Goal: Task Accomplishment & Management: Manage account settings

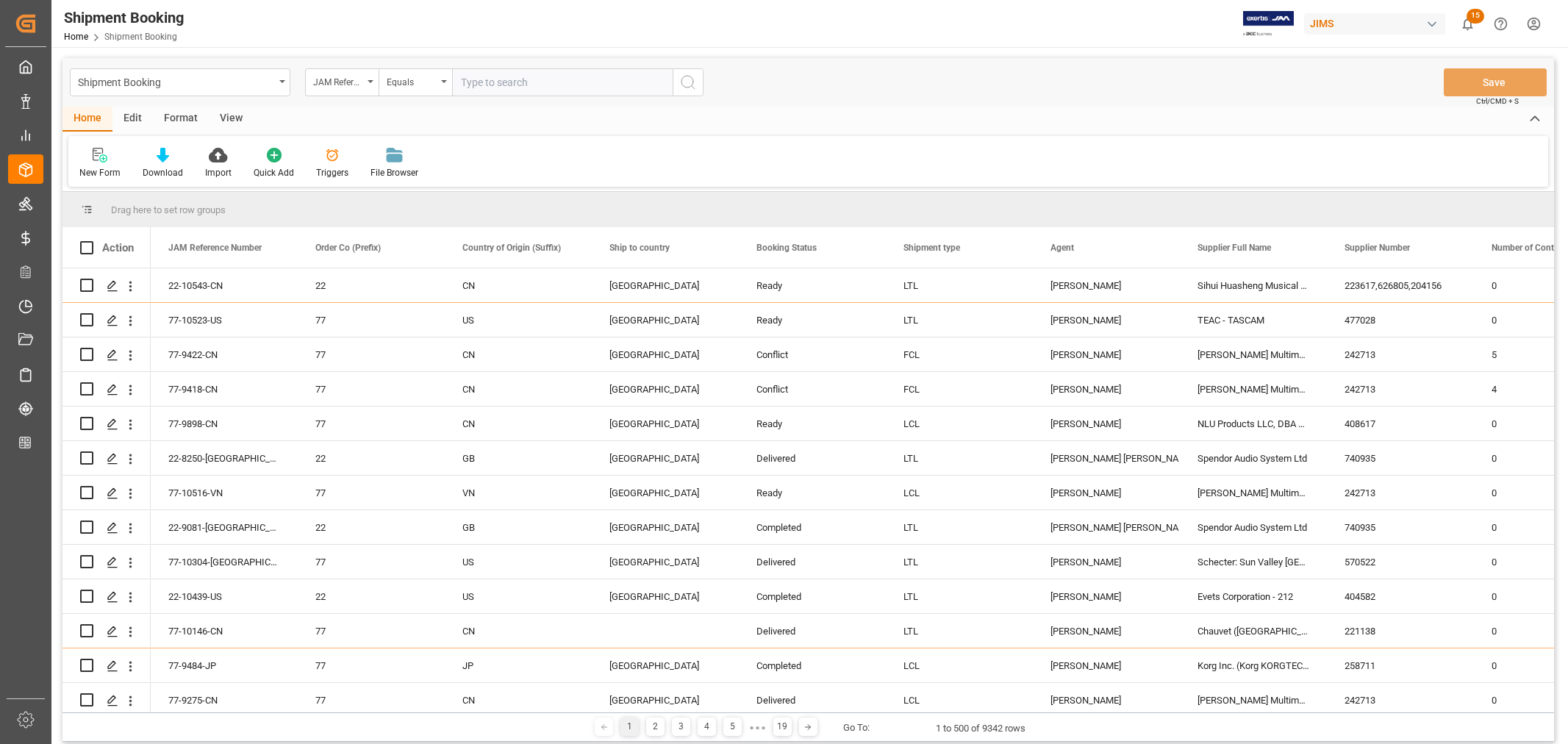
click at [480, 80] on input "text" at bounding box center [562, 82] width 221 height 28
type input "22-10257-CN"
click at [687, 82] on icon "search button" at bounding box center [688, 83] width 18 height 18
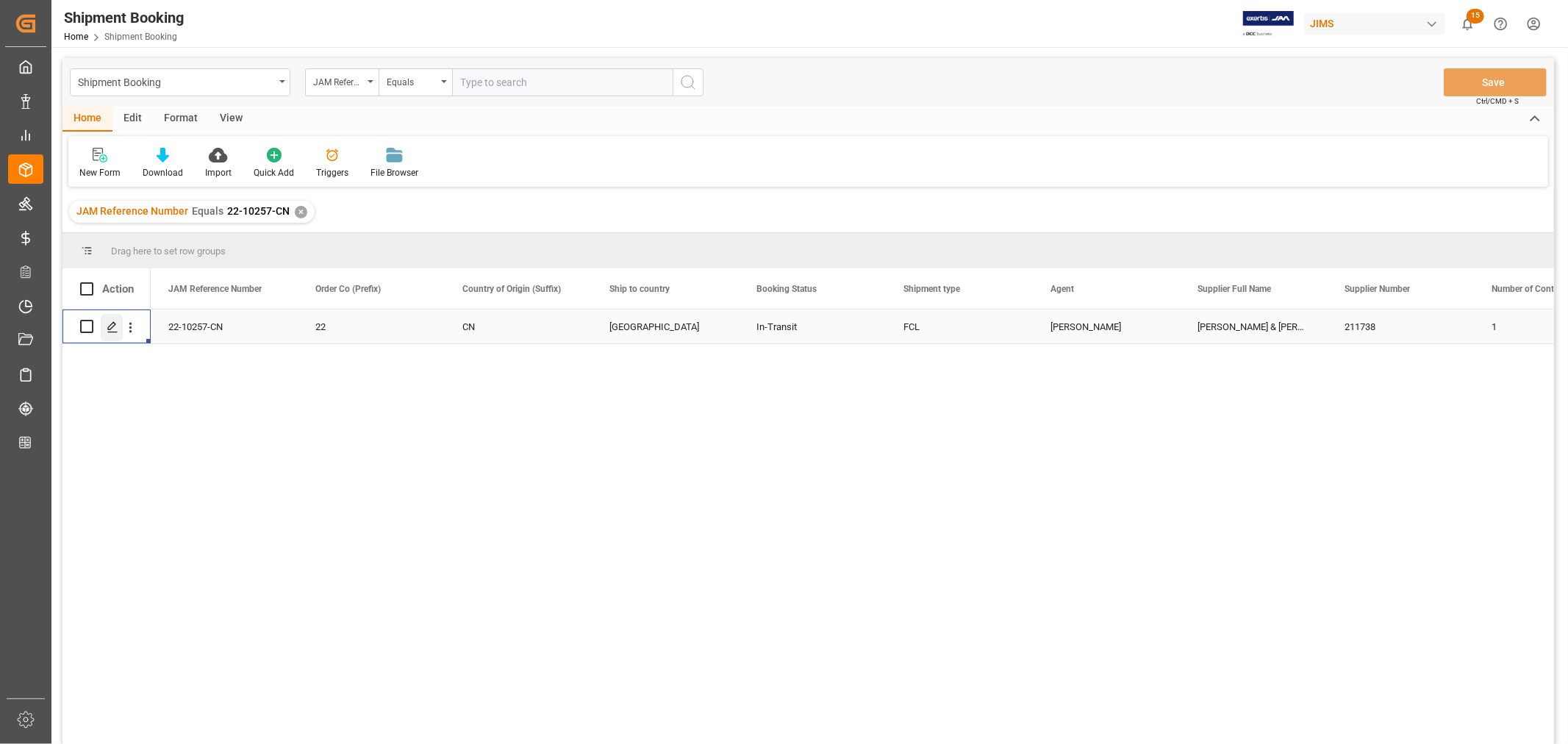
click at [115, 326] on icon "Press SPACE to select this row." at bounding box center [112, 327] width 12 height 12
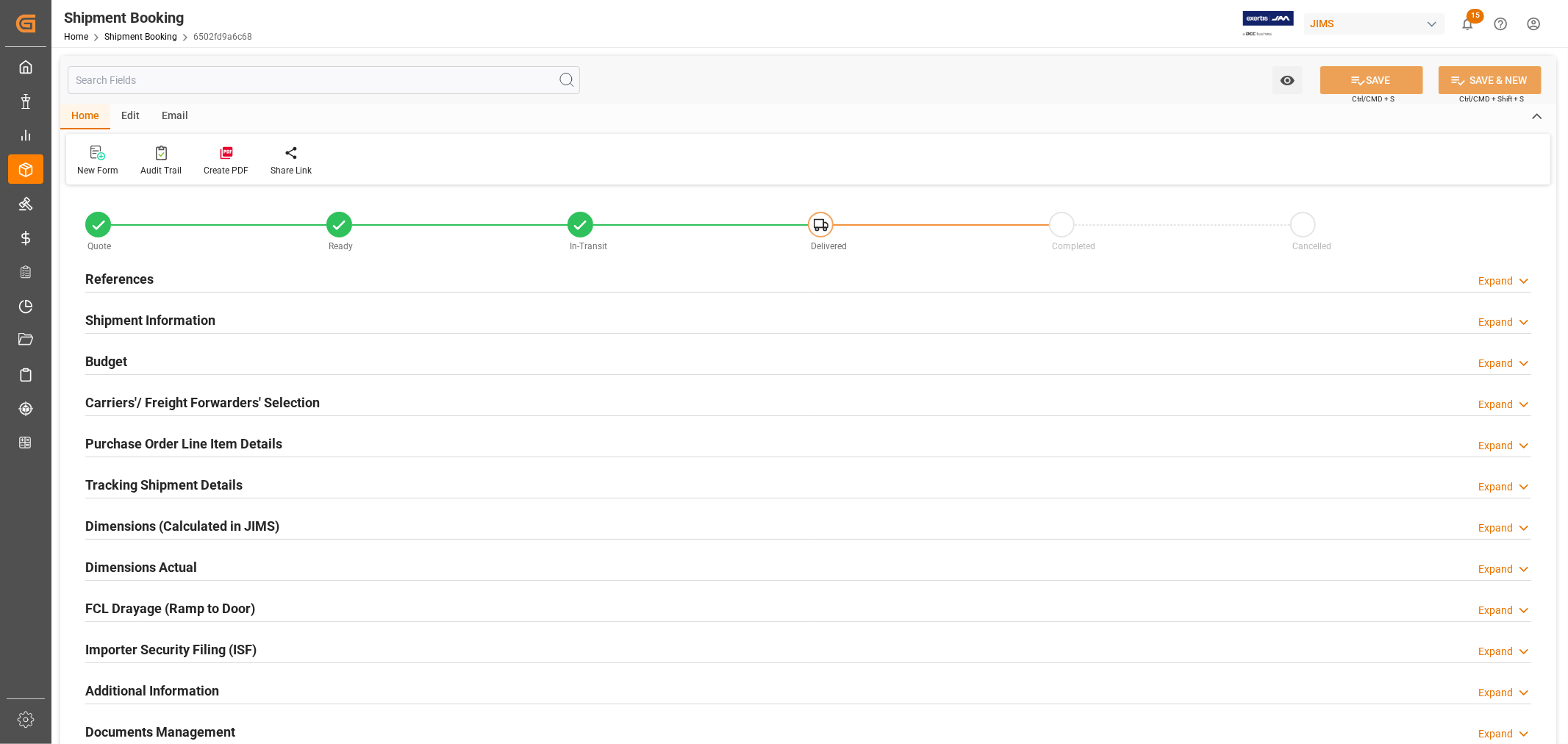
type input "31"
drag, startPoint x: 148, startPoint y: 313, endPoint x: 243, endPoint y: 335, distance: 97.5
click at [148, 313] on h2 "Shipment Information" at bounding box center [150, 320] width 130 height 20
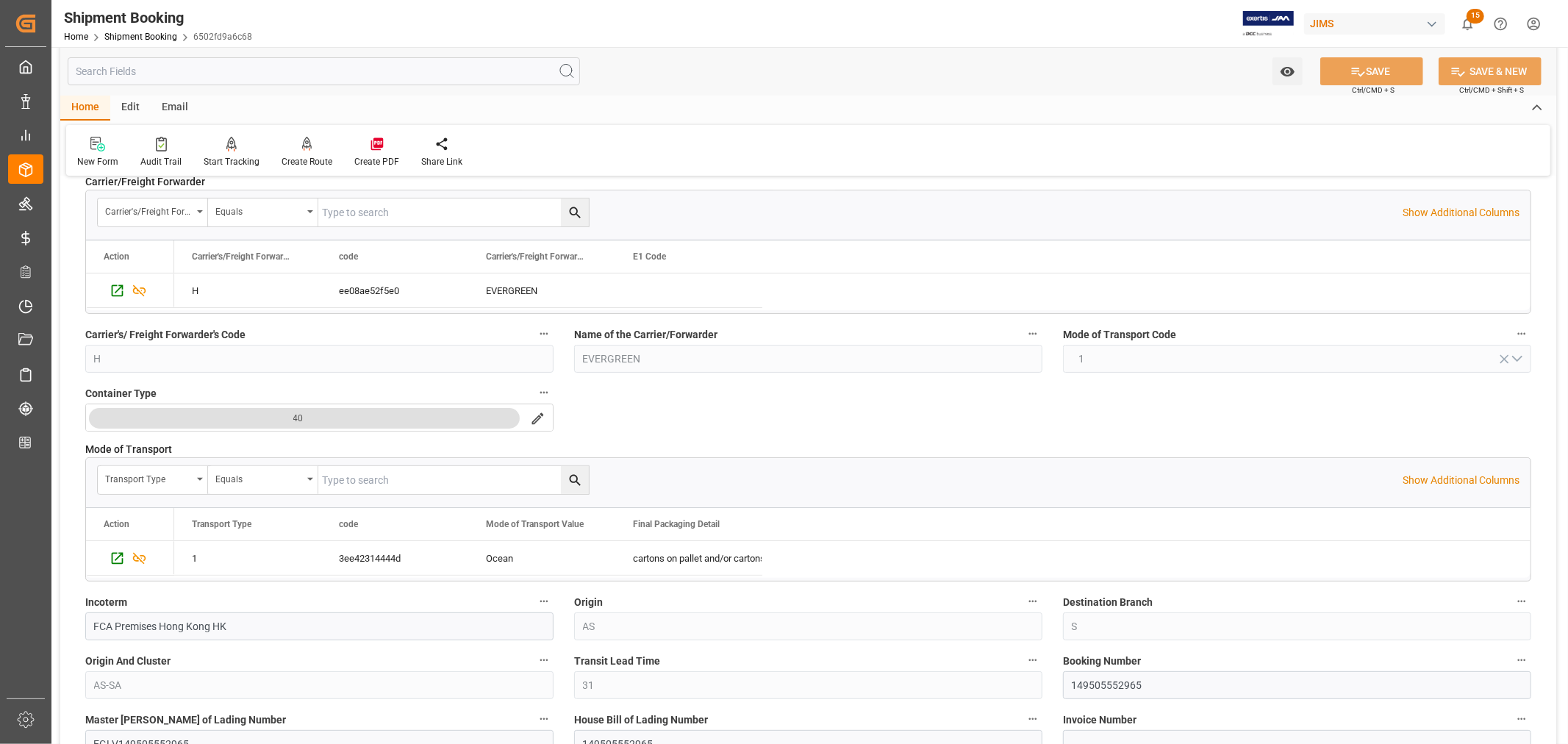
scroll to position [245, 0]
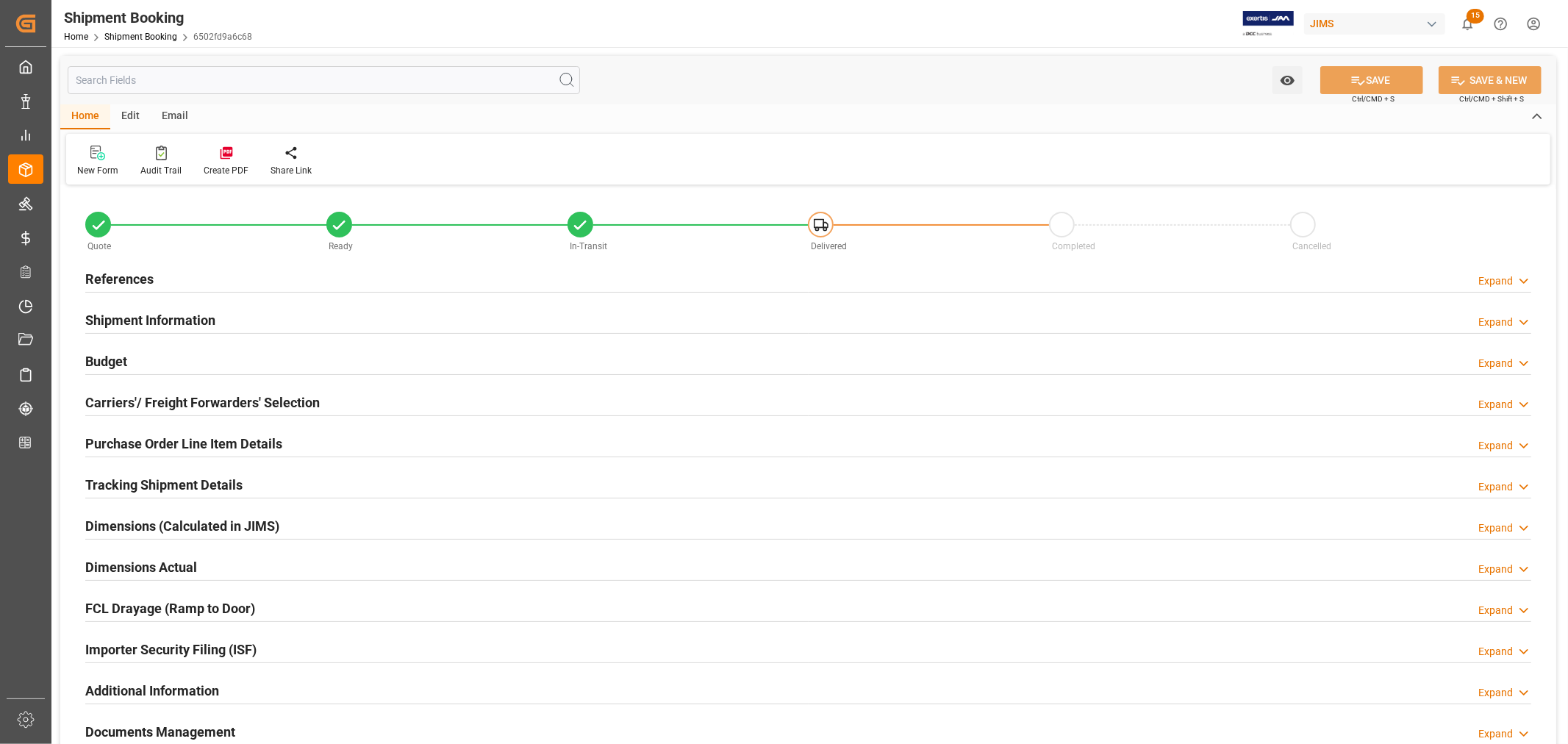
type input "1"
click at [152, 432] on div "Purchase Order Line Item Details" at bounding box center [183, 443] width 197 height 28
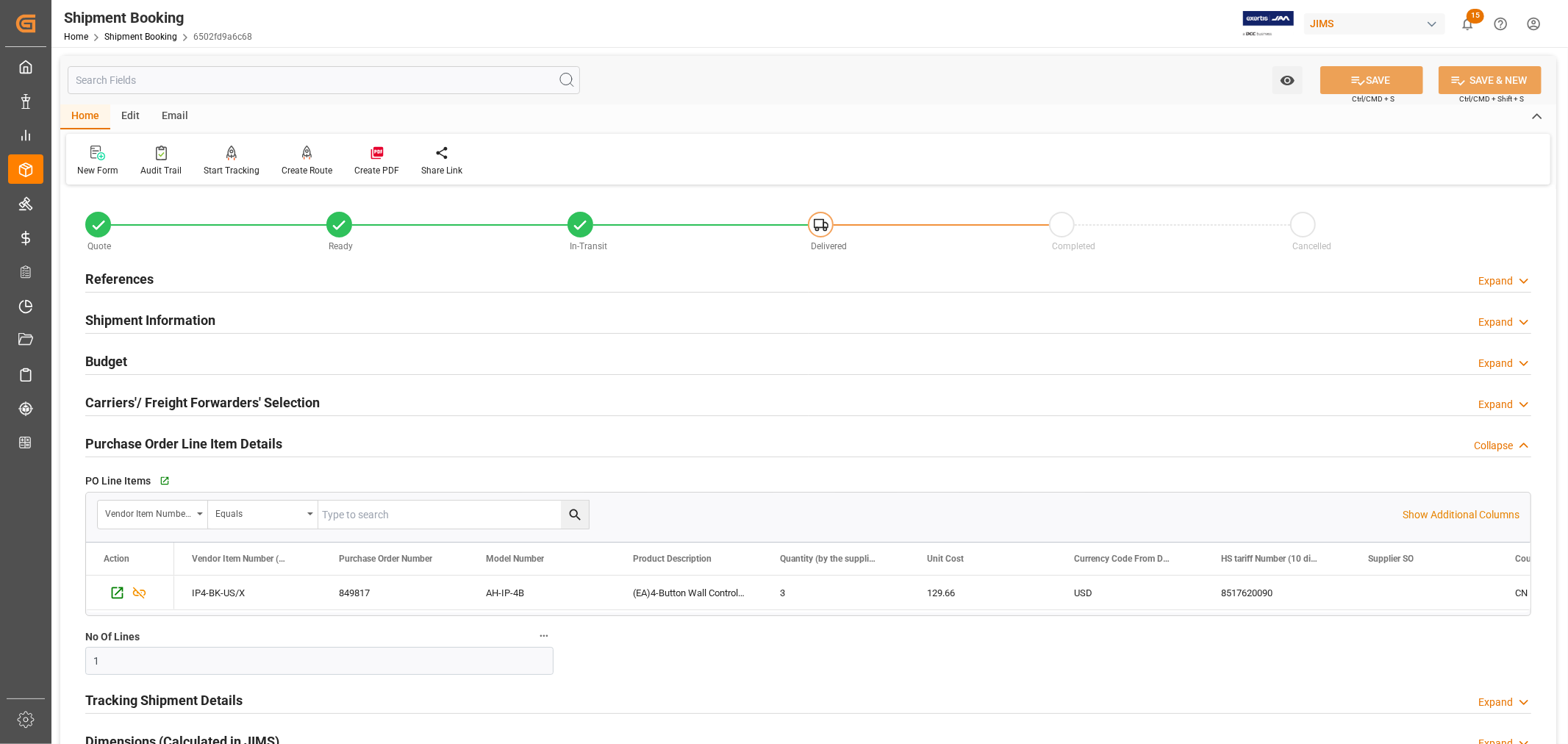
click at [152, 432] on div "Purchase Order Line Item Details" at bounding box center [183, 443] width 197 height 28
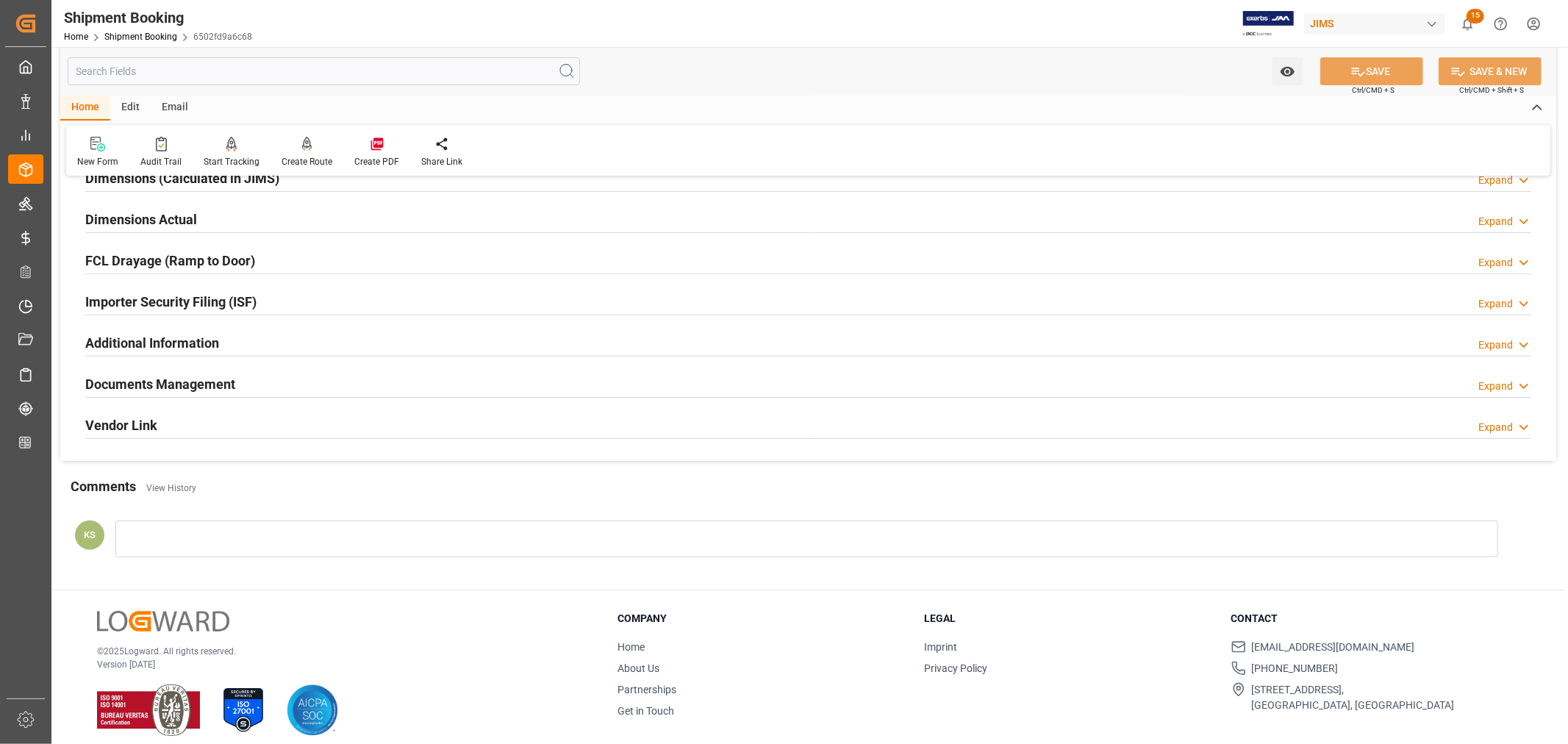
scroll to position [361, 0]
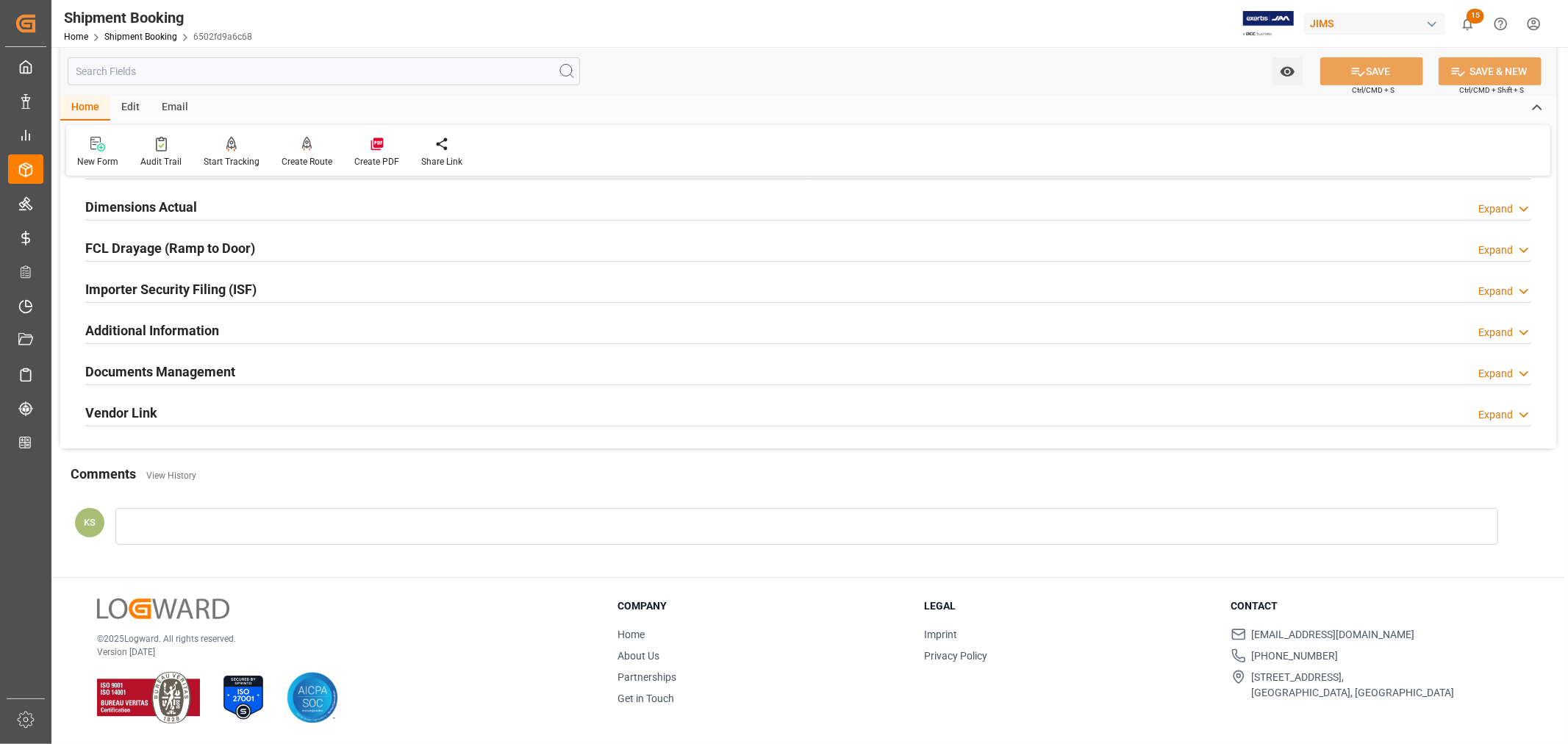
click at [212, 378] on h2 "Documents Management" at bounding box center [160, 371] width 150 height 20
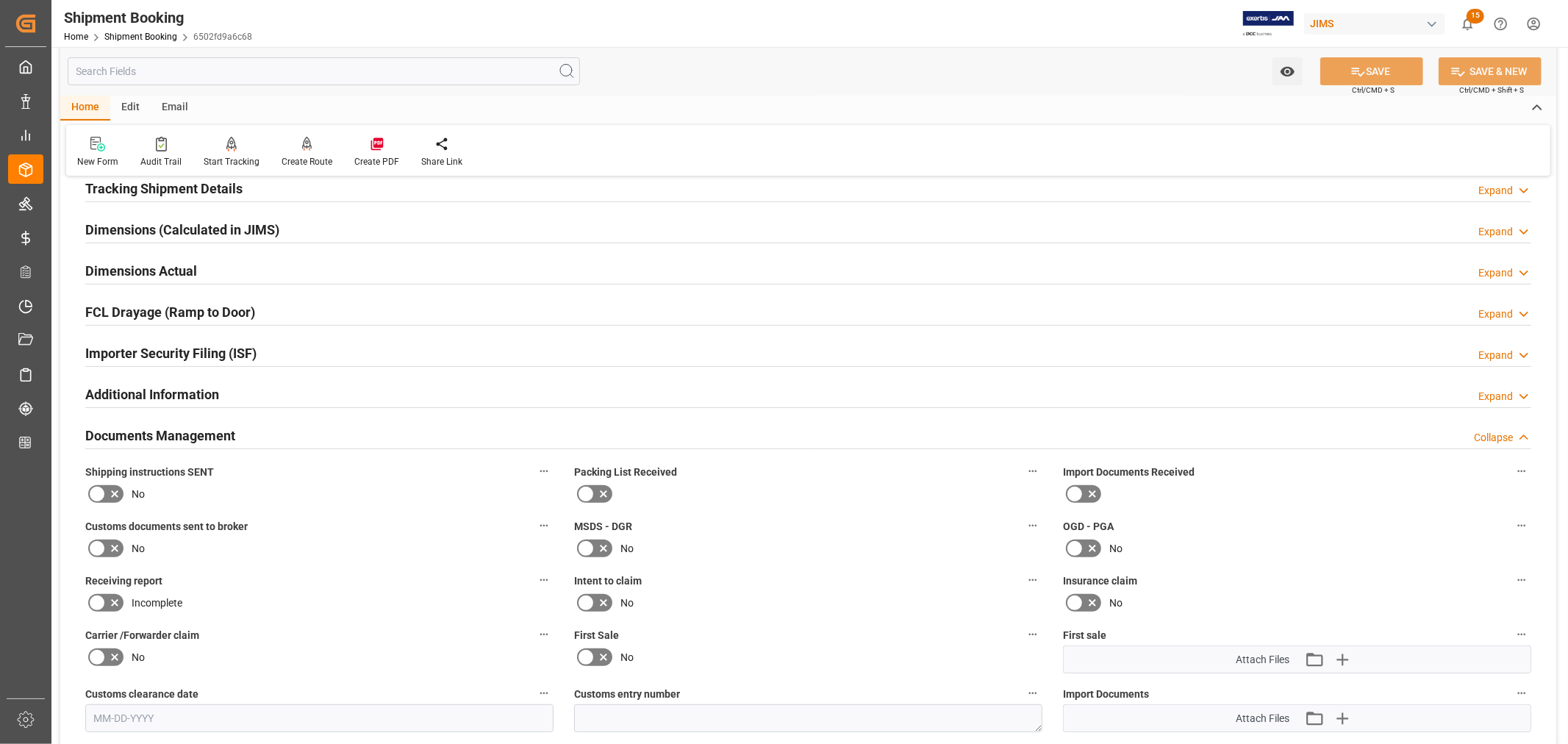
scroll to position [280, 0]
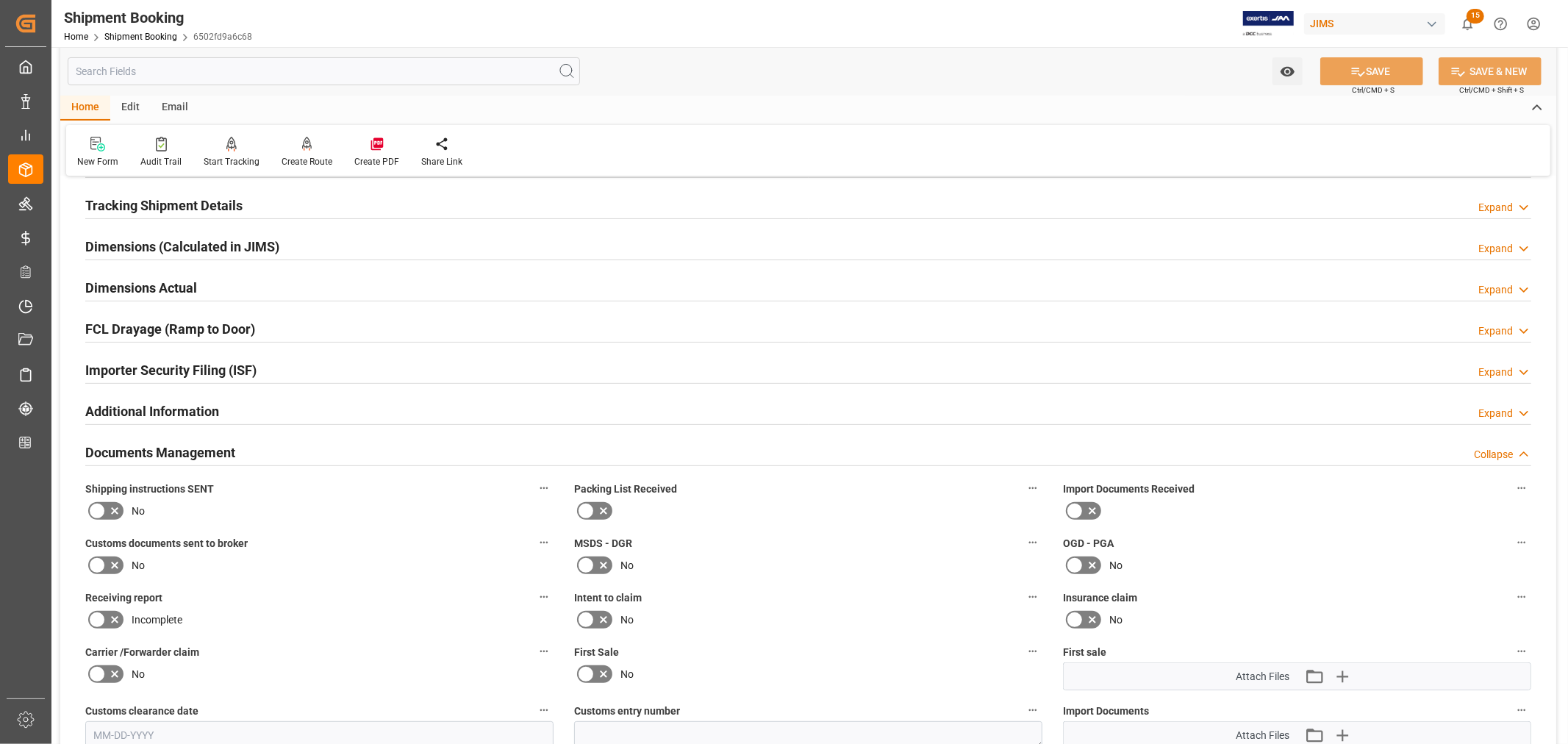
click at [214, 444] on h2 "Documents Management" at bounding box center [160, 452] width 150 height 20
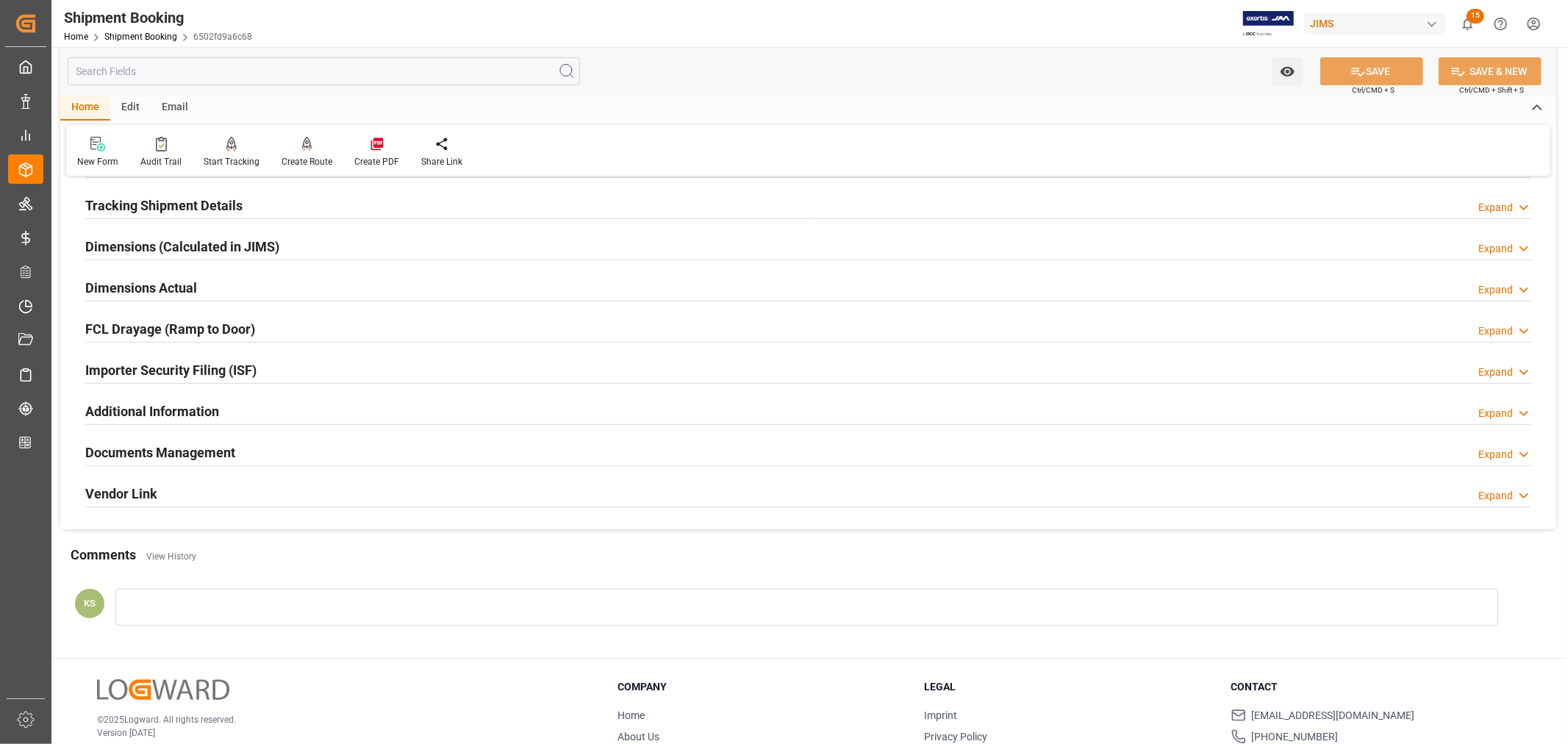
click at [285, 371] on div "Importer Security Filing (ISF) Expand" at bounding box center [808, 369] width 1446 height 28
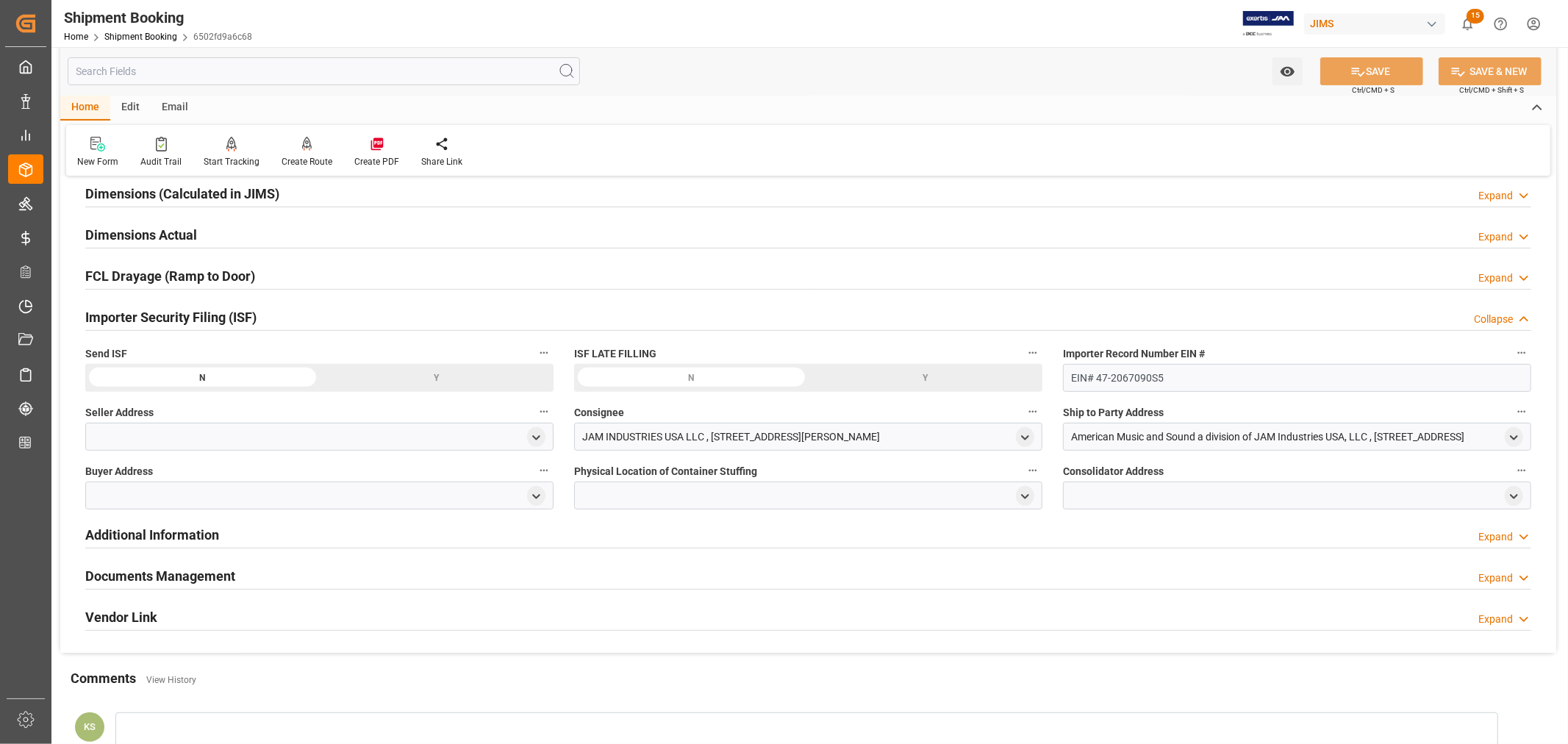
scroll to position [361, 0]
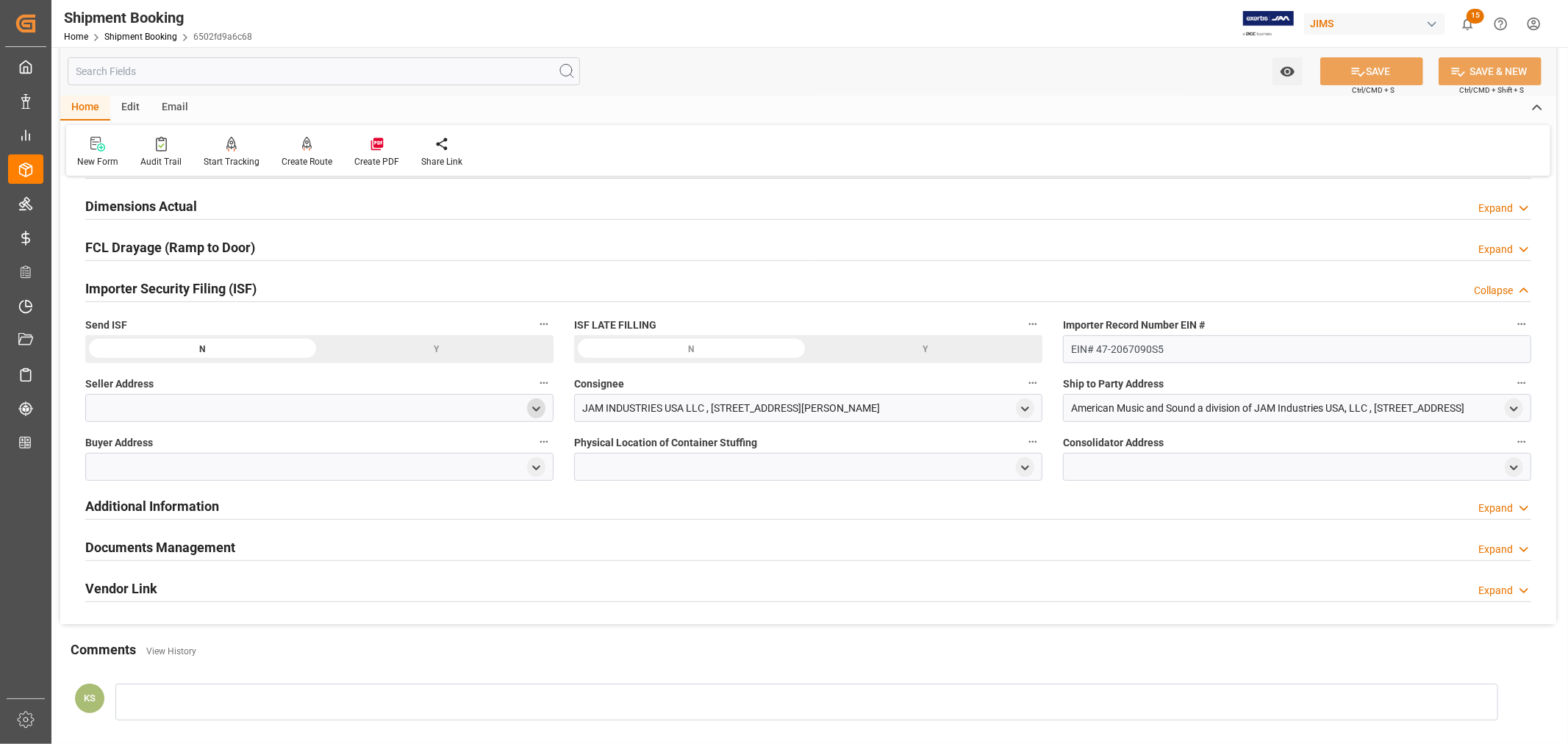
click at [533, 409] on icon "open menu" at bounding box center [537, 409] width 13 height 13
click at [170, 450] on input at bounding box center [297, 451] width 402 height 28
type input "all"
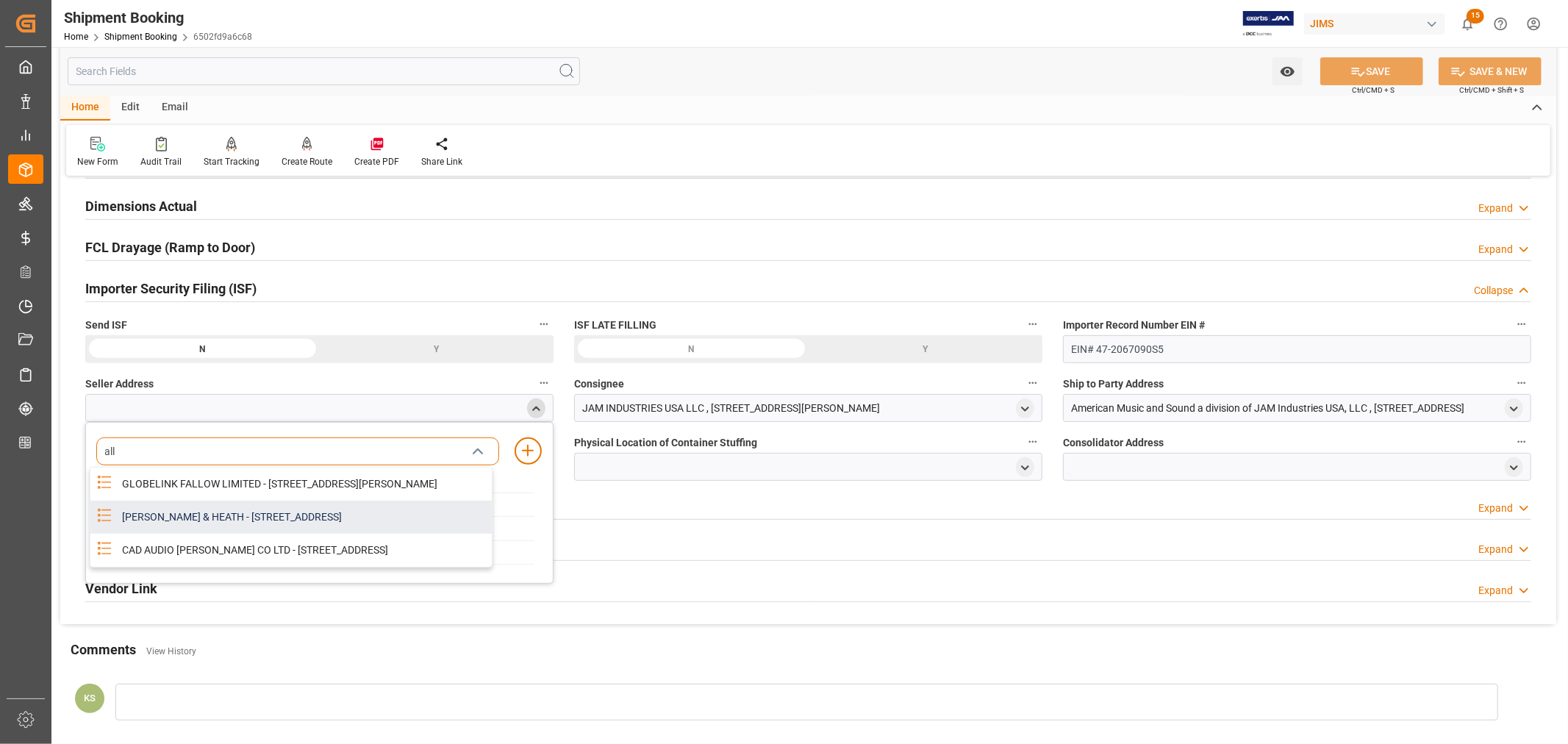
click at [181, 527] on div "ALLEN & HEATH - KERNICK INDUSTRIAL ESTATE, PENYRN, CORNWALL, GB, TR10 9LU" at bounding box center [302, 517] width 378 height 33
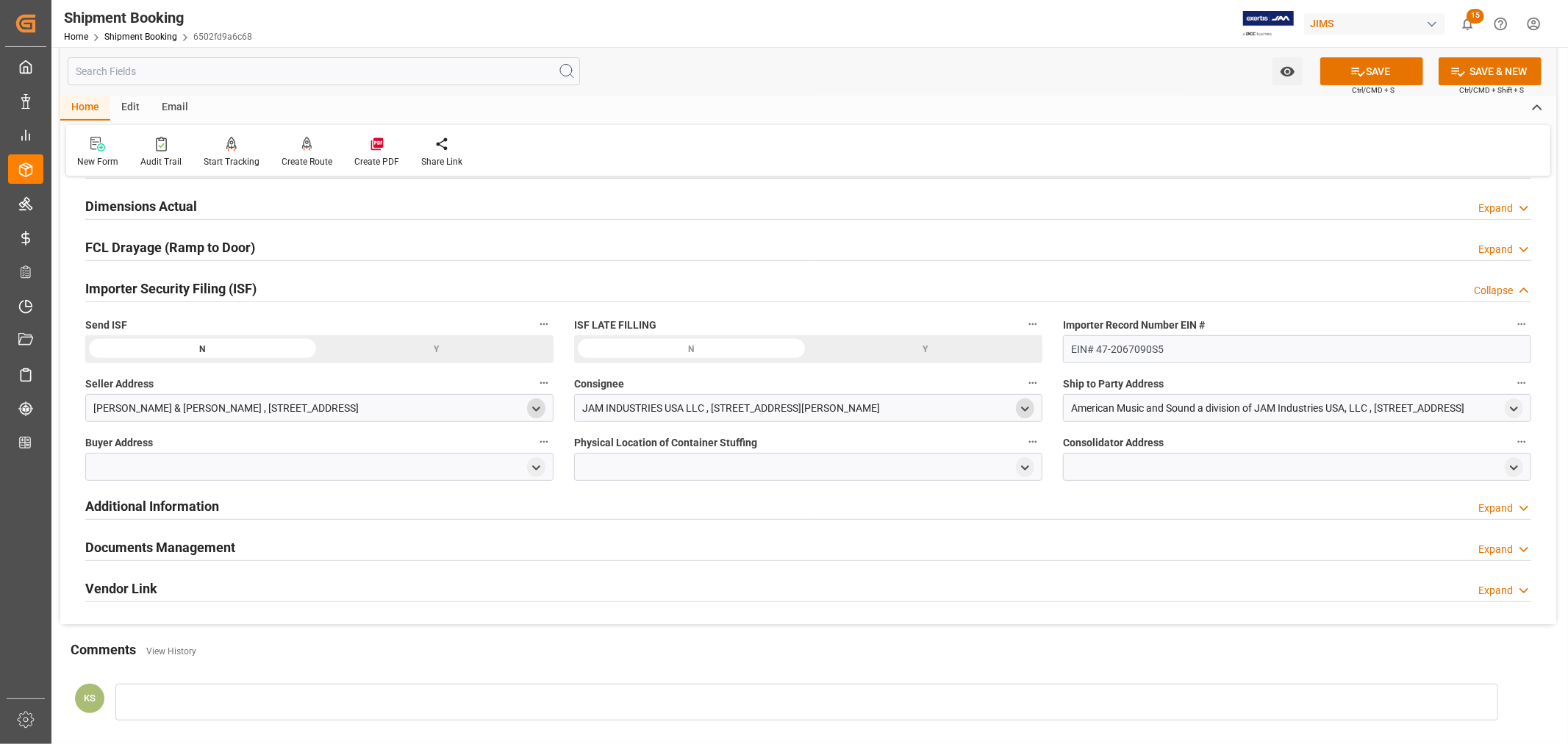
click at [1025, 408] on icon "open menu" at bounding box center [1025, 409] width 13 height 13
click at [716, 456] on input at bounding box center [786, 451] width 402 height 28
type input "jam"
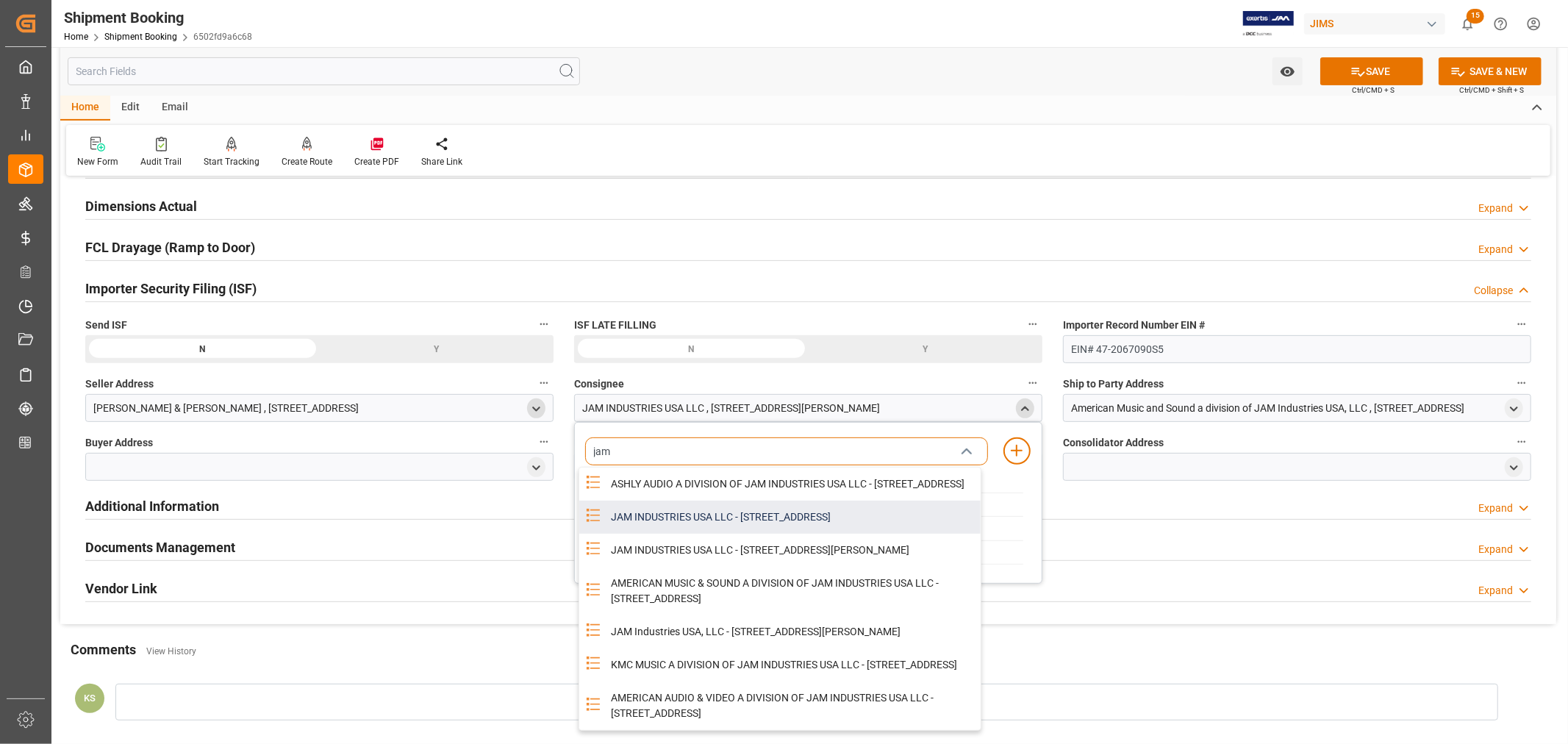
click at [759, 533] on div "JAM INDUSTRIES USA LLC - 154 WOODLAWN RD, BERLIN, CT, US, 06037" at bounding box center [790, 517] width 378 height 33
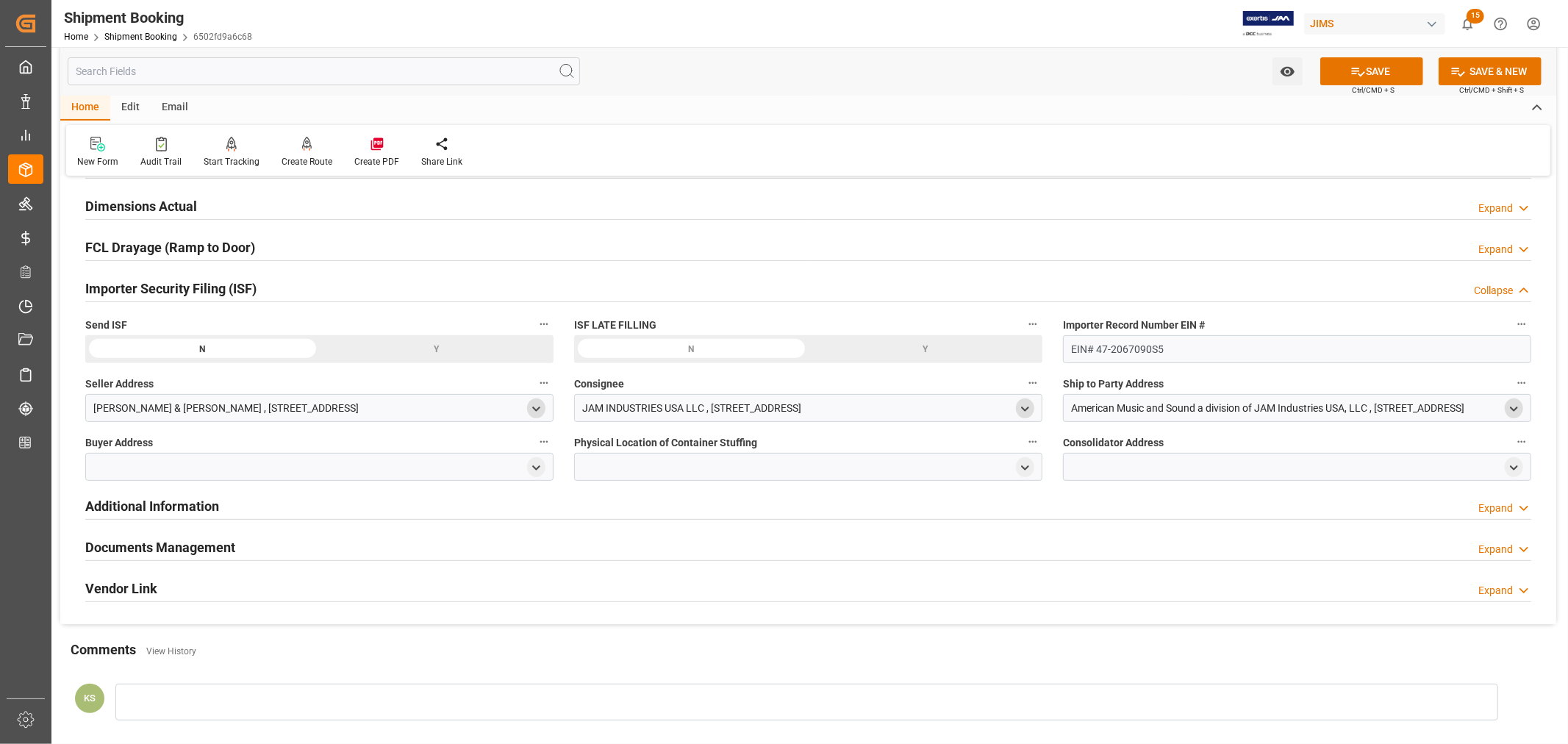
click at [1517, 410] on icon "open menu" at bounding box center [1514, 409] width 13 height 13
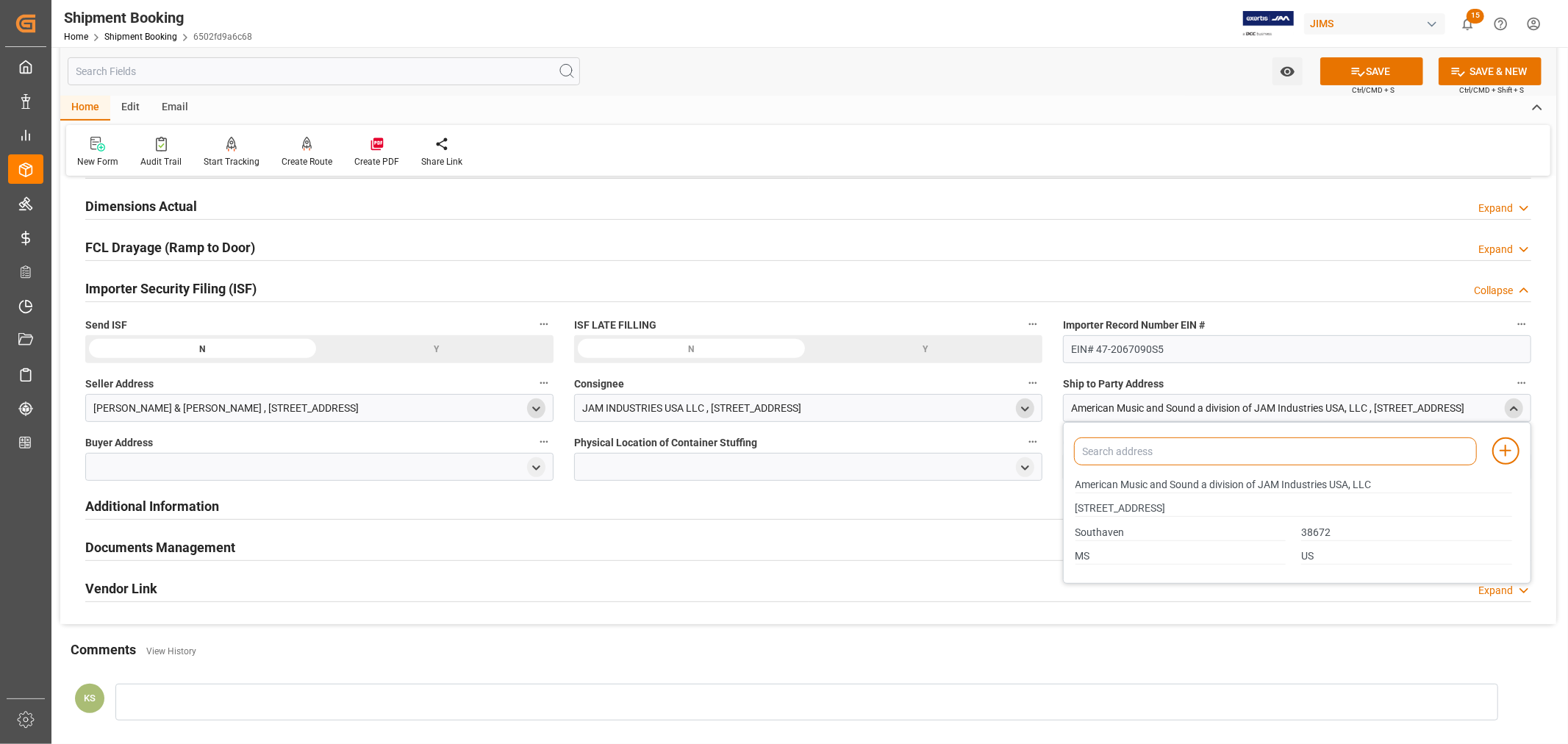
click at [1148, 447] on input at bounding box center [1275, 451] width 402 height 28
type input "amer"
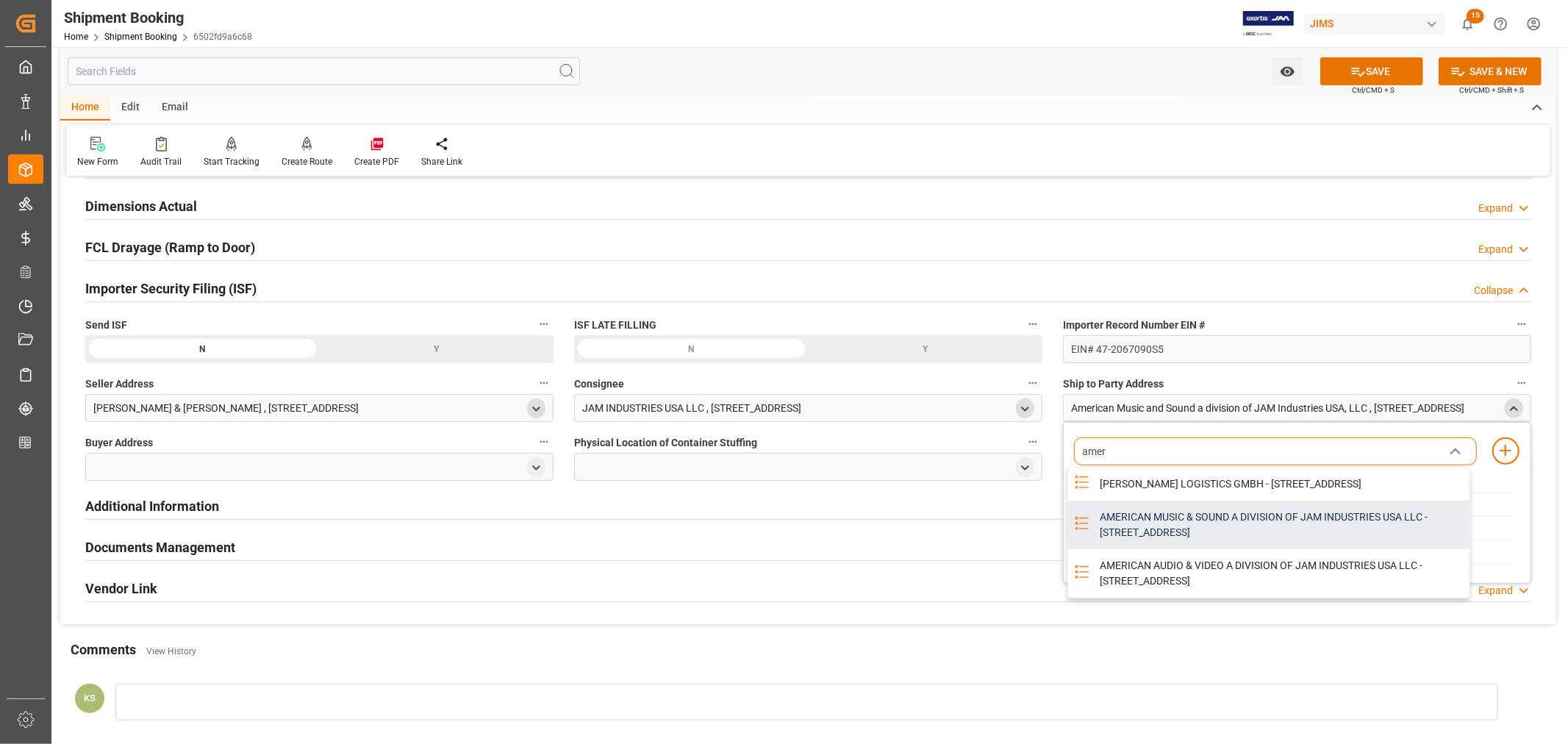
click at [1113, 542] on div "AMERICAN MUSIC & SOUND A DIVISION OF JAM INDUSTRIES USA LLC - 4325 EXECUTIVE DR…" at bounding box center [1280, 525] width 378 height 48
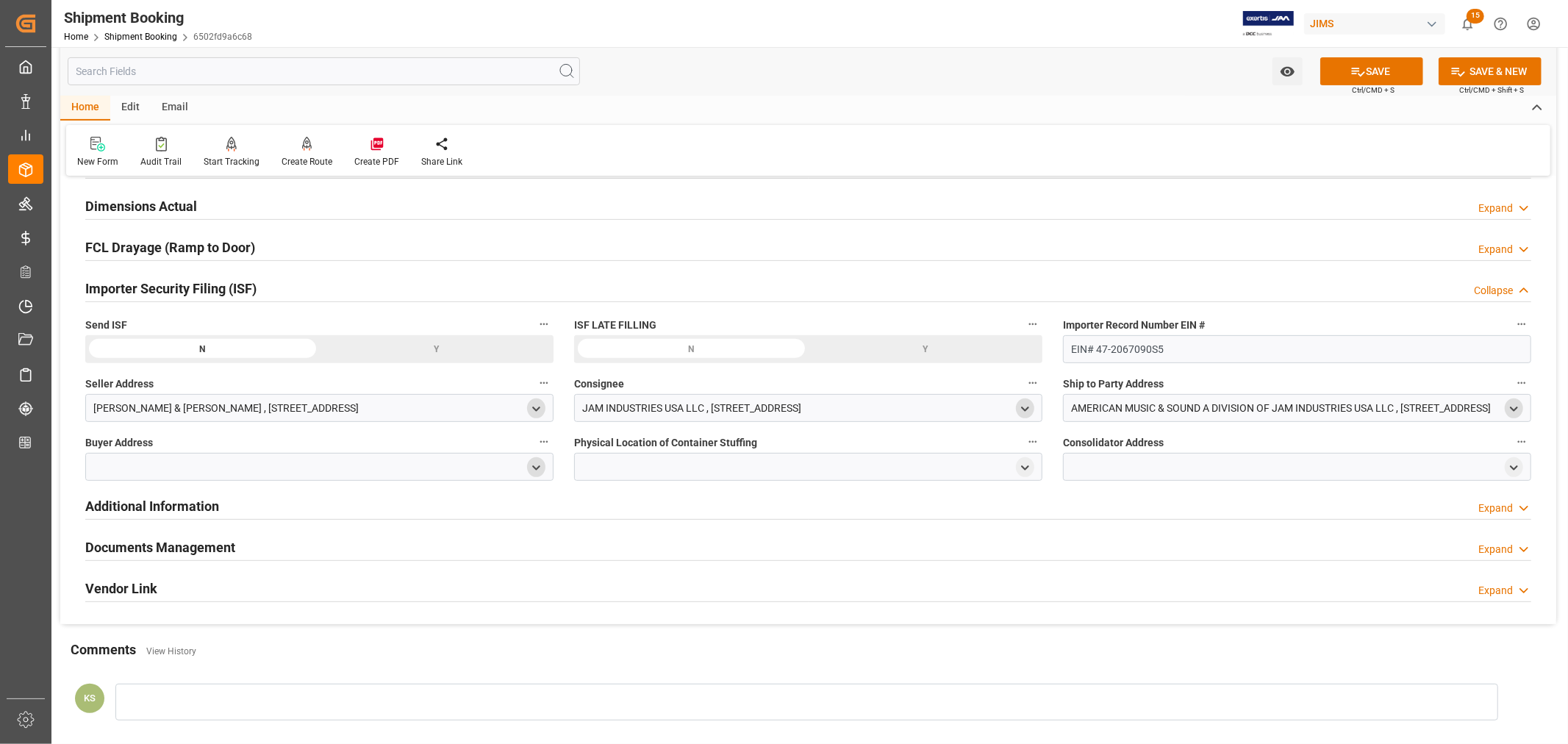
click at [535, 468] on polyline "open menu" at bounding box center [536, 468] width 6 height 3
click at [239, 506] on input at bounding box center [297, 510] width 402 height 28
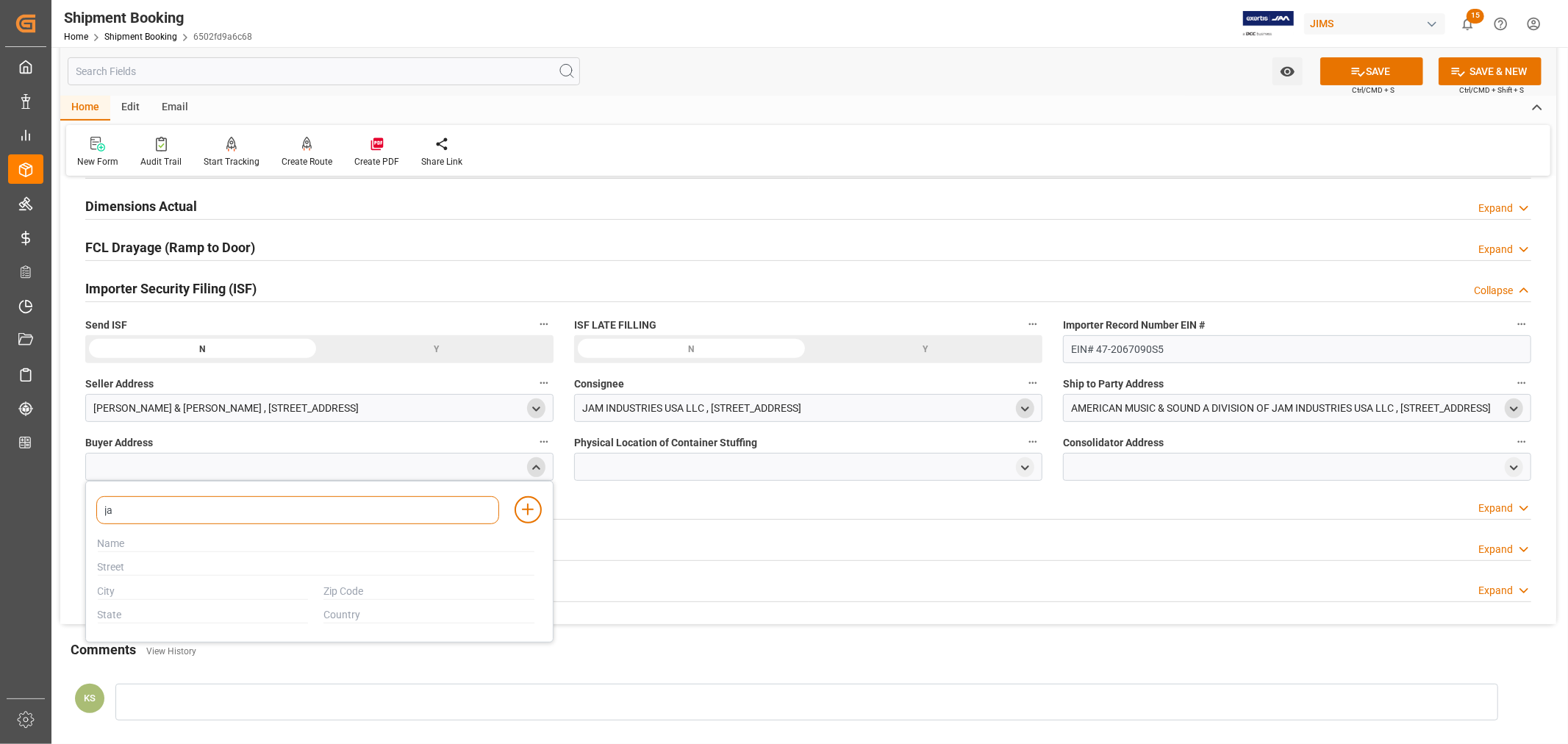
type input "jam"
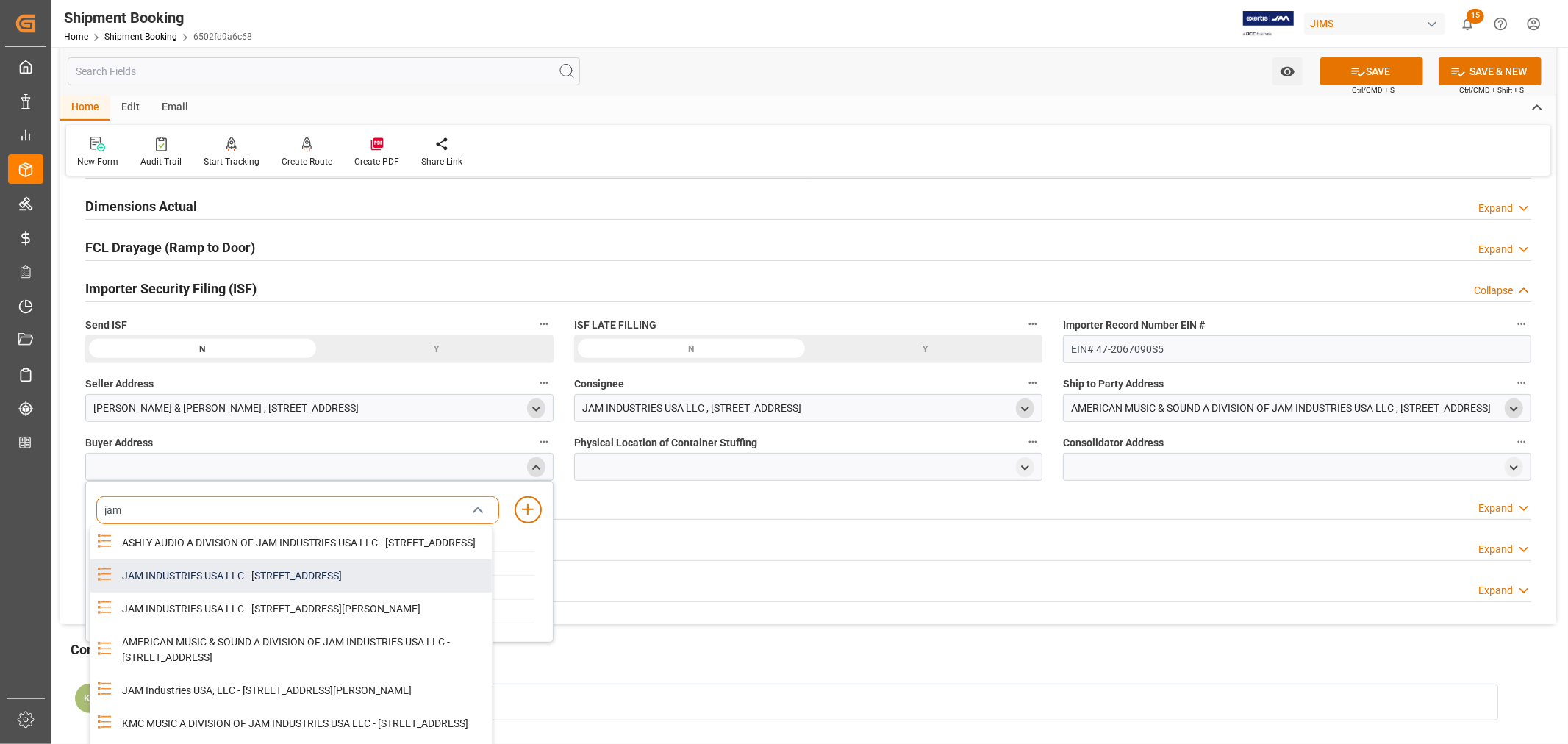
click at [257, 592] on div "JAM INDUSTRIES USA LLC - 154 WOODLAWN RD, BERLIN, CT, US, 06037" at bounding box center [302, 575] width 378 height 33
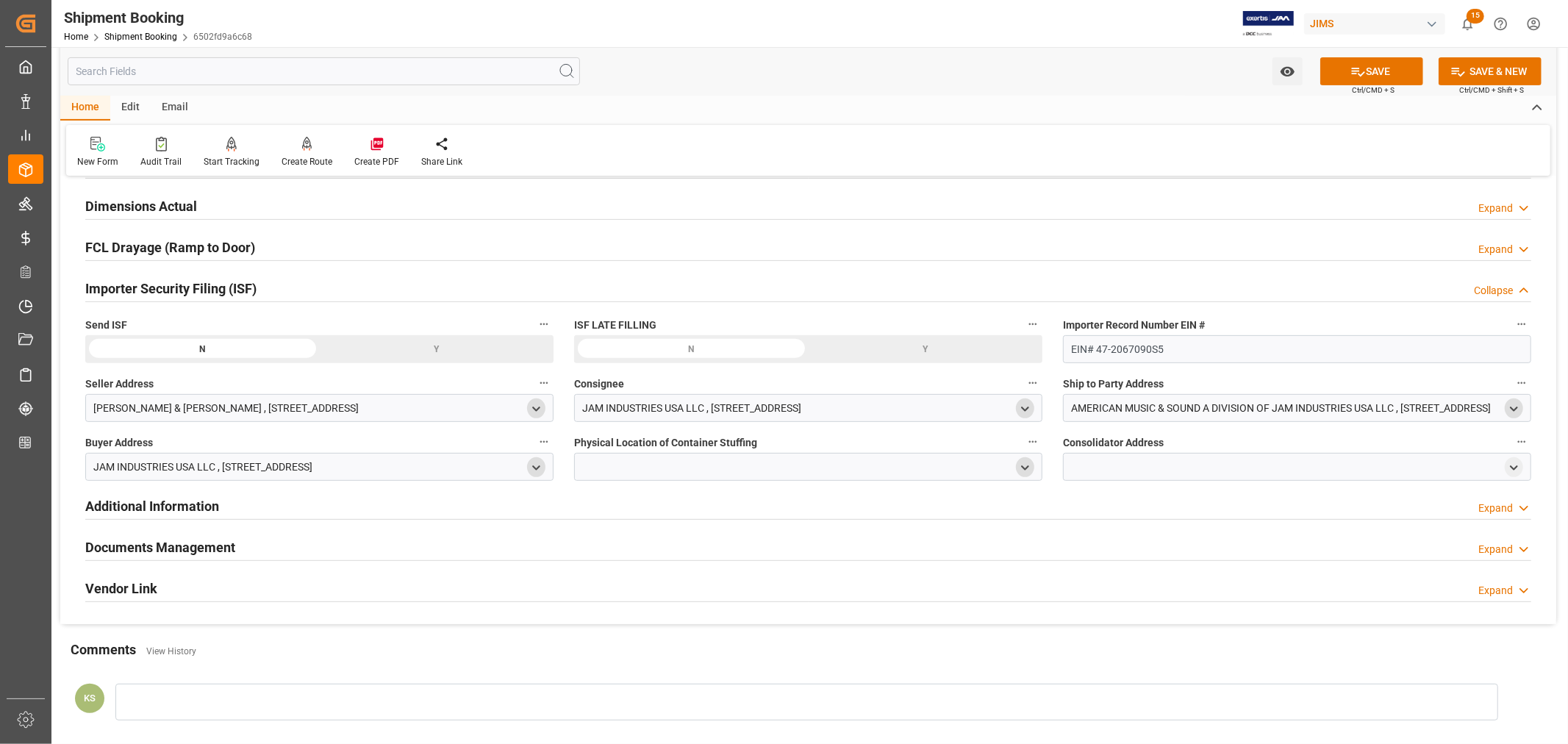
click at [1020, 468] on icon "open menu" at bounding box center [1025, 468] width 13 height 13
click at [647, 513] on input at bounding box center [786, 510] width 402 height 28
type input "vtech"
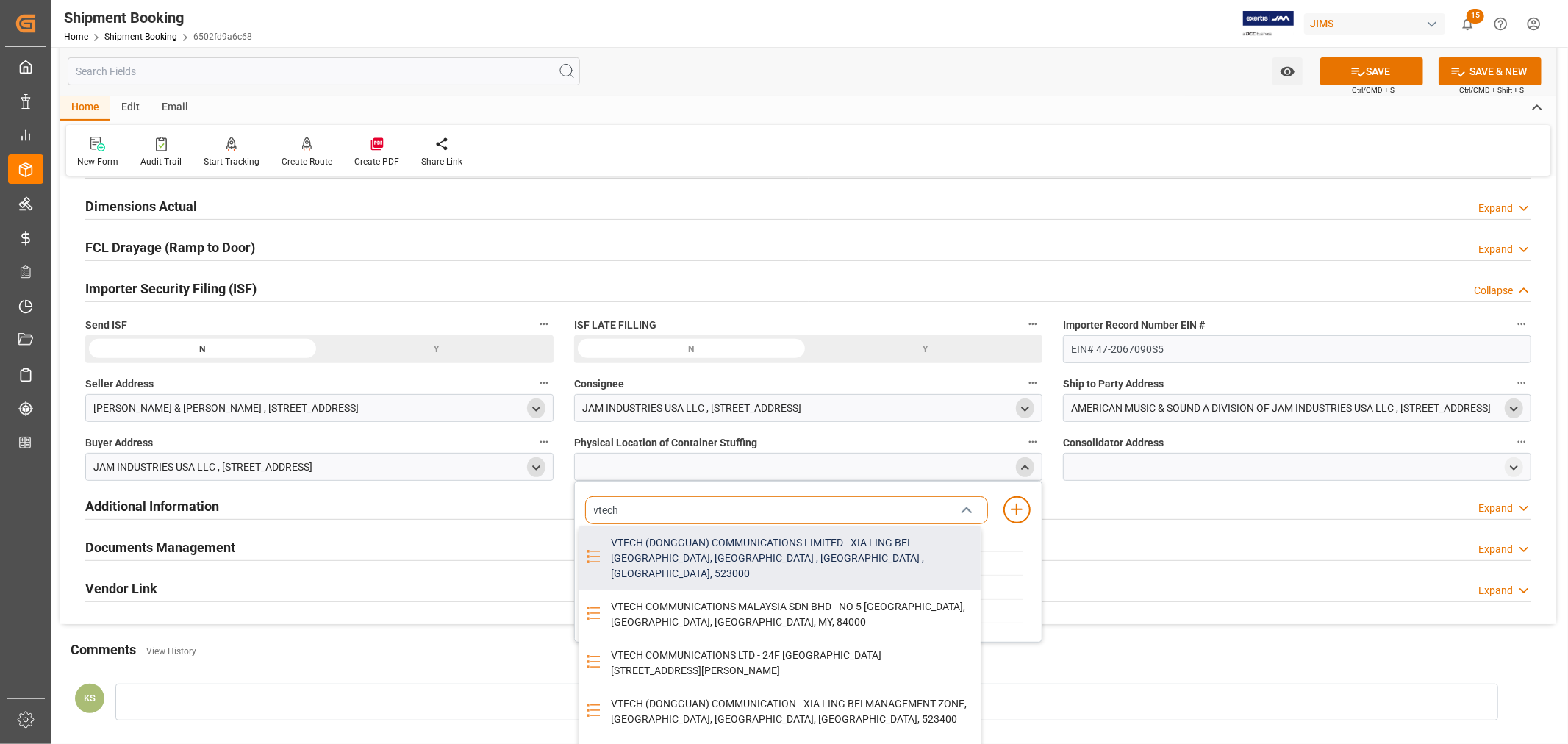
click at [719, 550] on div "VTECH (DONGGUAN) COMMUNICATIONS LIMITED - XIA LING BEI MANAGEMENT ZONE, DONGGUA…" at bounding box center [790, 558] width 378 height 64
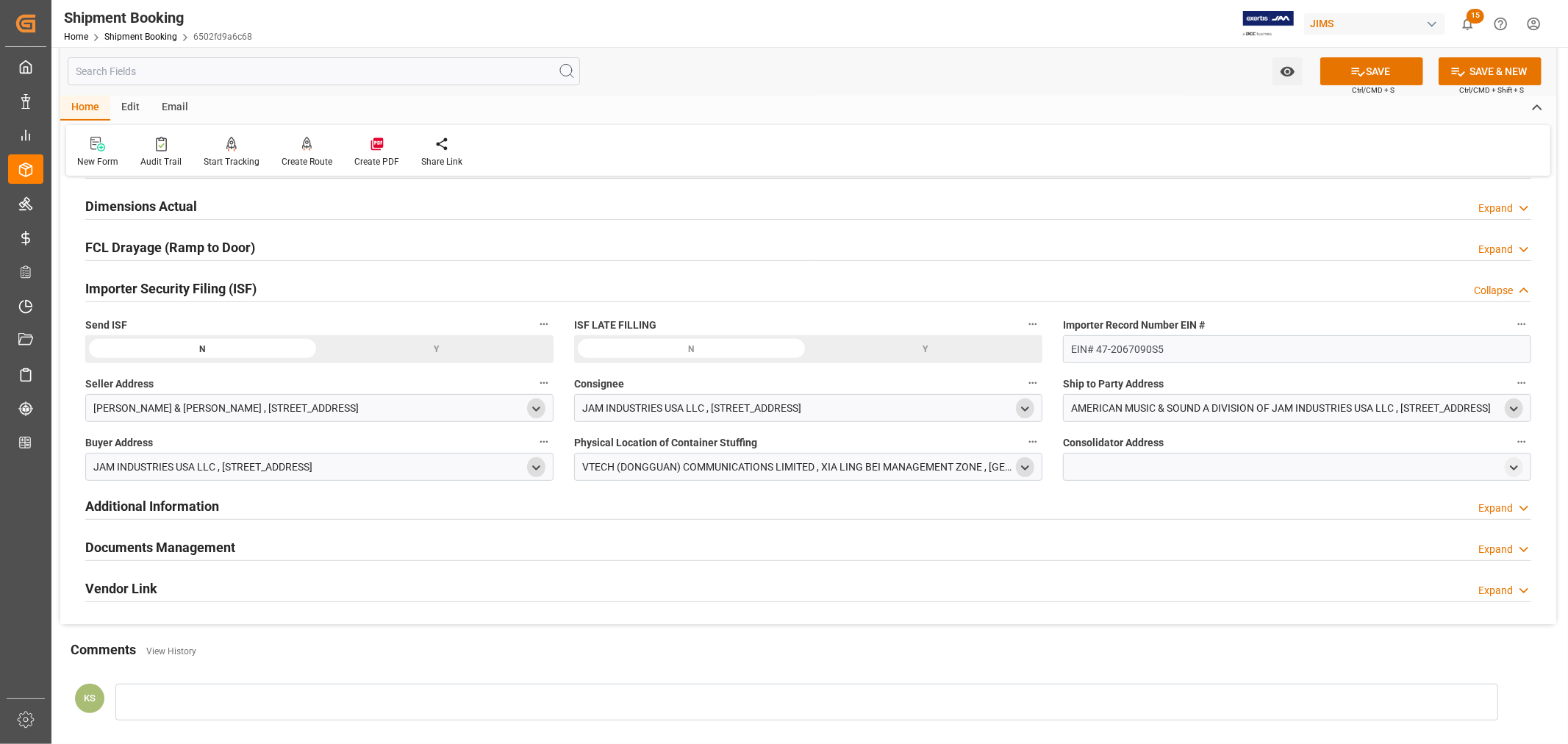
drag, startPoint x: 1516, startPoint y: 468, endPoint x: 1459, endPoint y: 480, distance: 58.2
click at [1516, 467] on polyline "open menu" at bounding box center [1514, 468] width 6 height 3
click at [1143, 511] on input at bounding box center [1275, 510] width 402 height 28
type input "vtech"
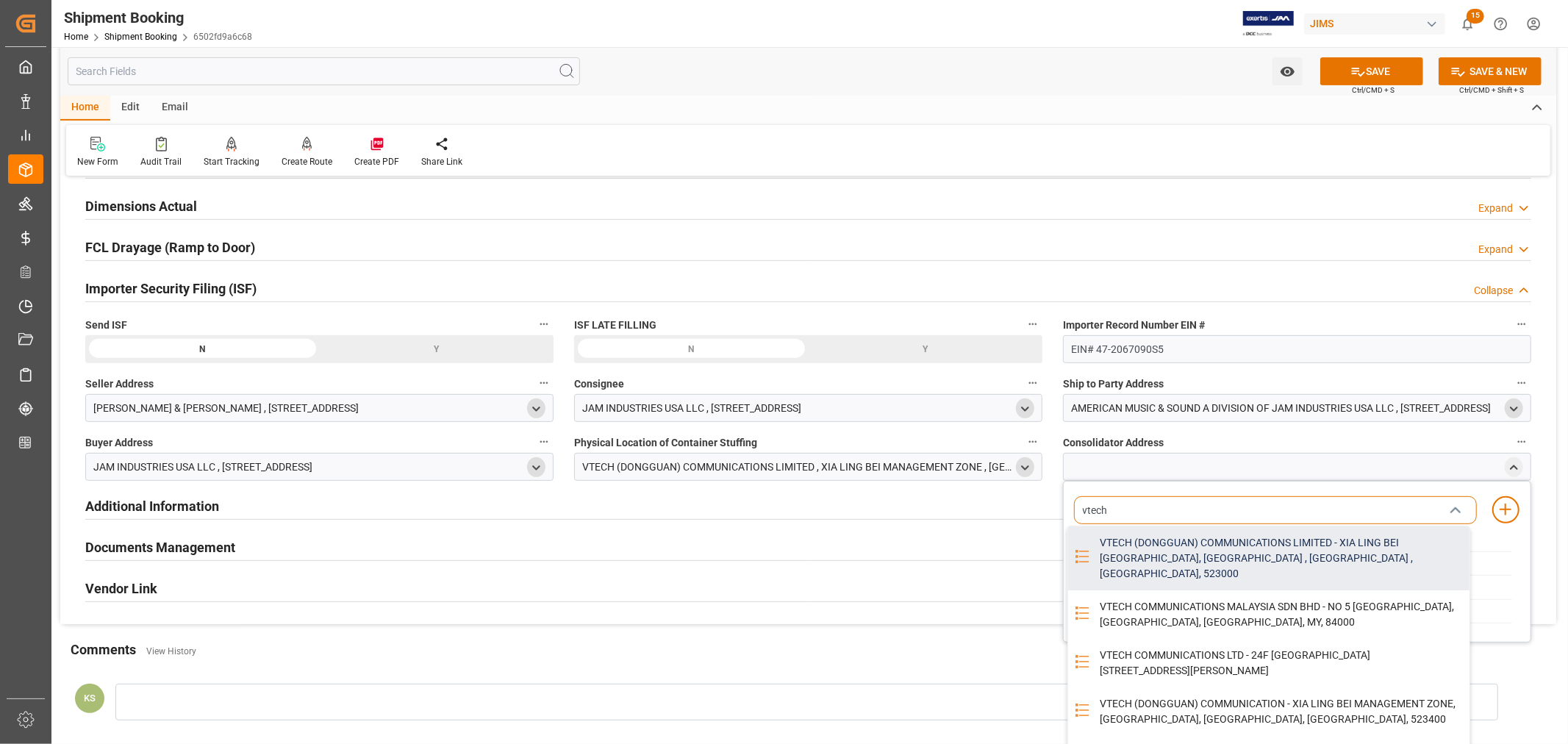
click at [1160, 542] on div "VTECH (DONGGUAN) COMMUNICATIONS LIMITED - XIA LING BEI MANAGEMENT ZONE, DONGGUA…" at bounding box center [1280, 558] width 378 height 64
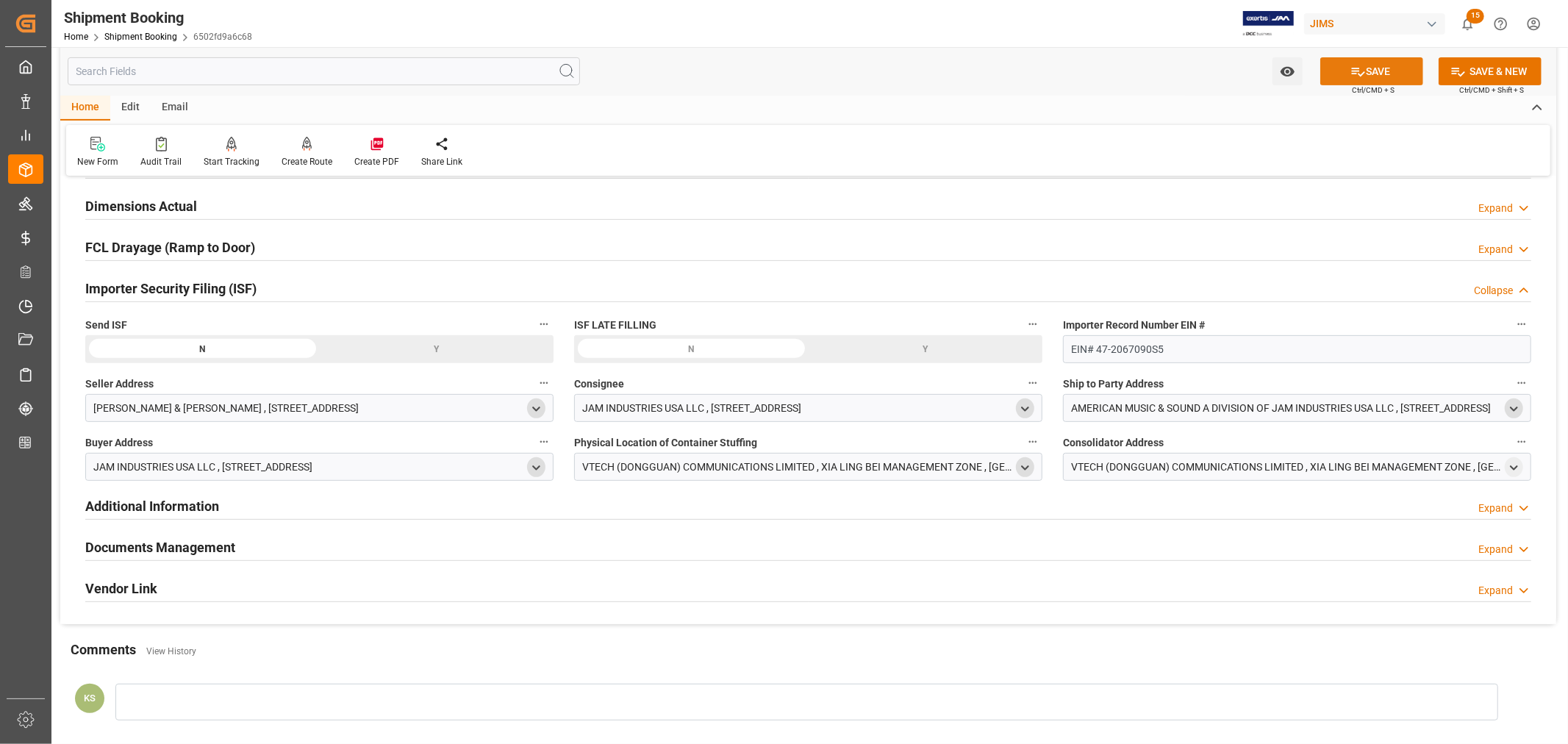
click at [1378, 67] on button "SAVE" at bounding box center [1372, 71] width 103 height 28
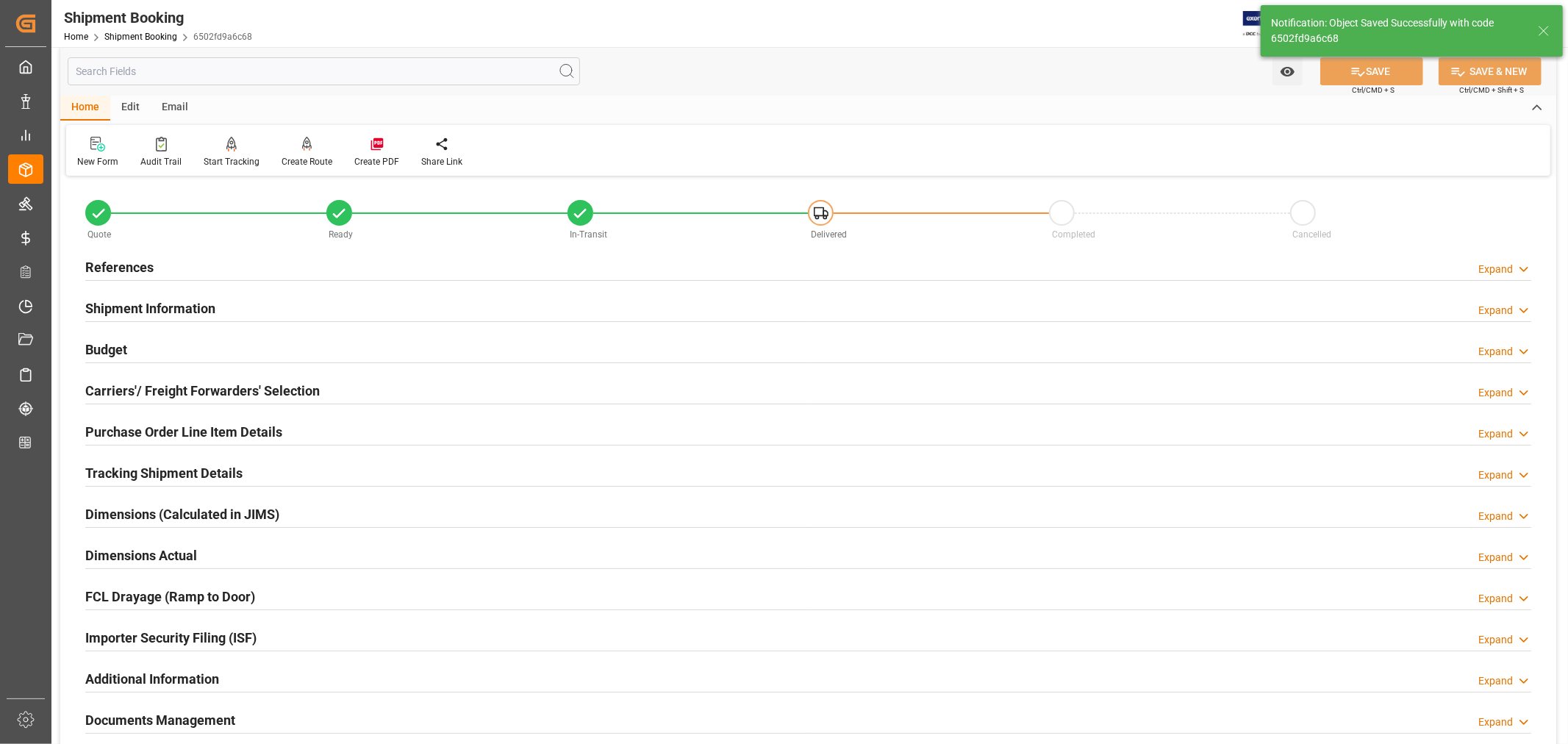
scroll to position [0, 0]
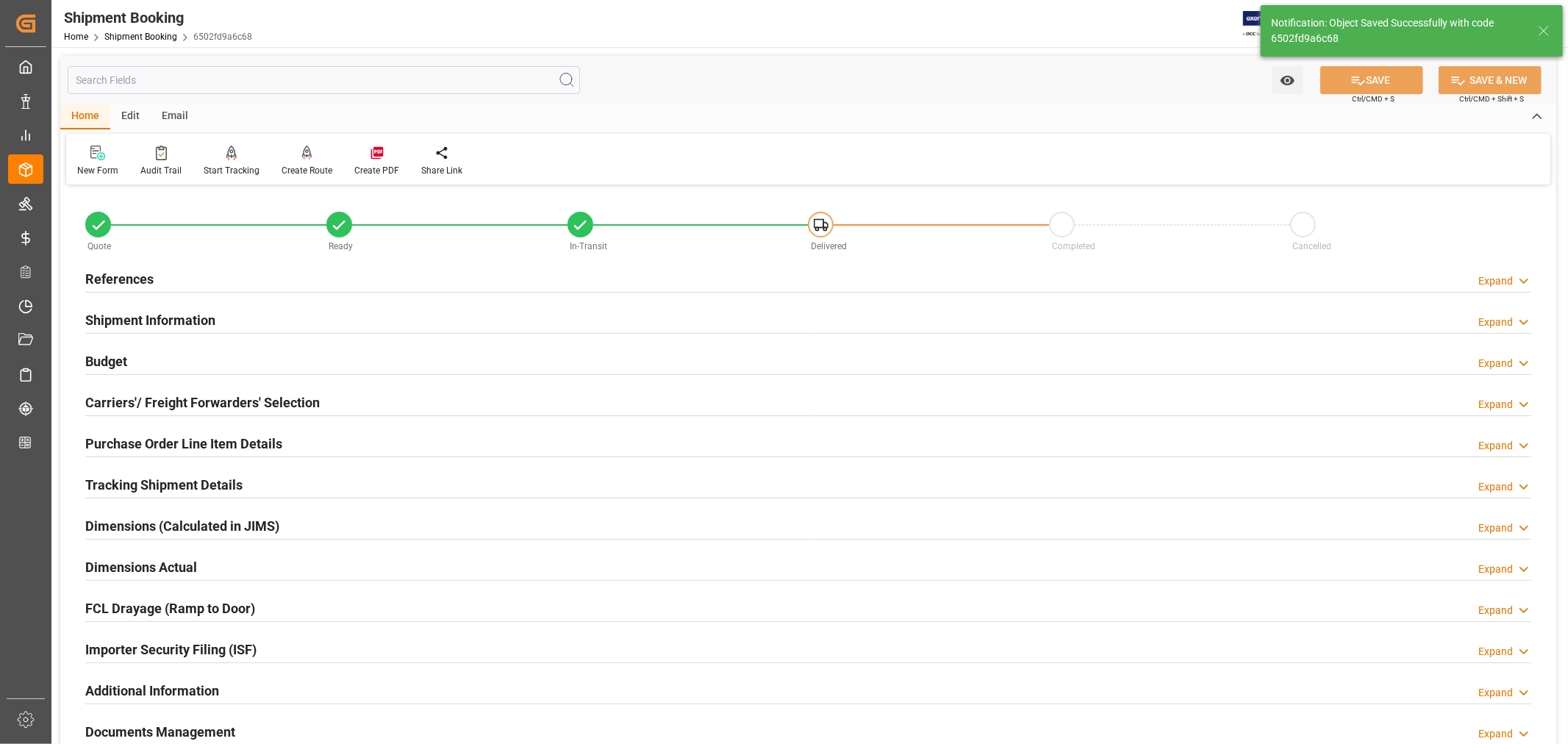
click at [182, 399] on h2 "Carriers'/ Freight Forwarders' Selection" at bounding box center [202, 403] width 235 height 20
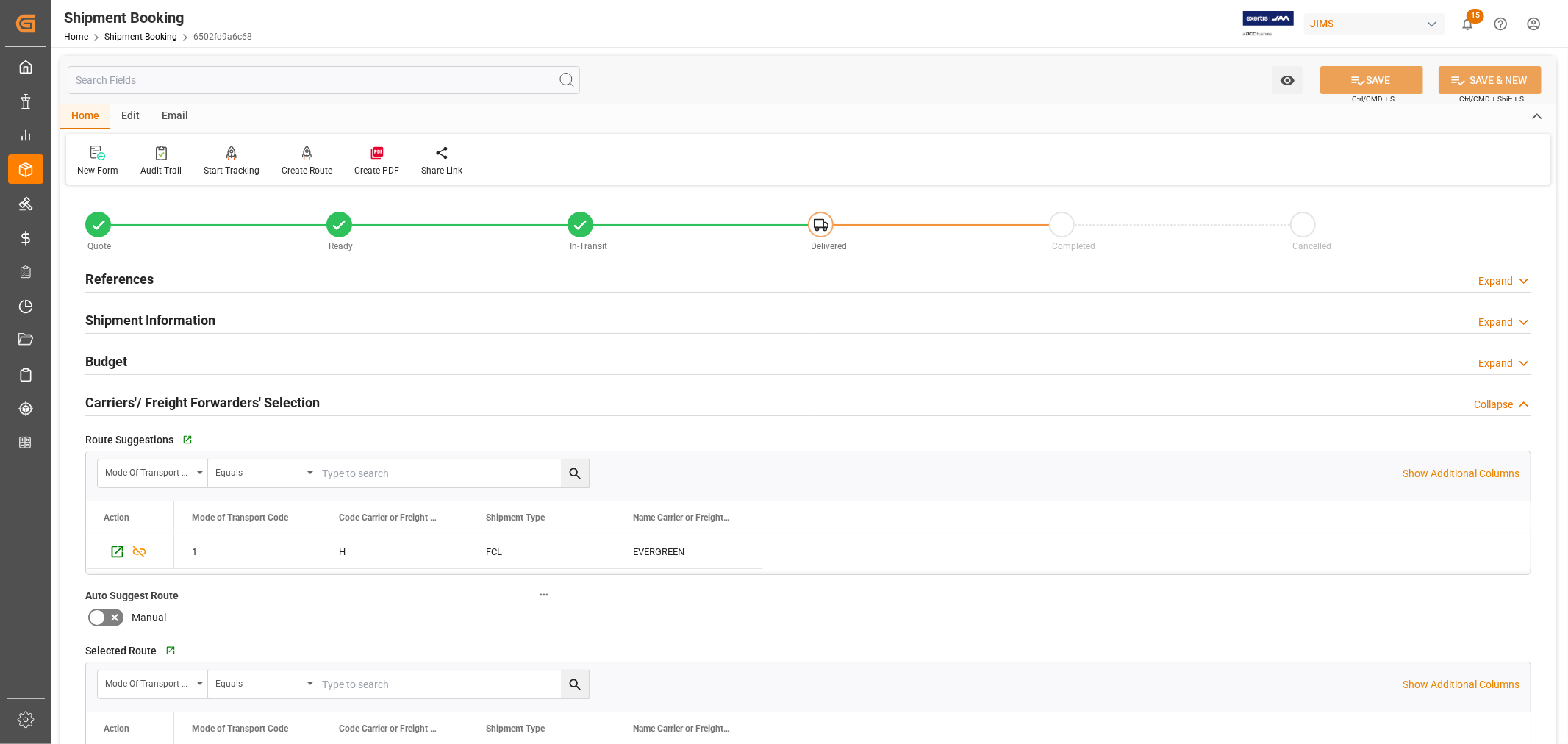
click at [173, 394] on h2 "Carriers'/ Freight Forwarders' Selection" at bounding box center [202, 403] width 235 height 20
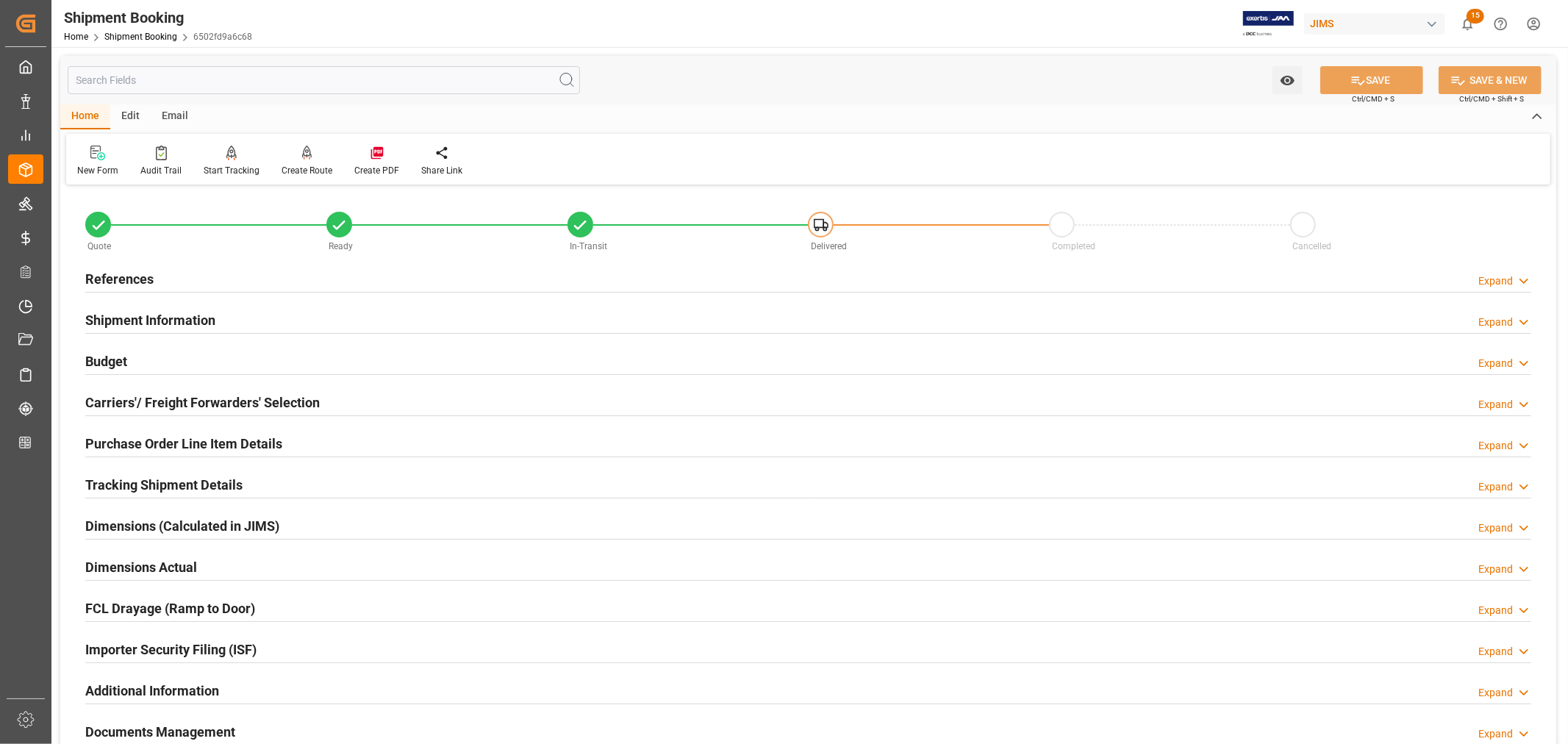
click at [114, 361] on h2 "Budget" at bounding box center [106, 361] width 42 height 20
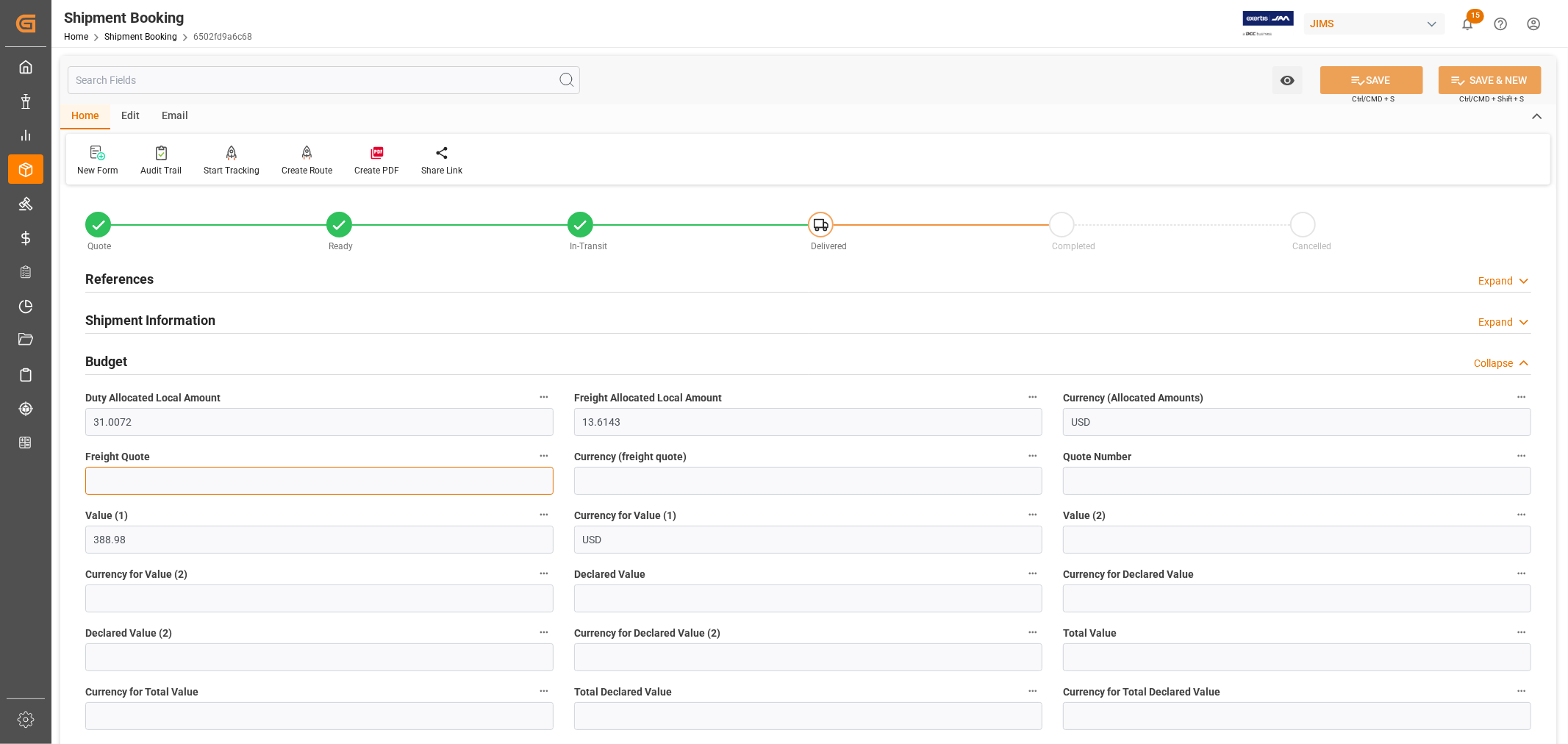
click at [97, 480] on input "text" at bounding box center [319, 480] width 468 height 28
type input "6000"
click at [658, 484] on input at bounding box center [808, 480] width 468 height 28
type input "USD"
click at [1370, 77] on button "SAVE" at bounding box center [1372, 80] width 103 height 28
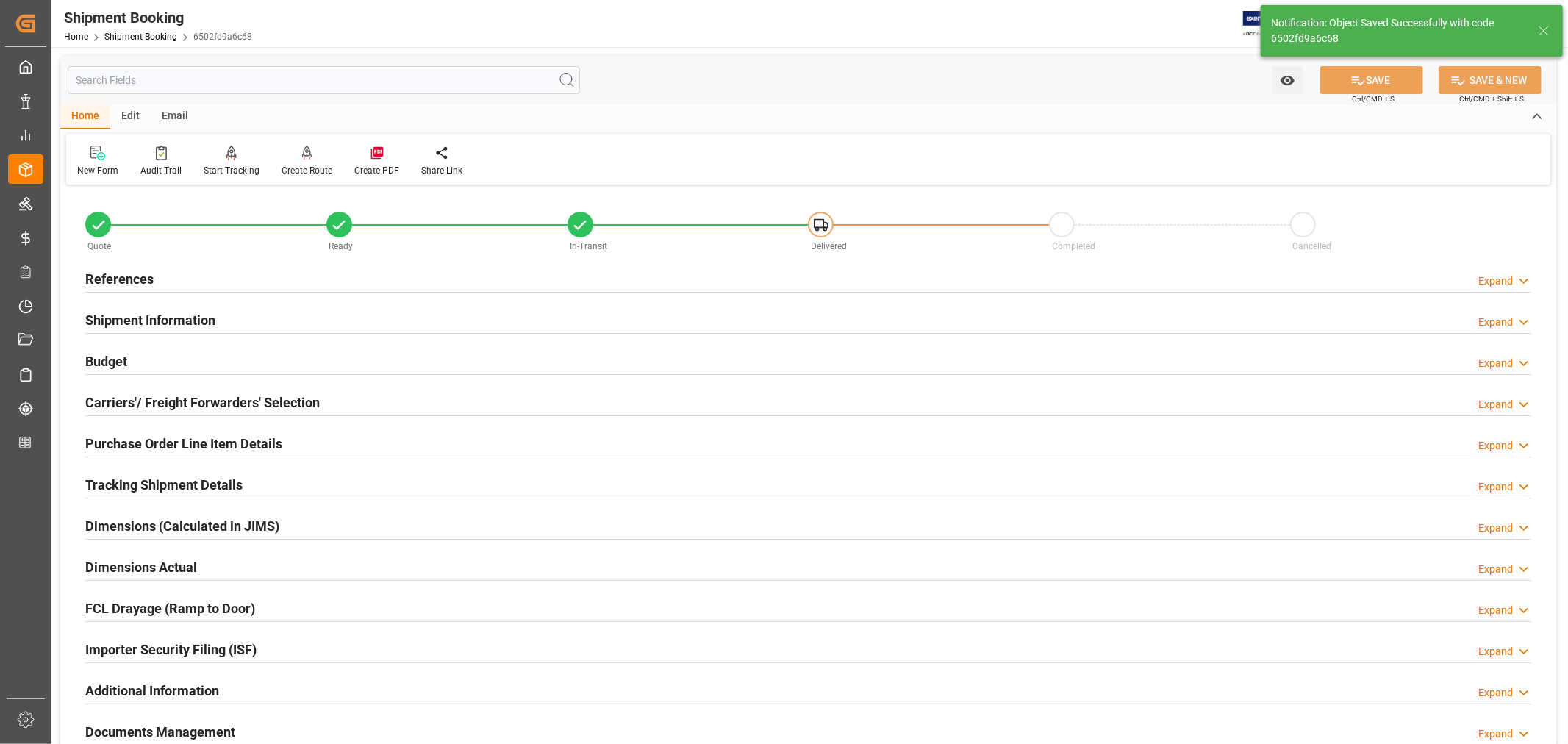
click at [126, 441] on h2 "Purchase Order Line Item Details" at bounding box center [183, 444] width 197 height 20
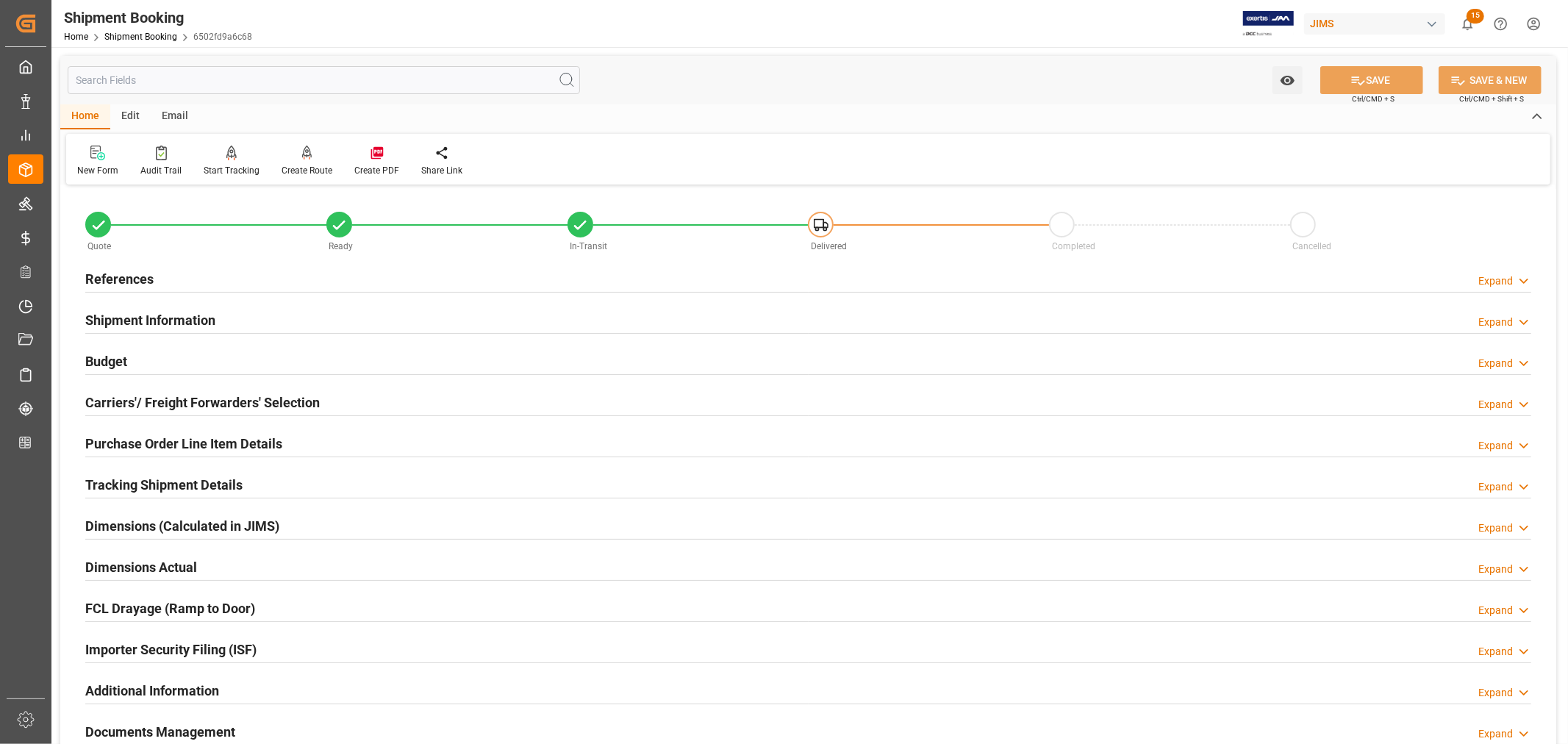
click at [187, 438] on h2 "Purchase Order Line Item Details" at bounding box center [183, 444] width 197 height 20
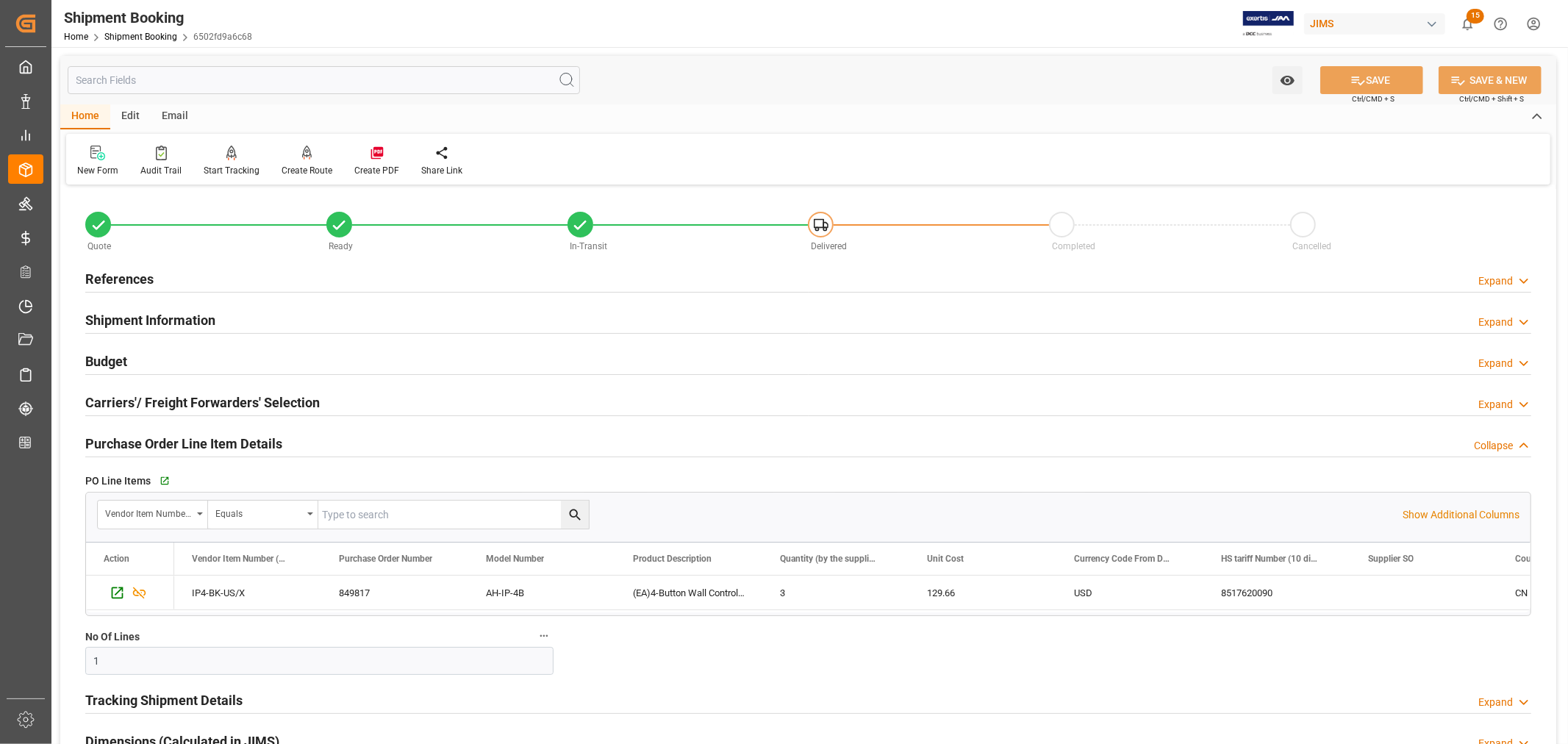
click at [187, 438] on h2 "Purchase Order Line Item Details" at bounding box center [183, 444] width 197 height 20
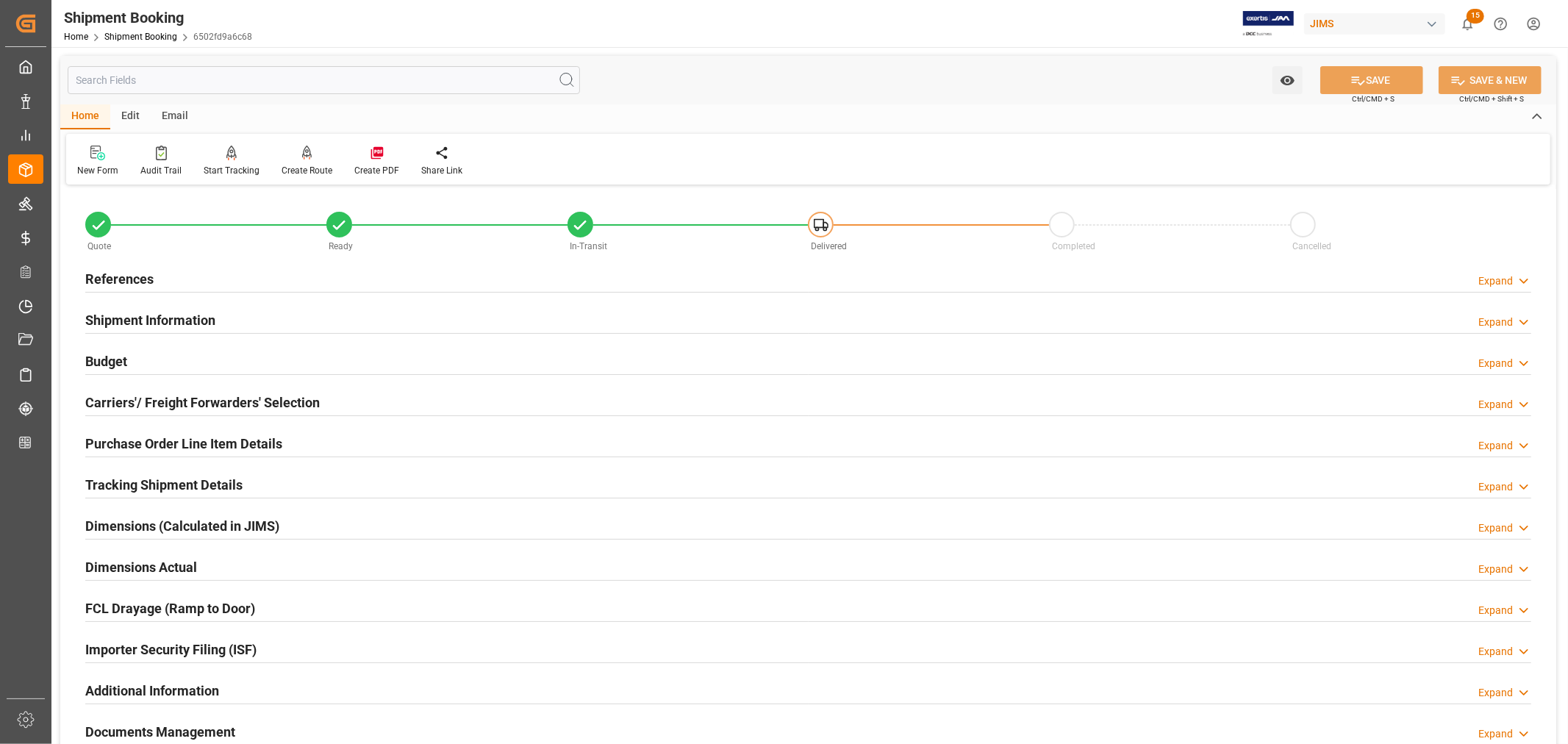
click at [167, 439] on h2 "Purchase Order Line Item Details" at bounding box center [183, 444] width 197 height 20
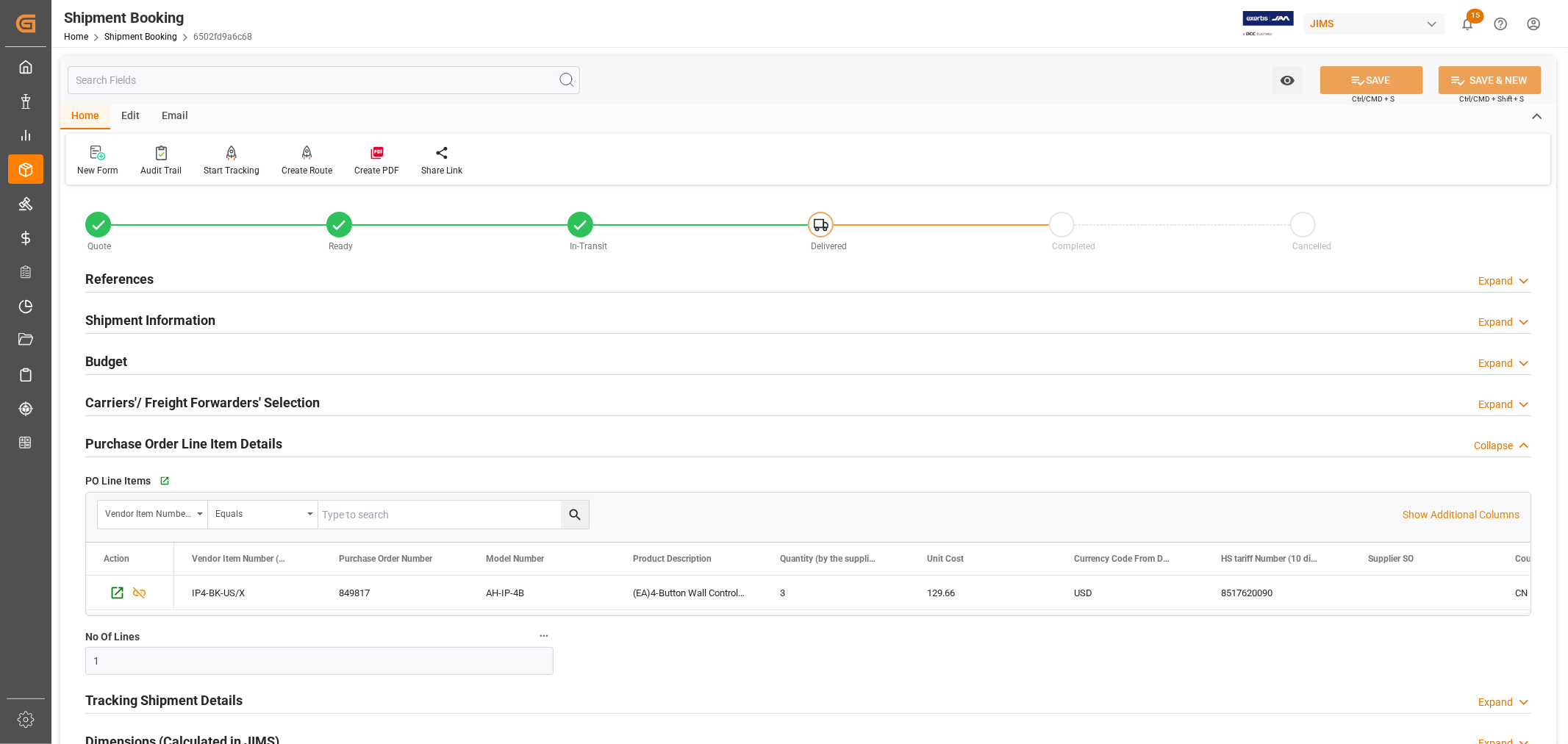
click at [167, 439] on h2 "Purchase Order Line Item Details" at bounding box center [183, 444] width 197 height 20
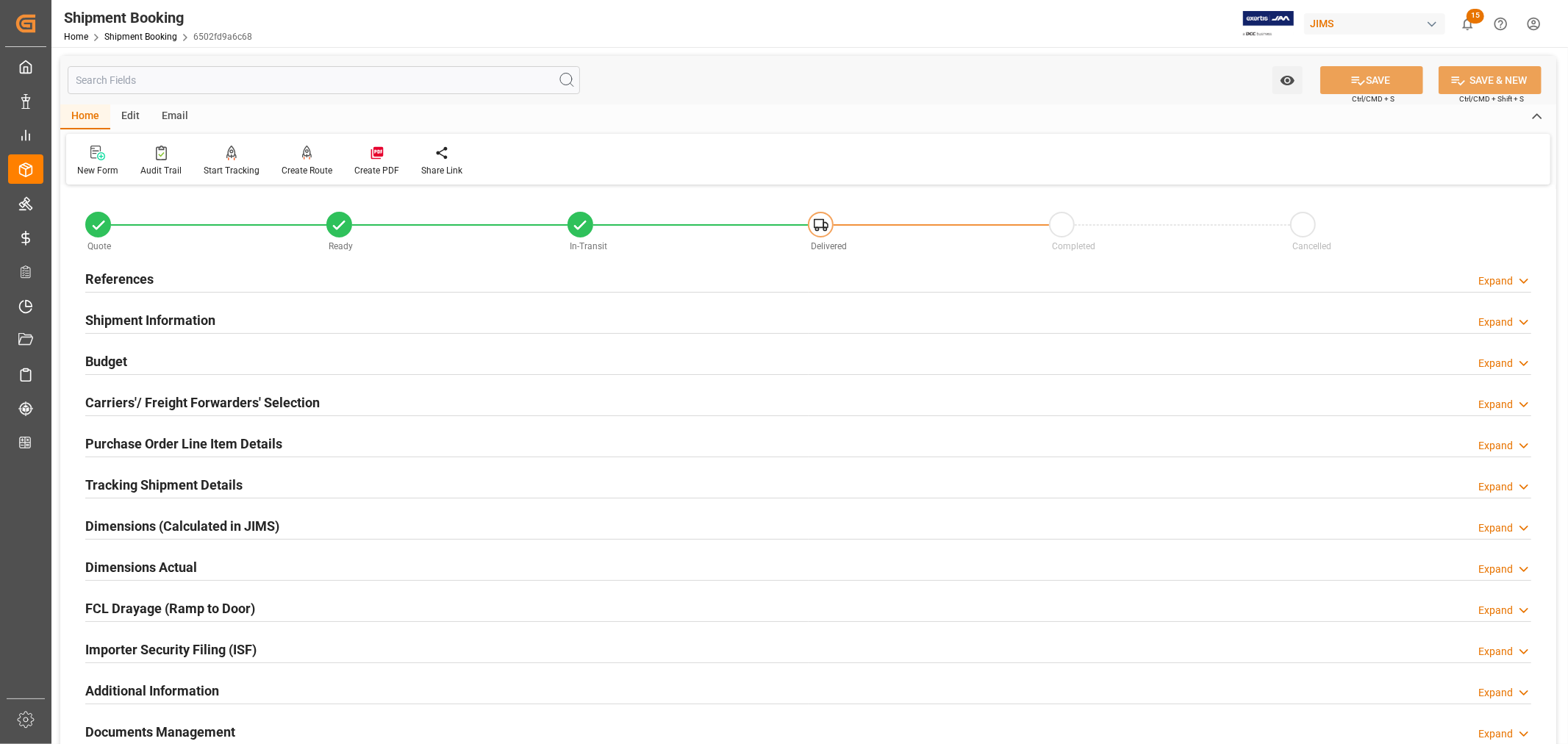
click at [155, 441] on h2 "Purchase Order Line Item Details" at bounding box center [183, 444] width 197 height 20
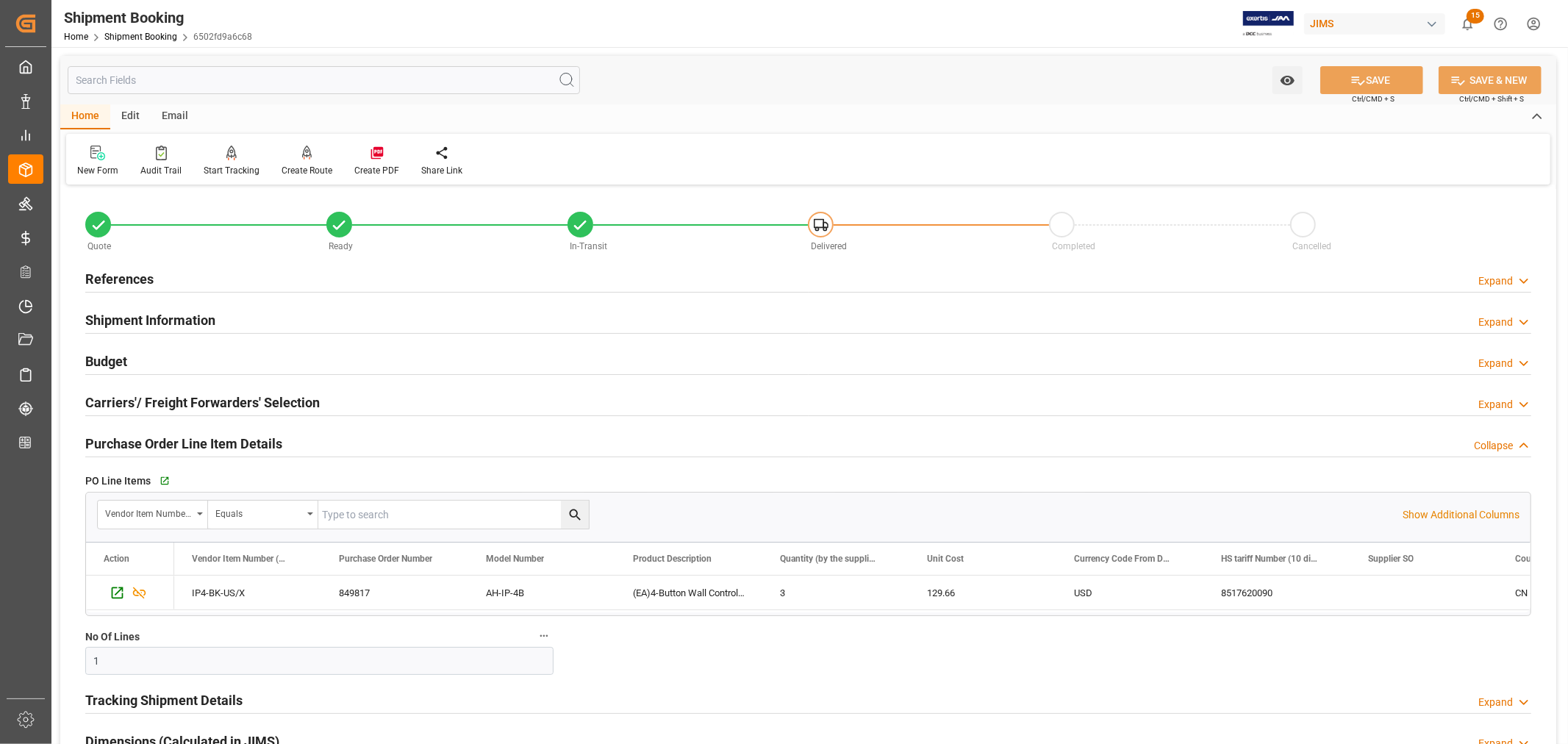
click at [155, 441] on h2 "Purchase Order Line Item Details" at bounding box center [183, 444] width 197 height 20
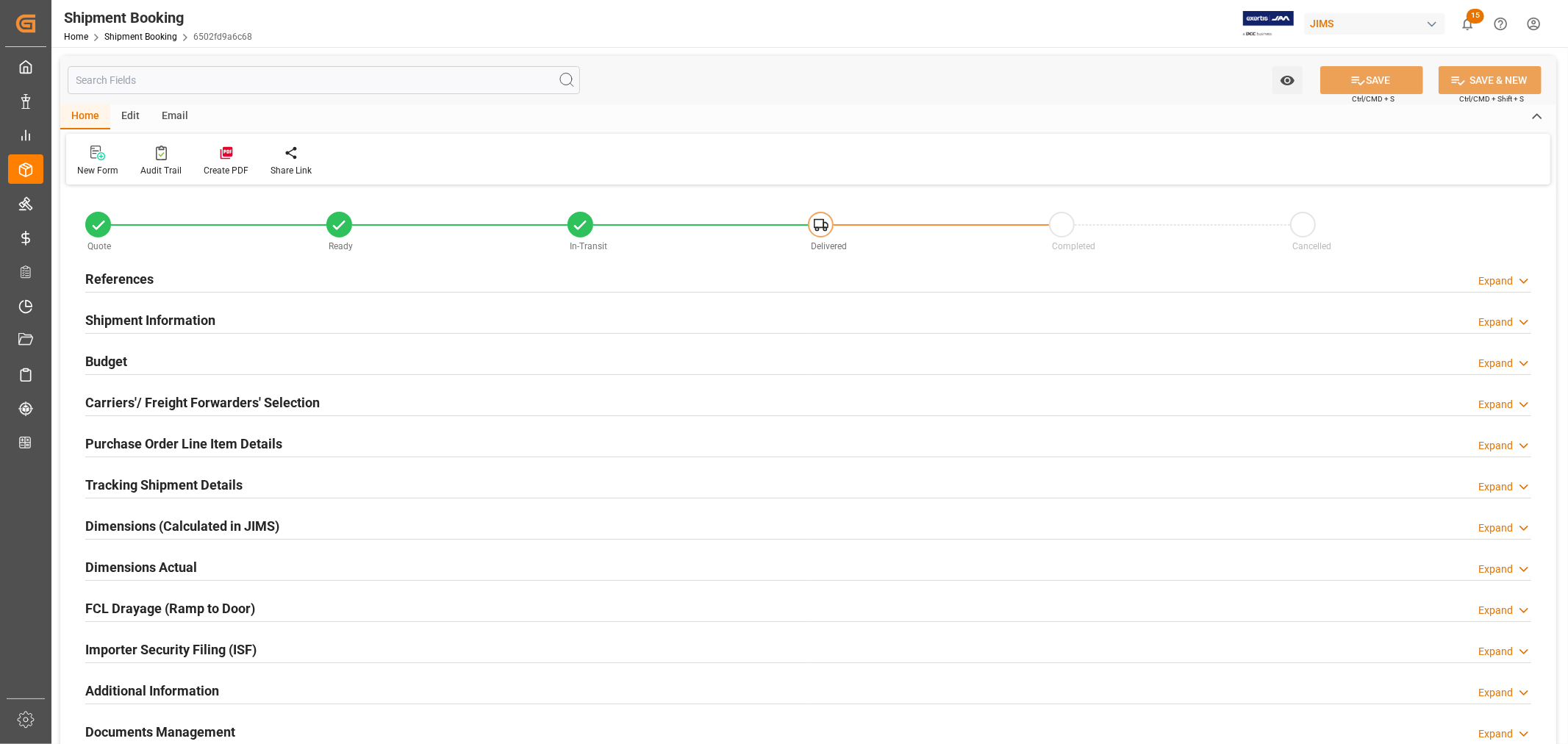
type input "27"
click at [169, 443] on h2 "Purchase Order Line Item Details" at bounding box center [183, 444] width 197 height 20
type input "27"
click at [160, 437] on h2 "Purchase Order Line Item Details" at bounding box center [183, 444] width 197 height 20
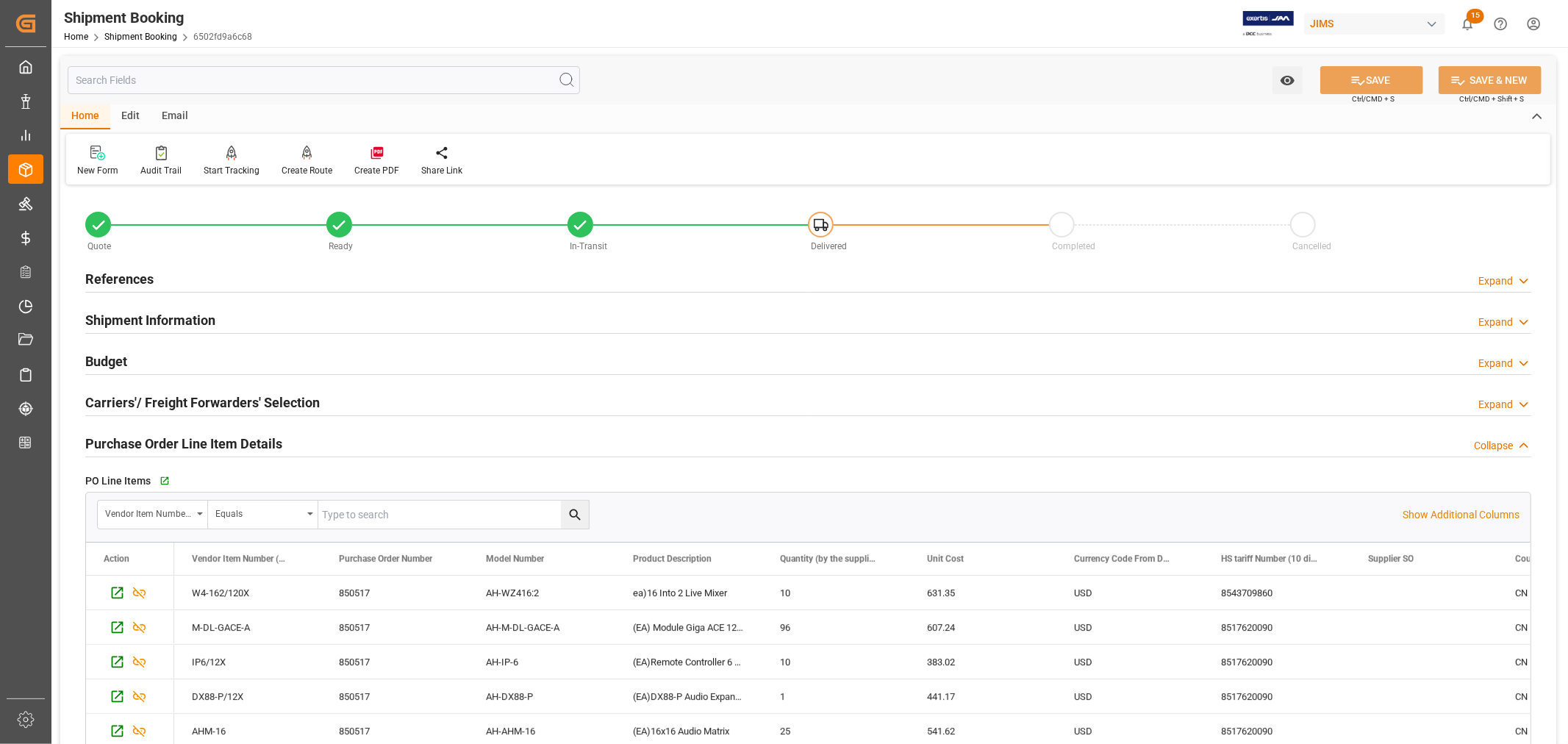
click at [157, 443] on h2 "Purchase Order Line Item Details" at bounding box center [183, 444] width 197 height 20
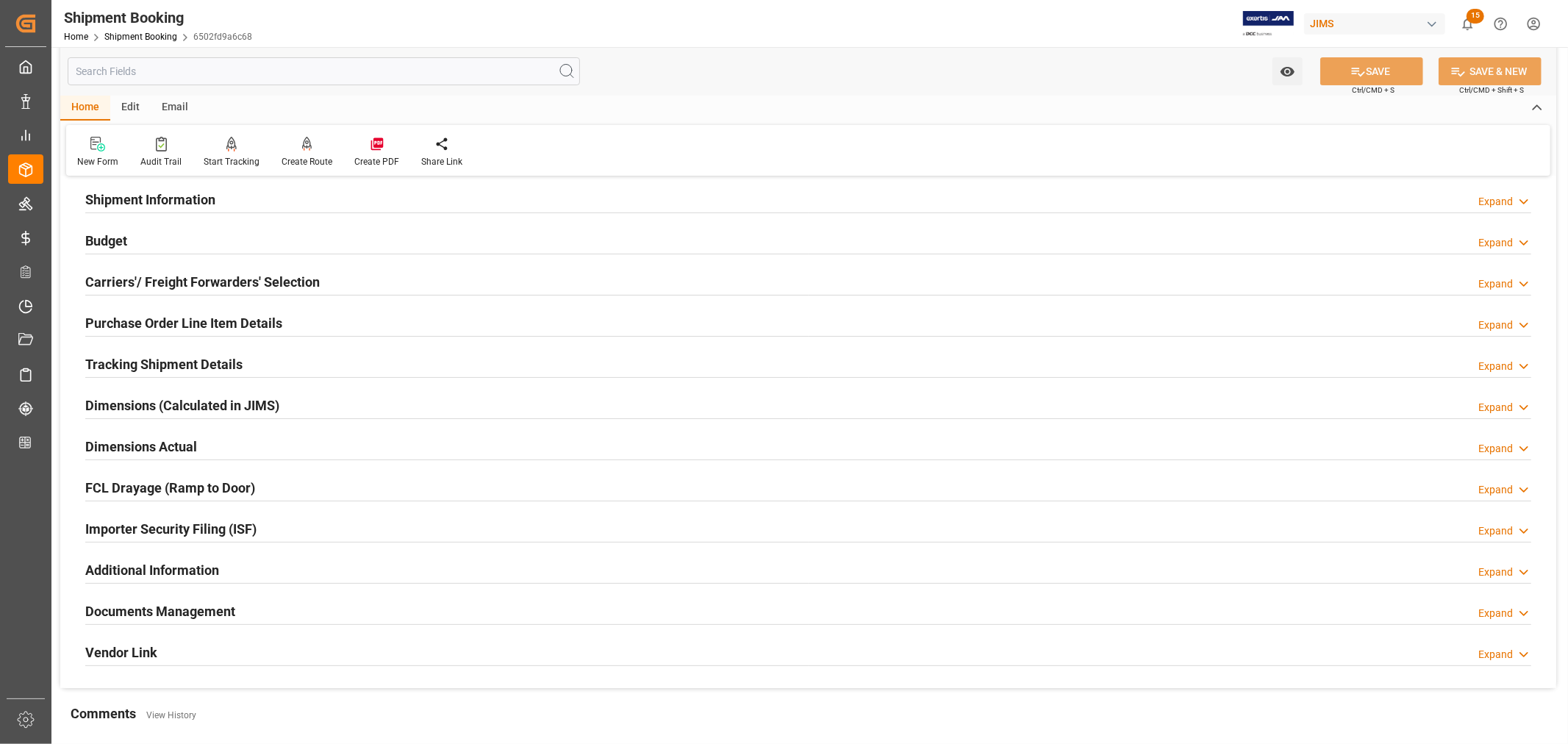
scroll to position [82, 0]
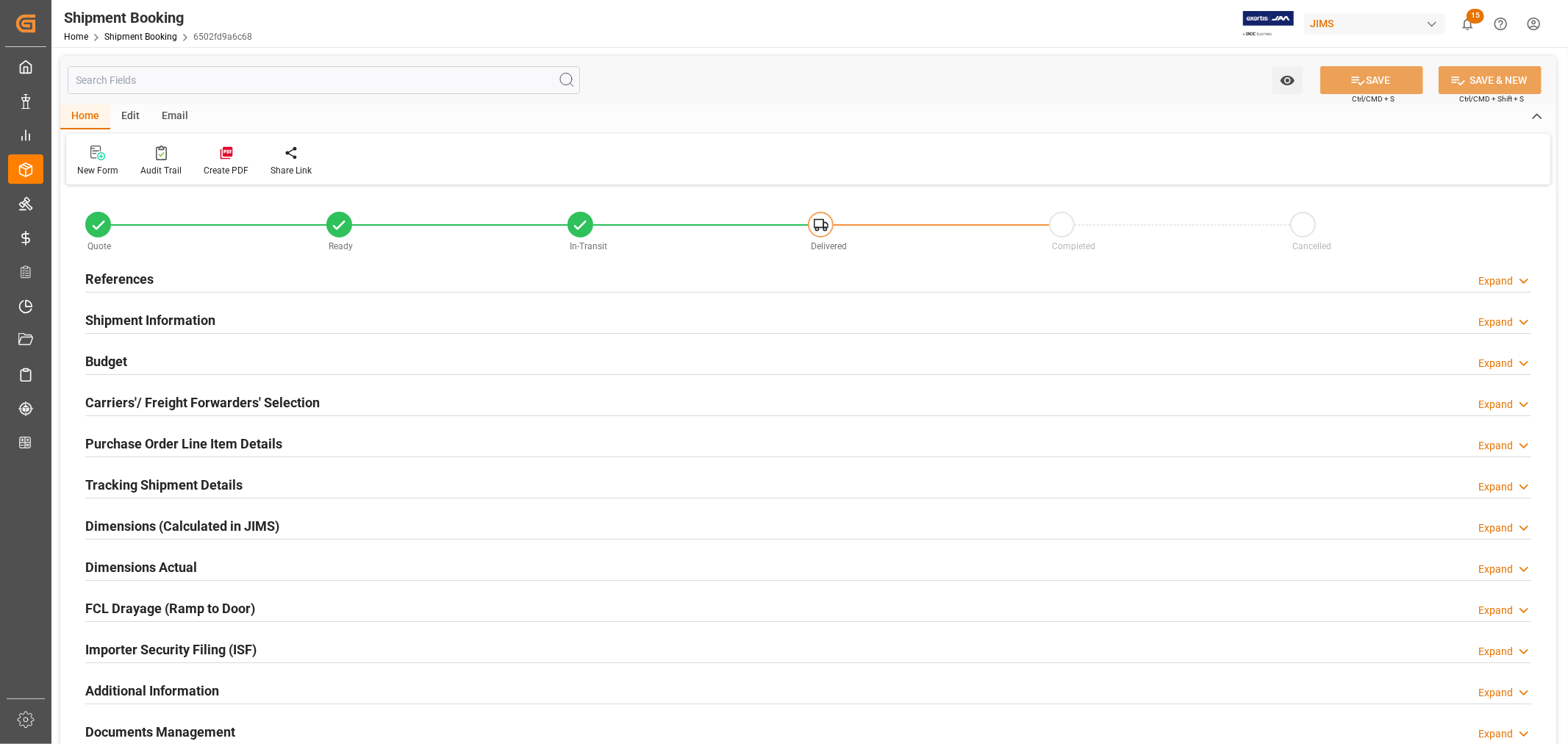
type input "27"
click at [185, 437] on h2 "Purchase Order Line Item Details" at bounding box center [183, 444] width 197 height 20
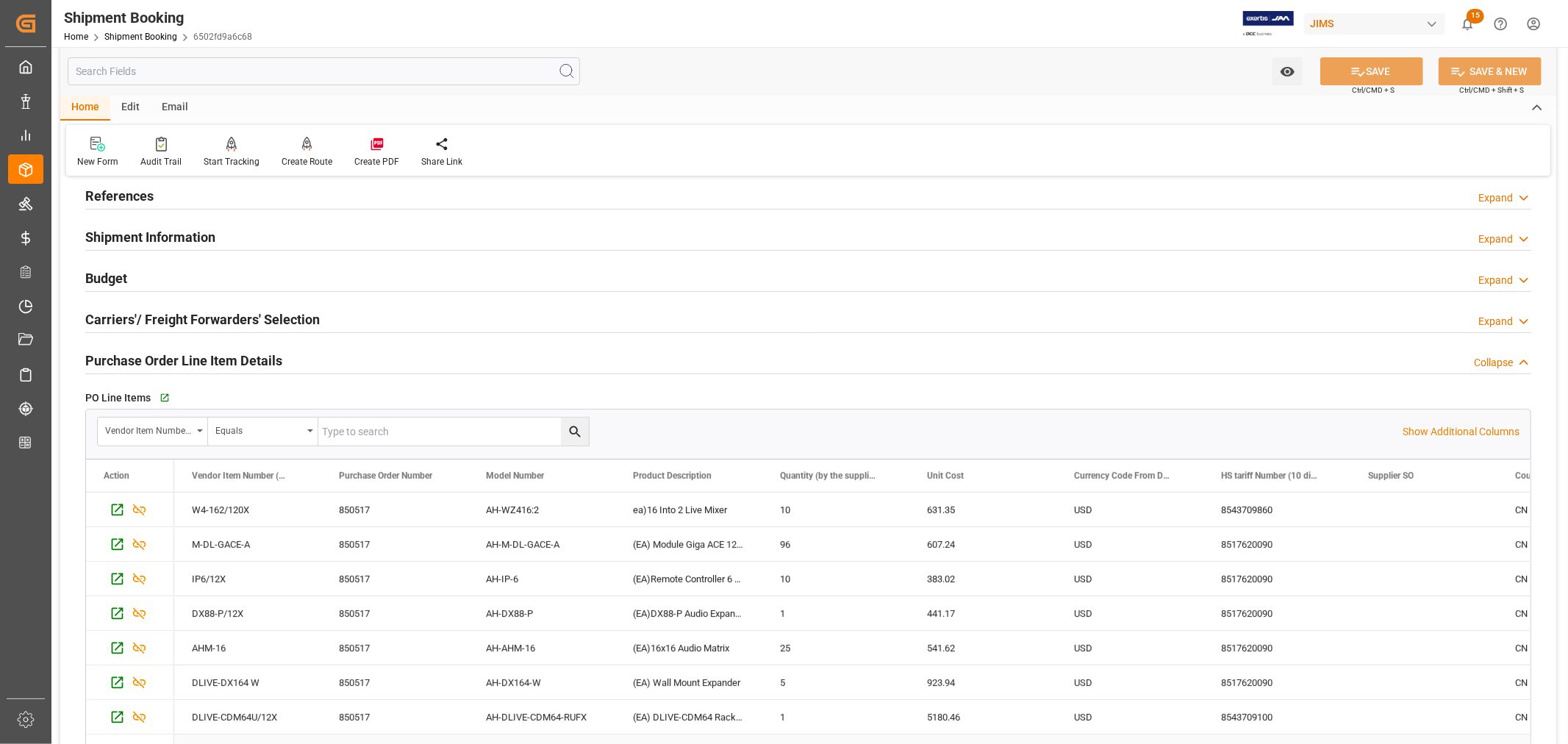
scroll to position [82, 0]
click at [193, 365] on h2 "Purchase Order Line Item Details" at bounding box center [183, 362] width 197 height 20
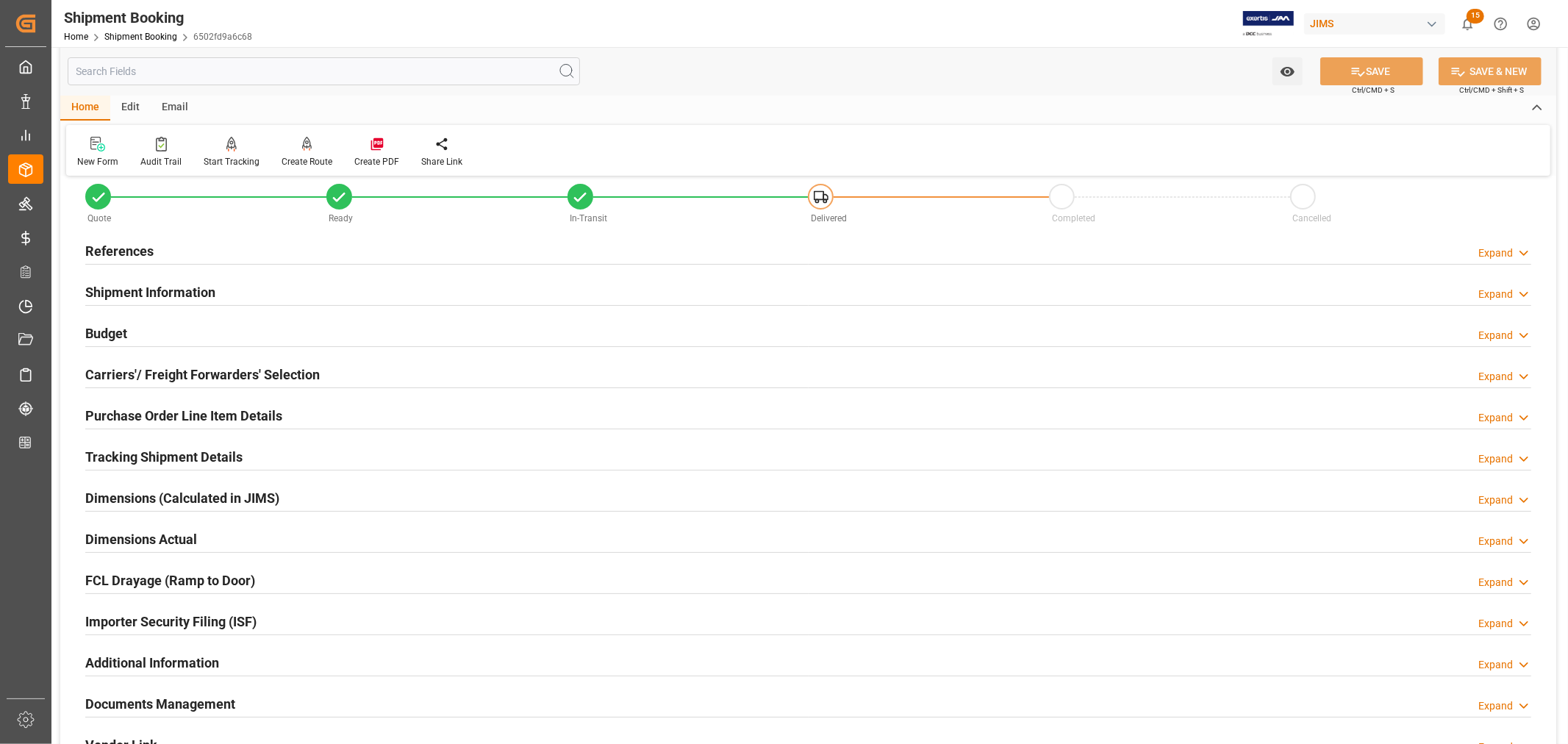
scroll to position [0, 0]
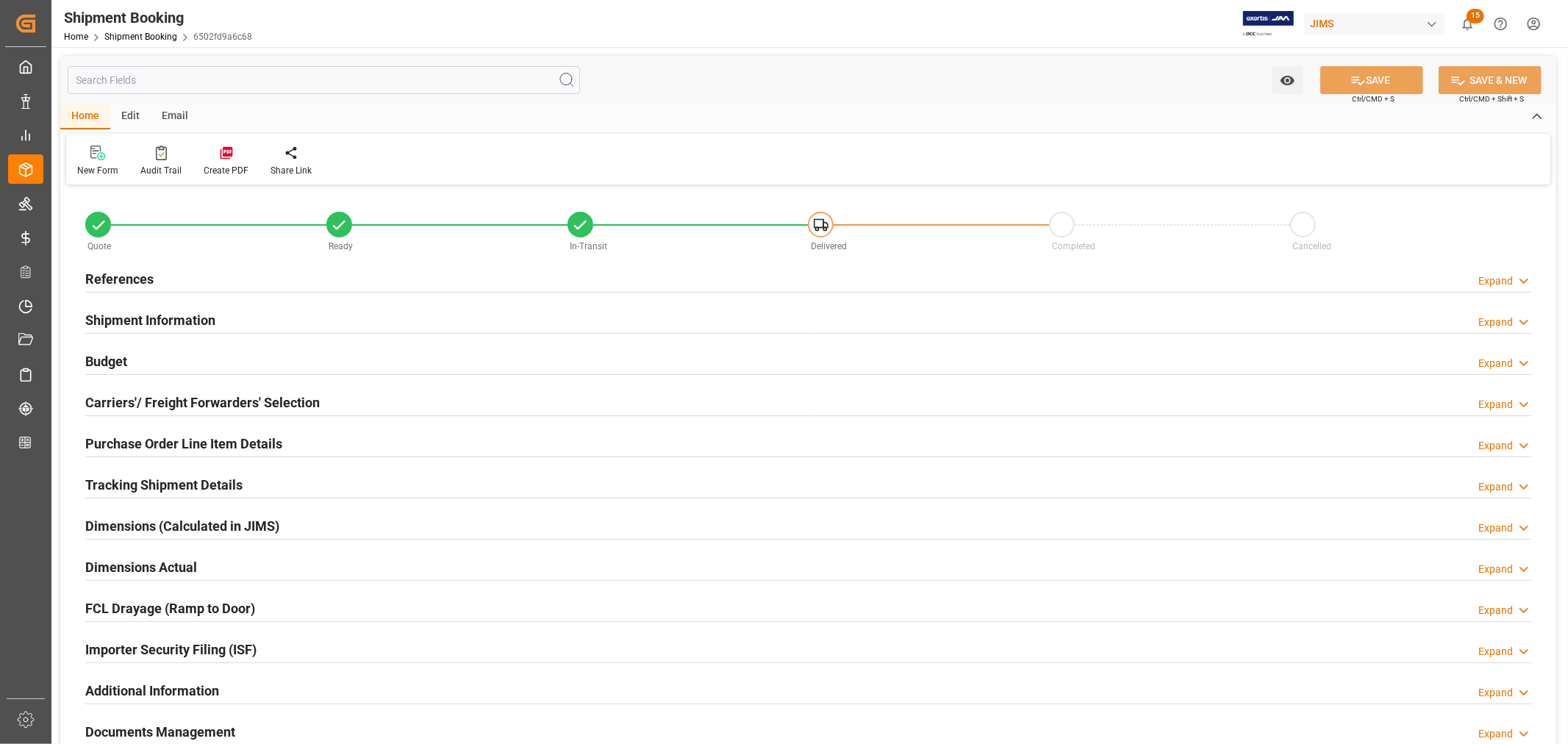
type input "27"
drag, startPoint x: 251, startPoint y: 442, endPoint x: 285, endPoint y: 436, distance: 34.5
click at [251, 441] on h2 "Purchase Order Line Item Details" at bounding box center [183, 444] width 197 height 20
click at [133, 40] on link "Shipment Booking" at bounding box center [141, 36] width 73 height 10
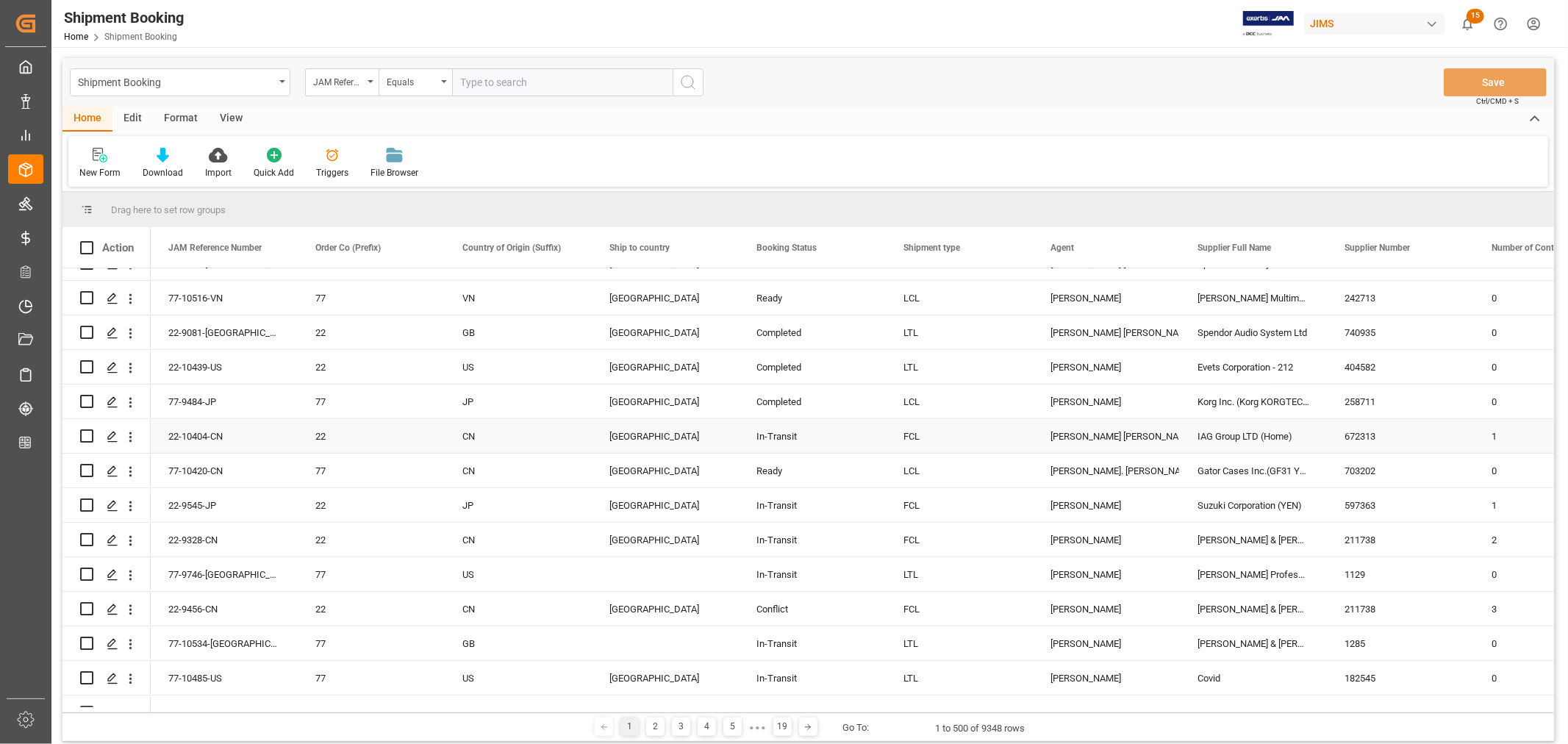
scroll to position [898, 0]
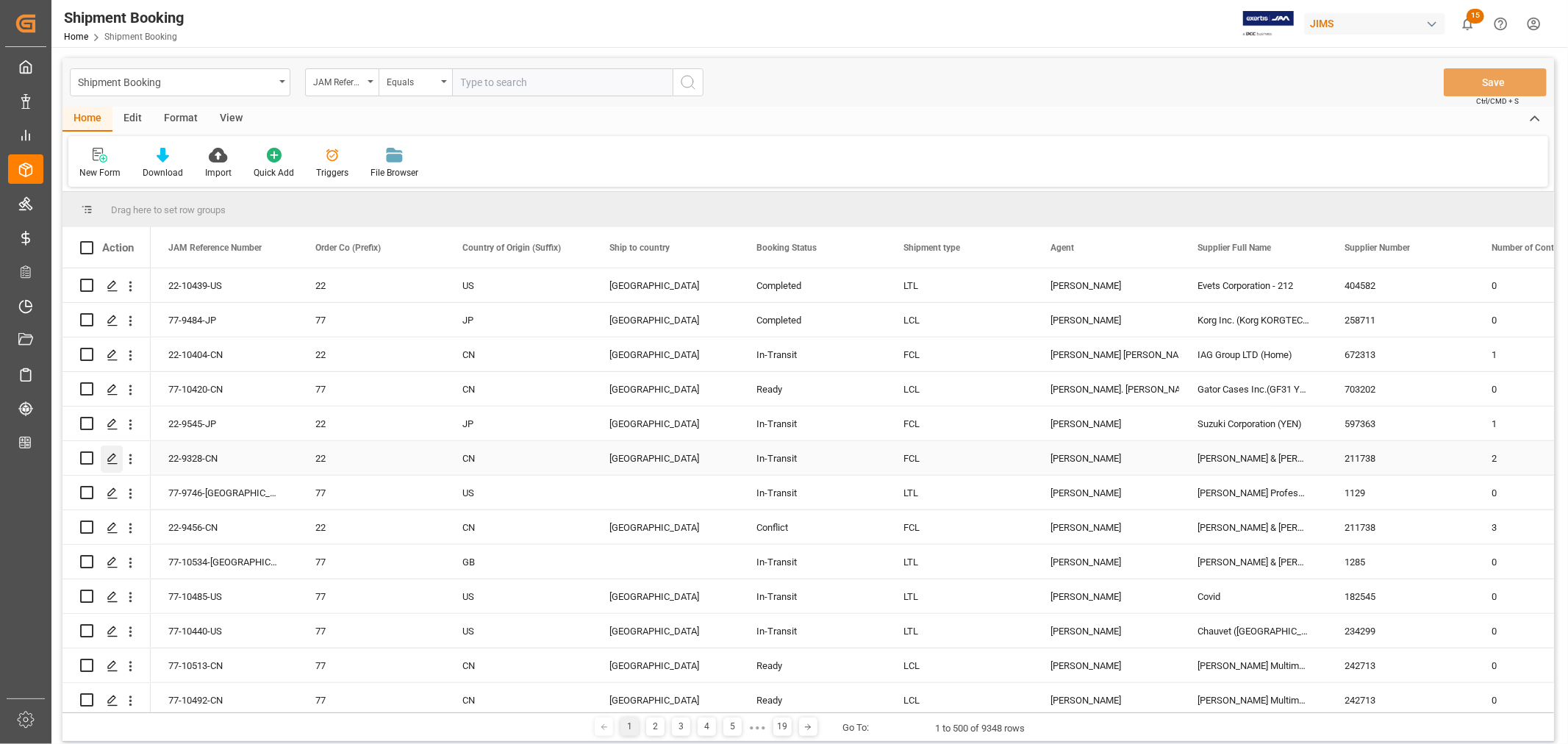
click at [114, 456] on polygon "Press SPACE to select this row." at bounding box center [112, 457] width 7 height 7
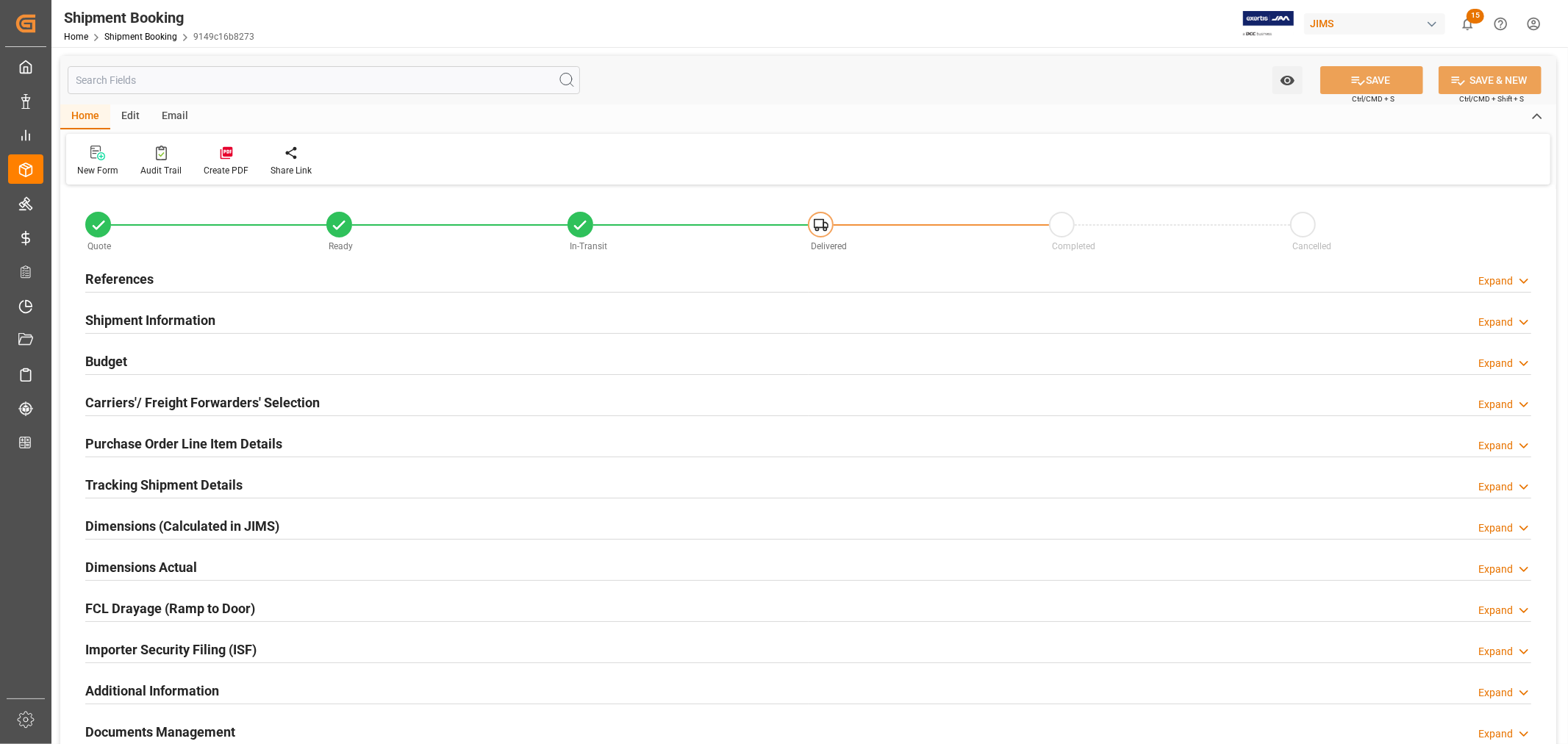
type input "30"
click at [178, 441] on h2 "Purchase Order Line Item Details" at bounding box center [183, 444] width 197 height 20
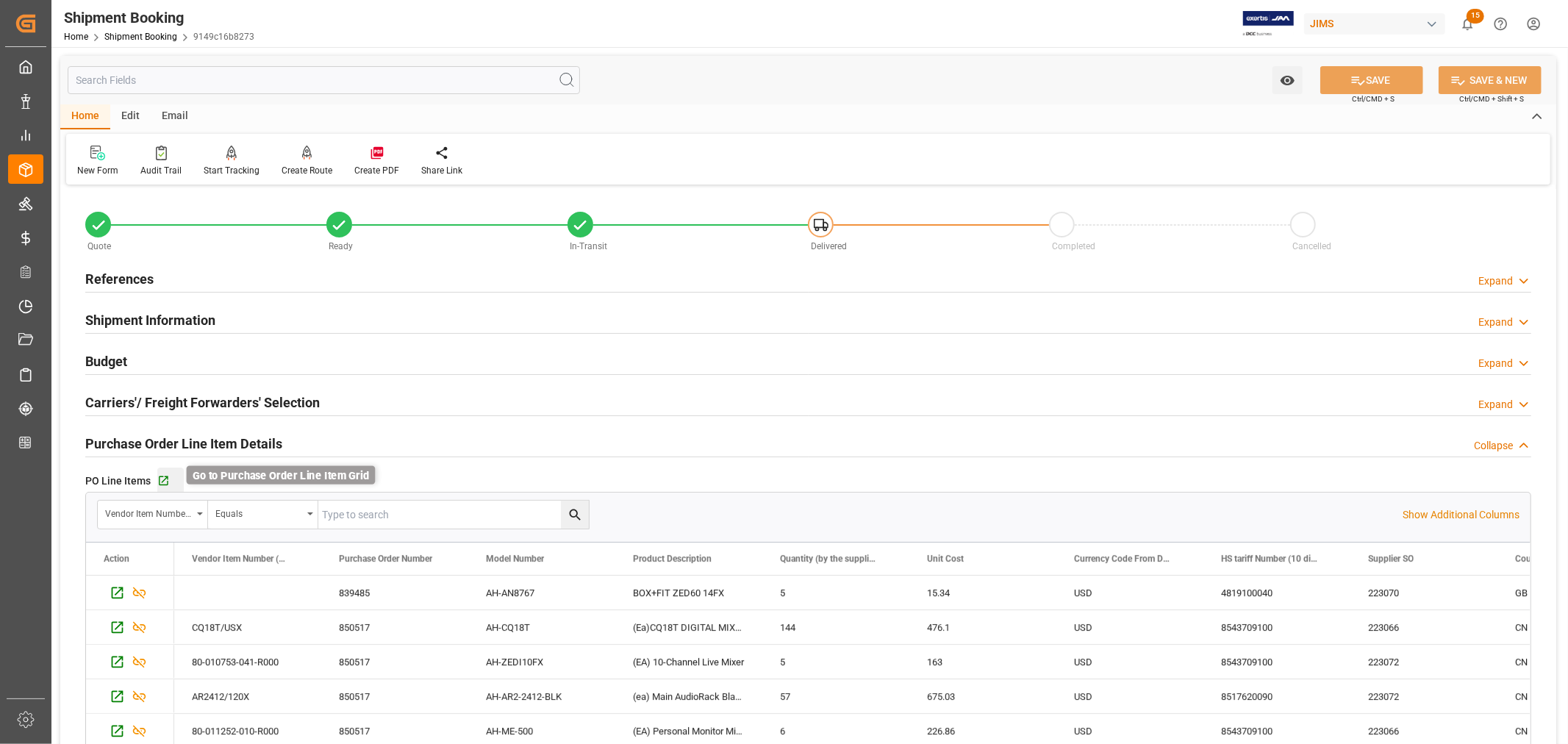
click at [165, 480] on icon "button" at bounding box center [164, 481] width 13 height 13
click at [263, 446] on h2 "Purchase Order Line Item Details" at bounding box center [183, 444] width 197 height 20
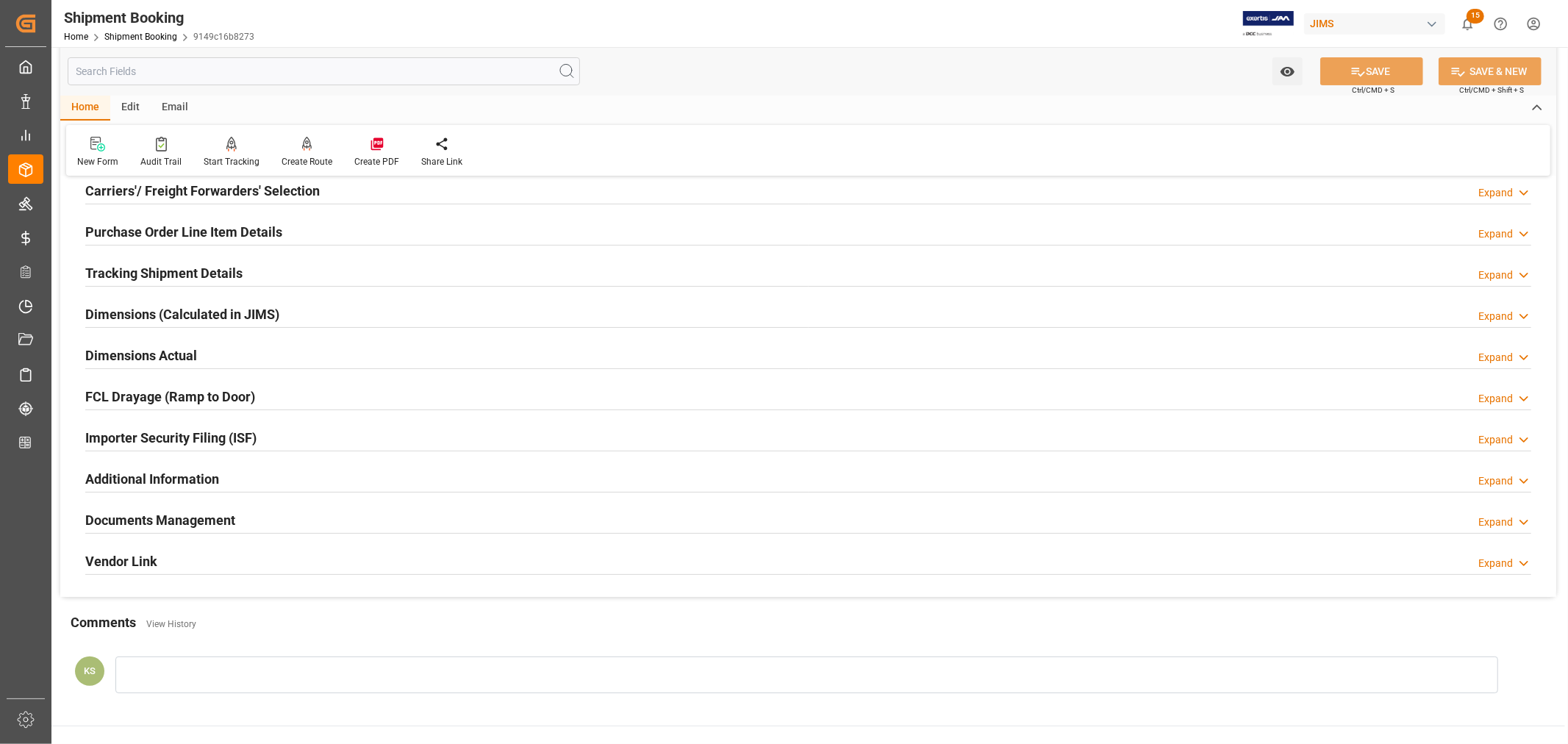
scroll to position [326, 0]
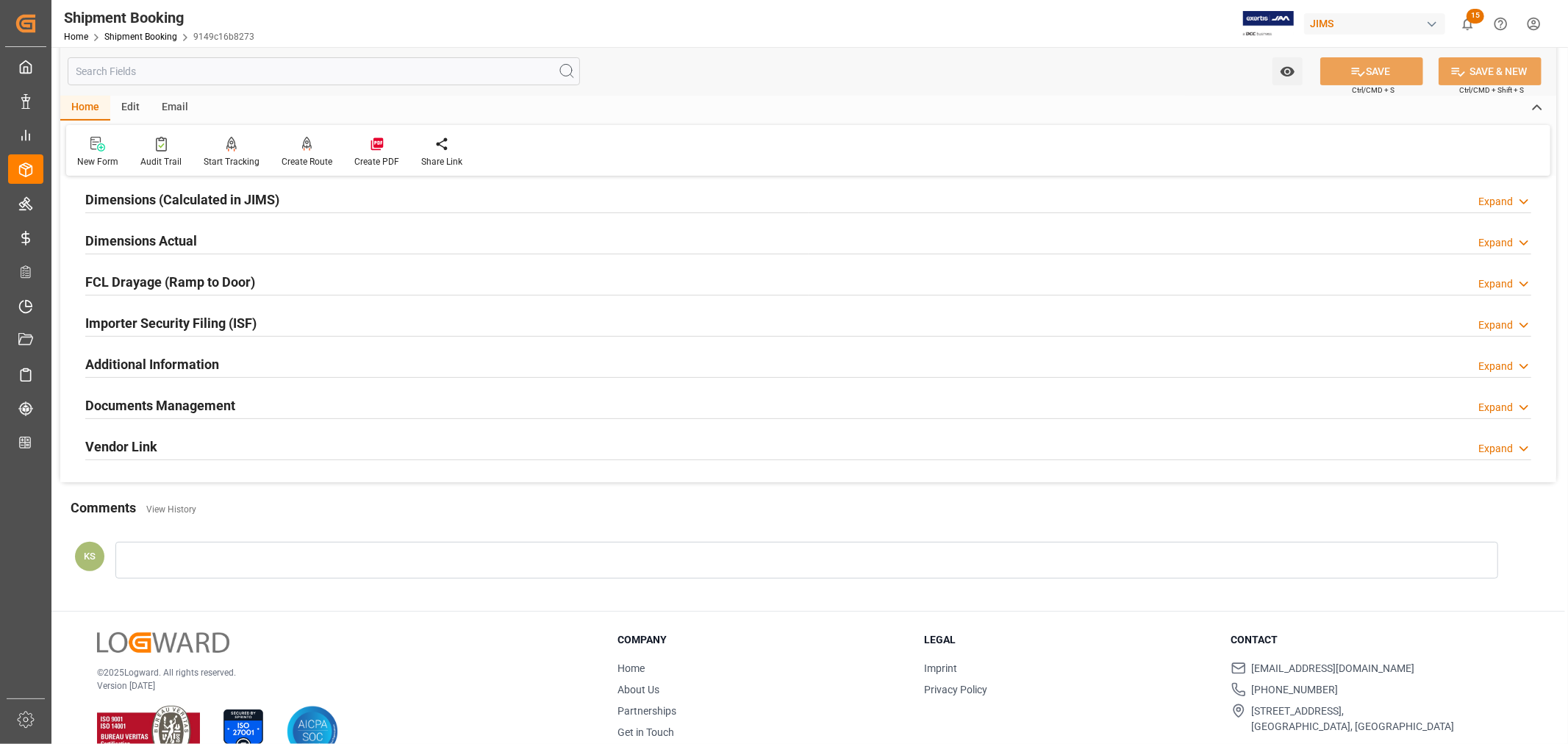
click at [258, 325] on div "Importer Security Filing (ISF) Expand" at bounding box center [808, 321] width 1446 height 28
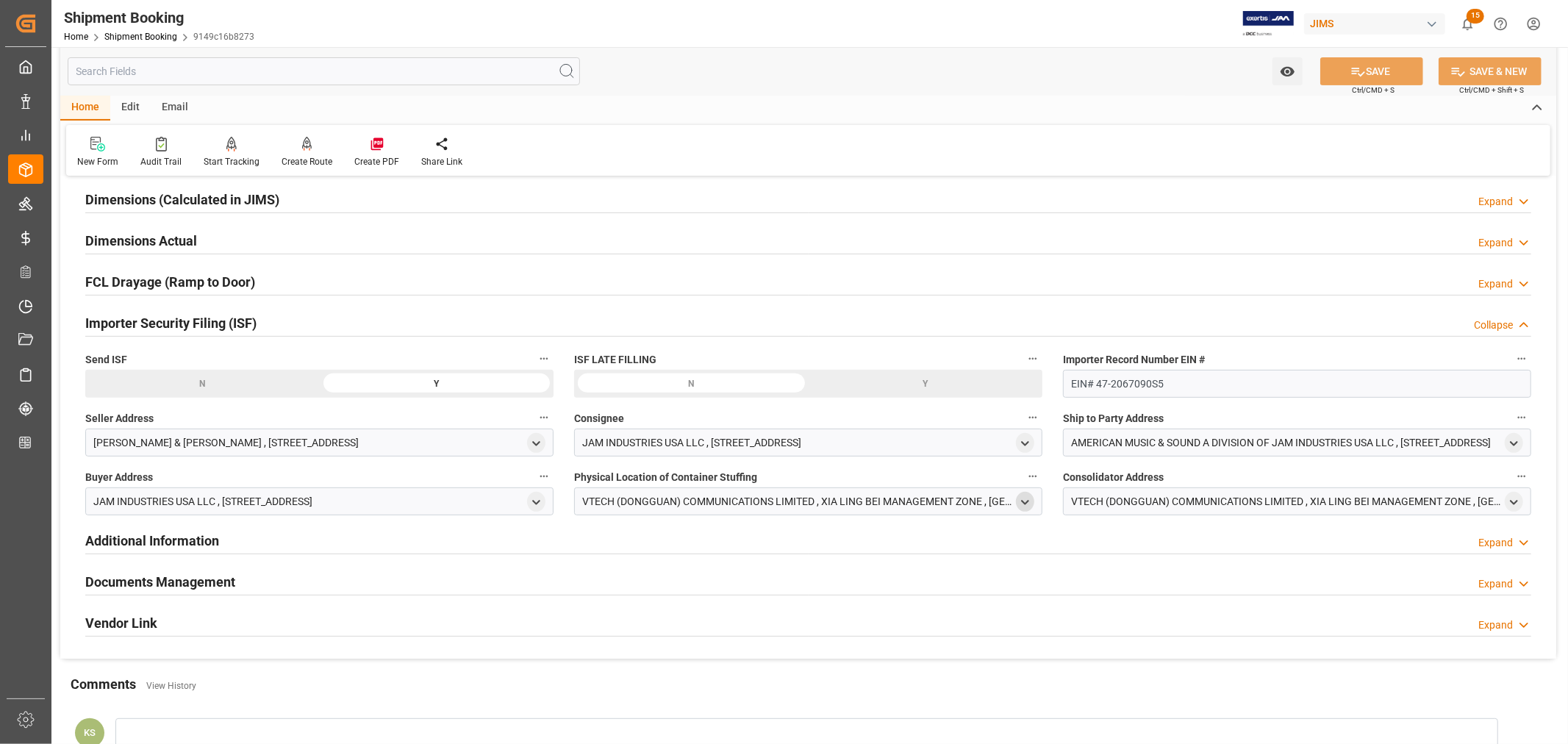
click at [1024, 501] on icon "open menu" at bounding box center [1025, 503] width 13 height 13
click at [1022, 503] on polyline "close menu" at bounding box center [1025, 501] width 6 height 3
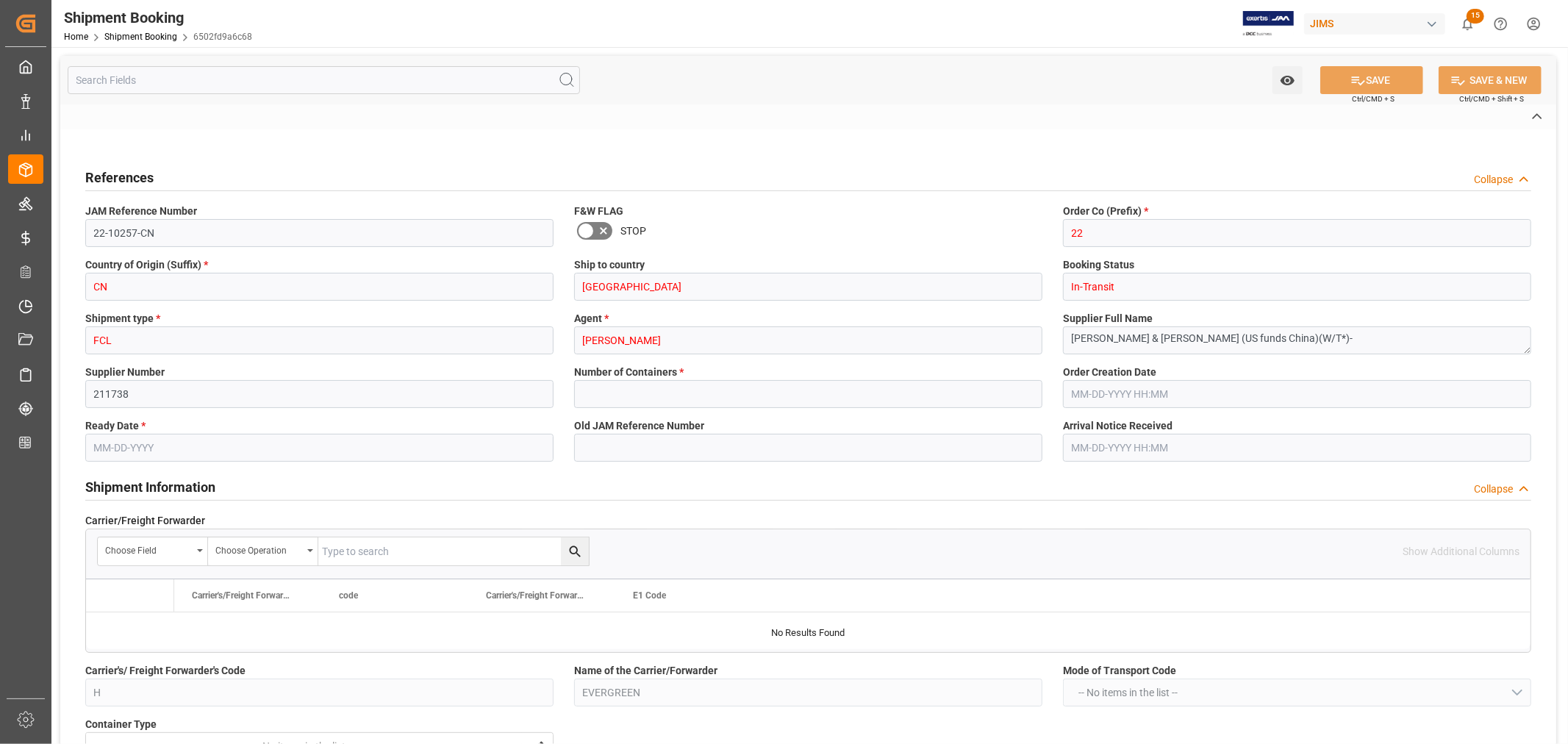
type input "27"
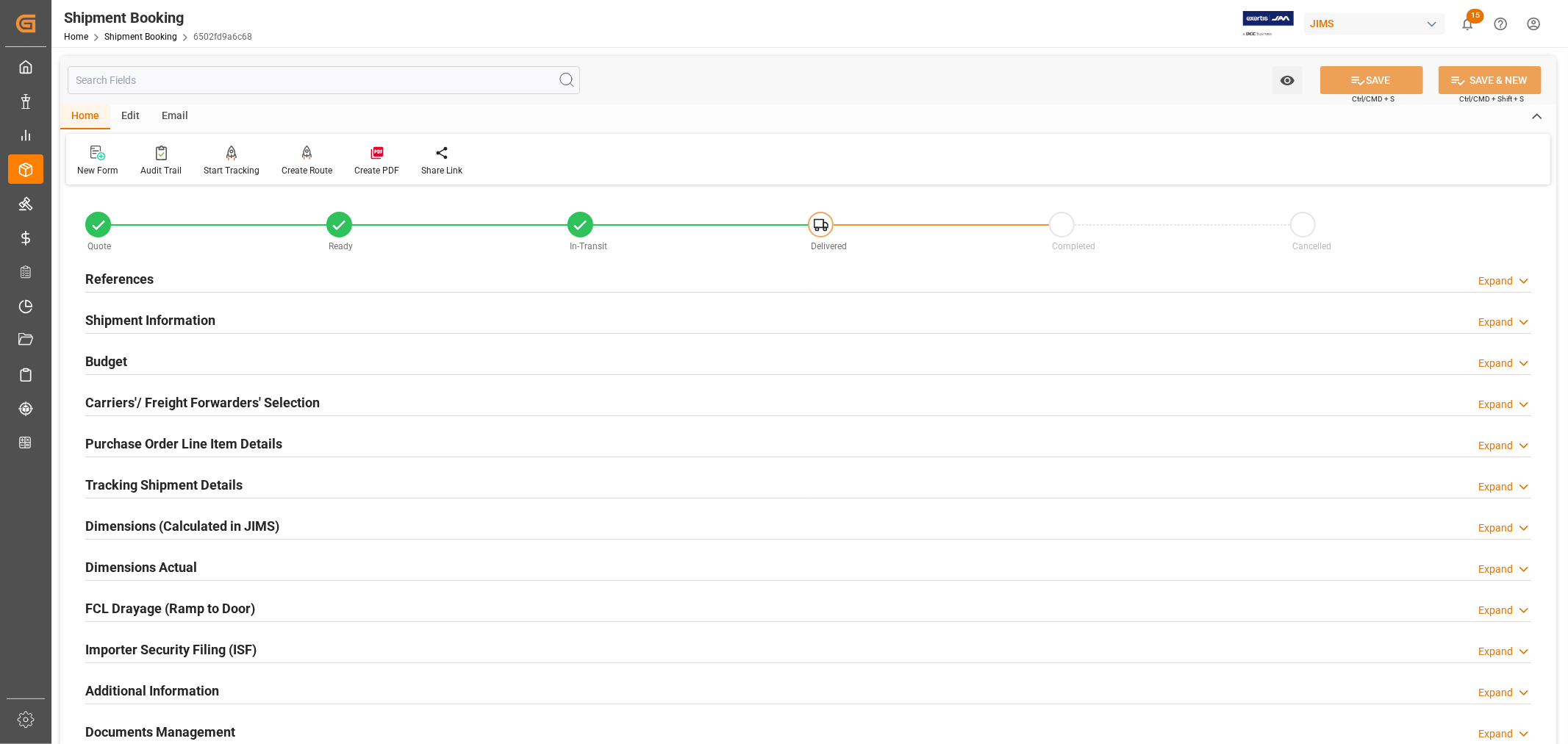
click at [168, 437] on h2 "Purchase Order Line Item Details" at bounding box center [183, 444] width 197 height 20
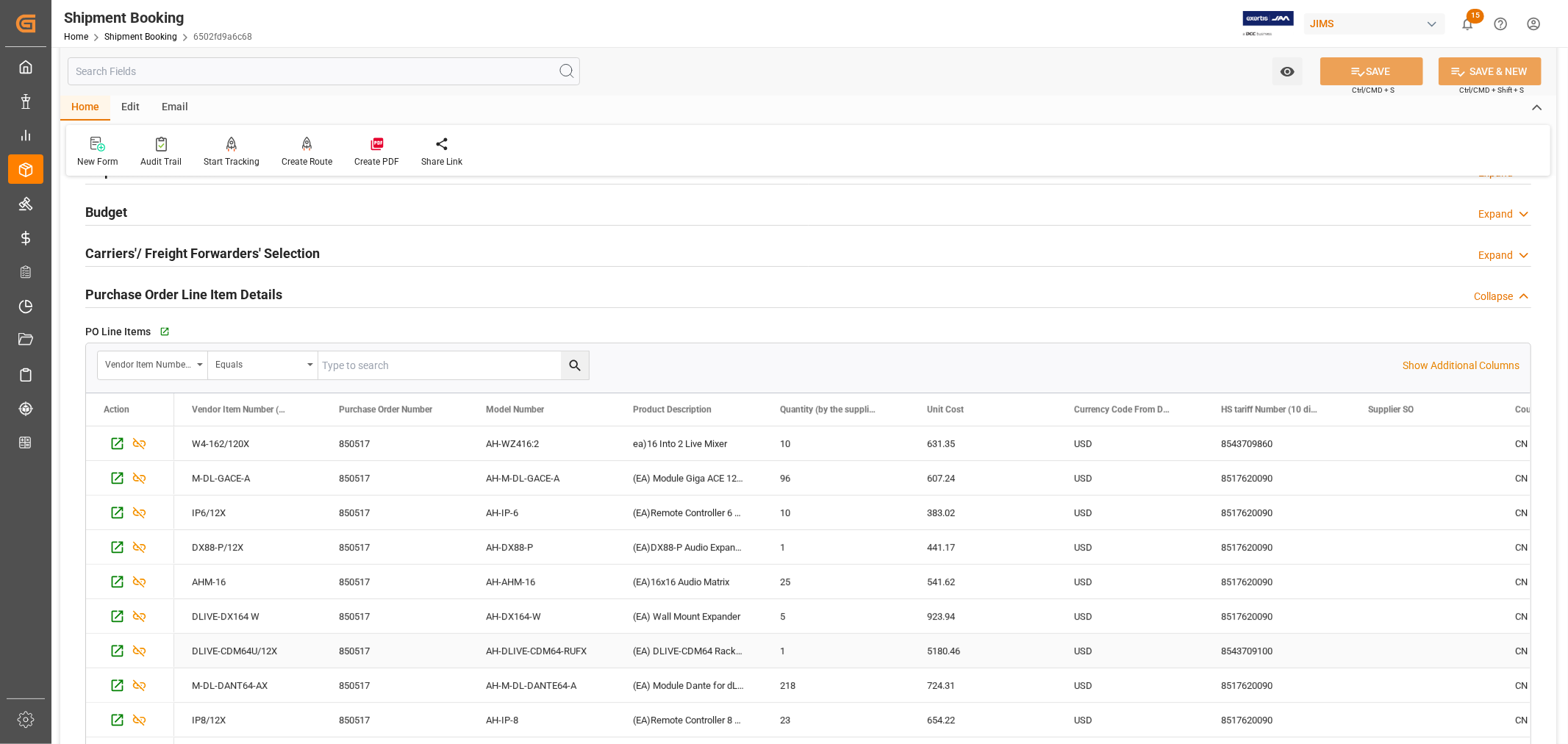
scroll to position [82, 0]
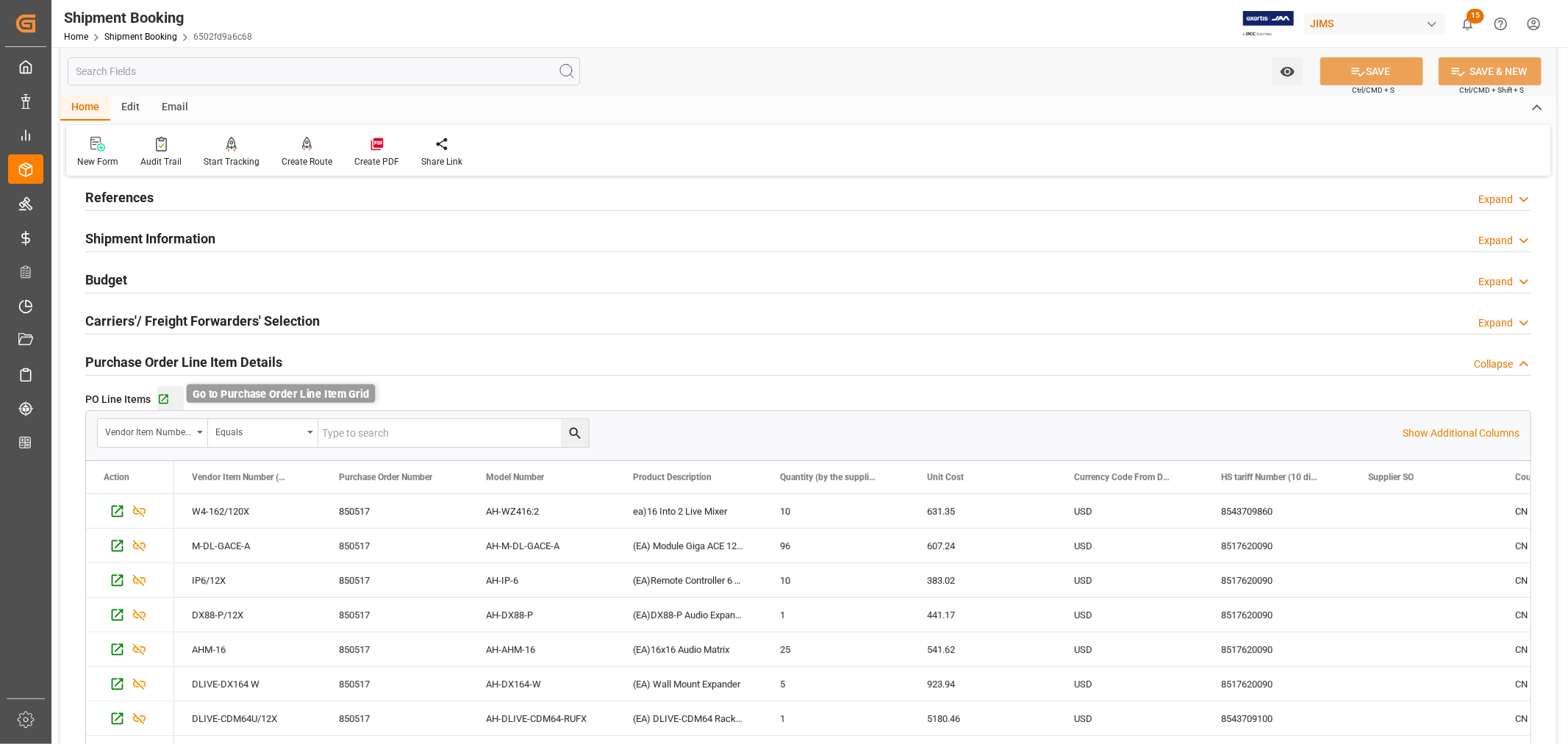
click at [165, 398] on icon "button" at bounding box center [164, 400] width 13 height 13
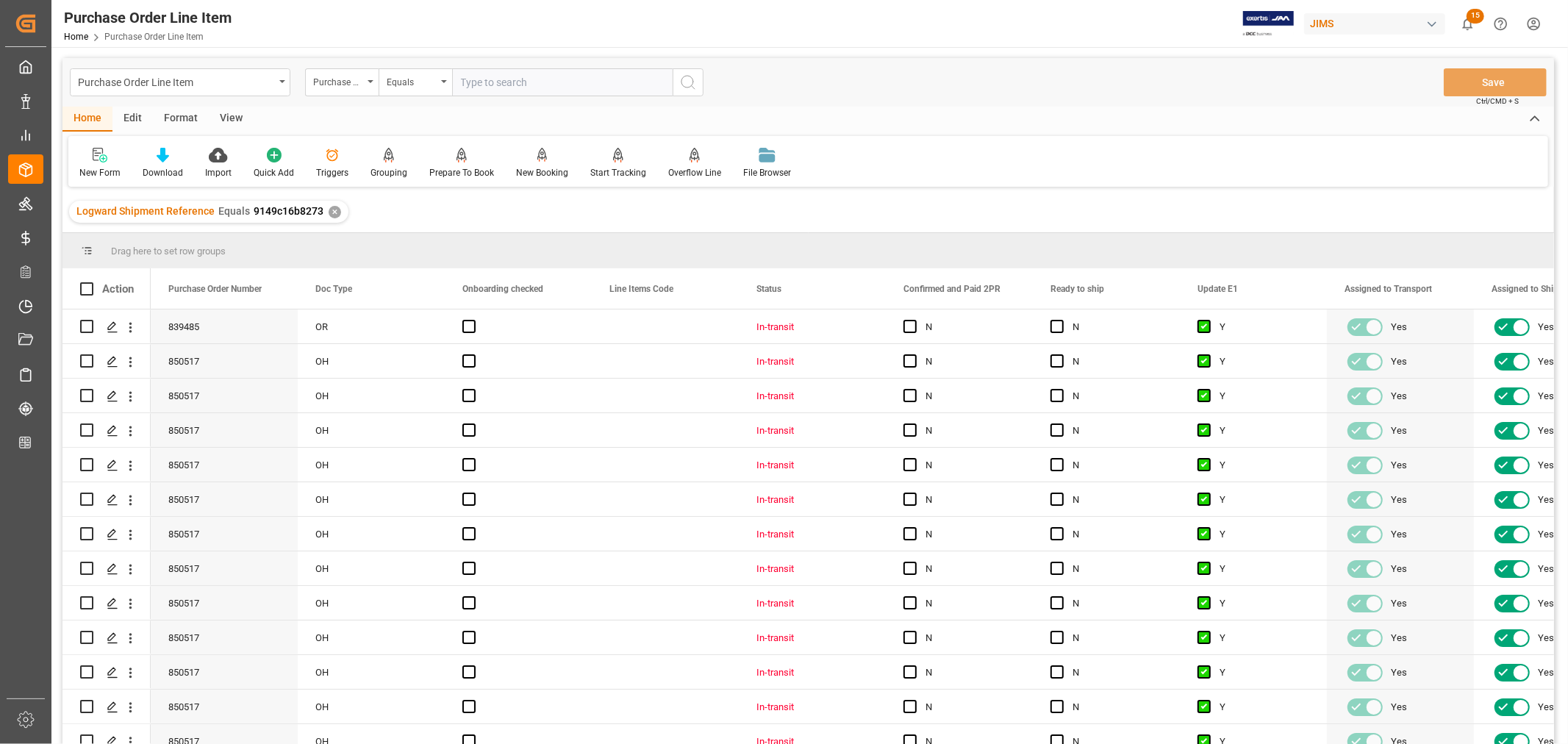
click at [229, 116] on div "View" at bounding box center [231, 119] width 45 height 25
click at [106, 170] on div "Default" at bounding box center [94, 173] width 29 height 13
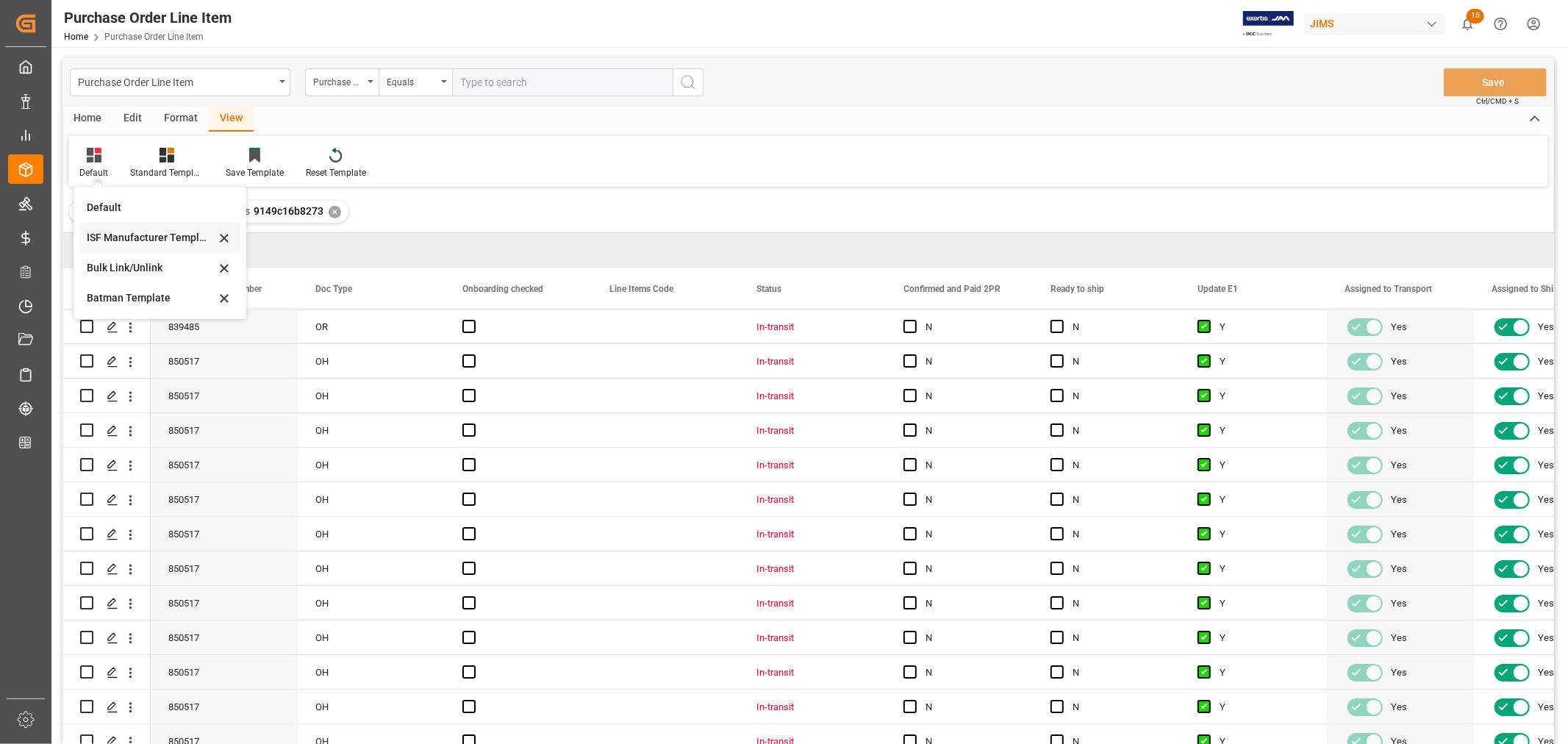
click at [122, 233] on div "ISF Manufacturer Template" at bounding box center [151, 237] width 129 height 15
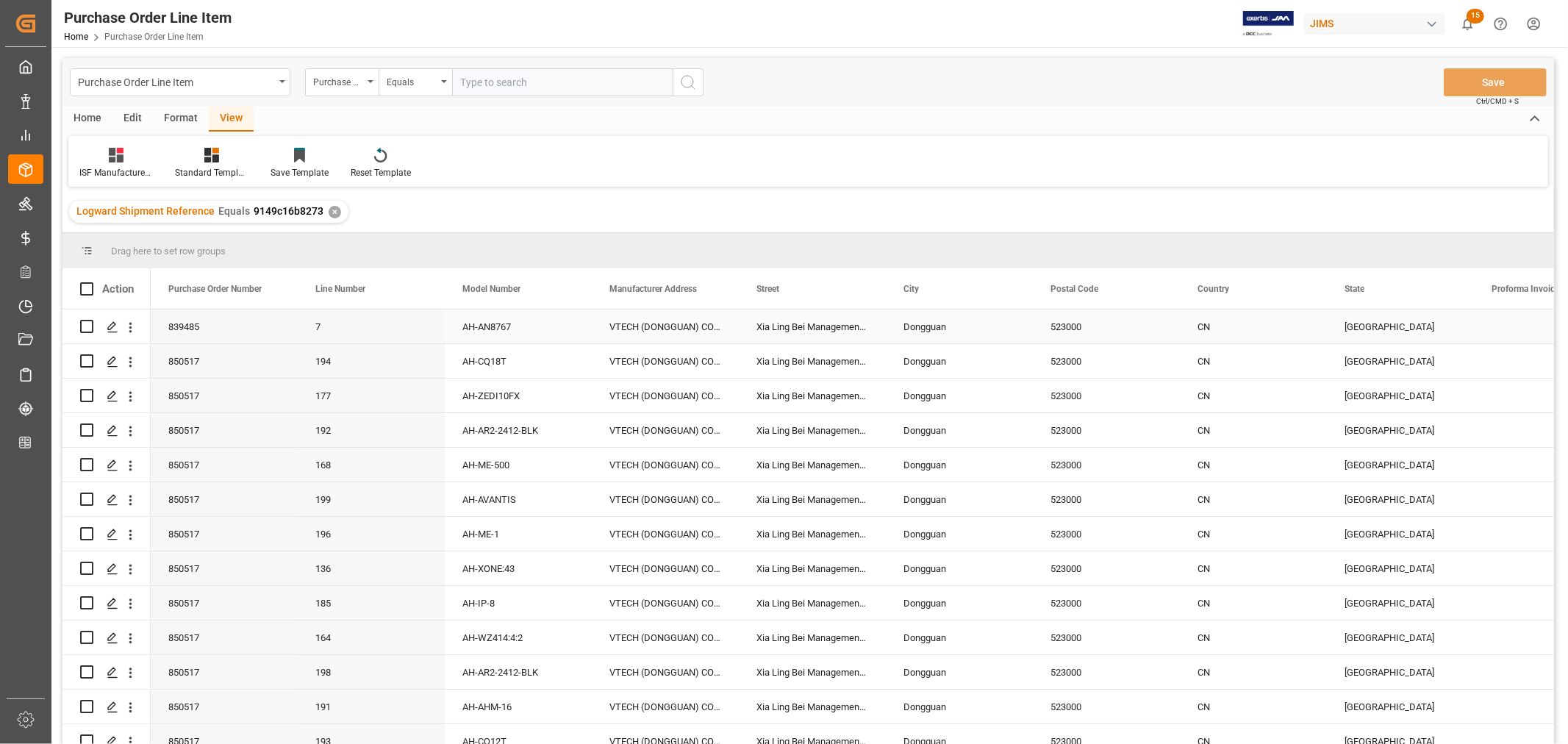
click at [655, 320] on div "VTECH (DONGGUAN) COMMUNICATIONS LIMITED" at bounding box center [665, 326] width 147 height 34
click at [815, 318] on div "Xia Ling Bei Management Zone Liao Bu District" at bounding box center [812, 326] width 147 height 34
click at [925, 321] on div "Dongguan" at bounding box center [959, 326] width 147 height 34
drag, startPoint x: 956, startPoint y: 334, endPoint x: 888, endPoint y: 335, distance: 68.0
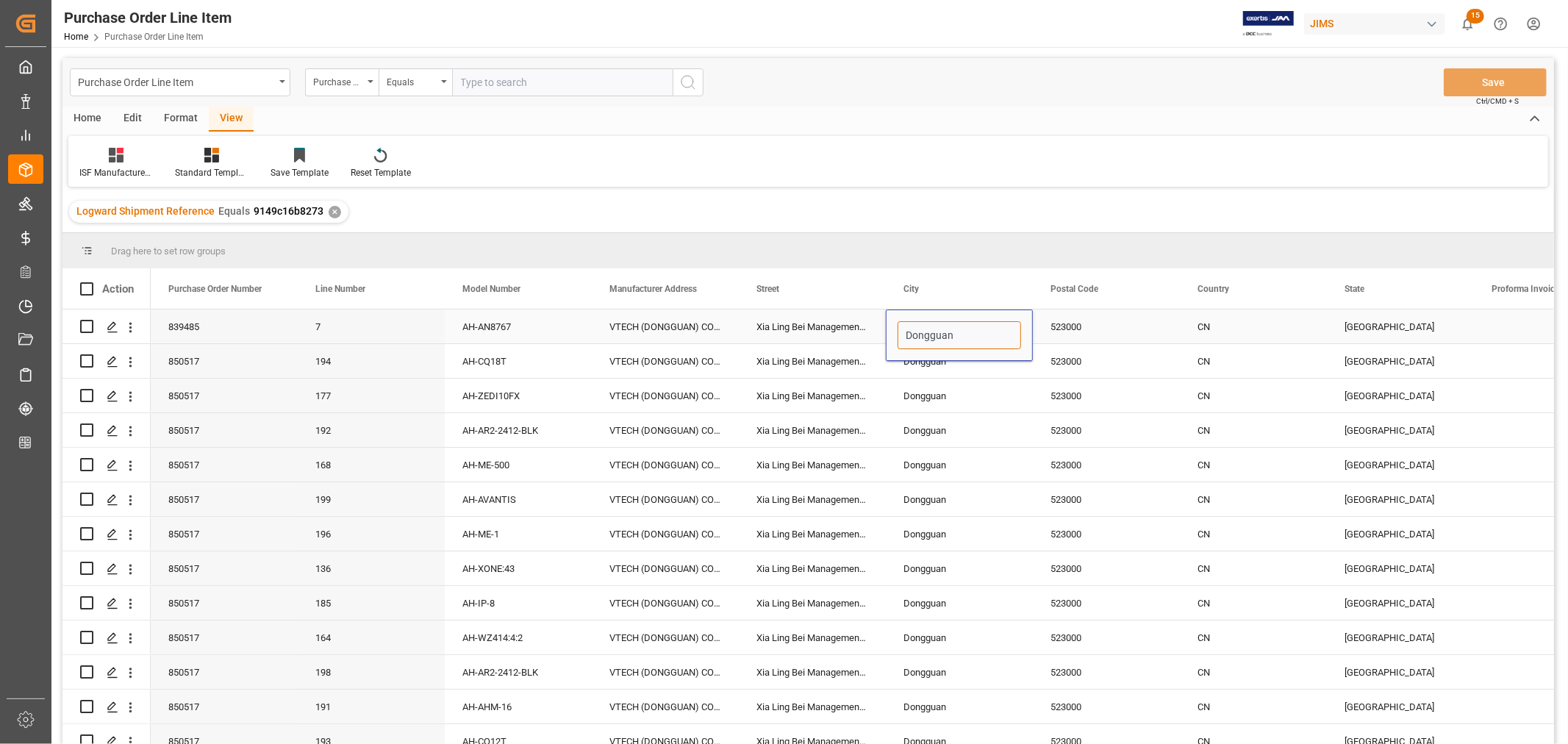
click at [888, 335] on div "Dongguan" at bounding box center [959, 335] width 147 height 51
drag, startPoint x: 1069, startPoint y: 325, endPoint x: 1101, endPoint y: 326, distance: 32.0
click at [1069, 325] on div "523000" at bounding box center [1106, 326] width 147 height 34
click at [1207, 325] on div "CN" at bounding box center [1253, 326] width 147 height 34
click at [1364, 321] on div "Guangdong" at bounding box center [1400, 326] width 147 height 34
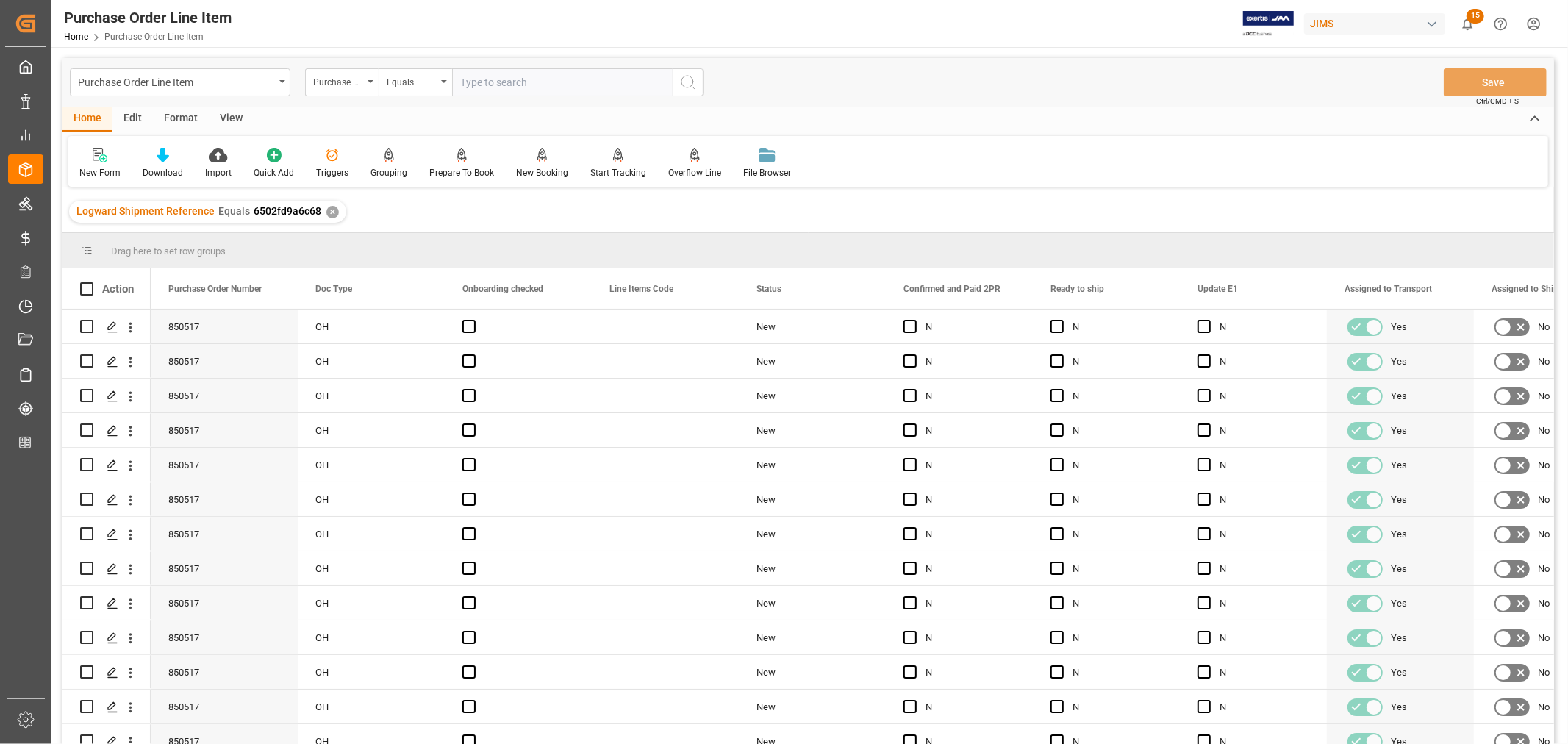
click at [230, 118] on div "View" at bounding box center [231, 119] width 45 height 25
click at [92, 173] on div "Default" at bounding box center [94, 173] width 29 height 13
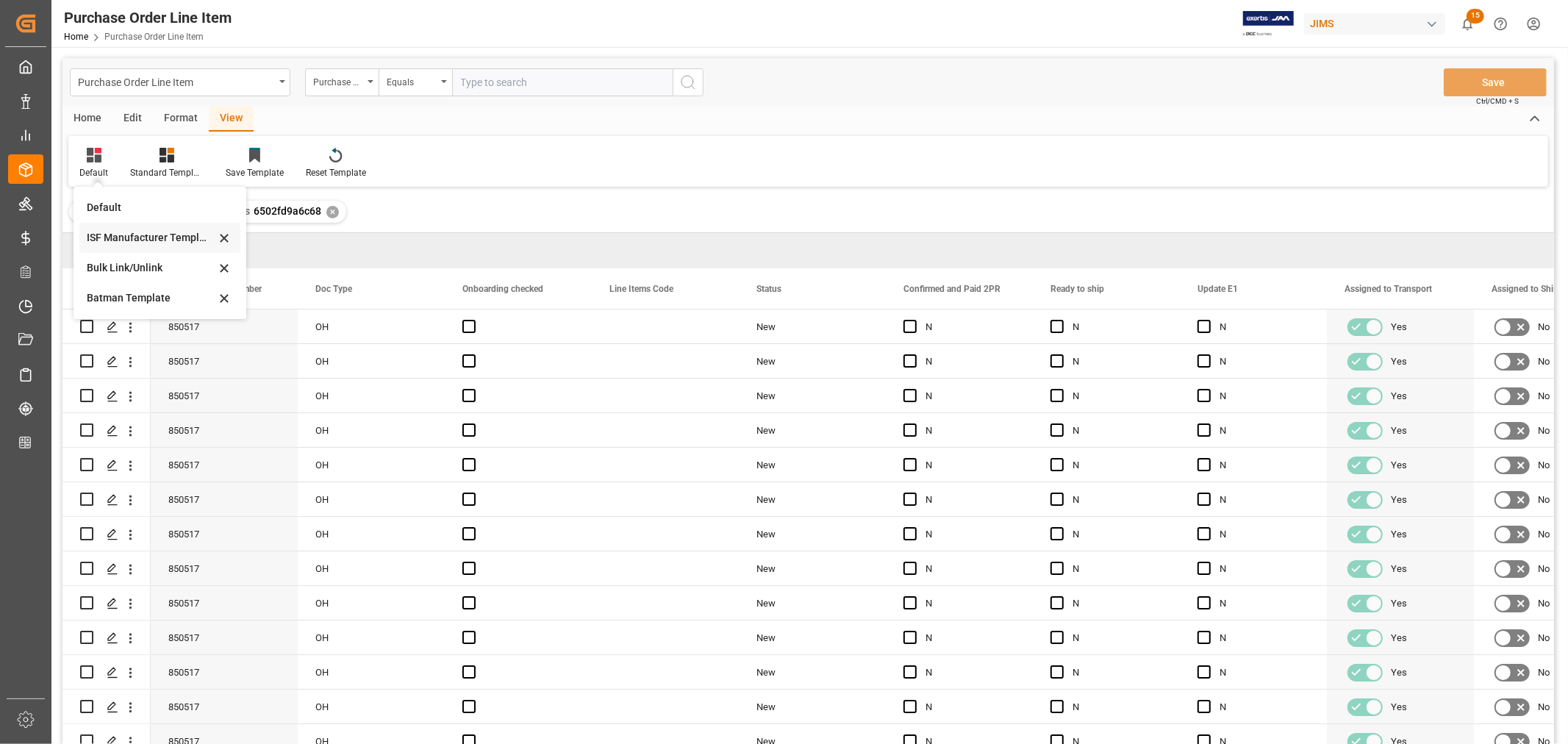
click at [121, 238] on div "ISF Manufacturer Template" at bounding box center [151, 237] width 129 height 15
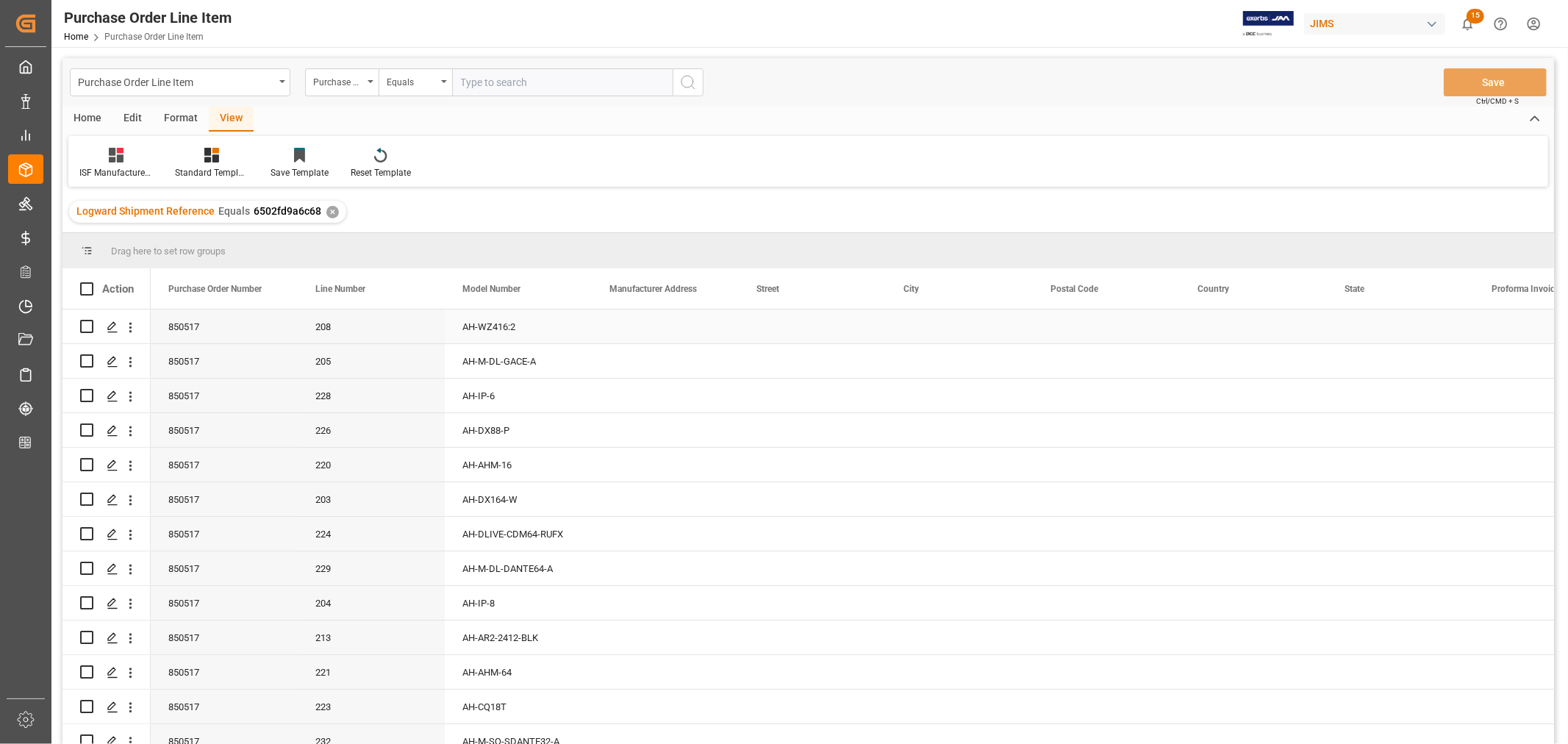
click at [637, 322] on div "Press SPACE to select this row." at bounding box center [665, 326] width 147 height 34
click at [632, 325] on div "Press SPACE to select this row." at bounding box center [665, 326] width 147 height 34
click at [604, 333] on input "Press SPACE to select this row." at bounding box center [665, 335] width 124 height 28
paste input "VTECH (DONGGUAN) COMMUNICATIONS LIMITED"
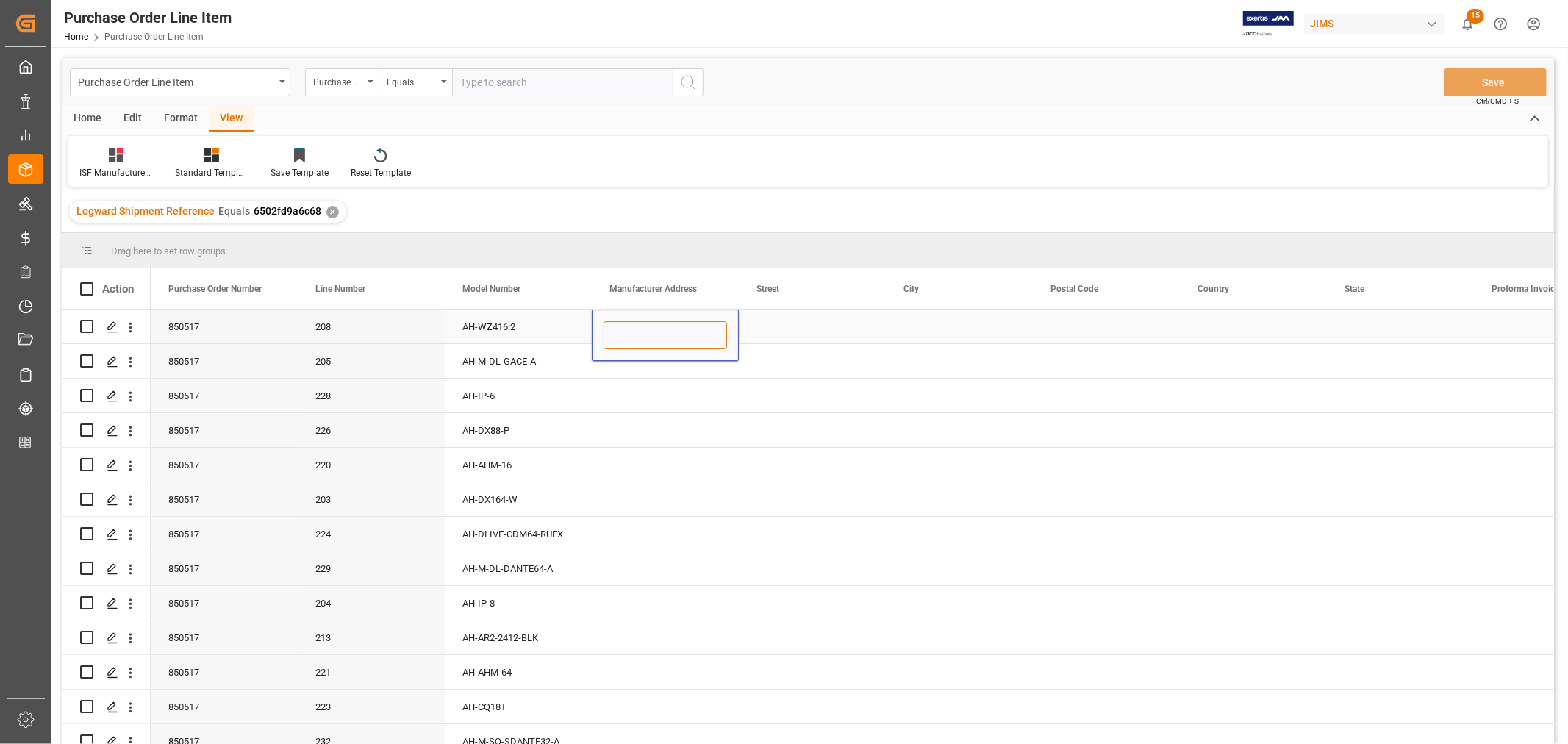
type input "VTECH (DONGGUAN) COMMUNICATIONS LIMITED"
click at [788, 336] on div "Press SPACE to select this row." at bounding box center [812, 326] width 147 height 34
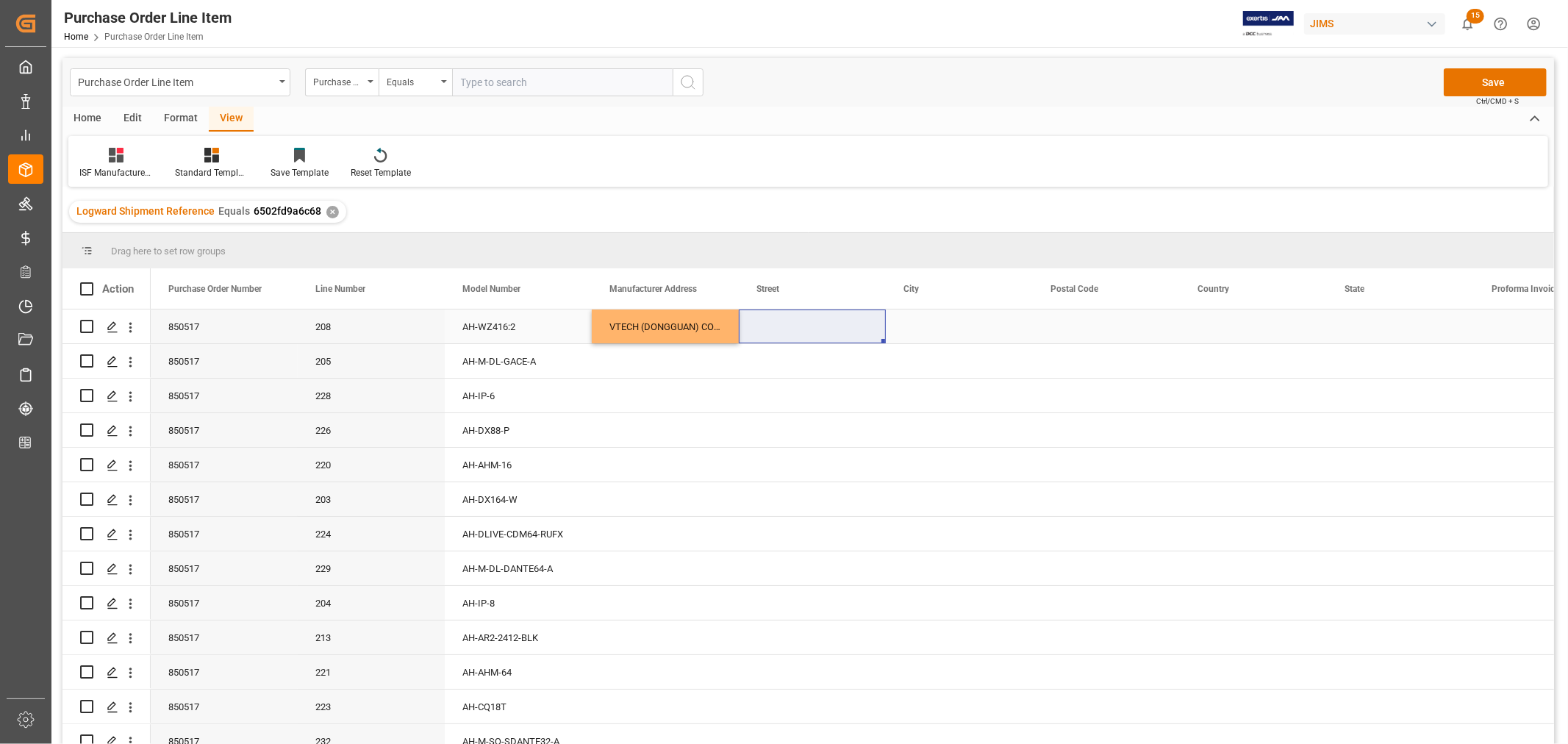
click at [765, 316] on div "Press SPACE to select this row." at bounding box center [812, 326] width 147 height 34
click at [765, 317] on div "Press SPACE to select this row." at bounding box center [812, 326] width 147 height 34
click at [766, 326] on input "Press SPACE to select this row." at bounding box center [812, 335] width 124 height 28
paste input "Xia Ling Bei Management Zone Liao Bu District"
type input "Xia Ling Bei Management Zone Liao Bu District"
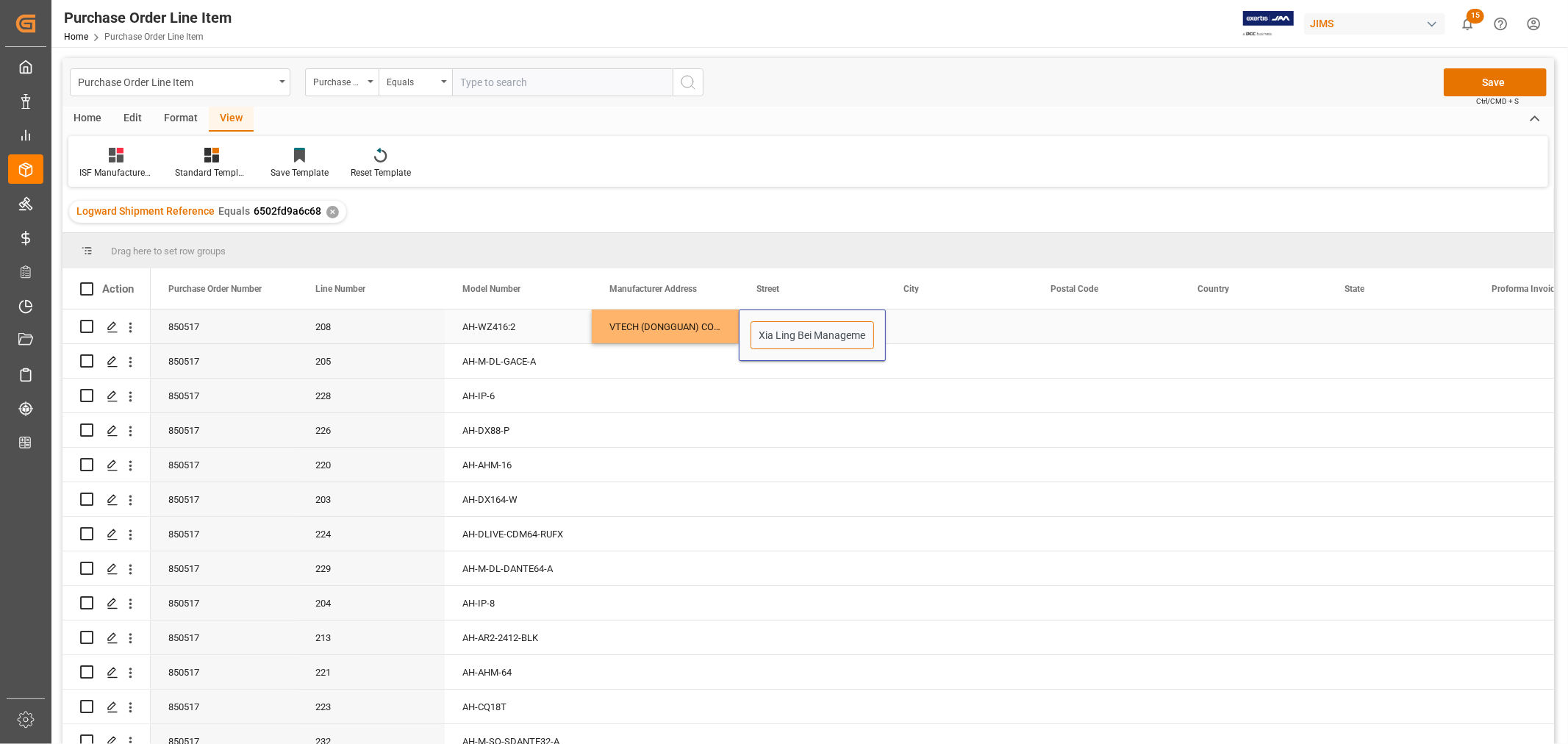
scroll to position [0, 108]
click at [931, 325] on div "Press SPACE to select this row." at bounding box center [959, 326] width 147 height 34
click at [910, 329] on div "Press SPACE to select this row." at bounding box center [959, 326] width 147 height 34
click at [913, 328] on div "Press SPACE to select this row." at bounding box center [959, 326] width 147 height 34
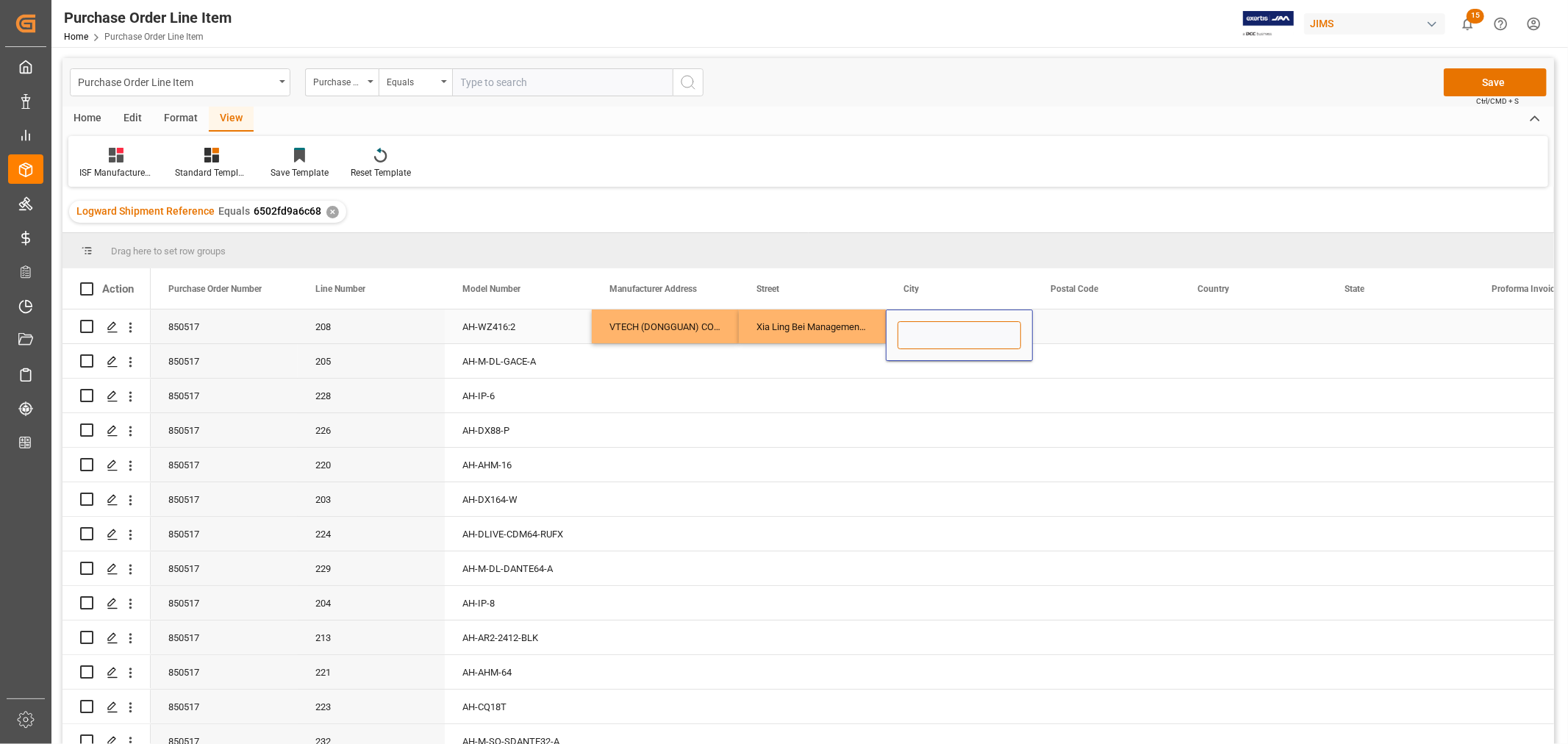
click at [909, 329] on input "Press SPACE to select this row." at bounding box center [959, 335] width 124 height 28
paste input "Dongguan"
type input "Dongguan"
click at [1078, 327] on div "Press SPACE to select this row." at bounding box center [1106, 326] width 147 height 34
click at [1061, 324] on div "Press SPACE to select this row." at bounding box center [1106, 326] width 147 height 34
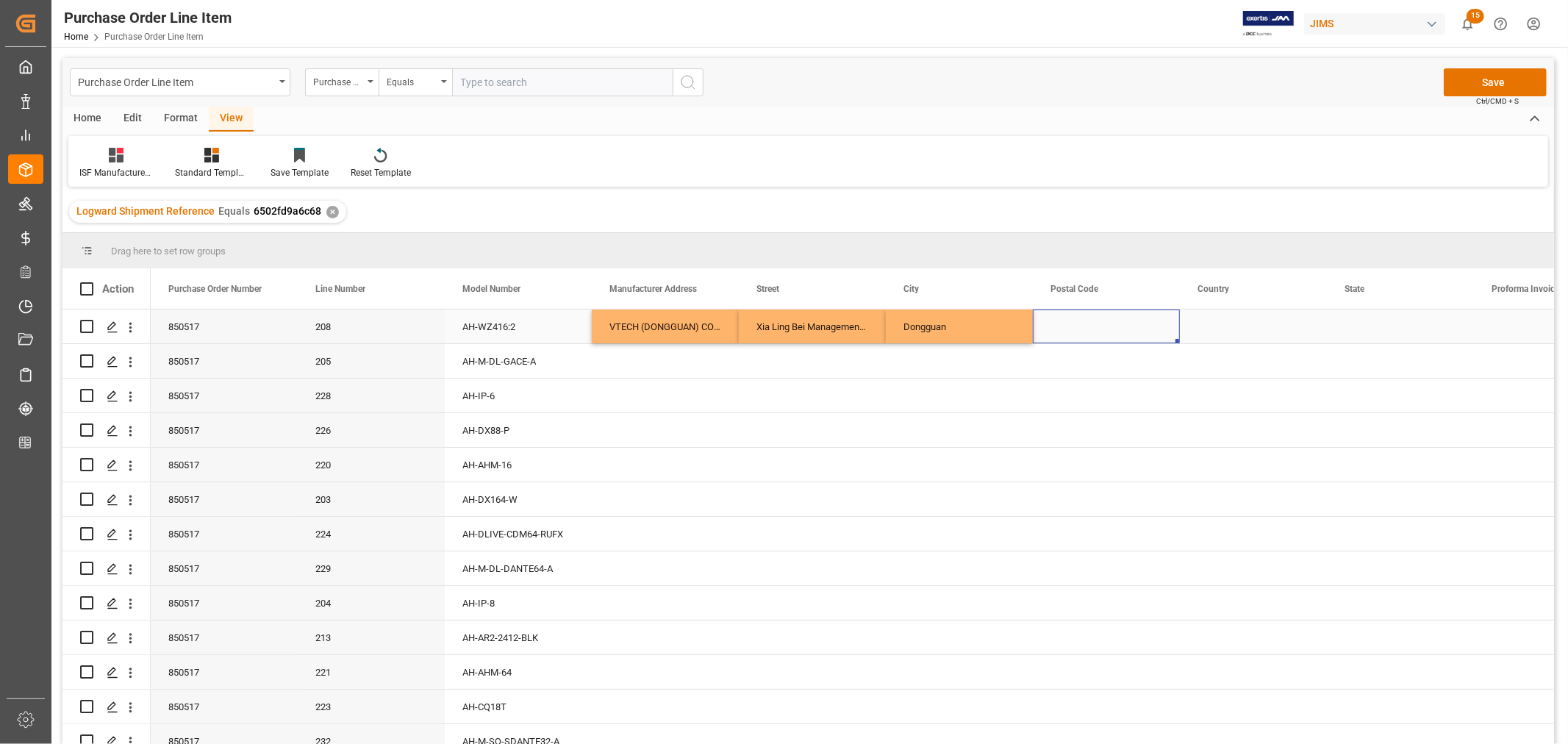
click at [1061, 324] on div "Press SPACE to select this row." at bounding box center [1106, 326] width 147 height 34
click at [1052, 335] on input "Press SPACE to select this row." at bounding box center [1106, 335] width 124 height 28
paste input "523000"
type input "523000"
click at [1213, 325] on div "Press SPACE to select this row." at bounding box center [1253, 326] width 147 height 34
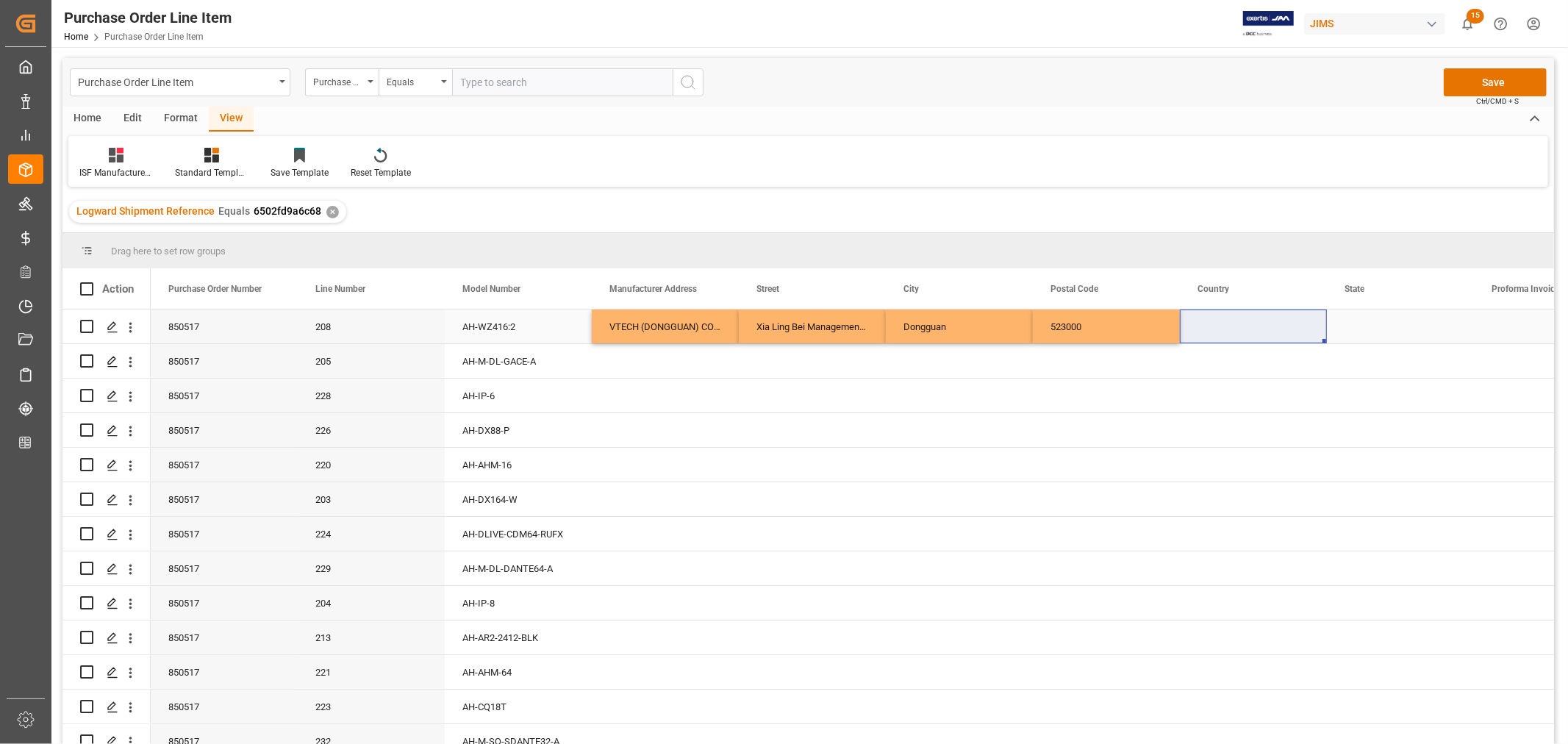
click at [1206, 327] on div "Press SPACE to select this row." at bounding box center [1253, 326] width 147 height 34
click at [1200, 335] on input "Press SPACE to select this row." at bounding box center [1253, 335] width 124 height 28
paste input "CN"
type input "CN"
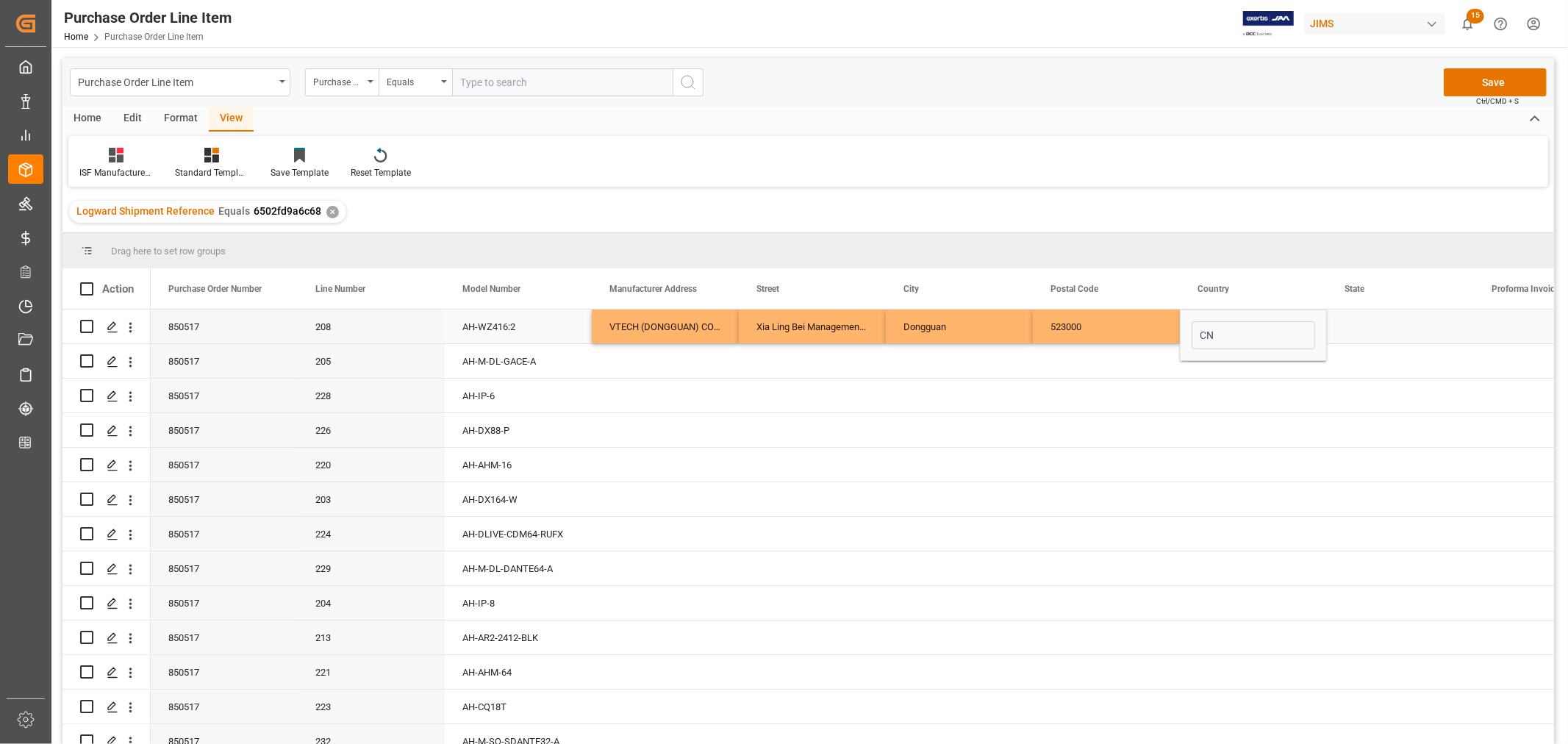
click at [1379, 334] on div "Press SPACE to select this row." at bounding box center [1400, 326] width 147 height 34
click at [1356, 332] on div "Press SPACE to select this row." at bounding box center [1400, 326] width 147 height 34
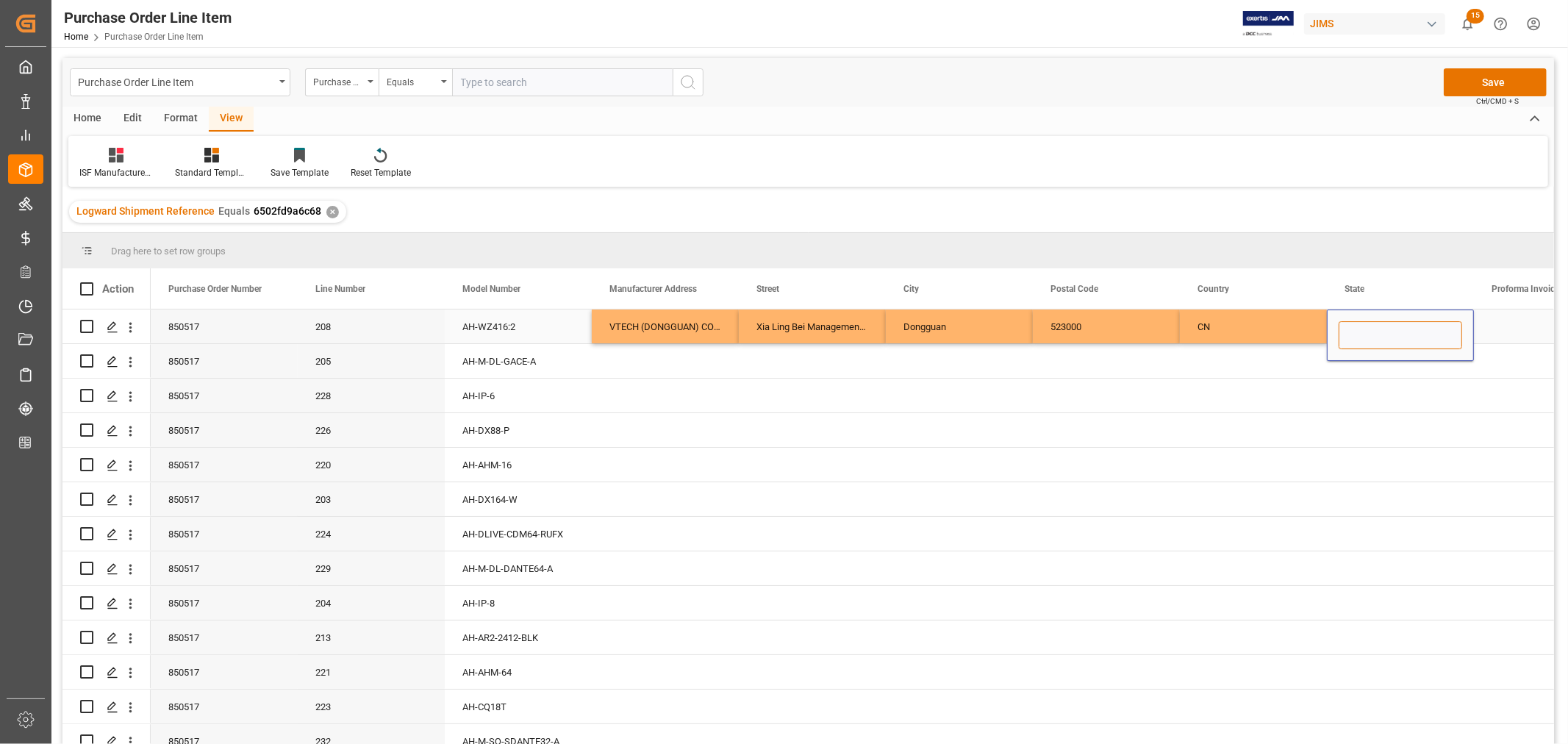
click at [1349, 333] on input "Press SPACE to select this row." at bounding box center [1400, 335] width 124 height 28
paste input "Guangdong"
type input "Guangdong"
click at [642, 325] on div "VTECH (DONGGUAN) COMMUNICATIONS LIMITED" at bounding box center [665, 326] width 147 height 34
drag, startPoint x: 640, startPoint y: 320, endPoint x: 1431, endPoint y: 319, distance: 791.0
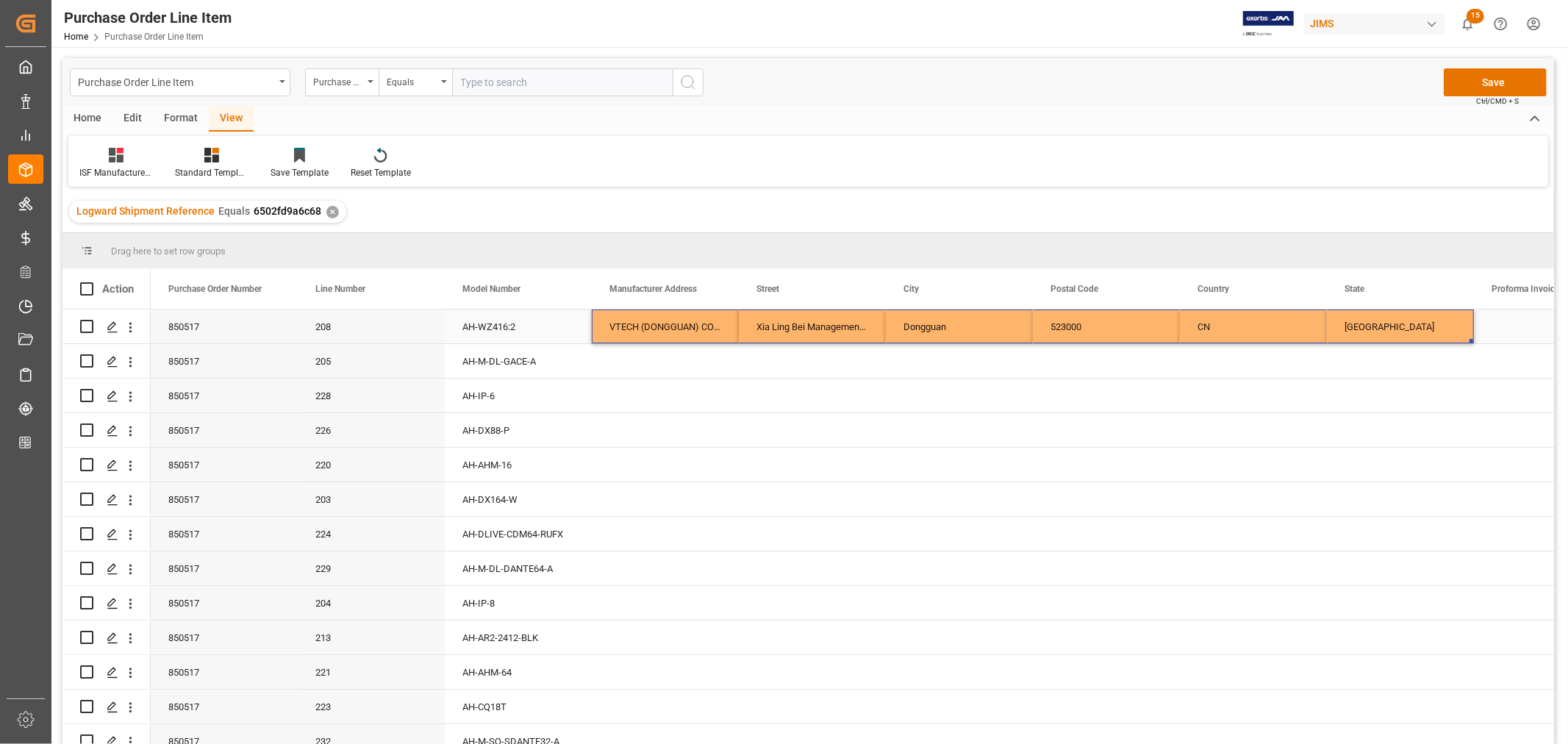
click at [1431, 319] on div "850517 208 AH-WZ416:2 VTECH (DONGGUAN) COMMUNICATIONS LIMITED Xia Ling Bei Mana…" at bounding box center [1180, 326] width 2058 height 35
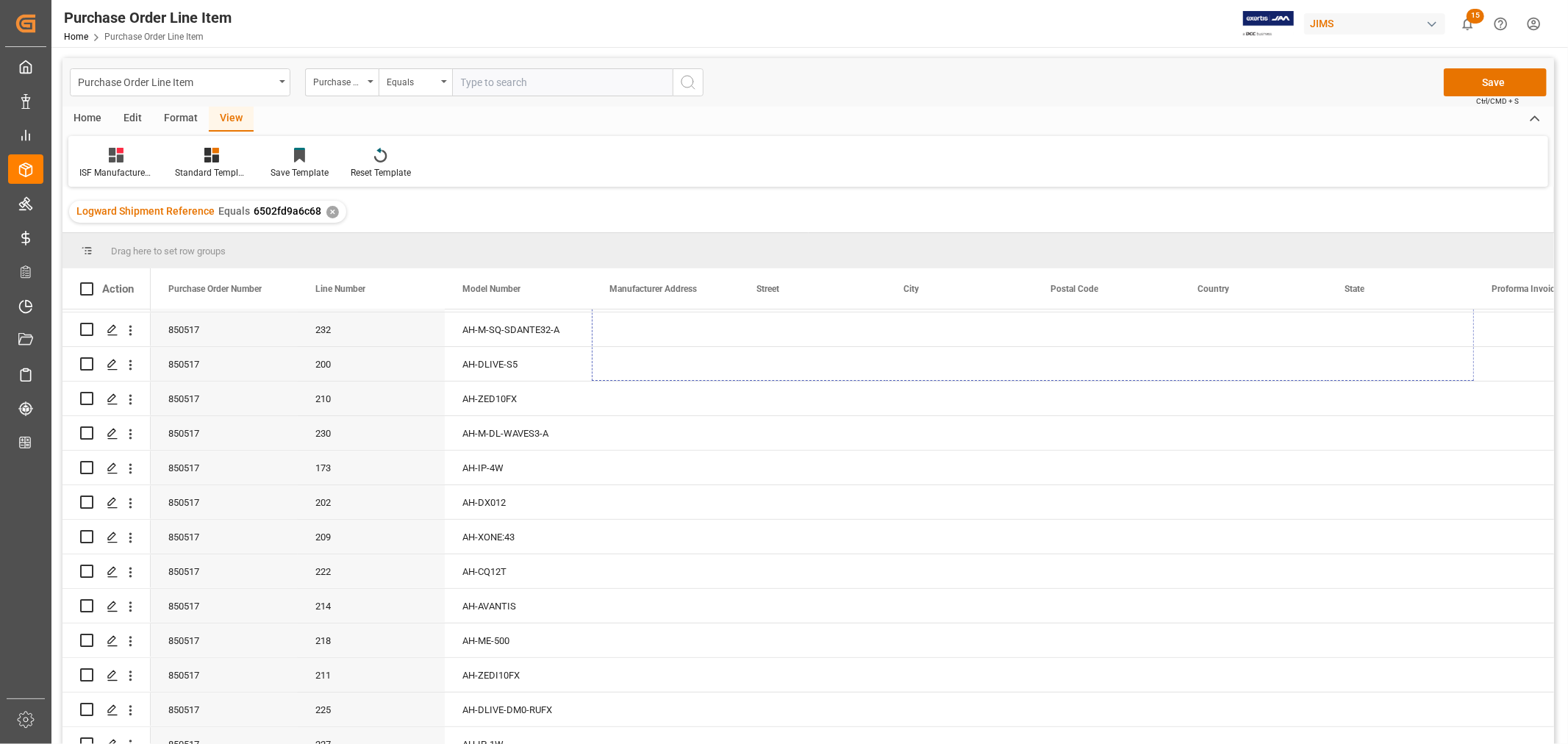
scroll to position [498, 0]
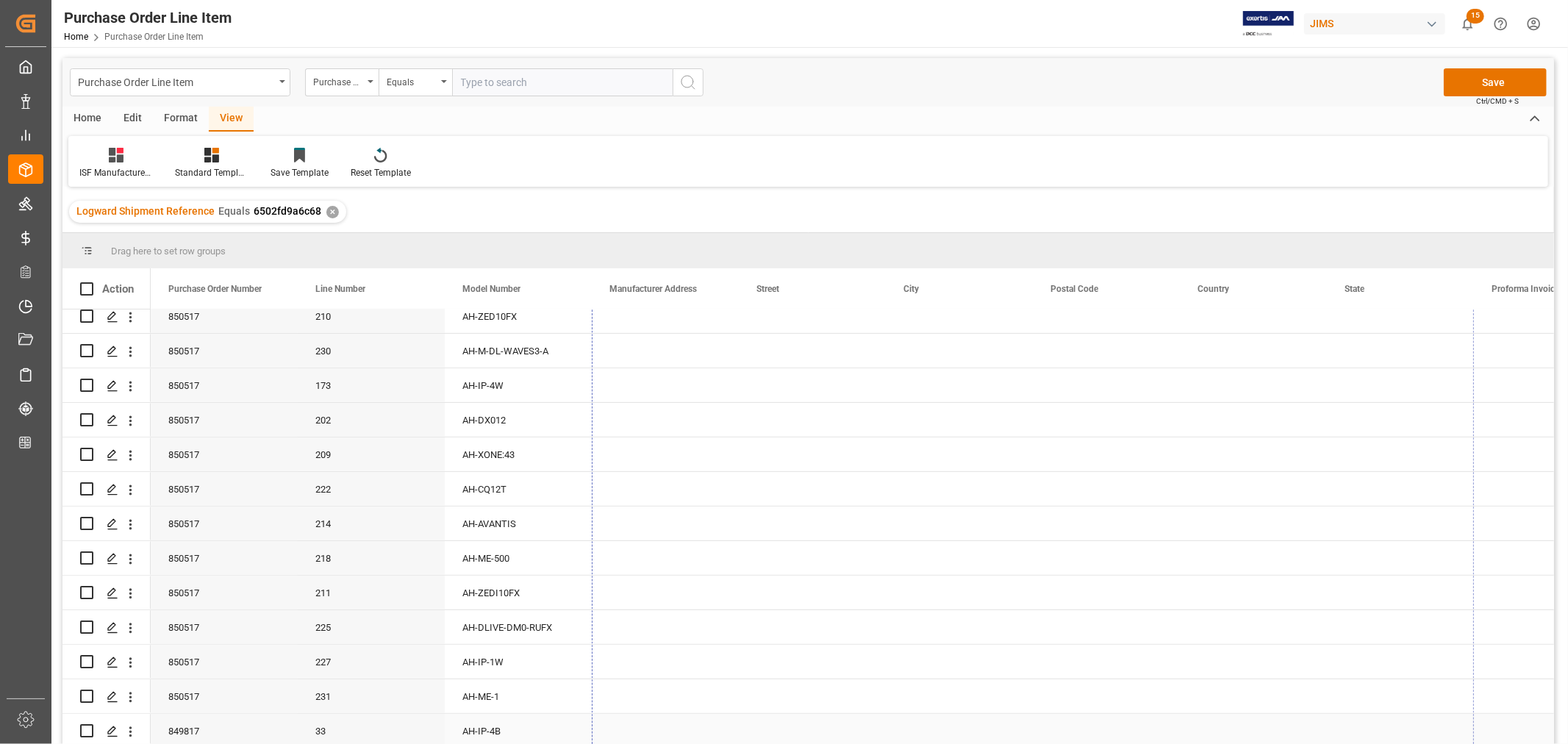
drag, startPoint x: 1472, startPoint y: 341, endPoint x: 1483, endPoint y: 717, distance: 376.2
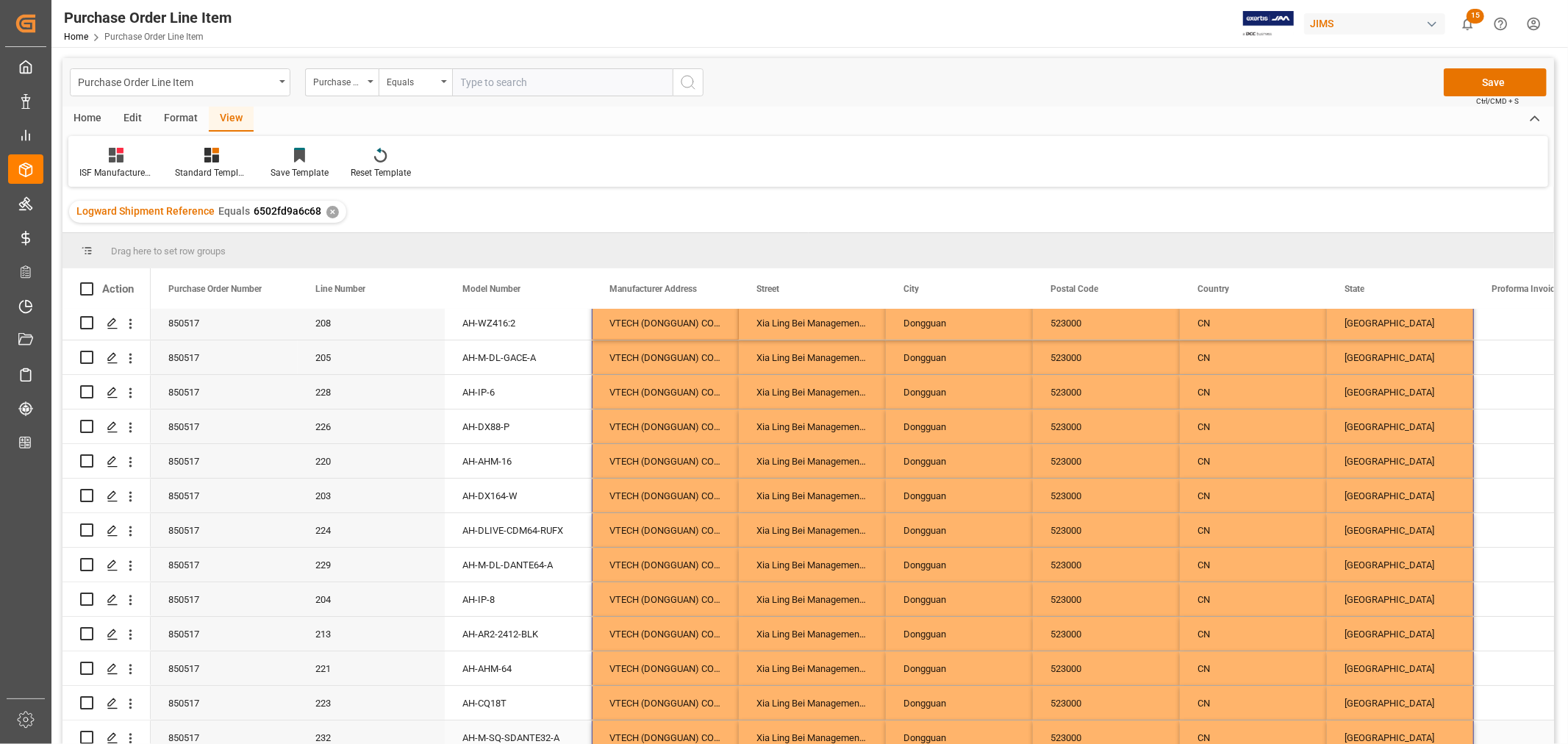
scroll to position [0, 0]
click at [1496, 81] on button "Save" at bounding box center [1495, 82] width 103 height 28
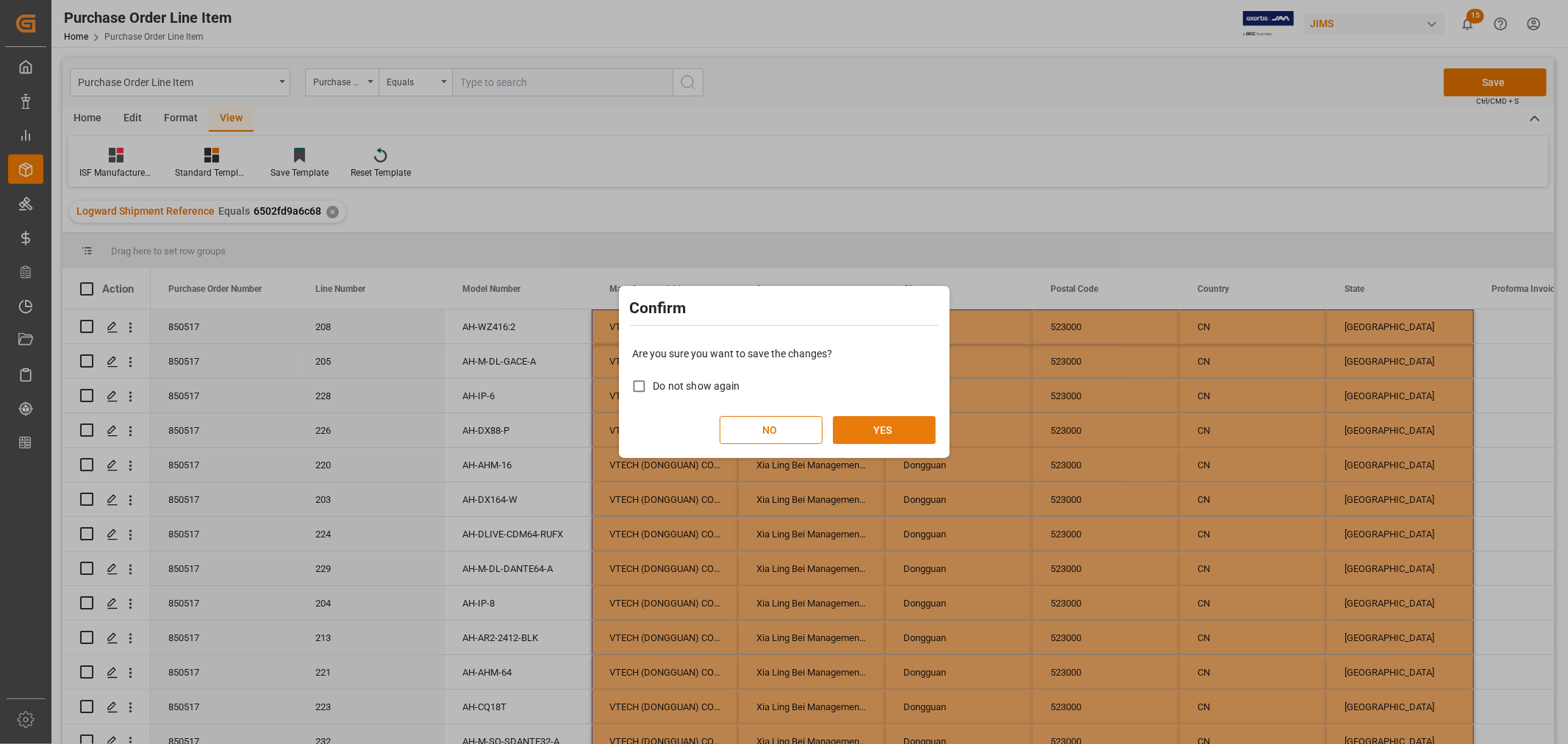
click at [877, 429] on button "YES" at bounding box center [884, 430] width 103 height 28
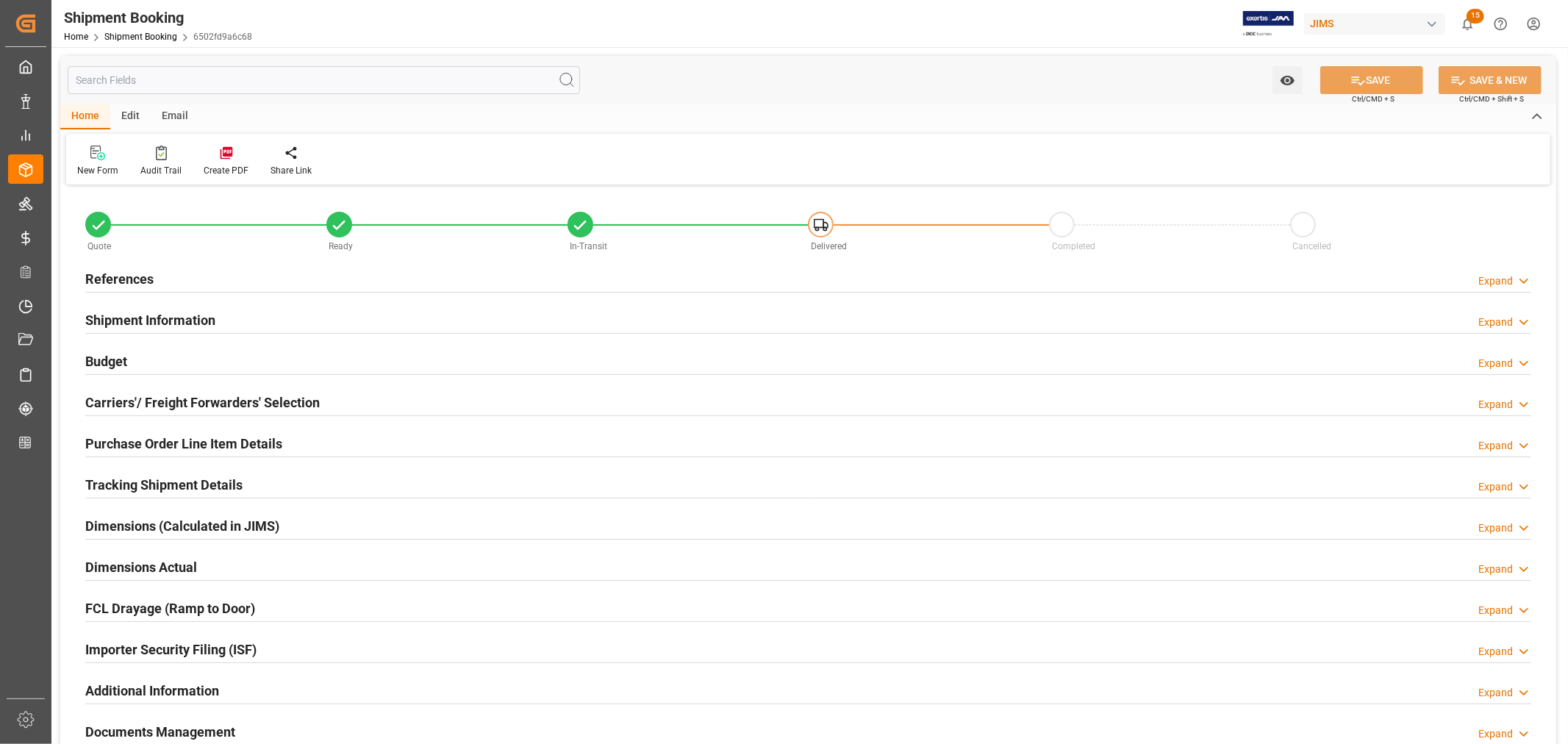
type input "27"
click at [147, 439] on h2 "Purchase Order Line Item Details" at bounding box center [183, 444] width 197 height 20
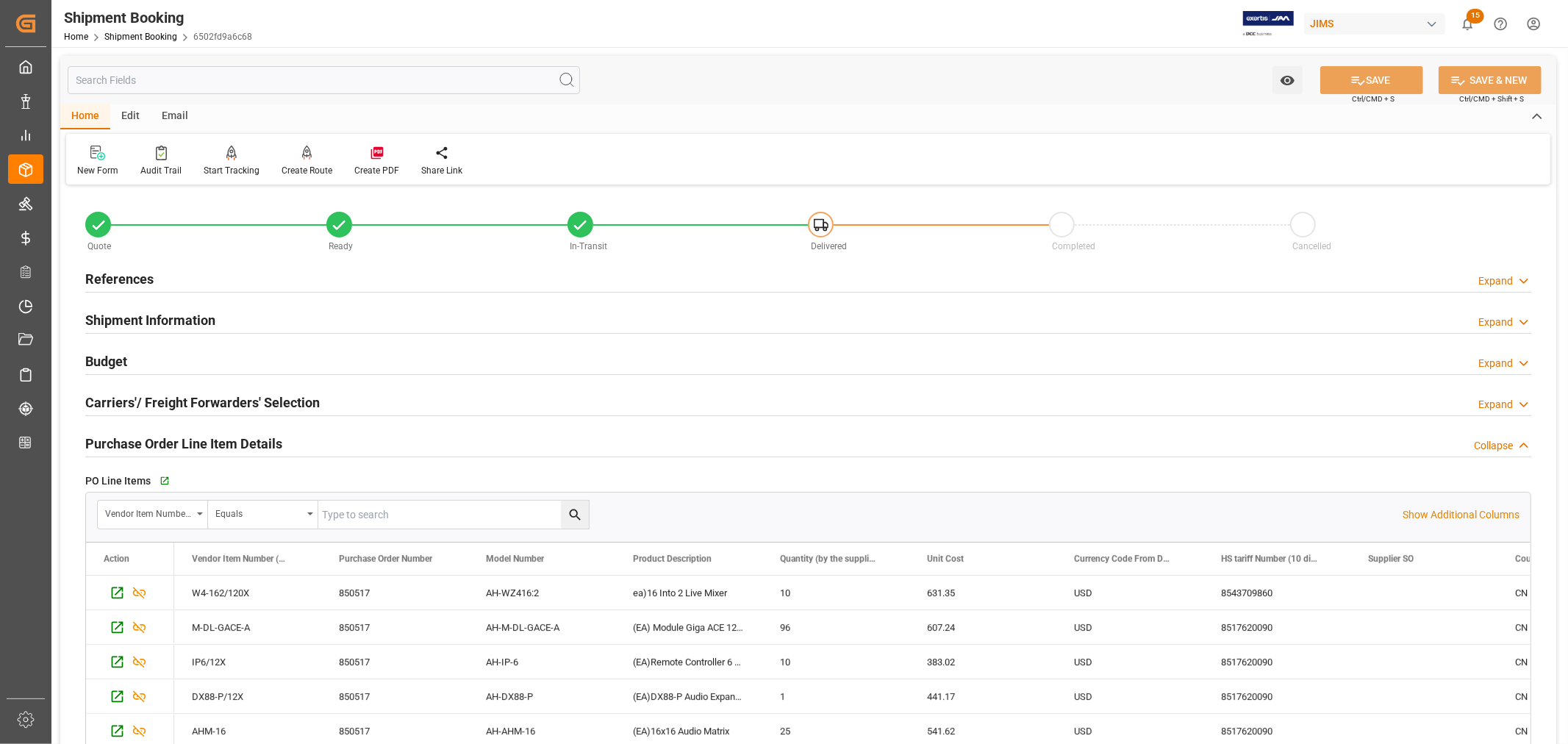
click at [206, 437] on h2 "Purchase Order Line Item Details" at bounding box center [183, 444] width 197 height 20
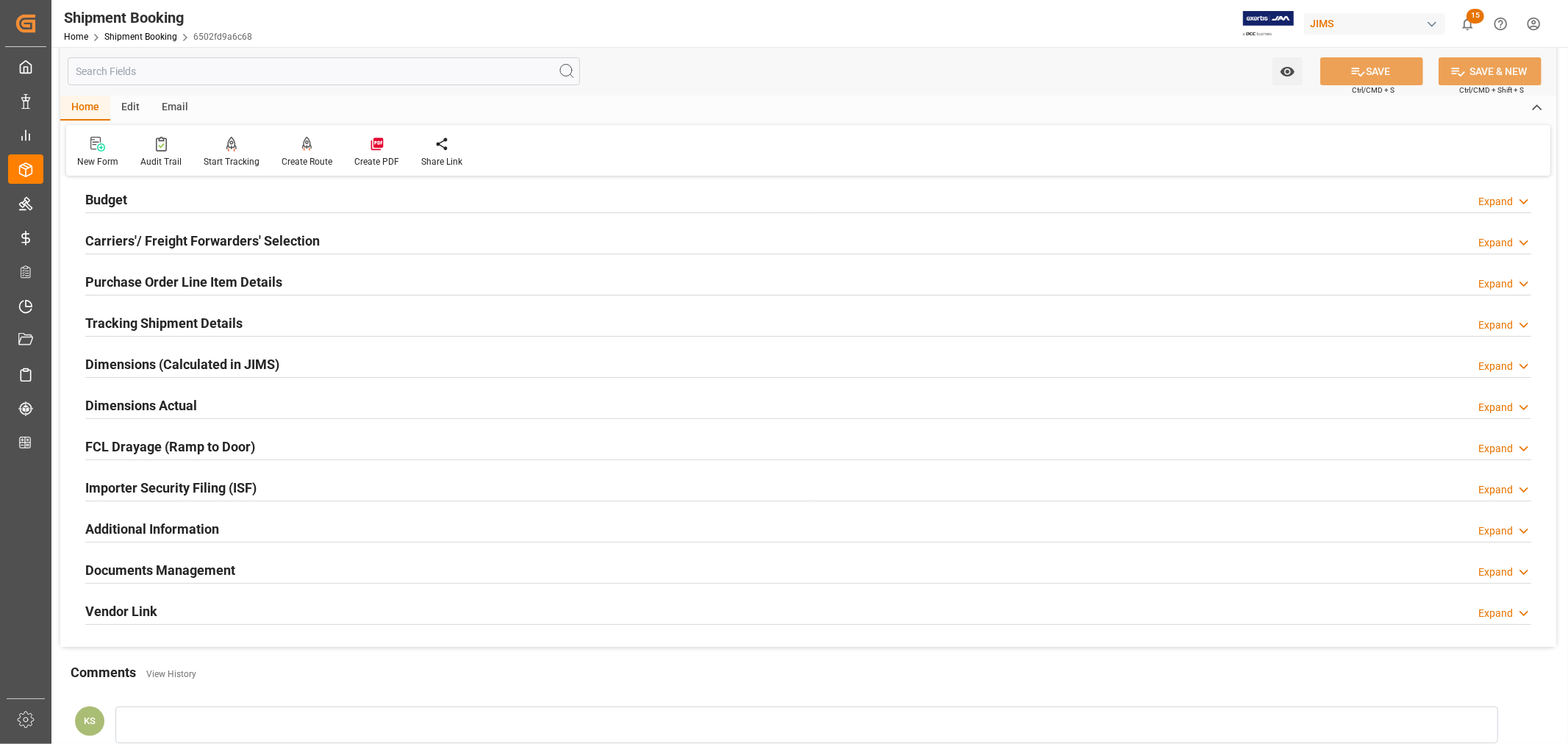
scroll to position [163, 0]
click at [508, 493] on div "Importer Security Filing (ISF) Expand" at bounding box center [808, 485] width 1446 height 28
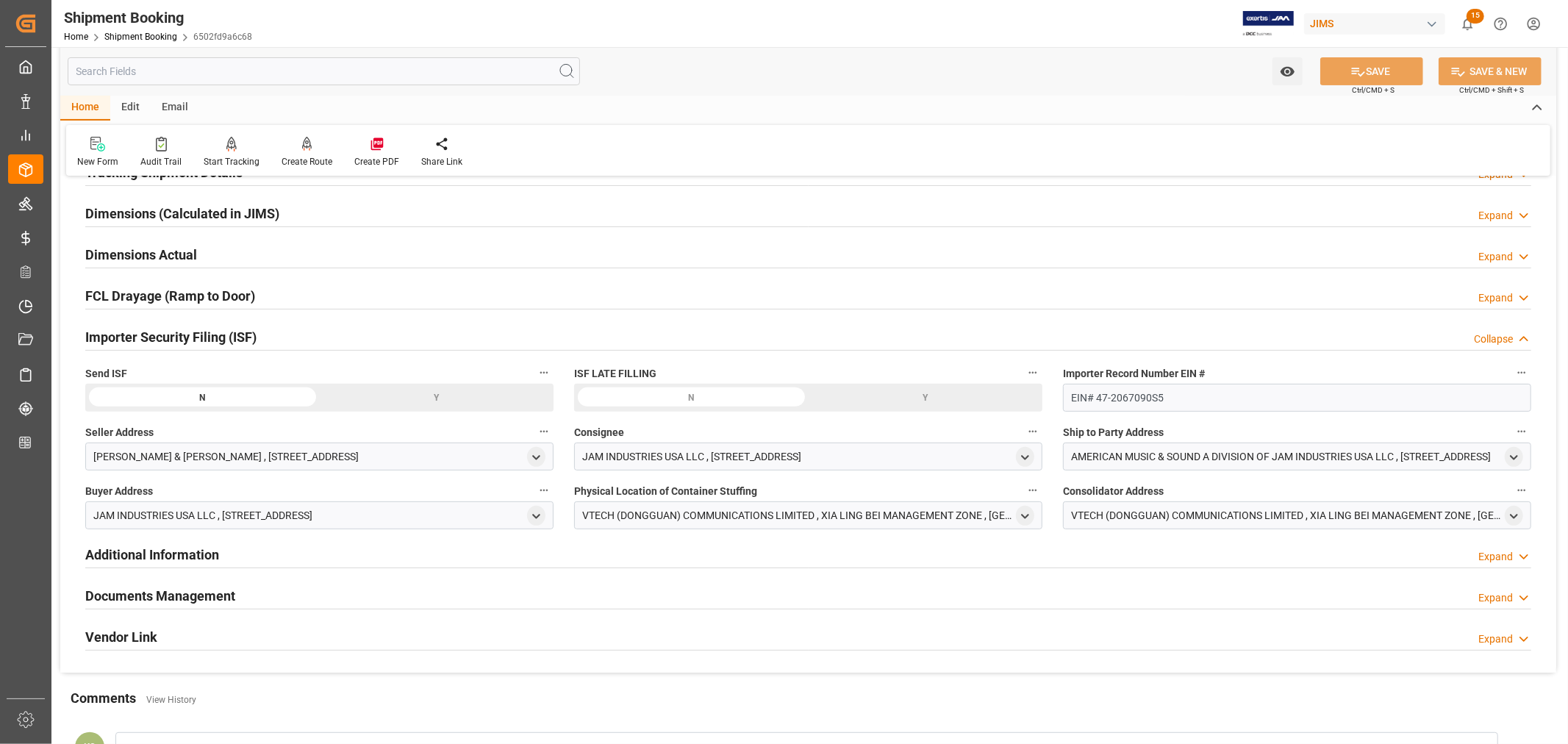
scroll to position [326, 0]
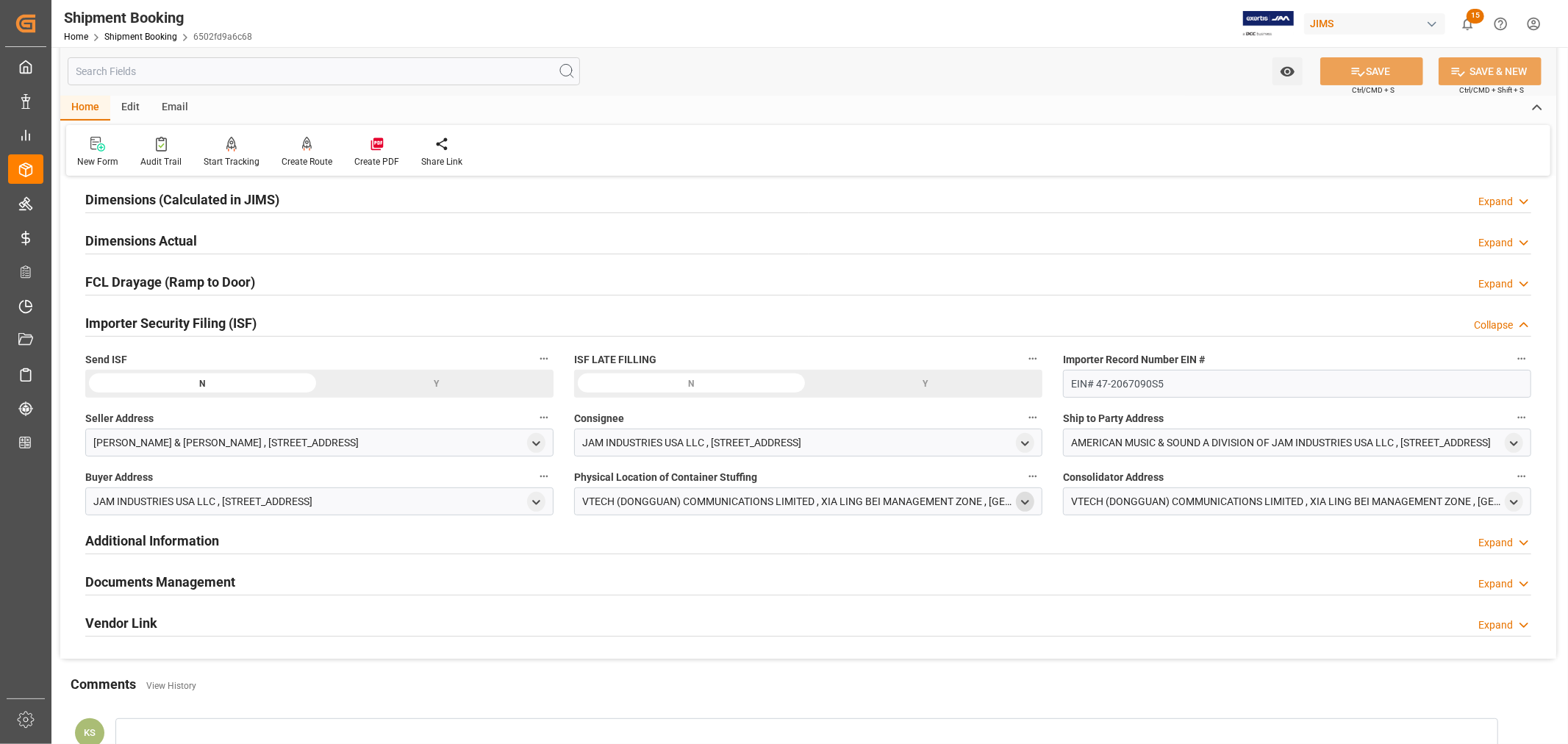
click at [1023, 501] on polyline "open menu" at bounding box center [1025, 502] width 6 height 3
click at [1023, 501] on icon "close menu" at bounding box center [1025, 503] width 13 height 13
click at [268, 327] on div "Importer Security Filing (ISF) Collapse" at bounding box center [808, 321] width 1446 height 28
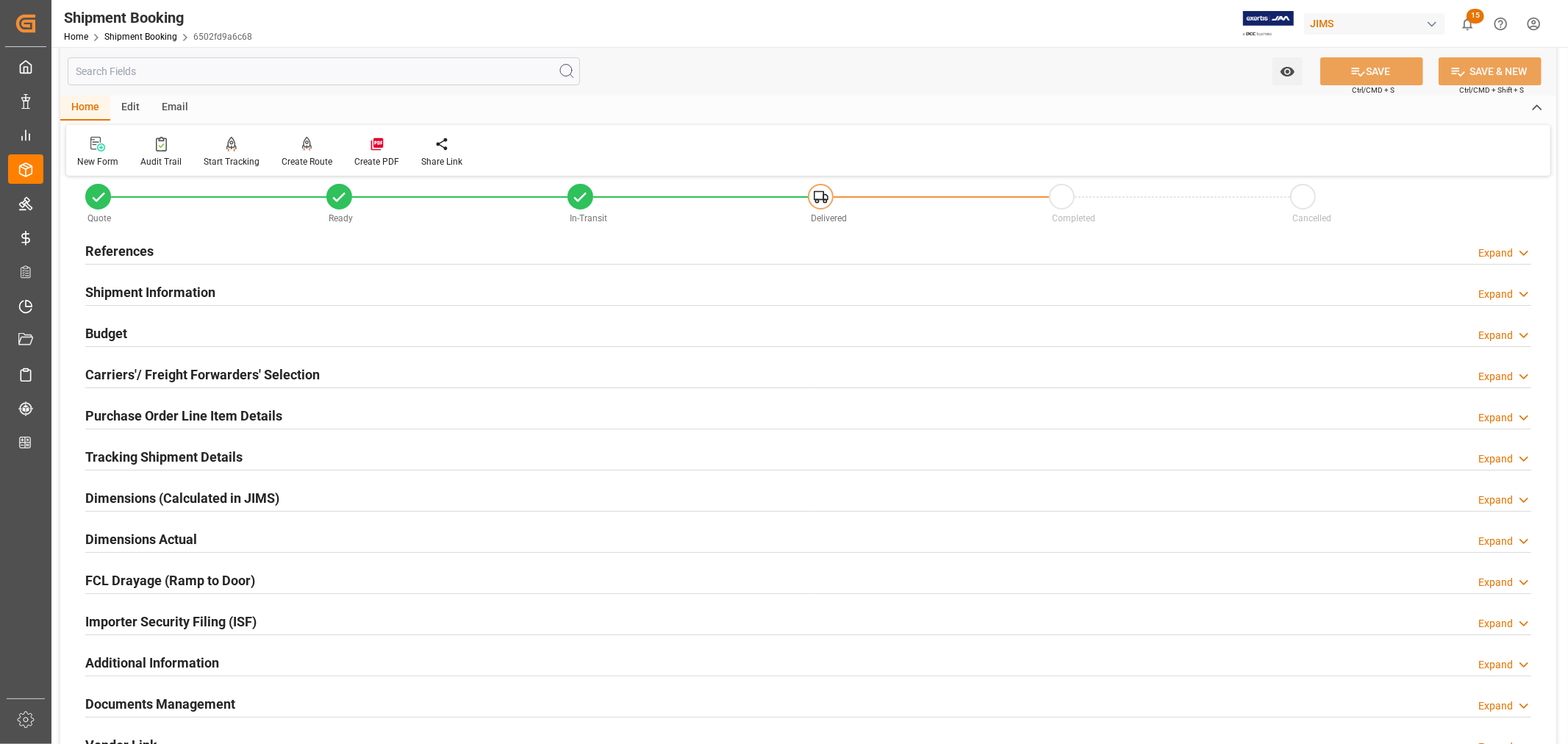
scroll to position [0, 0]
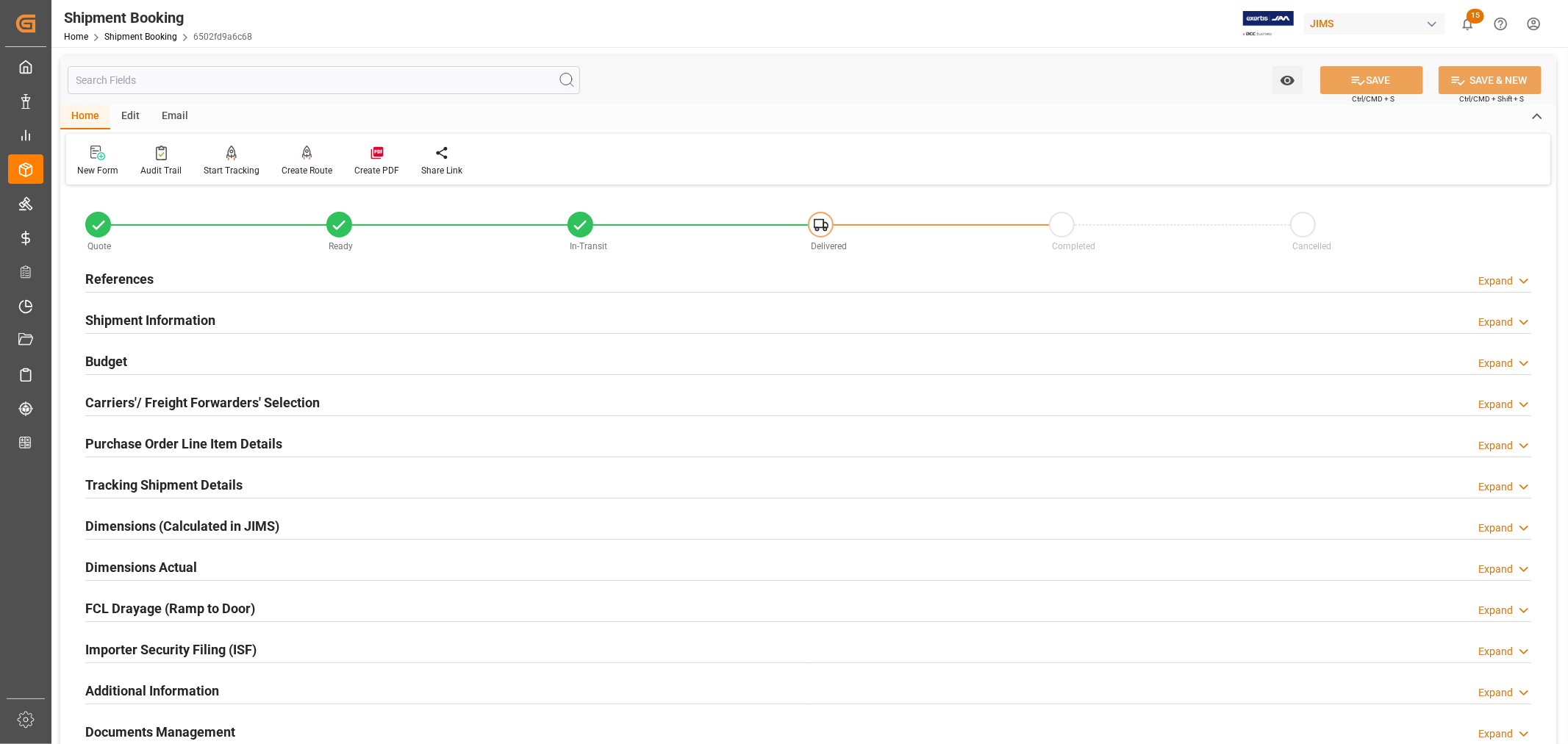
click at [152, 444] on h2 "Purchase Order Line Item Details" at bounding box center [183, 444] width 197 height 20
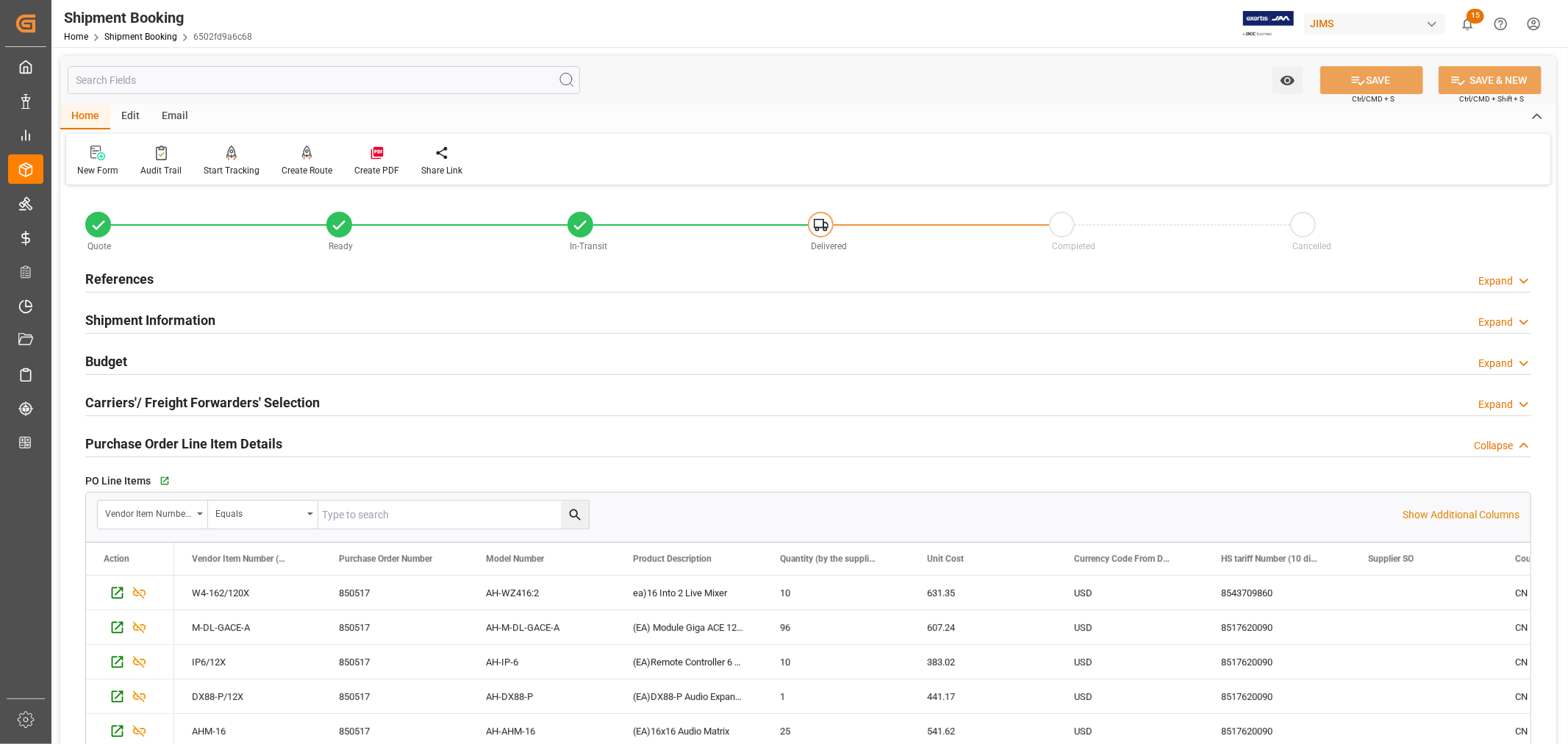
click at [209, 442] on h2 "Purchase Order Line Item Details" at bounding box center [183, 444] width 197 height 20
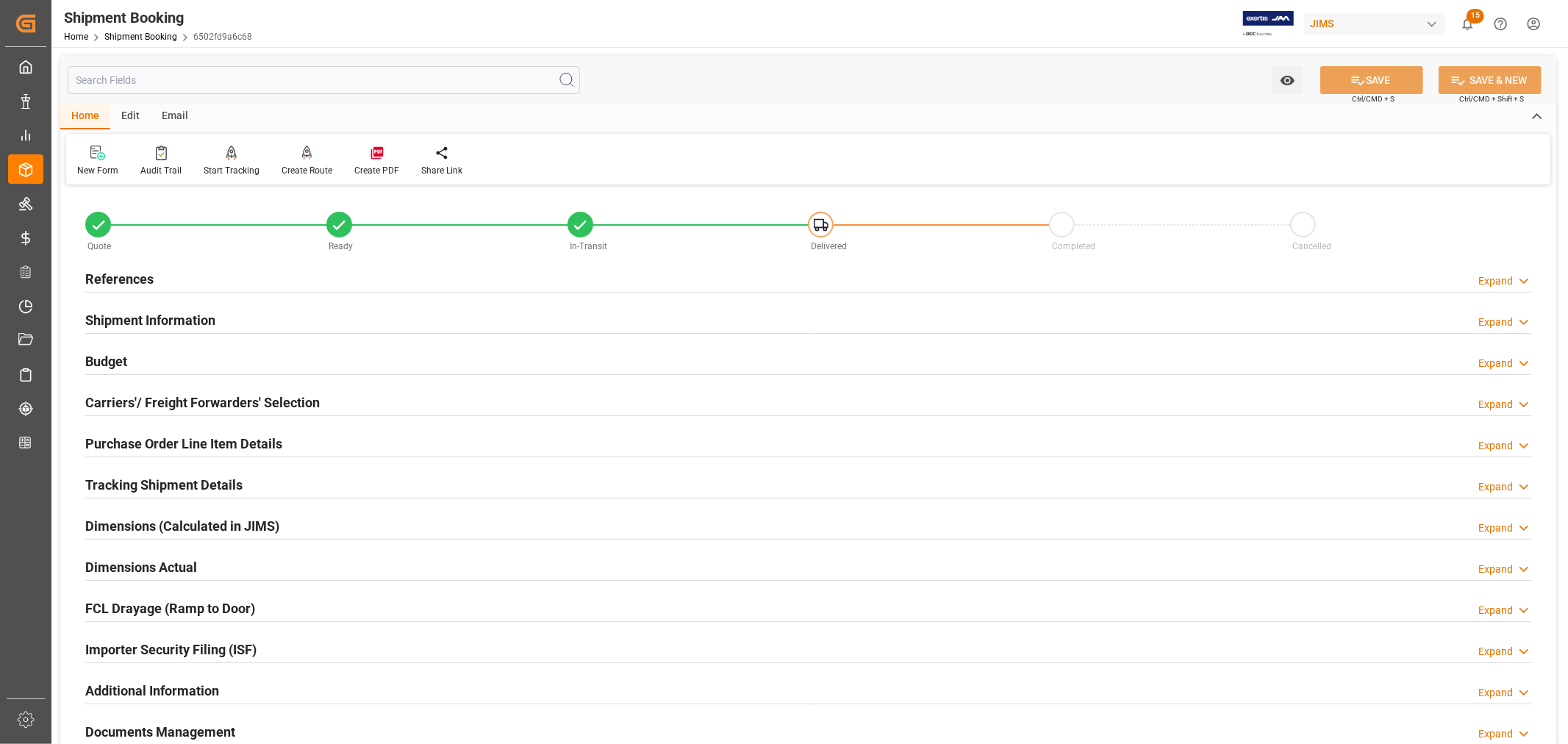
click at [143, 437] on h2 "Purchase Order Line Item Details" at bounding box center [183, 444] width 197 height 20
type input "27"
click at [161, 439] on h2 "Purchase Order Line Item Details" at bounding box center [183, 444] width 197 height 20
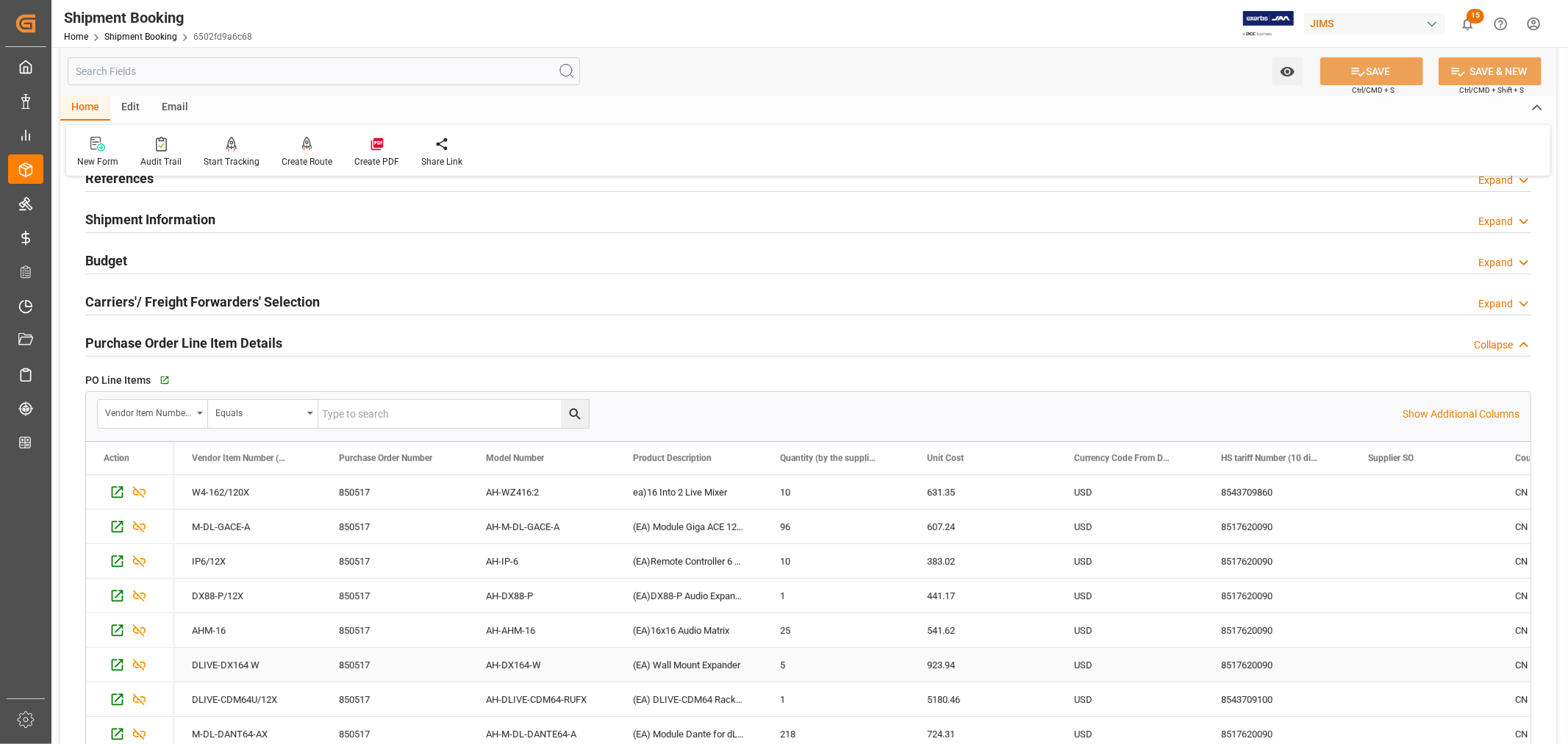
scroll to position [82, 0]
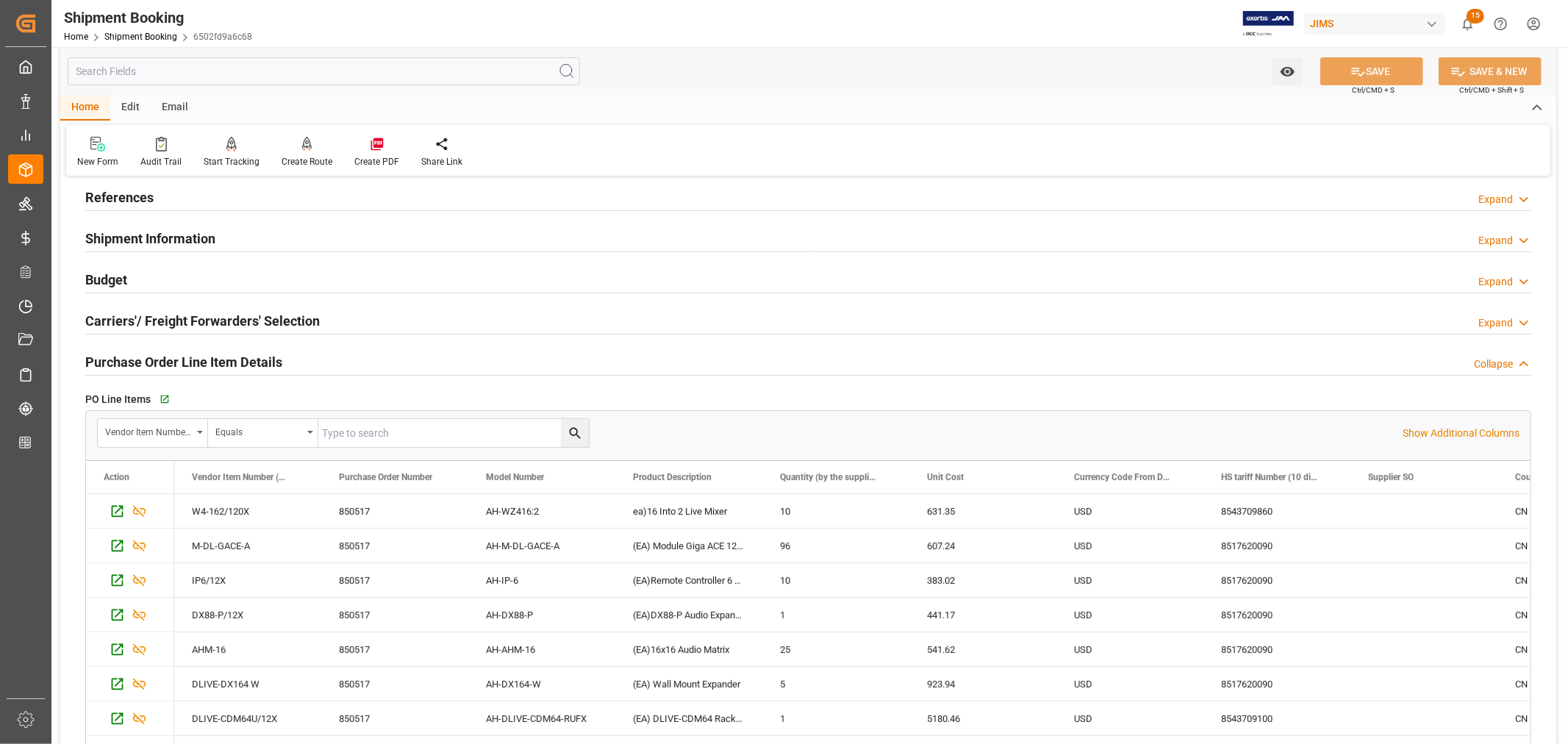
drag, startPoint x: 179, startPoint y: 358, endPoint x: 158, endPoint y: 334, distance: 31.9
click at [179, 358] on h2 "Purchase Order Line Item Details" at bounding box center [183, 362] width 197 height 20
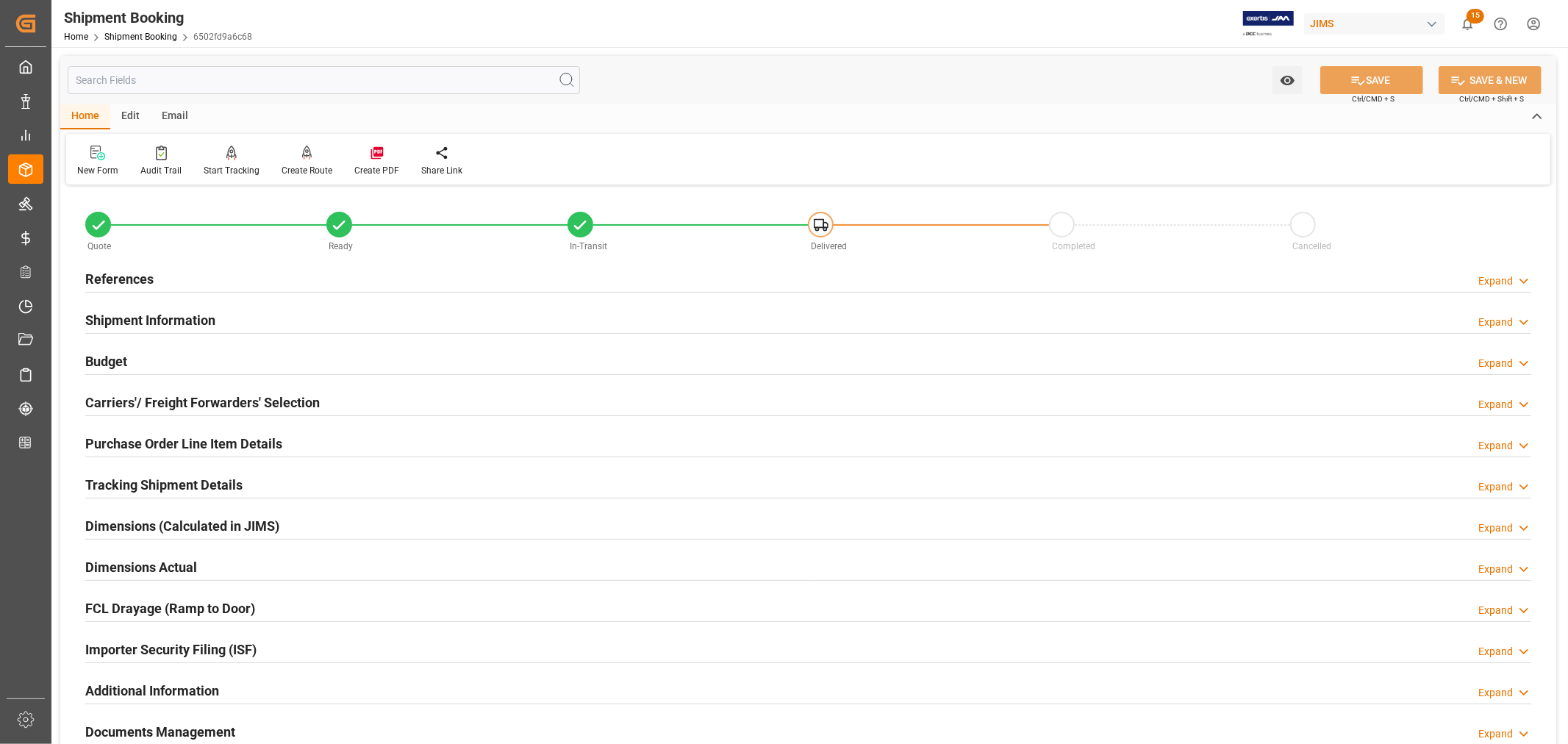
click at [169, 441] on h2 "Purchase Order Line Item Details" at bounding box center [183, 444] width 197 height 20
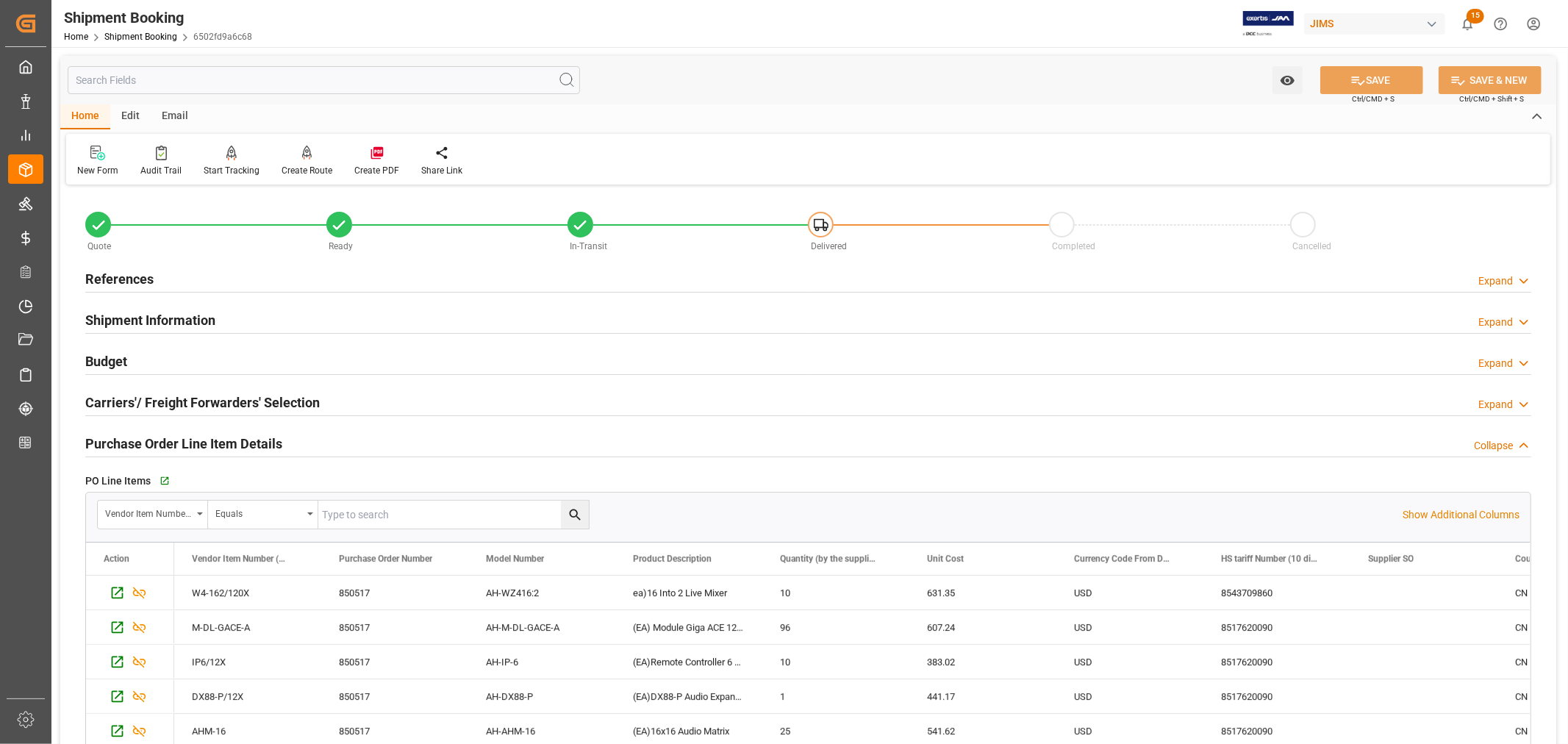
click at [182, 438] on h2 "Purchase Order Line Item Details" at bounding box center [183, 444] width 197 height 20
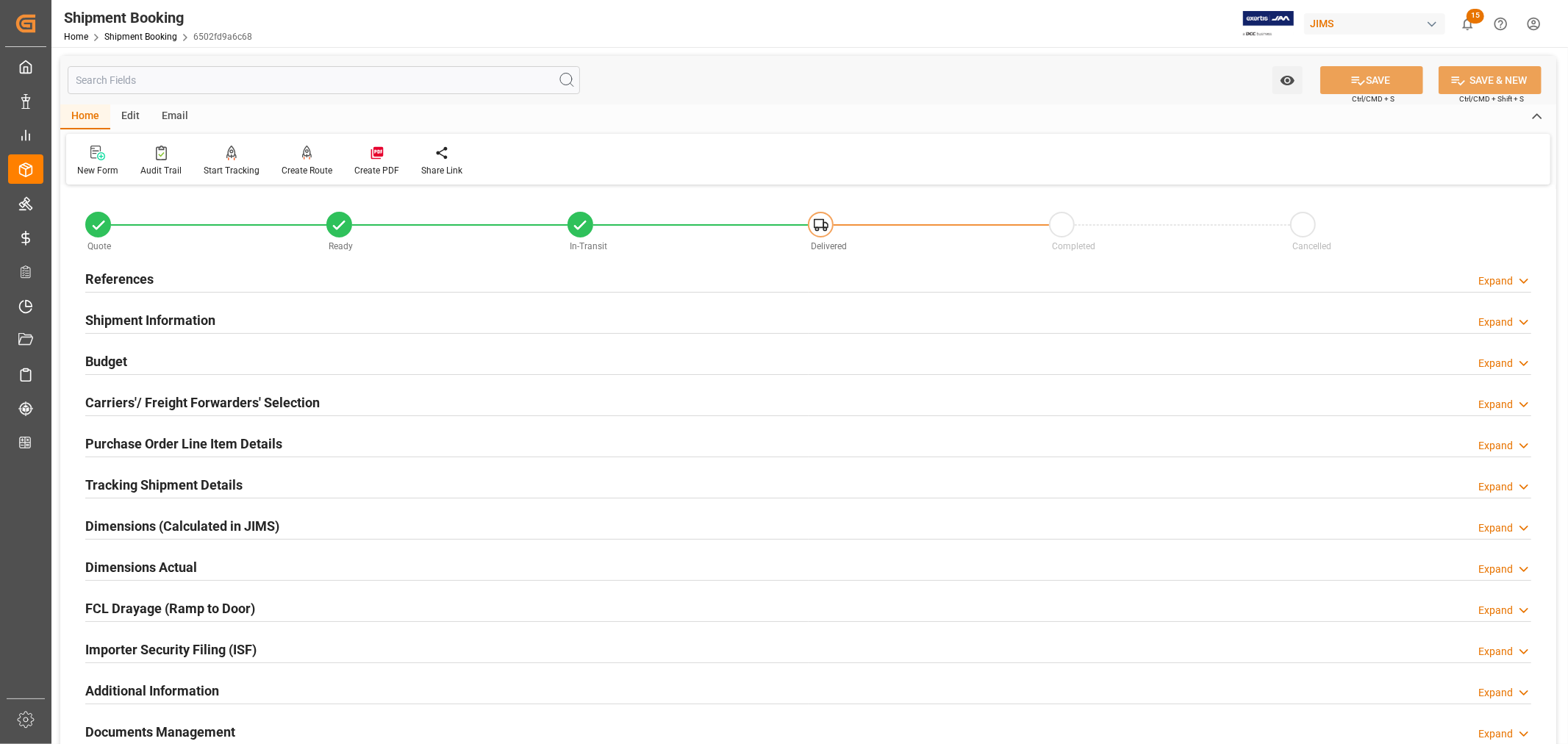
click at [119, 276] on h2 "References" at bounding box center [119, 279] width 68 height 20
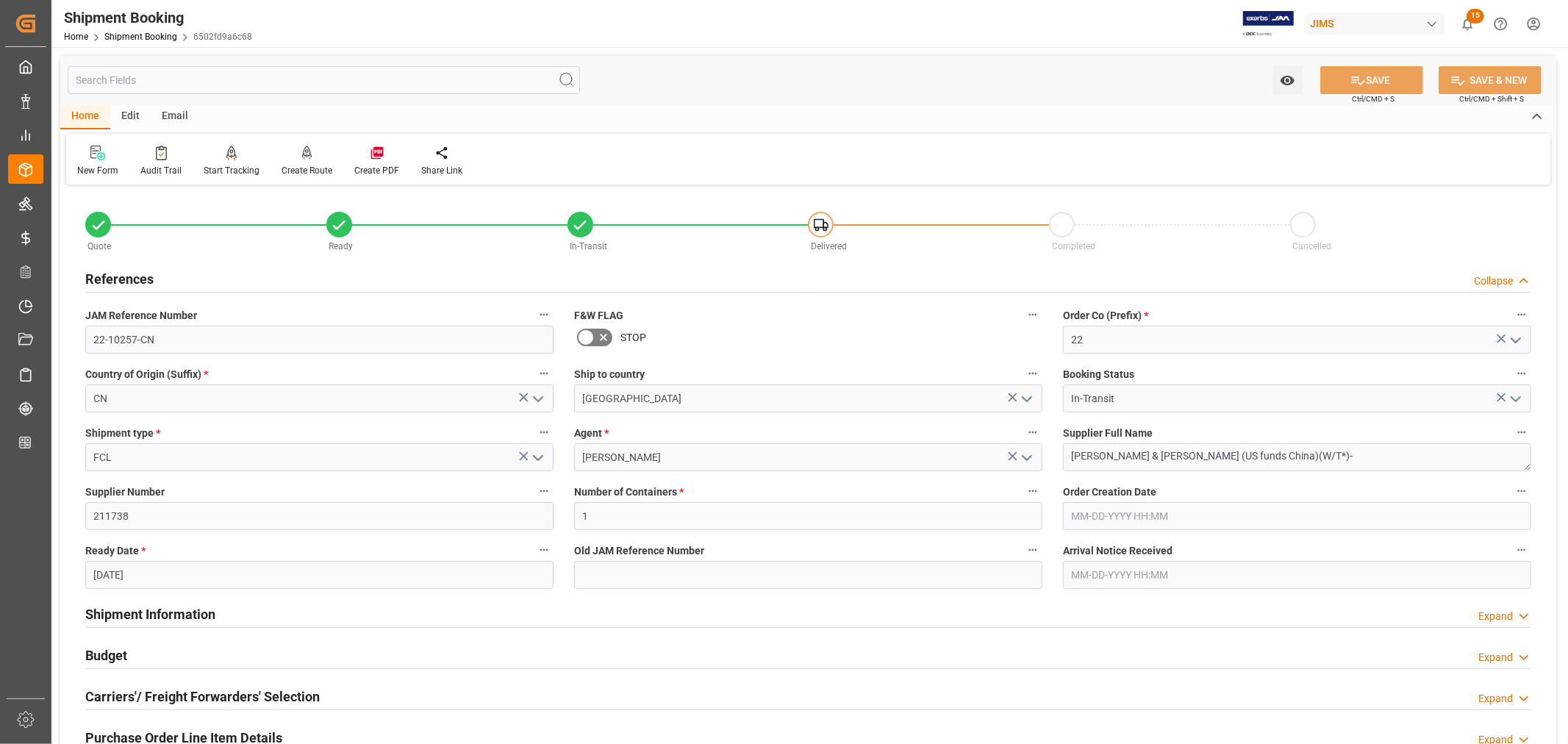
click at [119, 276] on h2 "References" at bounding box center [119, 279] width 68 height 20
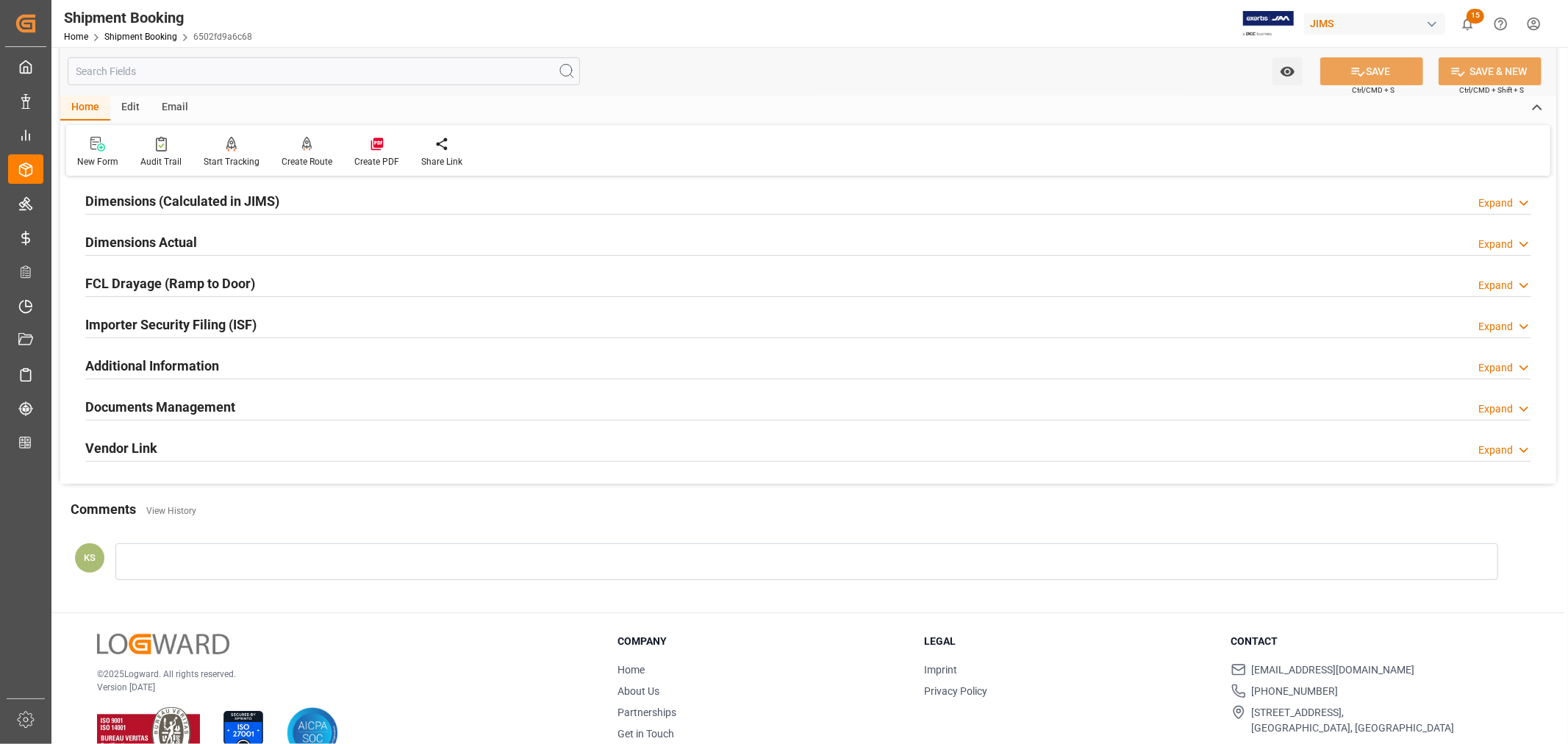
scroll to position [326, 0]
click at [873, 408] on div "Documents Management Expand" at bounding box center [808, 404] width 1446 height 28
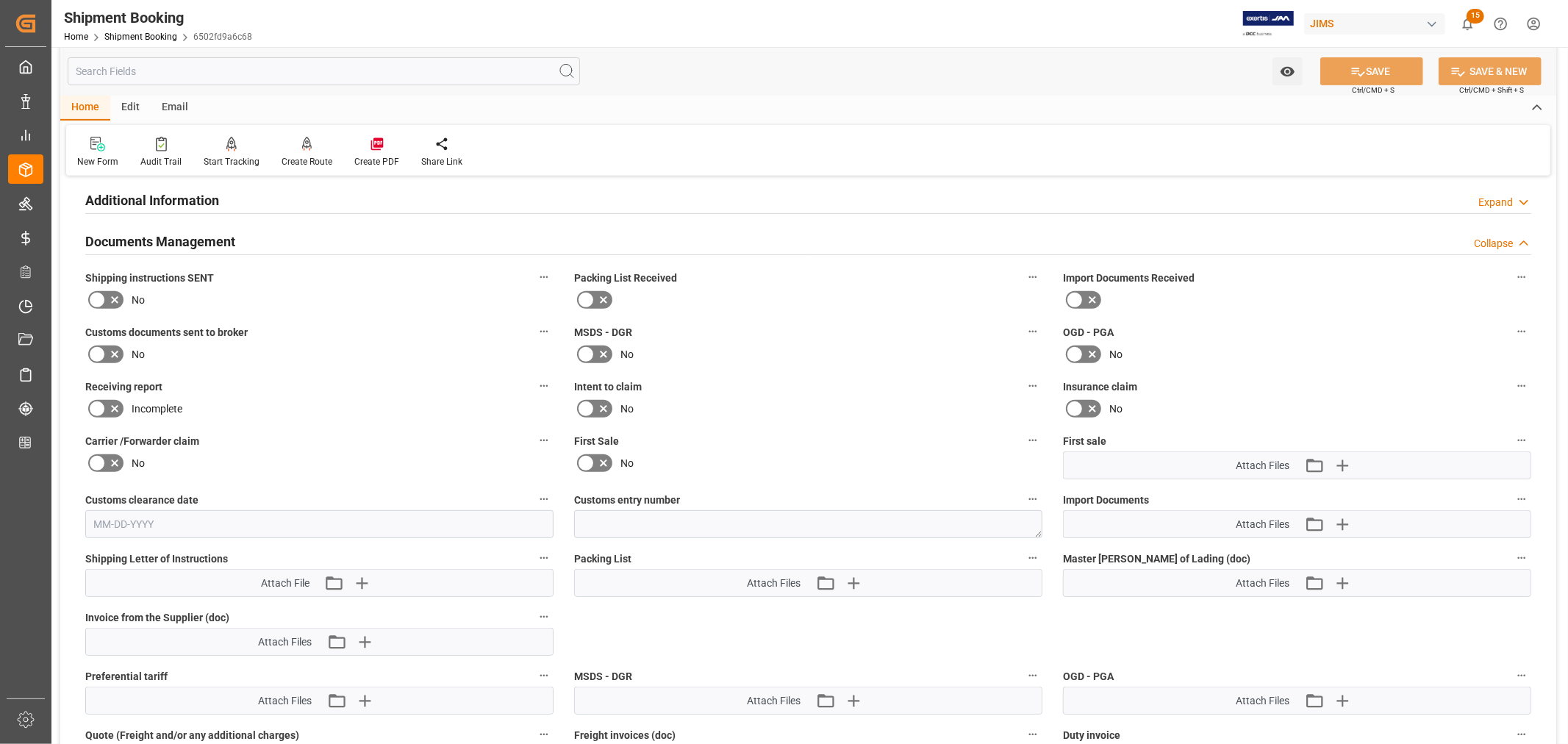
scroll to position [653, 0]
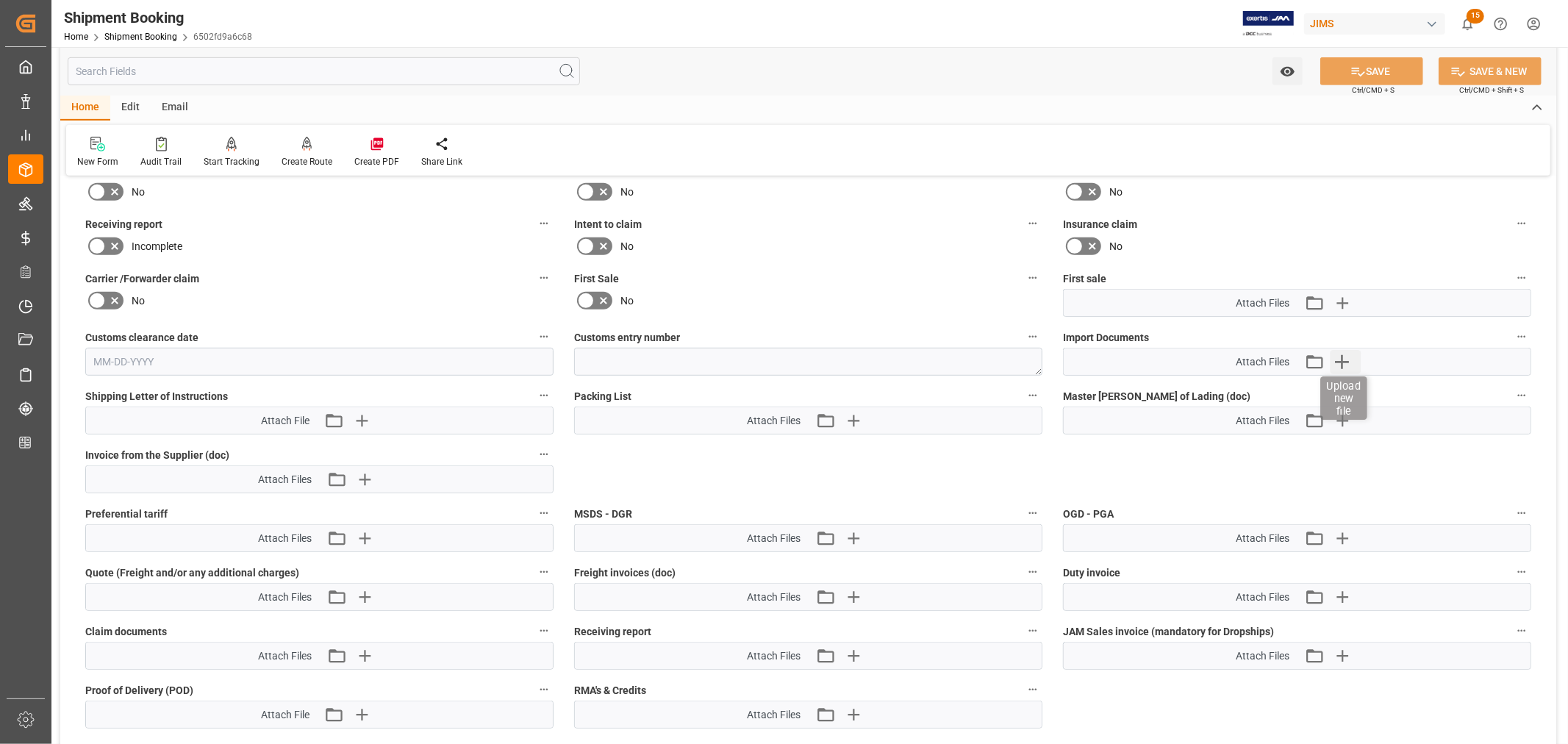
click at [1343, 358] on icon "button" at bounding box center [1341, 362] width 14 height 14
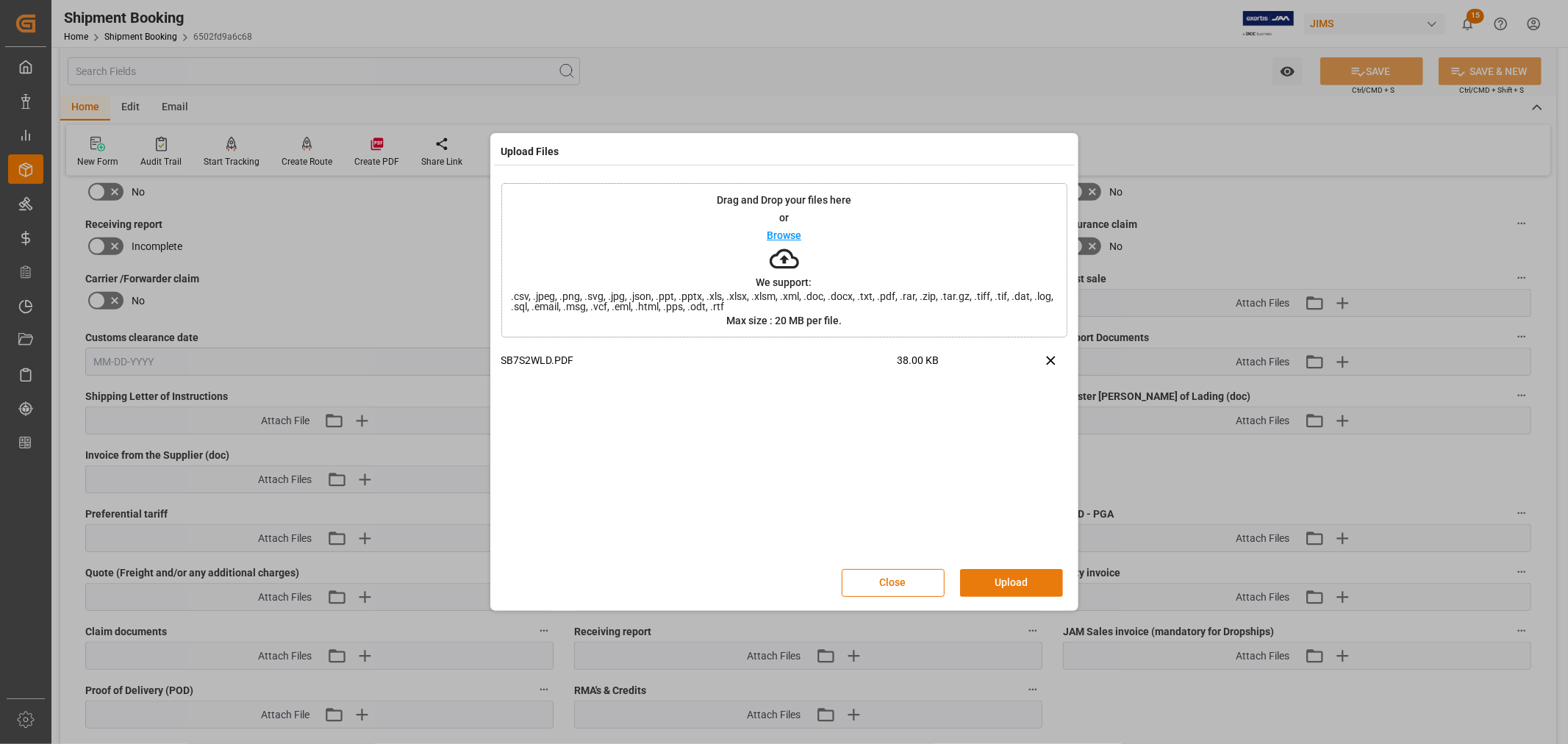
click at [1012, 583] on button "Upload" at bounding box center [1011, 583] width 103 height 28
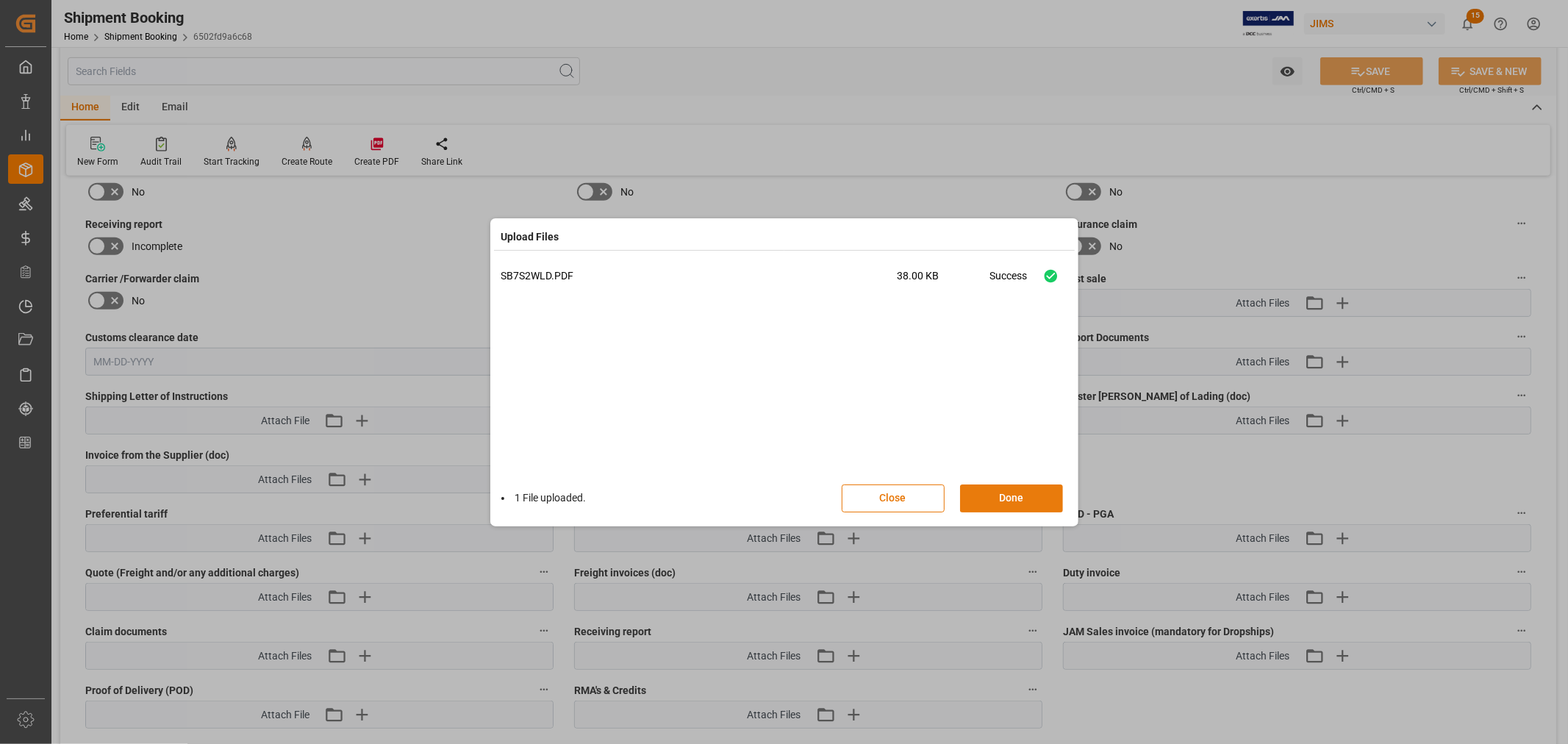
click at [1004, 494] on button "Done" at bounding box center [1011, 498] width 103 height 28
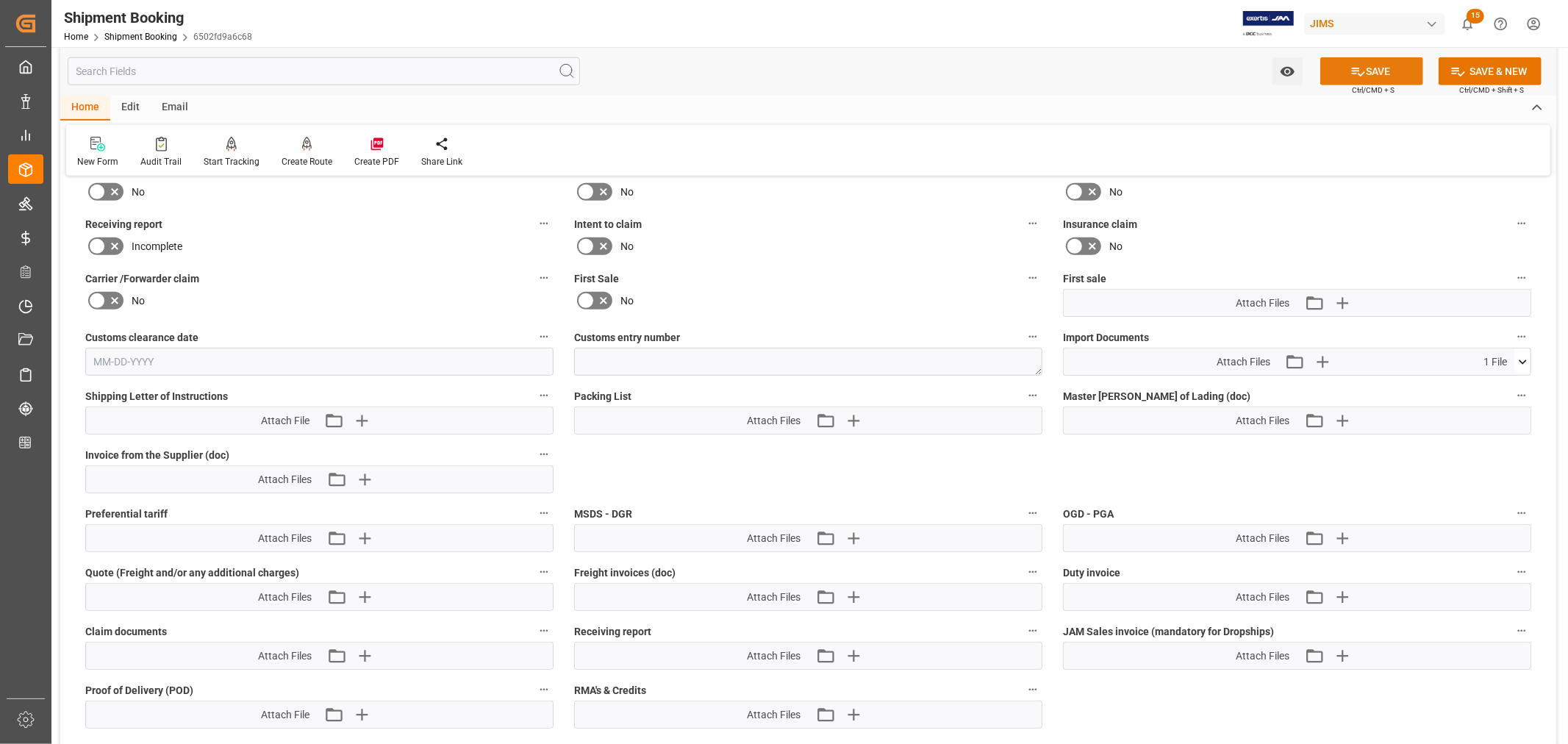
click at [1380, 69] on button "SAVE" at bounding box center [1372, 71] width 103 height 28
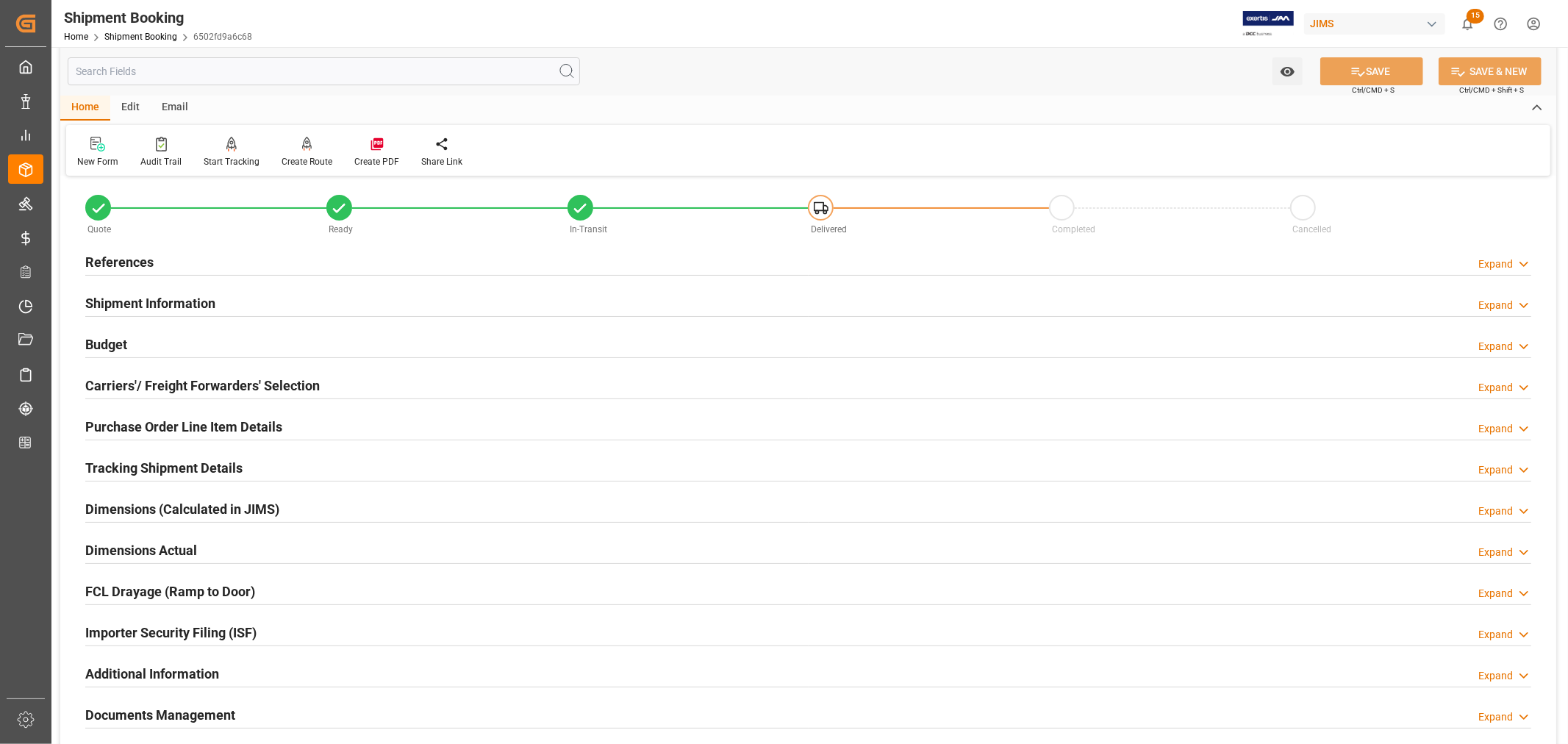
scroll to position [0, 0]
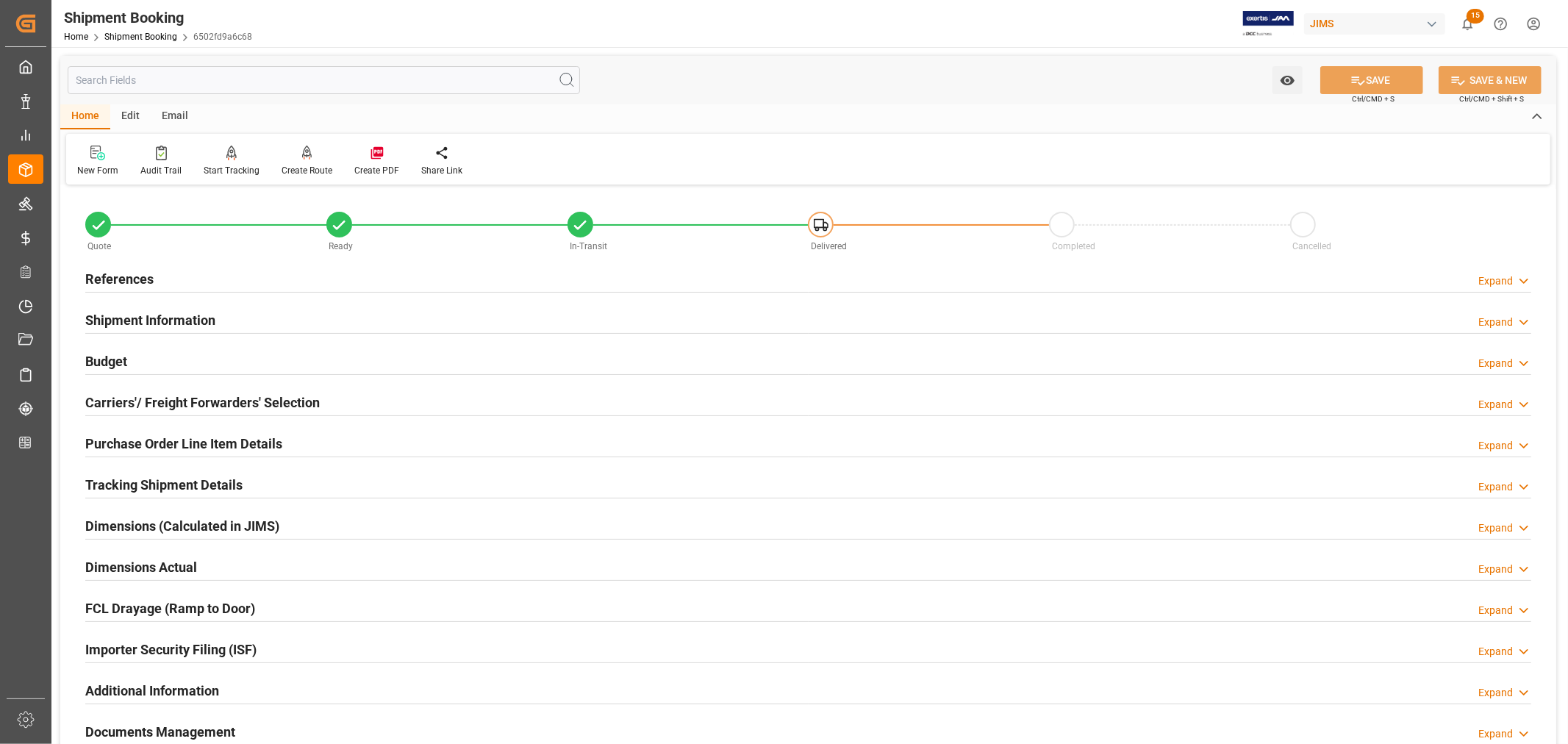
click at [142, 442] on h2 "Purchase Order Line Item Details" at bounding box center [183, 444] width 197 height 20
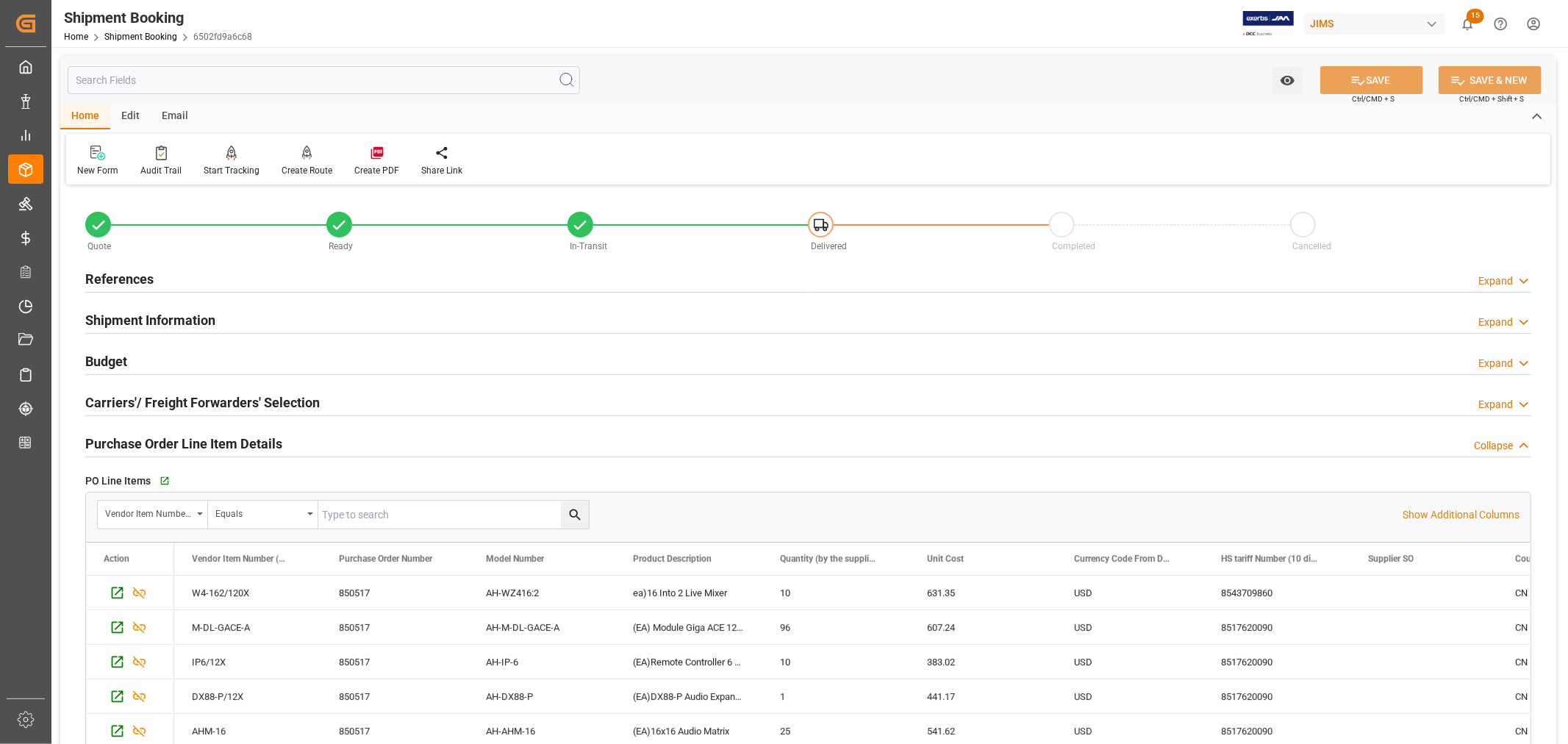
click at [142, 439] on h2 "Purchase Order Line Item Details" at bounding box center [183, 444] width 197 height 20
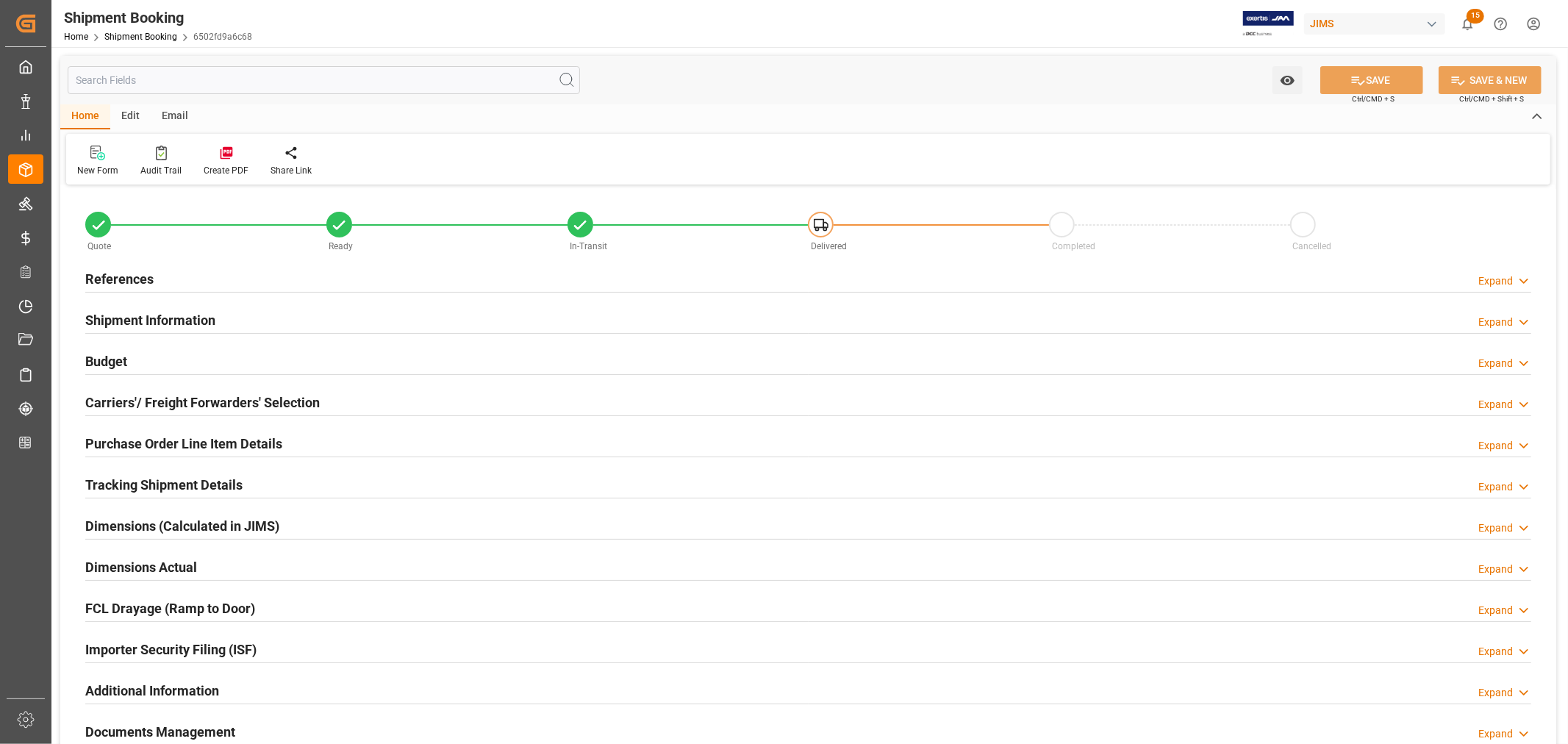
type input "27"
click at [165, 437] on h2 "Purchase Order Line Item Details" at bounding box center [183, 444] width 197 height 20
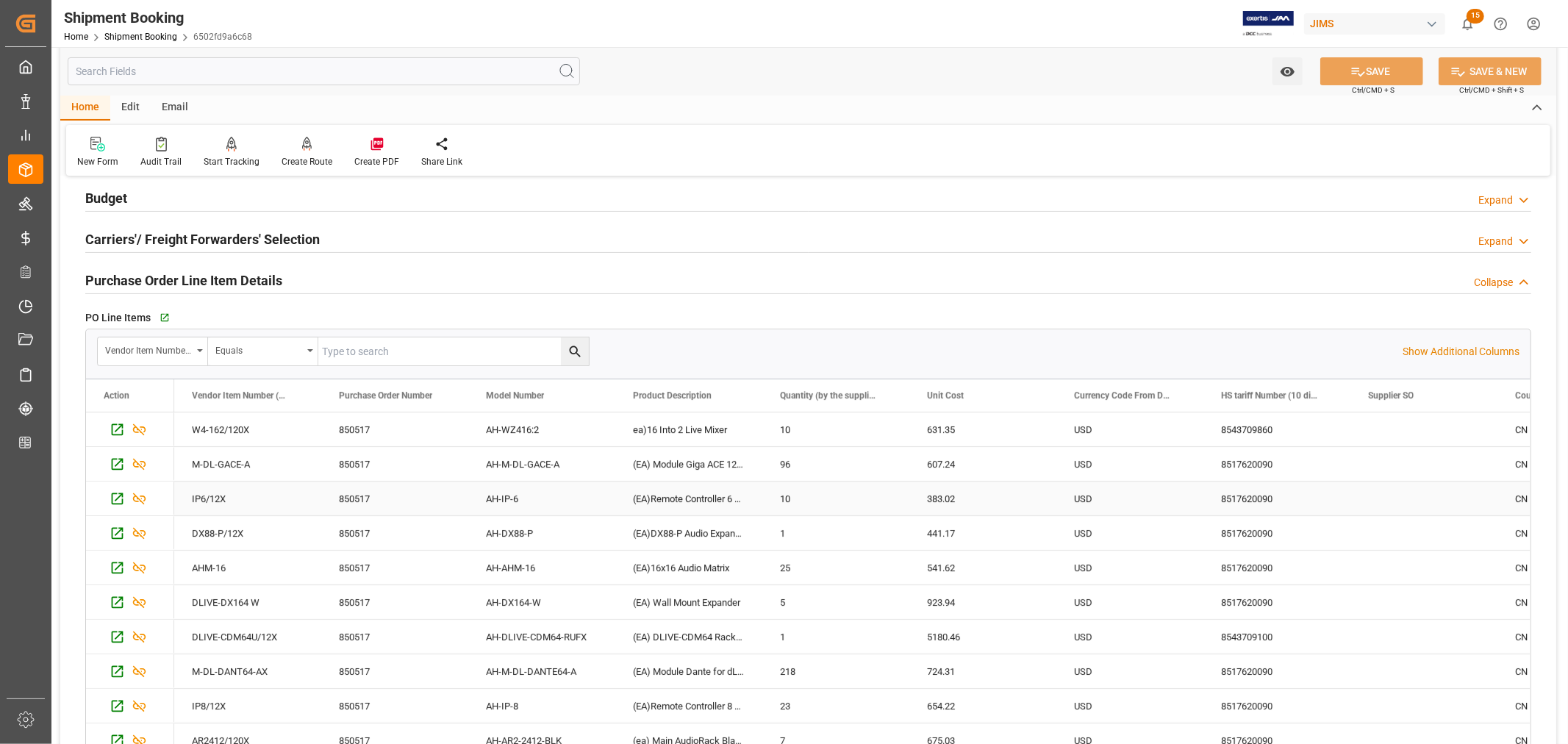
scroll to position [82, 0]
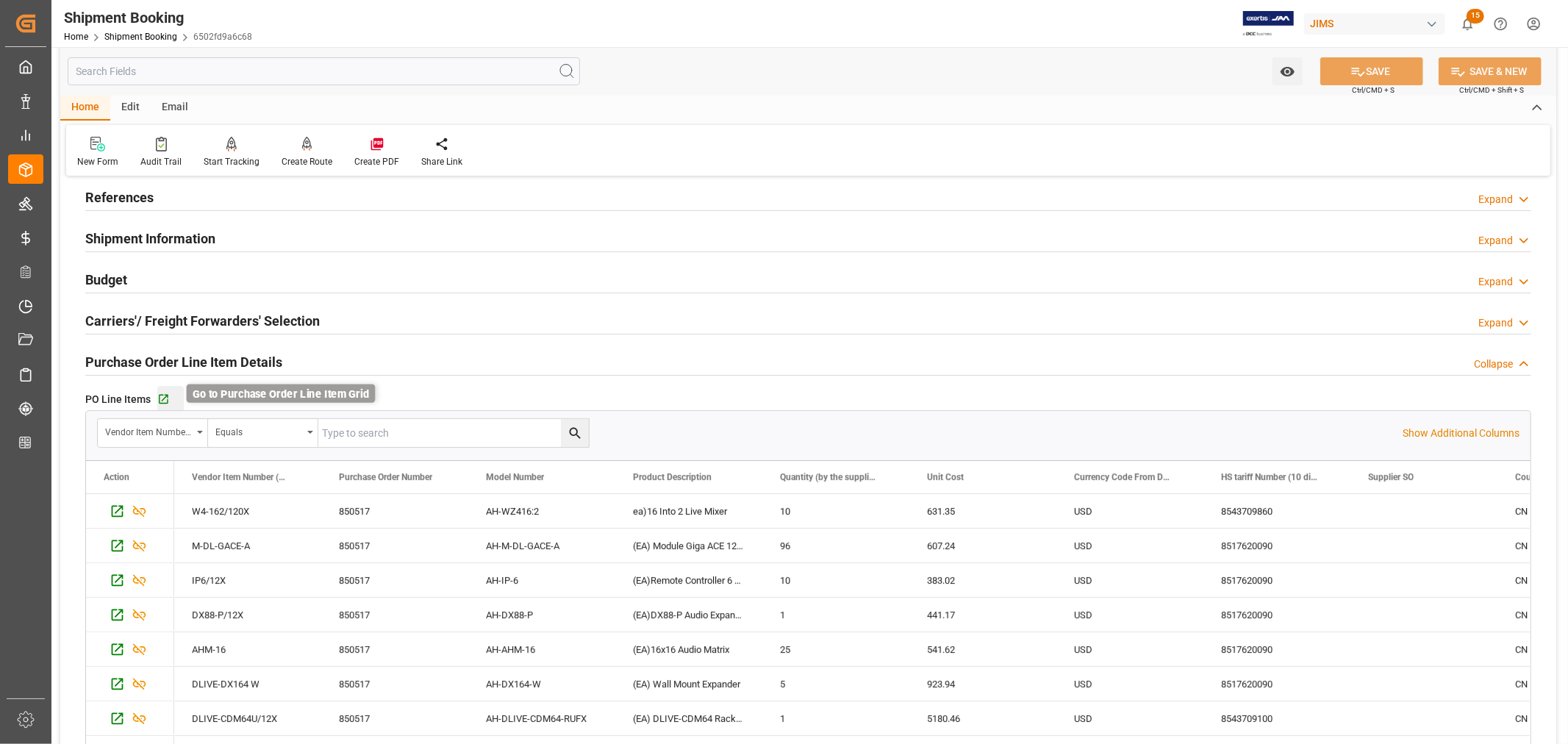
click at [164, 397] on icon "button" at bounding box center [164, 399] width 10 height 10
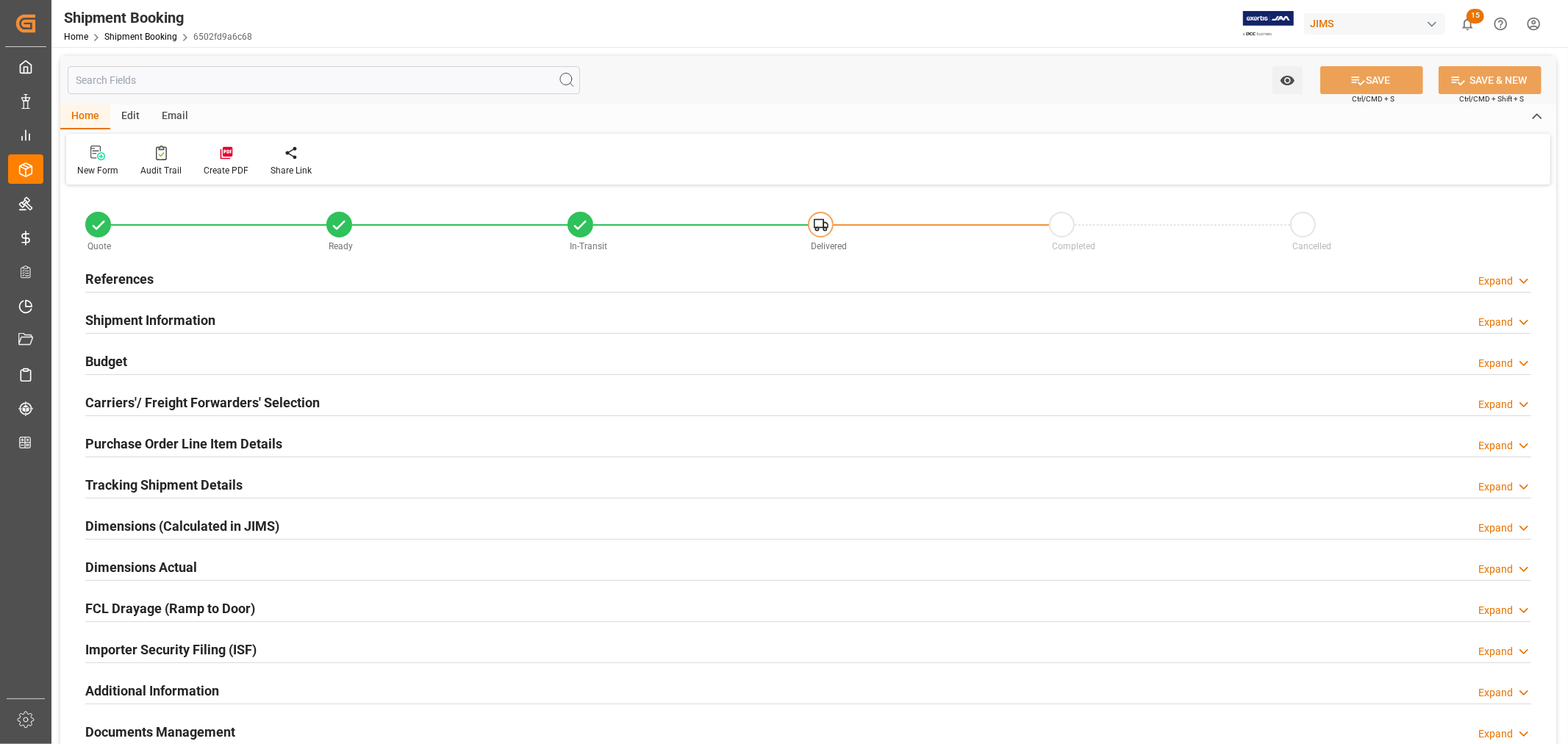
type input "27"
click at [161, 437] on h2 "Purchase Order Line Item Details" at bounding box center [183, 444] width 197 height 20
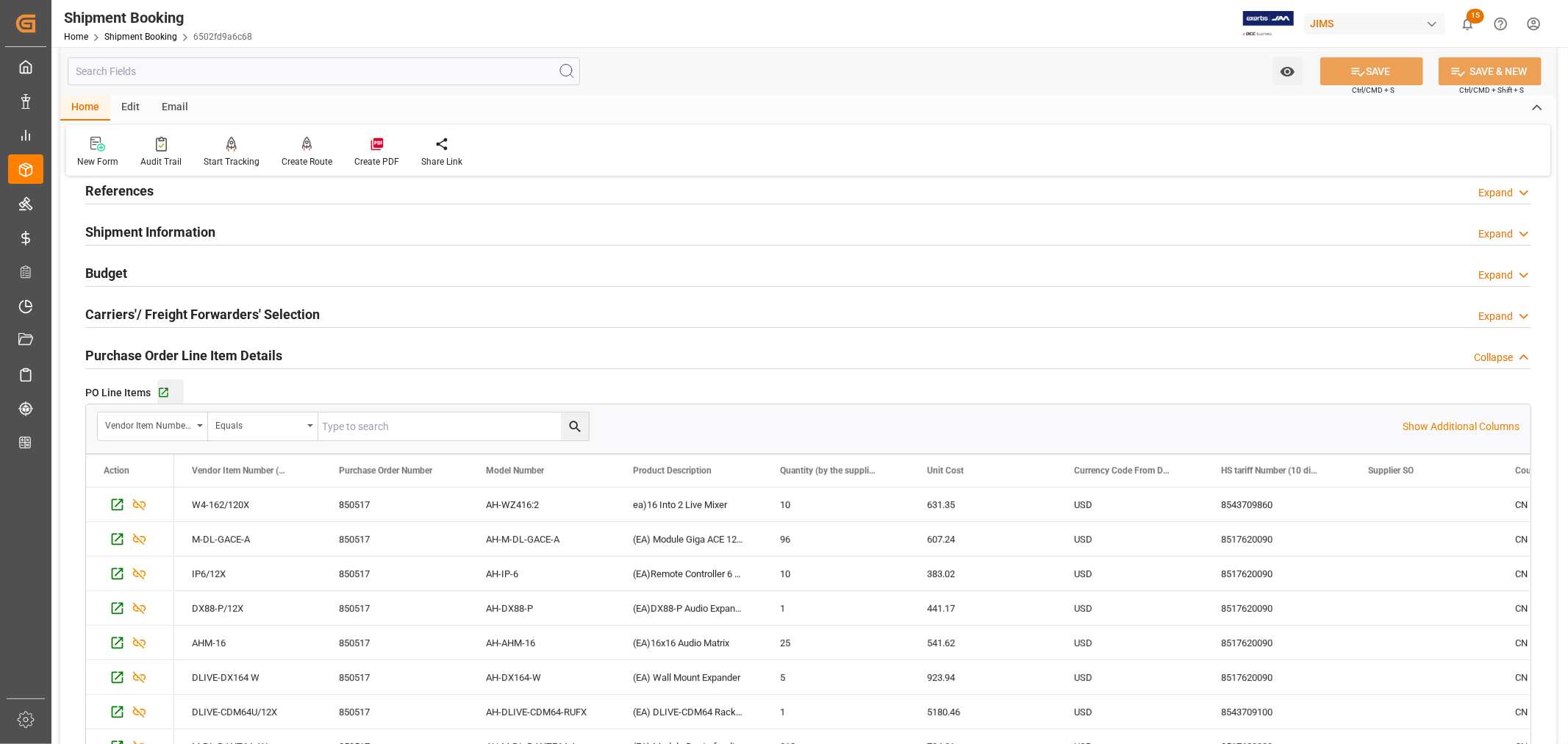
scroll to position [82, 0]
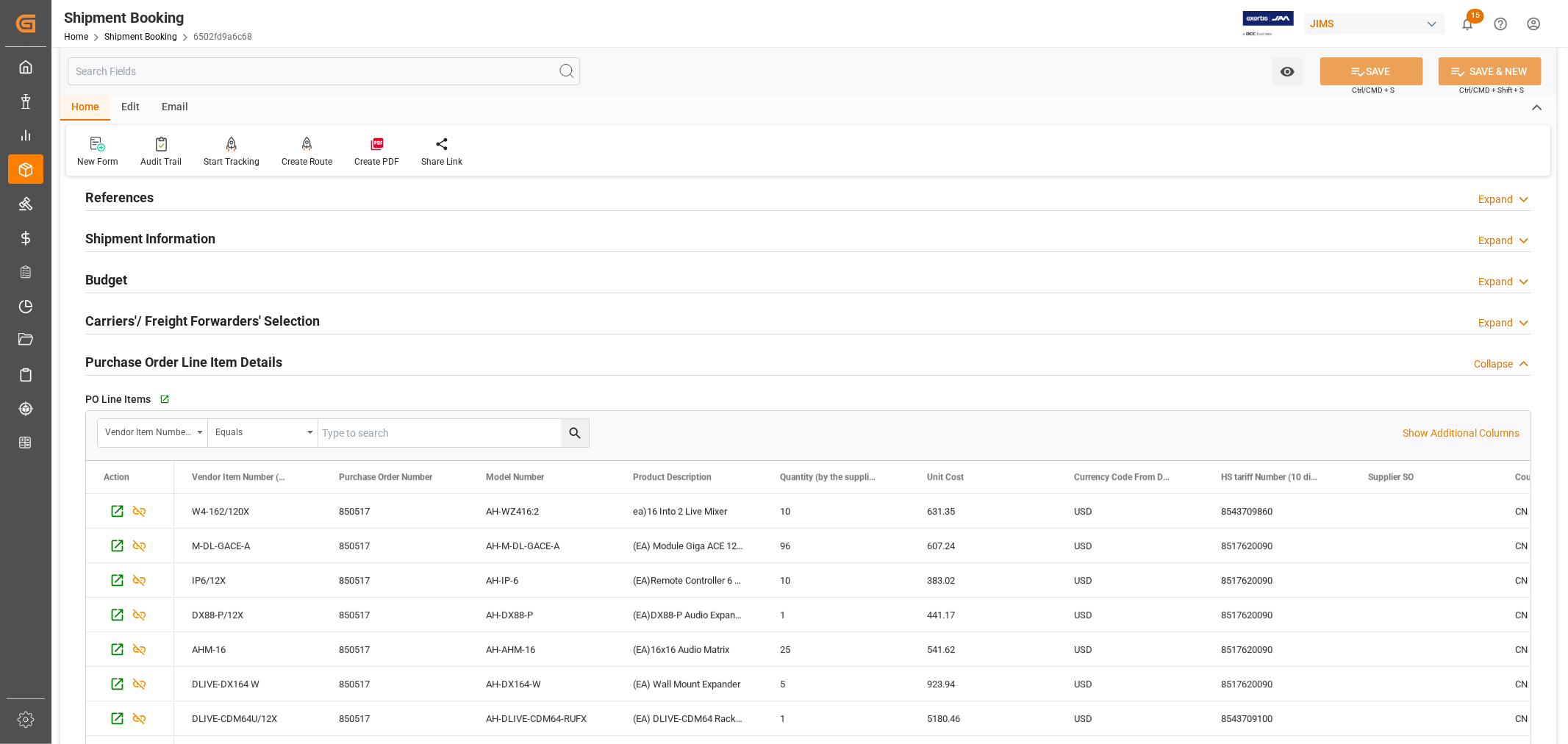
click at [194, 362] on h2 "Purchase Order Line Item Details" at bounding box center [183, 362] width 197 height 20
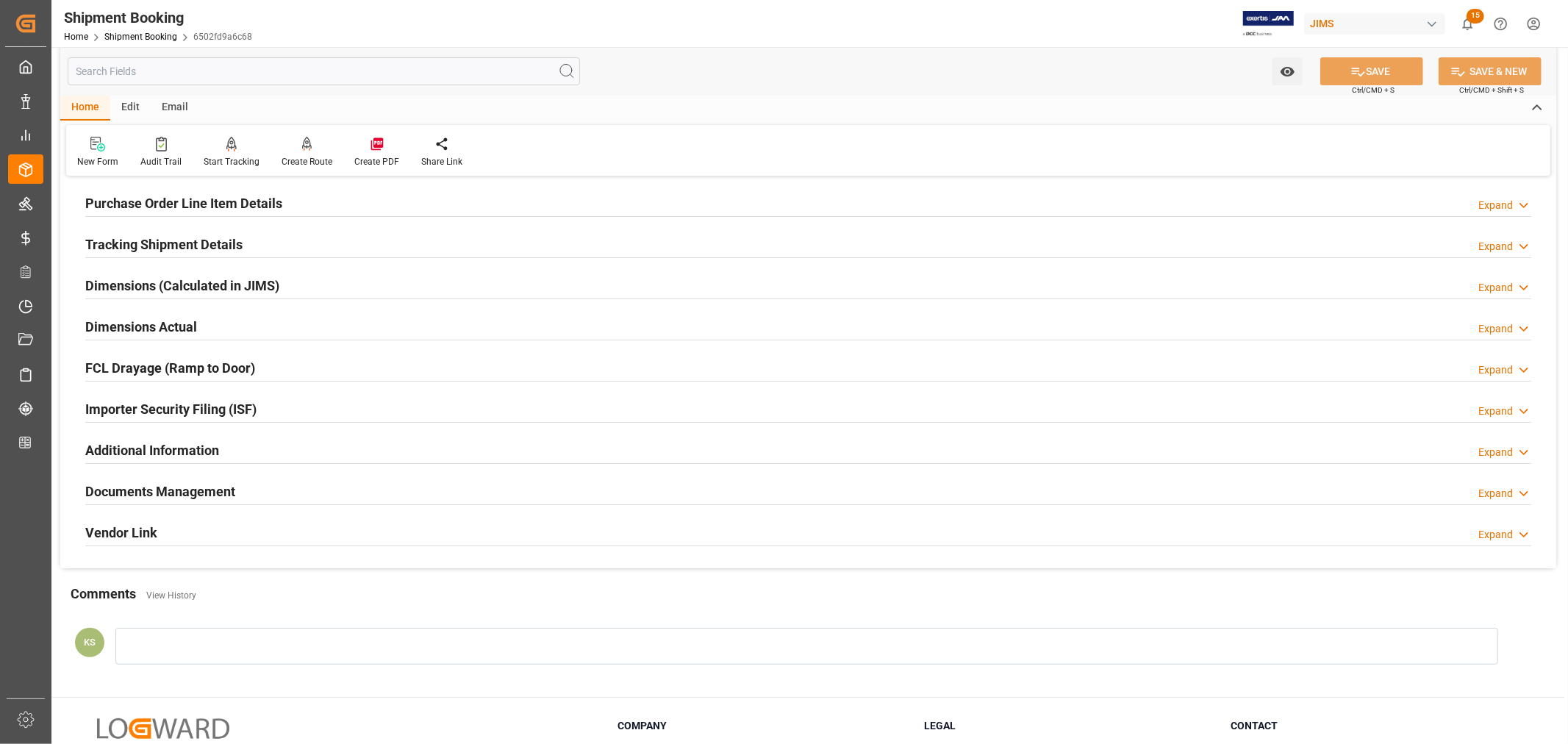
scroll to position [326, 0]
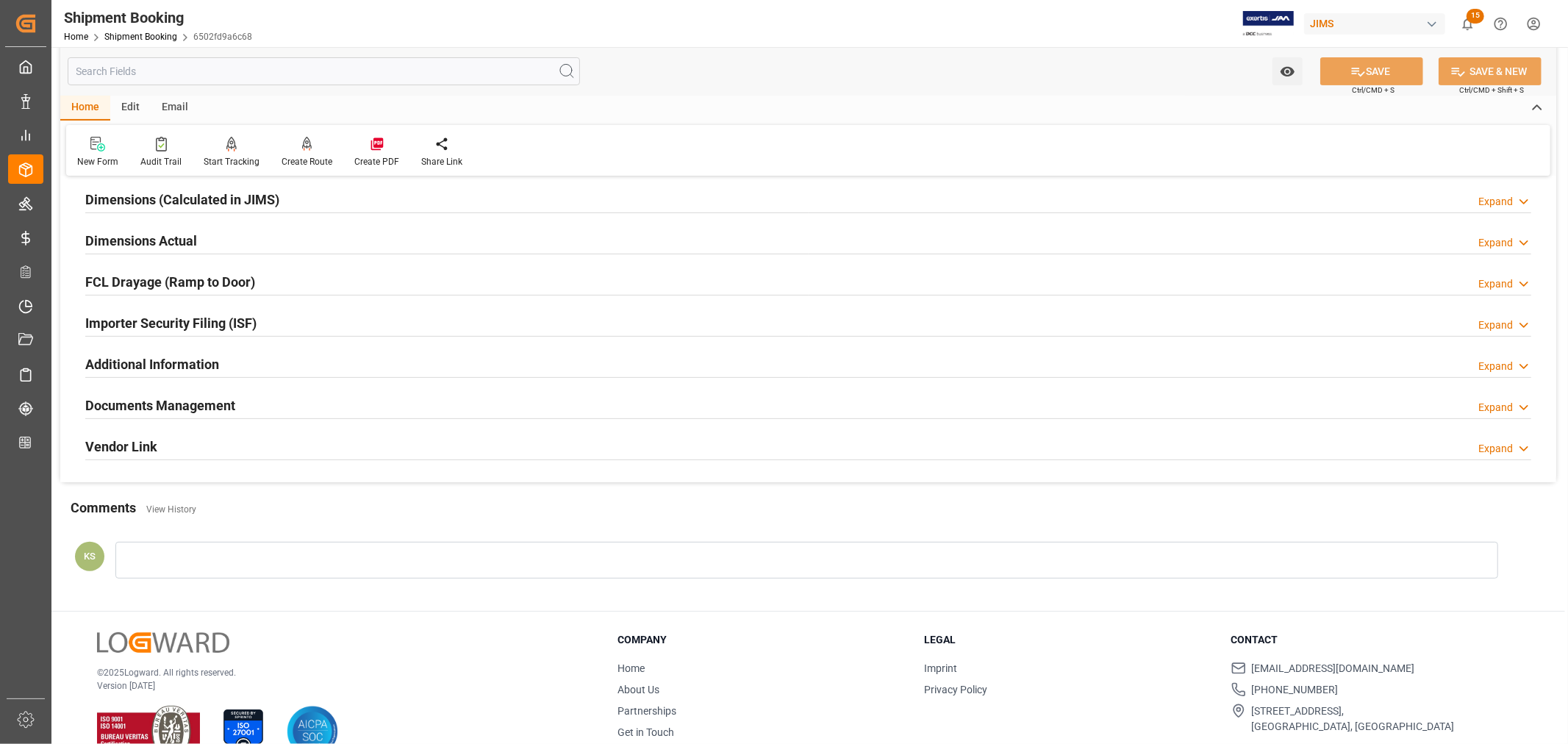
click at [281, 322] on div "Importer Security Filing (ISF) Expand" at bounding box center [808, 321] width 1446 height 28
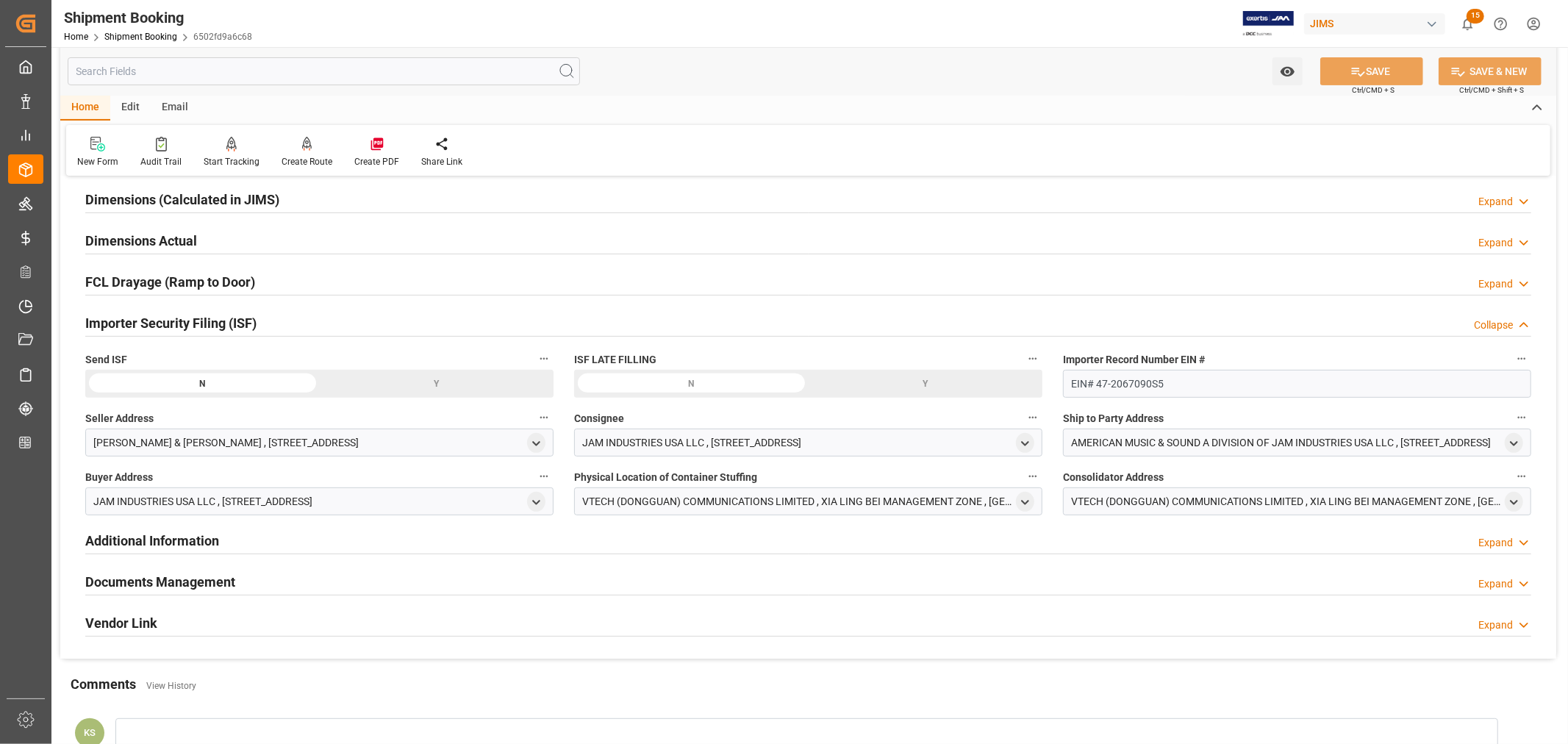
click at [0, 0] on div "Y" at bounding box center [0, 0] width 0 height 0
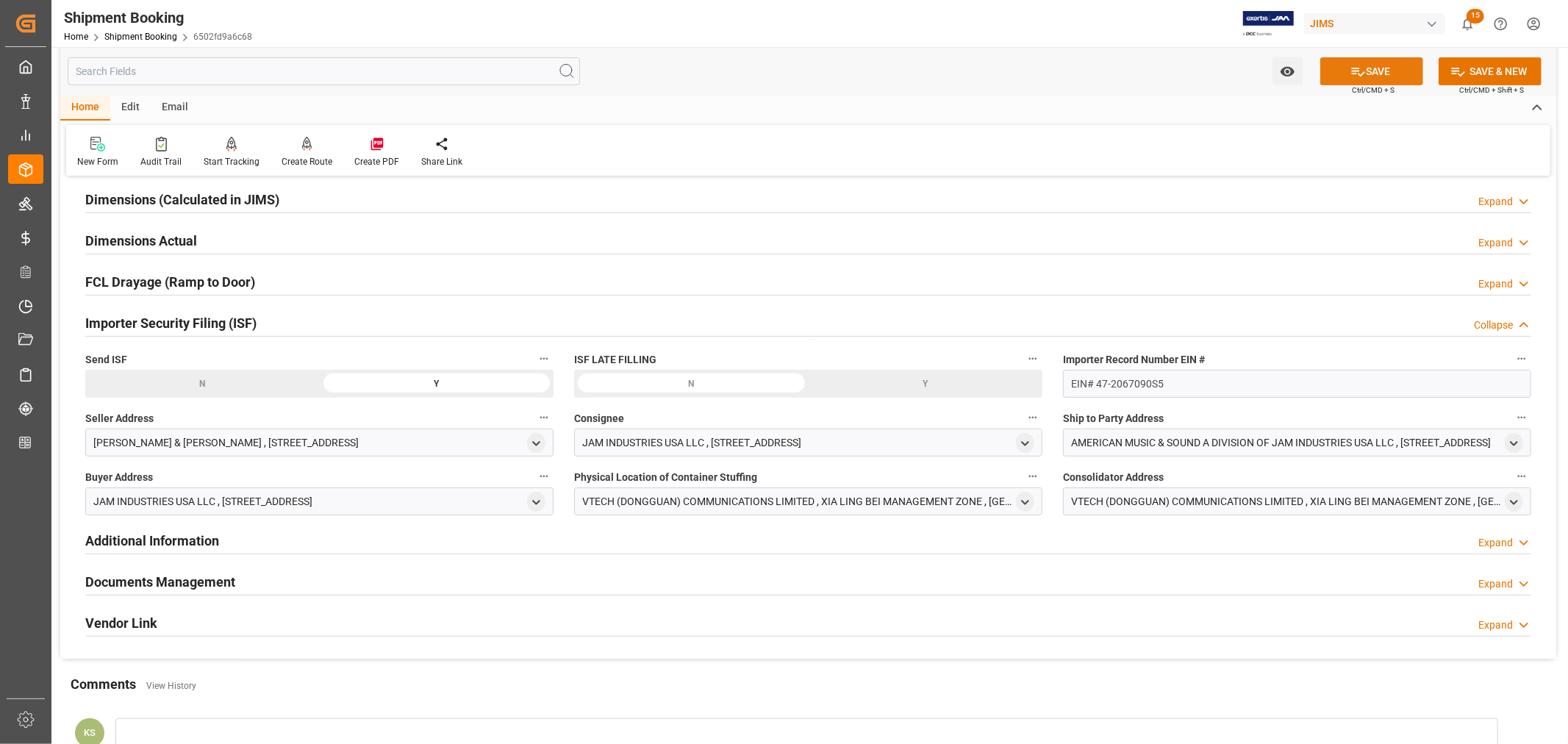
click at [1382, 74] on button "SAVE" at bounding box center [1372, 71] width 103 height 28
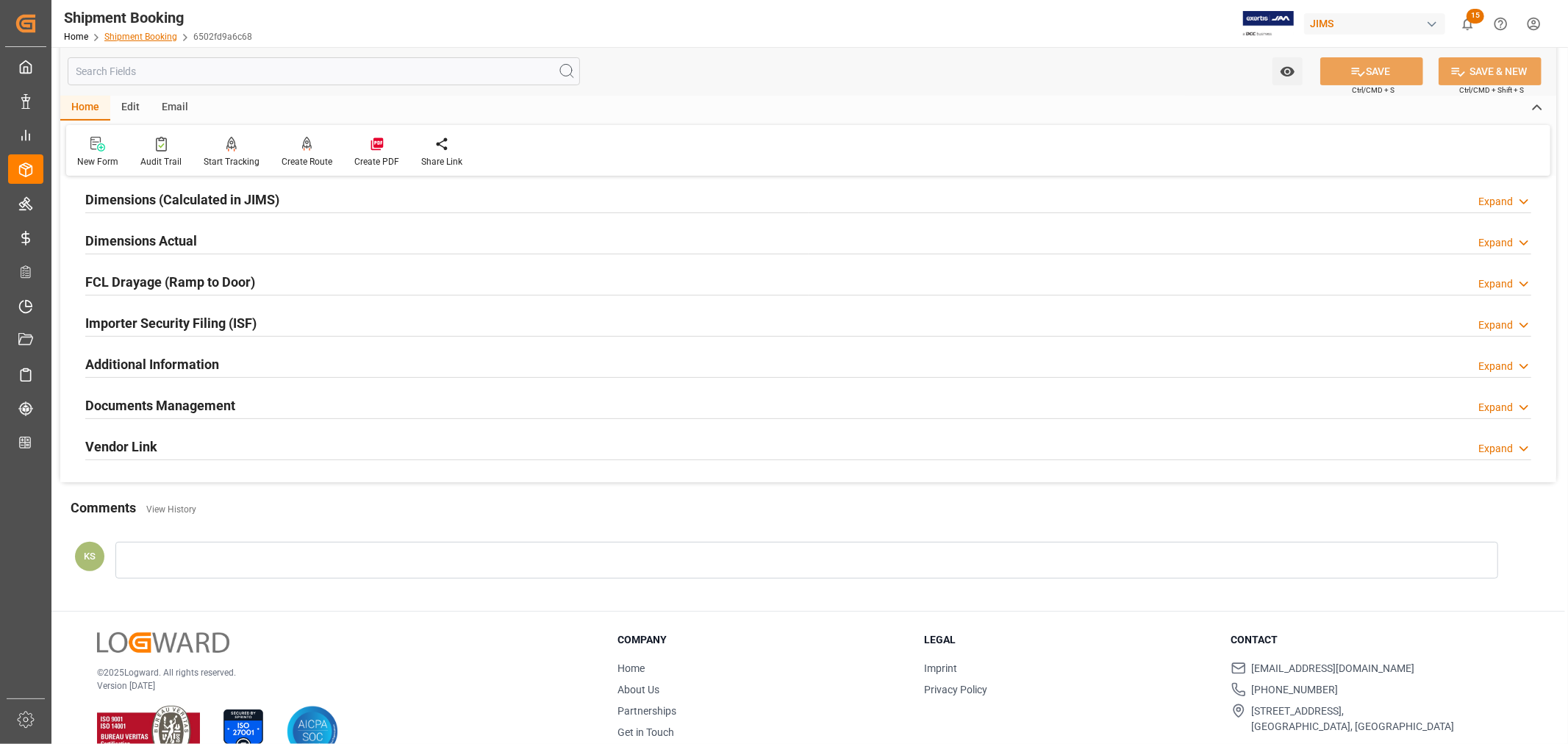
click at [141, 39] on link "Shipment Booking" at bounding box center [141, 36] width 73 height 10
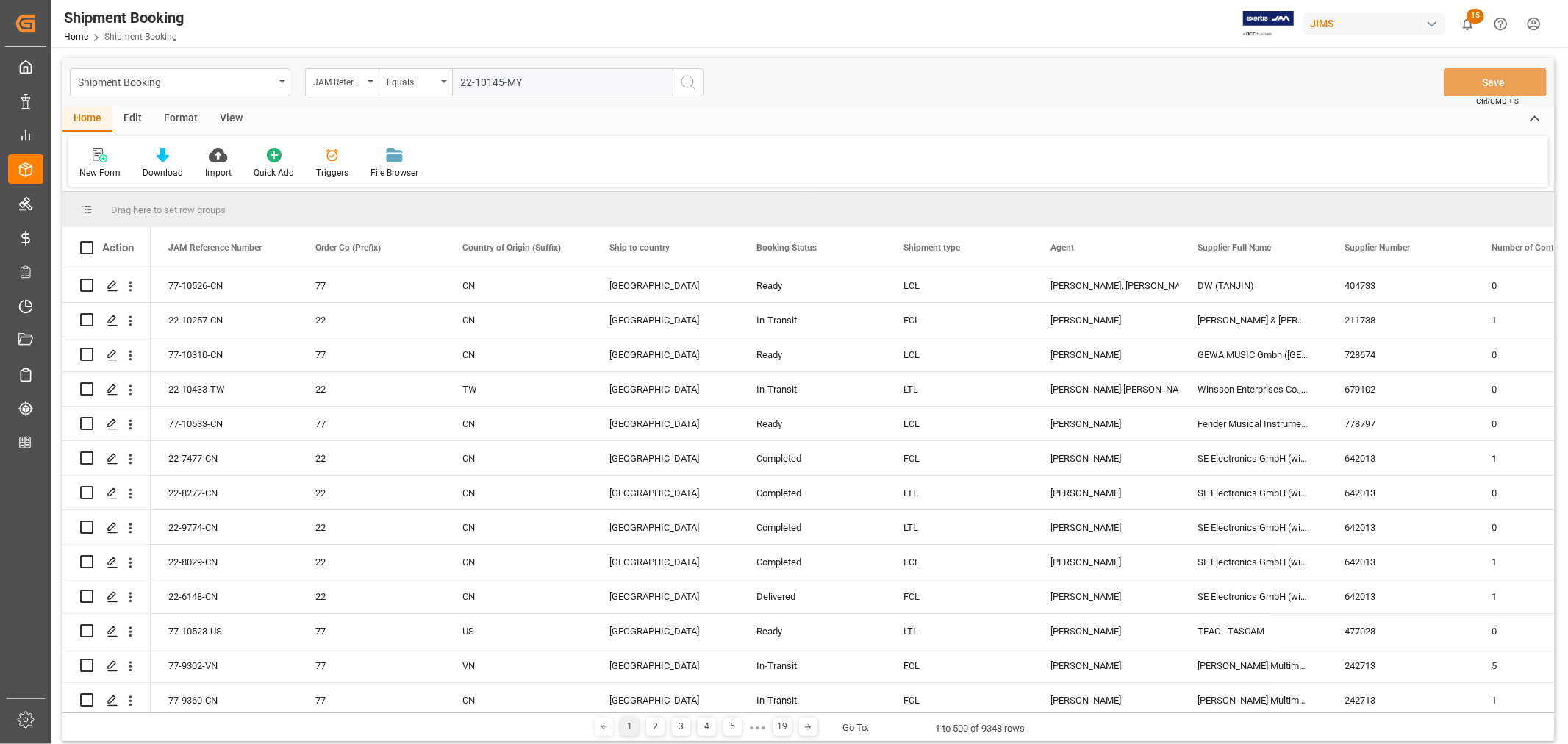
type input "22-10145-MY"
click at [685, 82] on icon "search button" at bounding box center [688, 83] width 18 height 18
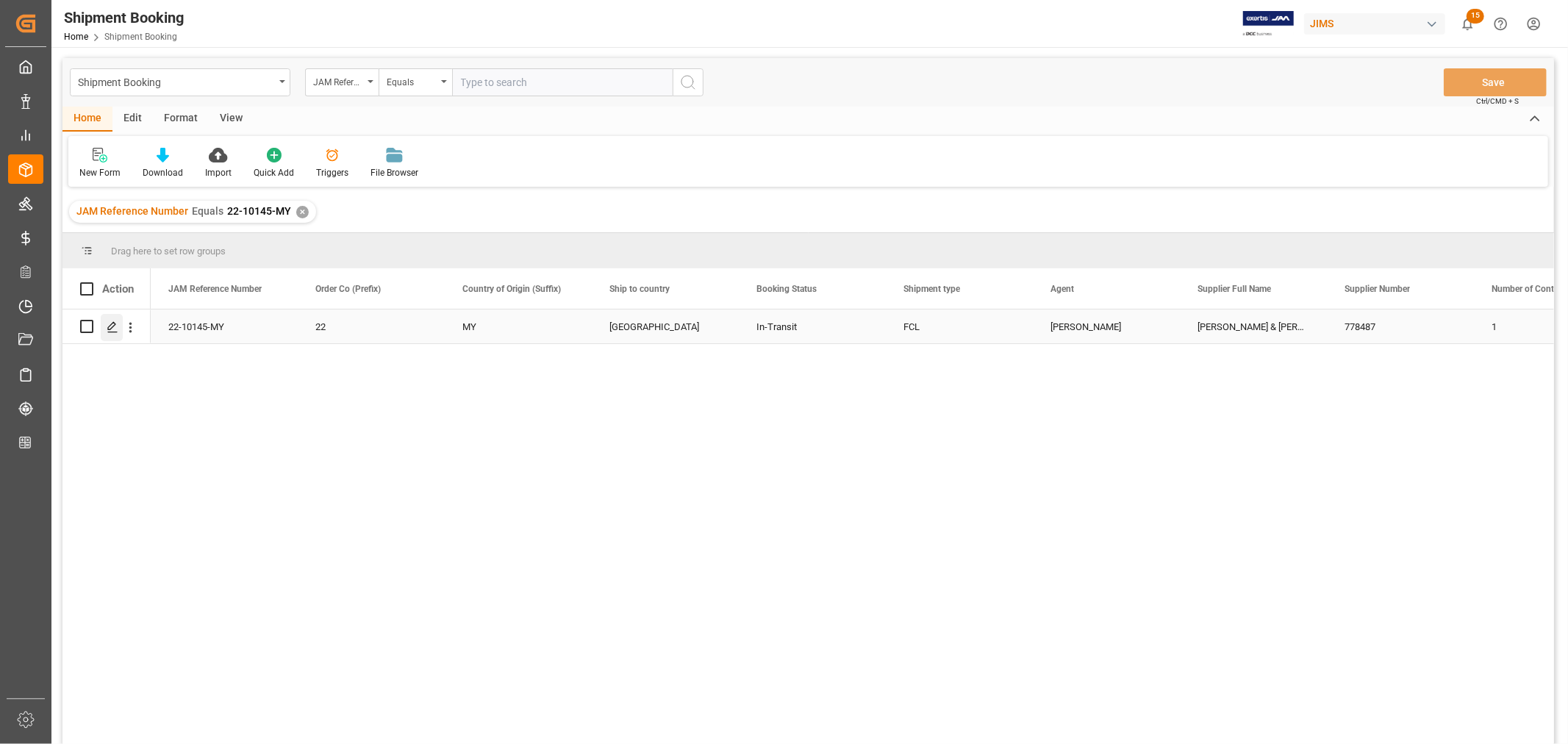
click at [114, 327] on icon "Press SPACE to select this row." at bounding box center [112, 327] width 12 height 12
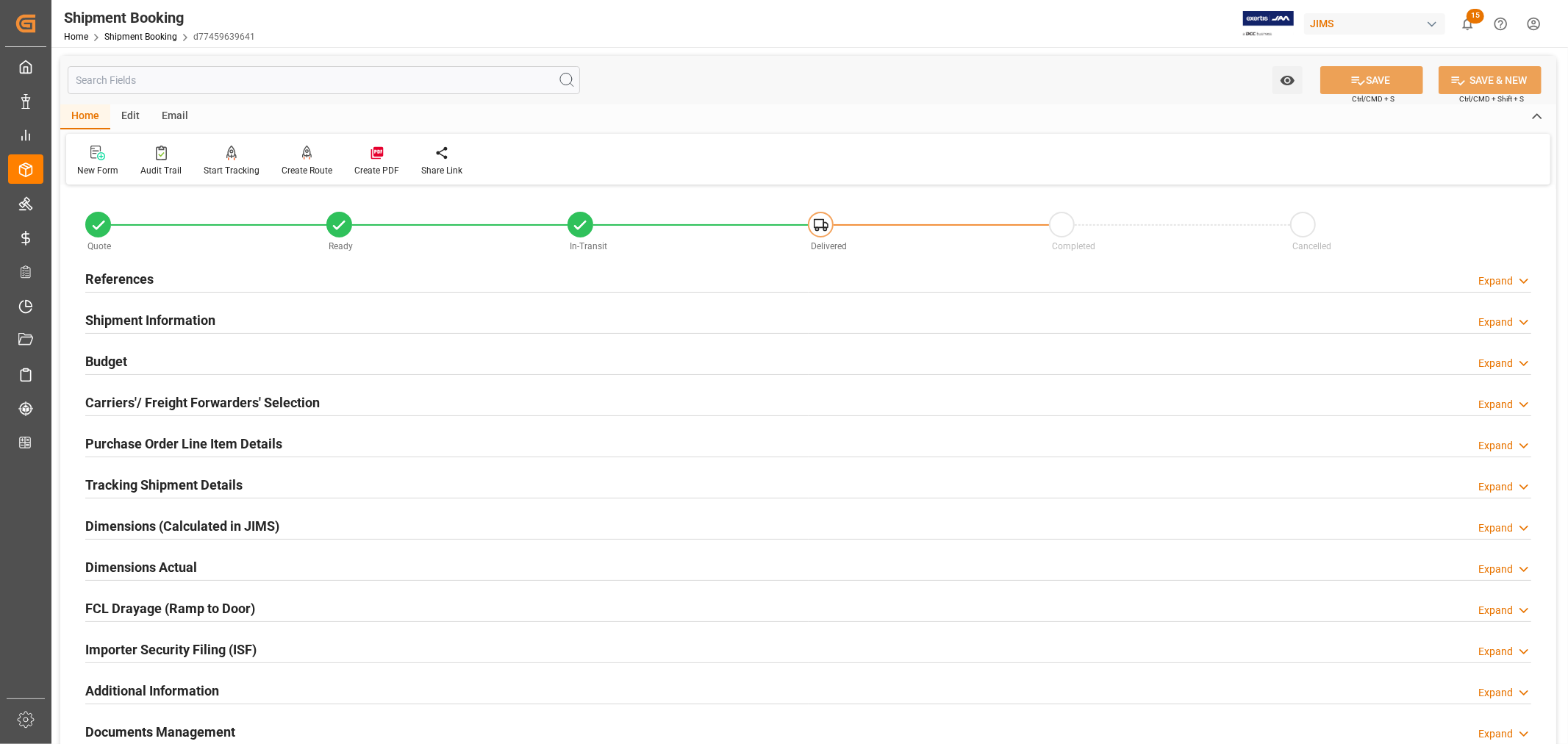
click at [299, 647] on div "Importer Security Filing (ISF) Expand" at bounding box center [808, 648] width 1446 height 28
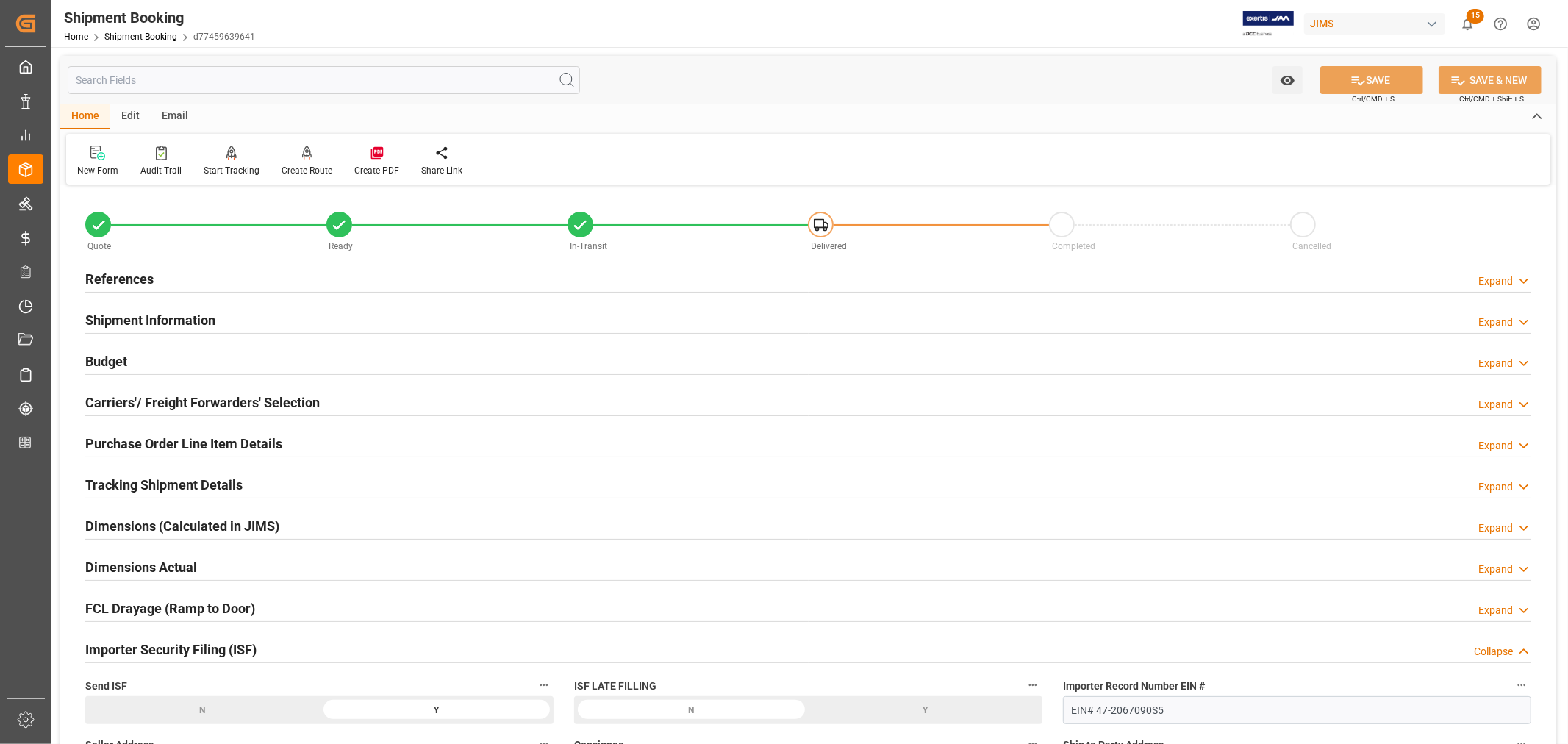
click at [299, 647] on div "Importer Security Filing (ISF) Collapse" at bounding box center [808, 648] width 1446 height 28
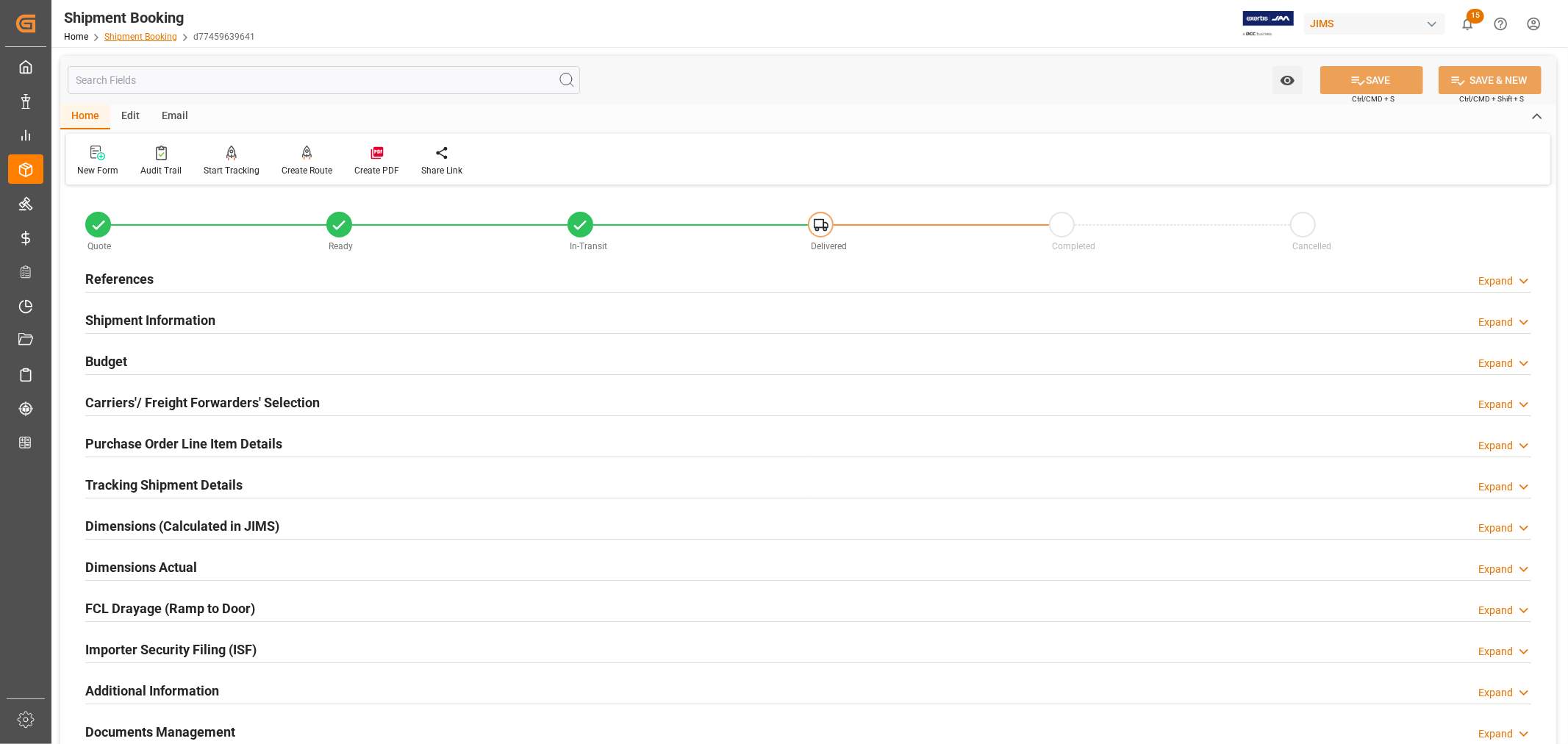
click at [142, 32] on link "Shipment Booking" at bounding box center [141, 36] width 73 height 10
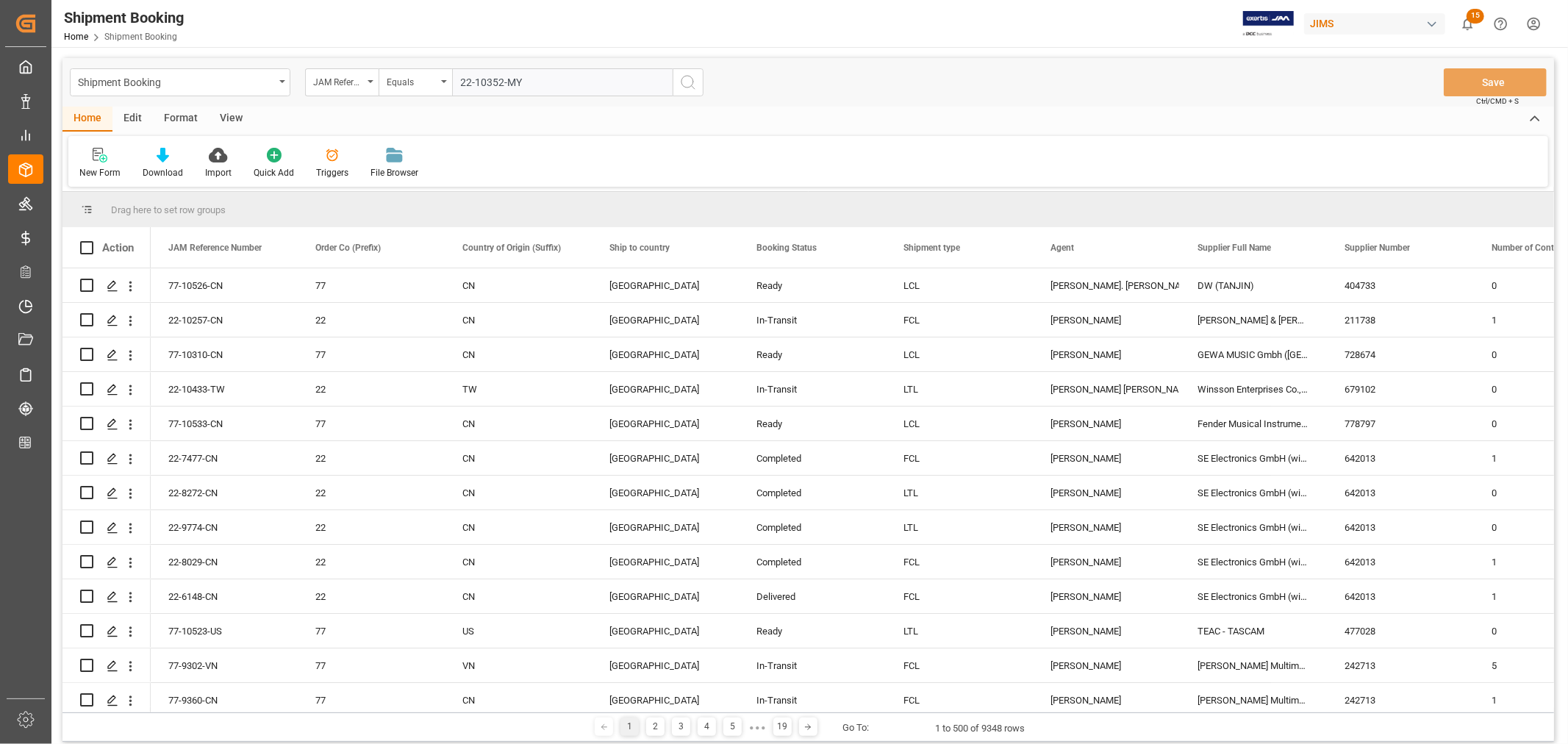
type input "22-10352-MY"
click at [686, 82] on icon "search button" at bounding box center [688, 83] width 18 height 18
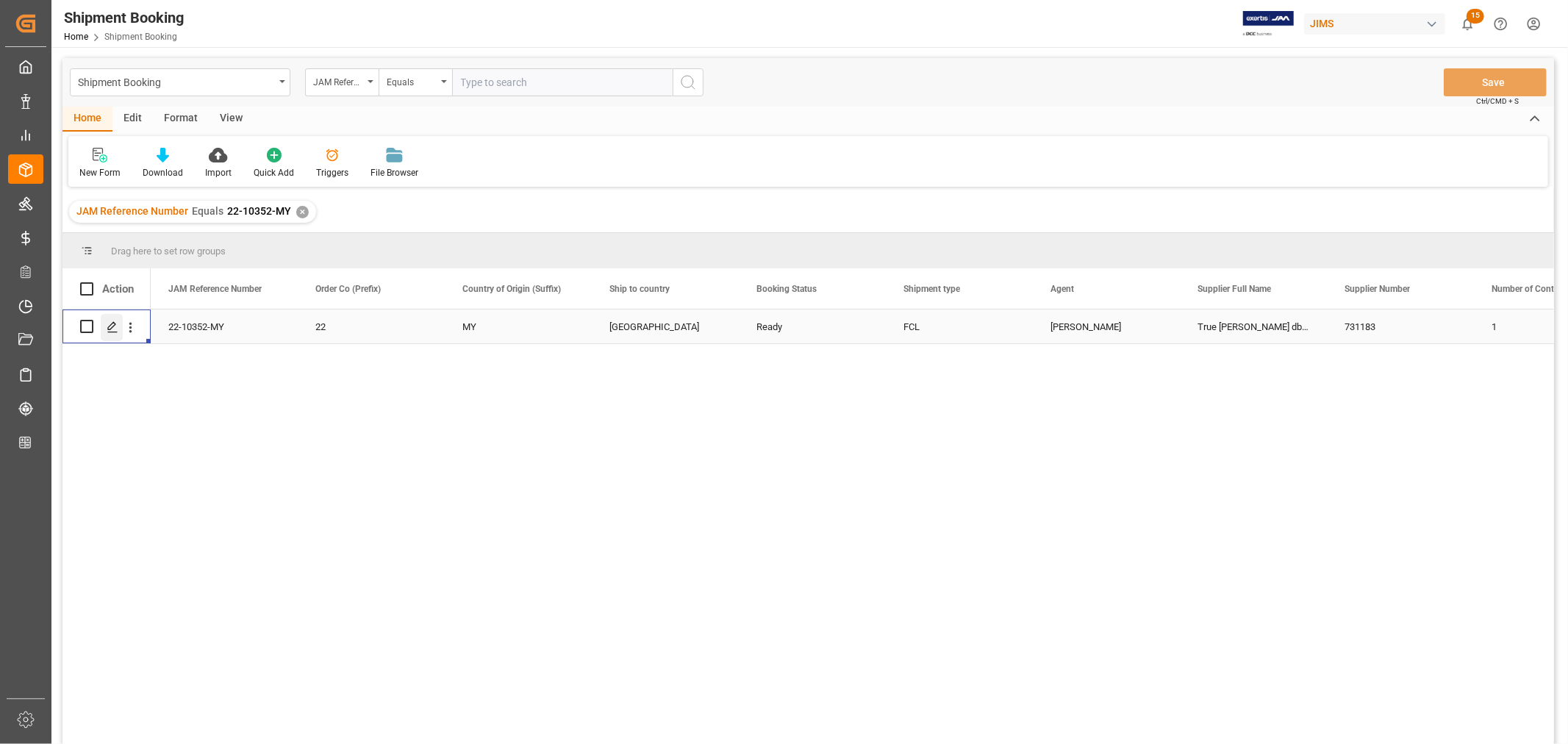
click at [110, 326] on icon "Press SPACE to select this row." at bounding box center [112, 327] width 12 height 12
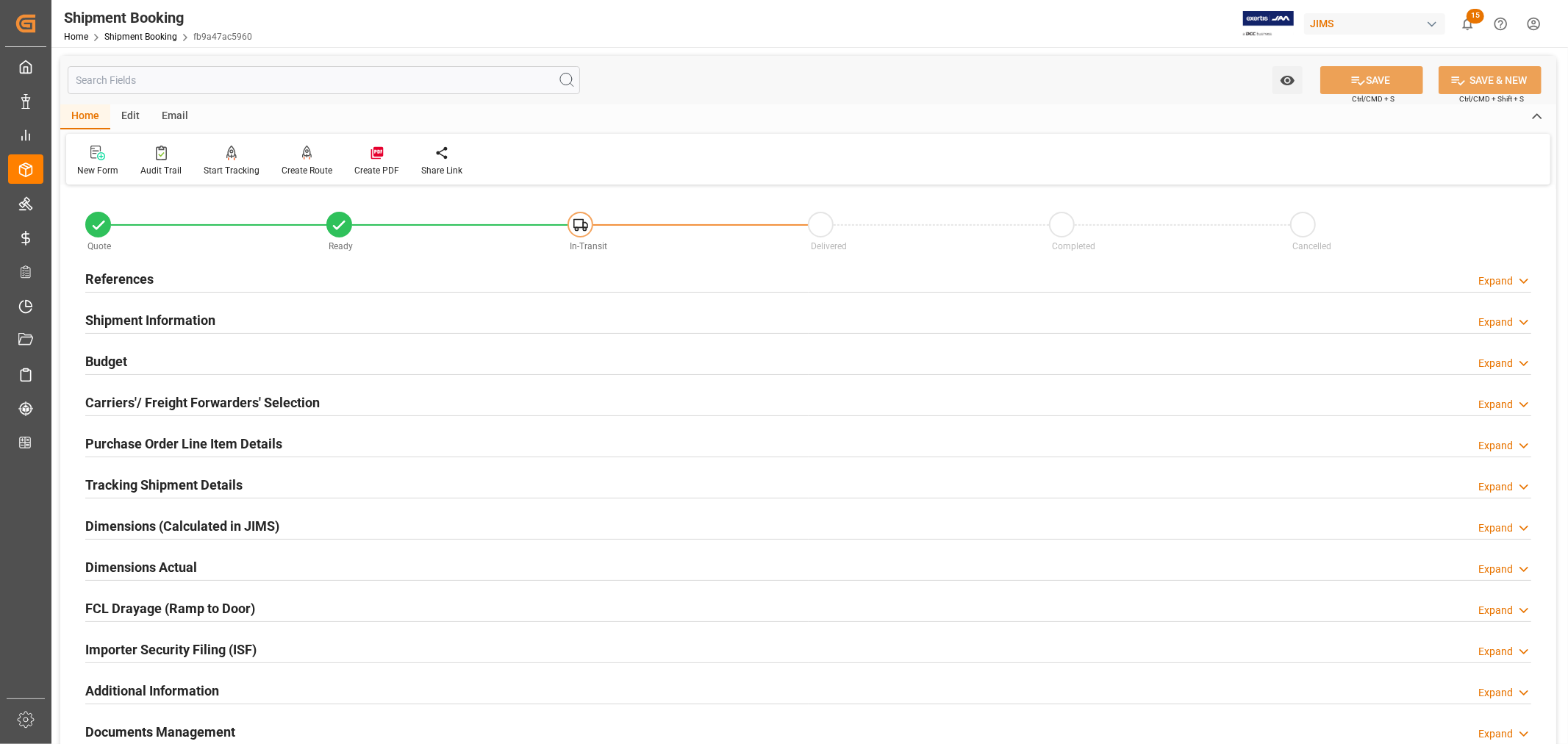
click at [131, 437] on h2 "Purchase Order Line Item Details" at bounding box center [183, 444] width 197 height 20
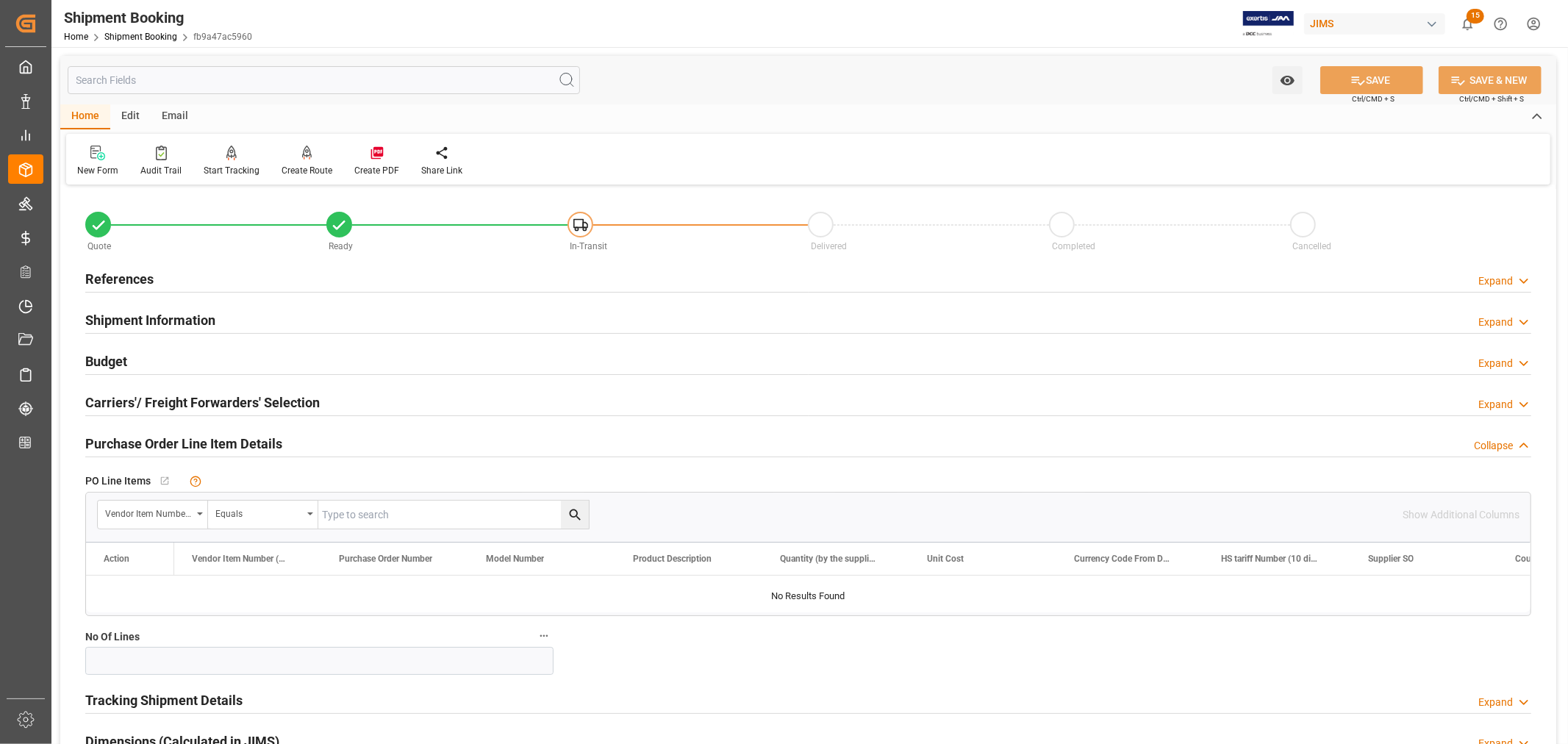
click at [131, 437] on h2 "Purchase Order Line Item Details" at bounding box center [183, 444] width 197 height 20
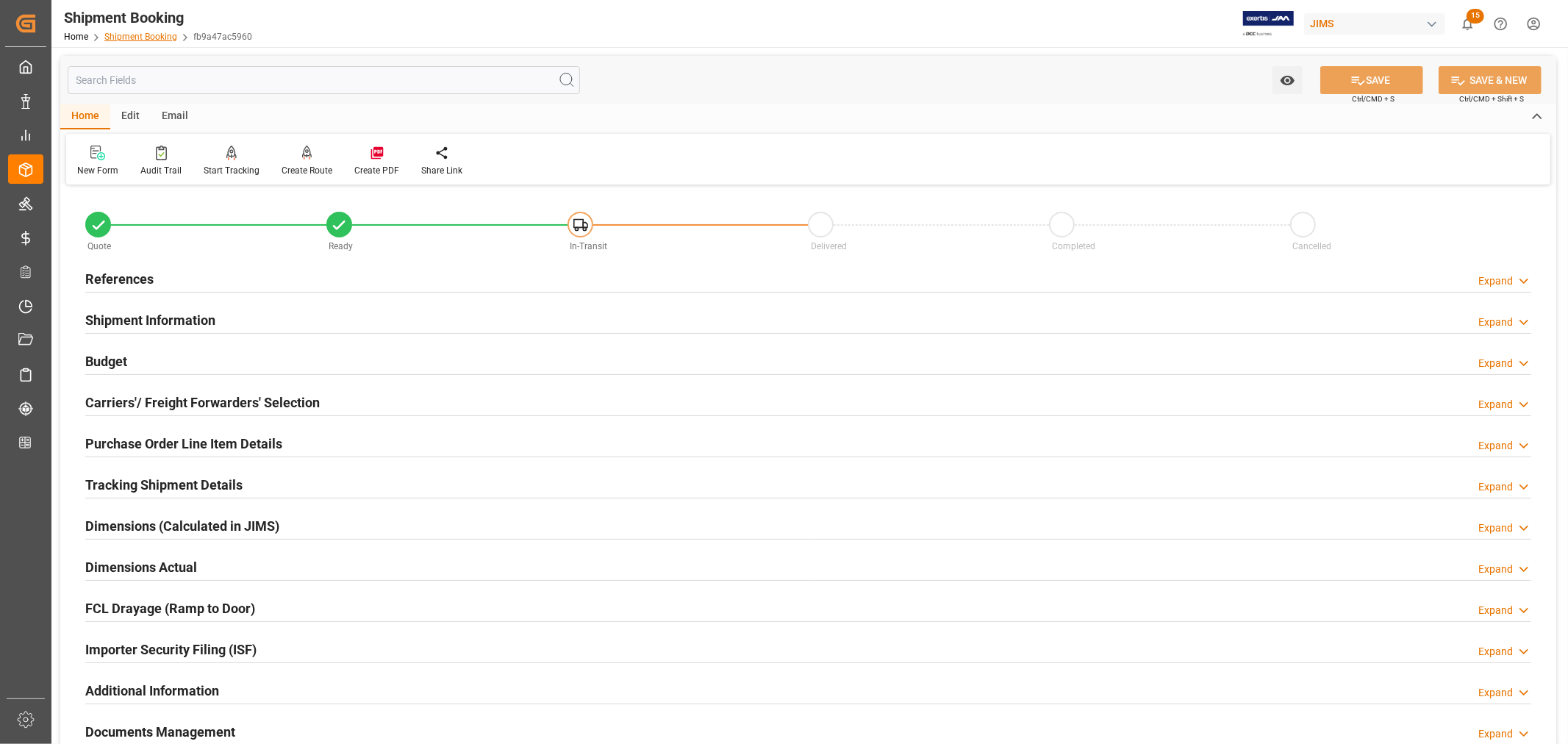
click at [138, 33] on link "Shipment Booking" at bounding box center [141, 36] width 73 height 10
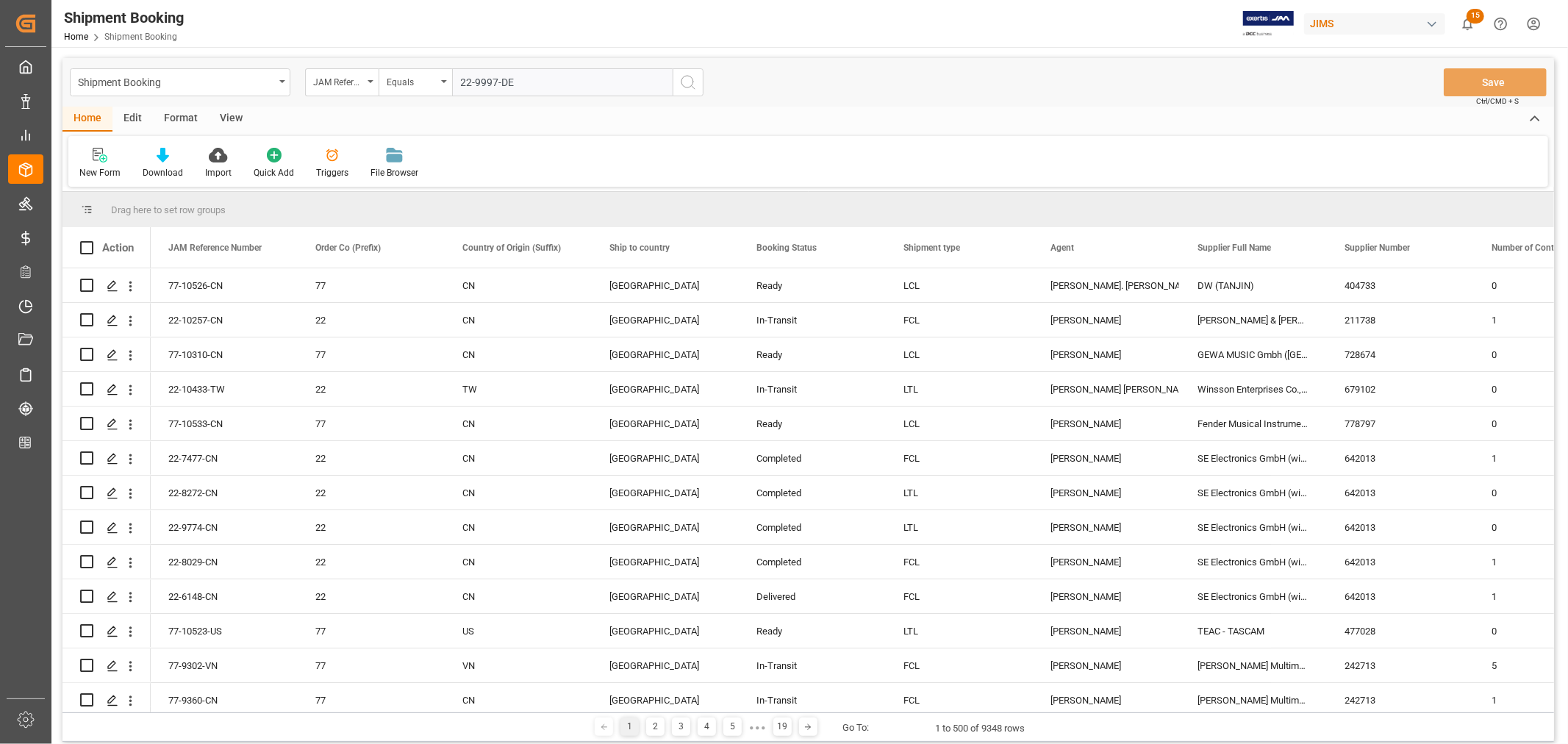
type input "22-9997-DE"
click at [684, 84] on icon "search button" at bounding box center [688, 83] width 18 height 18
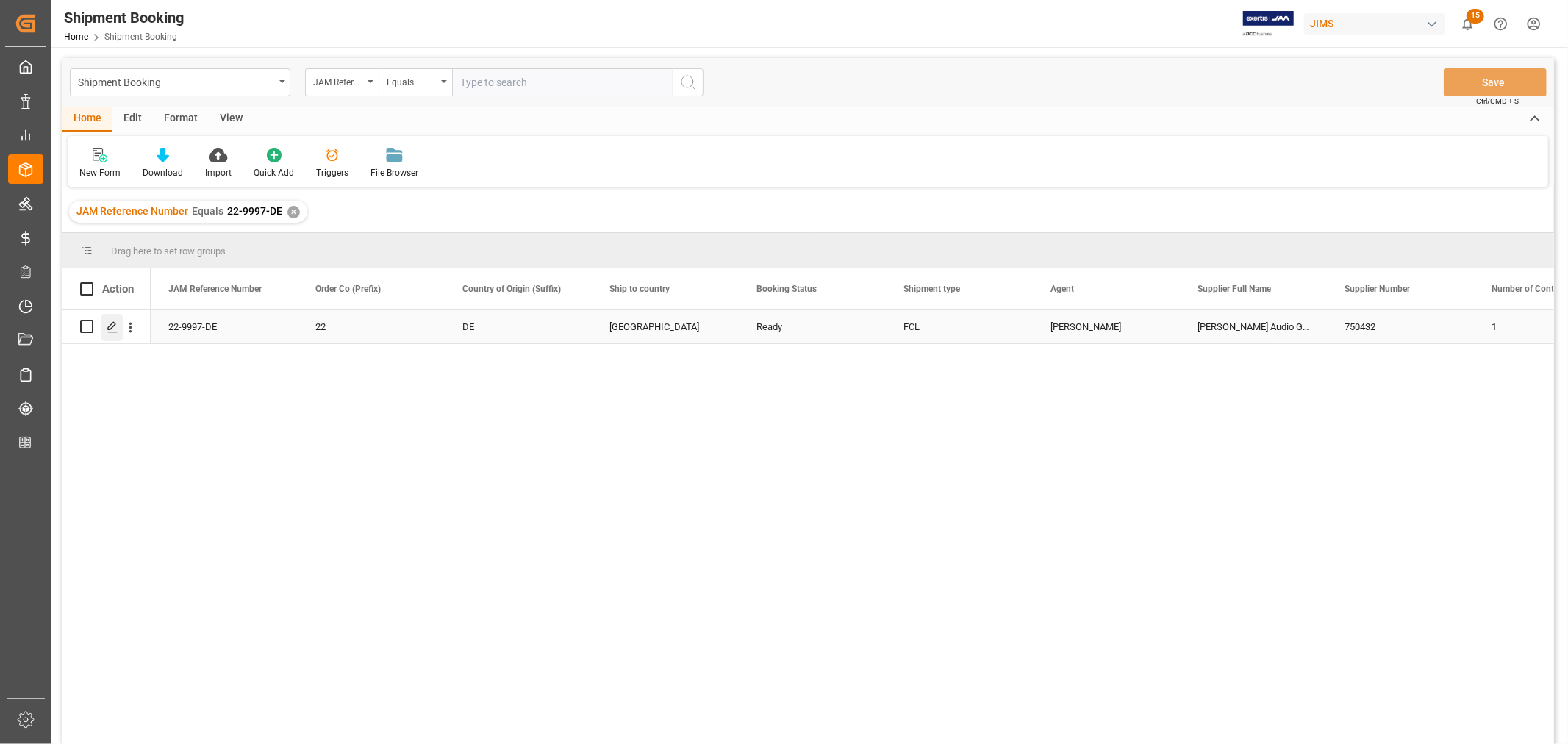
click at [116, 321] on icon "Press SPACE to select this row." at bounding box center [112, 327] width 12 height 12
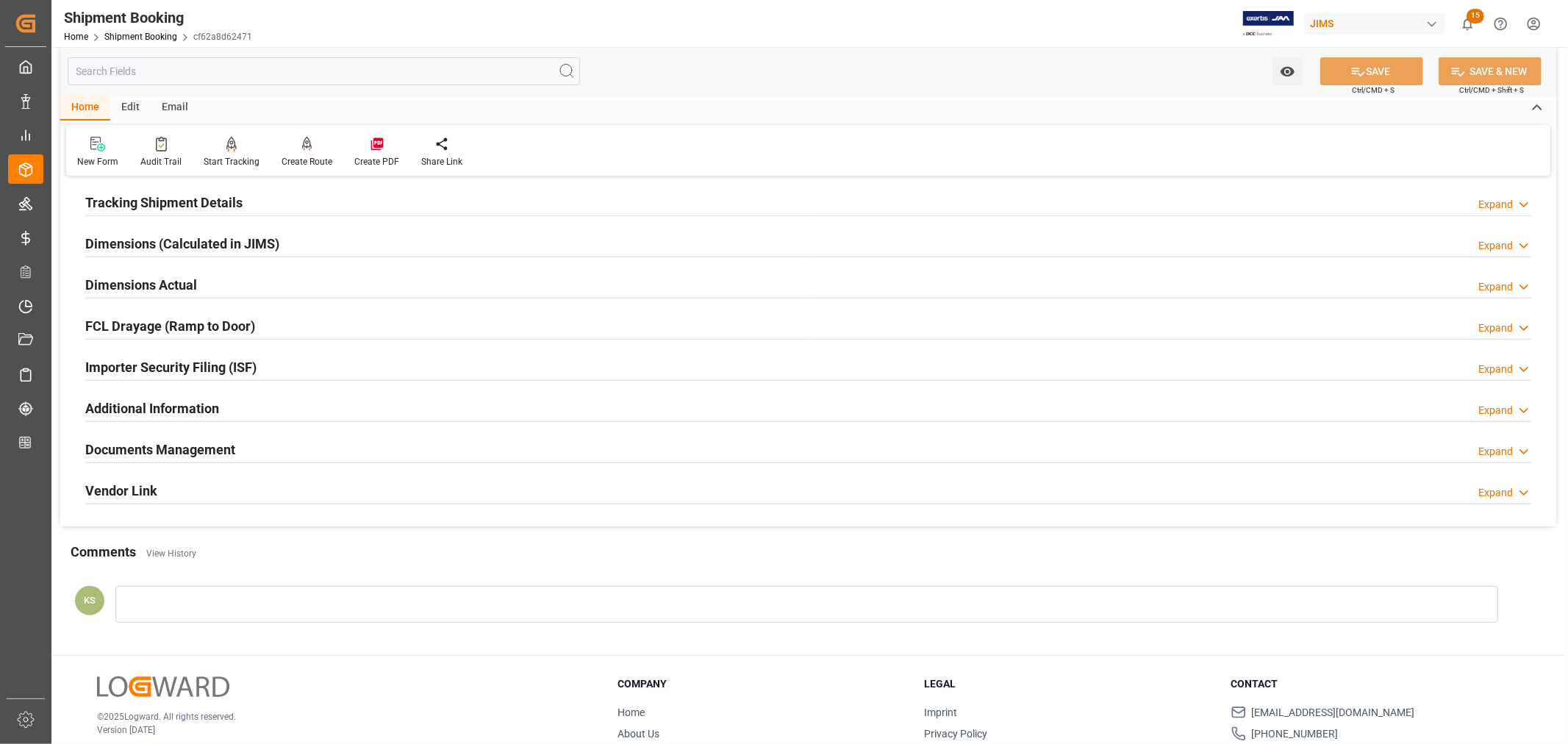
scroll to position [326, 0]
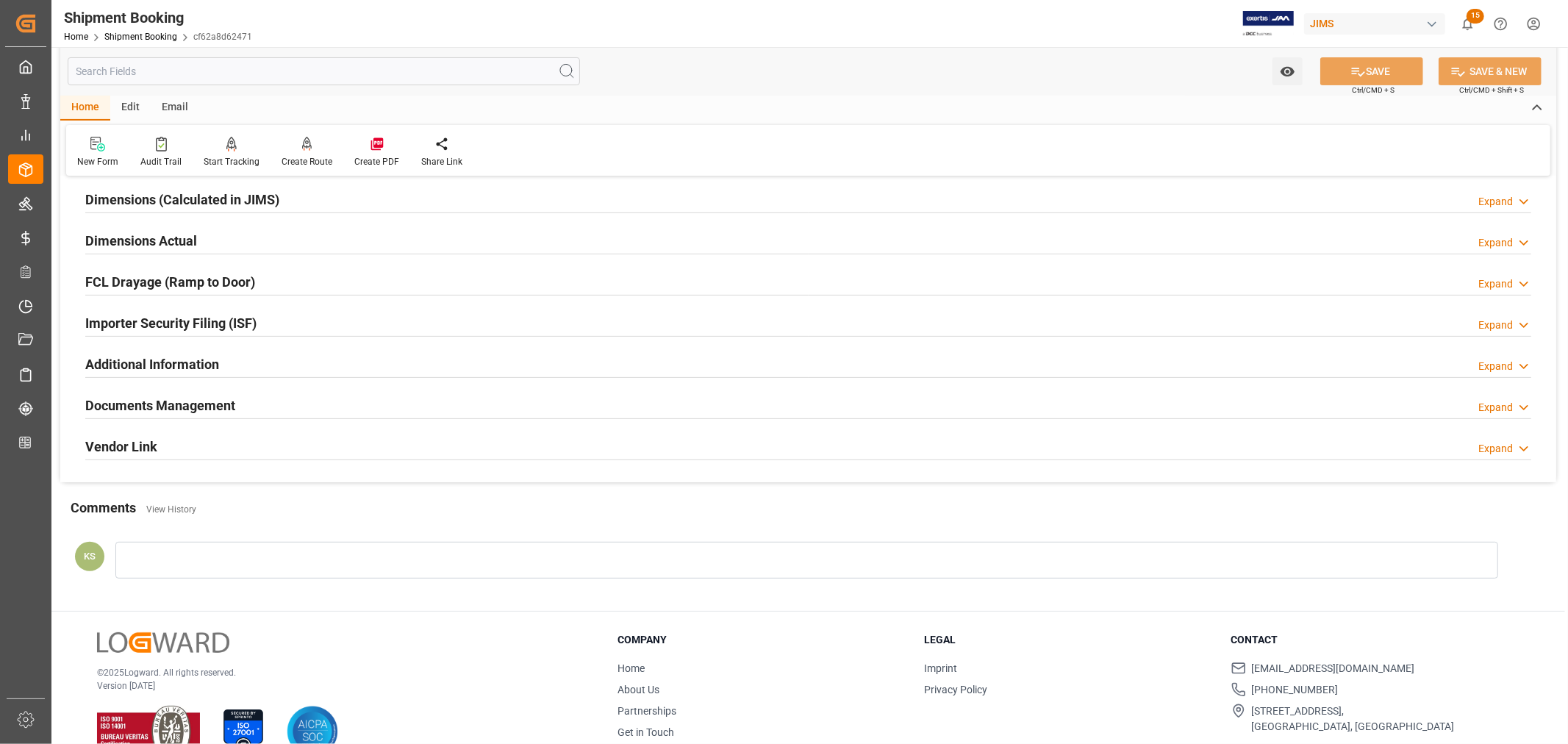
click at [282, 405] on div "Documents Management Expand" at bounding box center [808, 404] width 1446 height 28
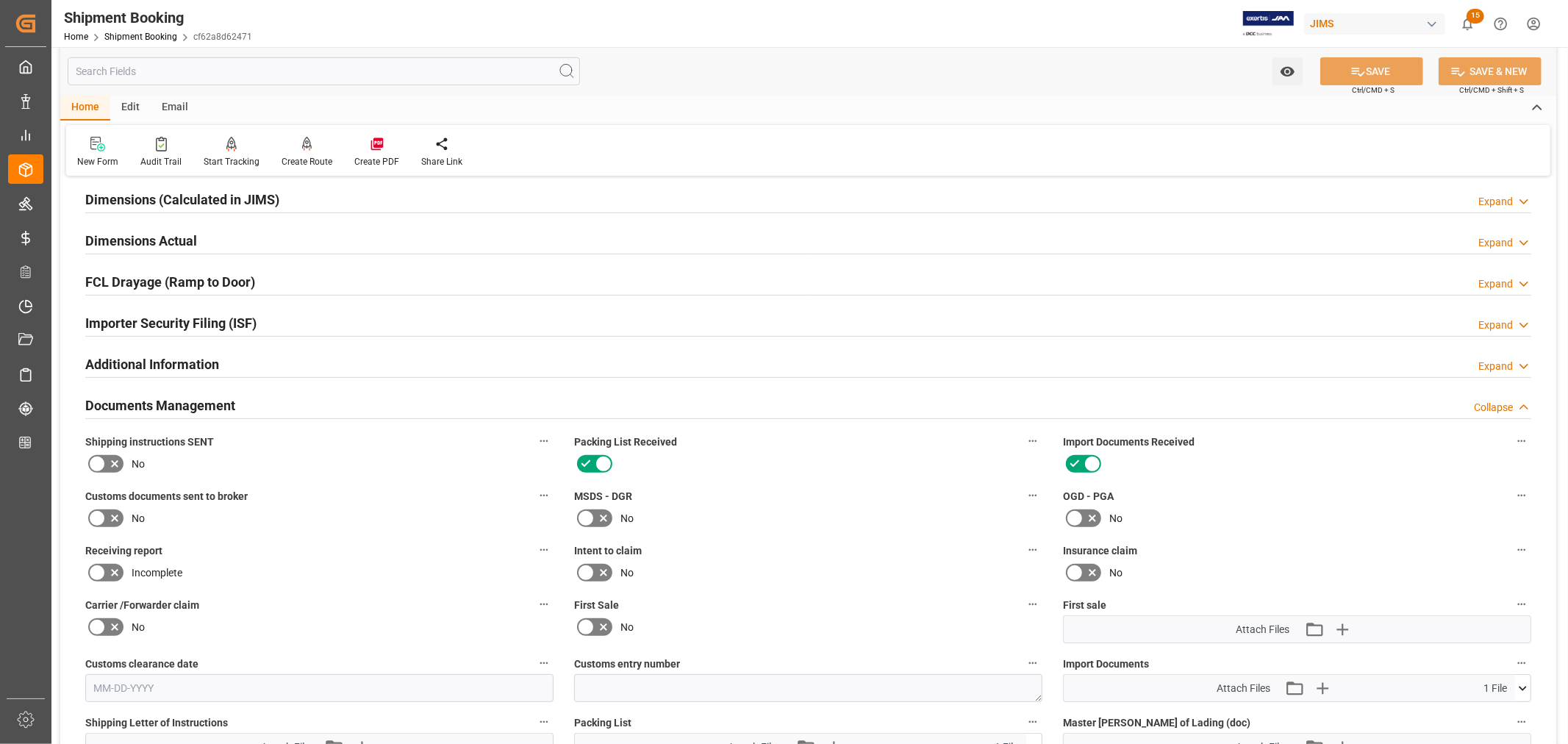
click at [282, 405] on div "Documents Management Collapse" at bounding box center [808, 404] width 1446 height 28
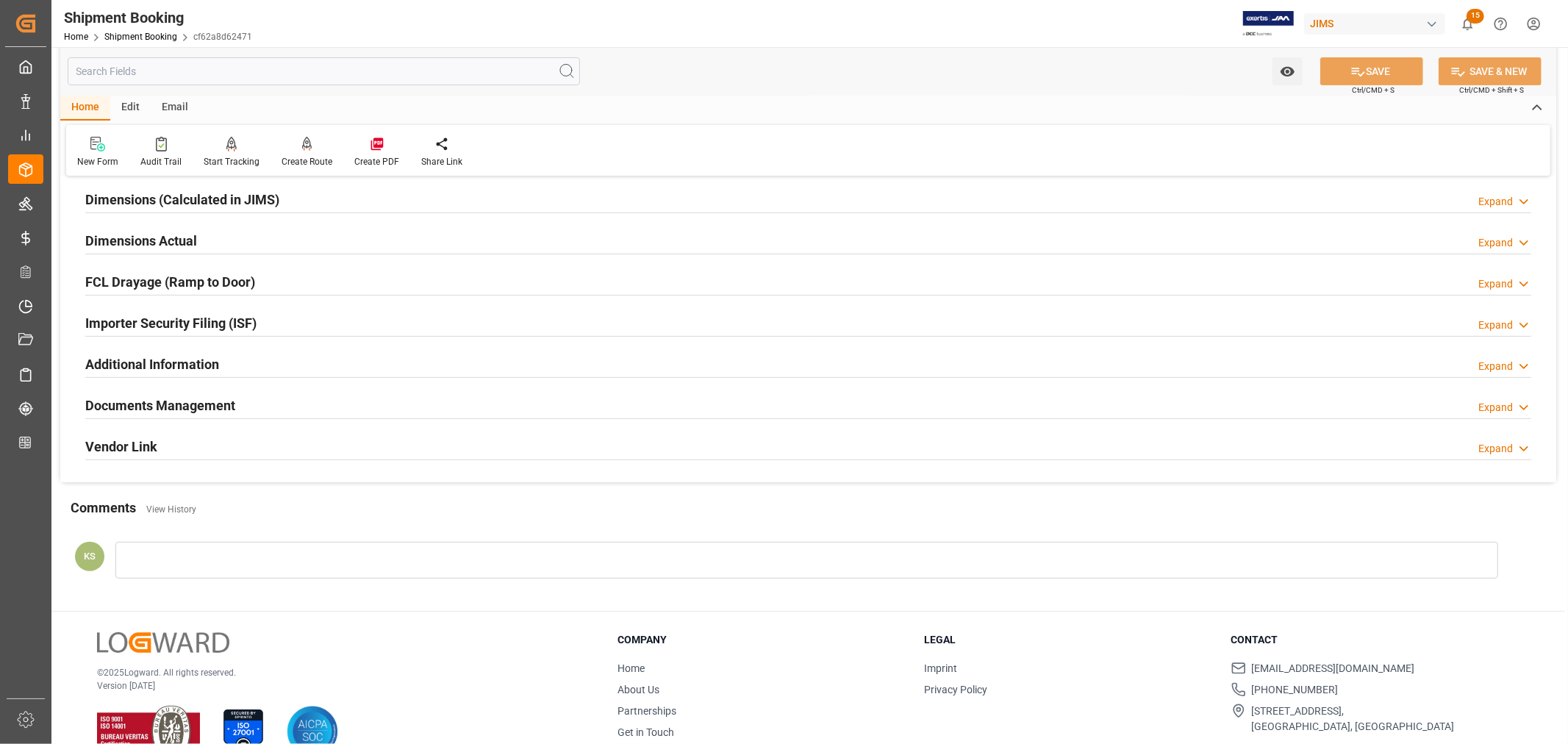
click at [282, 325] on div "Importer Security Filing (ISF) Expand" at bounding box center [808, 321] width 1446 height 28
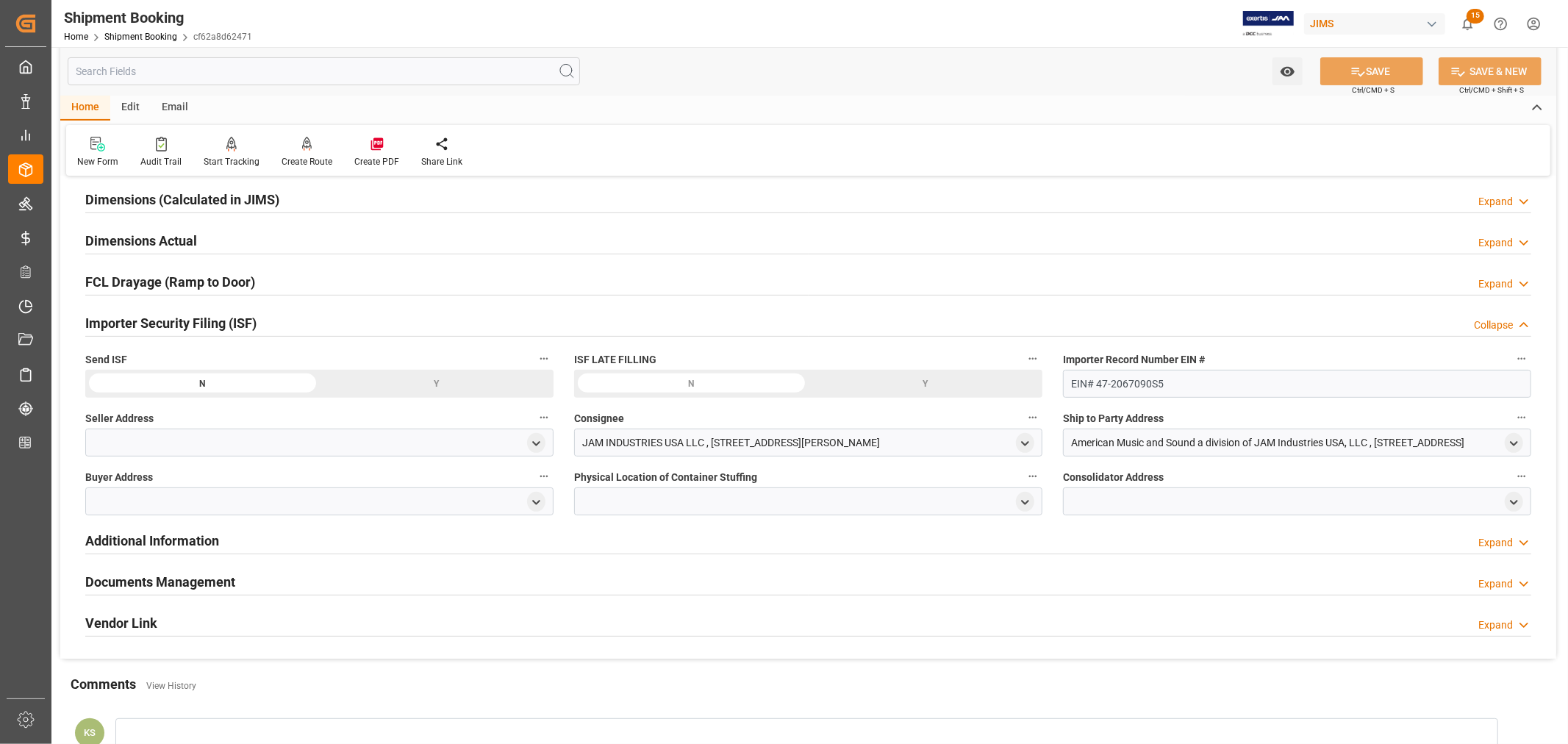
click at [282, 325] on div "Importer Security Filing (ISF) Collapse" at bounding box center [808, 321] width 1446 height 28
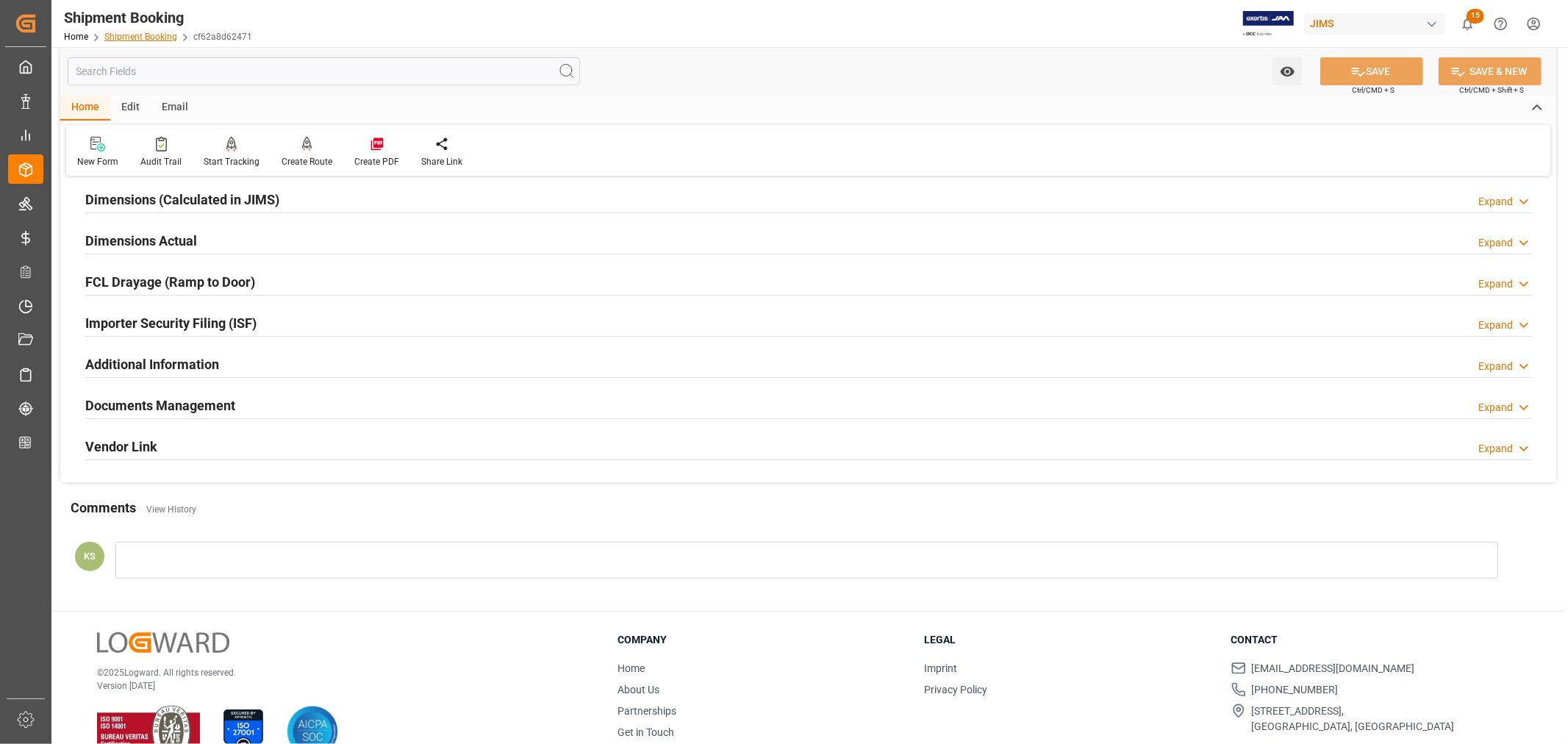
click at [126, 40] on link "Shipment Booking" at bounding box center [141, 36] width 73 height 10
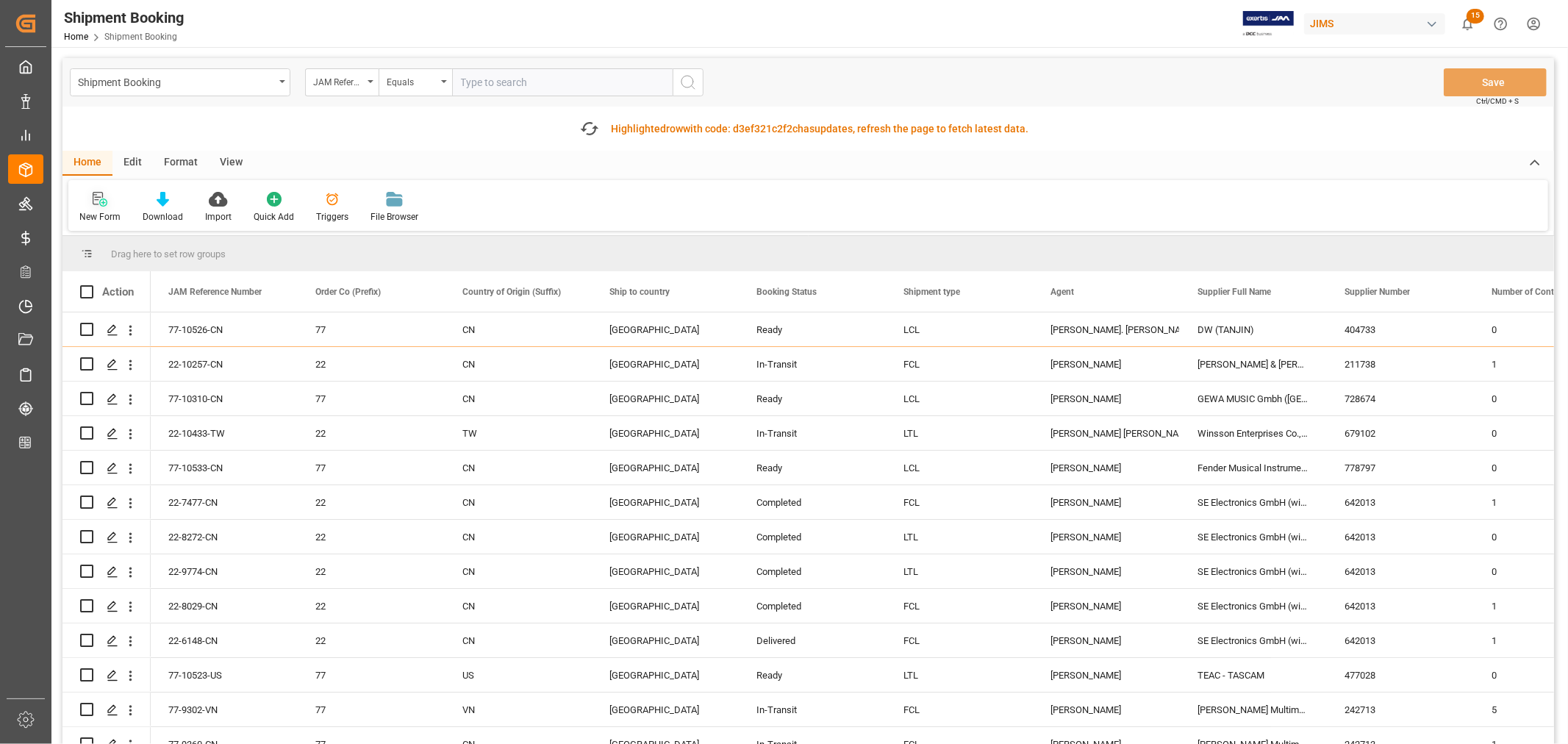
click at [101, 203] on icon at bounding box center [100, 199] width 14 height 14
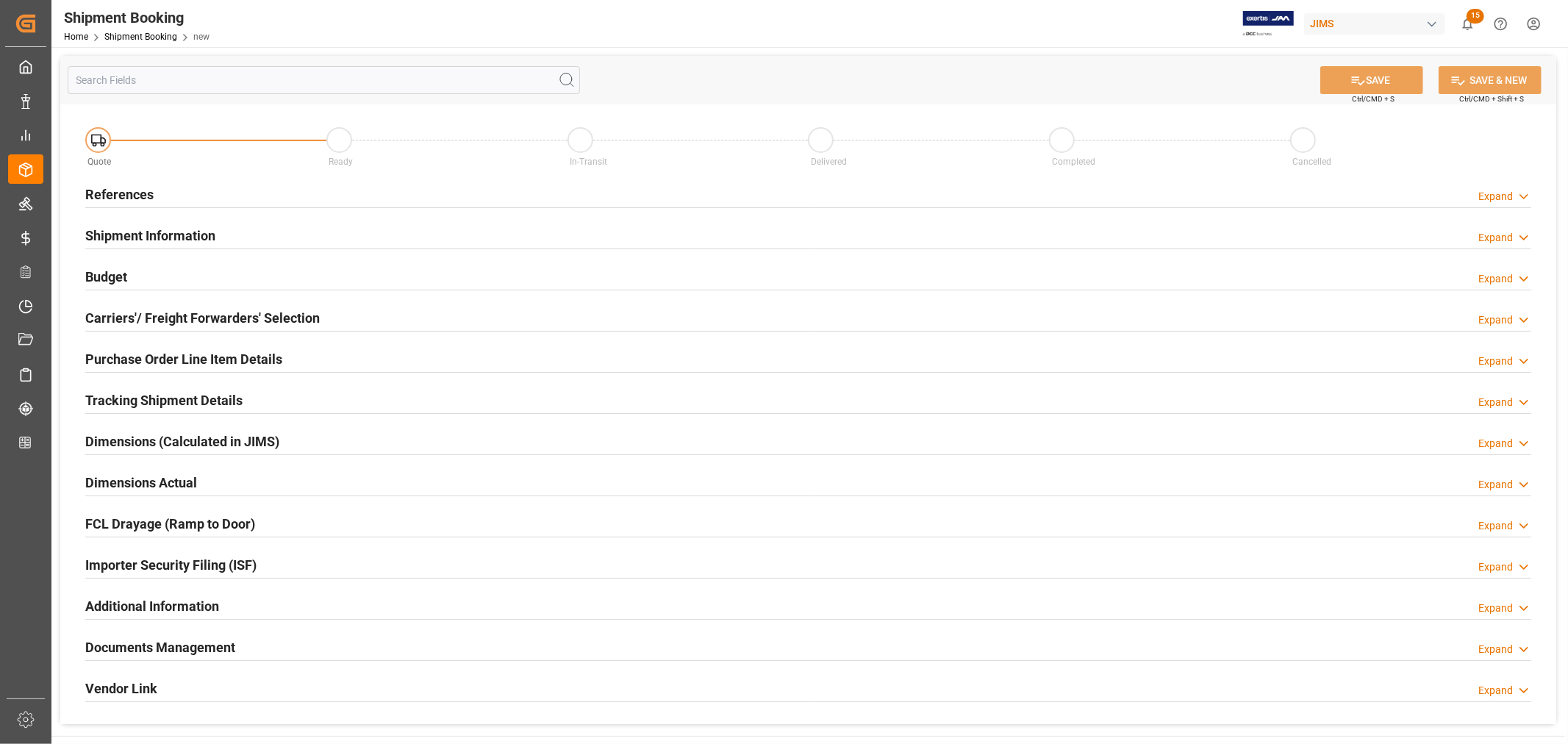
click at [122, 192] on h2 "References" at bounding box center [119, 194] width 68 height 20
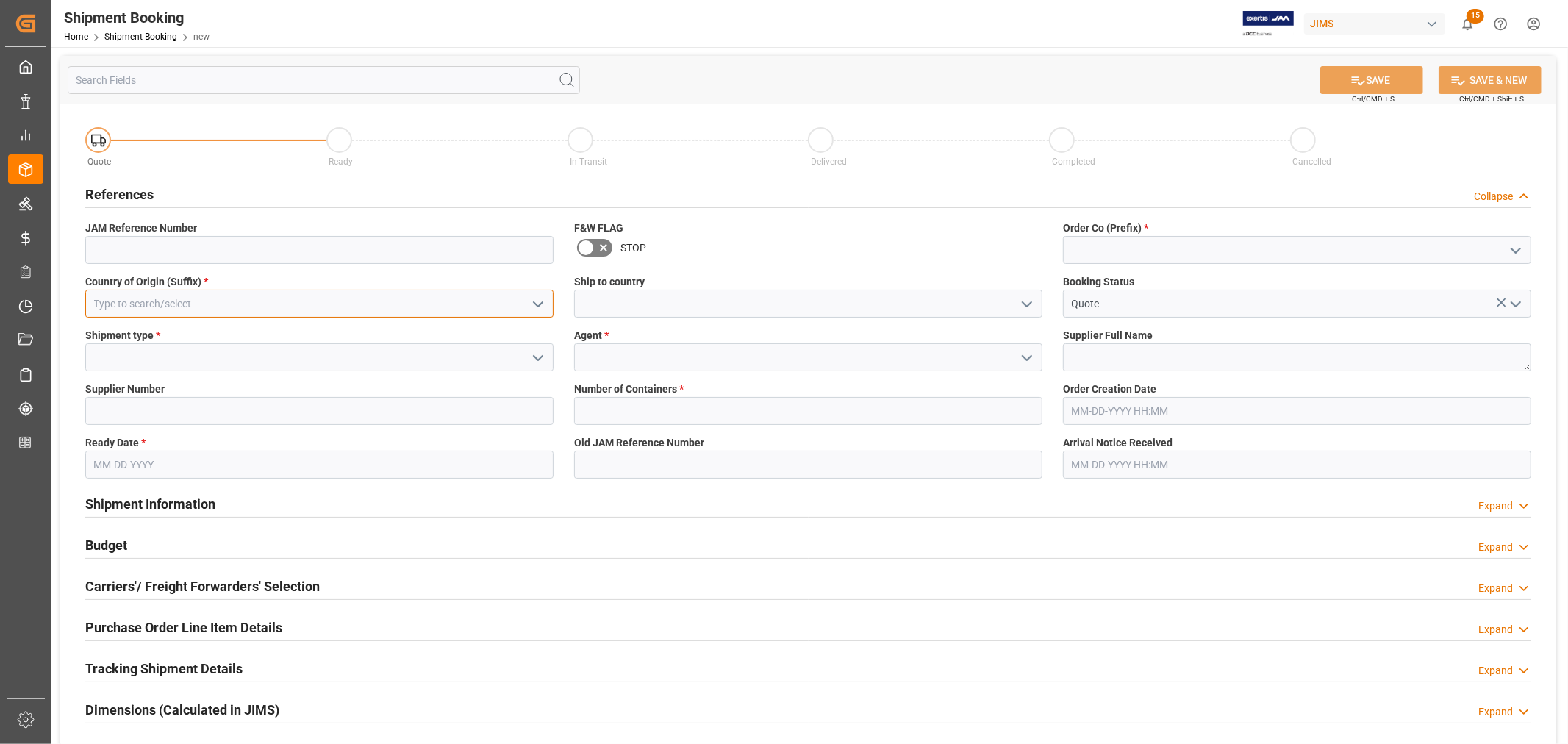
click at [313, 302] on input at bounding box center [319, 304] width 468 height 28
click at [160, 336] on div "GB" at bounding box center [319, 336] width 467 height 33
type input "GB"
click at [1024, 301] on icon "open menu" at bounding box center [1027, 305] width 18 height 18
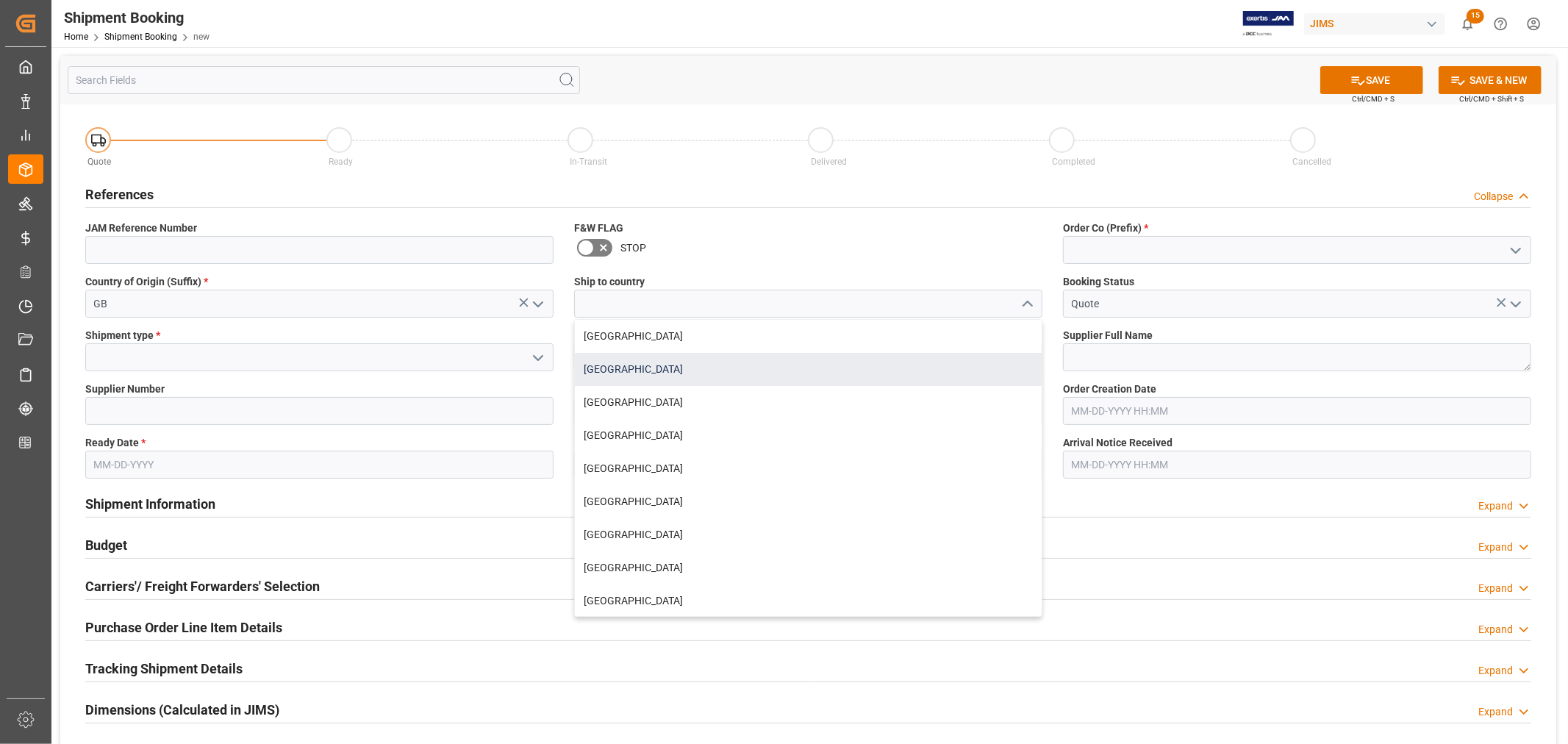
click at [692, 363] on div "[GEOGRAPHIC_DATA]" at bounding box center [808, 369] width 467 height 33
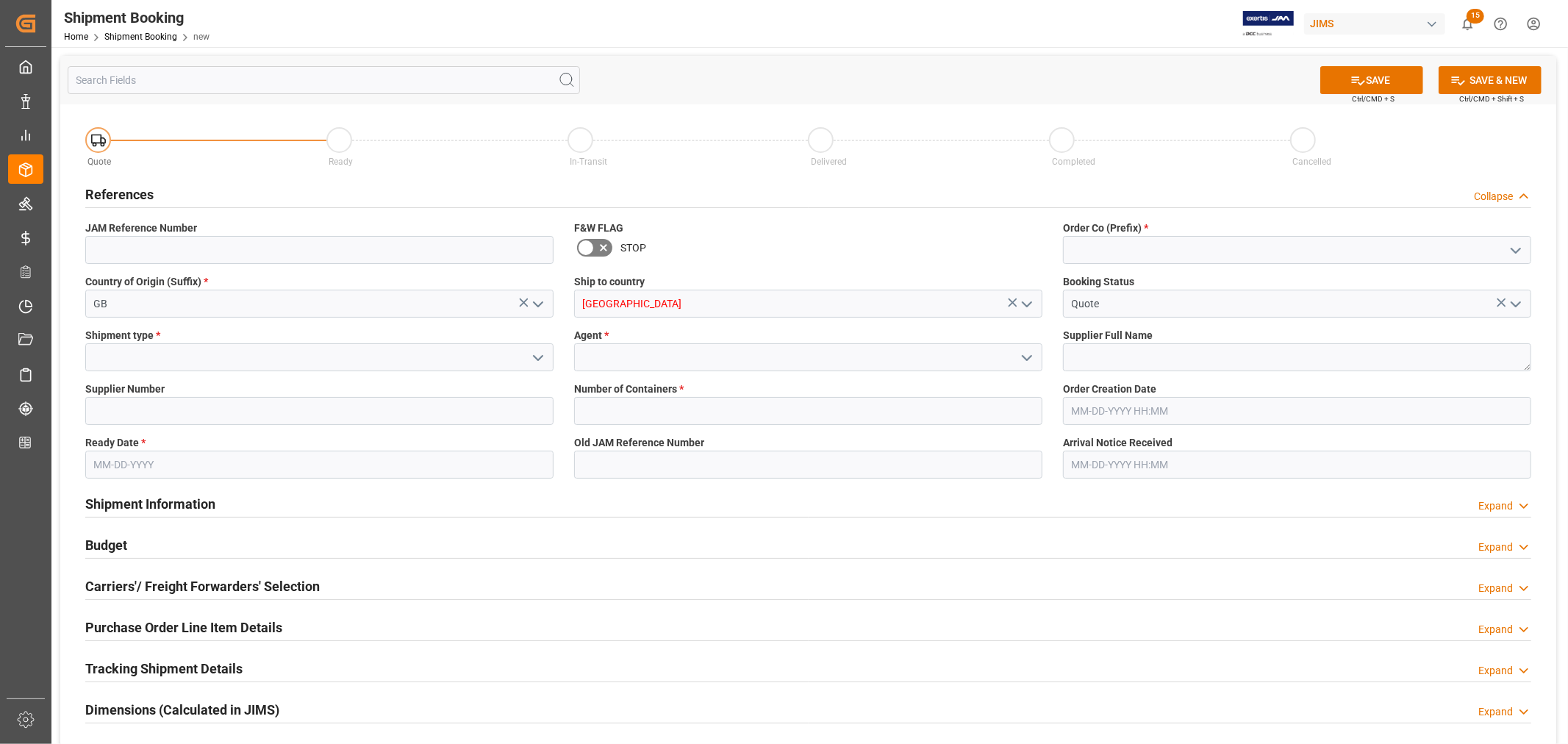
type input "[GEOGRAPHIC_DATA]"
click at [1084, 251] on input at bounding box center [1296, 250] width 468 height 28
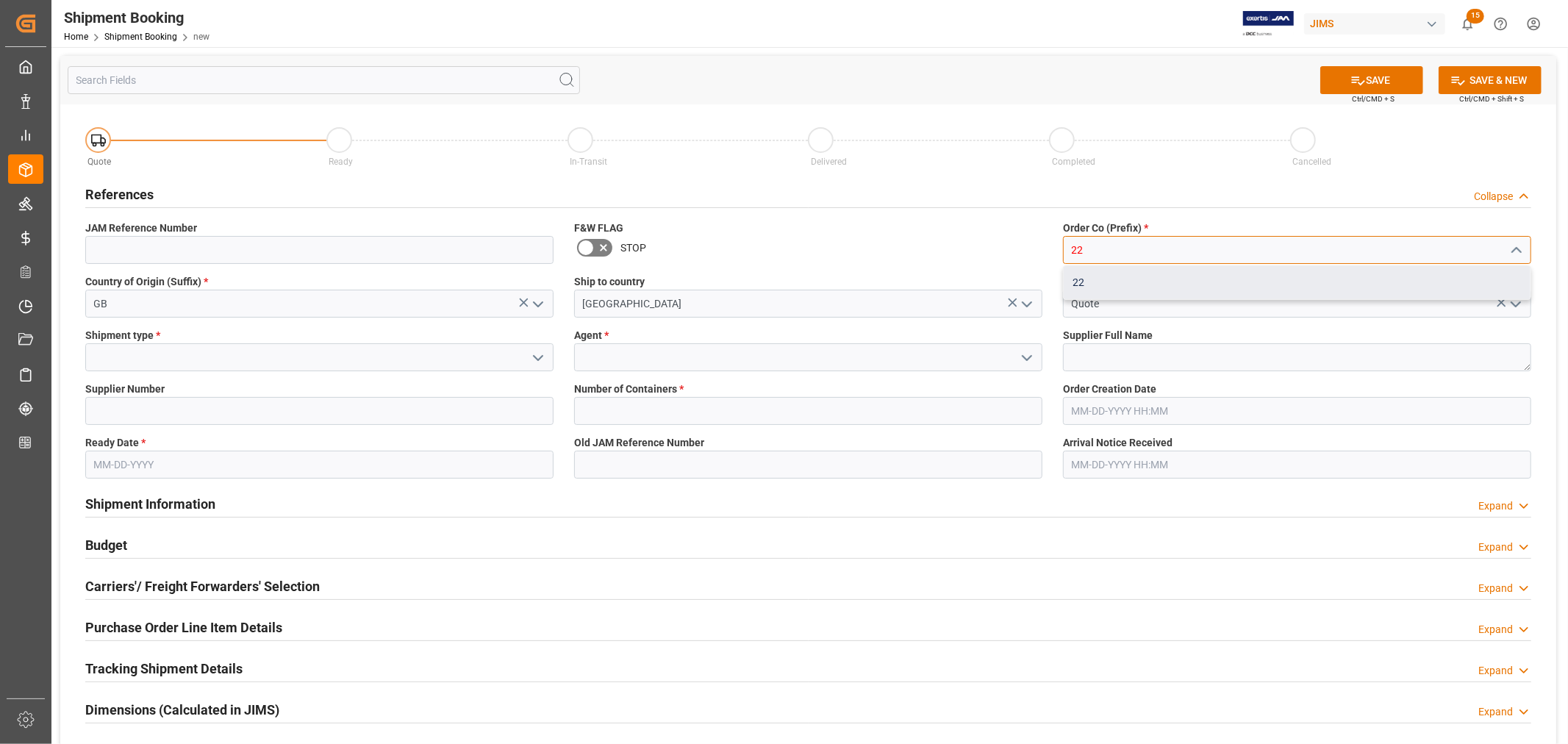
click at [1084, 292] on div "22" at bounding box center [1296, 282] width 467 height 33
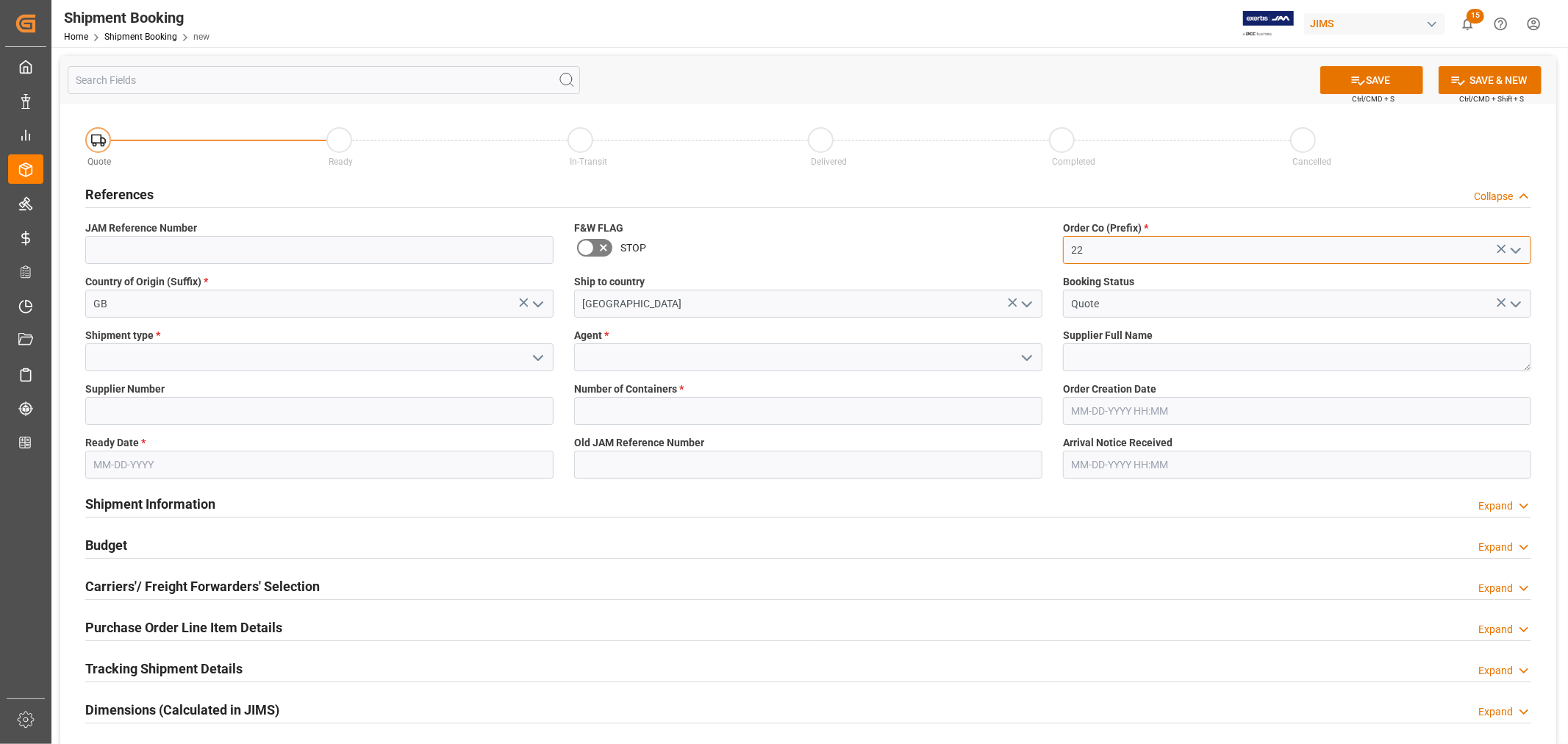
type input "22"
click at [200, 355] on input at bounding box center [319, 357] width 468 height 28
click at [541, 358] on icon "open menu" at bounding box center [538, 358] width 18 height 18
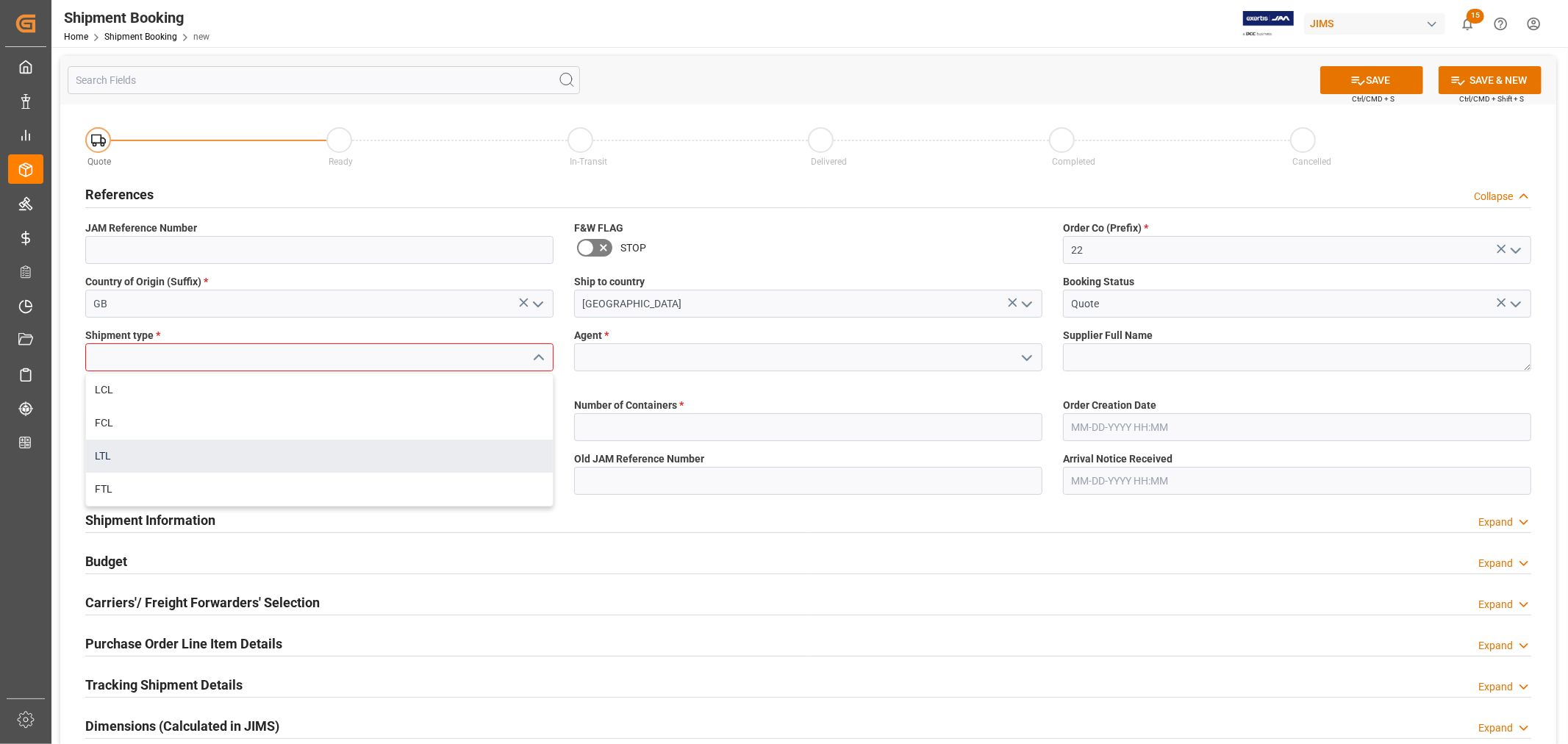
click at [221, 449] on div "LTL" at bounding box center [319, 456] width 467 height 33
type input "LTL"
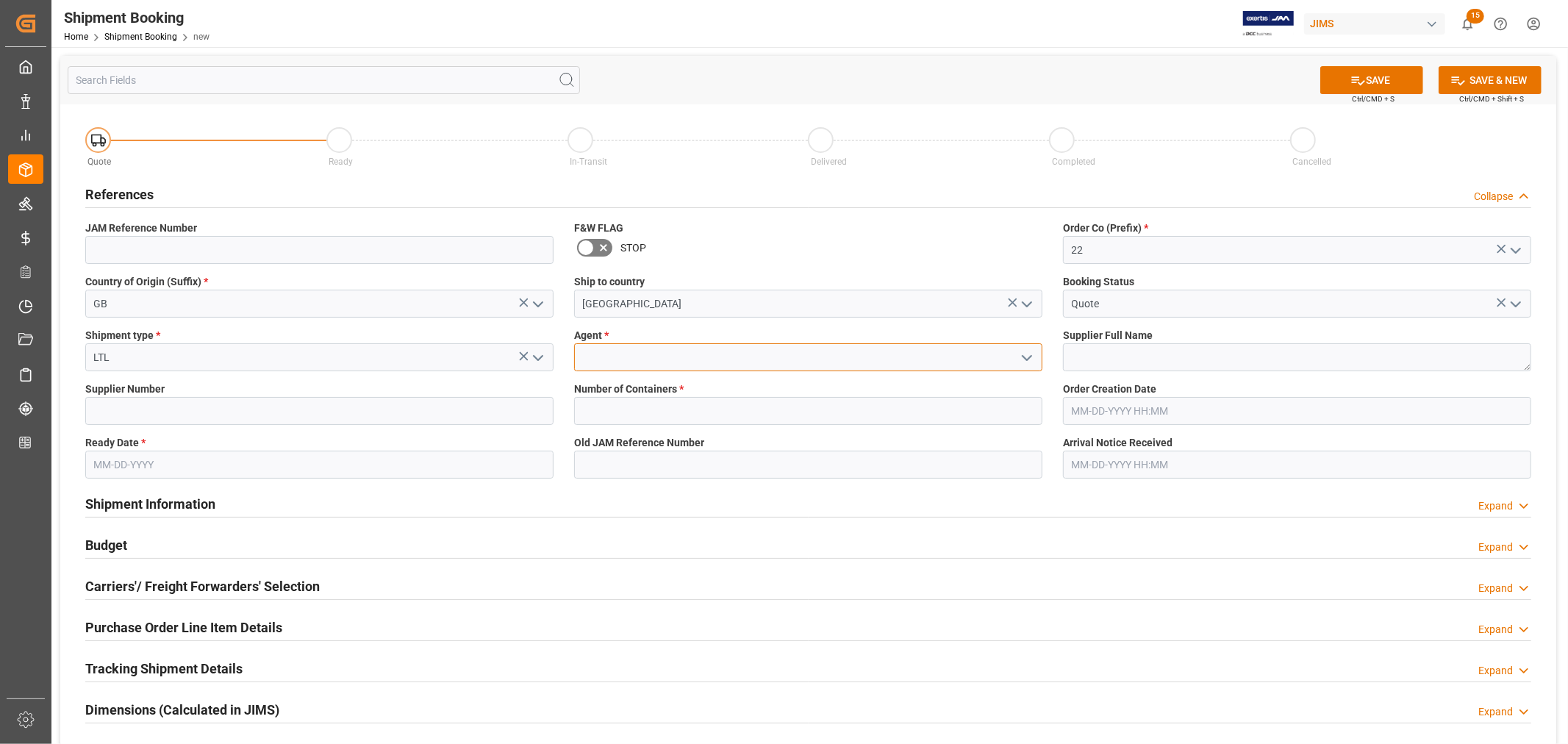
click at [653, 357] on input at bounding box center [808, 357] width 468 height 28
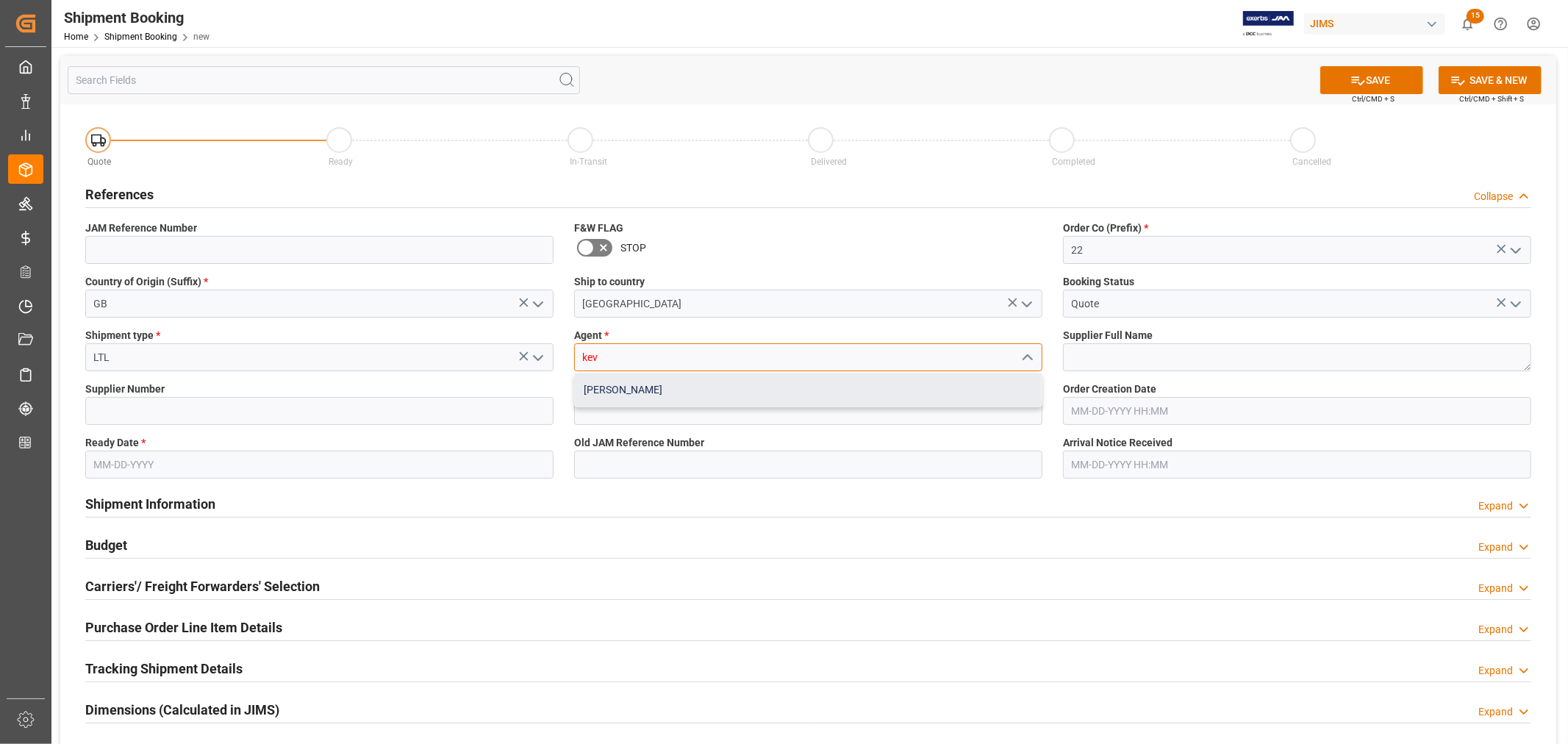
click at [630, 388] on div "[PERSON_NAME]" at bounding box center [808, 390] width 467 height 33
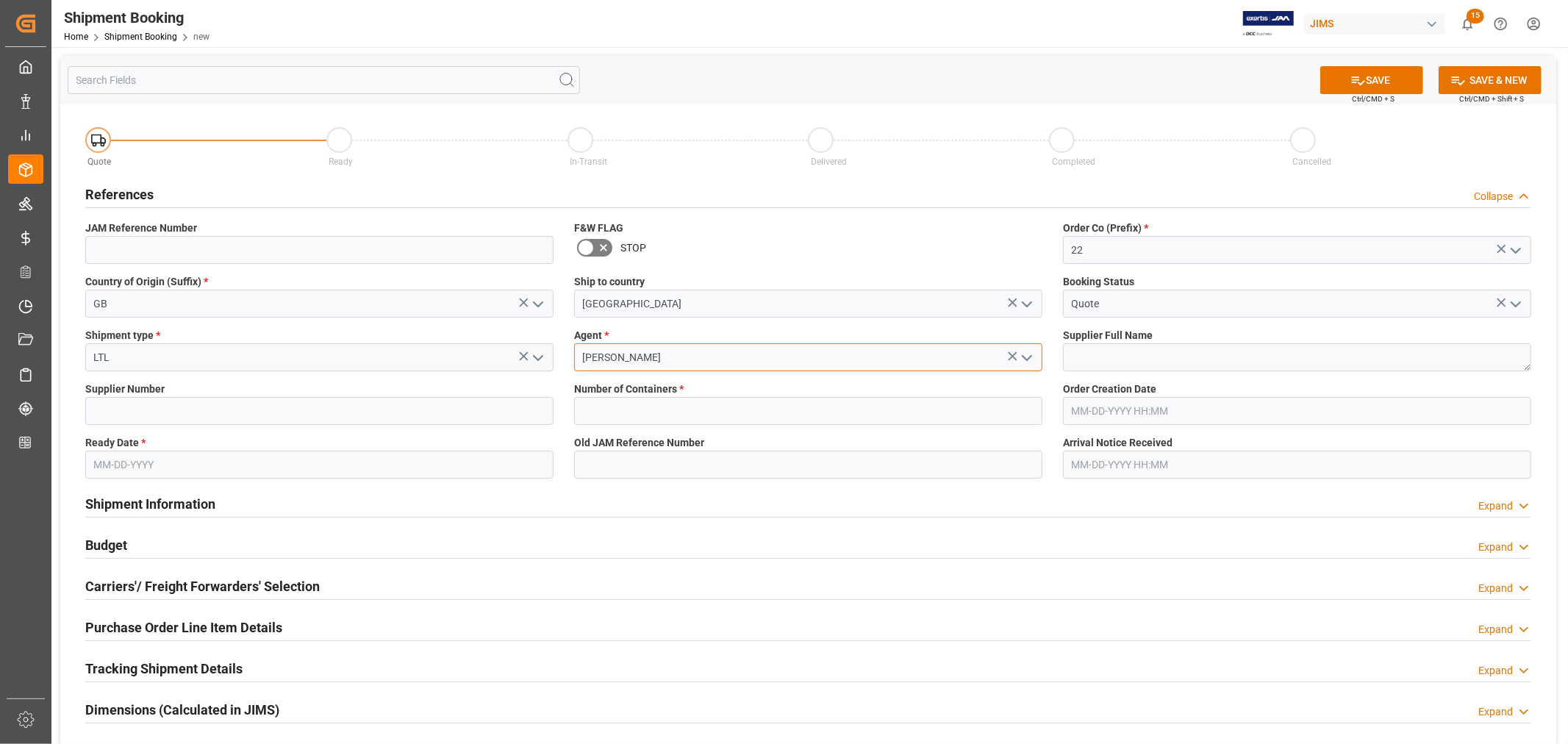
type input "[PERSON_NAME]"
click at [1068, 354] on textarea at bounding box center [1296, 357] width 468 height 28
paste textarea "[PERSON_NAME] & [PERSON_NAME] (W/T*)-"
type textarea "[PERSON_NAME] & [PERSON_NAME] (W/T*)-"
click at [201, 413] on input at bounding box center [319, 411] width 468 height 28
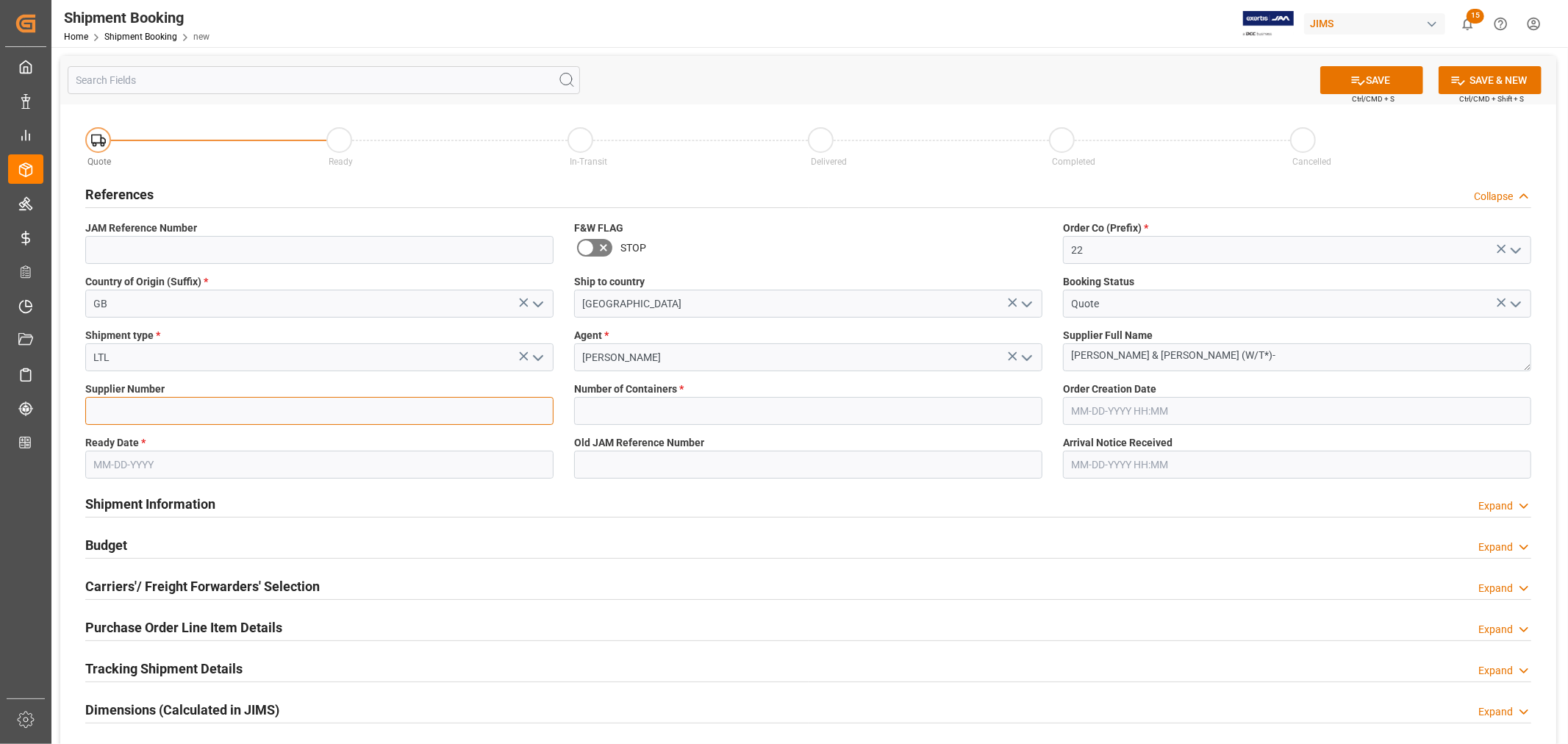
type input "165805"
click at [615, 405] on input "text" at bounding box center [808, 411] width 468 height 28
type input "0"
click at [168, 458] on input "text" at bounding box center [319, 464] width 468 height 28
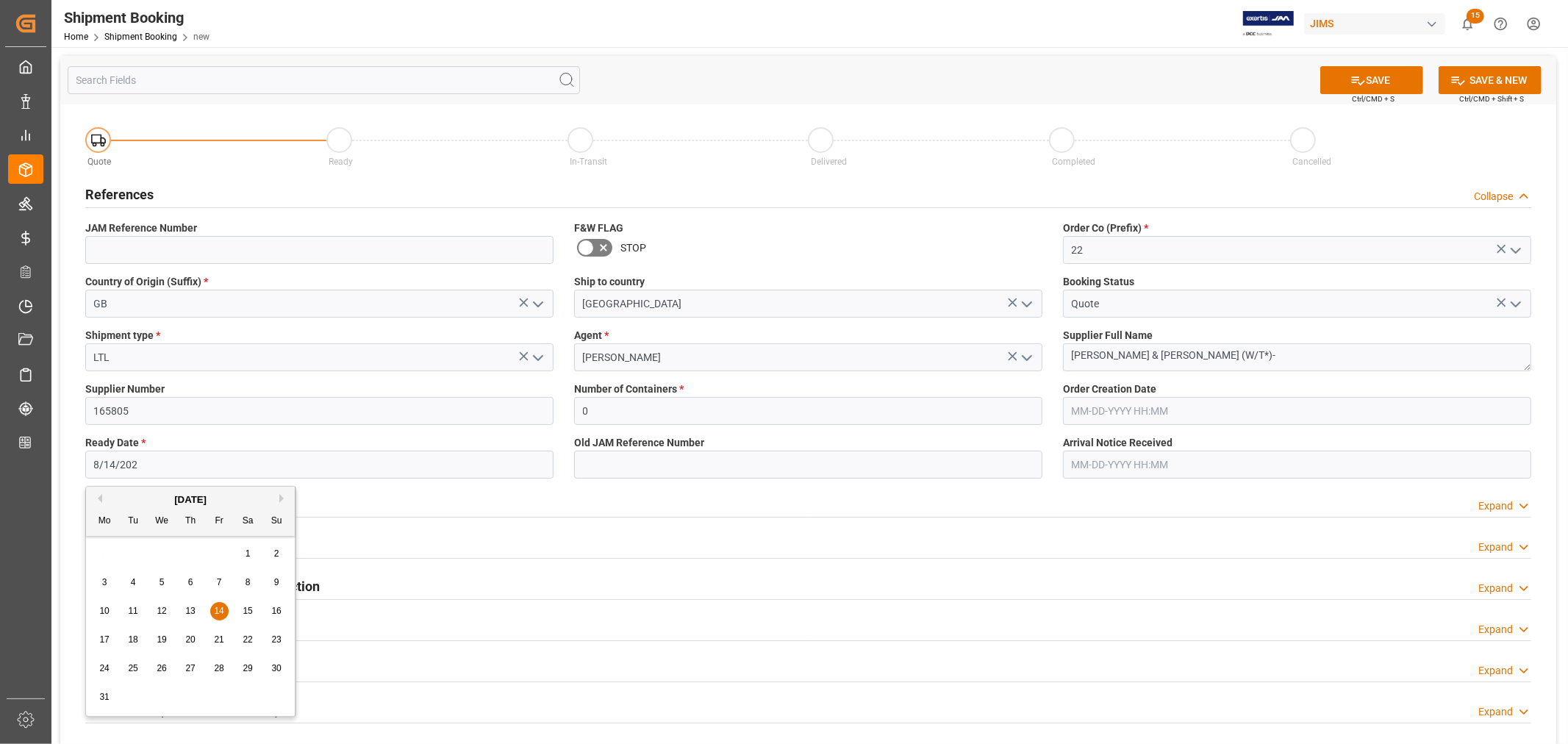
type input "8/14/2025"
type input "[DATE]"
click at [1373, 80] on button "SAVE" at bounding box center [1372, 80] width 103 height 28
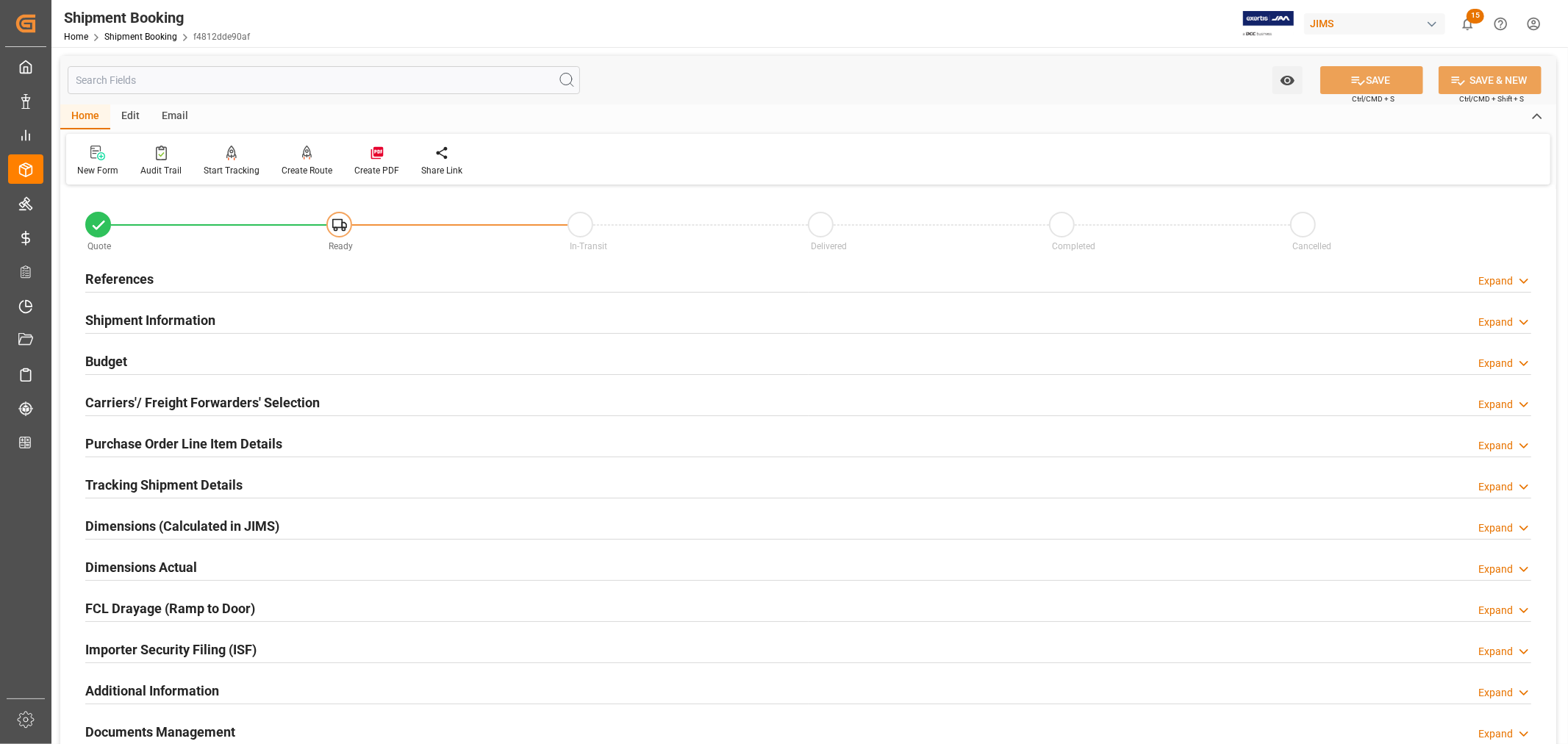
click at [108, 356] on h2 "Budget" at bounding box center [106, 361] width 42 height 20
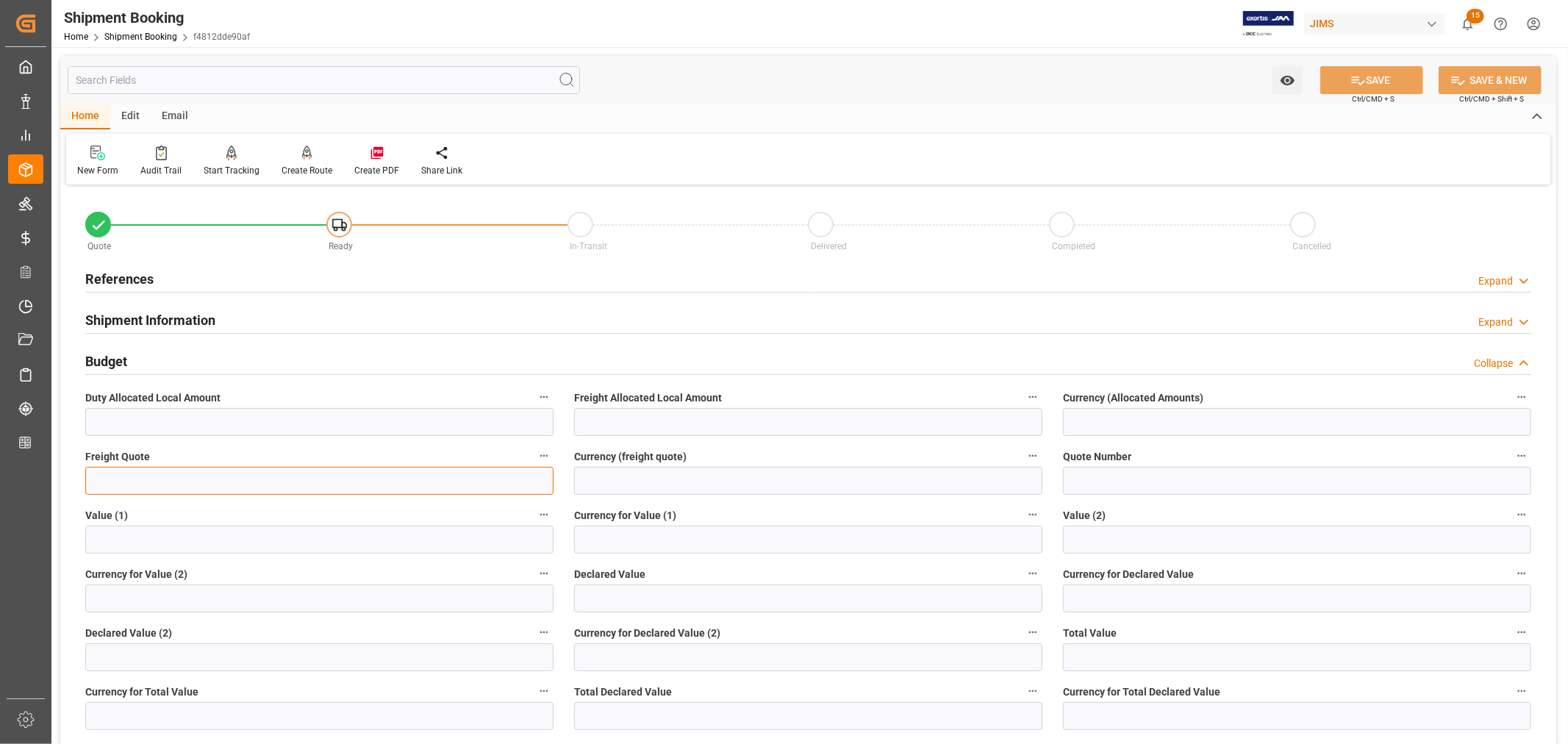
click at [112, 473] on input "text" at bounding box center [319, 480] width 468 height 28
type input "600"
click at [601, 476] on input at bounding box center [808, 480] width 468 height 28
type input "USD"
click at [1382, 85] on button "SAVE" at bounding box center [1372, 80] width 103 height 28
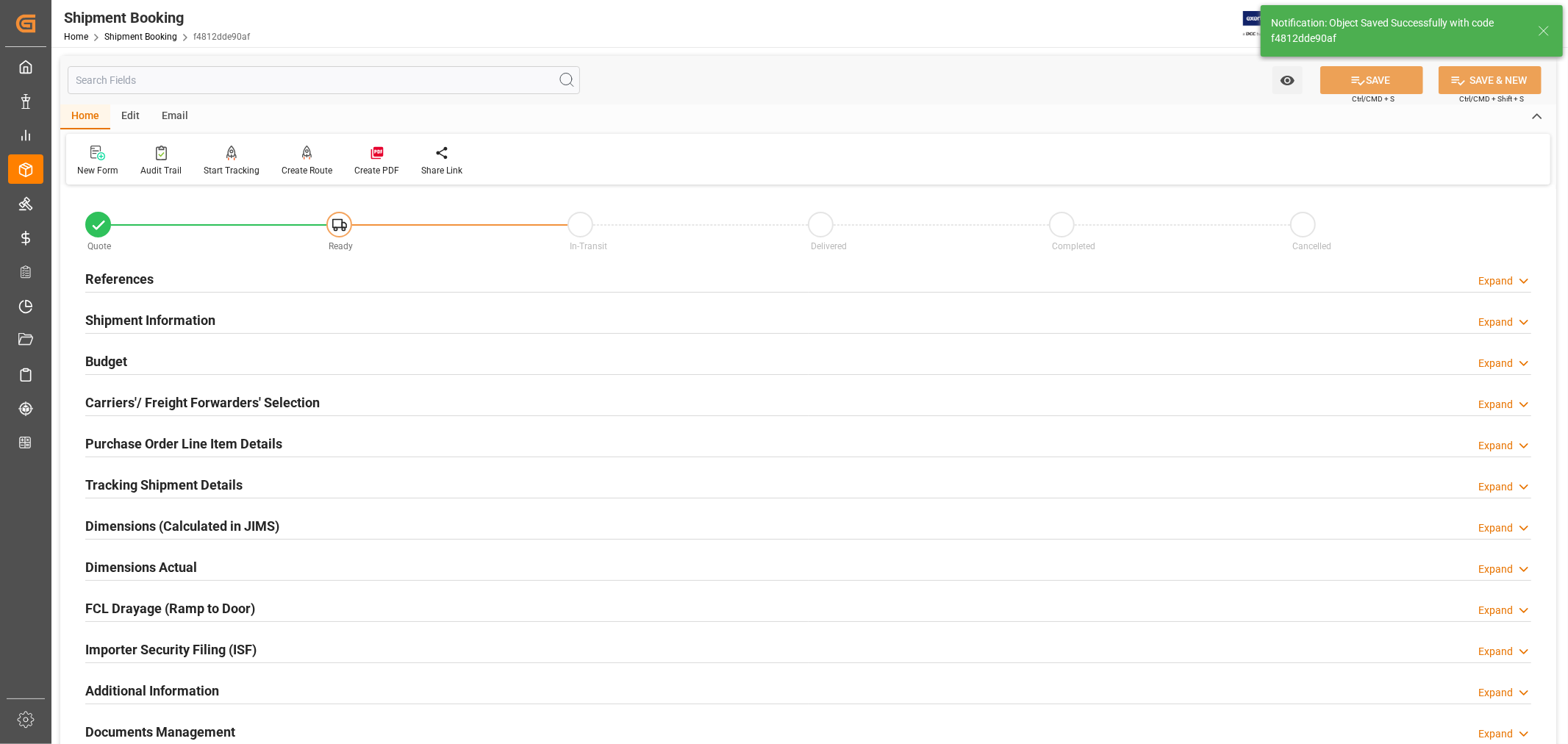
click at [160, 395] on h2 "Carriers'/ Freight Forwarders' Selection" at bounding box center [202, 403] width 235 height 20
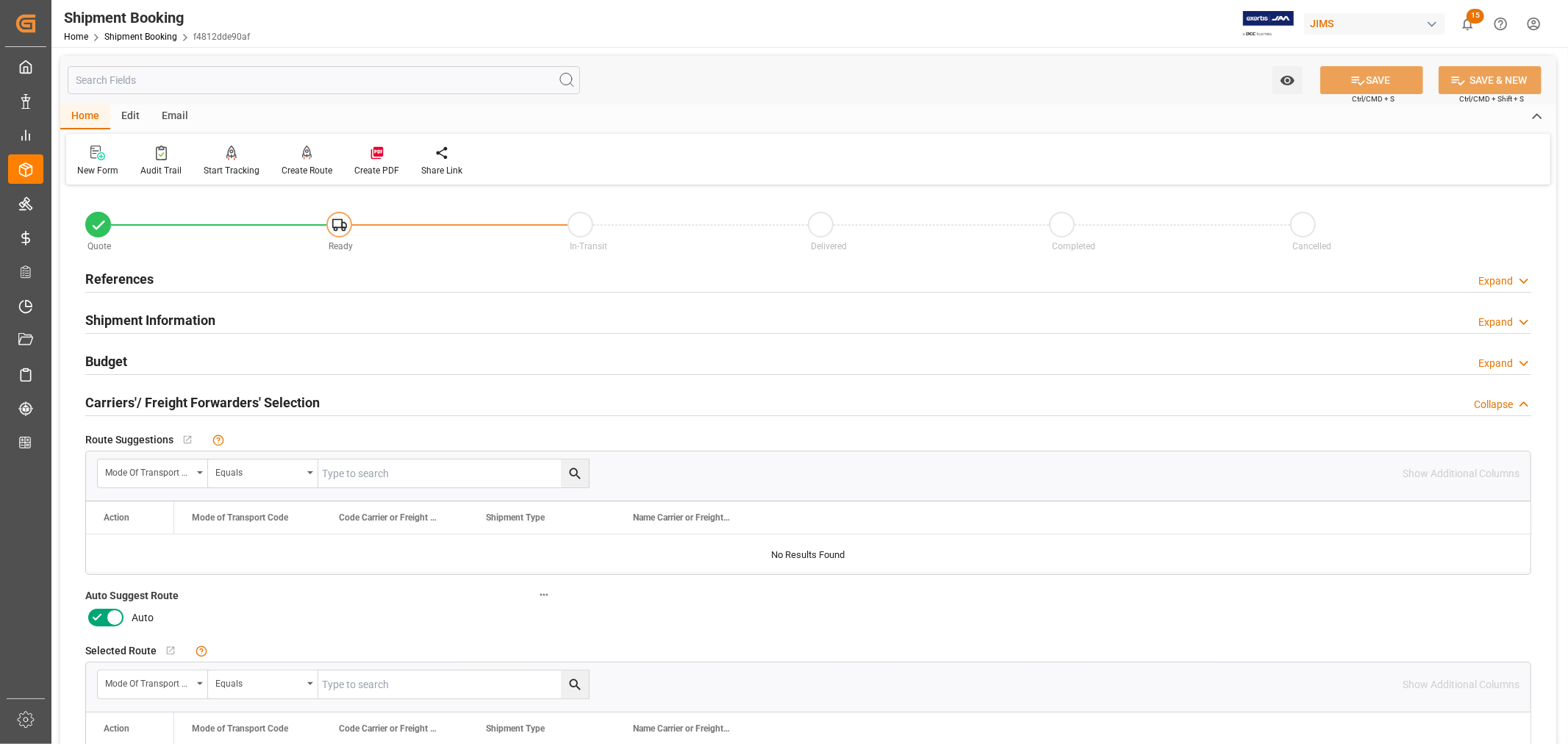
click at [111, 619] on icon at bounding box center [114, 618] width 7 height 7
click at [0, 0] on input "checkbox" at bounding box center [0, 0] width 0 height 0
click at [1371, 84] on button "SAVE" at bounding box center [1372, 80] width 103 height 28
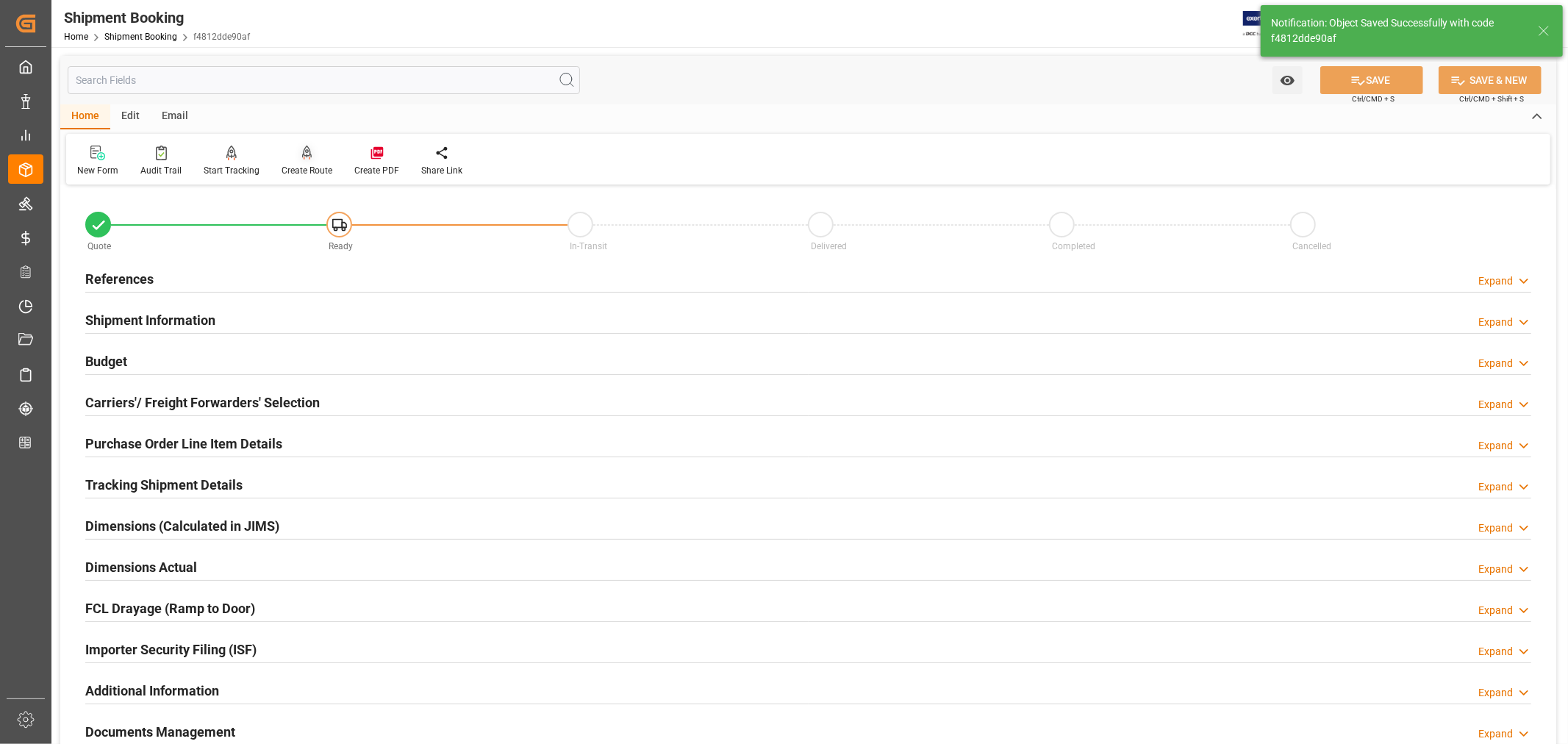
click at [307, 160] on div "Create Route" at bounding box center [307, 161] width 73 height 32
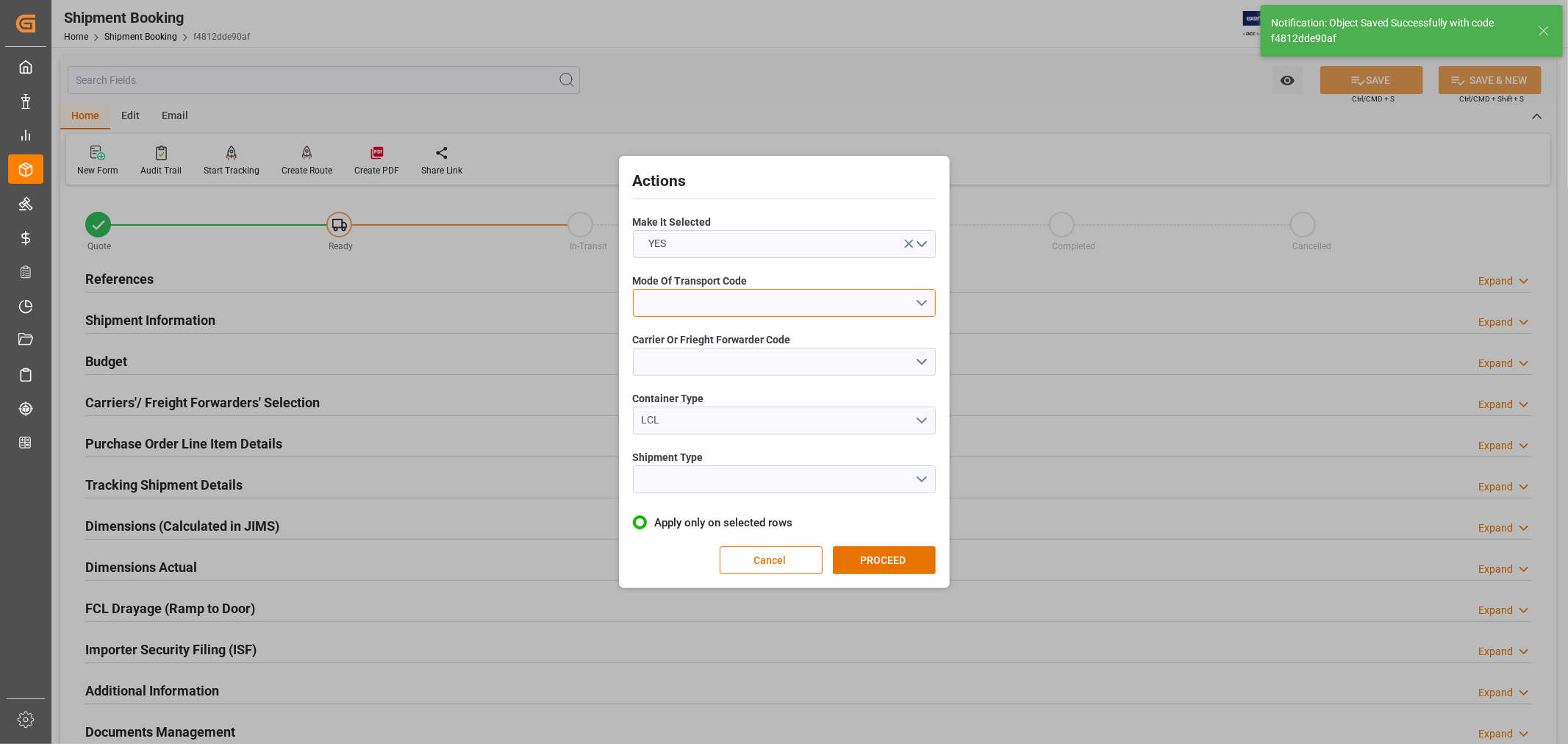
click at [667, 295] on button "open menu" at bounding box center [784, 303] width 303 height 28
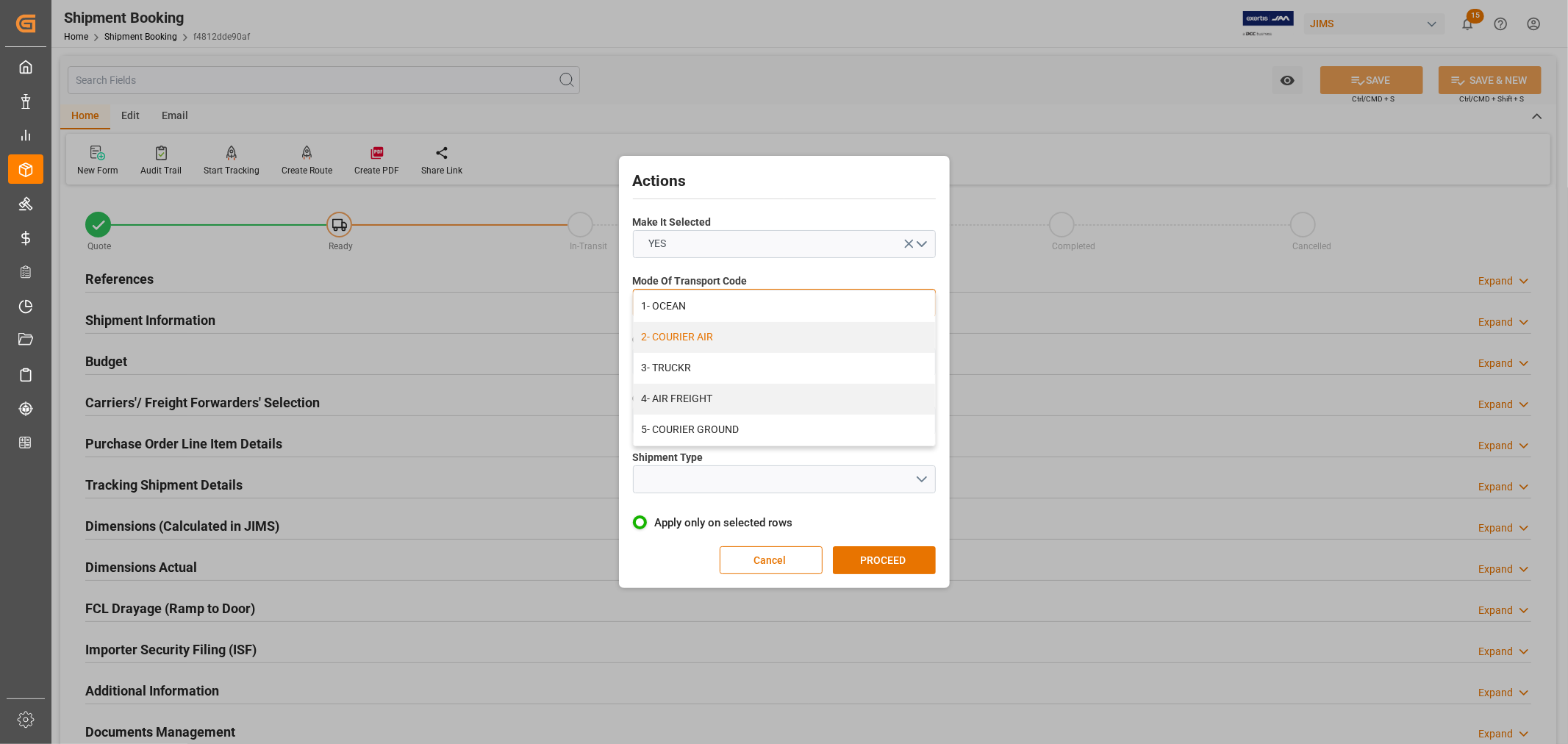
click at [704, 337] on div "2- COURIER AIR" at bounding box center [784, 337] width 301 height 31
click at [688, 359] on button "open menu" at bounding box center [784, 362] width 303 height 28
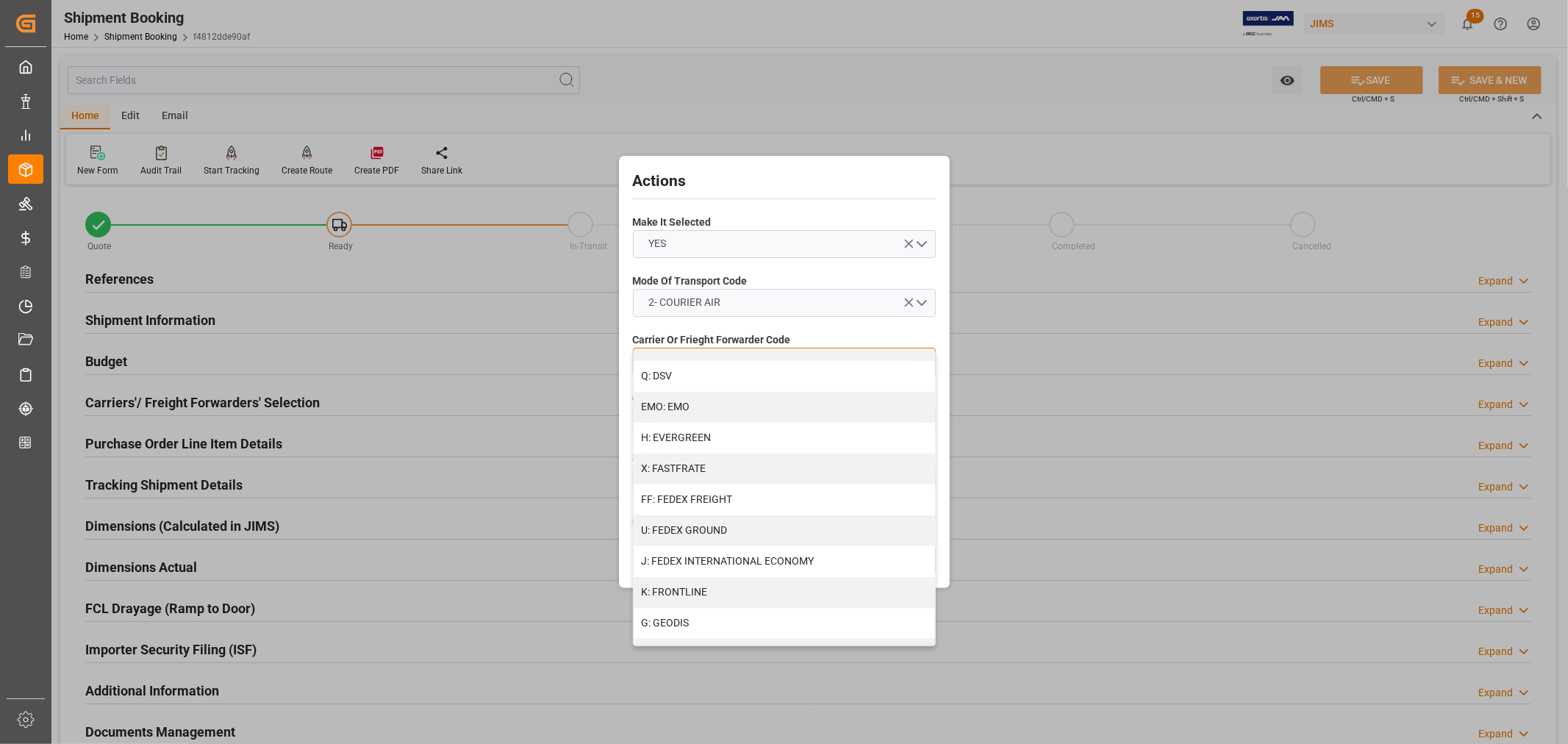
scroll to position [326, 0]
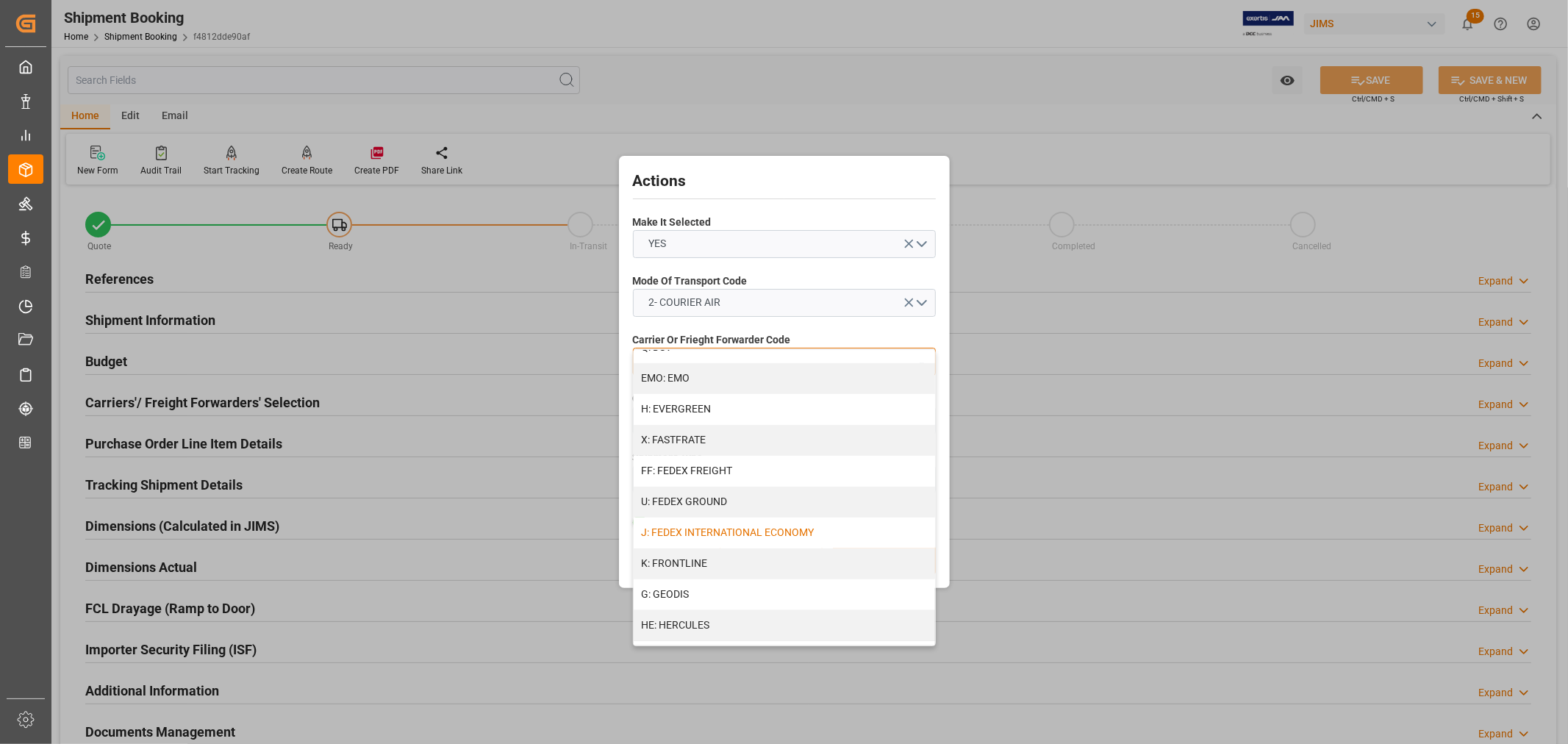
click at [728, 525] on div "J: FEDEX INTERNATIONAL ECONOMY" at bounding box center [784, 533] width 301 height 31
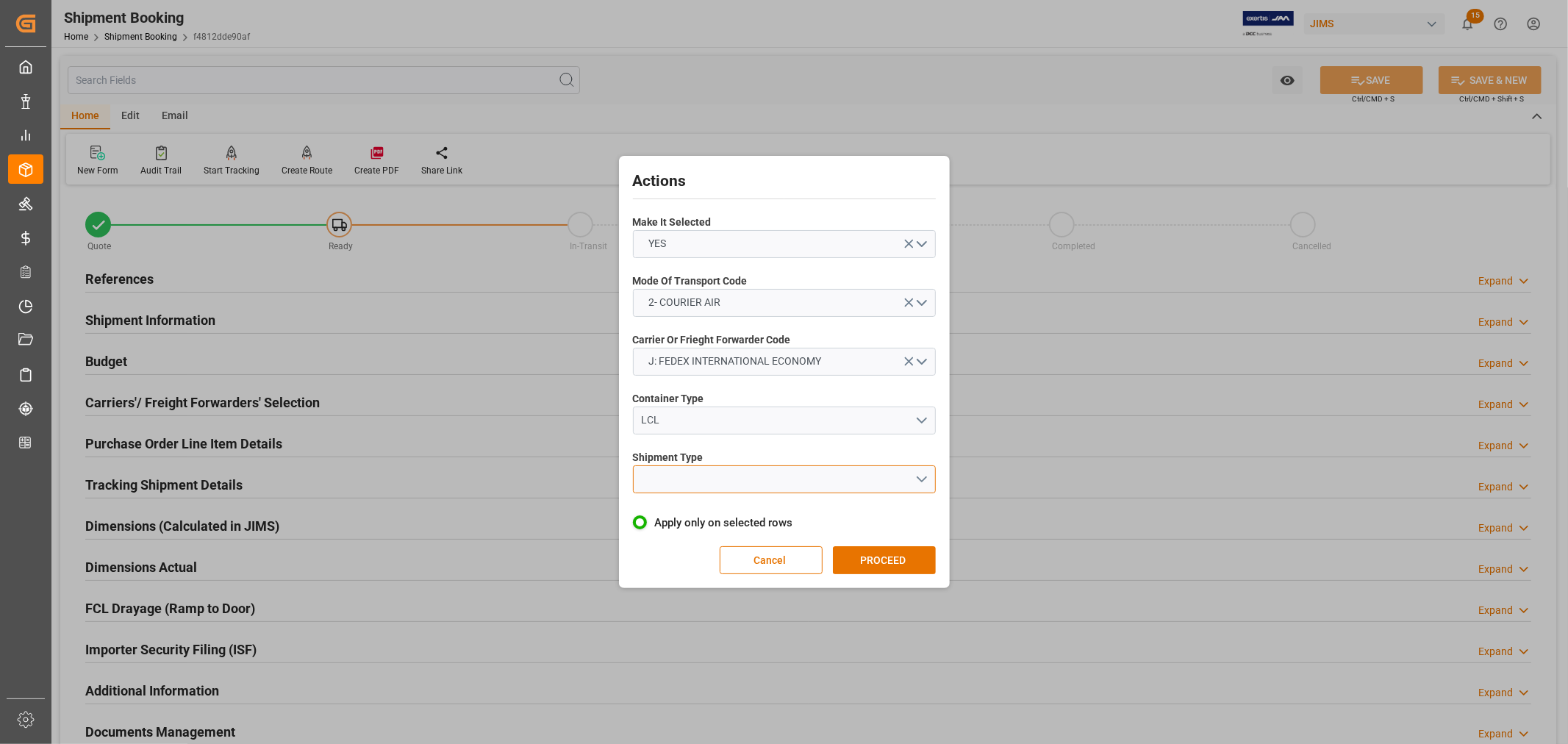
click at [680, 476] on button "open menu" at bounding box center [784, 479] width 303 height 28
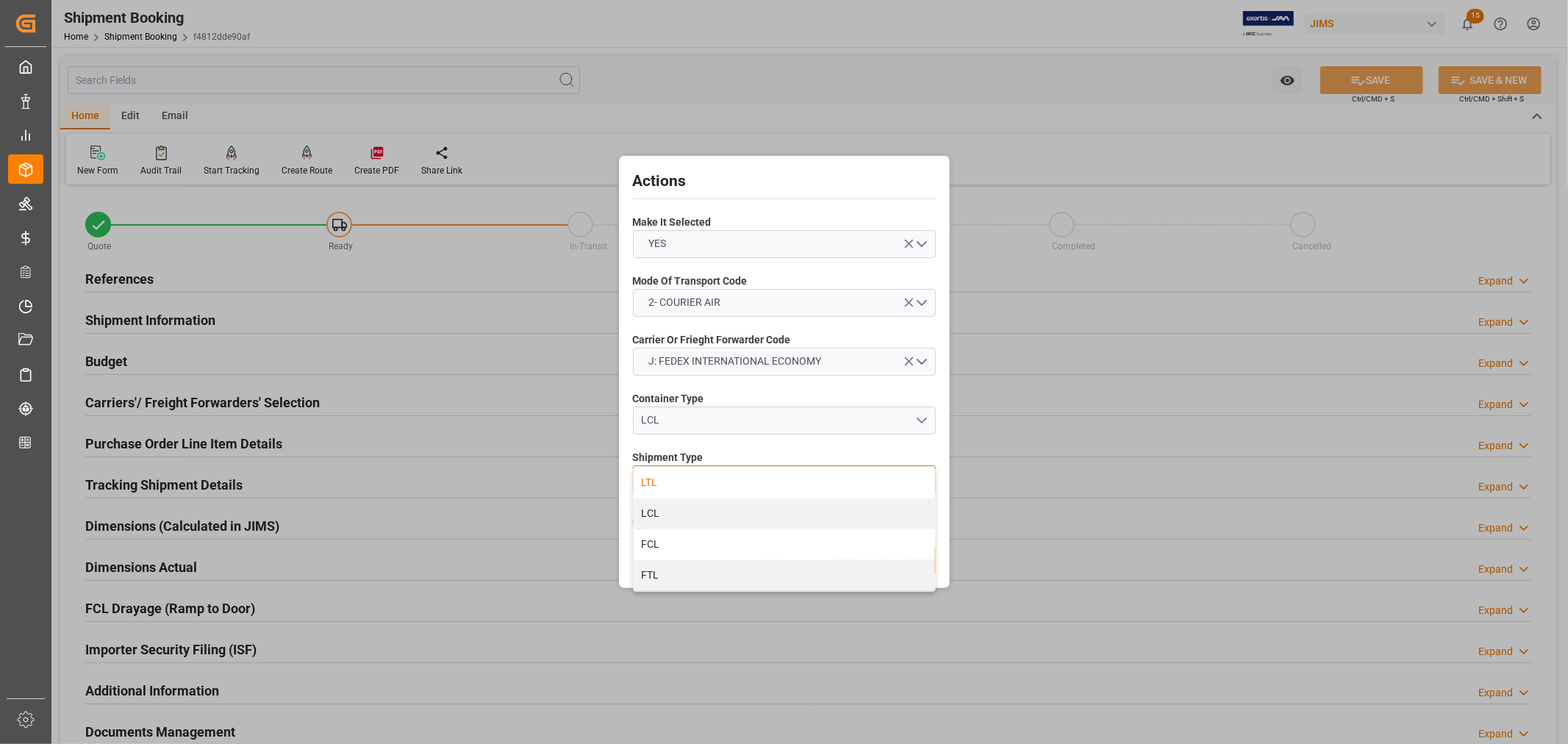
click at [651, 478] on div "LTL" at bounding box center [784, 483] width 301 height 31
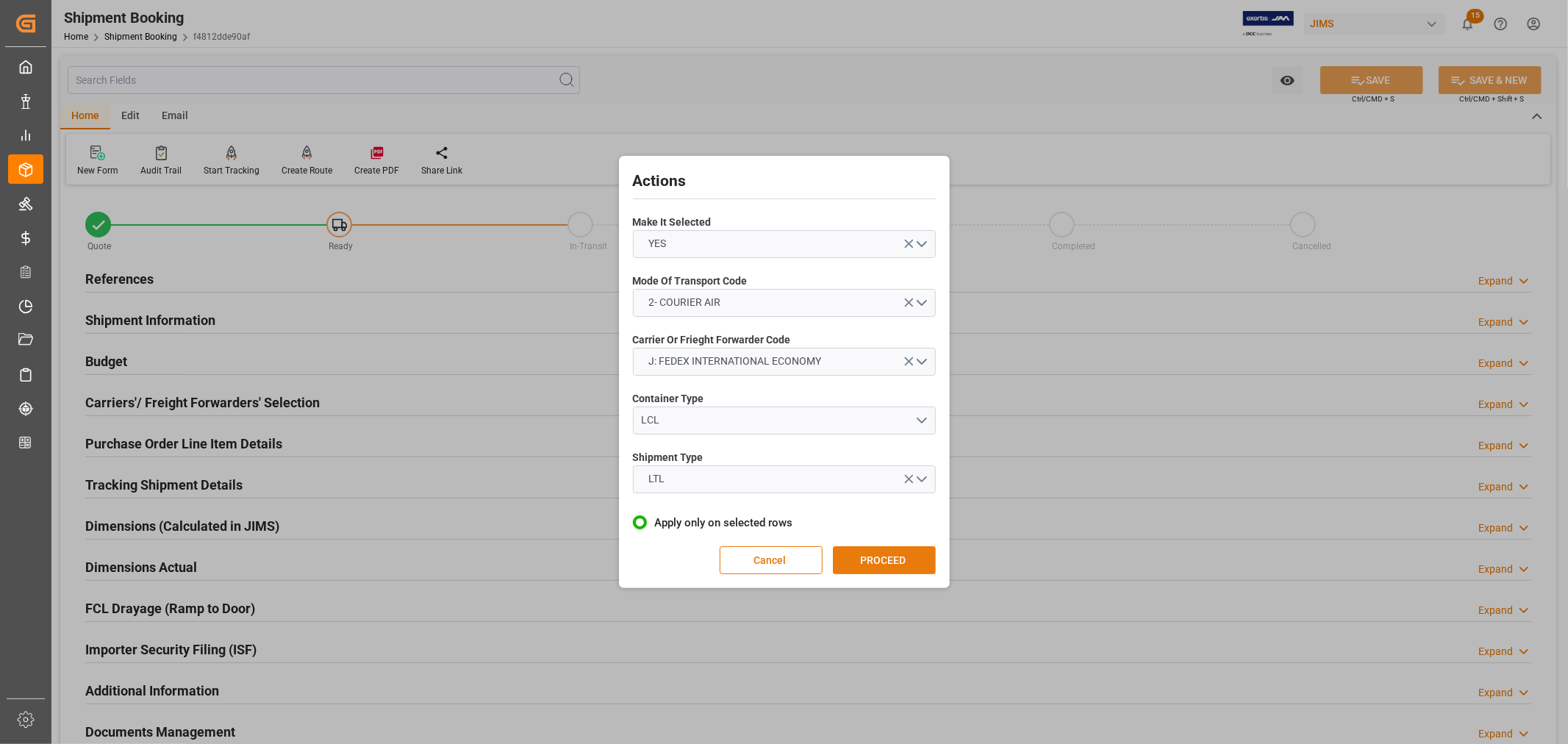
click at [860, 557] on button "PROCEED" at bounding box center [884, 560] width 103 height 28
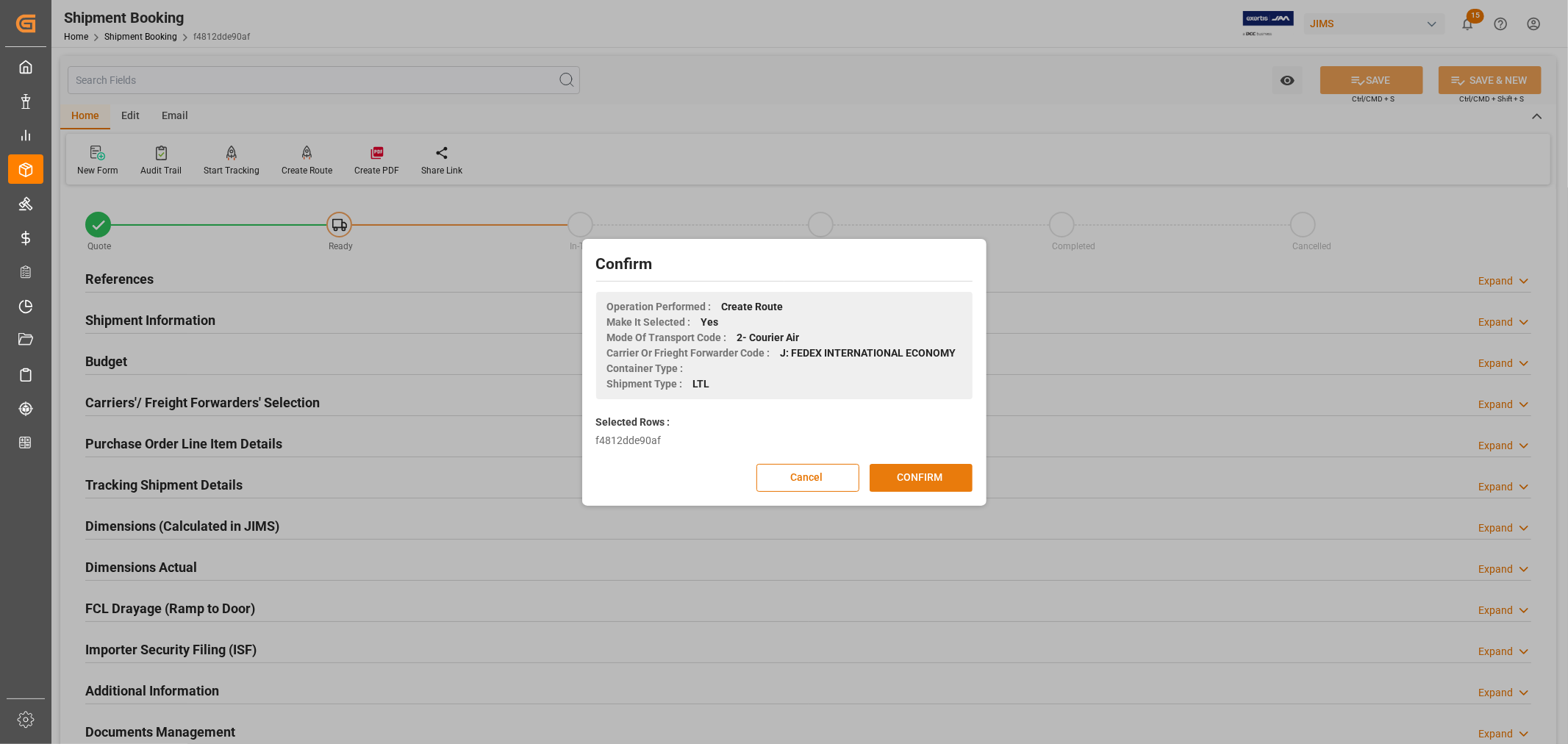
click at [913, 480] on button "CONFIRM" at bounding box center [921, 477] width 103 height 28
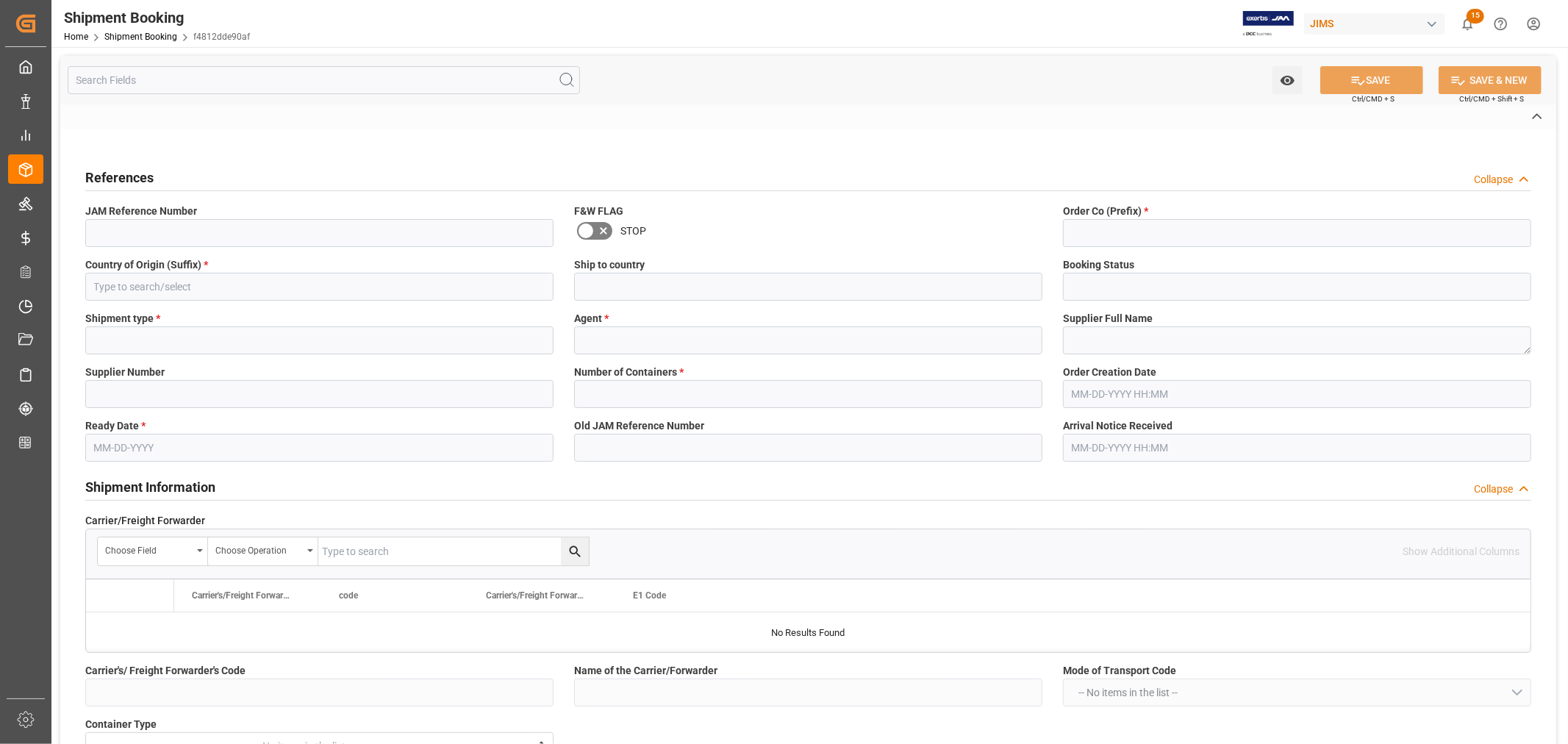
type input "22-10560-GB"
type input "22"
type input "GB"
type input "[GEOGRAPHIC_DATA]"
type input "Ready"
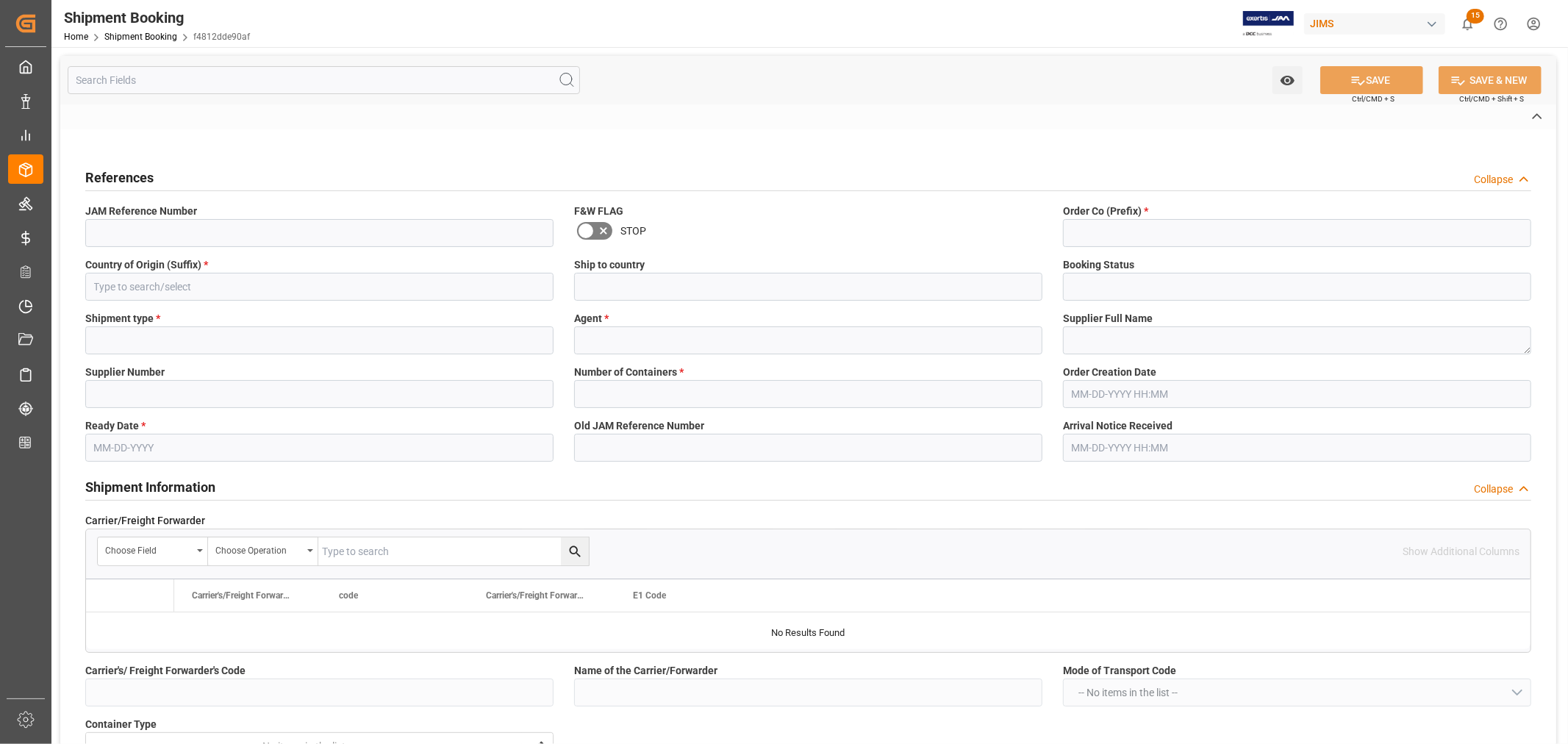
type input "LTL"
type input "[PERSON_NAME]"
type textarea "[PERSON_NAME] & [PERSON_NAME] (W/T*)-"
type input "165805"
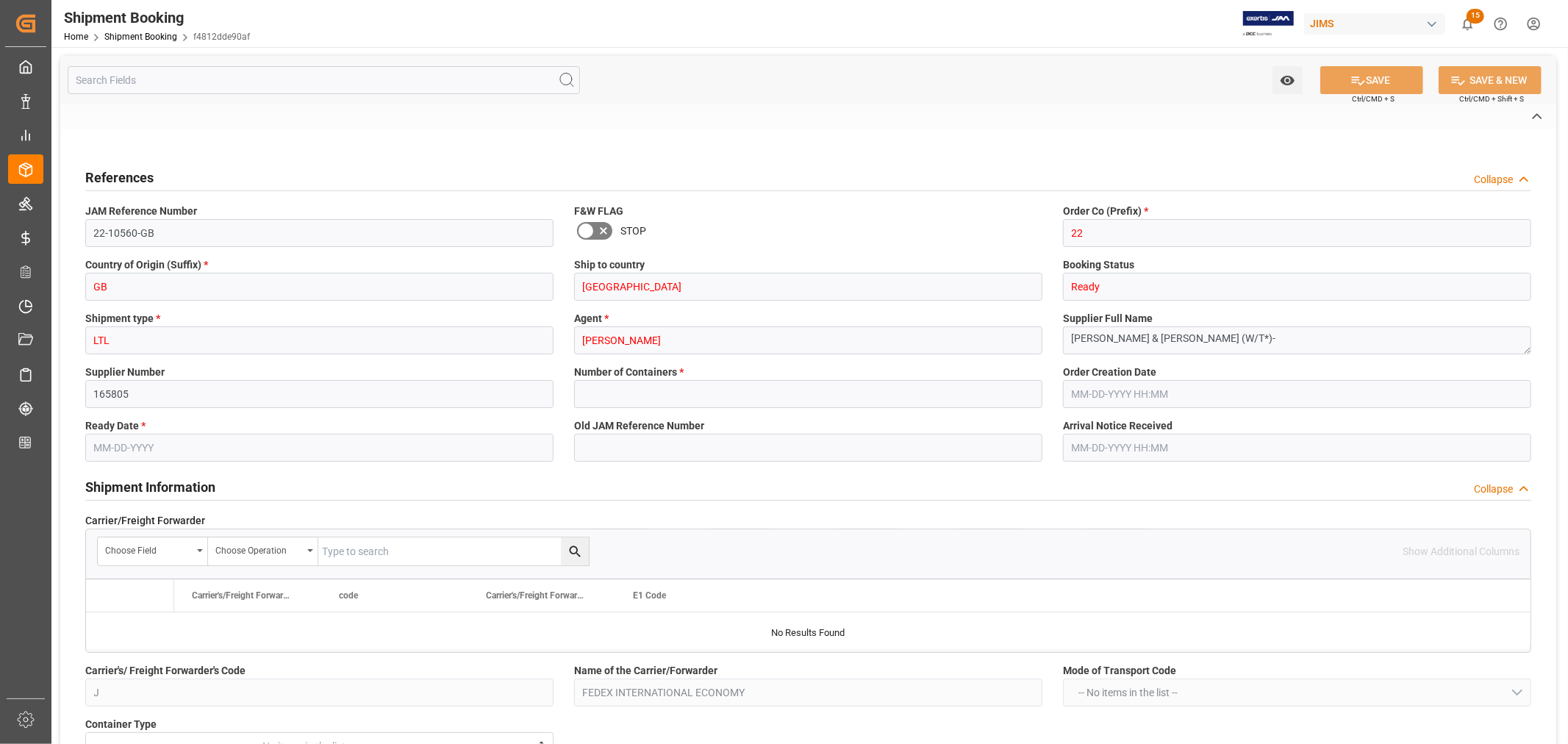
type input "0"
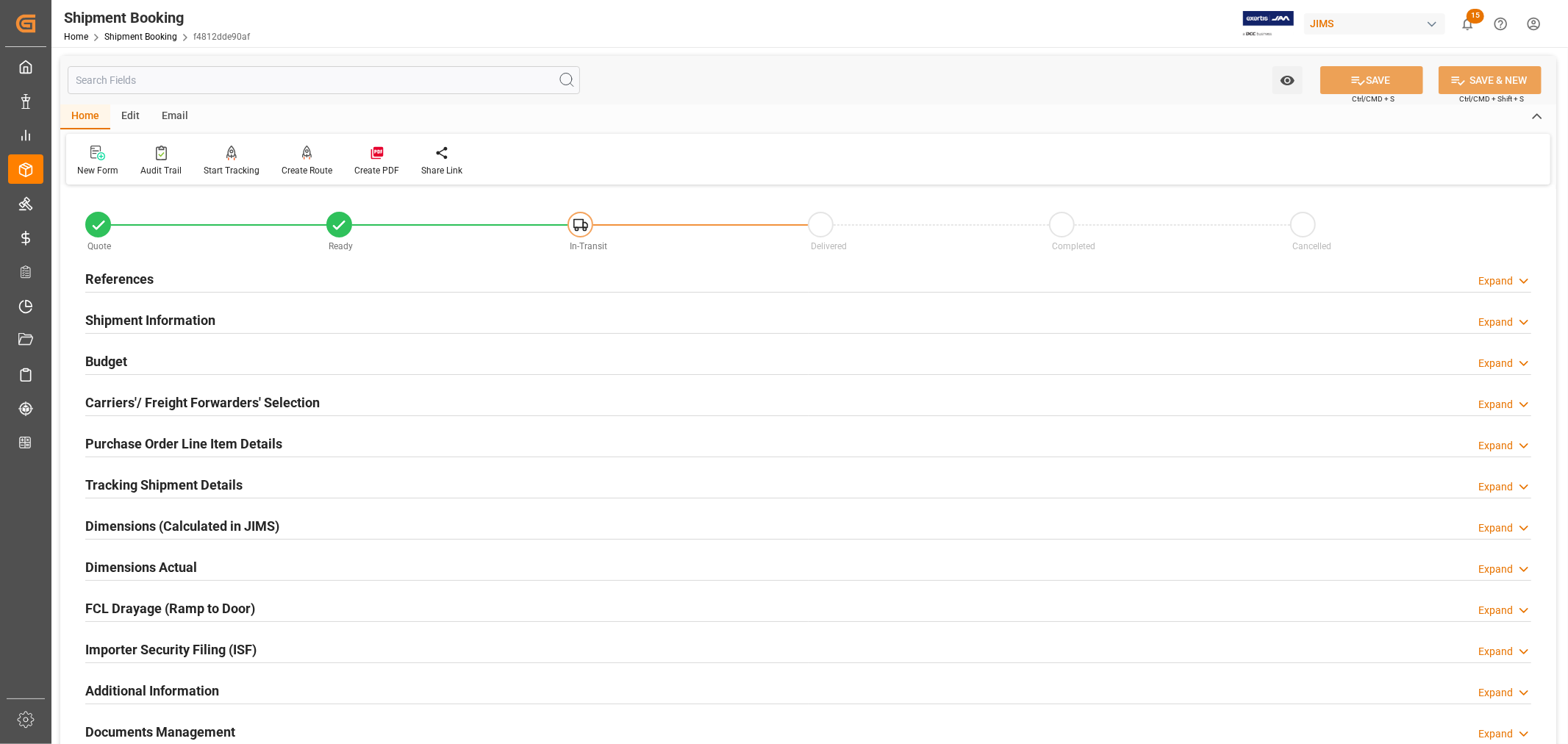
type input "[DATE]"
click at [140, 268] on div "References" at bounding box center [119, 278] width 68 height 28
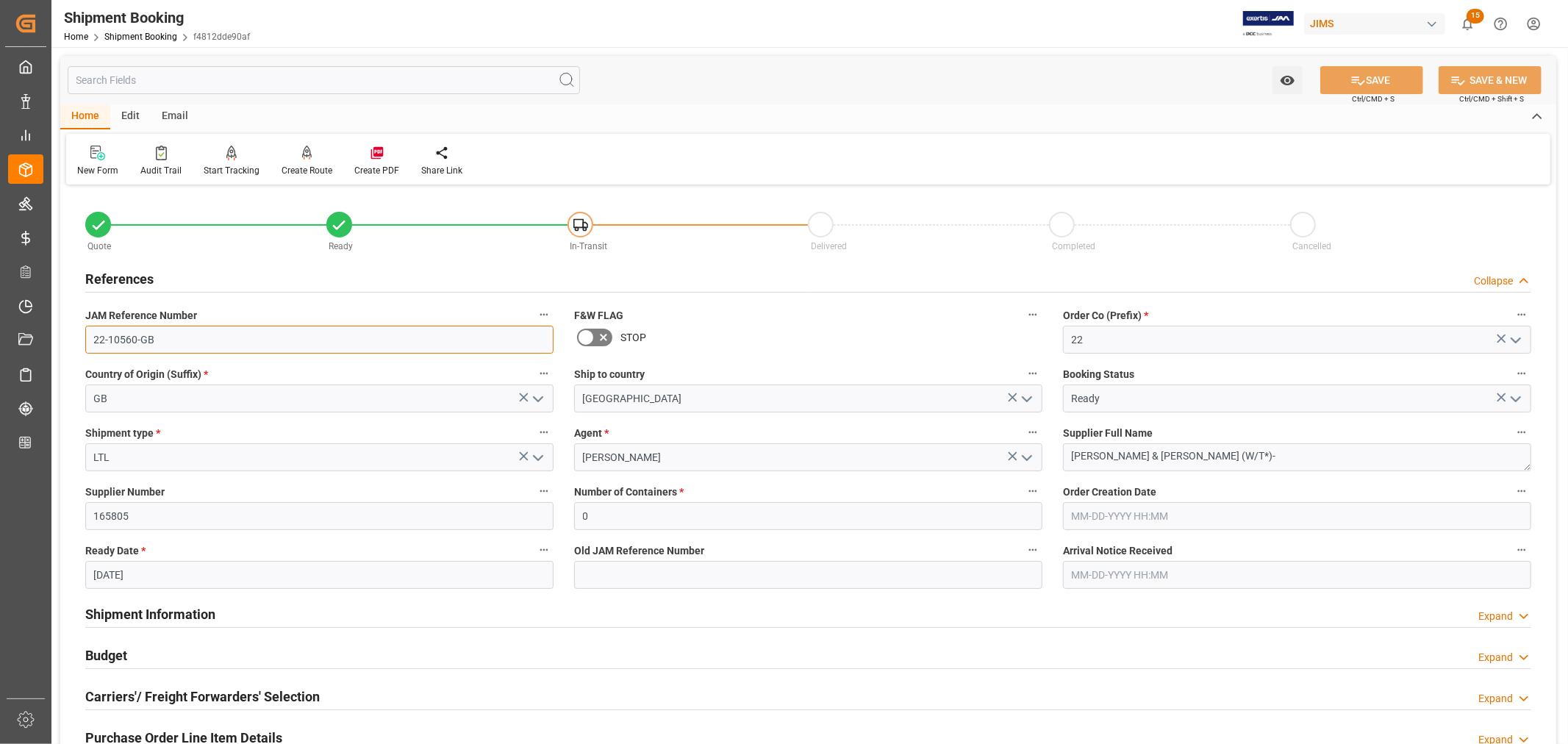
drag, startPoint x: 152, startPoint y: 340, endPoint x: 91, endPoint y: 336, distance: 61.1
click at [91, 336] on input "22-10560-GB" at bounding box center [319, 339] width 468 height 28
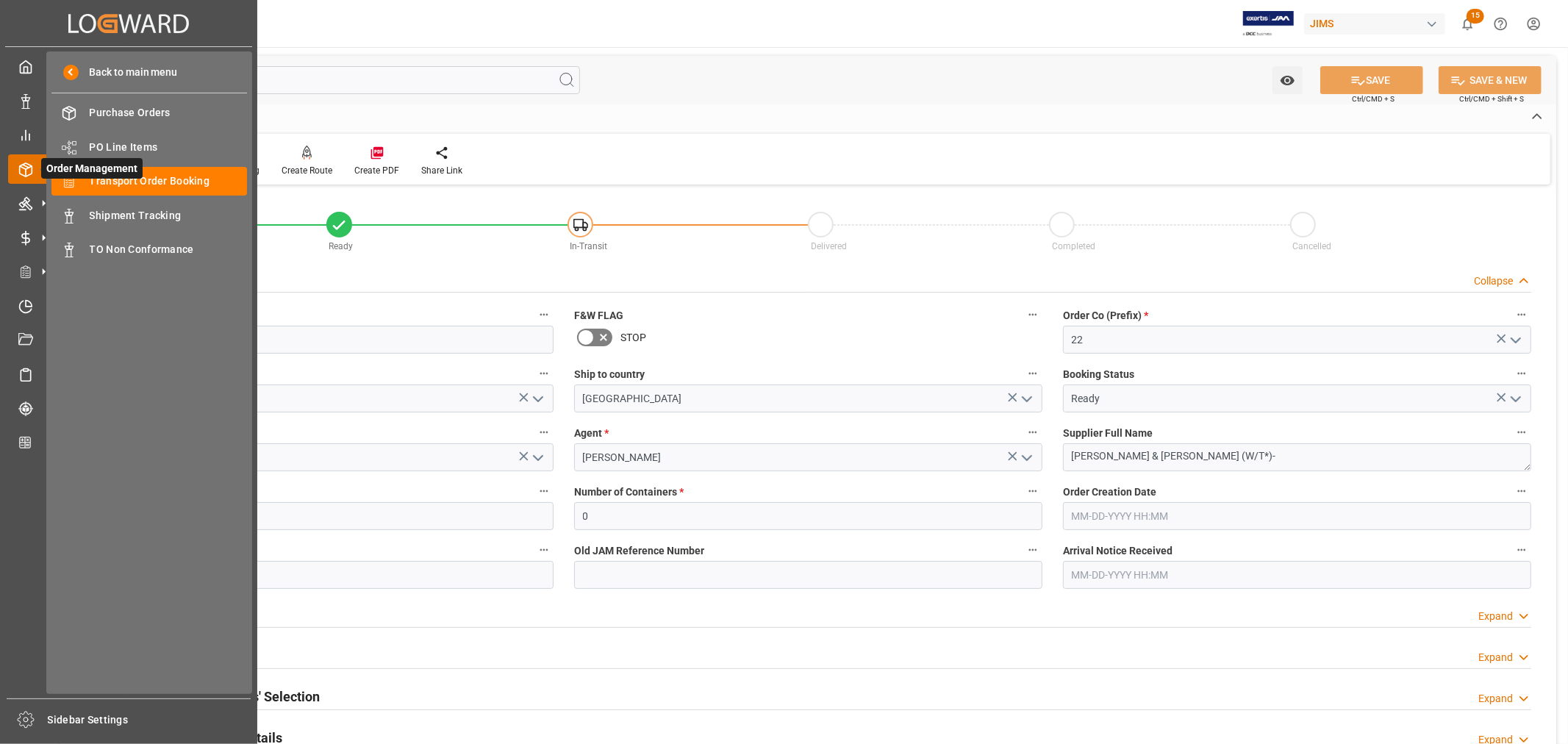
click at [23, 168] on icon at bounding box center [26, 170] width 14 height 14
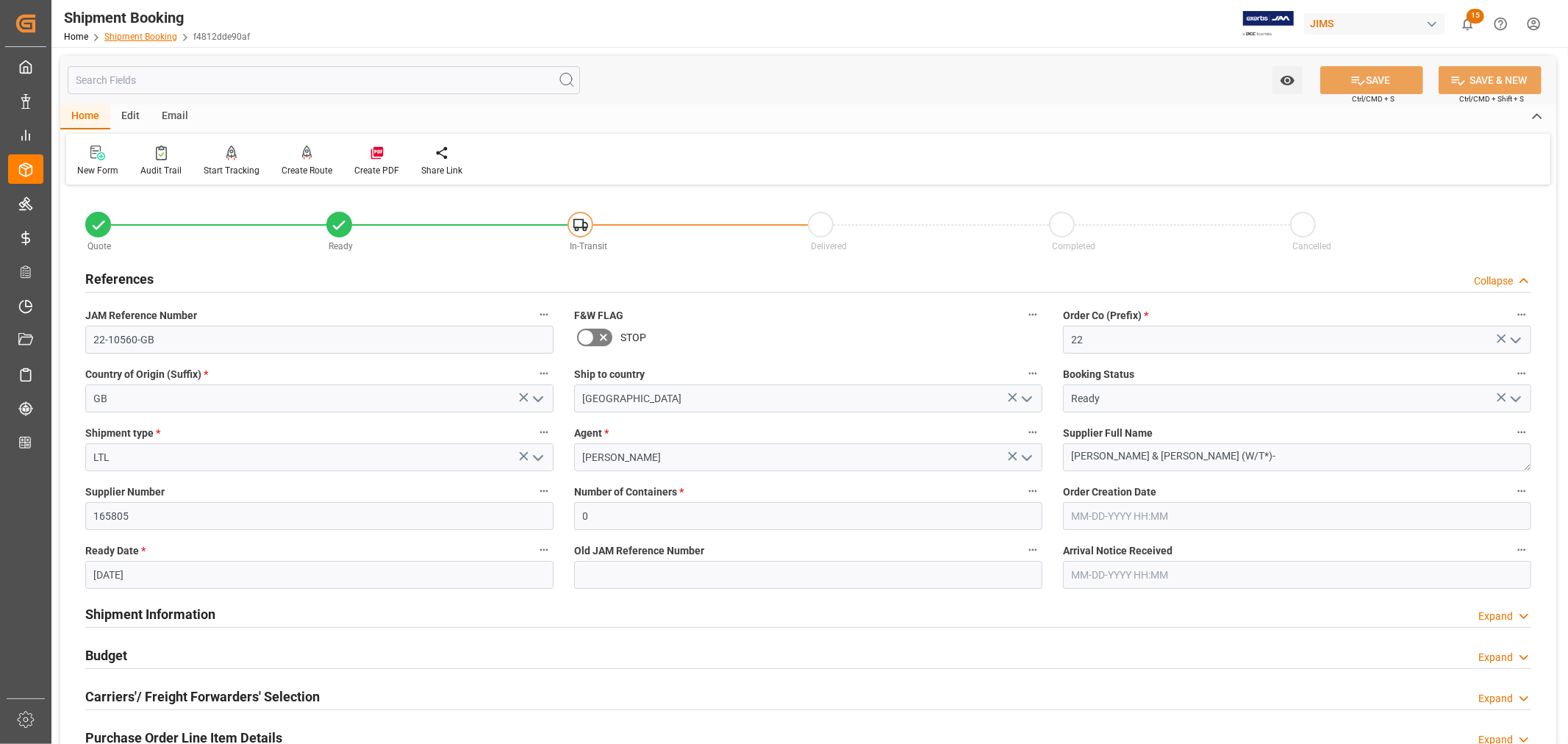
click at [133, 37] on link "Shipment Booking" at bounding box center [141, 36] width 73 height 10
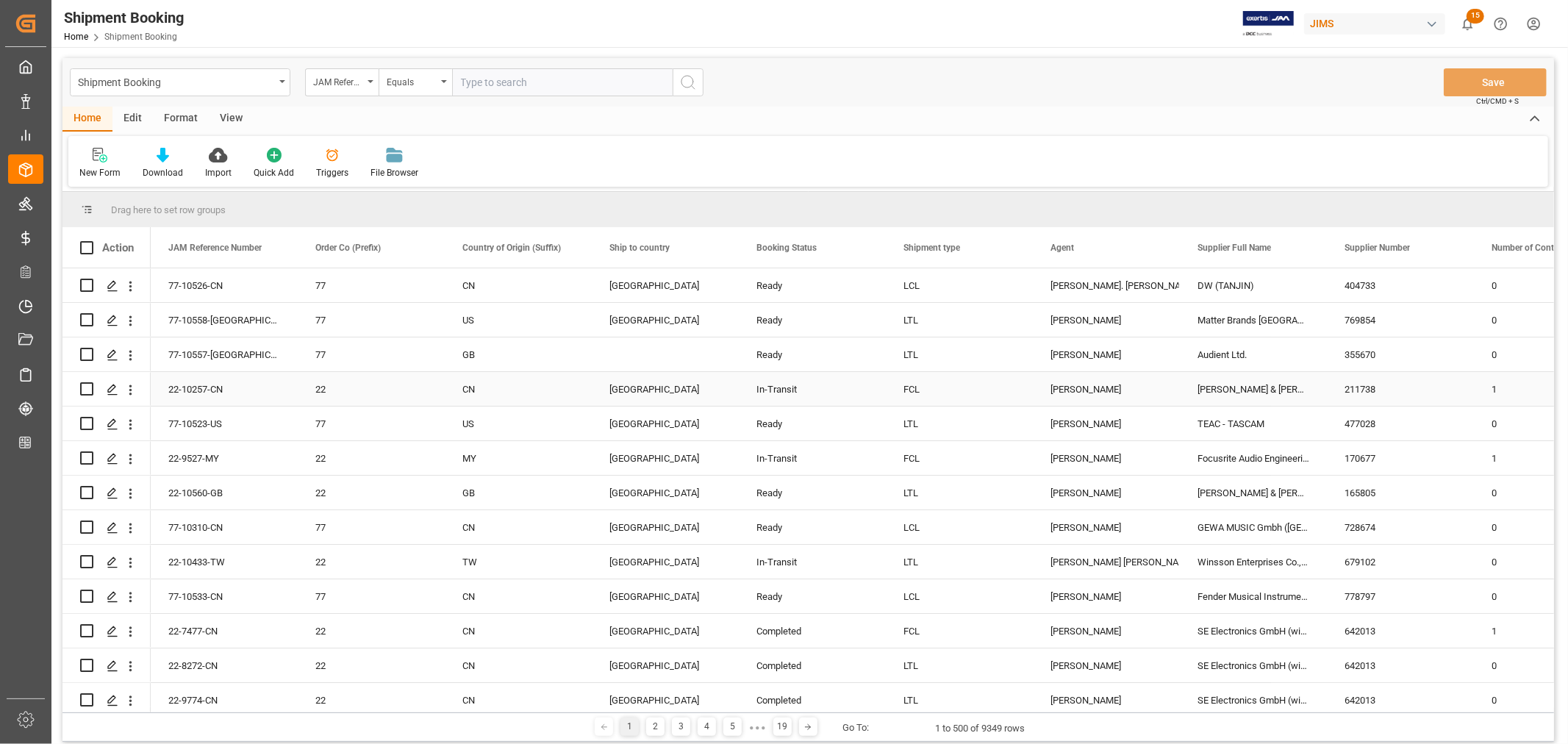
click at [1060, 385] on div "[PERSON_NAME]" at bounding box center [1106, 390] width 112 height 34
click at [1155, 247] on span at bounding box center [1155, 247] width 13 height 13
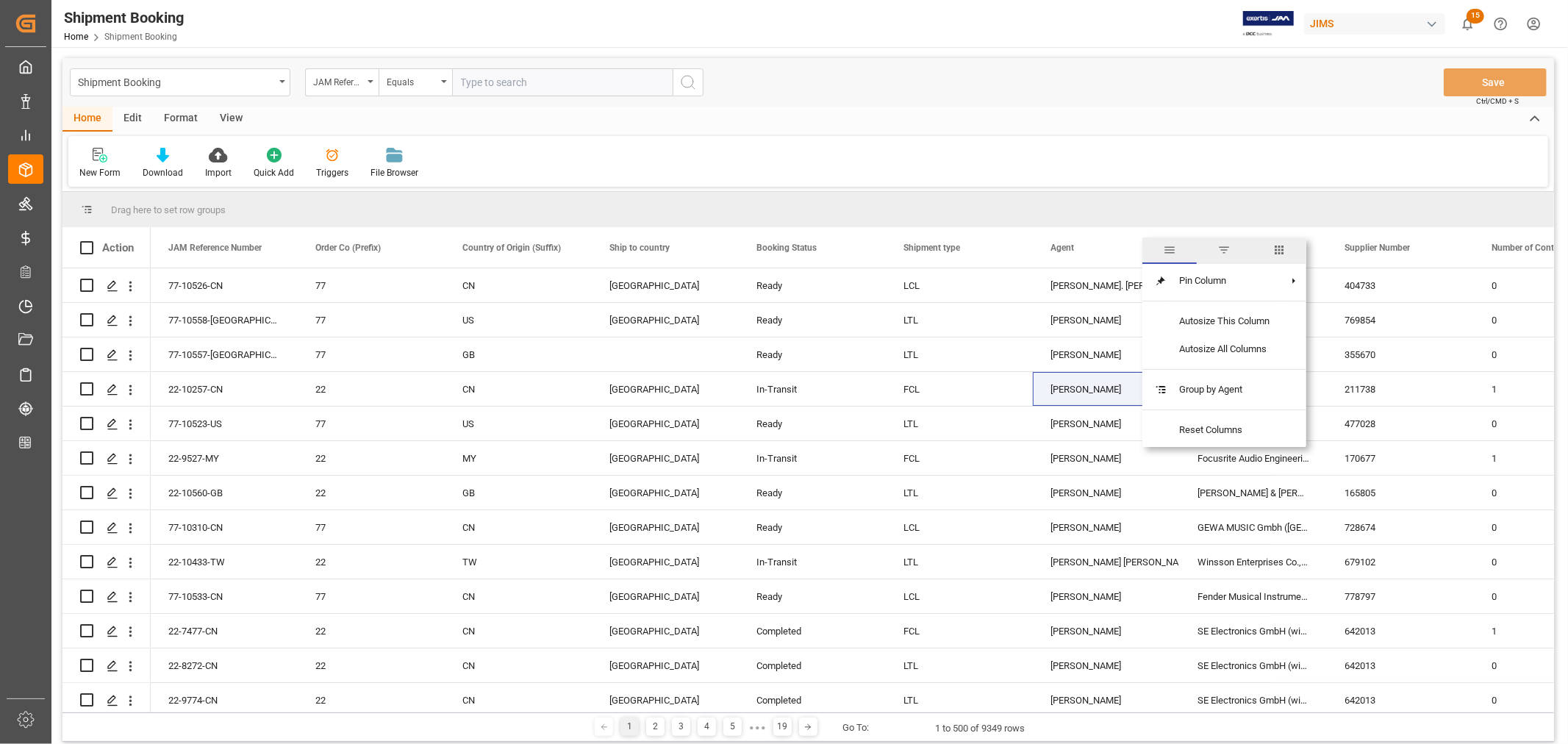
click at [1225, 253] on span "filter" at bounding box center [1223, 250] width 13 height 13
type input "[PERSON_NAME]"
click at [1236, 366] on button "Apply" at bounding box center [1242, 373] width 27 height 14
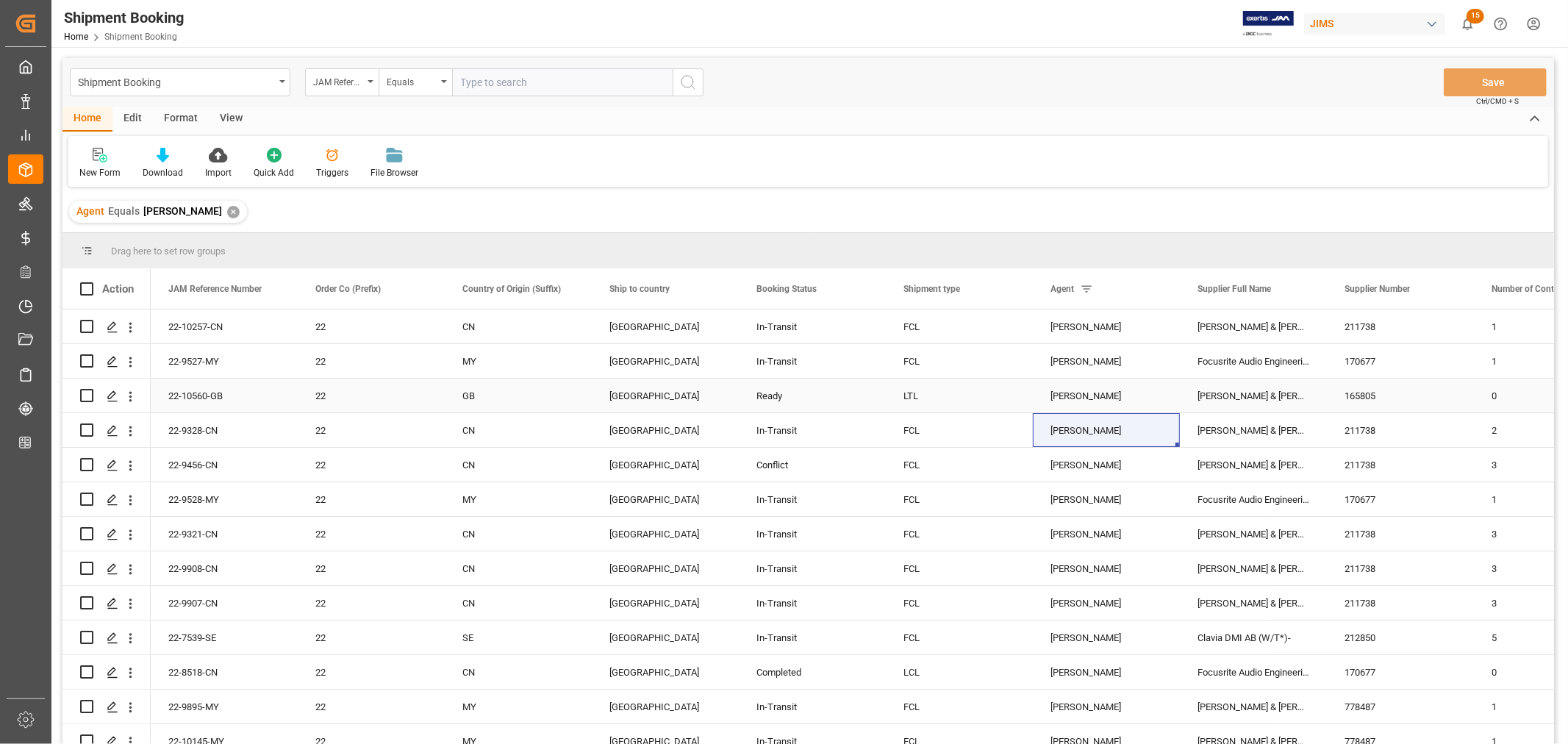
click at [247, 398] on div "22-10560-GB" at bounding box center [224, 395] width 147 height 34
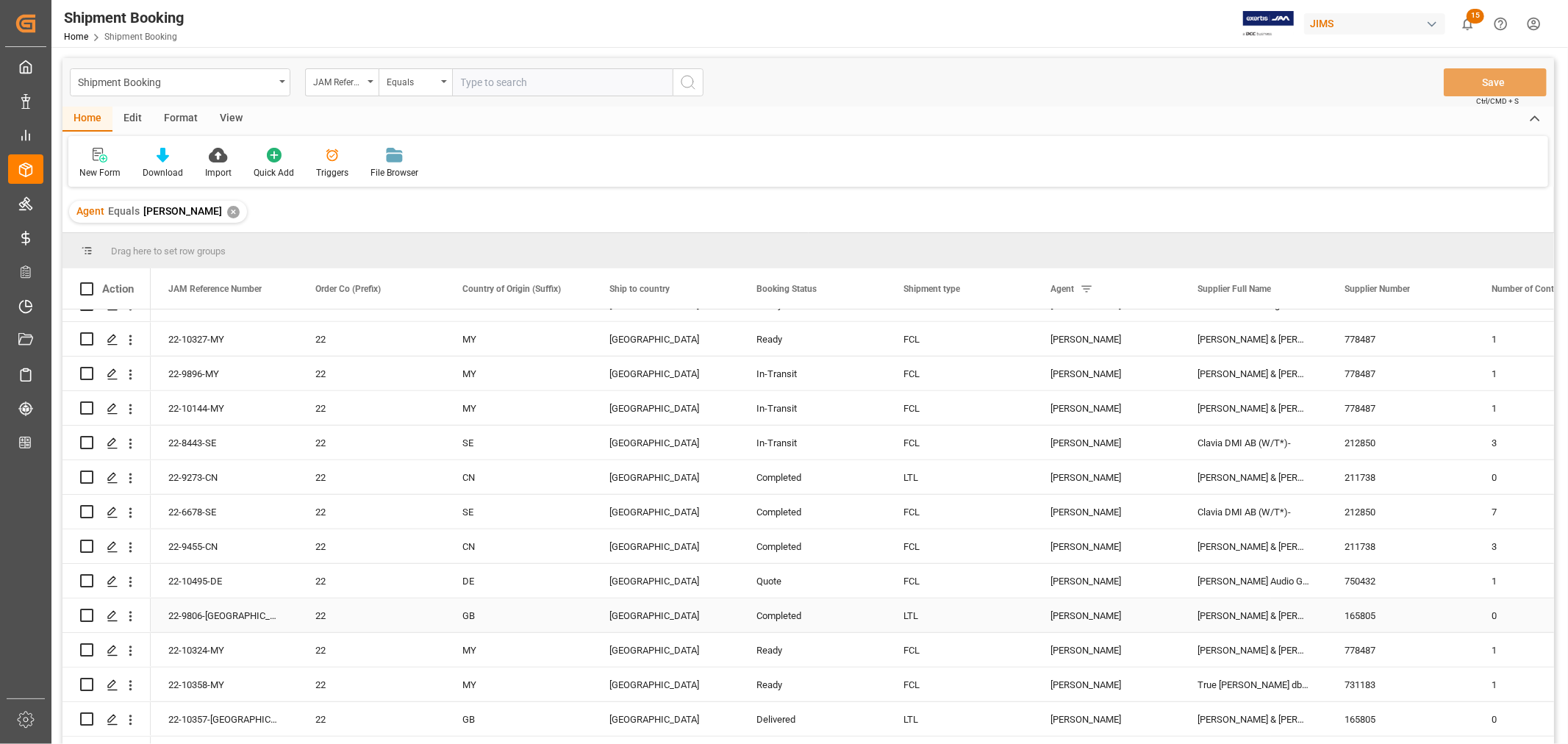
scroll to position [898, 0]
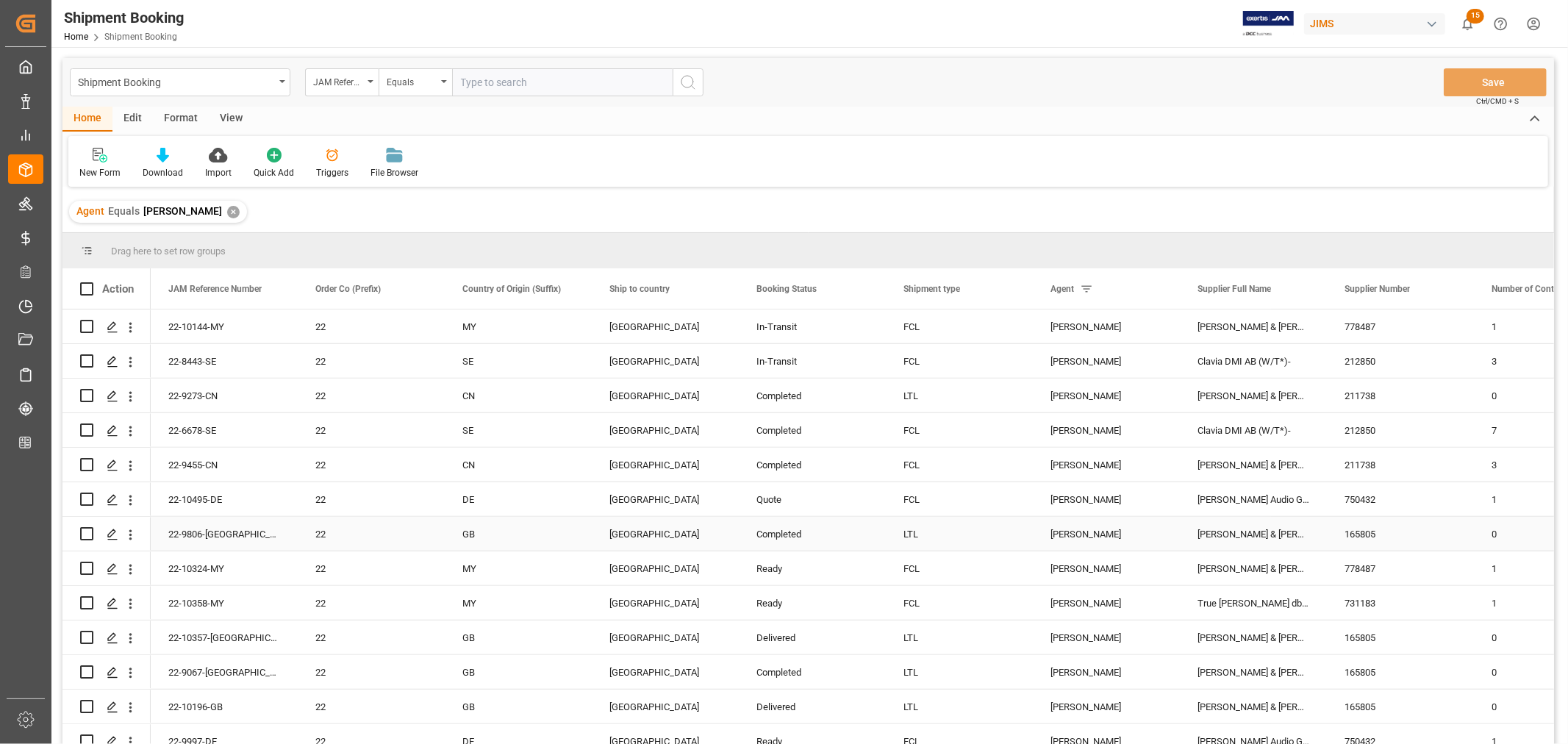
click at [199, 532] on div "22-9806-[GEOGRAPHIC_DATA]" at bounding box center [224, 533] width 147 height 34
click at [201, 636] on div "22-10357-[GEOGRAPHIC_DATA]" at bounding box center [224, 637] width 147 height 34
drag, startPoint x: 189, startPoint y: 669, endPoint x: 213, endPoint y: 669, distance: 24.0
click at [189, 669] on div "22-9067-GB" at bounding box center [224, 672] width 147 height 34
click at [197, 702] on div "22-10196-GB" at bounding box center [224, 706] width 147 height 34
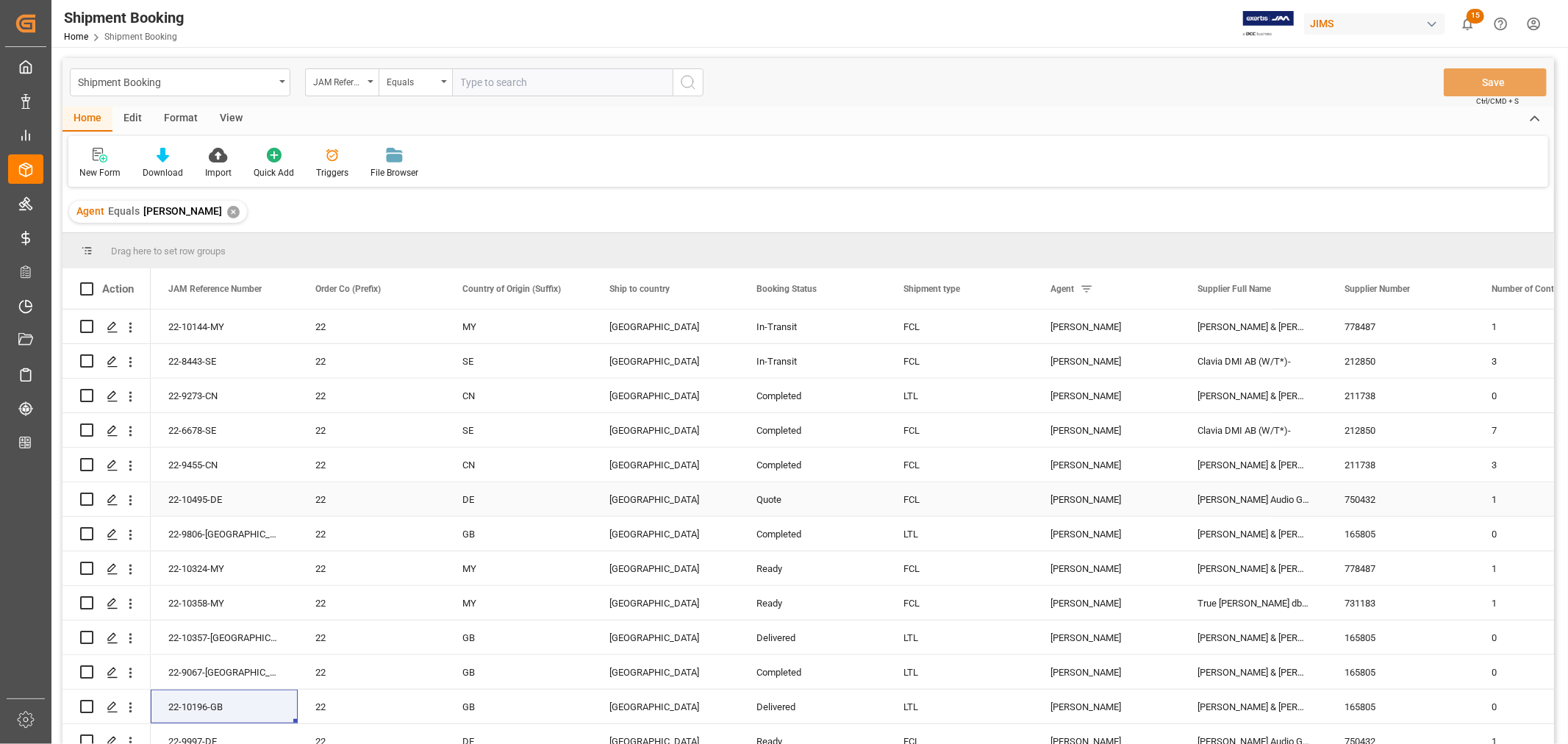
click at [209, 498] on div "22-10495-DE" at bounding box center [224, 499] width 147 height 34
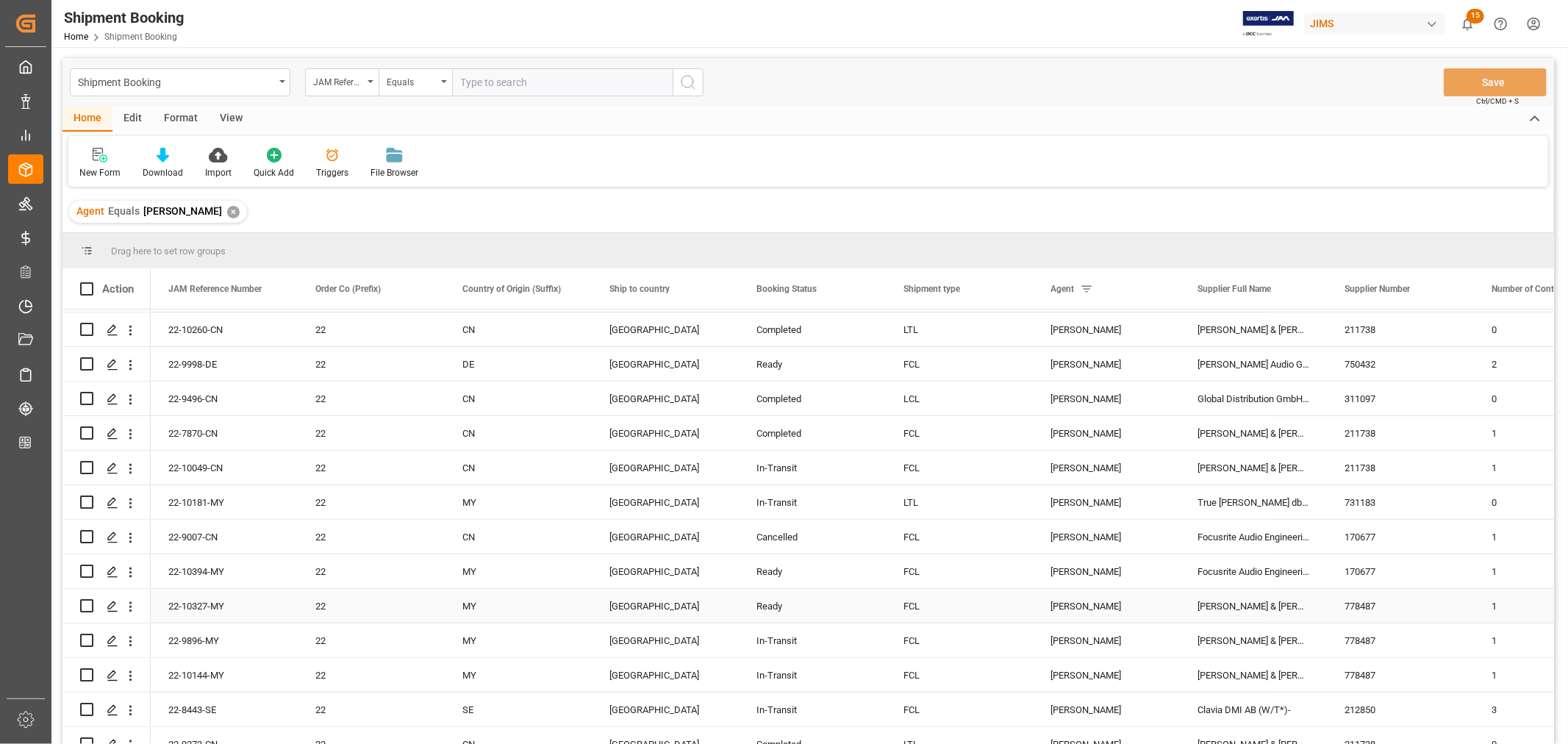
scroll to position [489, 0]
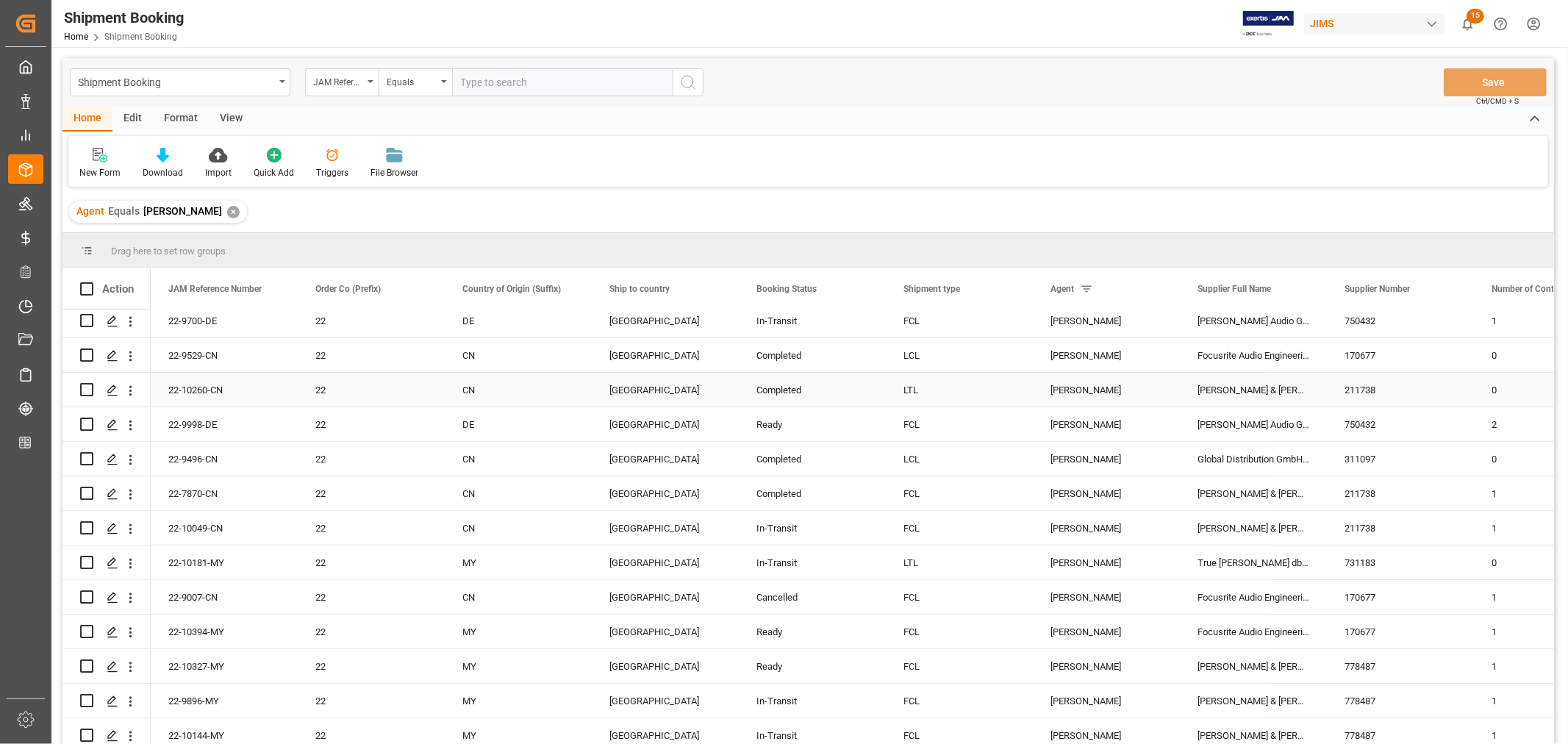
click at [210, 388] on div "22-10260-CN" at bounding box center [224, 390] width 147 height 34
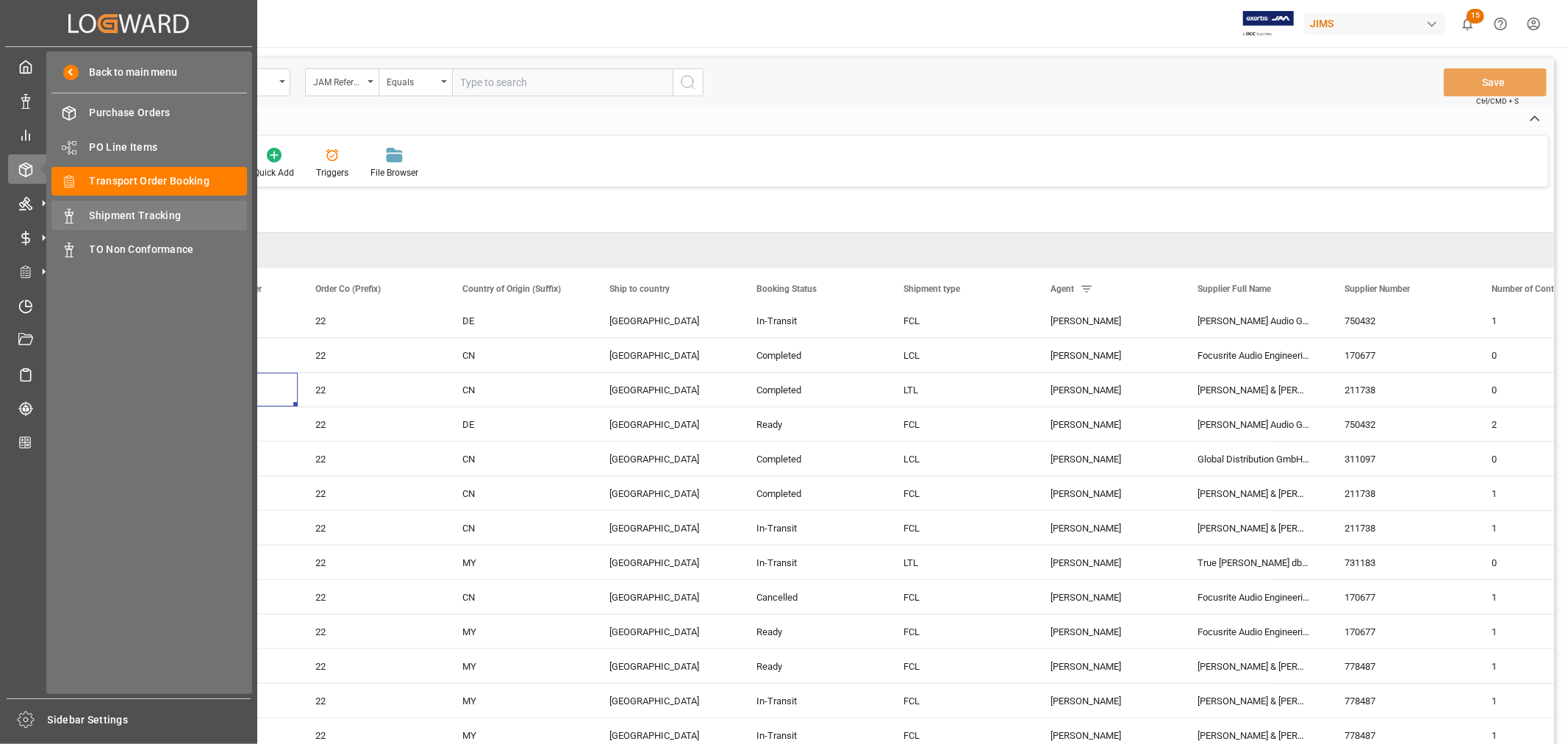
click at [142, 209] on span "Shipment Tracking" at bounding box center [169, 215] width 158 height 15
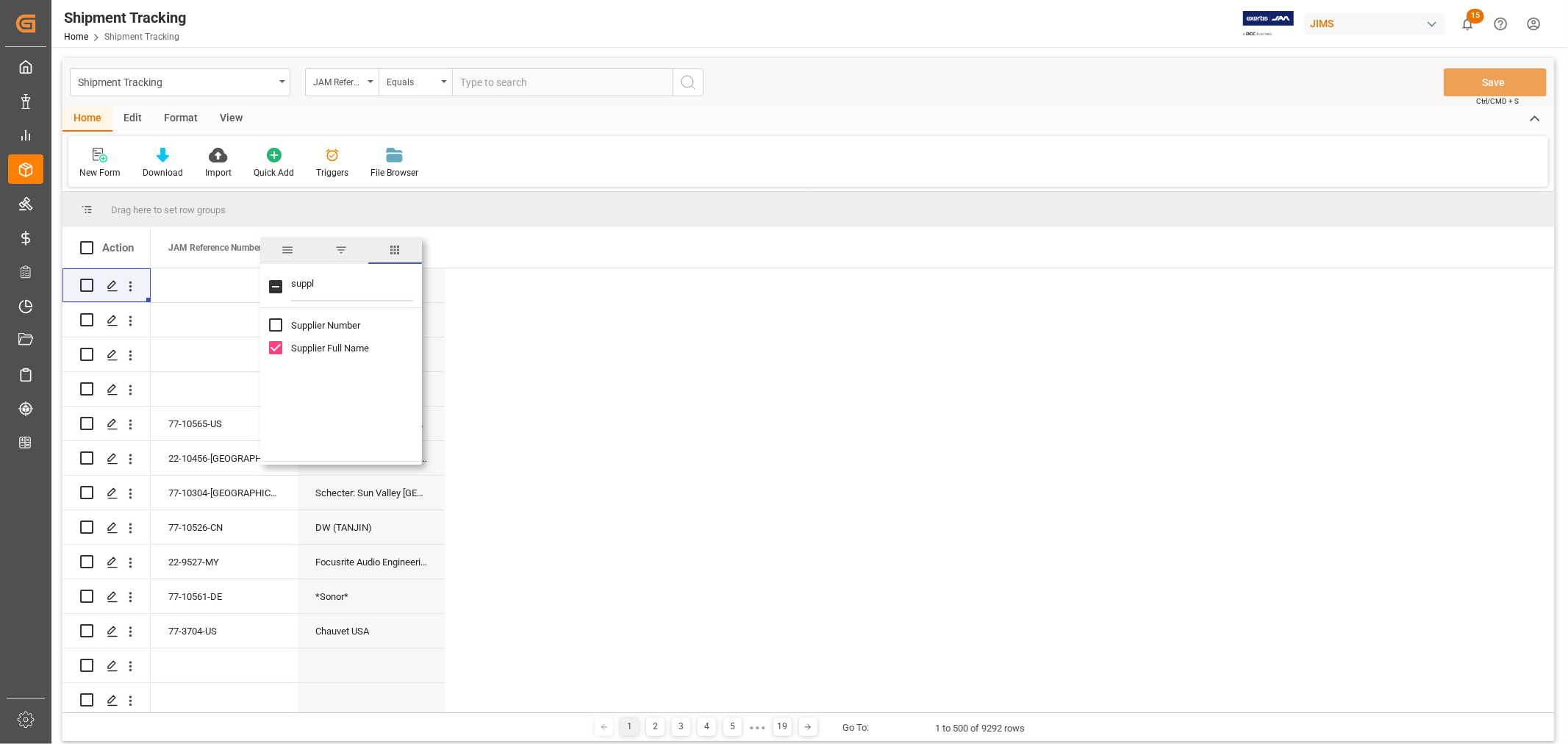
drag, startPoint x: 315, startPoint y: 284, endPoint x: 273, endPoint y: 281, distance: 42.1
click at [273, 281] on div "suppl" at bounding box center [341, 287] width 161 height 41
type input "log"
click at [276, 346] on input "Logward Status column toggle visibility (hidden)" at bounding box center [276, 348] width 13 height 13
checkbox input "true"
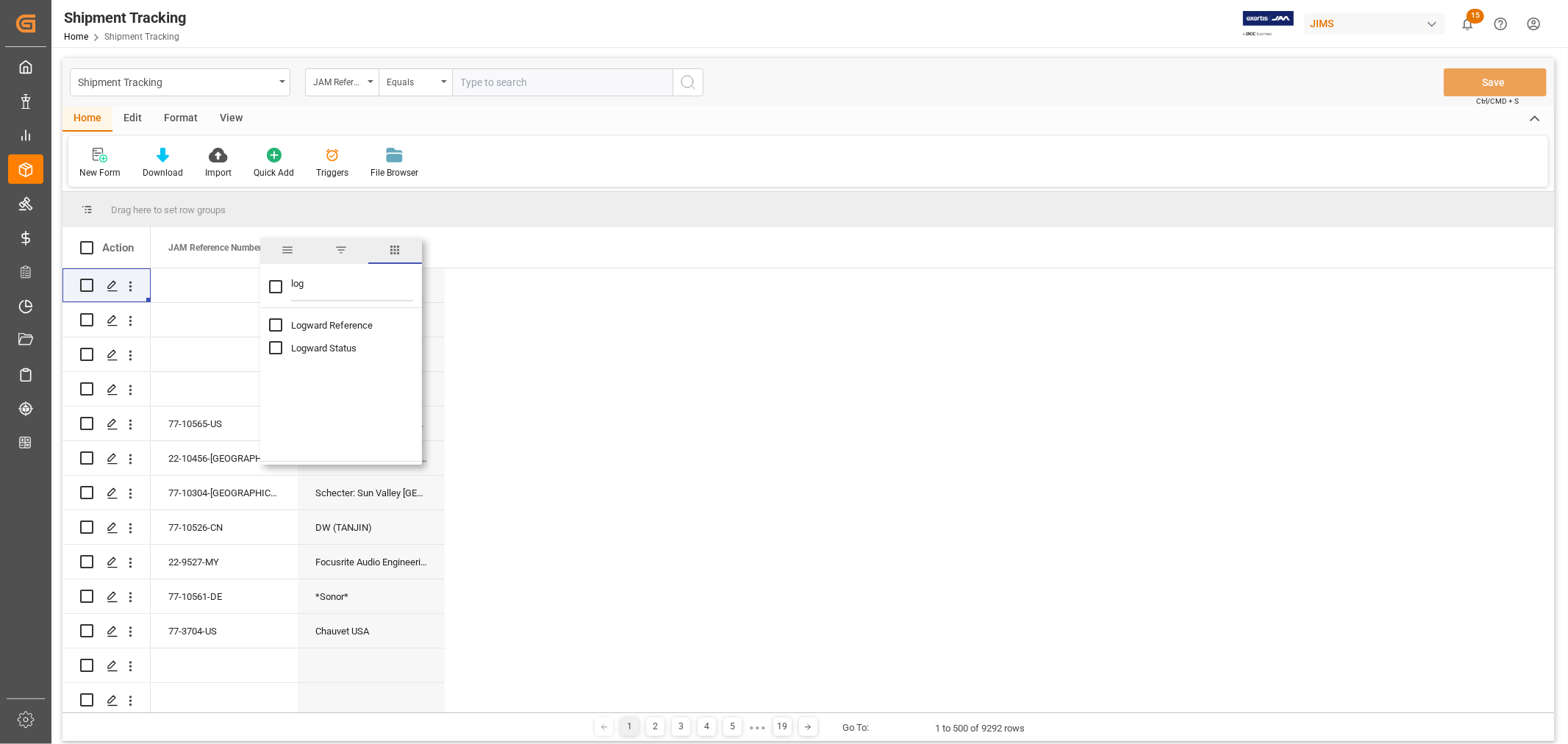
checkbox input "false"
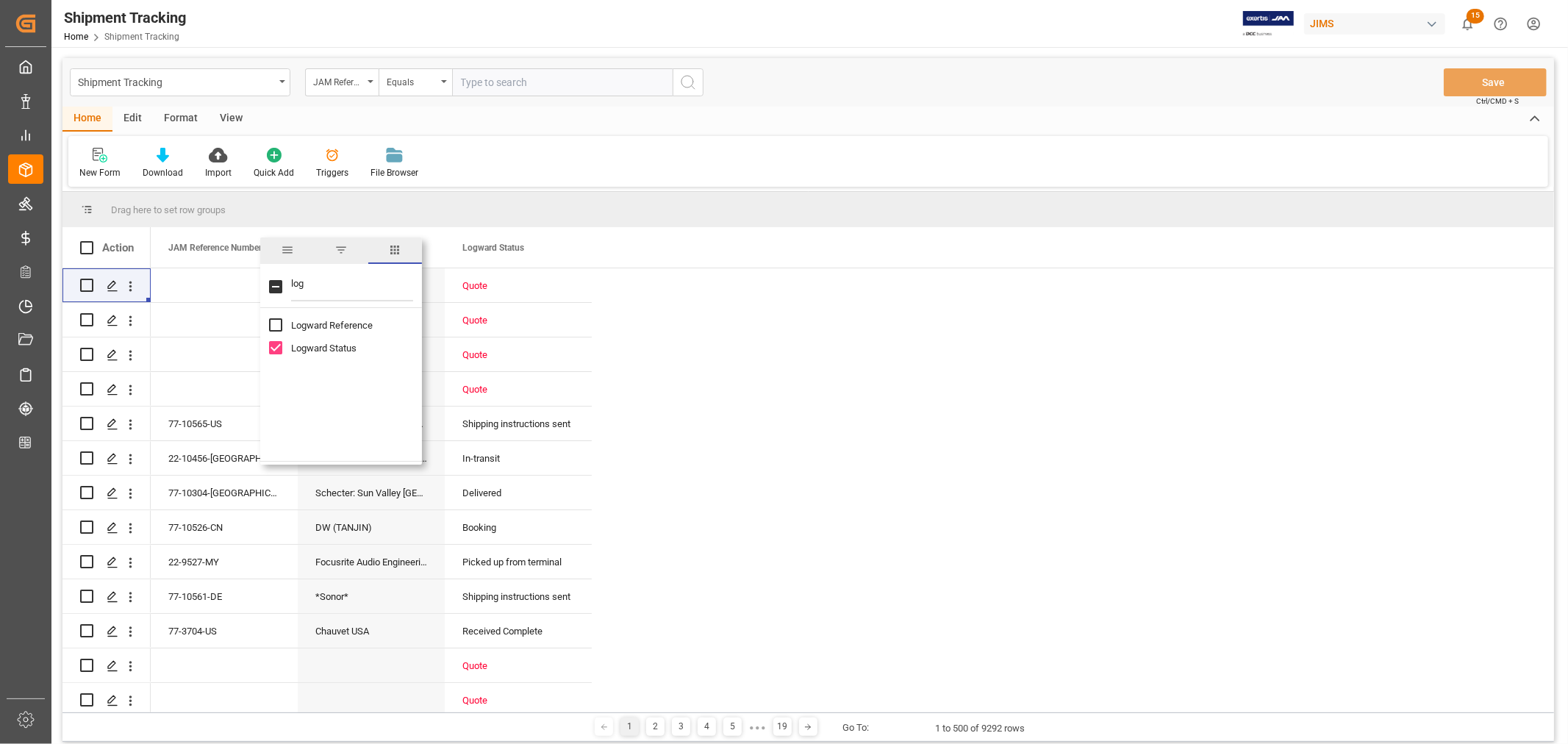
drag, startPoint x: 304, startPoint y: 281, endPoint x: 290, endPoint y: 284, distance: 14.3
click at [291, 284] on input "log" at bounding box center [352, 287] width 122 height 30
type input "agent"
click at [273, 325] on input "Agent column toggle visibility (hidden)" at bounding box center [276, 325] width 13 height 13
checkbox input "true"
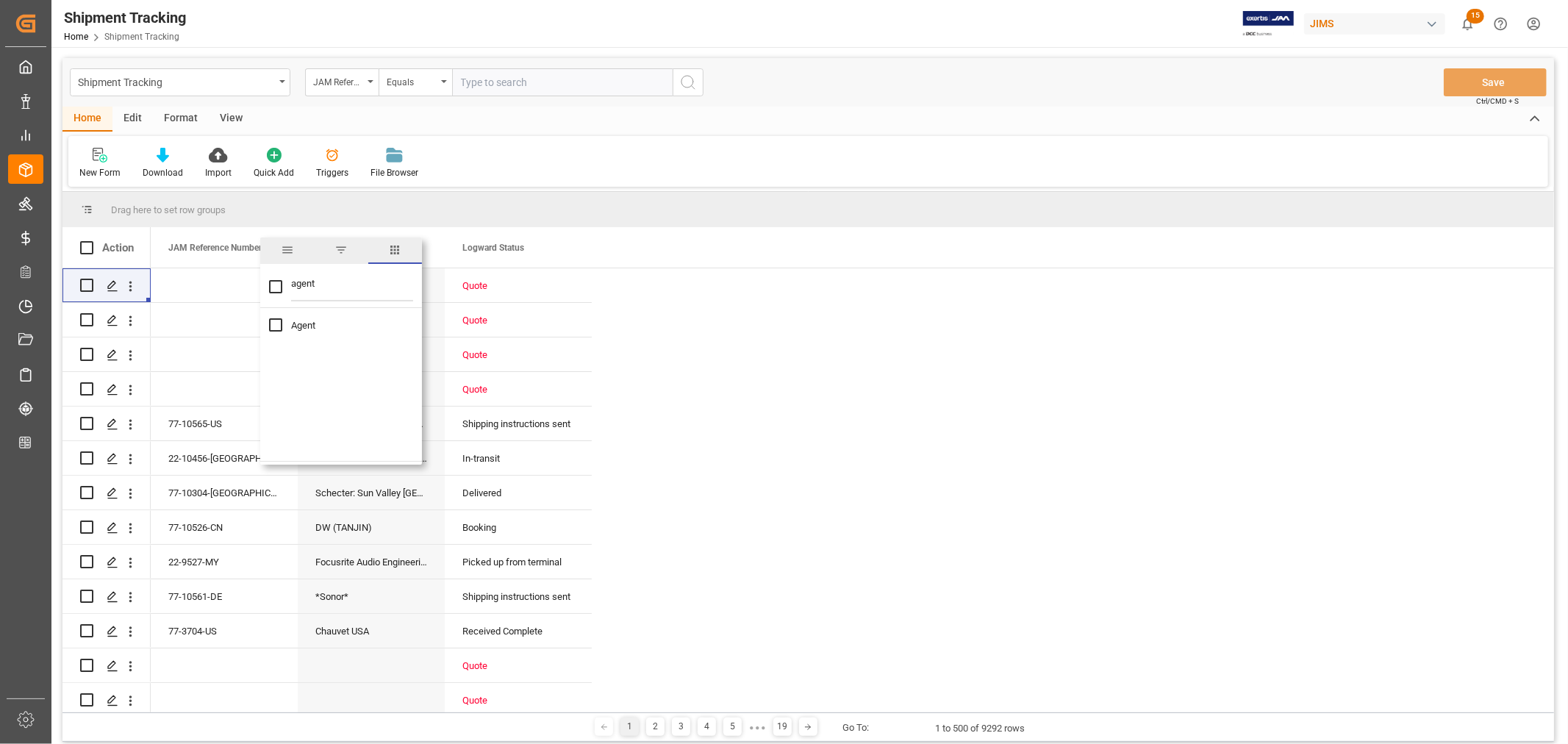
checkbox input "true"
drag, startPoint x: 316, startPoint y: 282, endPoint x: 283, endPoint y: 281, distance: 33.0
click at [283, 281] on div "agent" at bounding box center [341, 287] width 161 height 41
type input "con"
checkbox input "false"
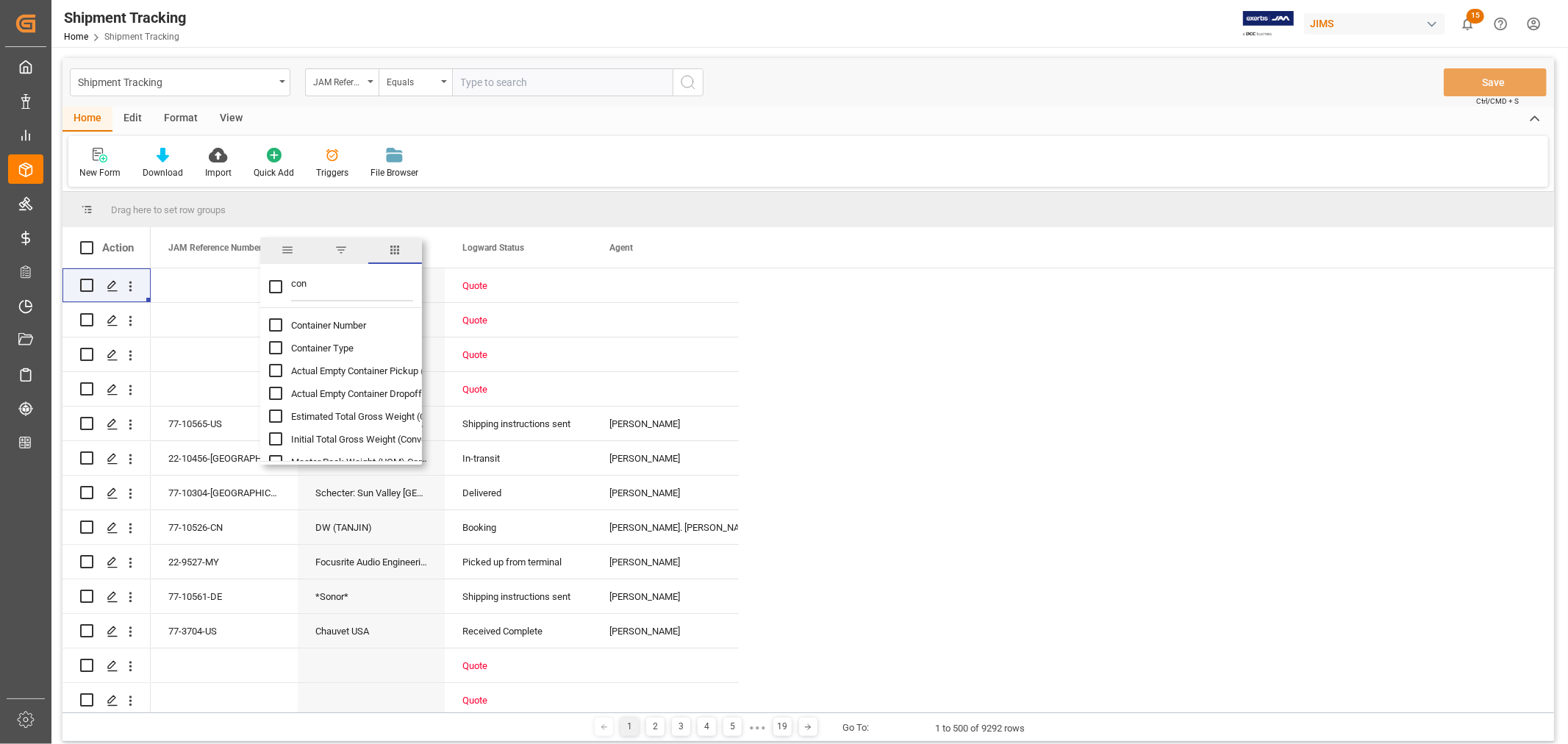
type input "con"
click at [273, 345] on input "Container Type column toggle visibility (hidden)" at bounding box center [276, 348] width 13 height 13
checkbox input "true"
checkbox input "false"
drag, startPoint x: 313, startPoint y: 284, endPoint x: 278, endPoint y: 284, distance: 35.0
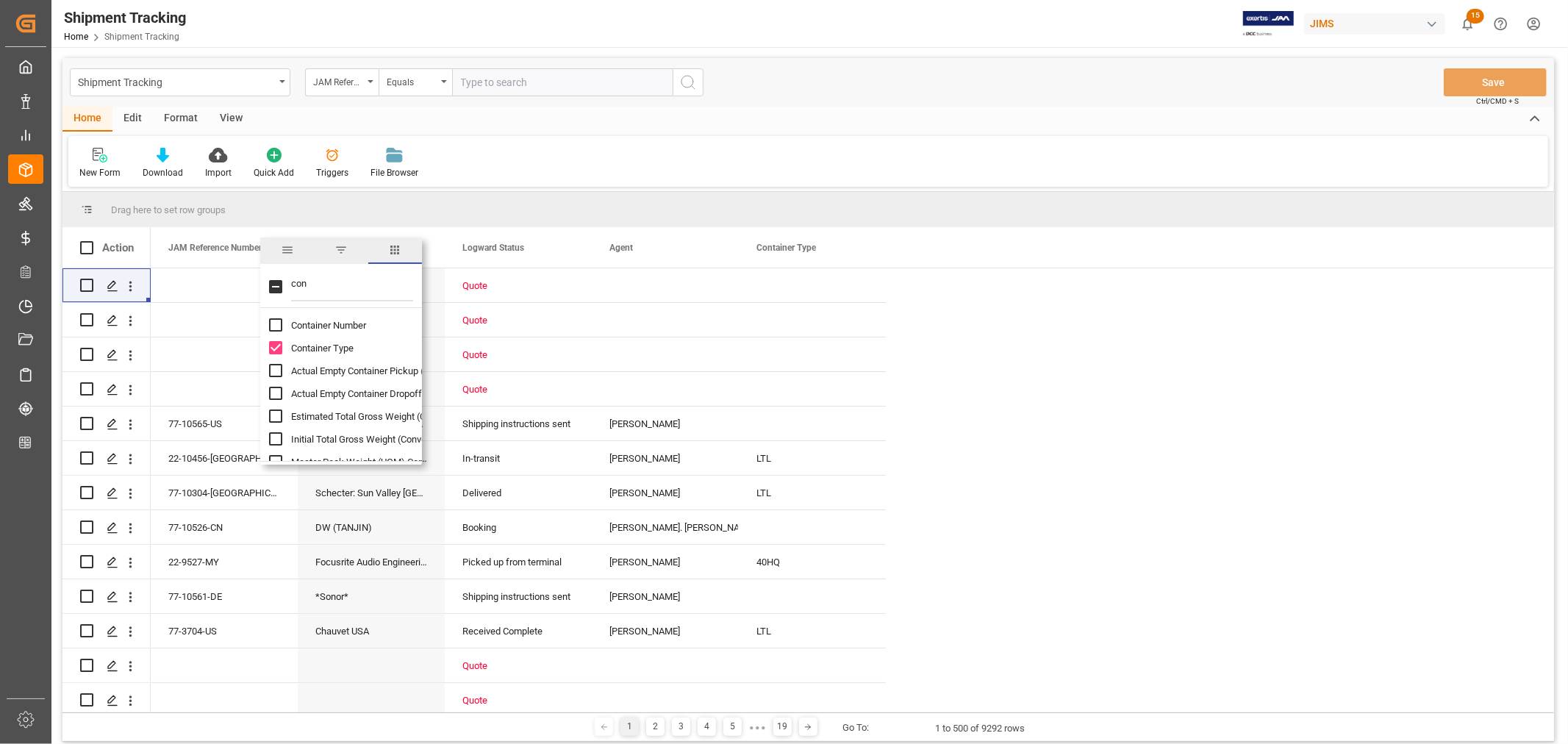
click at [278, 284] on div "con" at bounding box center [341, 287] width 161 height 41
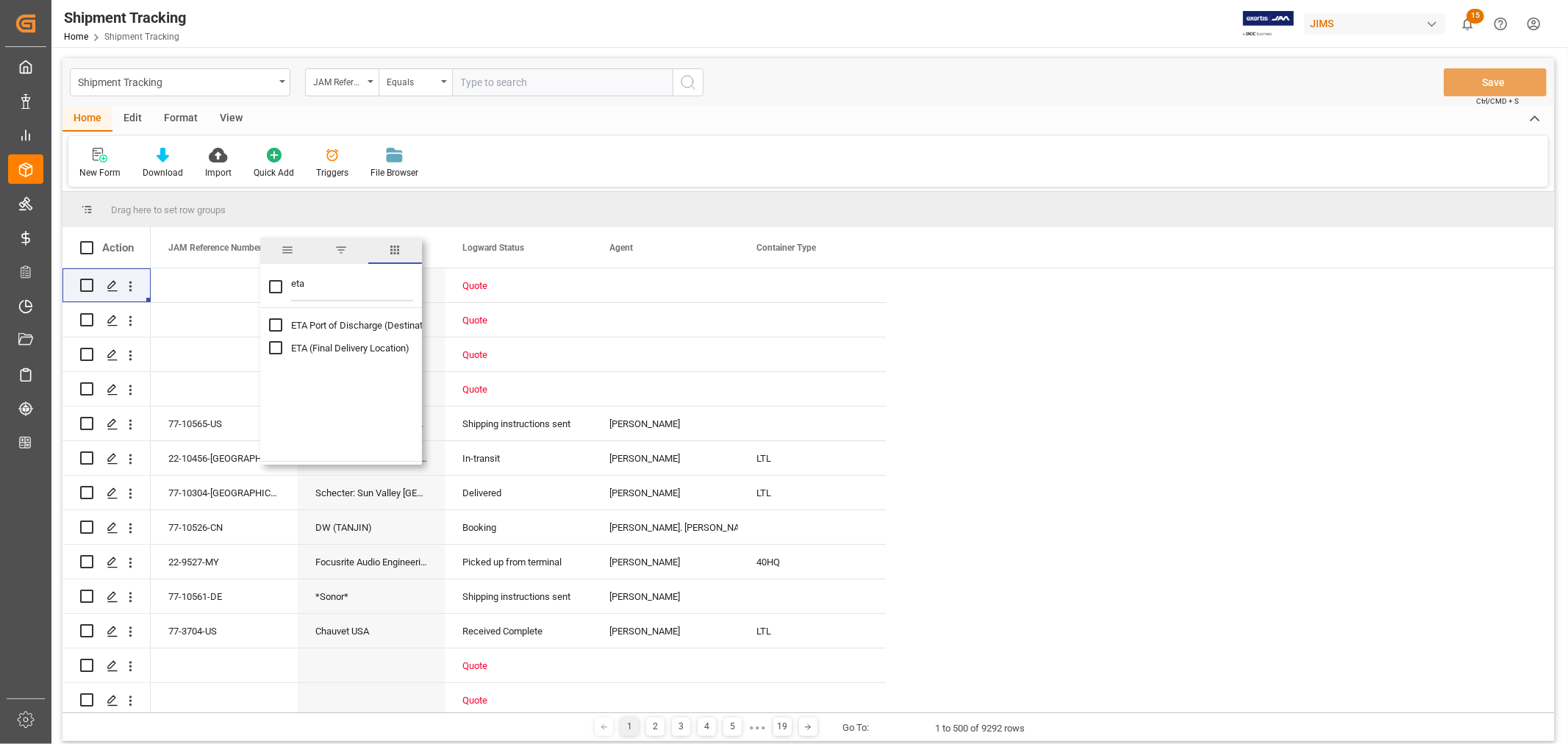
type input "eta"
click at [276, 347] on input "ETA (Final Delivery Location) column toggle visibility (hidden)" at bounding box center [276, 348] width 13 height 13
checkbox input "true"
checkbox input "false"
click at [724, 161] on div "New Form Download Import Quick Add Triggers File Browser" at bounding box center [808, 161] width 1480 height 51
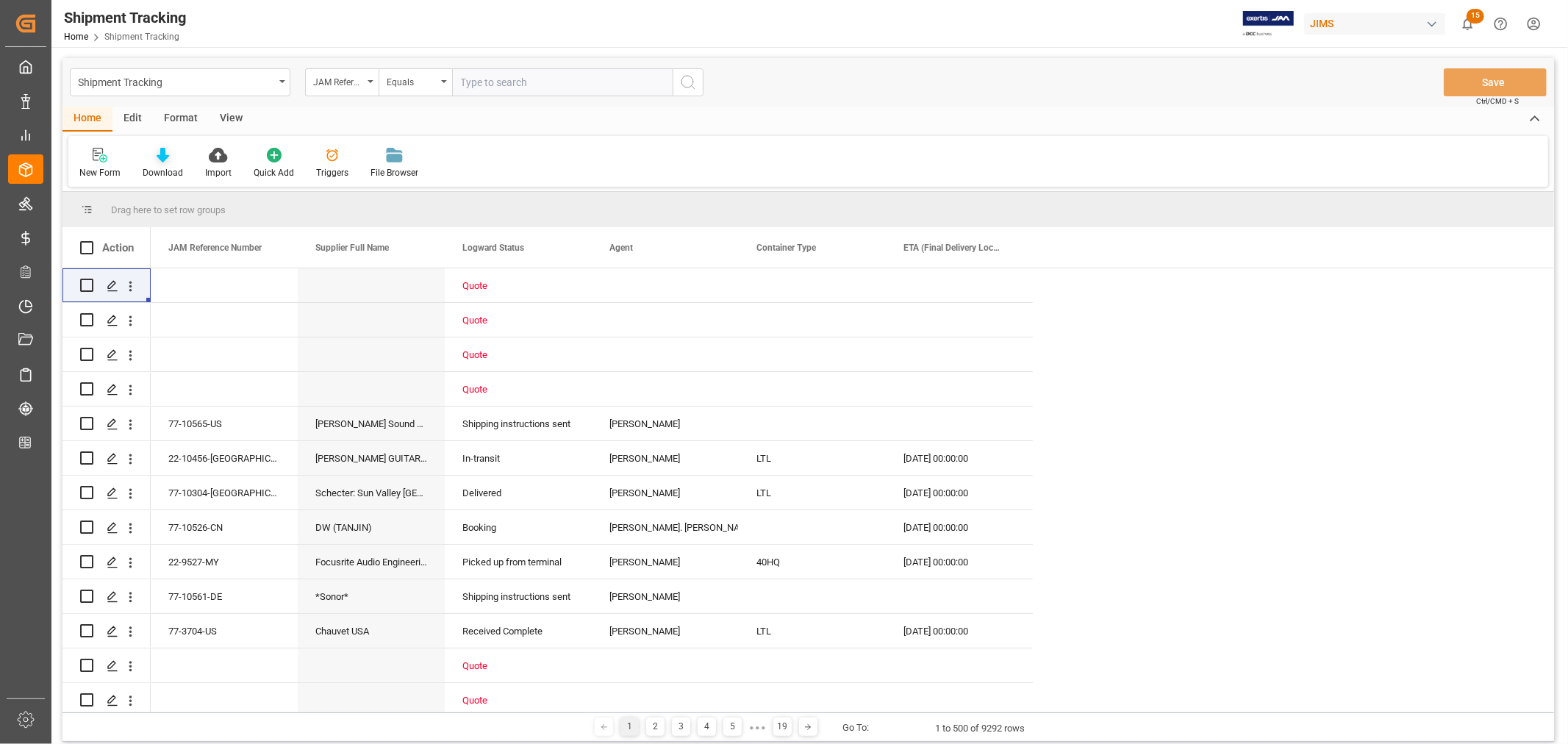
click at [160, 160] on icon at bounding box center [163, 155] width 13 height 14
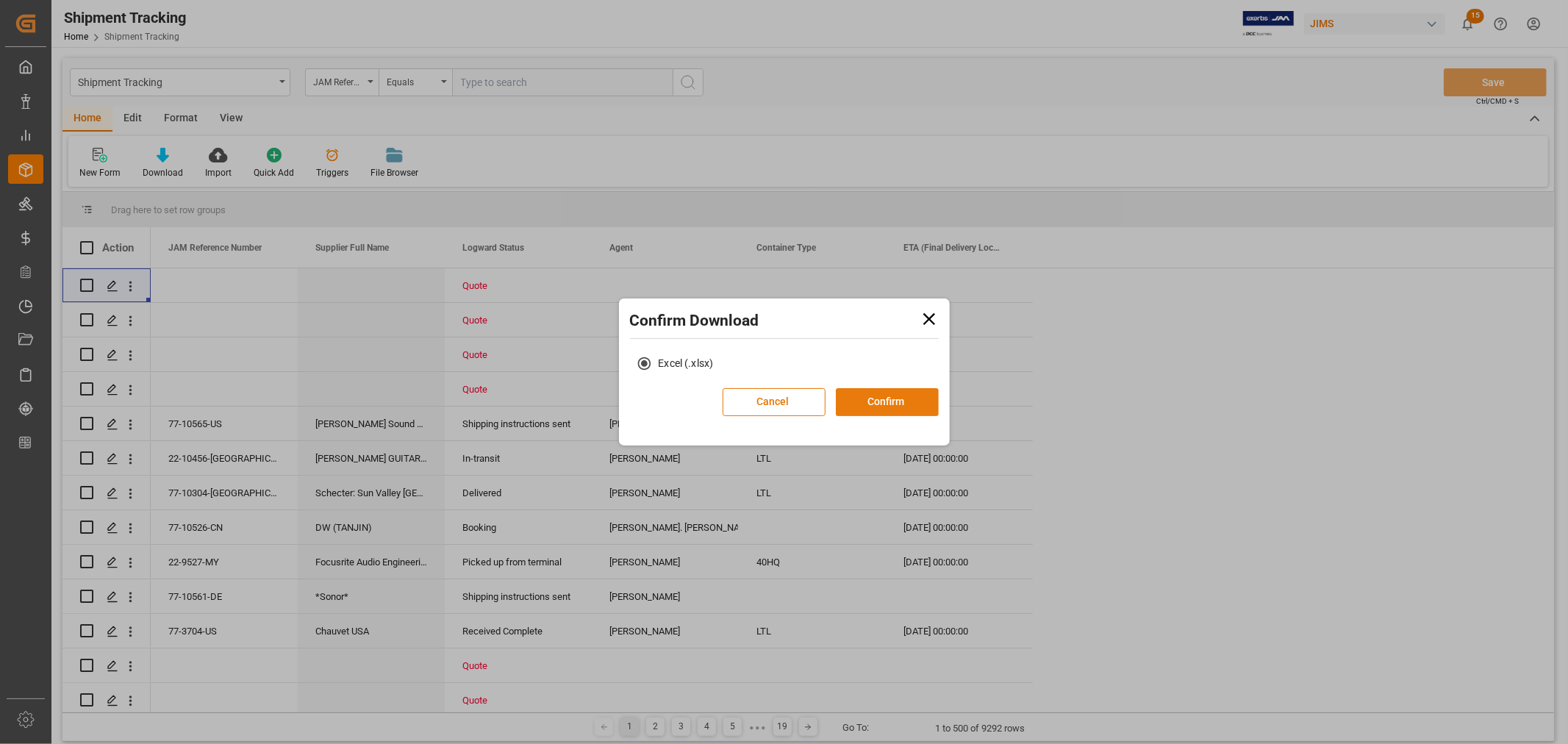
click at [879, 402] on button "Confirm" at bounding box center [887, 402] width 103 height 28
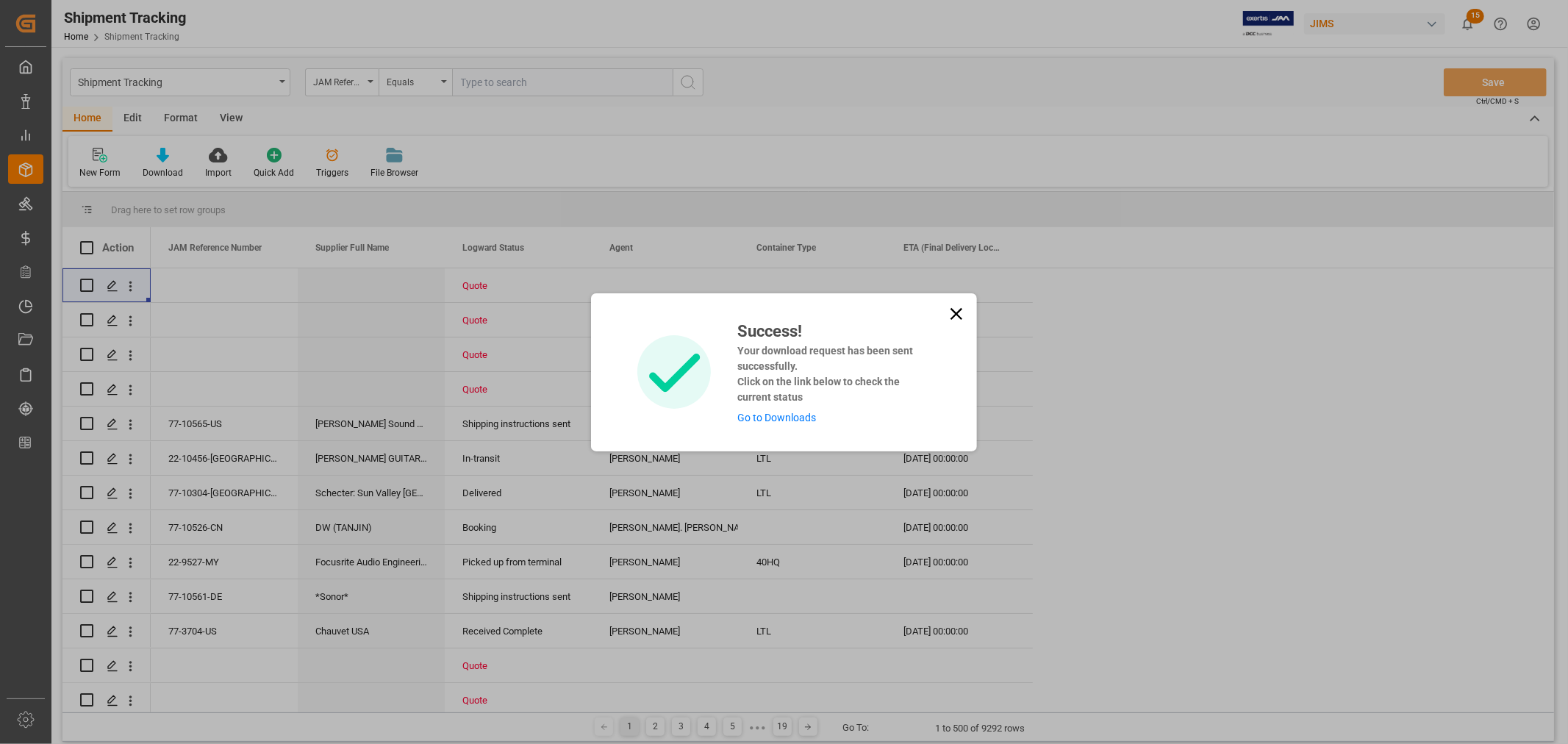
click at [776, 413] on link "Go to Downloads" at bounding box center [777, 417] width 79 height 12
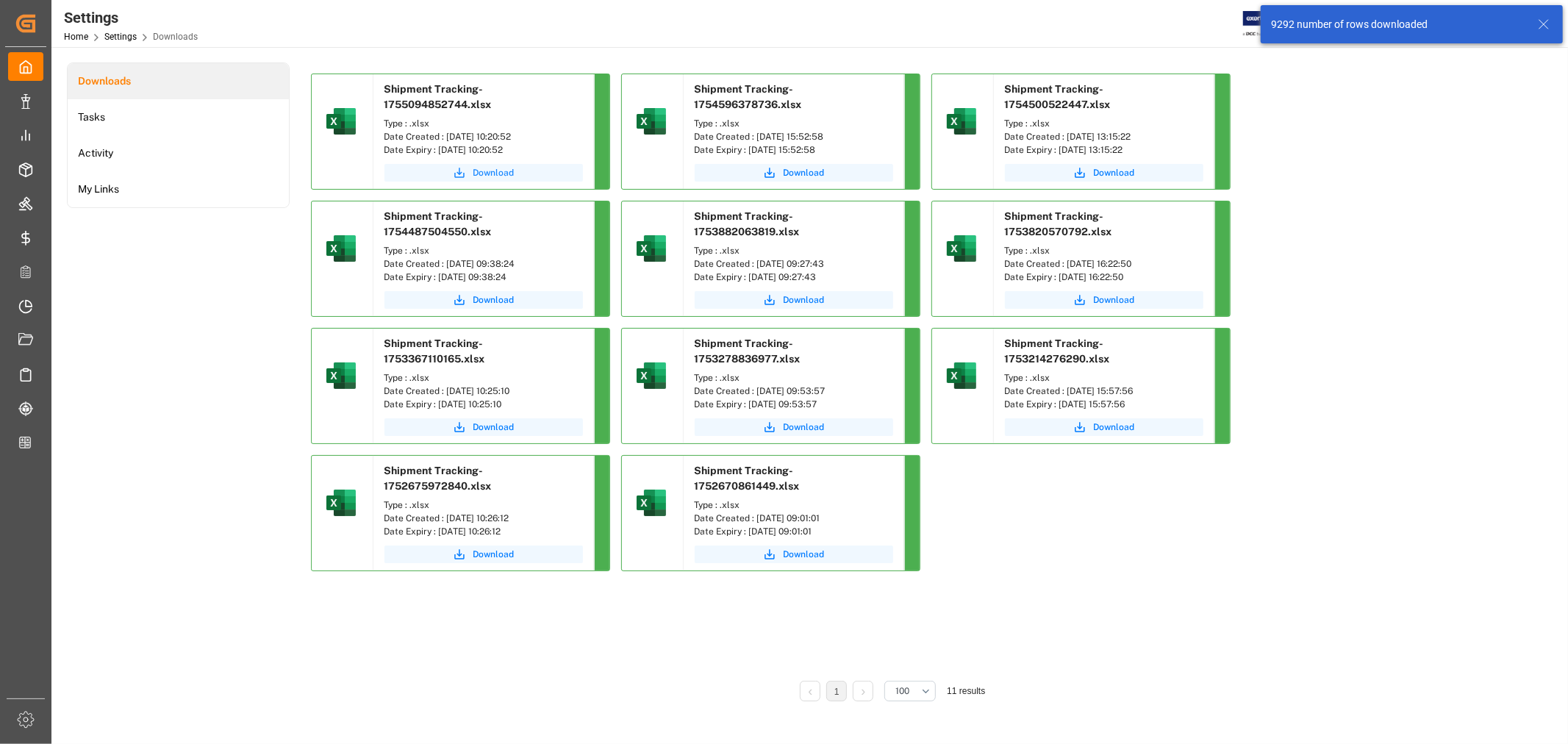
click at [496, 173] on span "Download" at bounding box center [493, 173] width 41 height 13
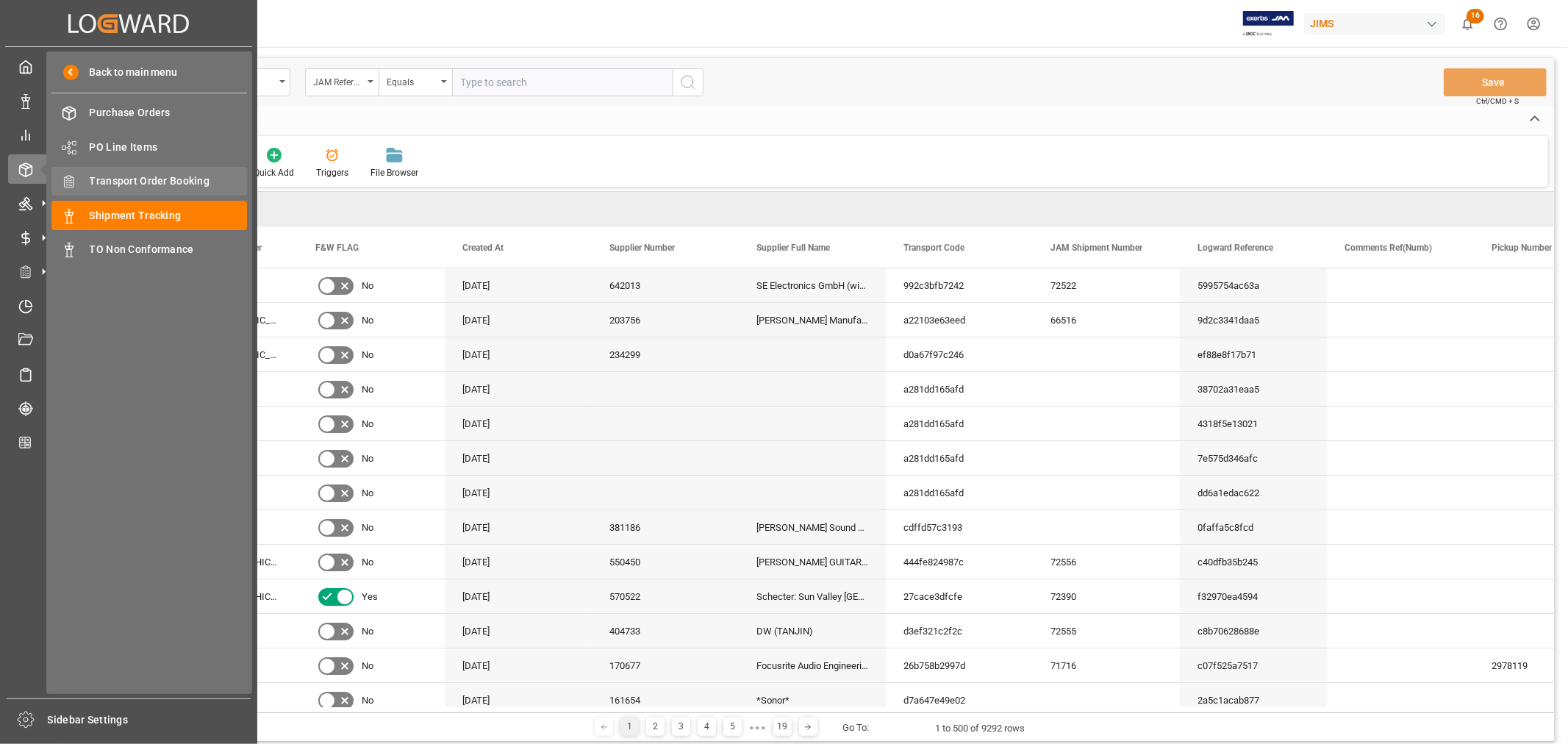
click at [165, 178] on span "Transport Order Booking" at bounding box center [169, 181] width 158 height 15
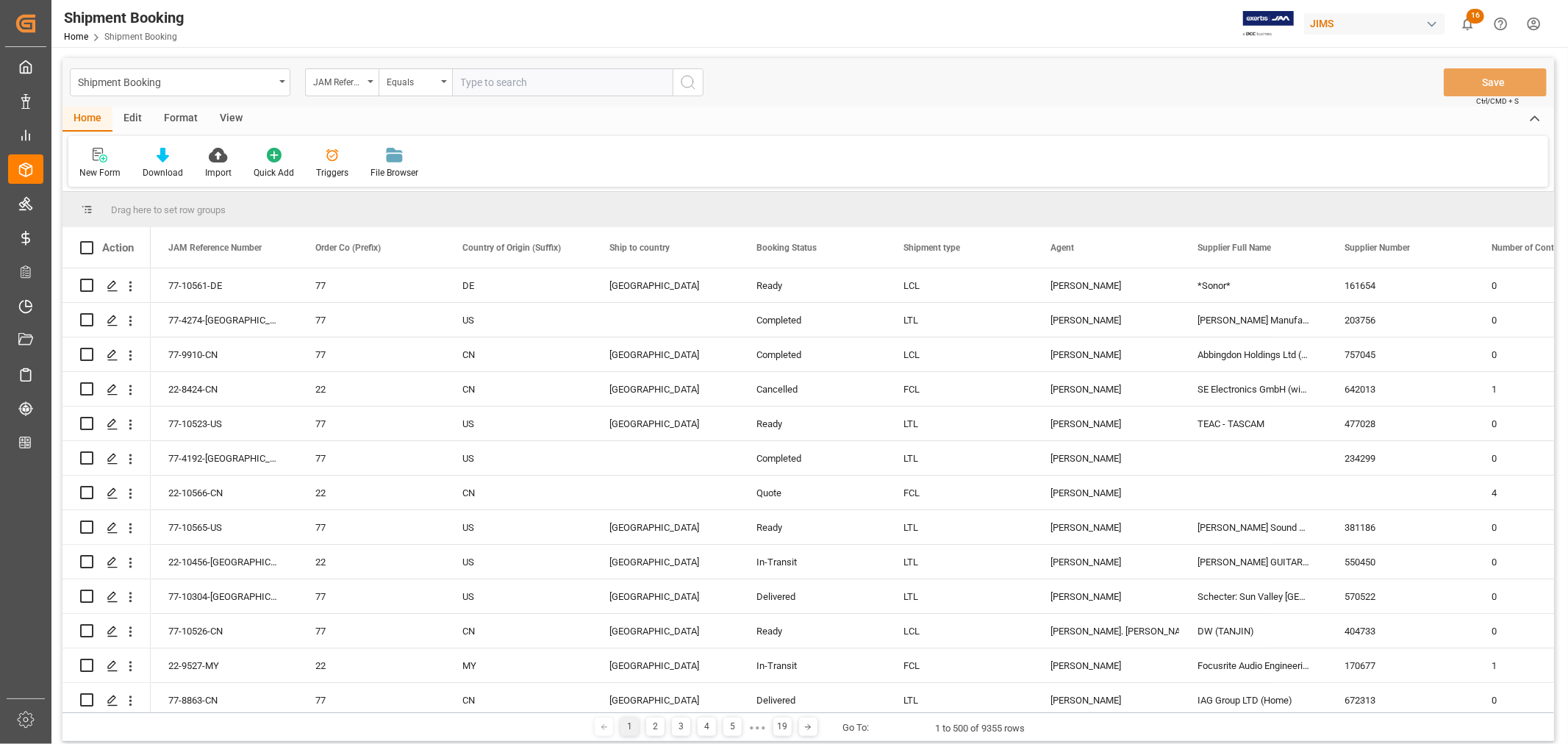
click at [462, 82] on input "text" at bounding box center [562, 82] width 221 height 28
type input "22-9700-de"
click at [688, 83] on icon "search button" at bounding box center [688, 83] width 18 height 18
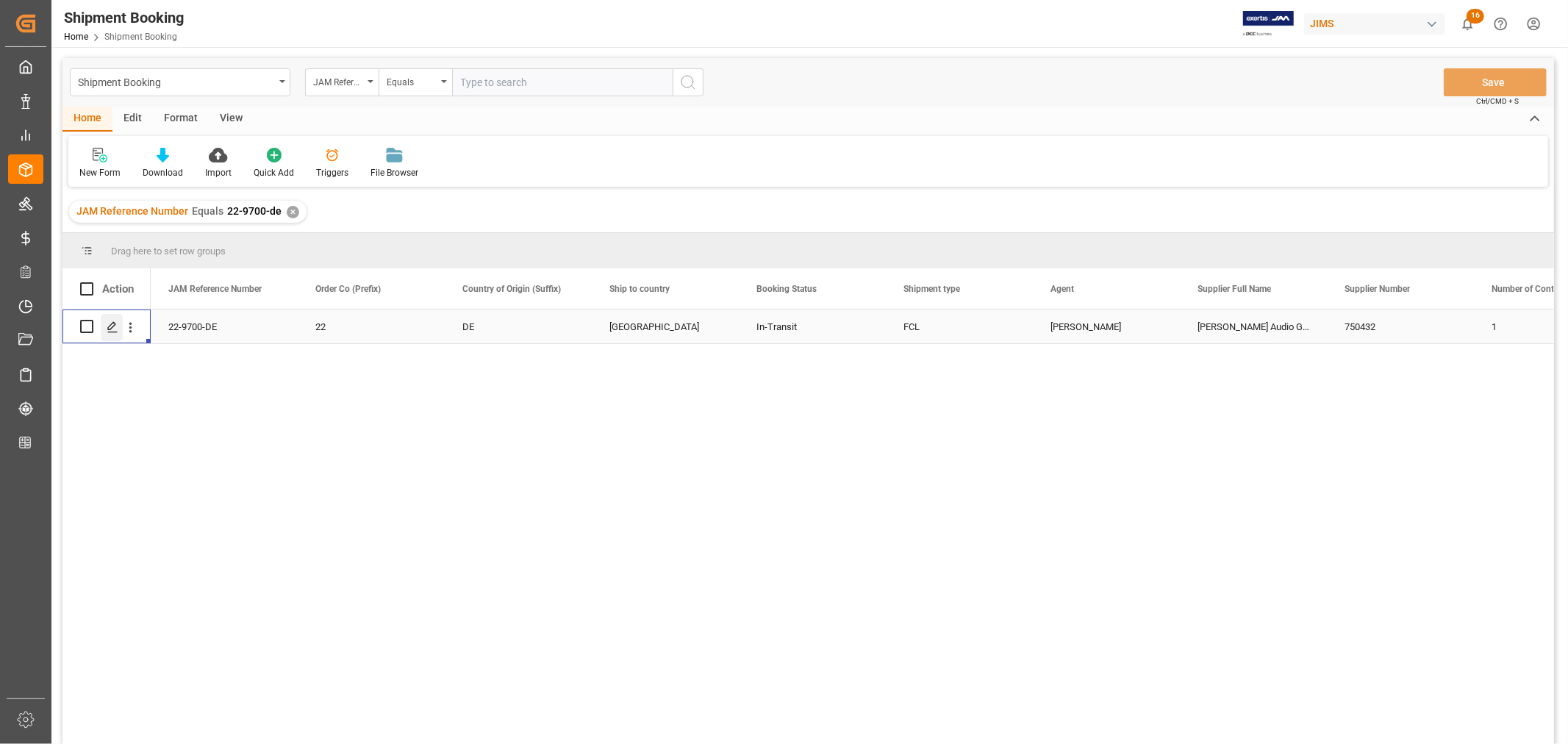
click at [112, 326] on polygon "Press SPACE to select this row." at bounding box center [112, 325] width 7 height 7
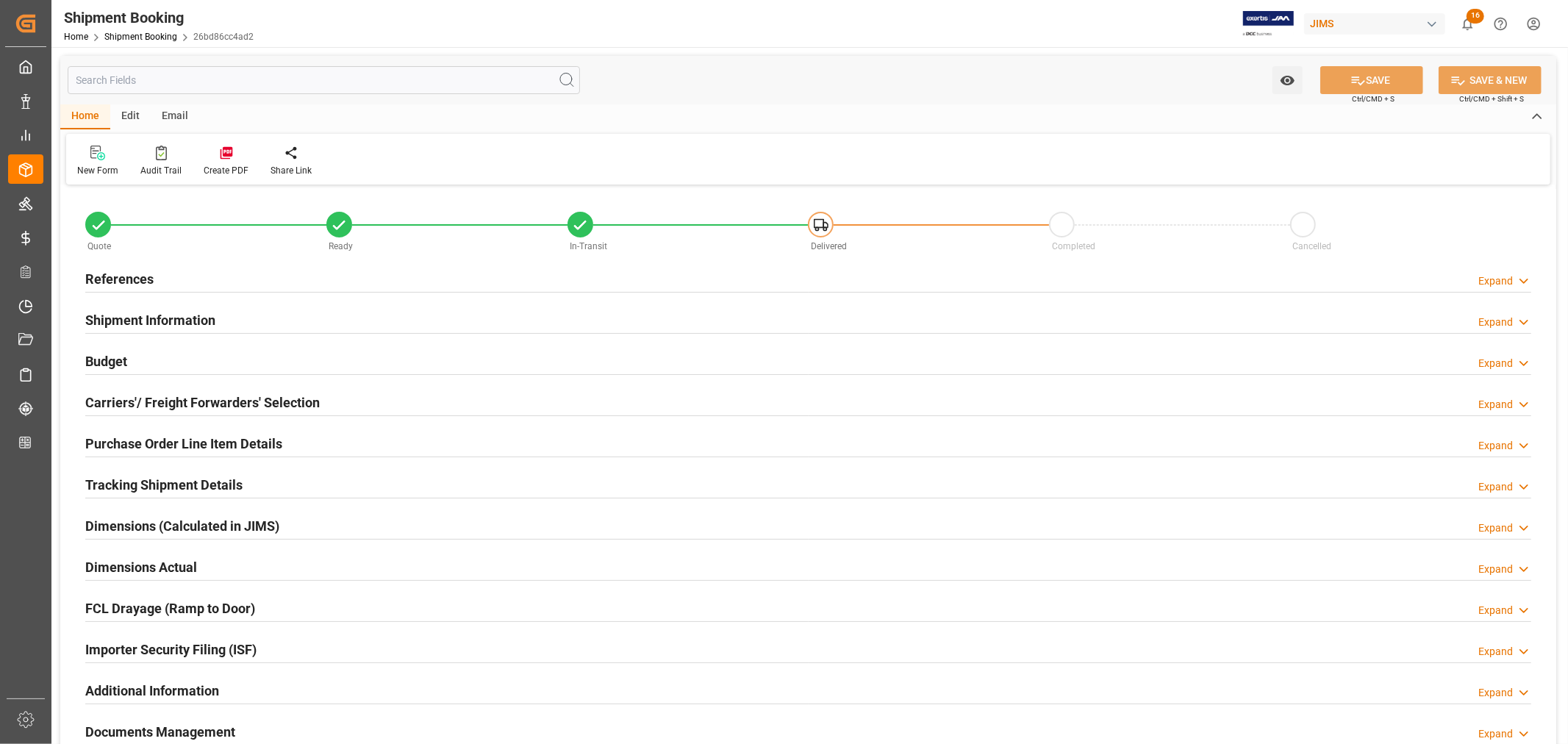
type input "43"
click at [145, 312] on h2 "Shipment Information" at bounding box center [150, 320] width 130 height 20
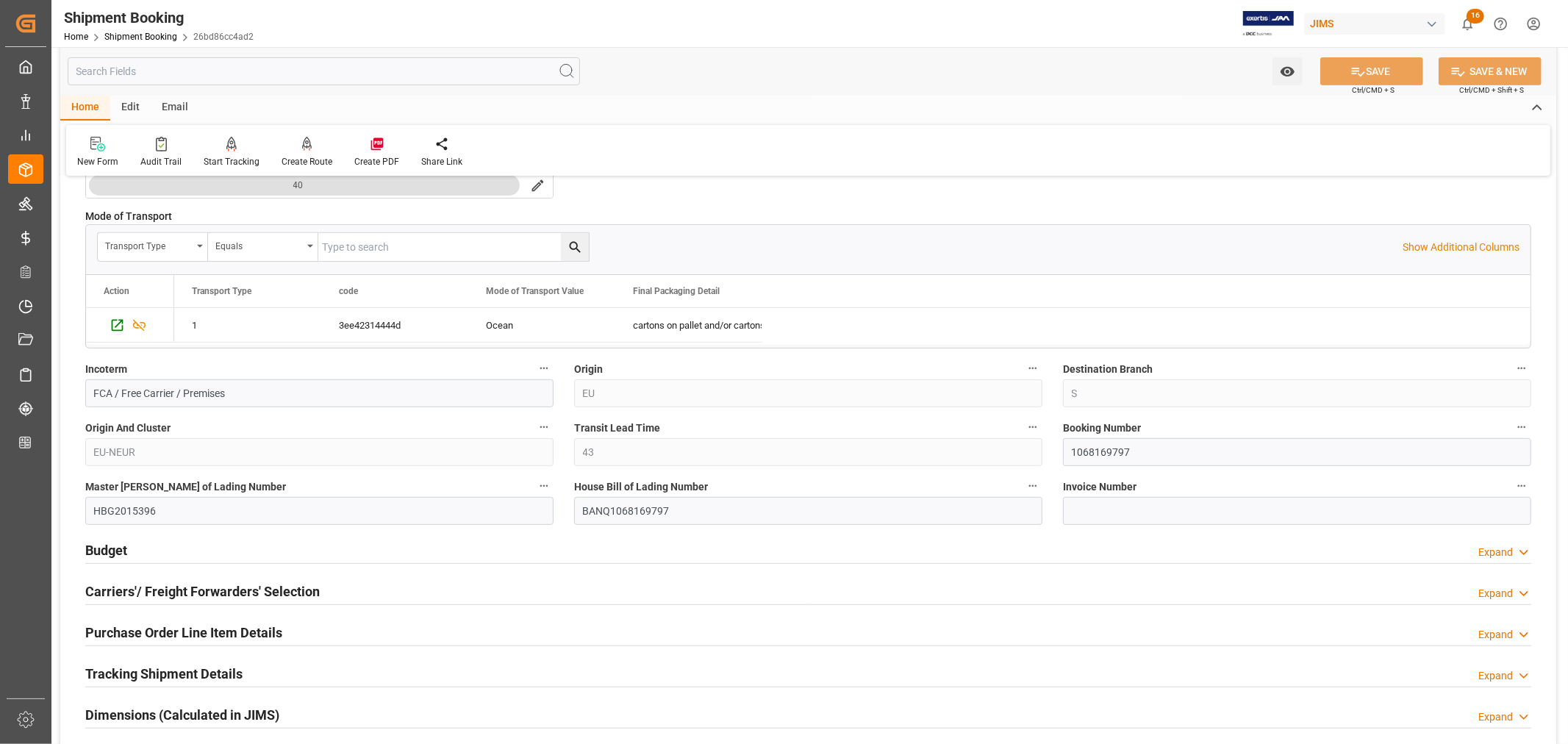
scroll to position [408, 0]
click at [1089, 447] on input "1068169797" at bounding box center [1296, 449] width 468 height 28
click at [144, 31] on div "Home Shipment Booking 26bd86cc4ad2" at bounding box center [159, 36] width 190 height 15
click at [138, 35] on link "Shipment Booking" at bounding box center [141, 36] width 73 height 10
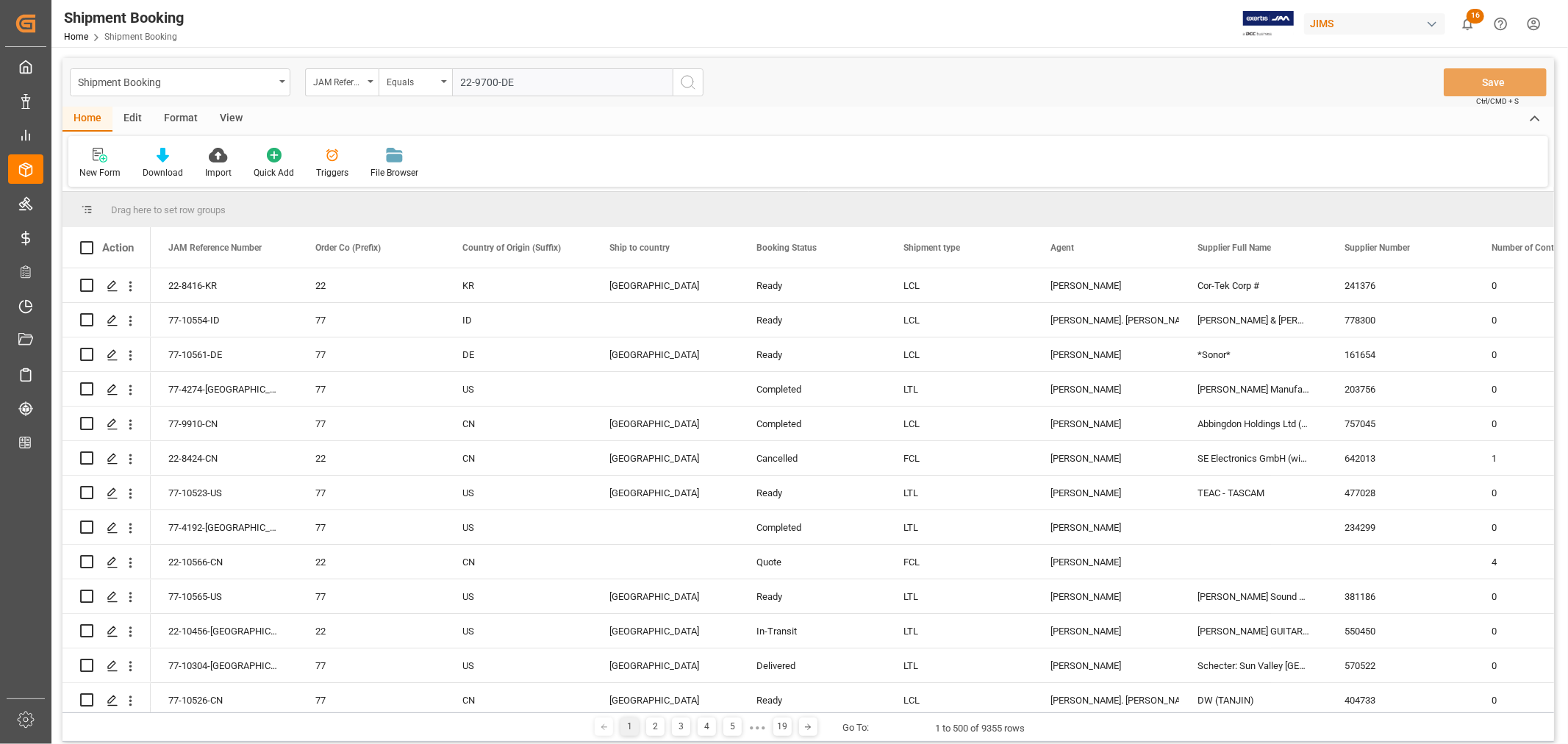
type input "22-9700-DE"
click at [684, 80] on icon "search button" at bounding box center [688, 83] width 18 height 18
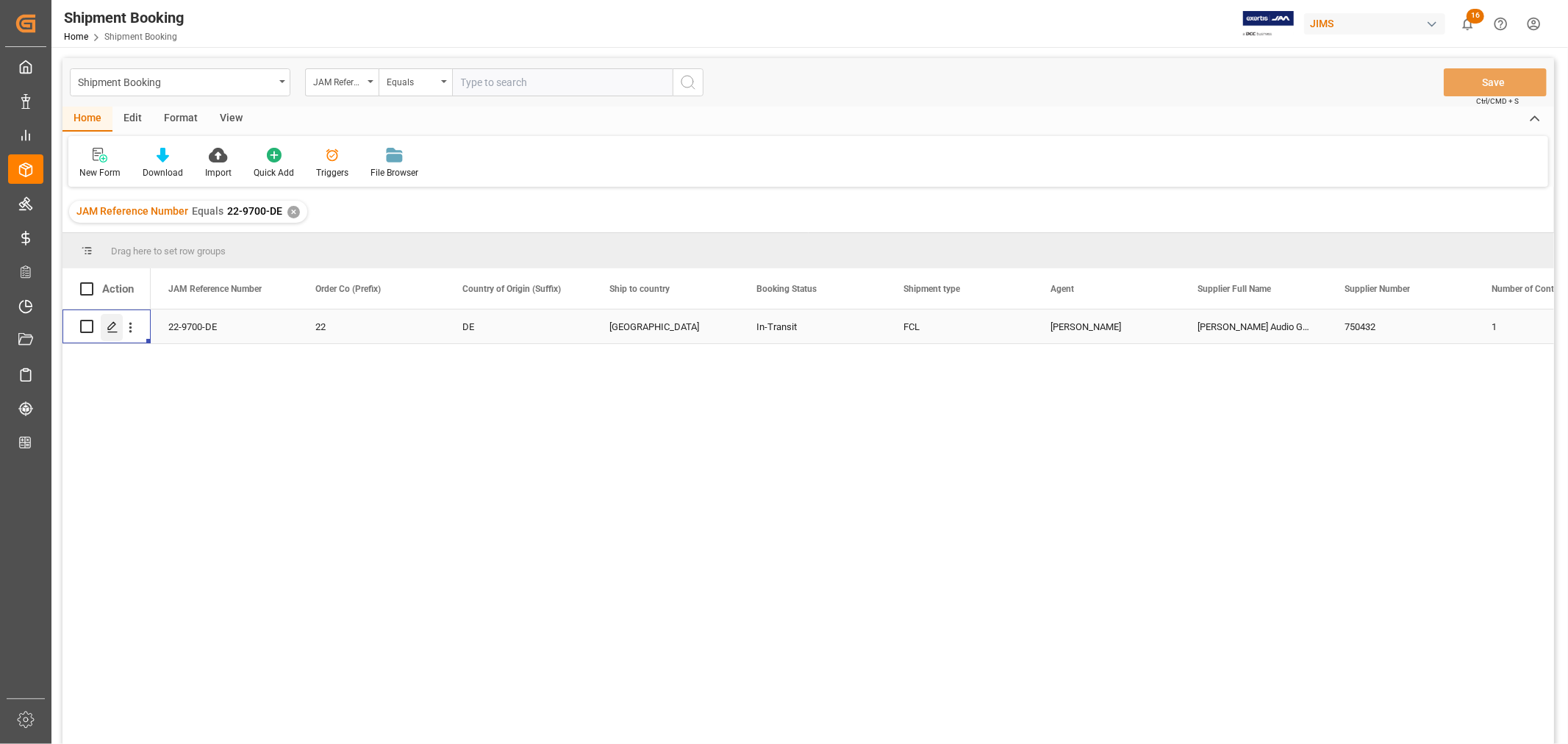
click at [116, 328] on icon "Press SPACE to select this row." at bounding box center [112, 327] width 12 height 12
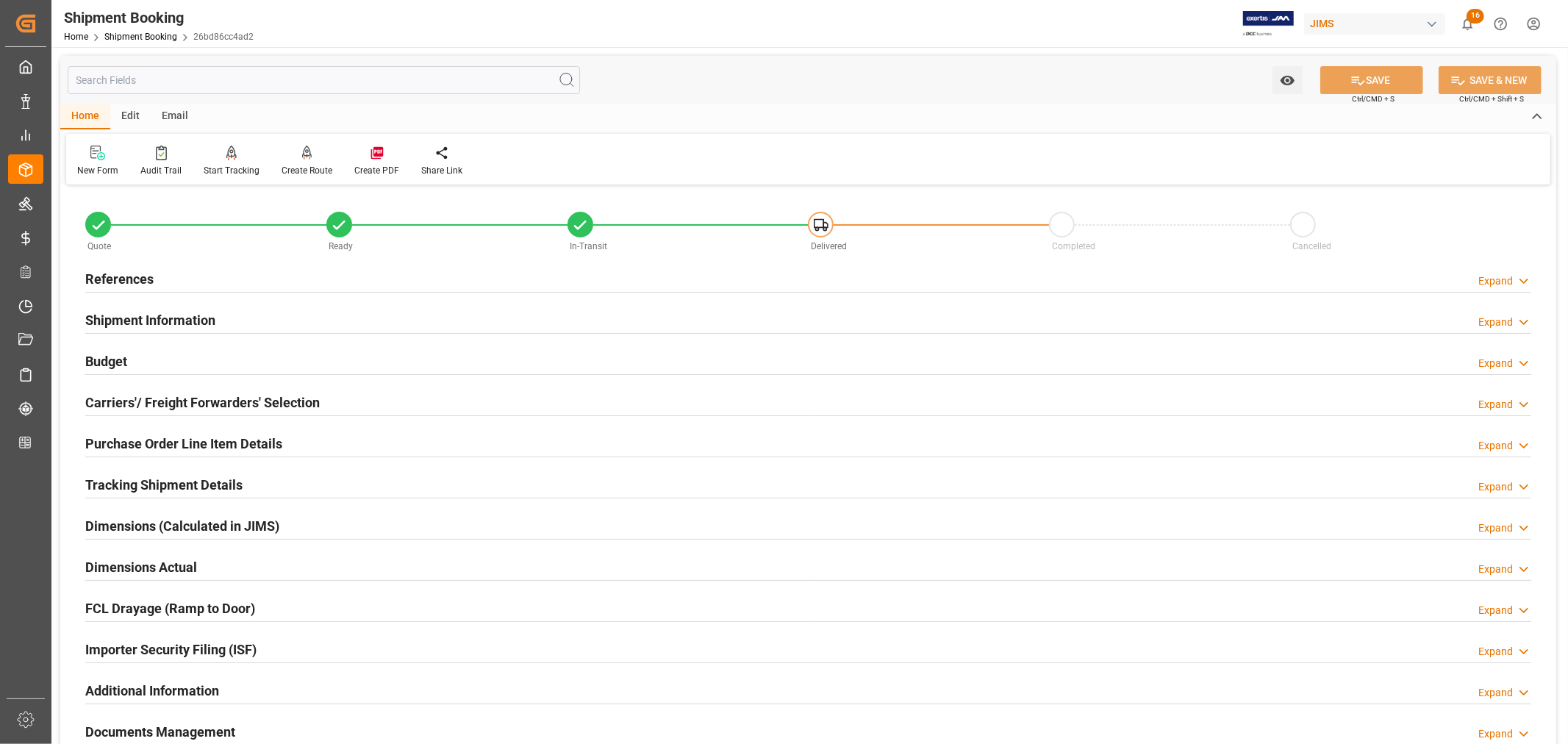
click at [138, 442] on h2 "Purchase Order Line Item Details" at bounding box center [183, 444] width 197 height 20
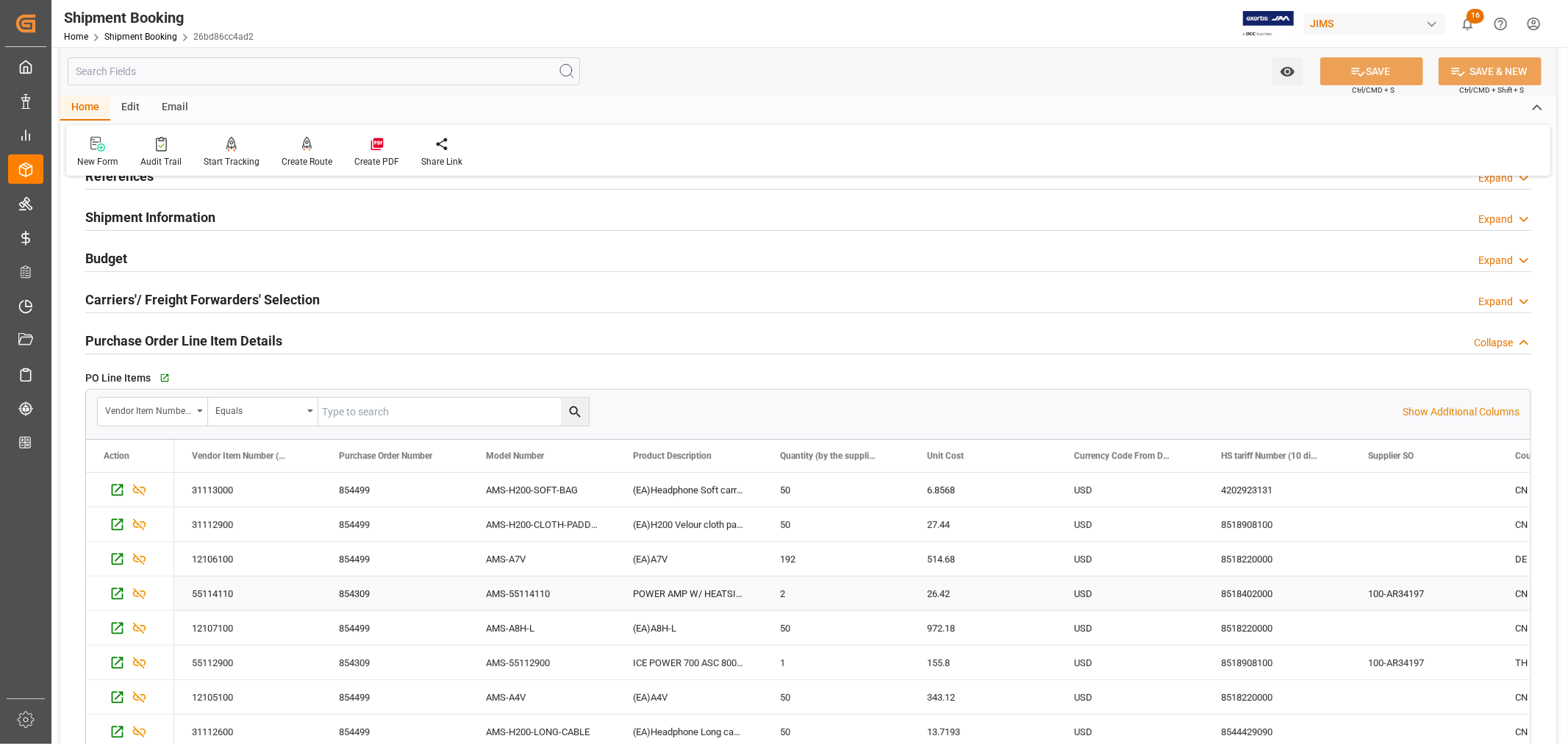
scroll to position [82, 0]
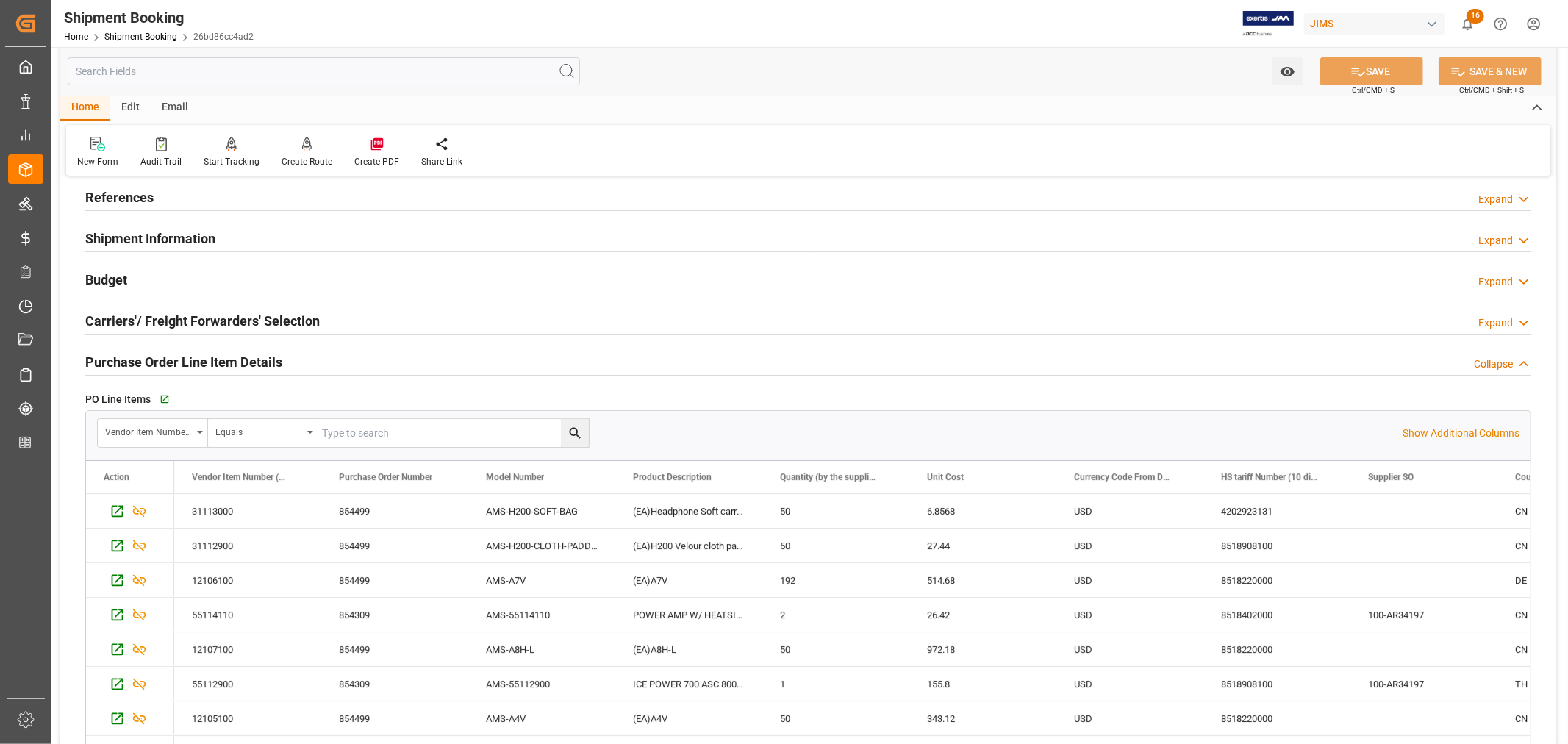
click at [184, 359] on h2 "Purchase Order Line Item Details" at bounding box center [183, 362] width 197 height 20
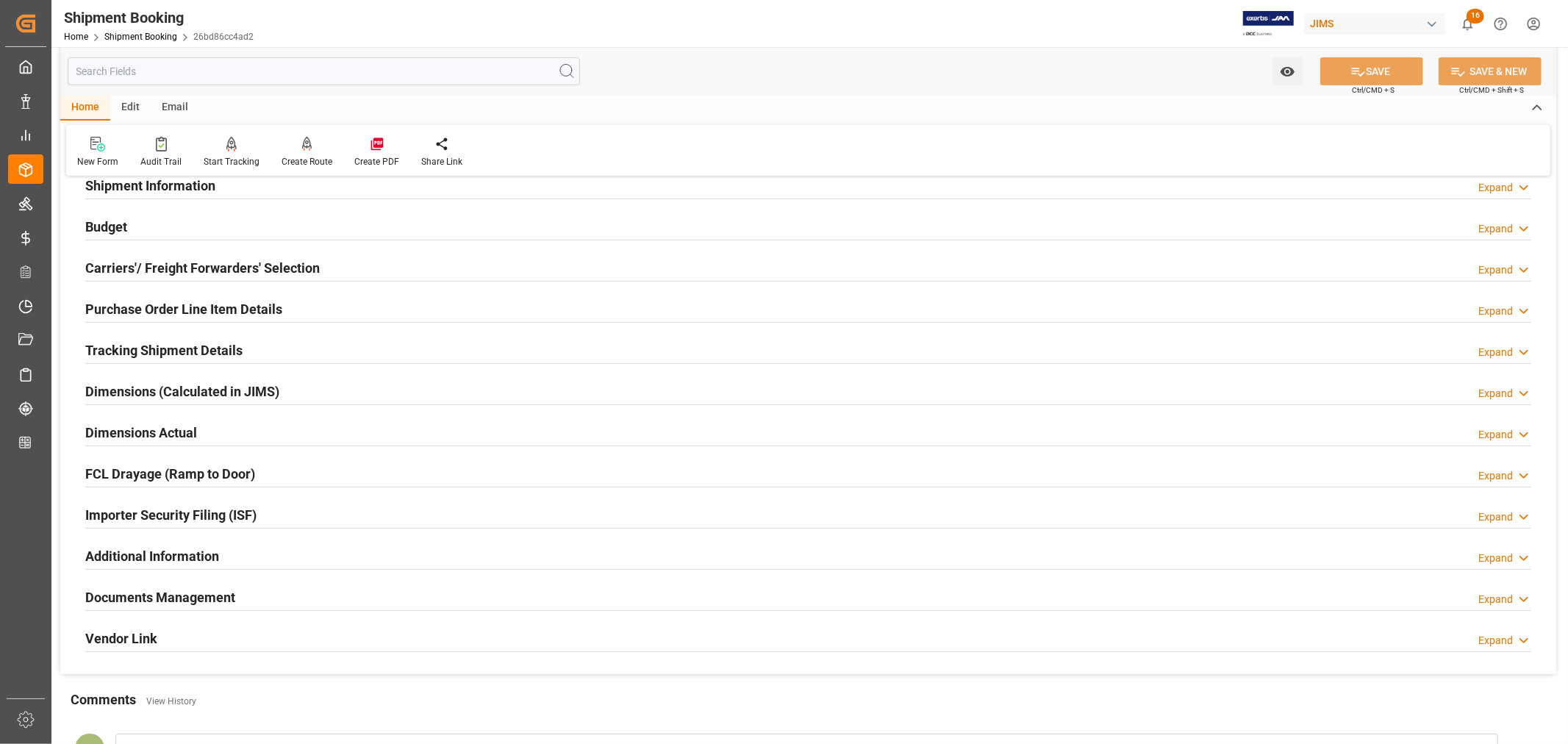
scroll to position [163, 0]
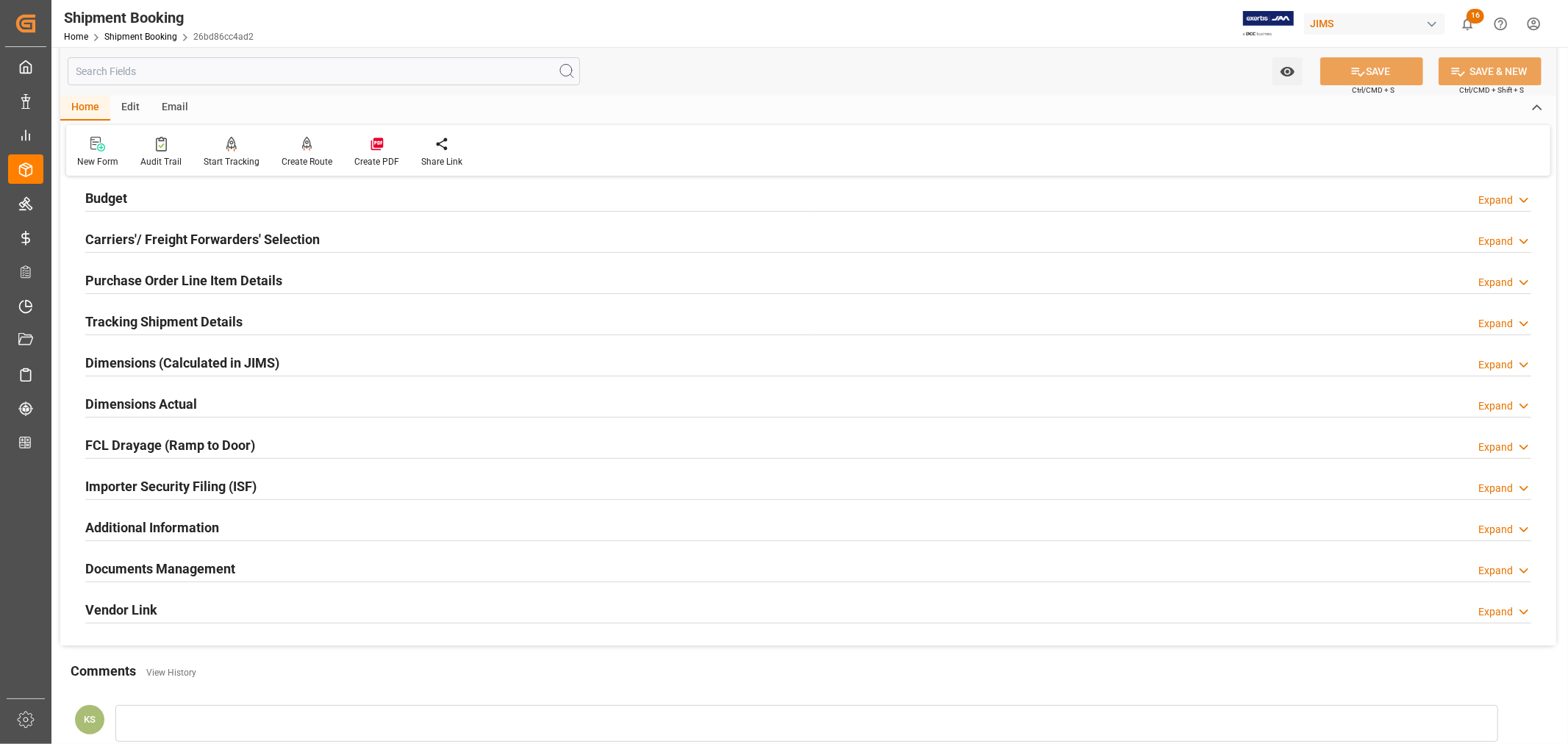
click at [268, 481] on div "Importer Security Filing (ISF) Expand" at bounding box center [808, 485] width 1446 height 28
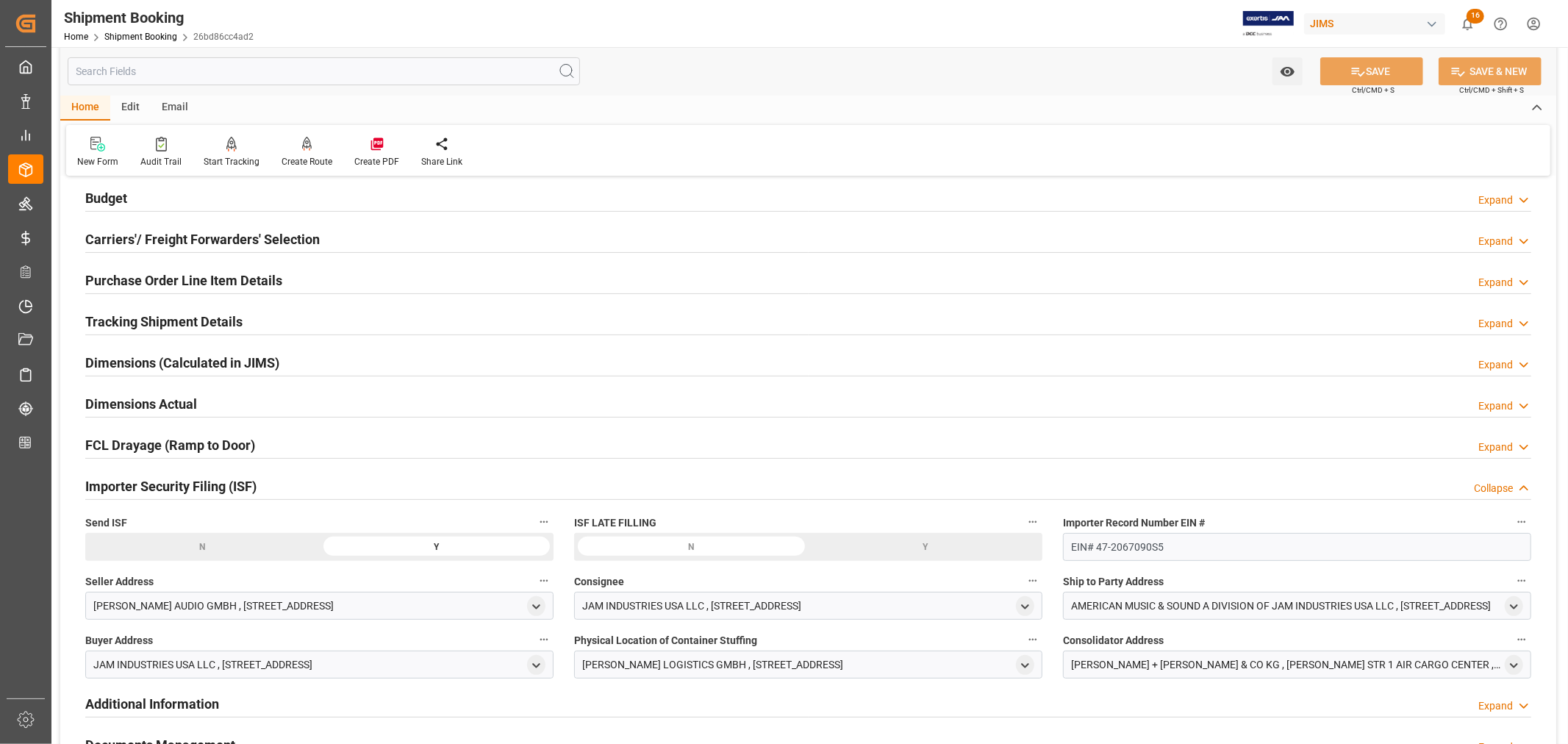
click at [268, 481] on div "Importer Security Filing (ISF) Collapse" at bounding box center [808, 485] width 1446 height 28
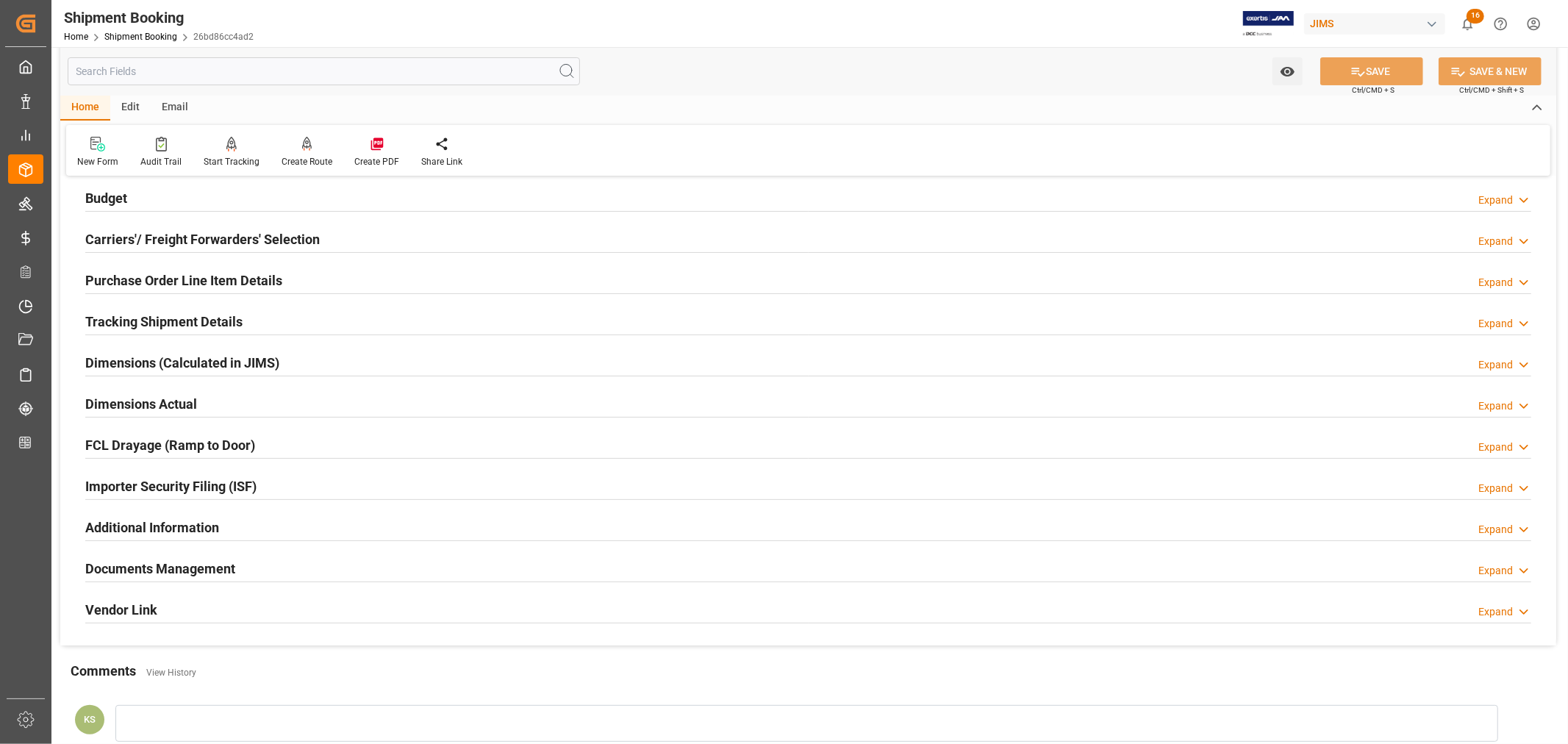
click at [120, 320] on h2 "Tracking Shipment Details" at bounding box center [164, 321] width 157 height 20
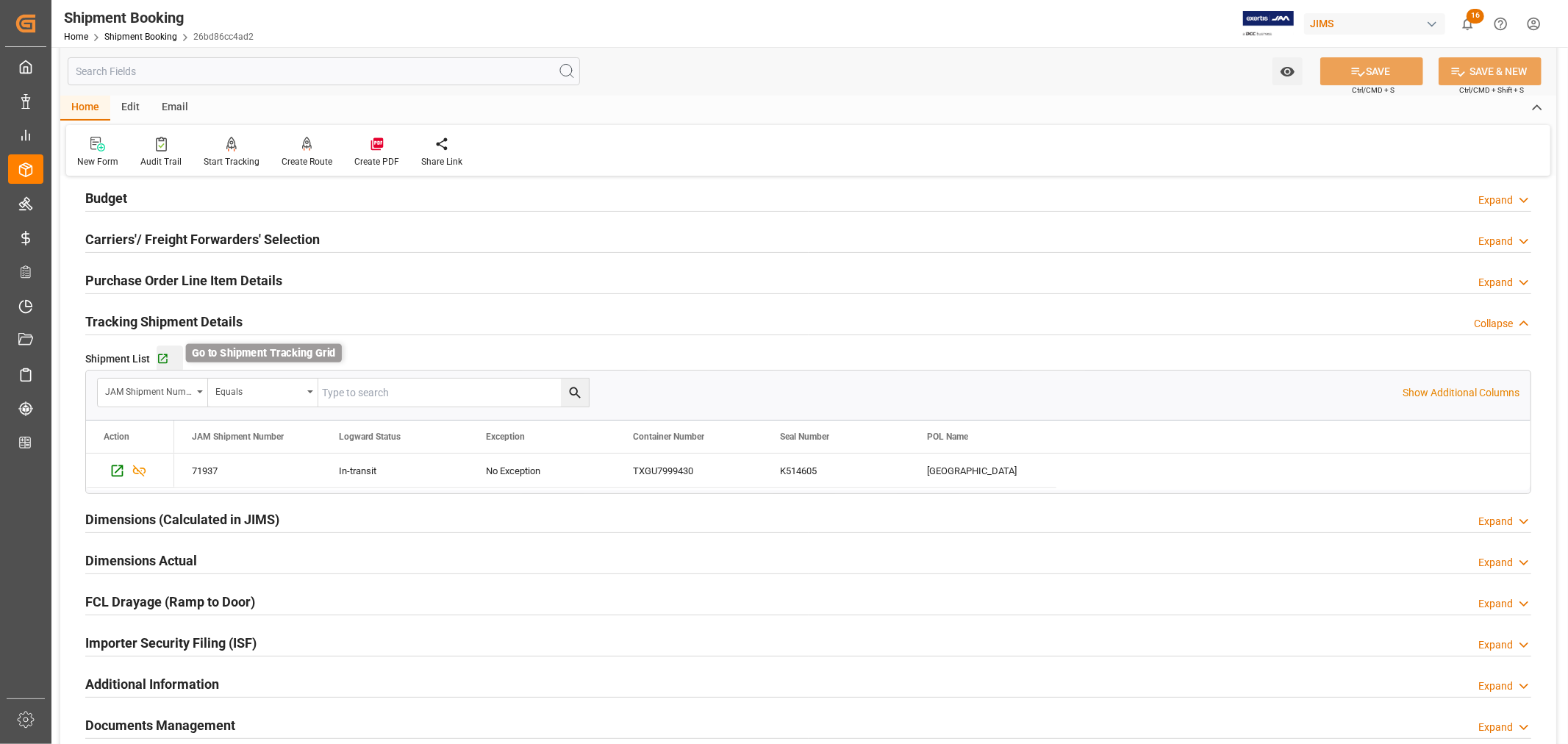
click at [158, 359] on icon "button" at bounding box center [163, 359] width 13 height 13
click at [172, 322] on h2 "Tracking Shipment Details" at bounding box center [164, 321] width 157 height 20
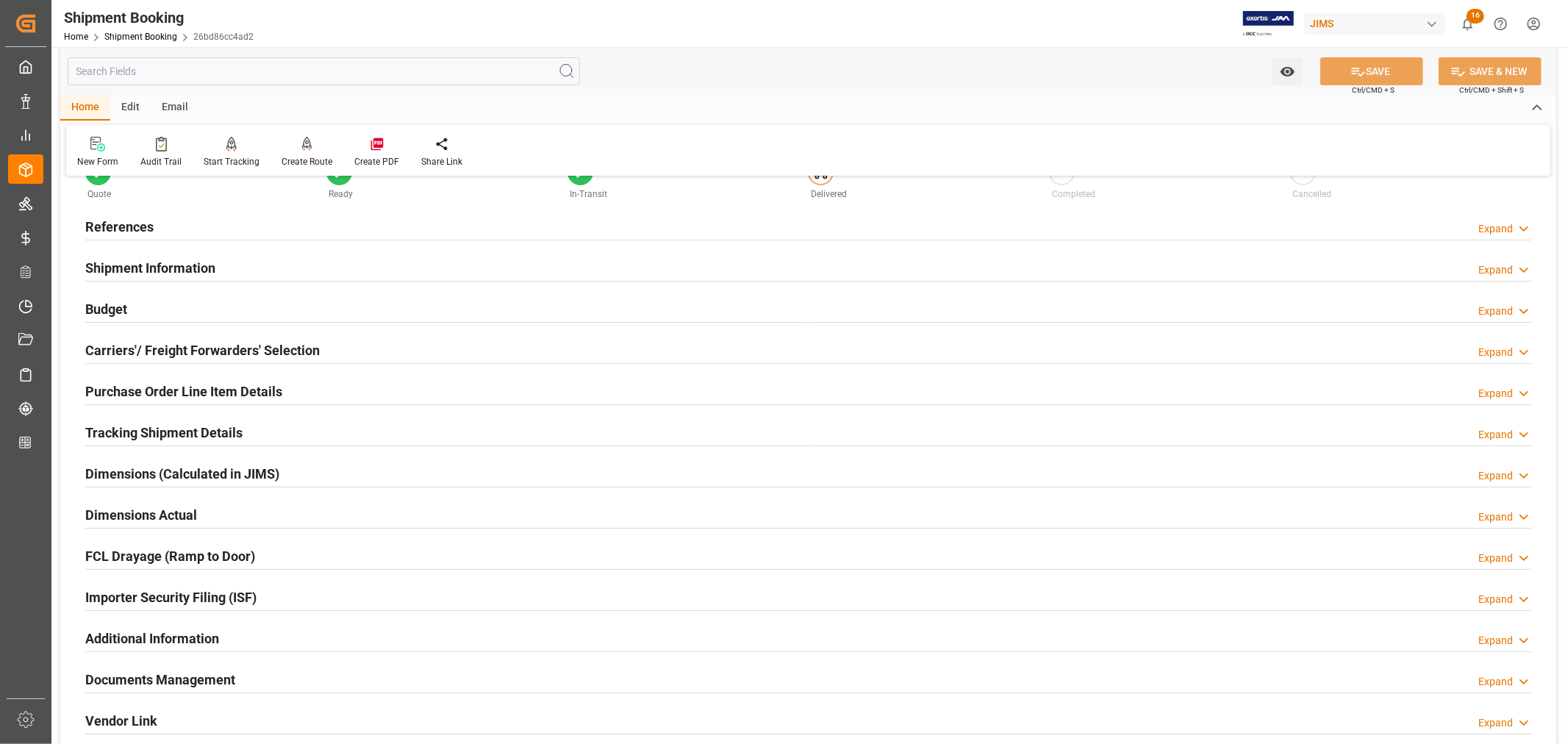
scroll to position [0, 0]
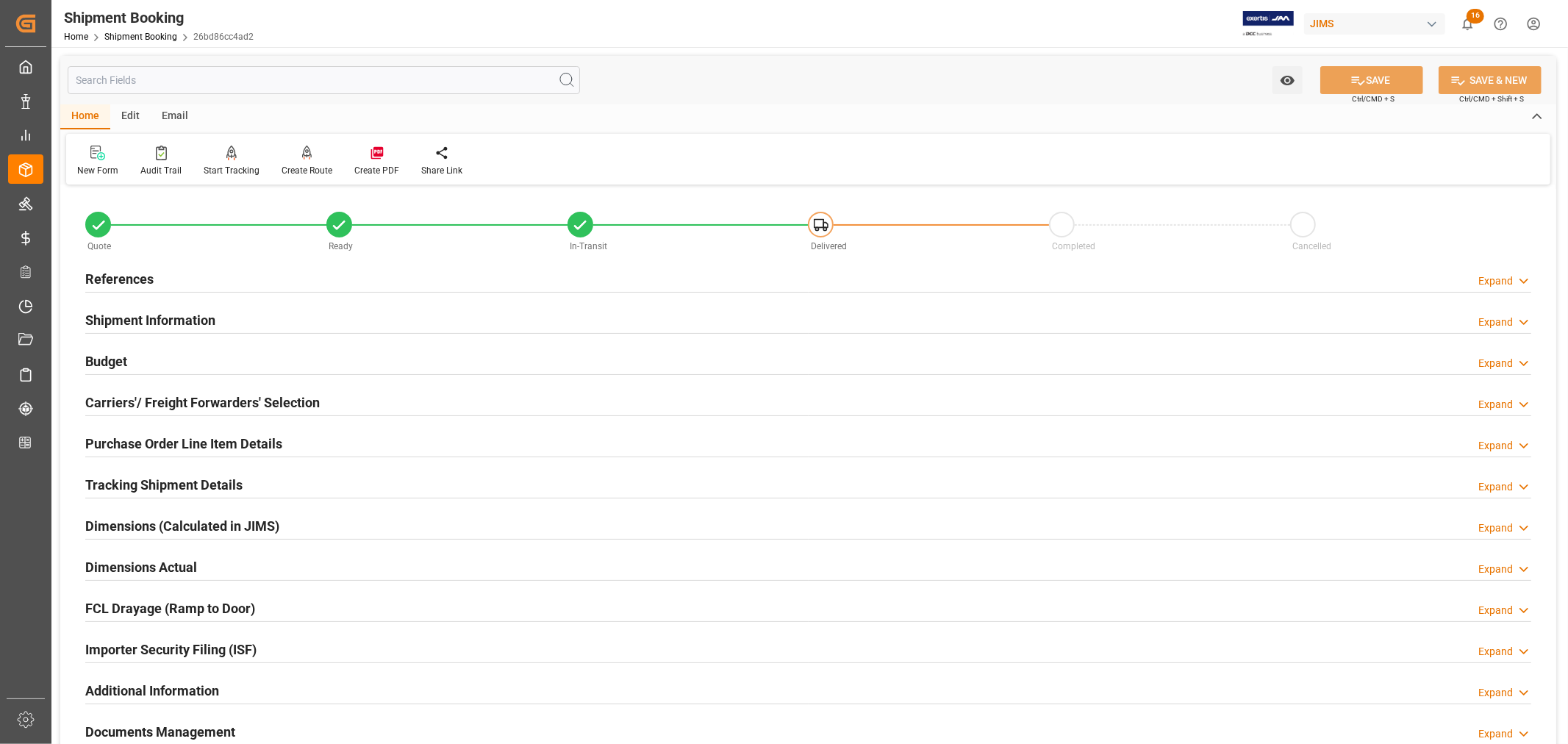
click at [162, 320] on h2 "Shipment Information" at bounding box center [150, 320] width 130 height 20
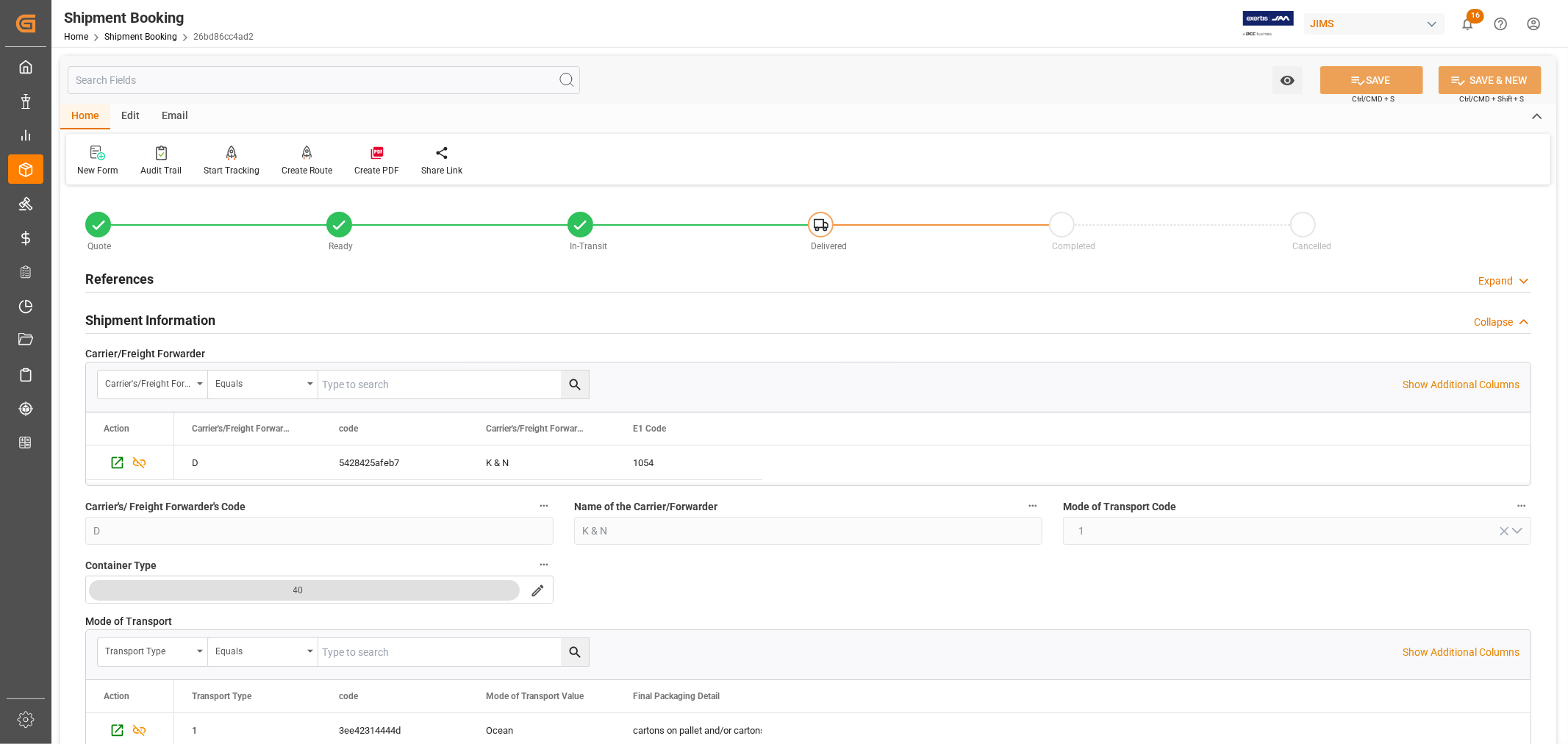
click at [161, 320] on h2 "Shipment Information" at bounding box center [150, 320] width 130 height 20
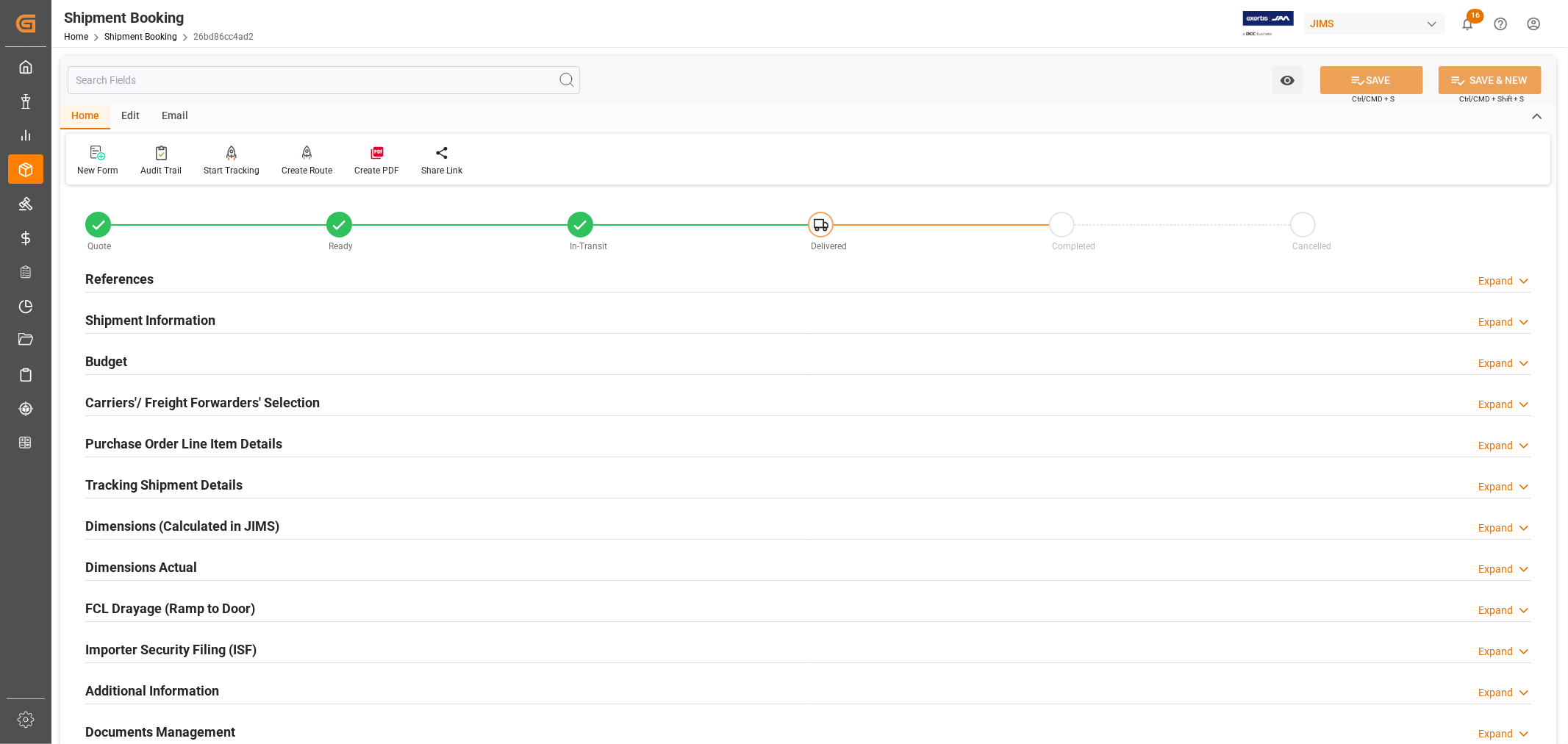
click at [120, 278] on h2 "References" at bounding box center [119, 279] width 68 height 20
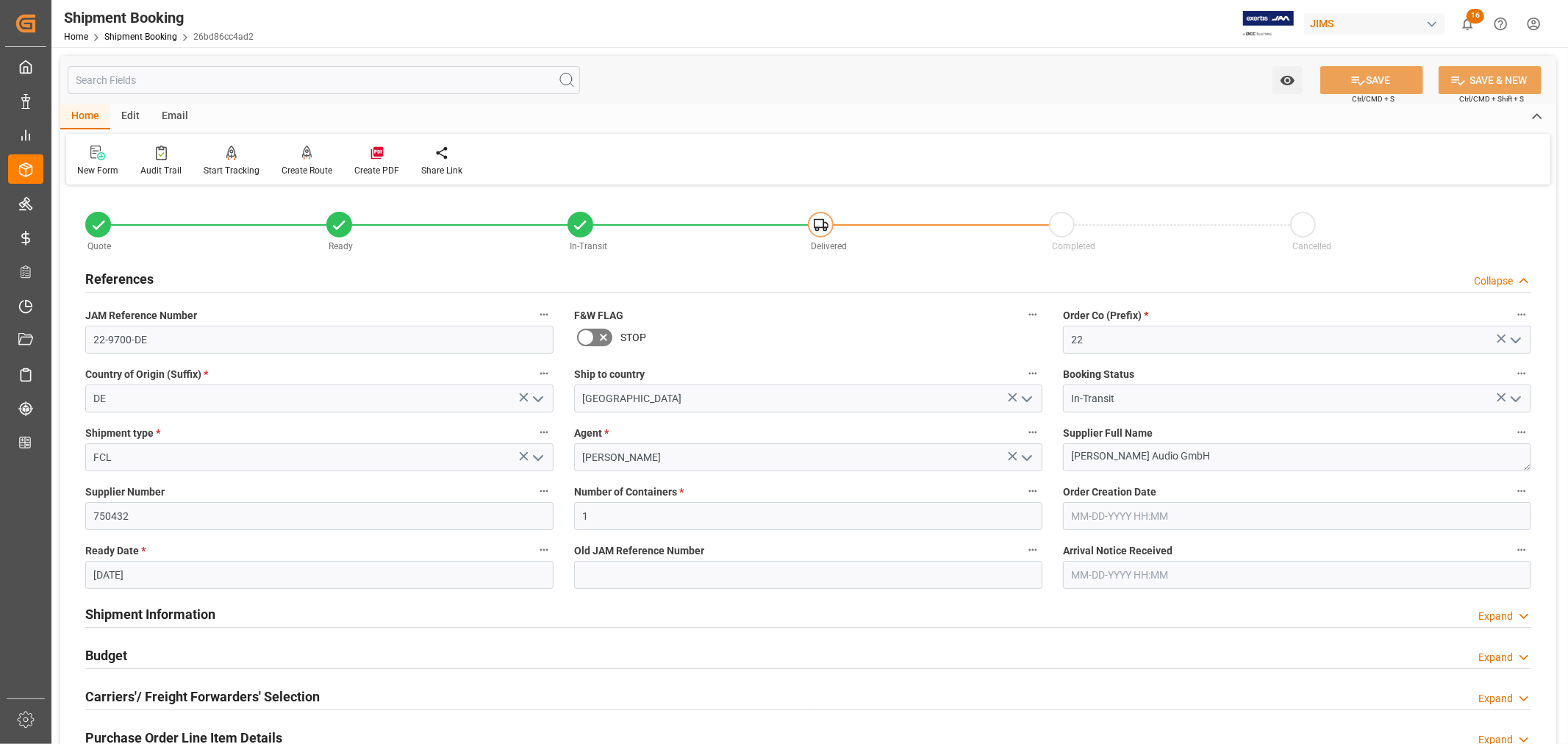
click at [120, 278] on h2 "References" at bounding box center [119, 279] width 68 height 20
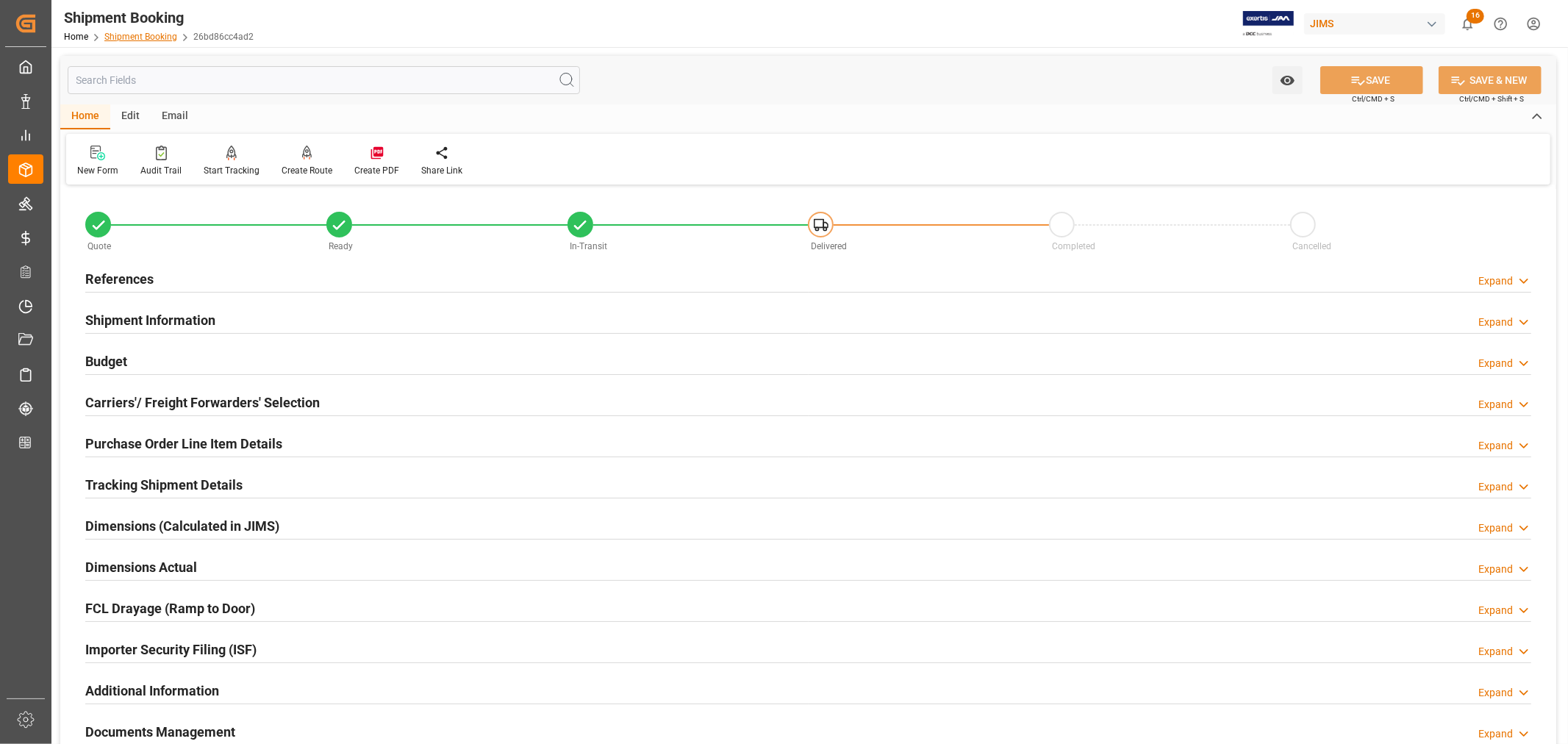
click at [151, 35] on link "Shipment Booking" at bounding box center [141, 36] width 73 height 10
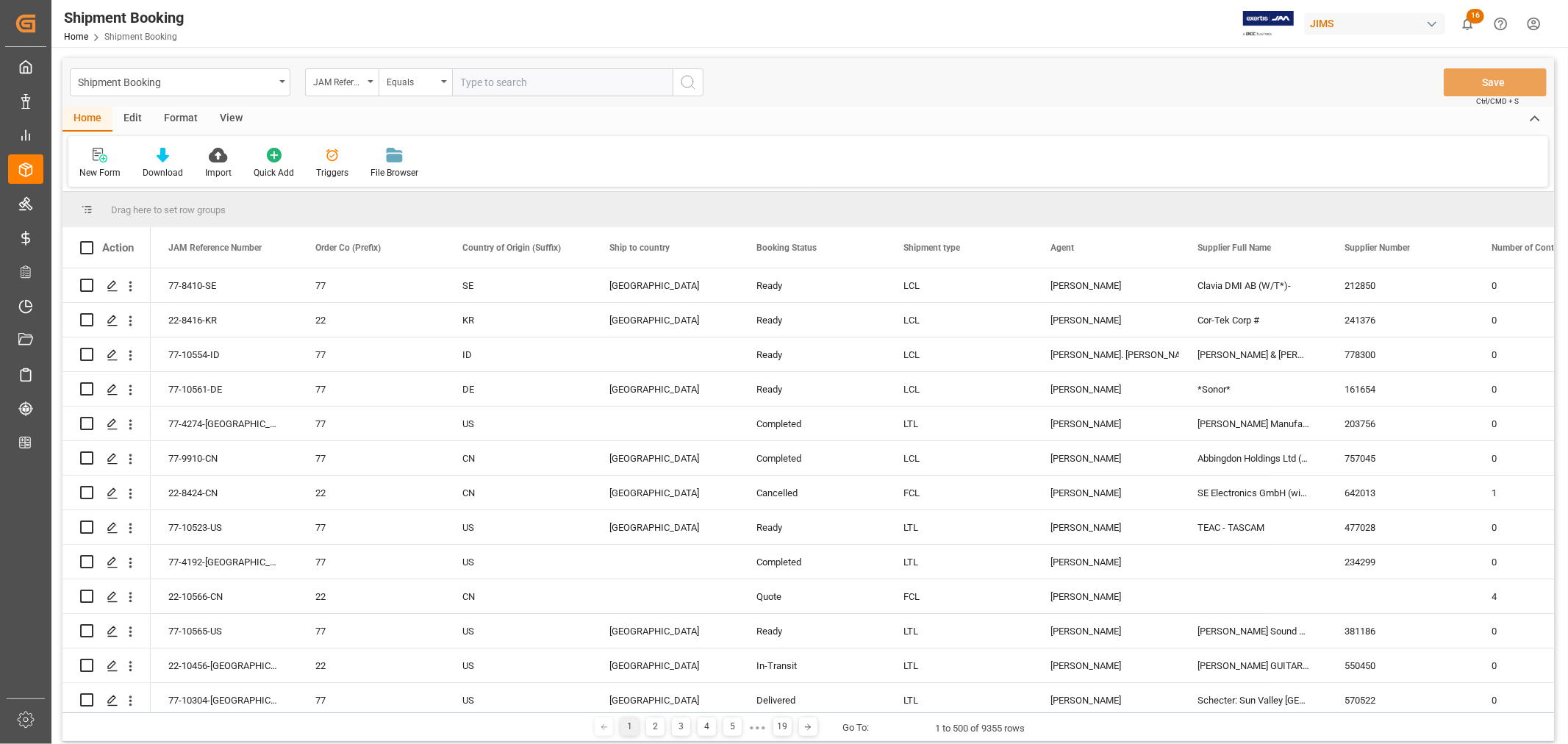
click at [475, 82] on input "text" at bounding box center [562, 82] width 221 height 28
type input "22-9908-CN"
click at [688, 82] on icon "search button" at bounding box center [688, 83] width 18 height 18
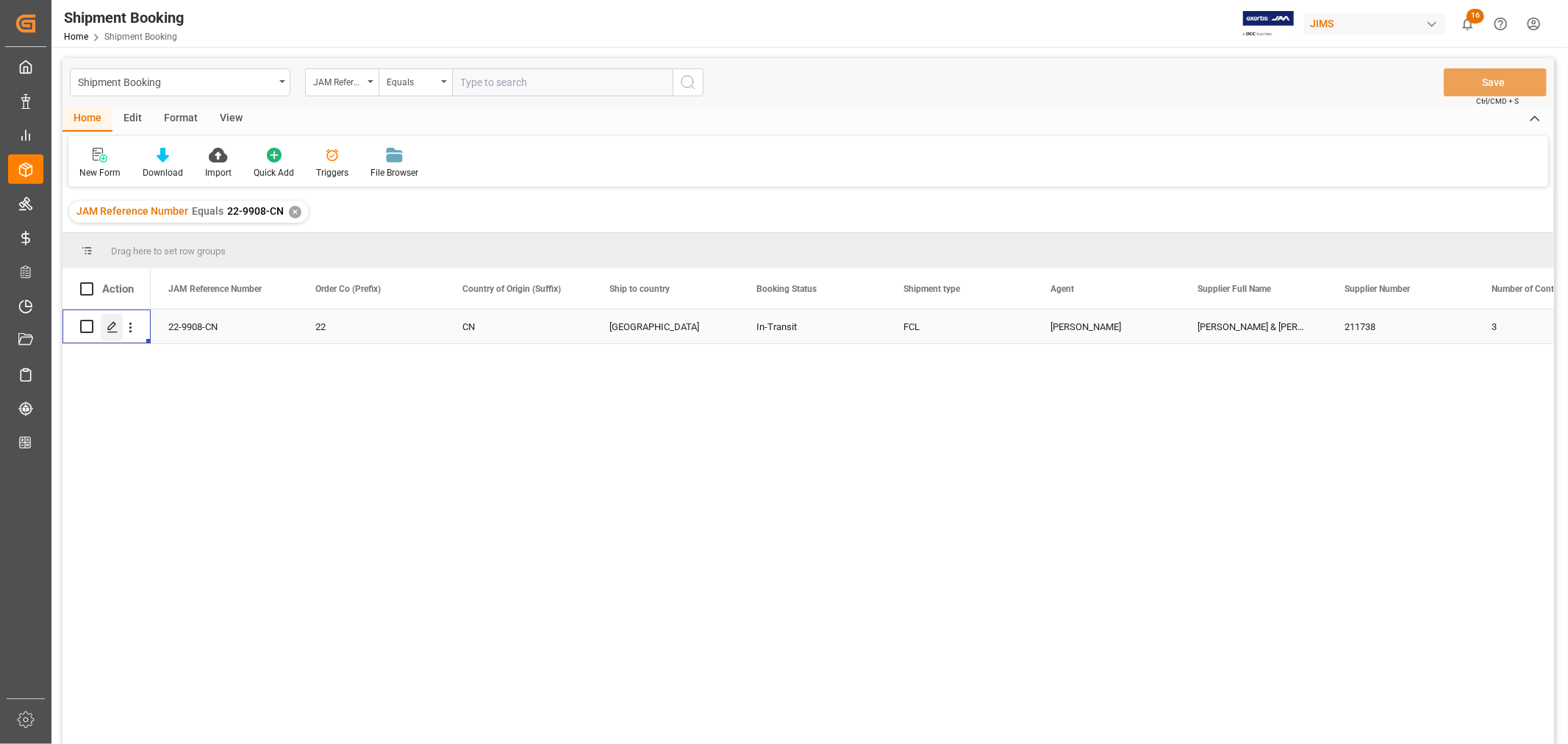
click at [110, 321] on icon "Press SPACE to select this row." at bounding box center [112, 327] width 12 height 12
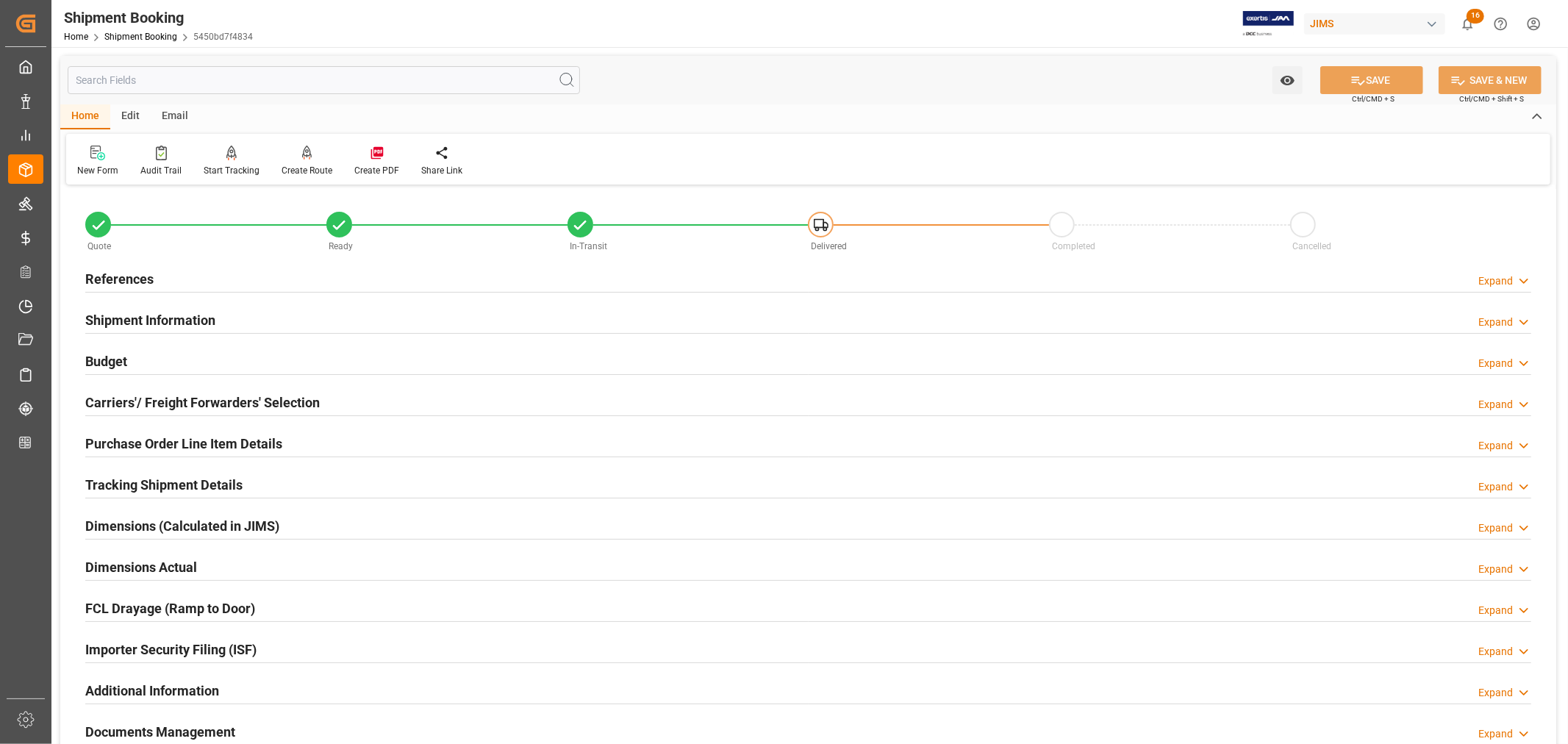
click at [137, 278] on h2 "References" at bounding box center [119, 279] width 68 height 20
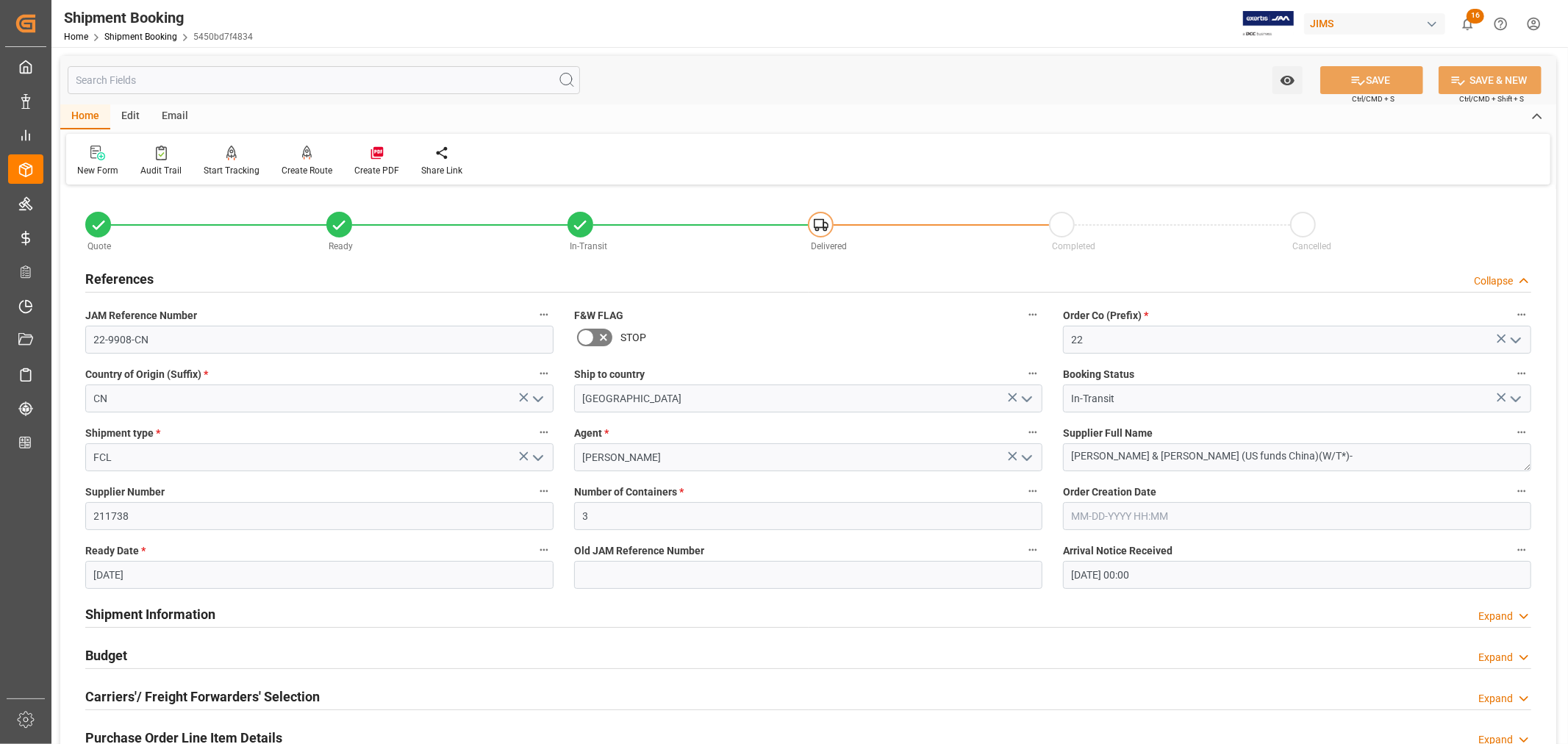
click at [137, 278] on h2 "References" at bounding box center [119, 279] width 68 height 20
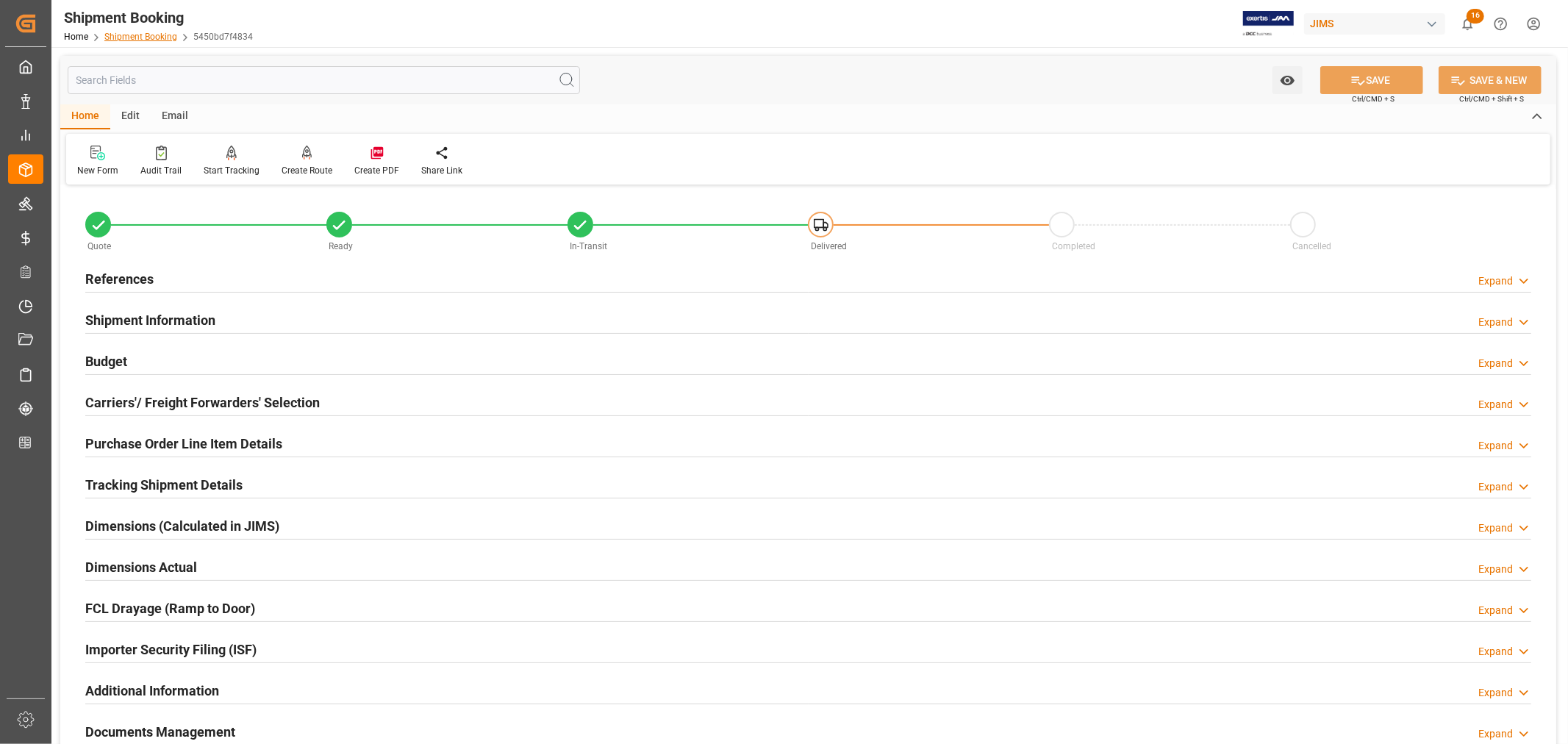
click at [136, 38] on link "Shipment Booking" at bounding box center [141, 36] width 73 height 10
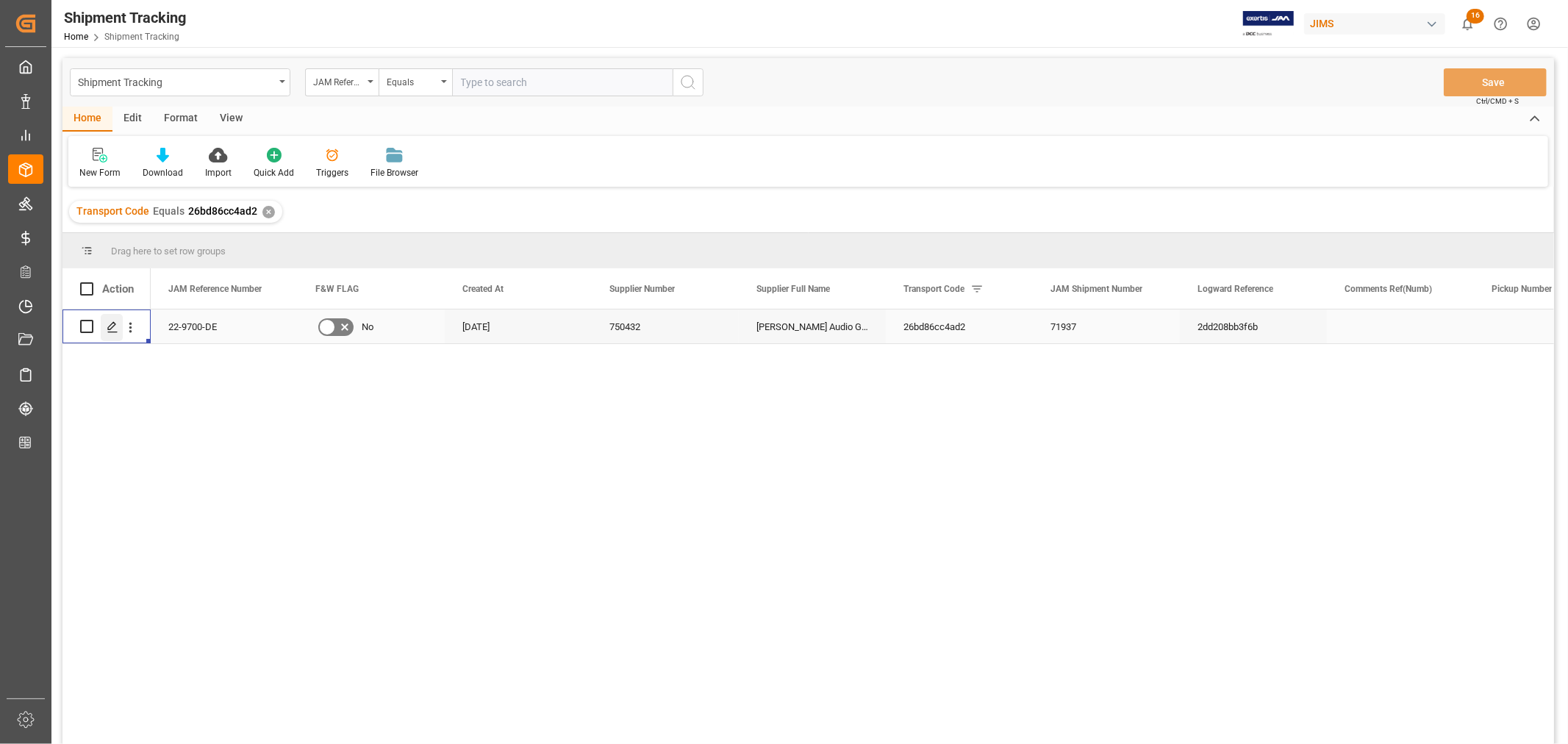
click at [112, 328] on icon "Press SPACE to select this row." at bounding box center [112, 327] width 12 height 12
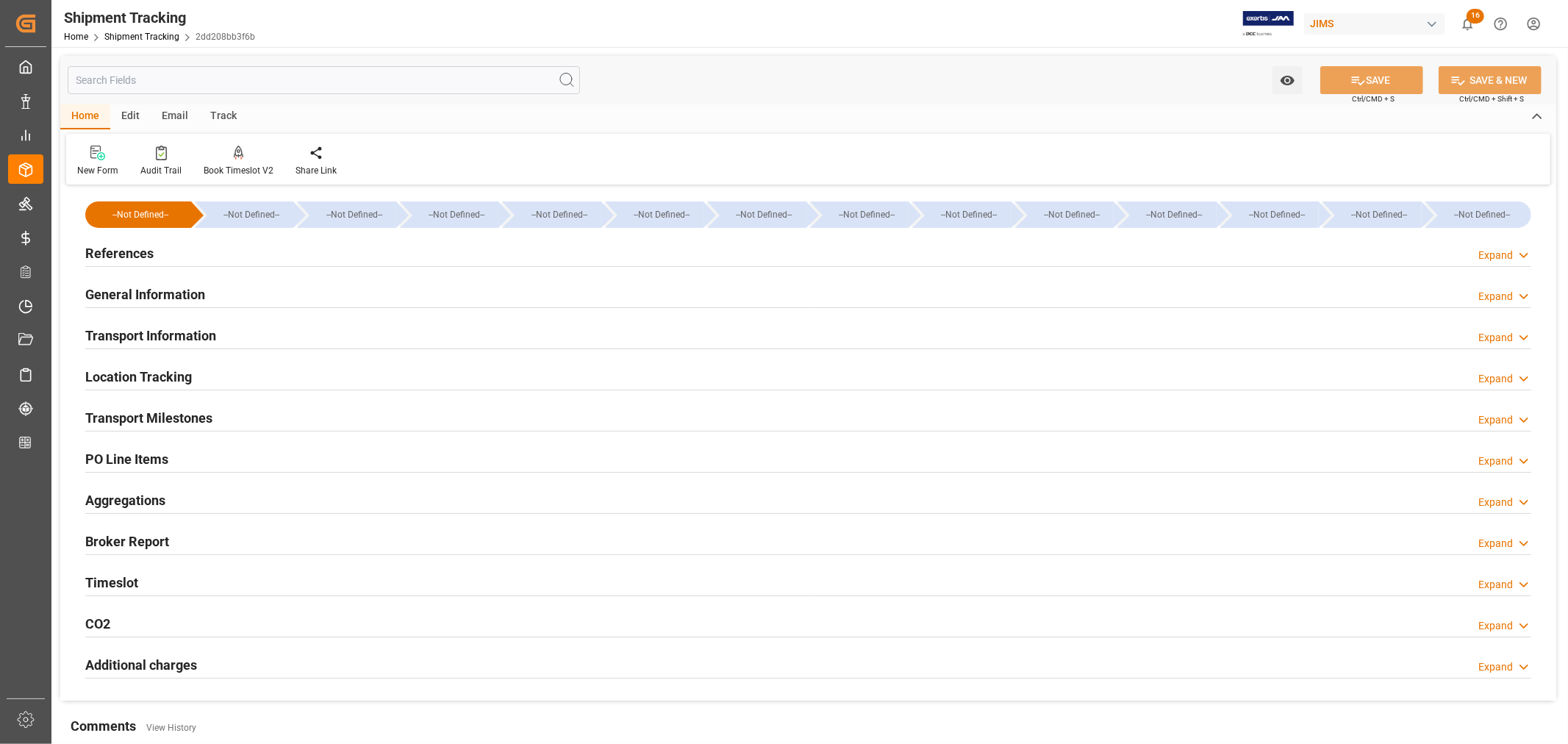
click at [127, 254] on h2 "References" at bounding box center [119, 253] width 68 height 20
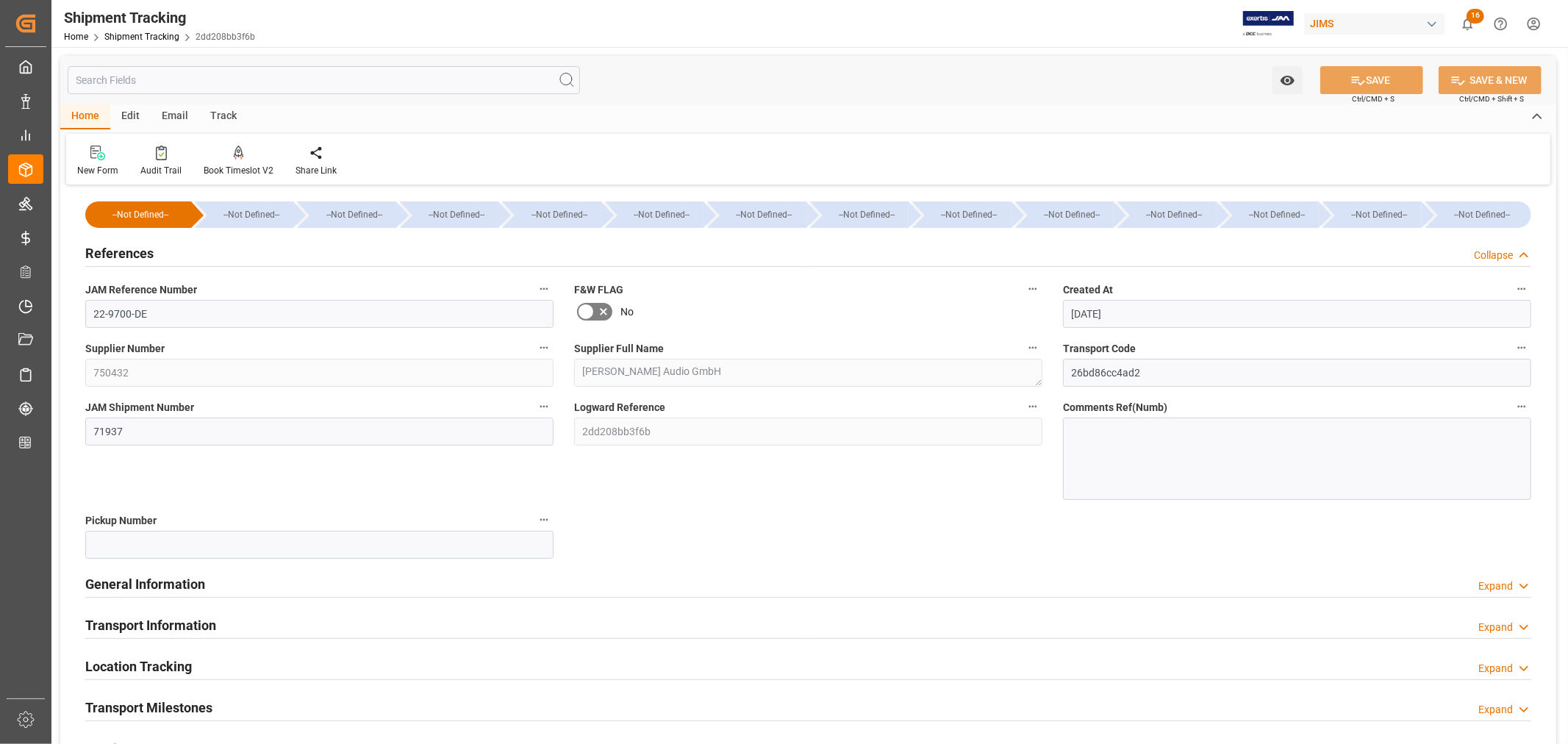
click at [127, 254] on h2 "References" at bounding box center [119, 253] width 68 height 20
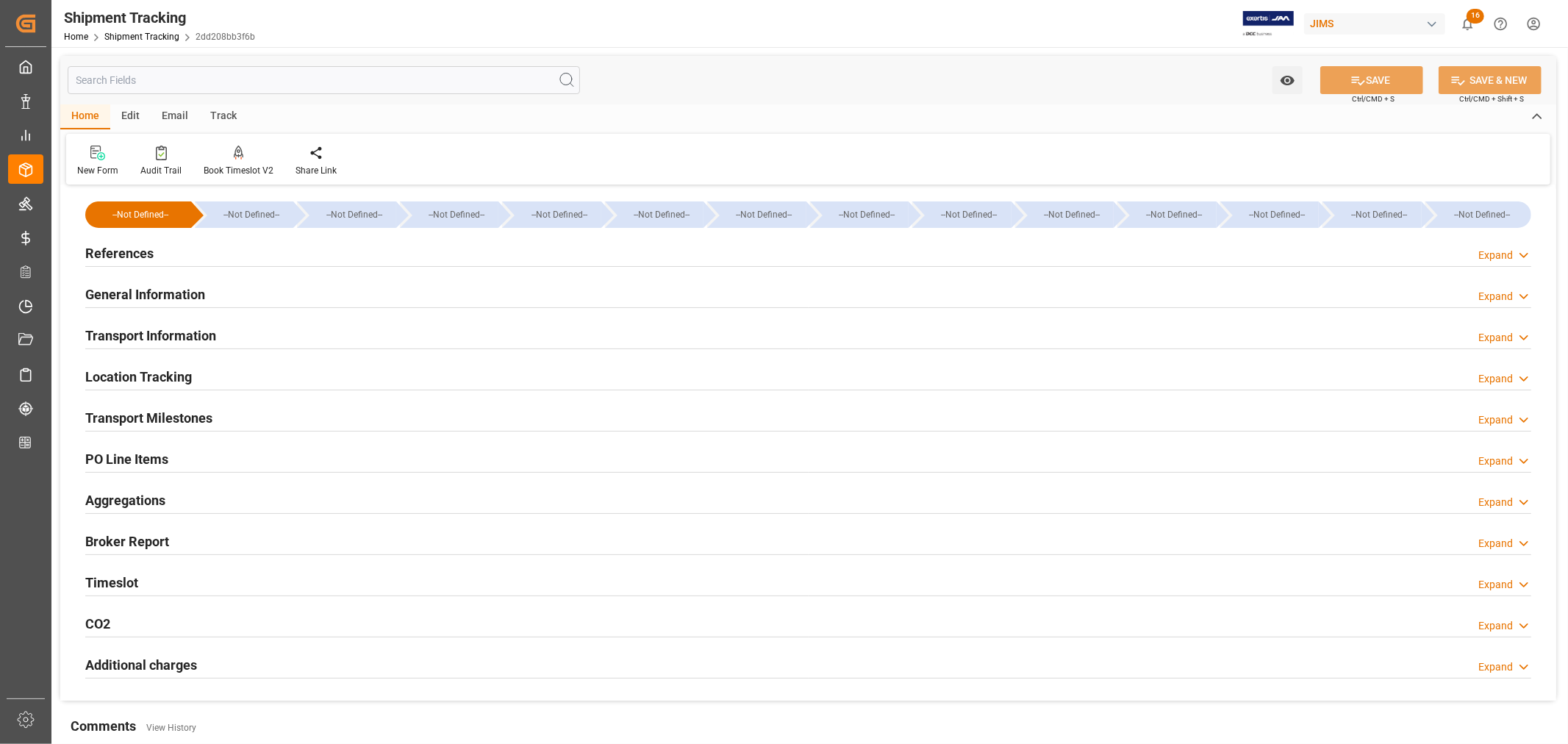
click at [143, 291] on h2 "General Information" at bounding box center [145, 294] width 120 height 20
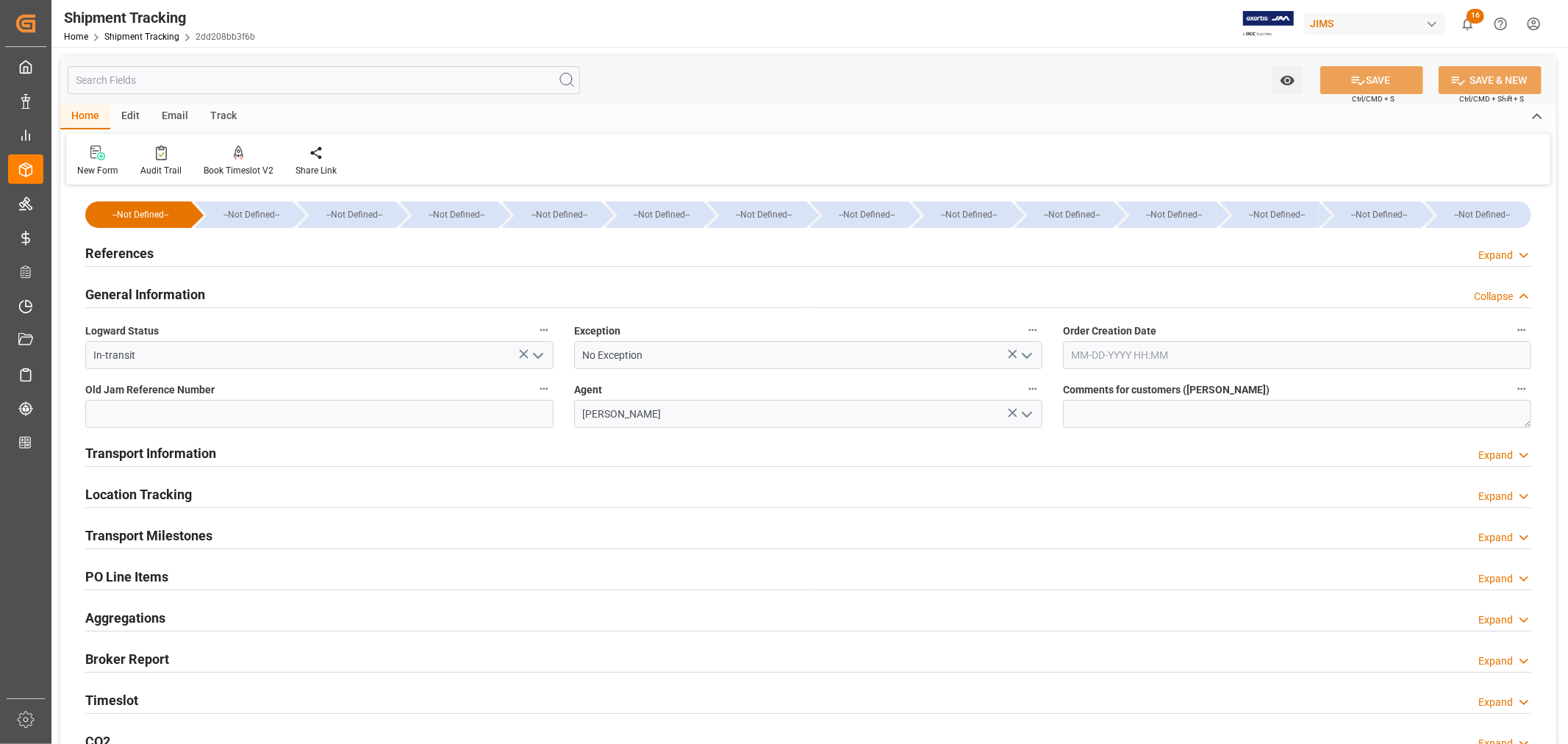
click at [1034, 357] on icon "open menu" at bounding box center [1027, 356] width 18 height 18
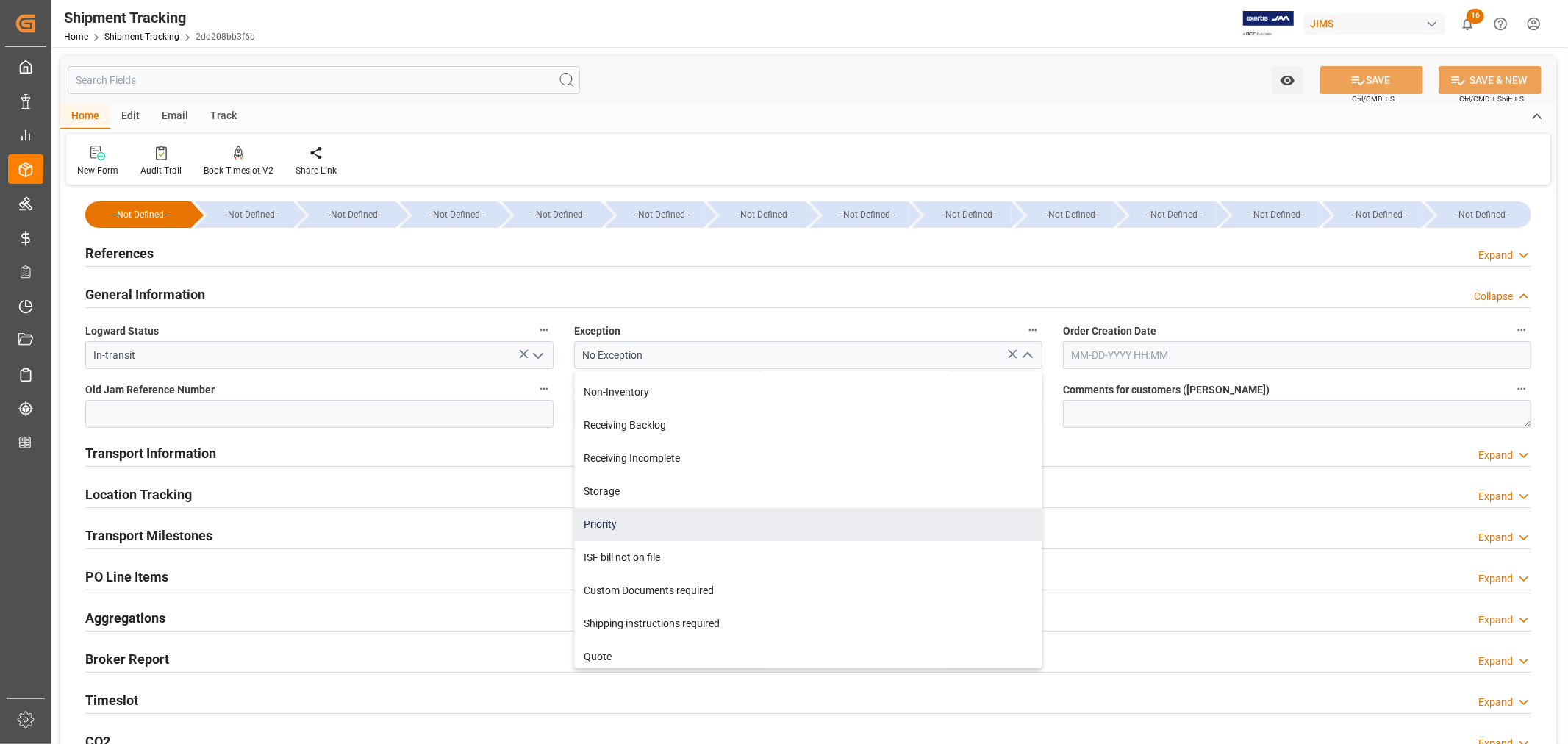
click at [696, 524] on div "Priority" at bounding box center [808, 524] width 467 height 33
type input "Priority"
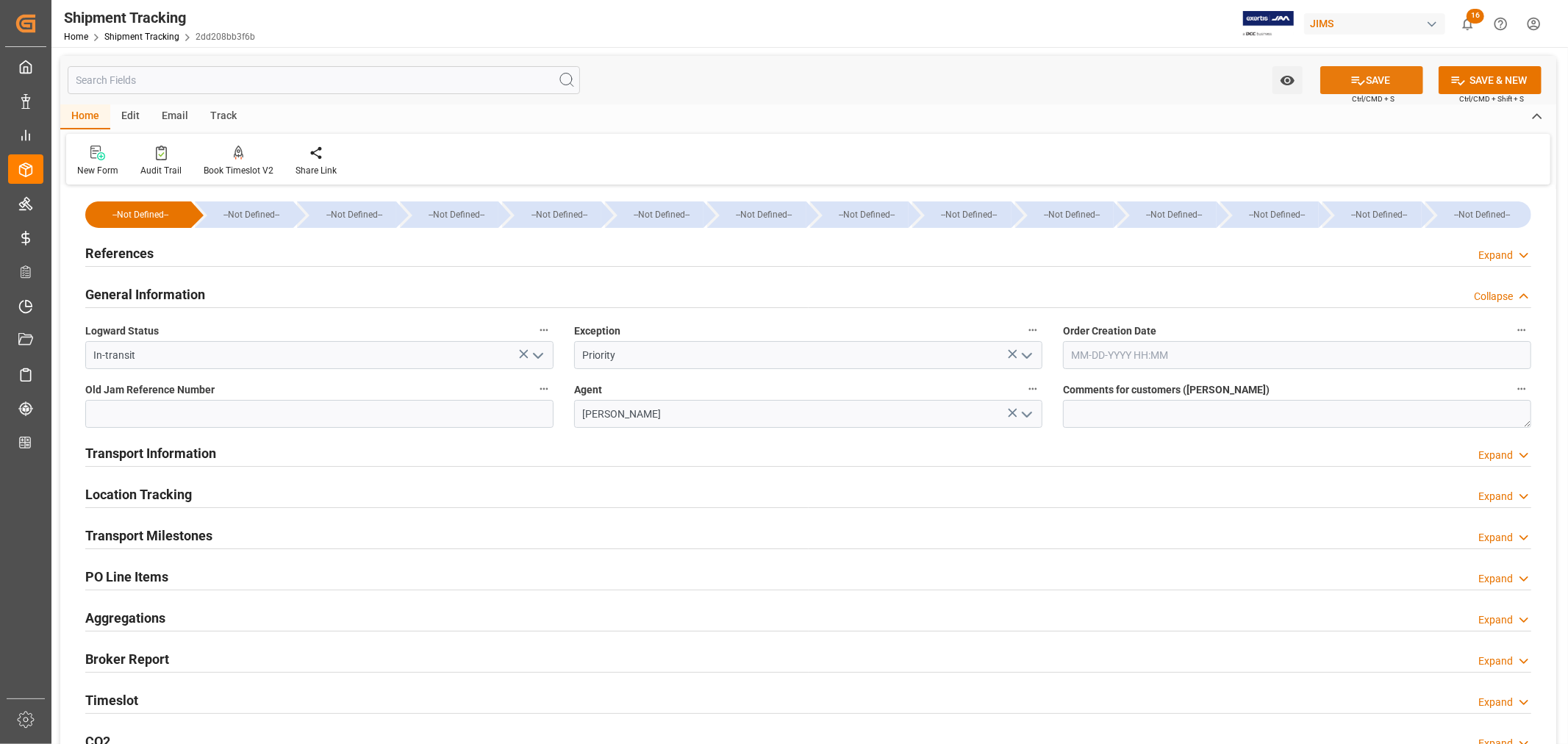
click at [1361, 79] on icon at bounding box center [1358, 80] width 15 height 15
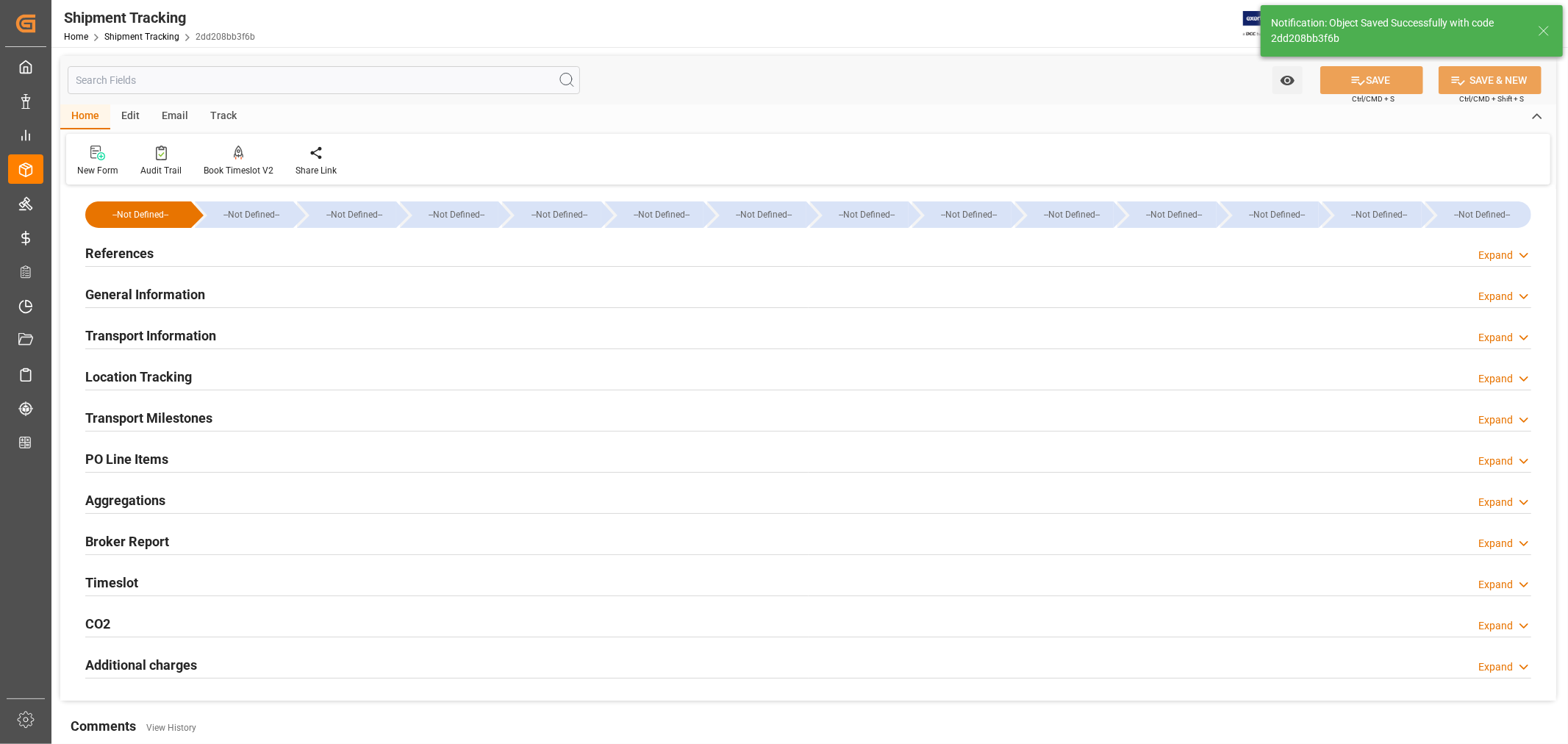
click at [137, 251] on h2 "References" at bounding box center [119, 253] width 68 height 20
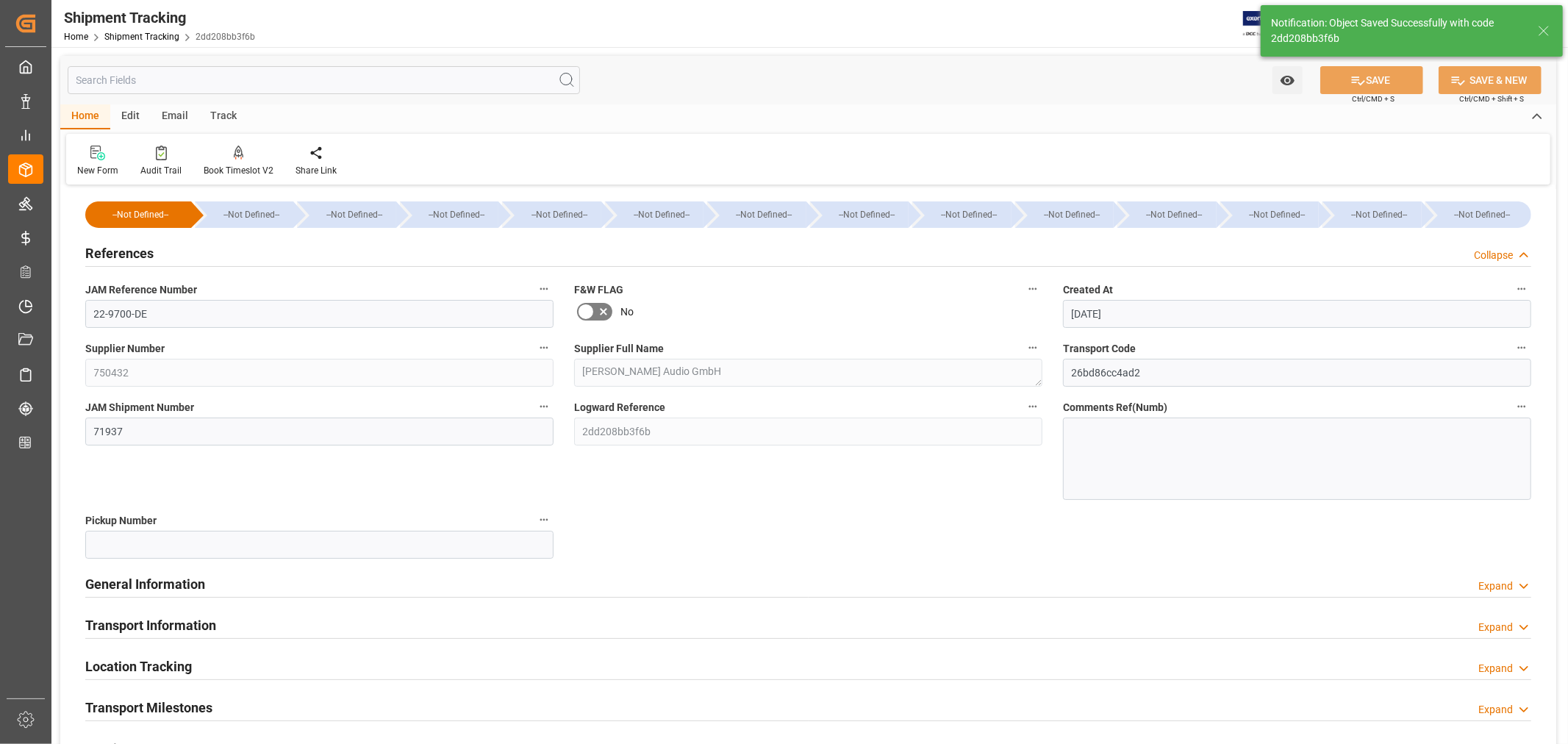
click at [137, 251] on h2 "References" at bounding box center [119, 253] width 68 height 20
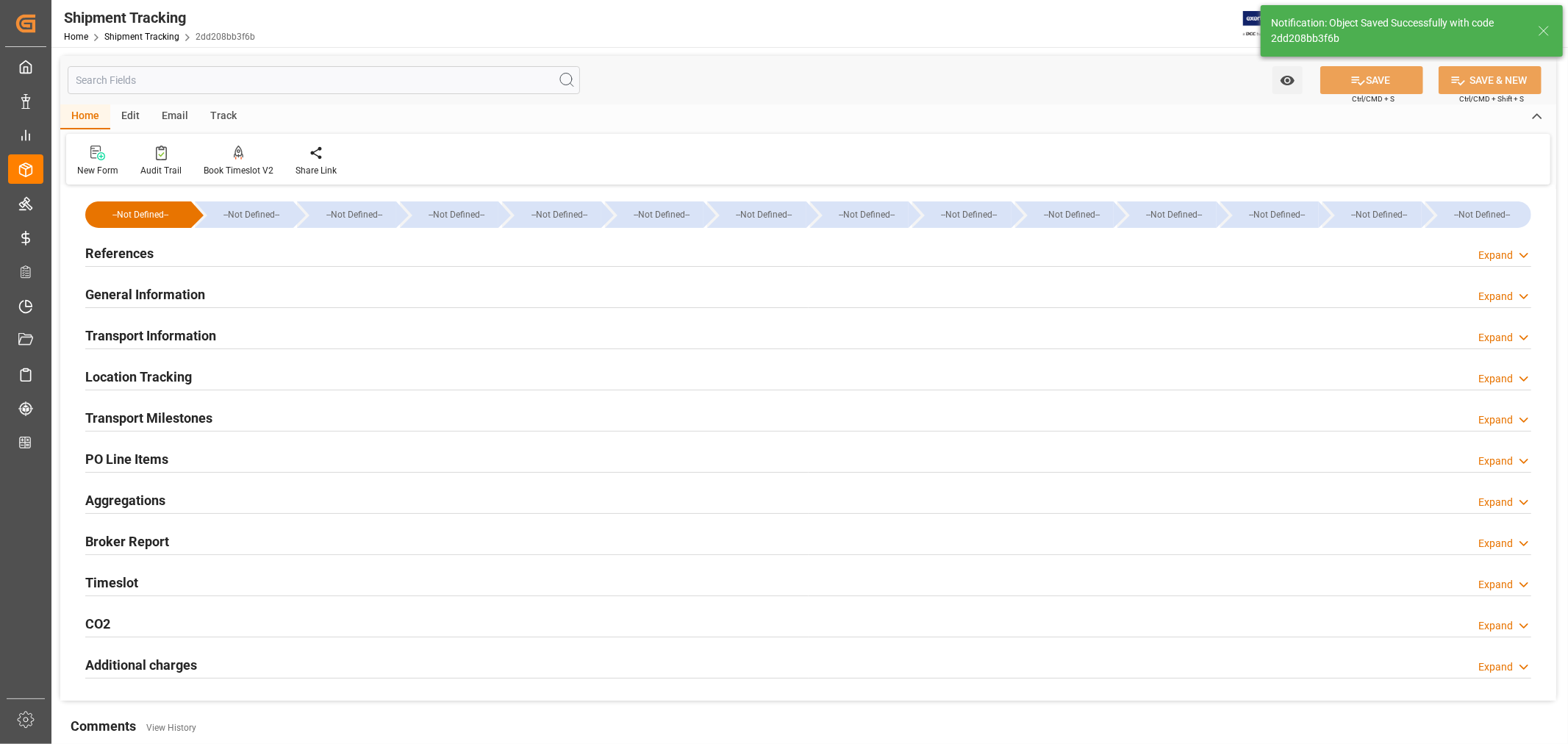
click at [191, 420] on h2 "Transport Milestones" at bounding box center [149, 418] width 127 height 20
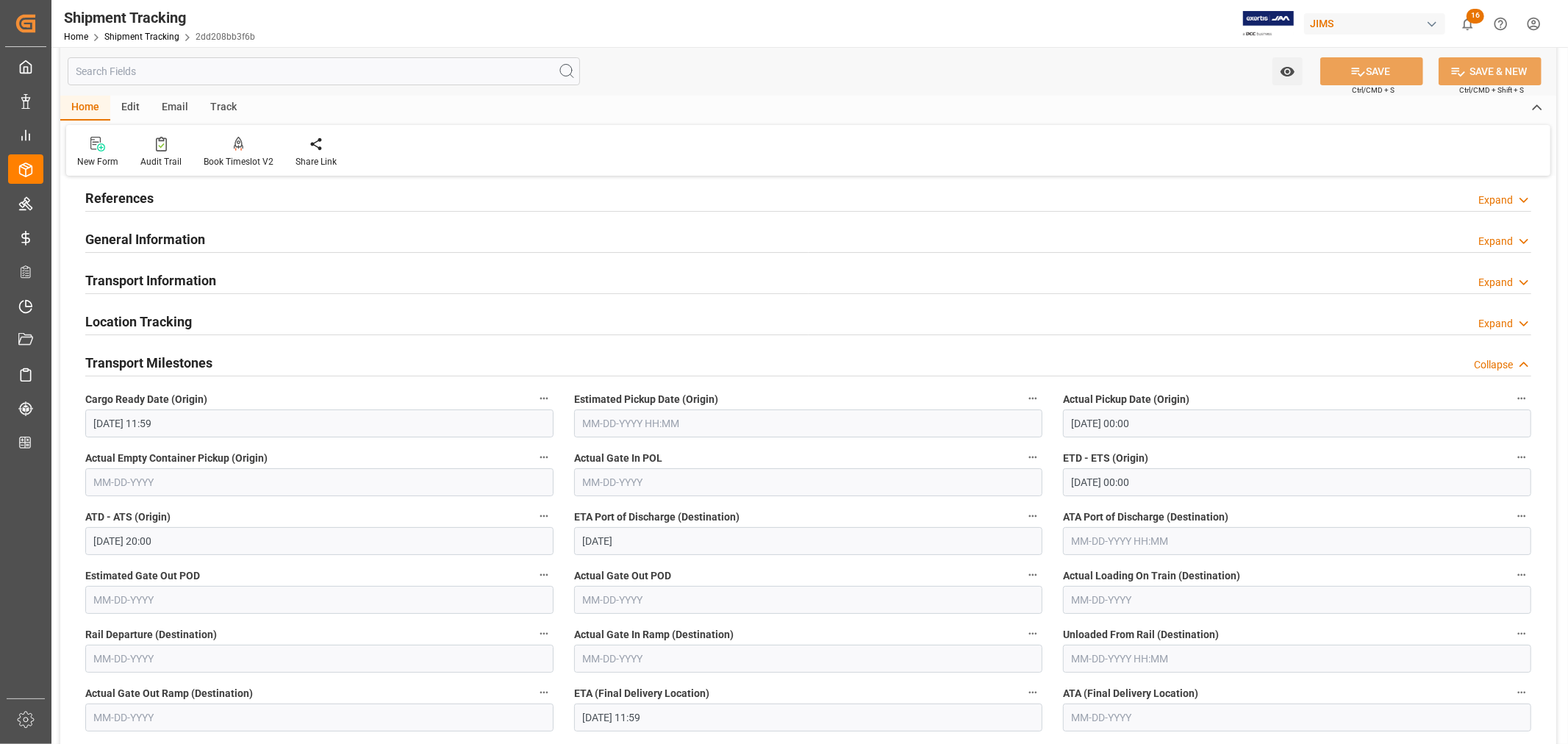
scroll to position [82, 0]
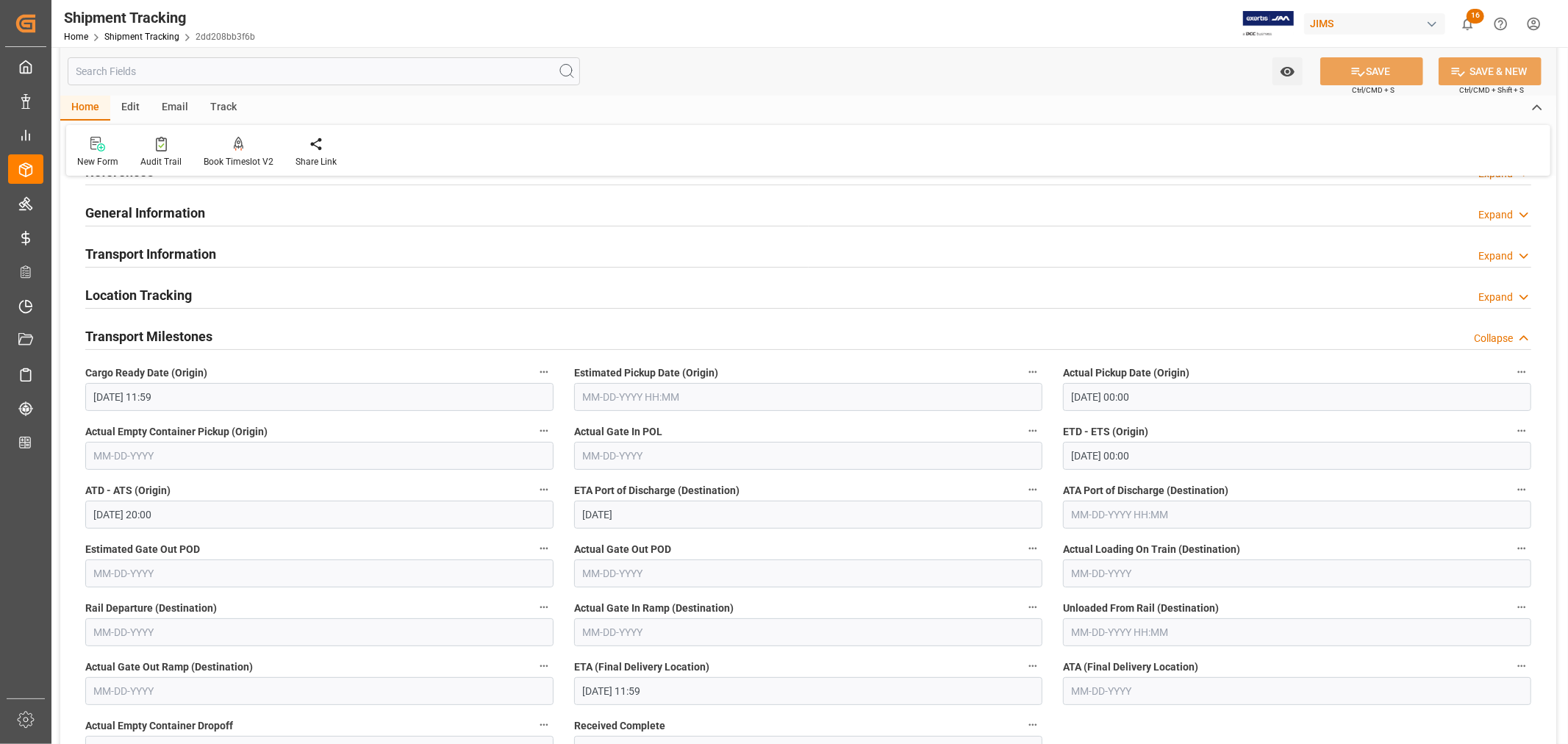
click at [619, 454] on input "text" at bounding box center [808, 456] width 468 height 28
click at [598, 576] on div "4" at bounding box center [594, 574] width 18 height 18
type input "[DATE]"
click at [203, 332] on h2 "Transport Milestones" at bounding box center [149, 336] width 127 height 20
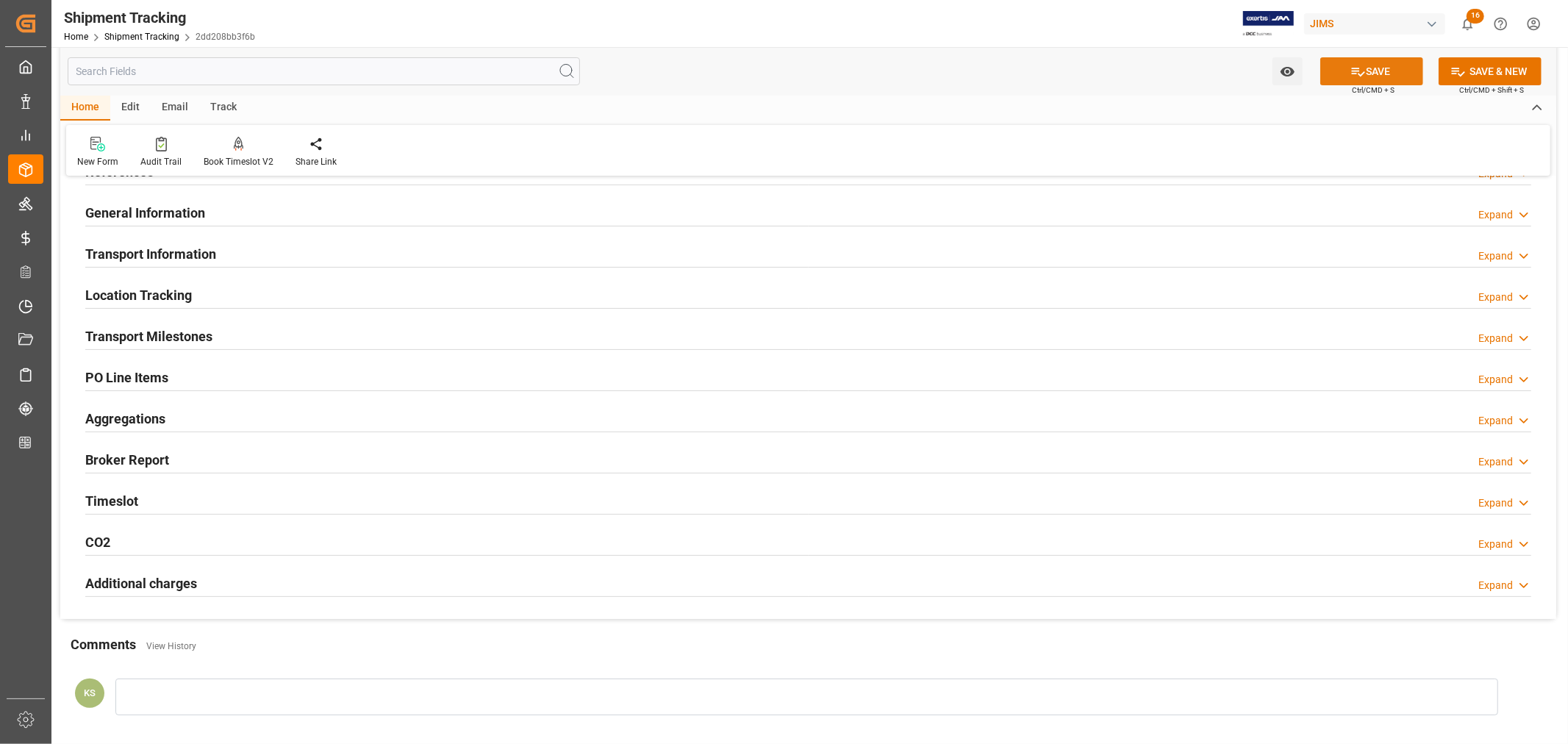
click at [1371, 67] on button "SAVE" at bounding box center [1372, 71] width 103 height 28
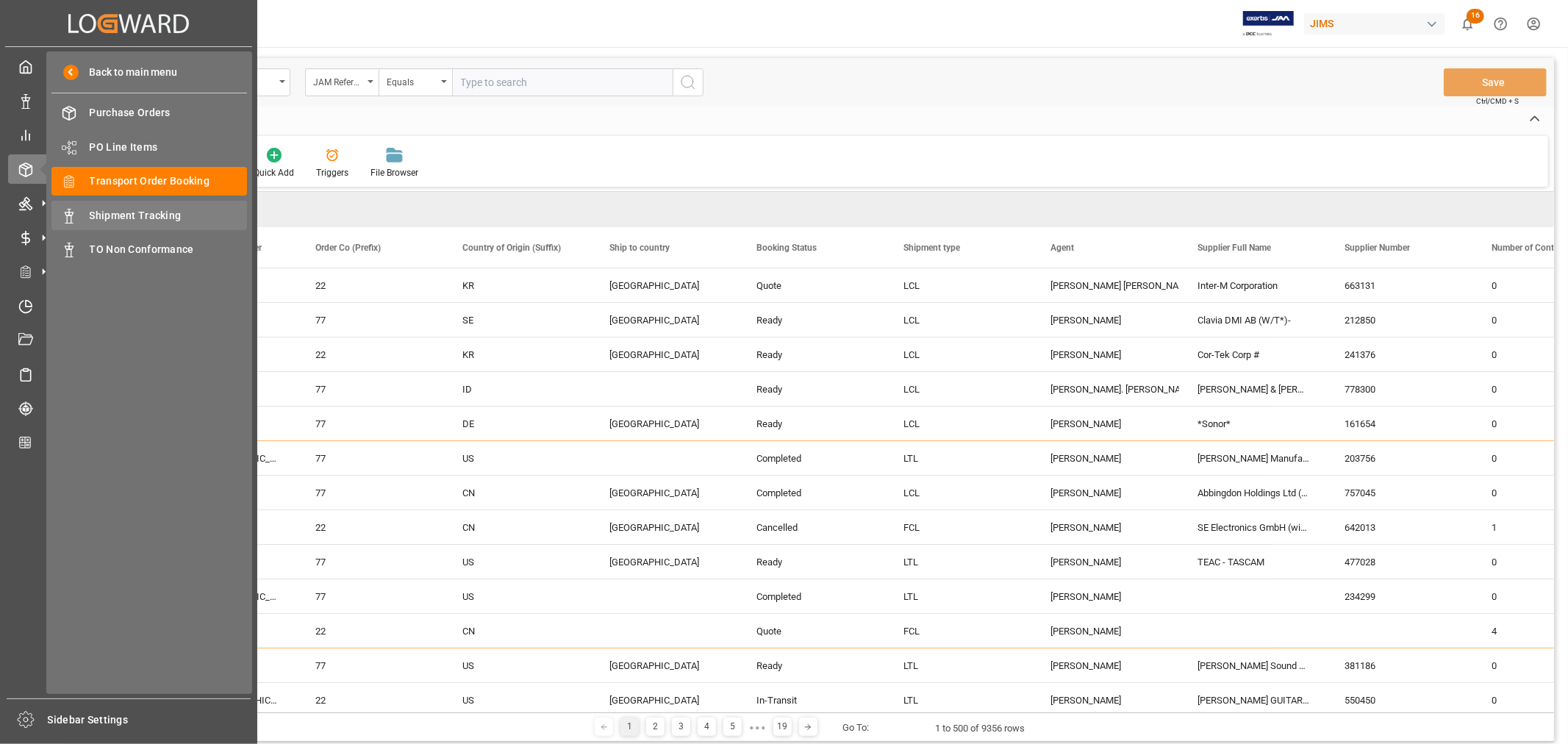
click at [157, 215] on span "Shipment Tracking" at bounding box center [169, 215] width 158 height 15
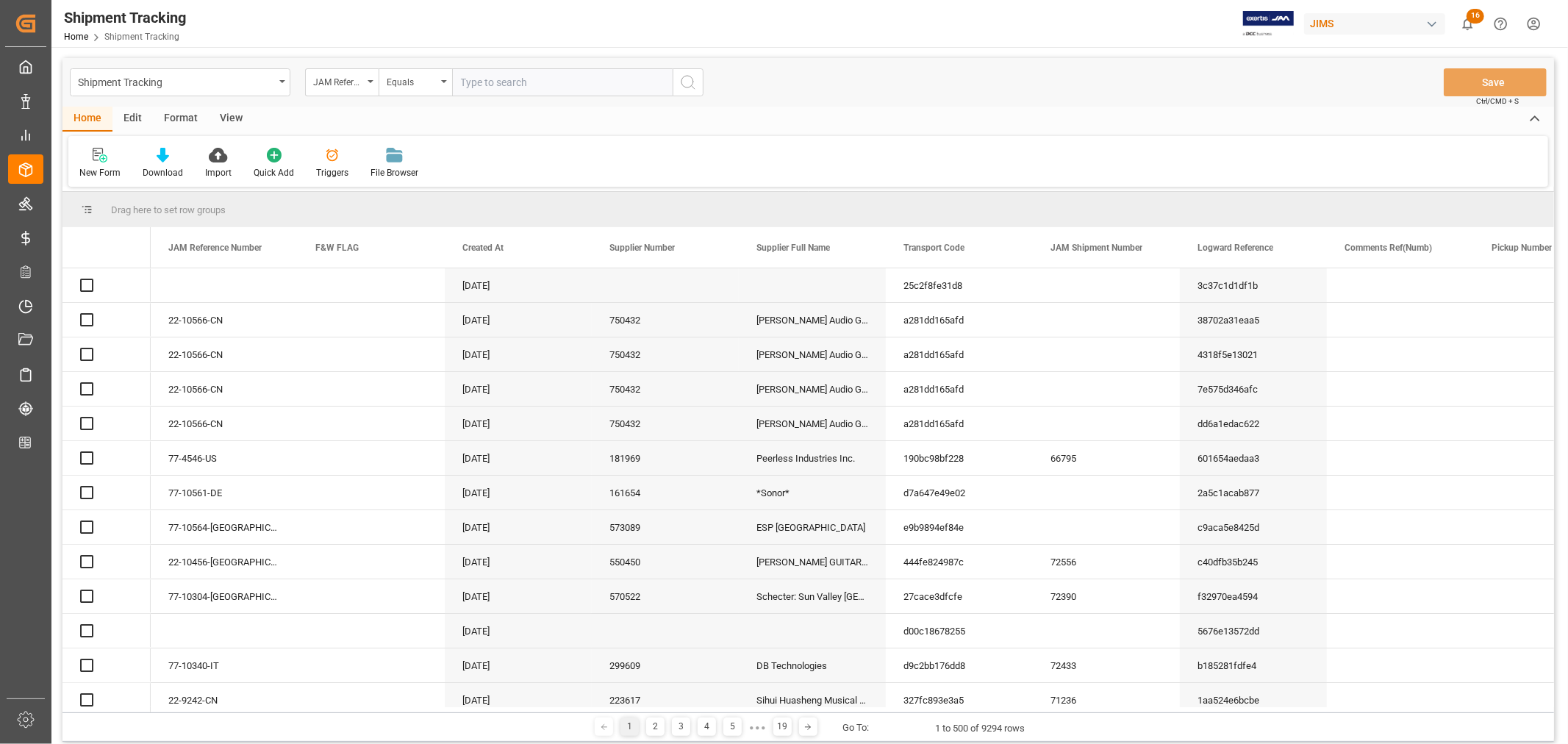
click at [473, 80] on input "text" at bounding box center [562, 82] width 221 height 28
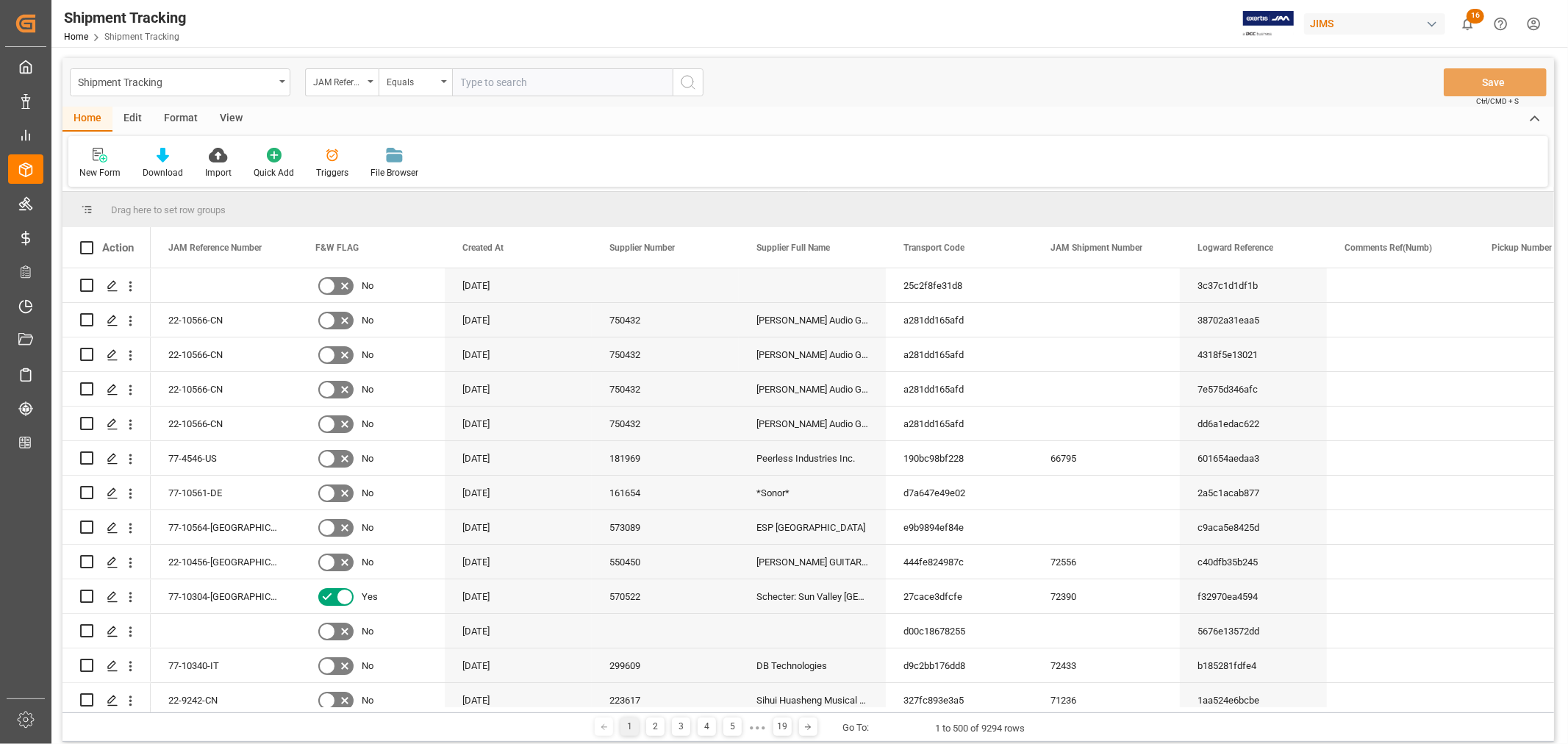
paste input "• 22-9527-MY"
click at [471, 76] on input "• 22-9527-MY" at bounding box center [562, 82] width 221 height 28
type input "22-9527-MY"
click at [688, 81] on icon "search button" at bounding box center [688, 83] width 18 height 18
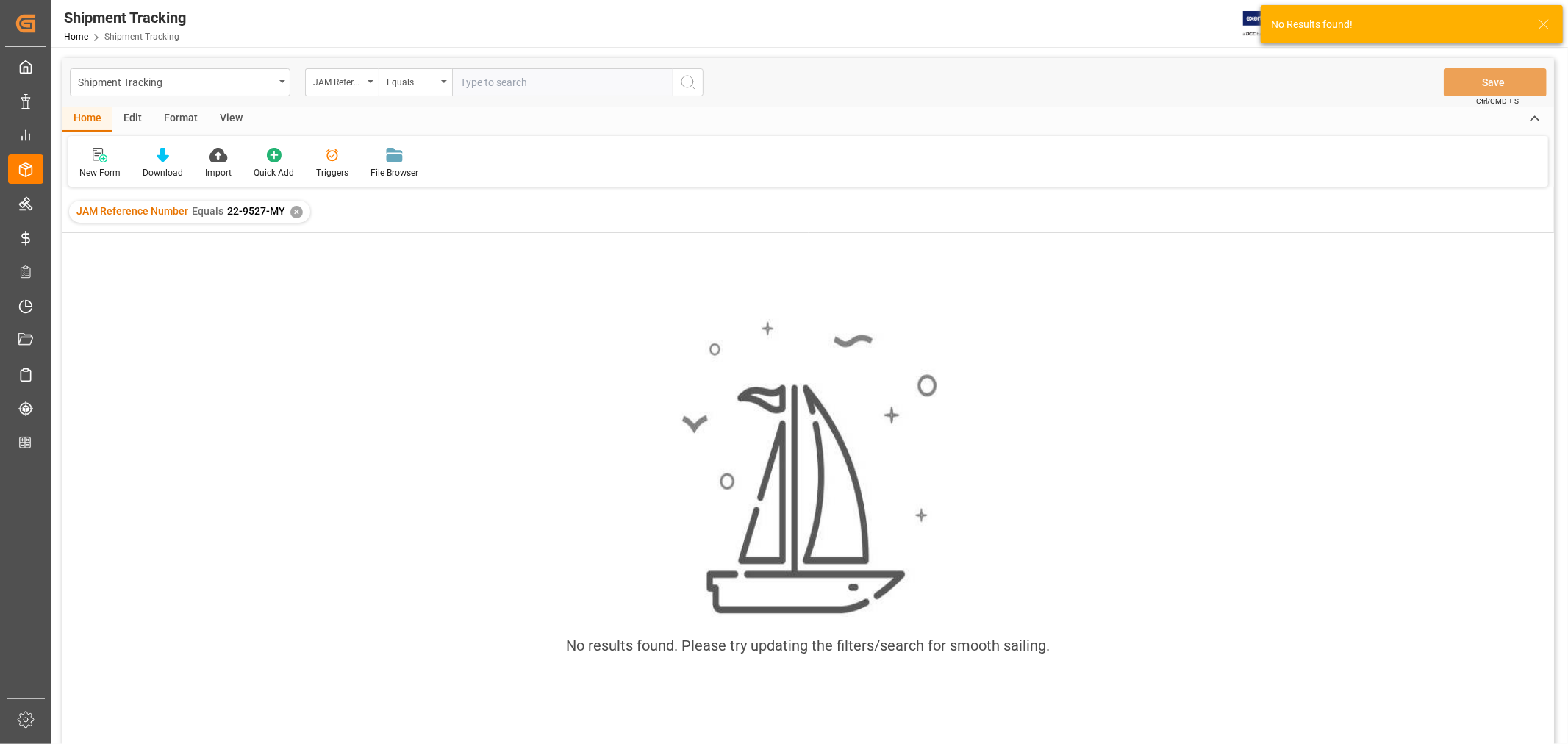
click at [295, 211] on div "✕" at bounding box center [296, 212] width 13 height 13
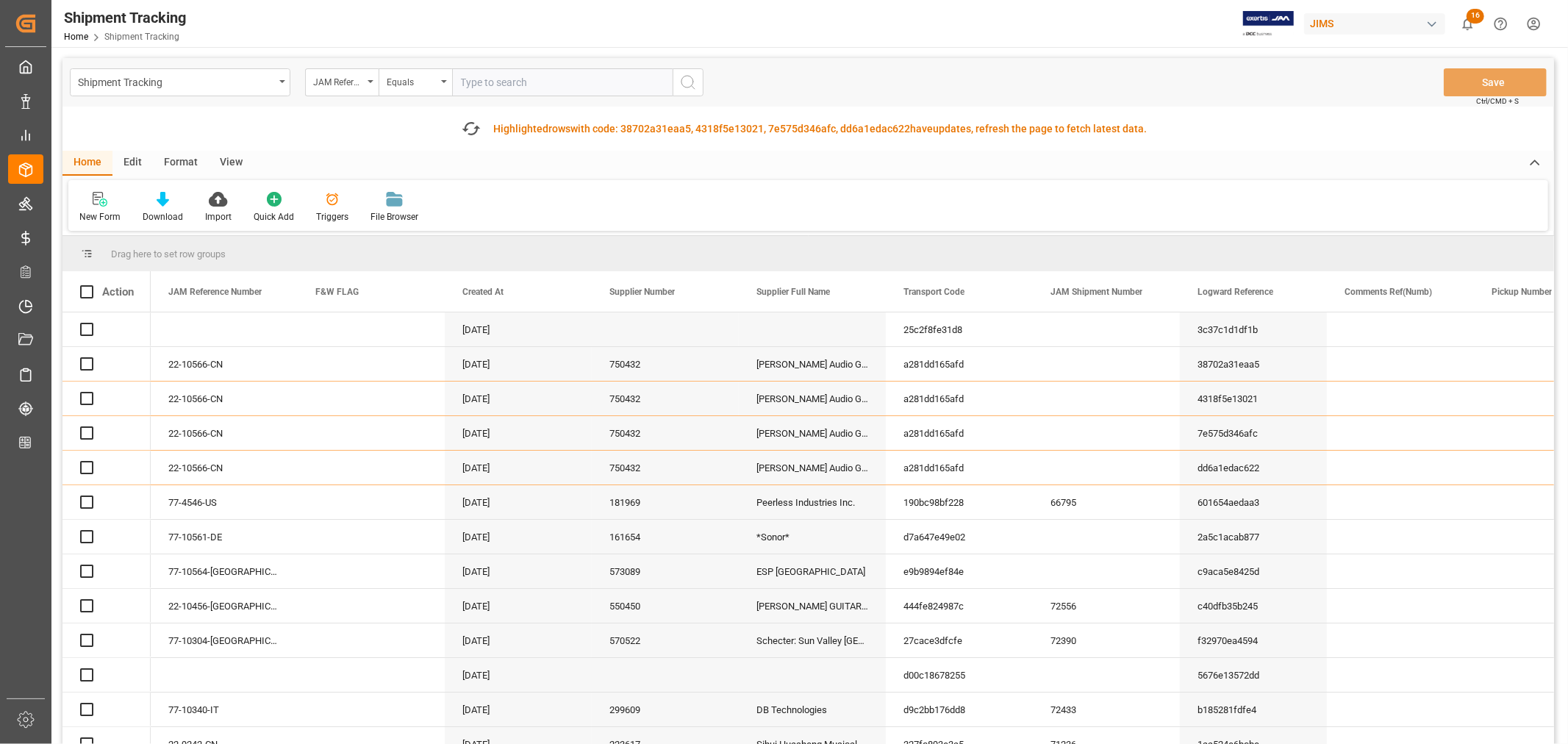
click at [463, 80] on input "text" at bounding box center [562, 82] width 221 height 28
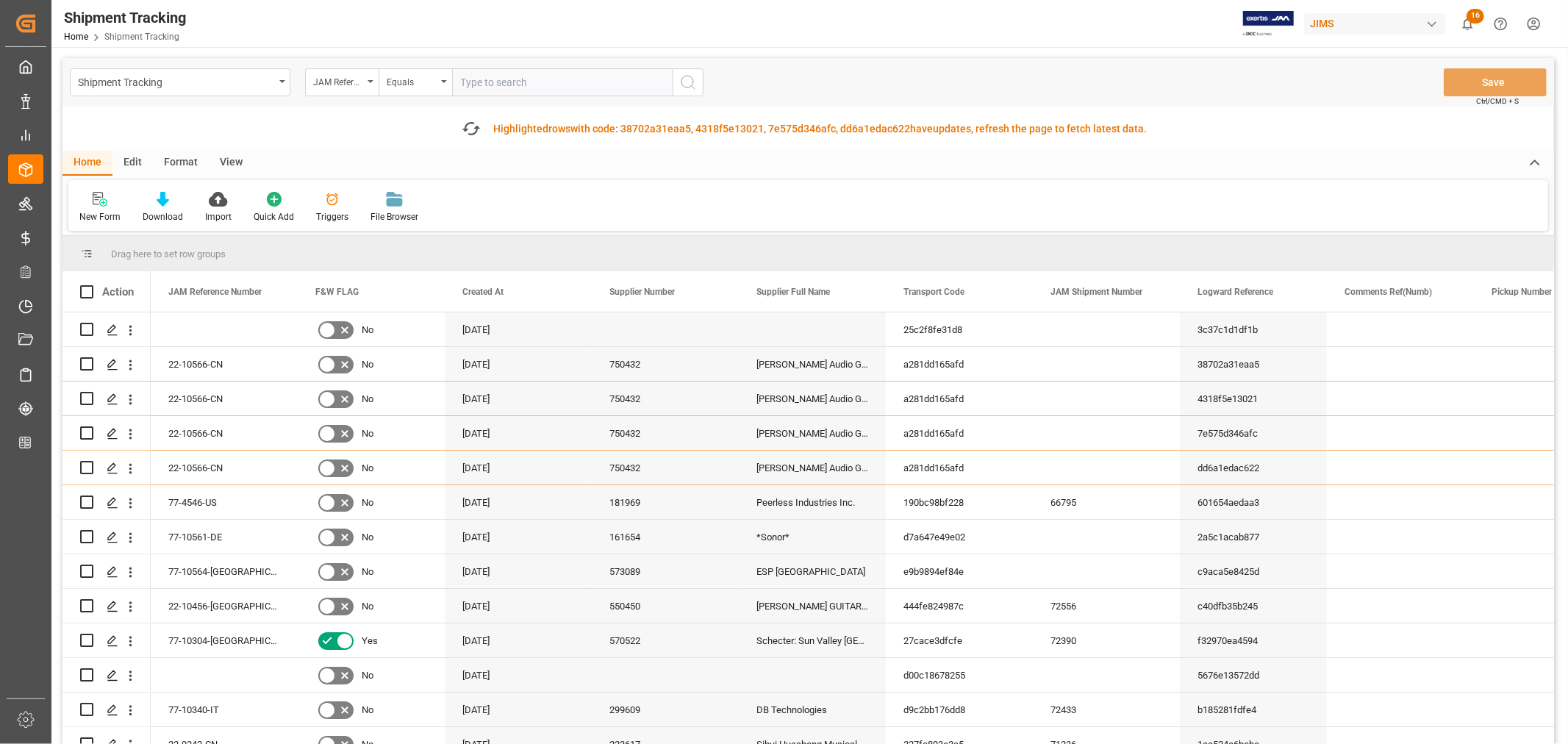
paste input "• 22-9527-MY"
drag, startPoint x: 471, startPoint y: 78, endPoint x: 486, endPoint y: 90, distance: 19.2
click at [472, 78] on input "• 22-9527-MY" at bounding box center [562, 82] width 221 height 28
click at [530, 80] on input "22-9527-MY" at bounding box center [562, 82] width 221 height 28
click at [462, 80] on input "22-9527-MY" at bounding box center [562, 82] width 221 height 28
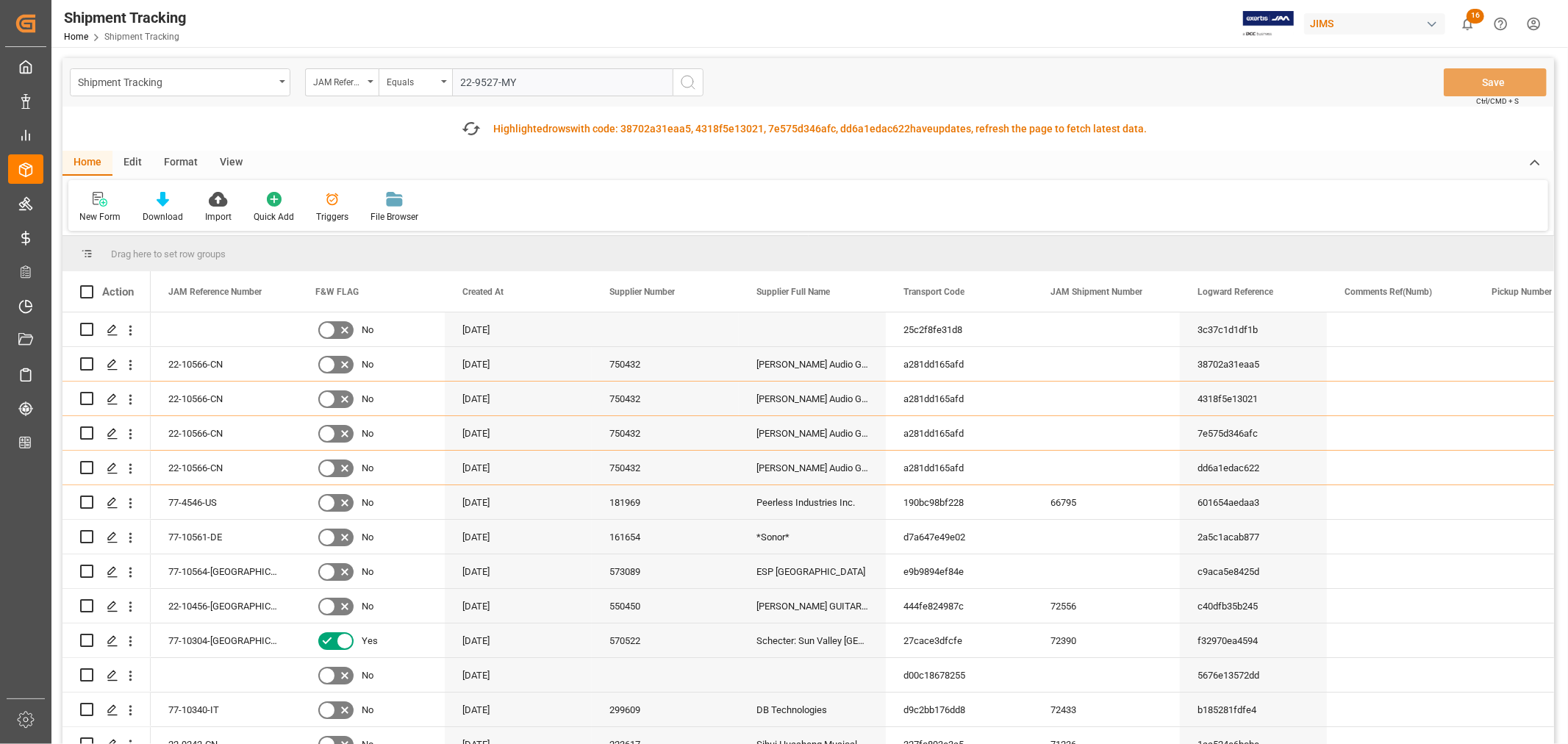
click at [553, 84] on input "22-9527-MY" at bounding box center [562, 82] width 221 height 28
type input "22-9527-MY"
click at [688, 82] on icon "search button" at bounding box center [688, 83] width 18 height 18
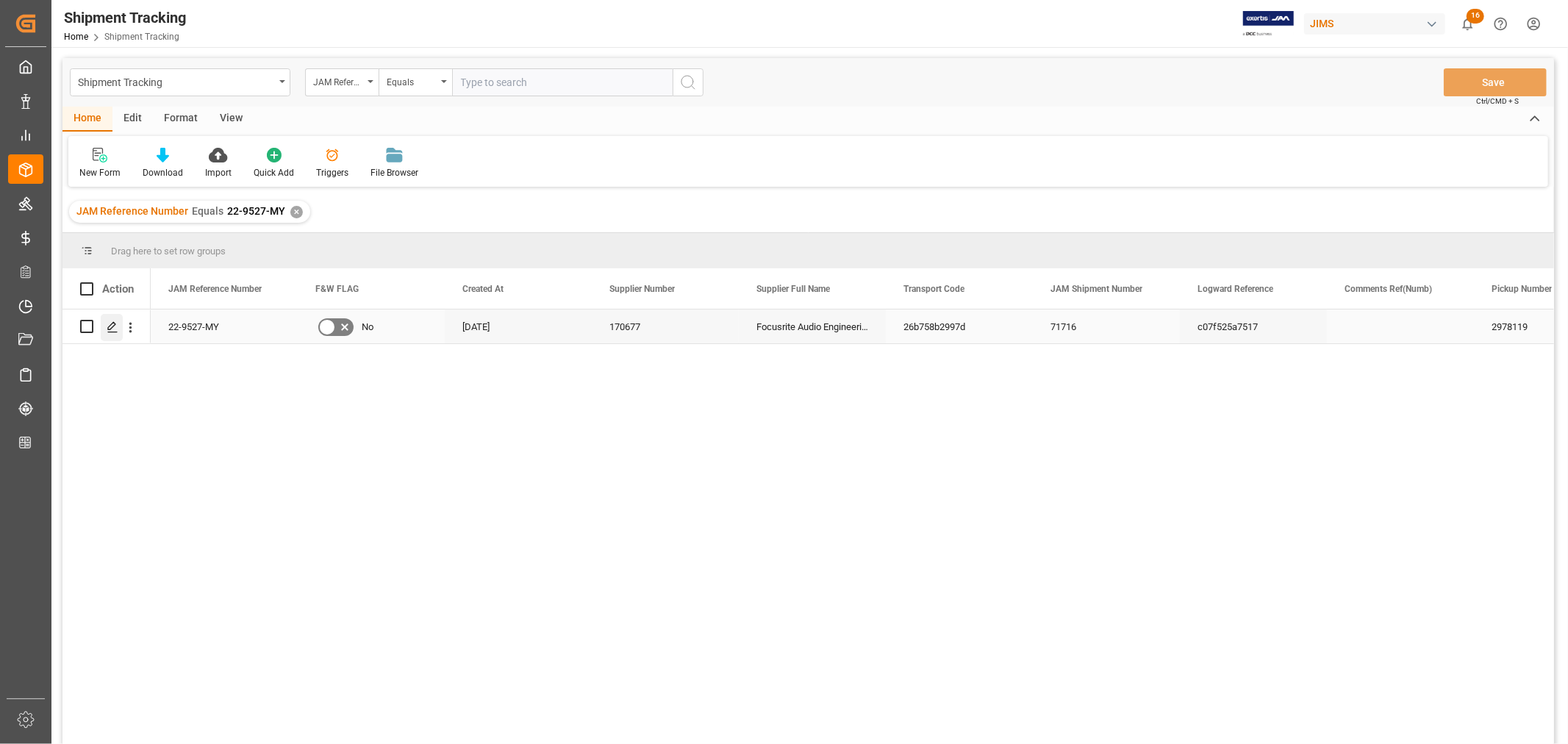
click at [116, 327] on icon "Press SPACE to select this row." at bounding box center [112, 327] width 12 height 12
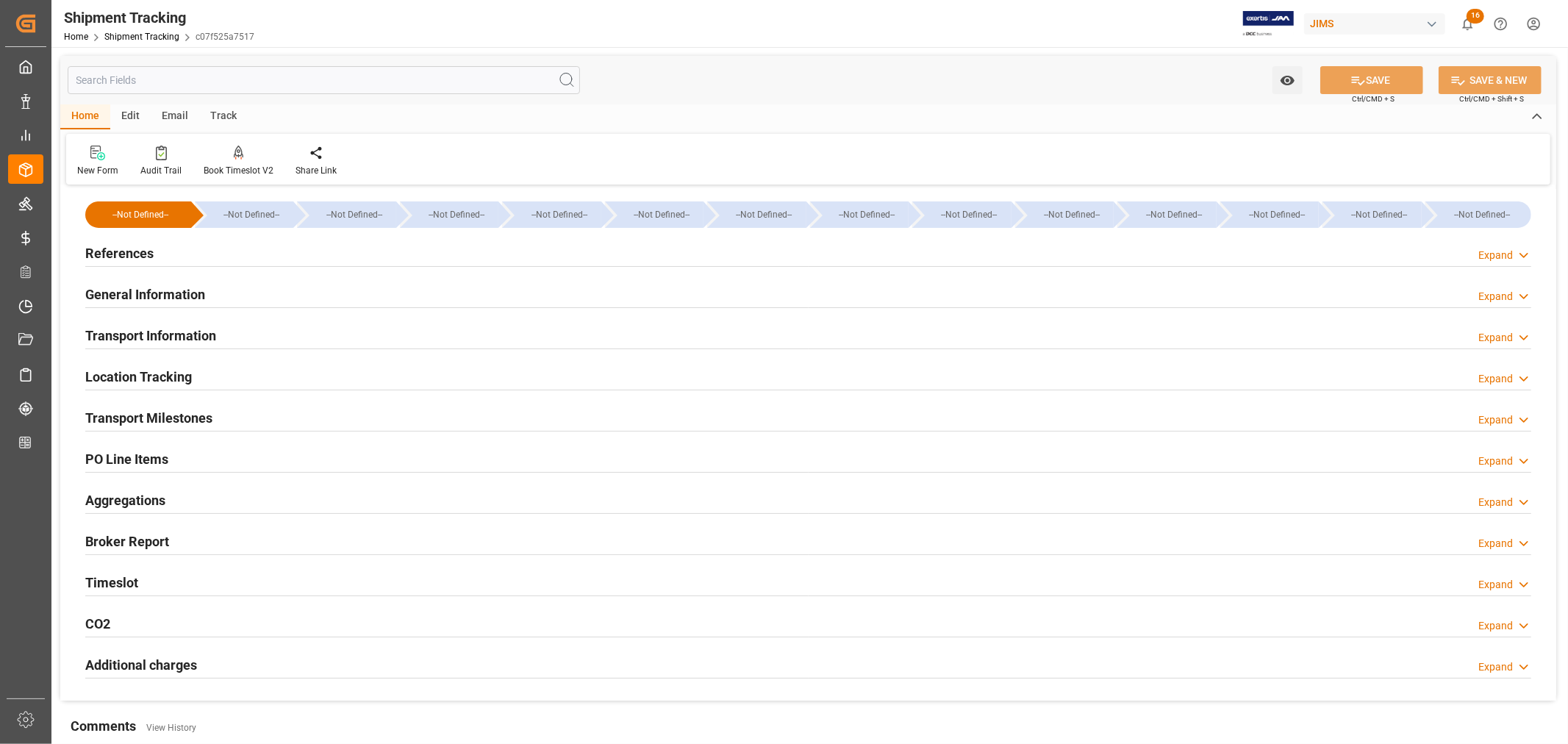
click at [131, 294] on h2 "General Information" at bounding box center [145, 294] width 120 height 20
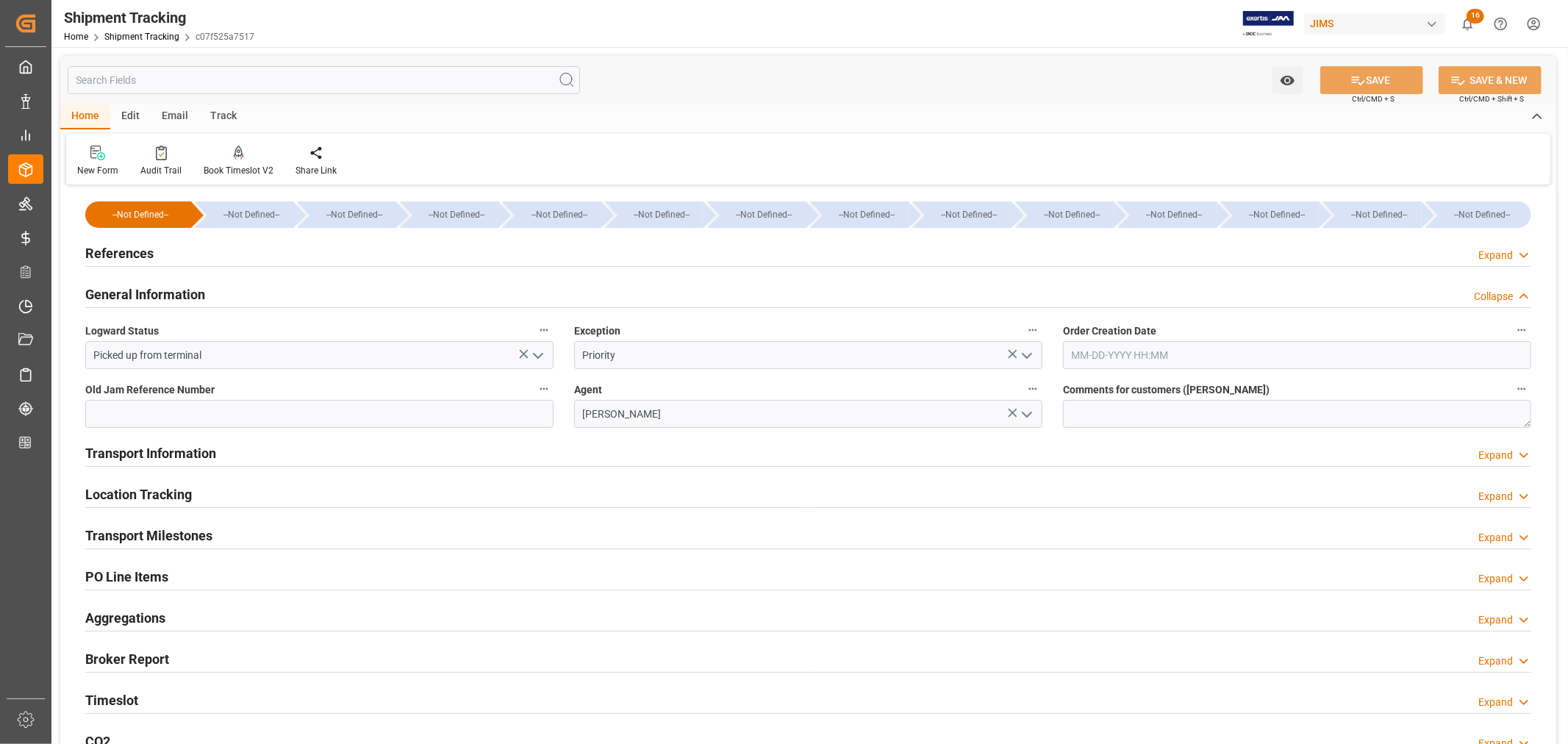
click at [131, 294] on h2 "General Information" at bounding box center [145, 294] width 120 height 20
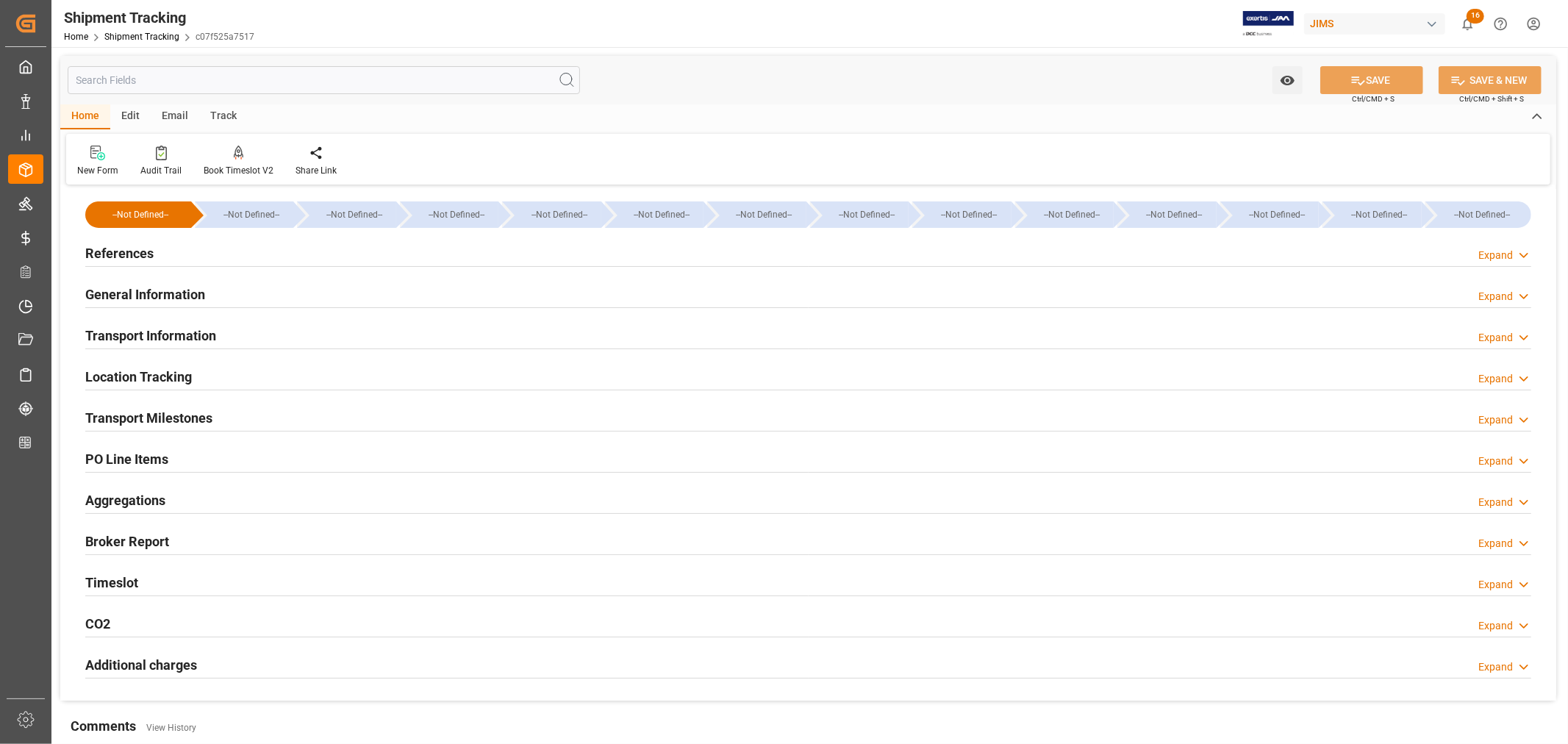
click at [191, 417] on h2 "Transport Milestones" at bounding box center [149, 418] width 127 height 20
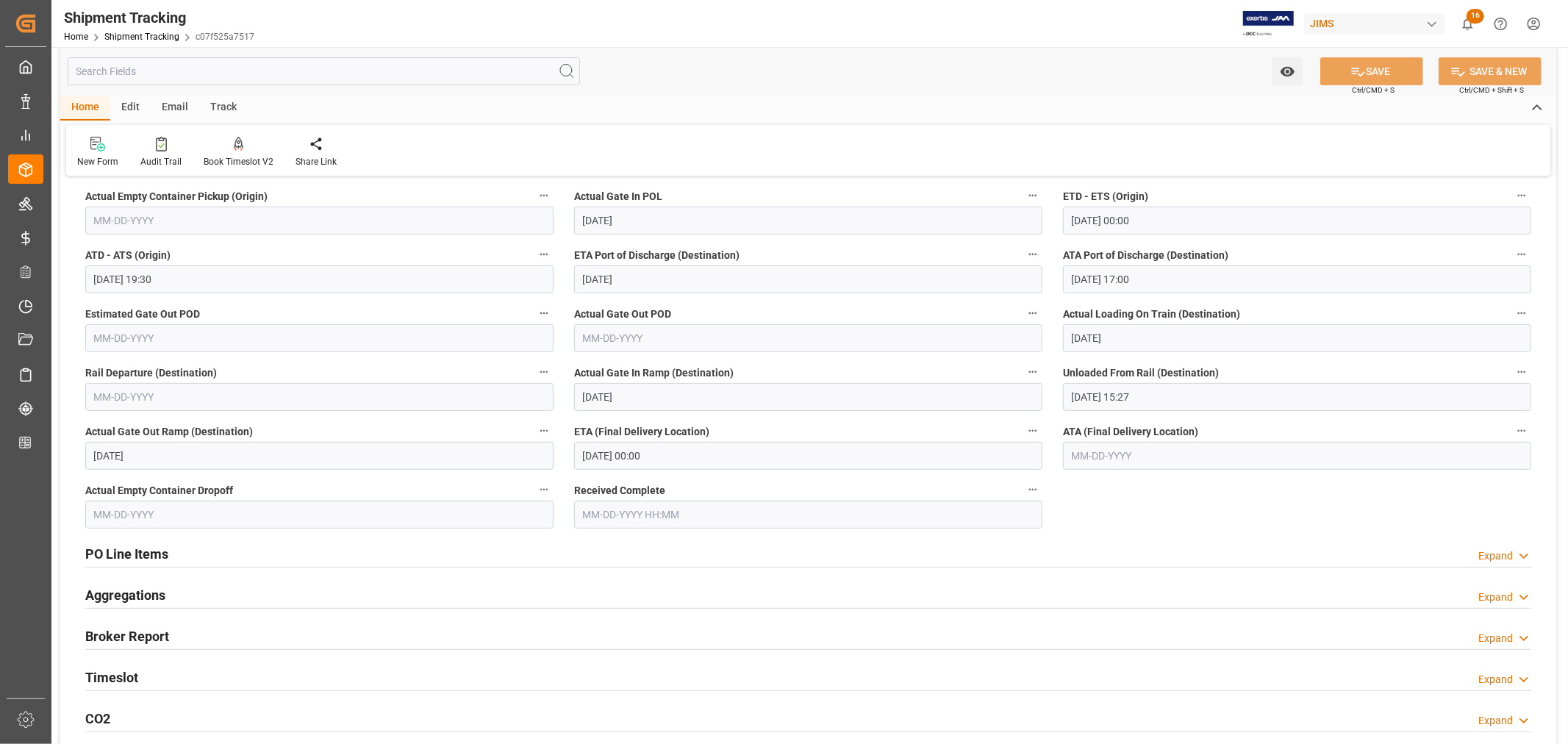
scroll to position [408, 0]
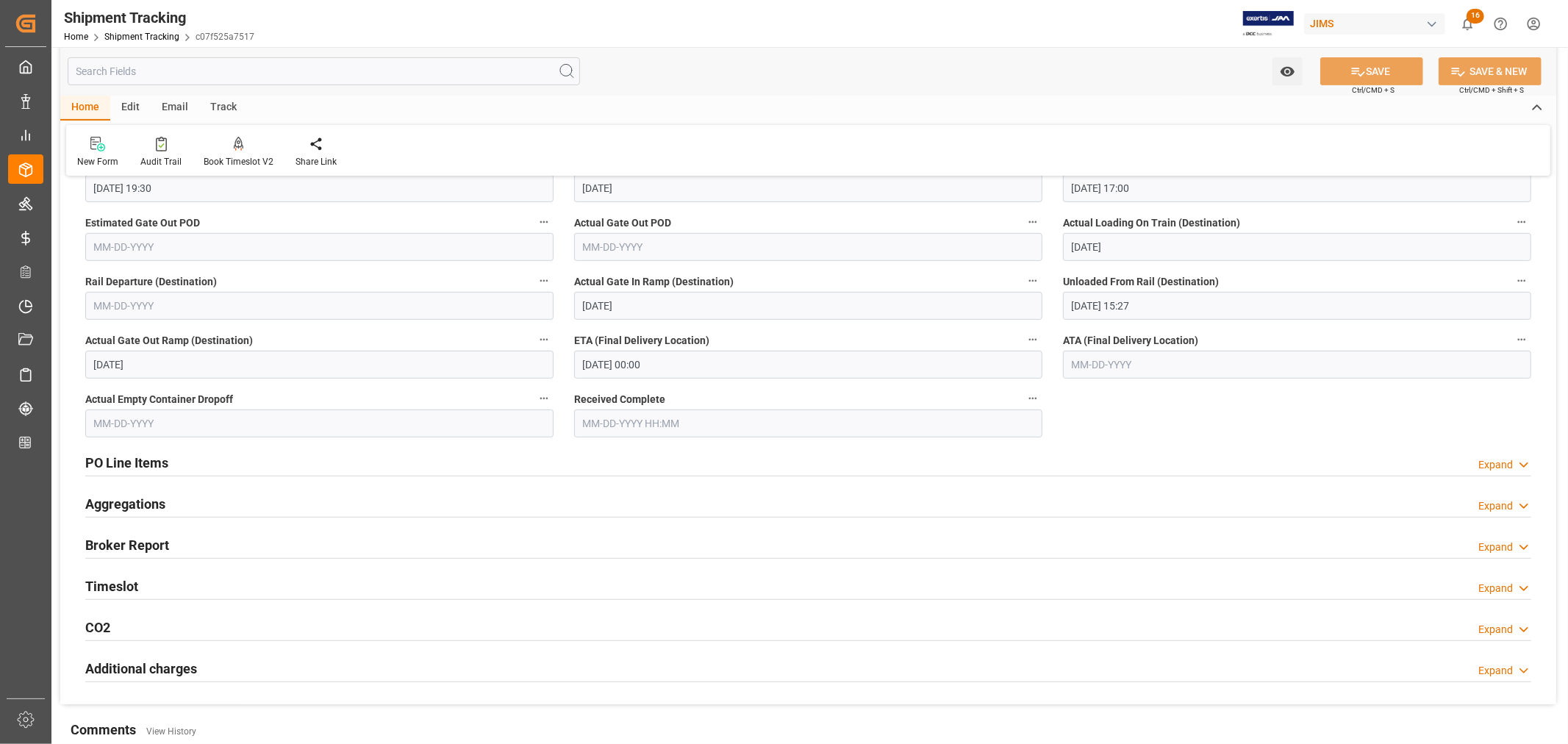
click at [134, 582] on h2 "Timeslot" at bounding box center [112, 586] width 53 height 20
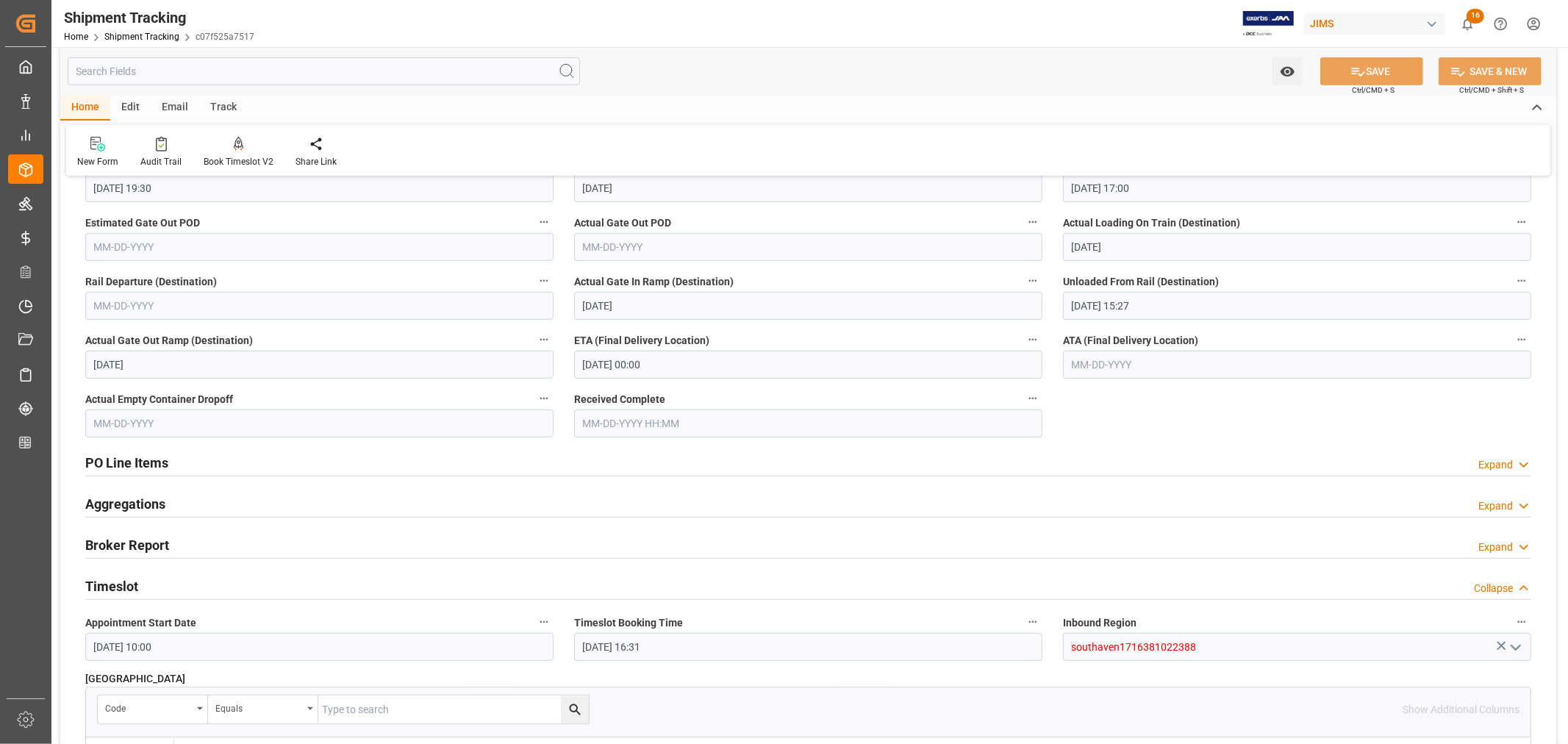
click at [134, 582] on h2 "Timeslot" at bounding box center [112, 586] width 53 height 20
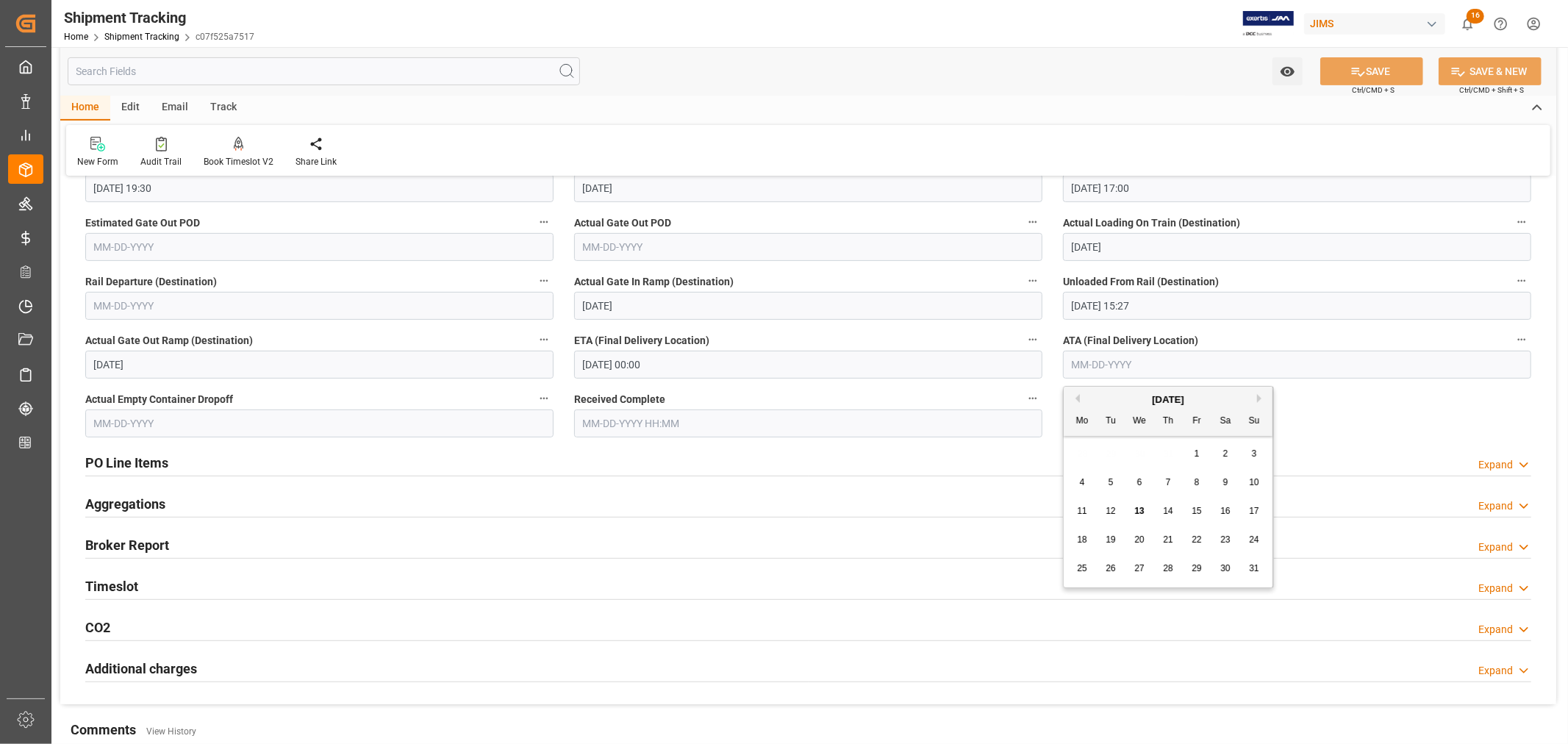
click at [1108, 362] on input "text" at bounding box center [1296, 365] width 468 height 28
click at [1142, 515] on span "13" at bounding box center [1139, 511] width 10 height 10
type input "[DATE]"
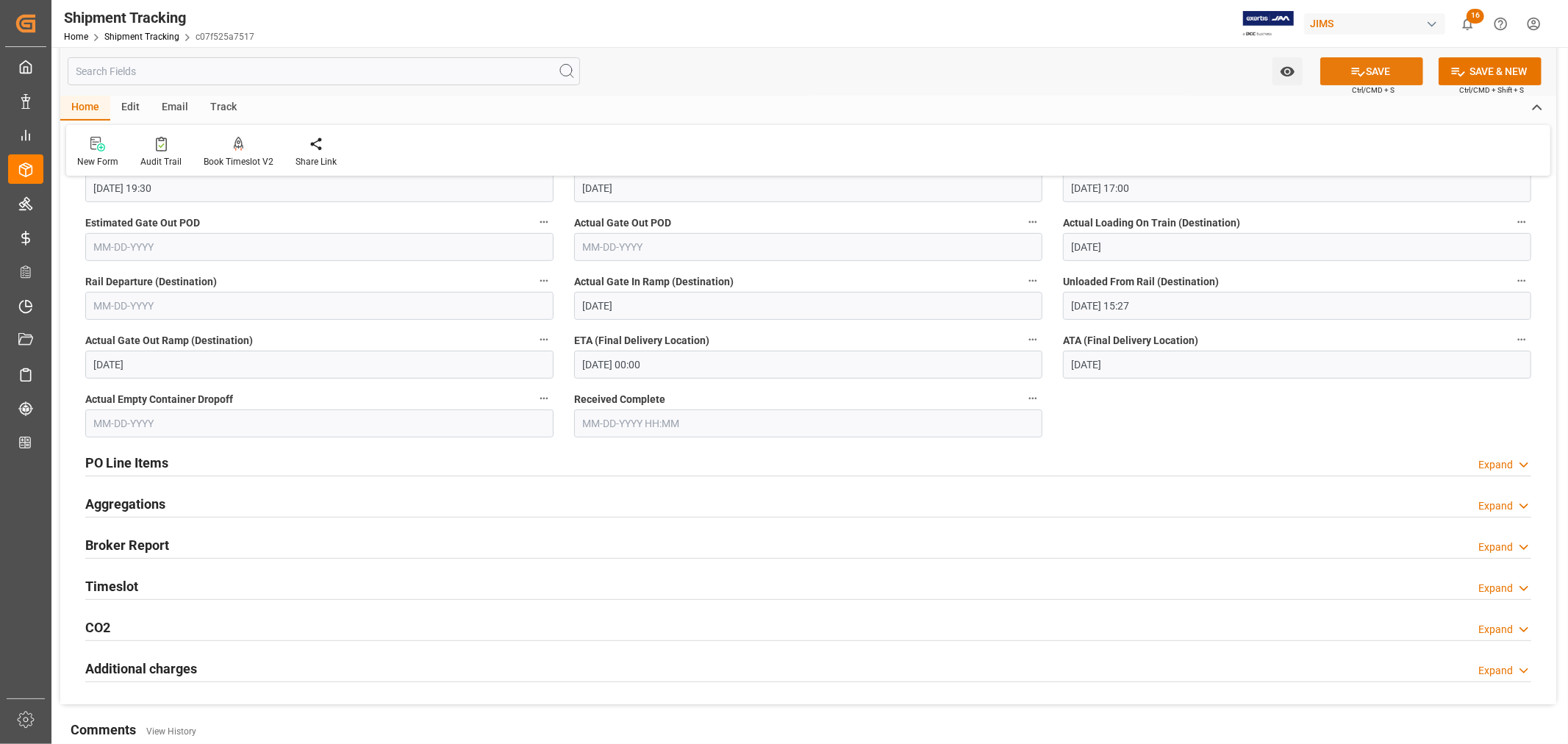
click at [1381, 70] on button "SAVE" at bounding box center [1372, 71] width 103 height 28
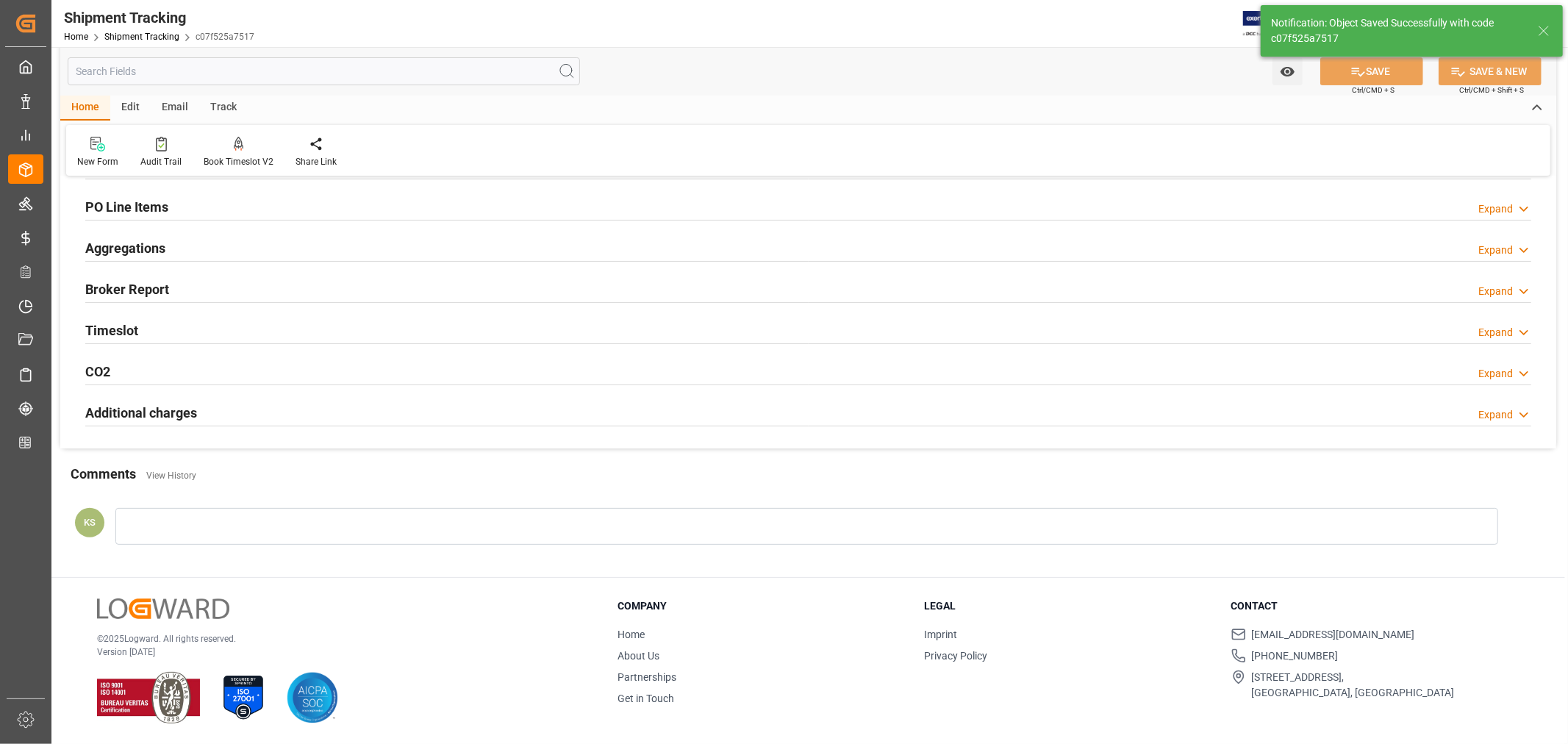
scroll to position [0, 0]
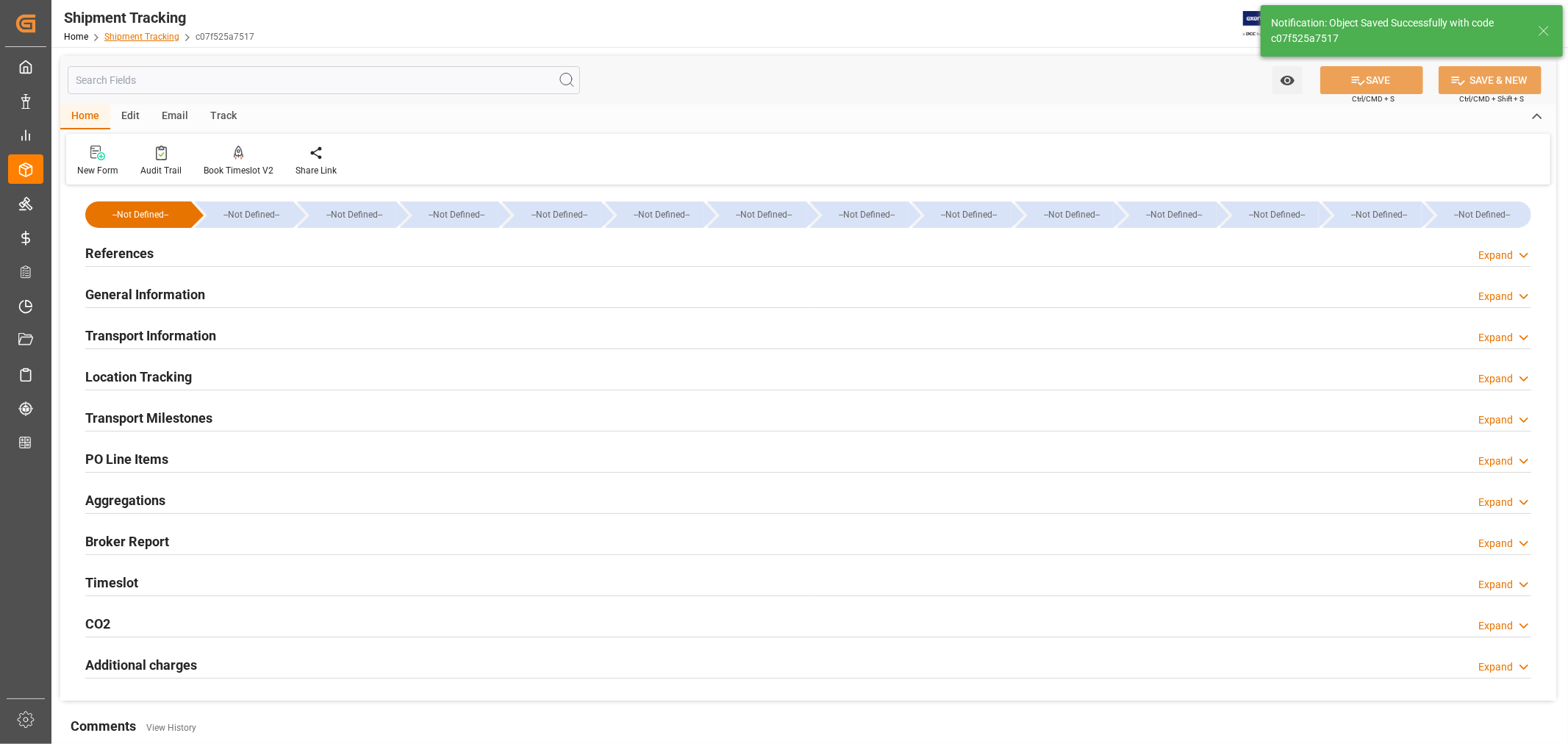
click at [148, 32] on link "Shipment Tracking" at bounding box center [141, 36] width 75 height 10
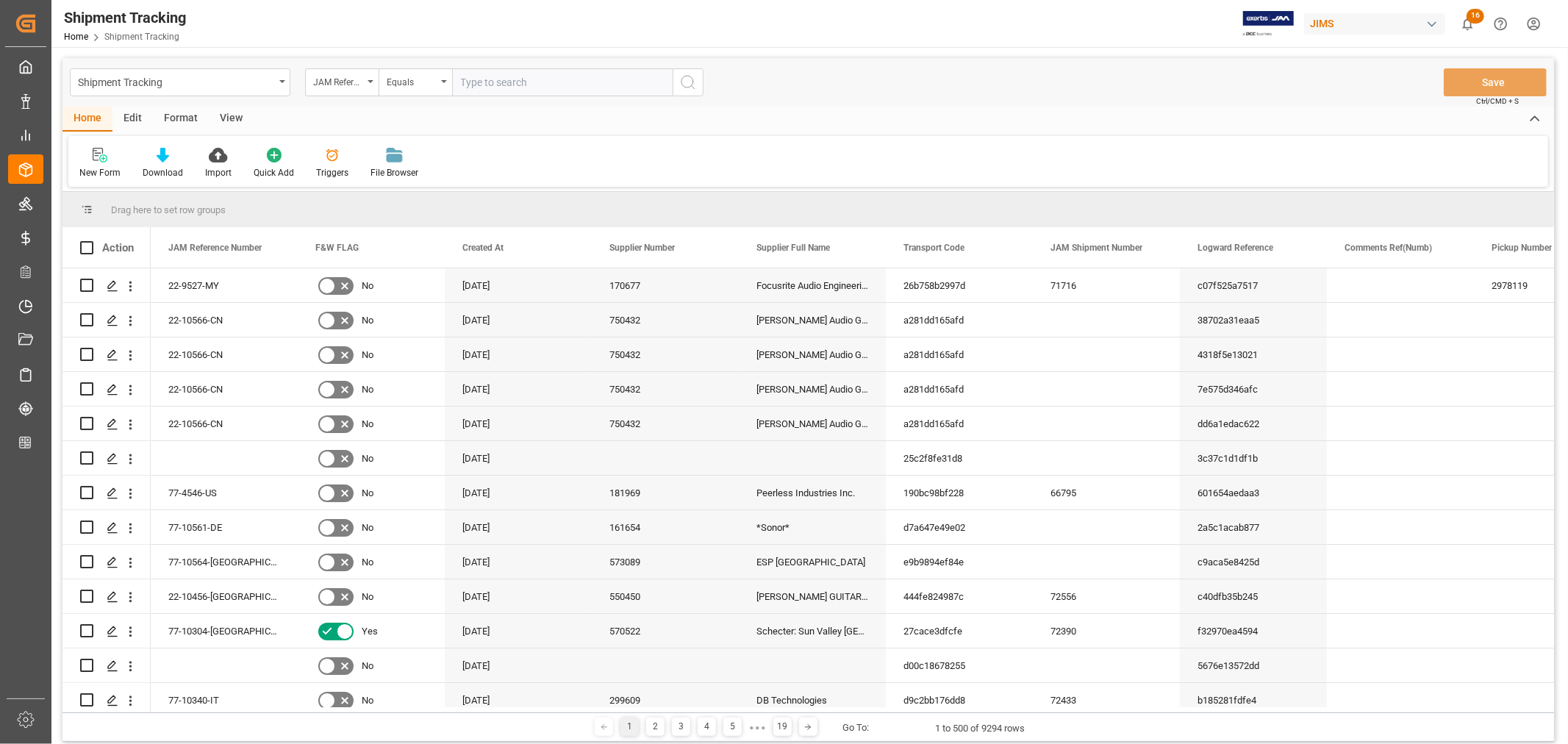
drag, startPoint x: 459, startPoint y: 77, endPoint x: 466, endPoint y: 82, distance: 8.6
click at [459, 77] on input "text" at bounding box center [562, 82] width 221 height 28
type input "22-9783-cn"
click at [685, 82] on icon "search button" at bounding box center [688, 83] width 18 height 18
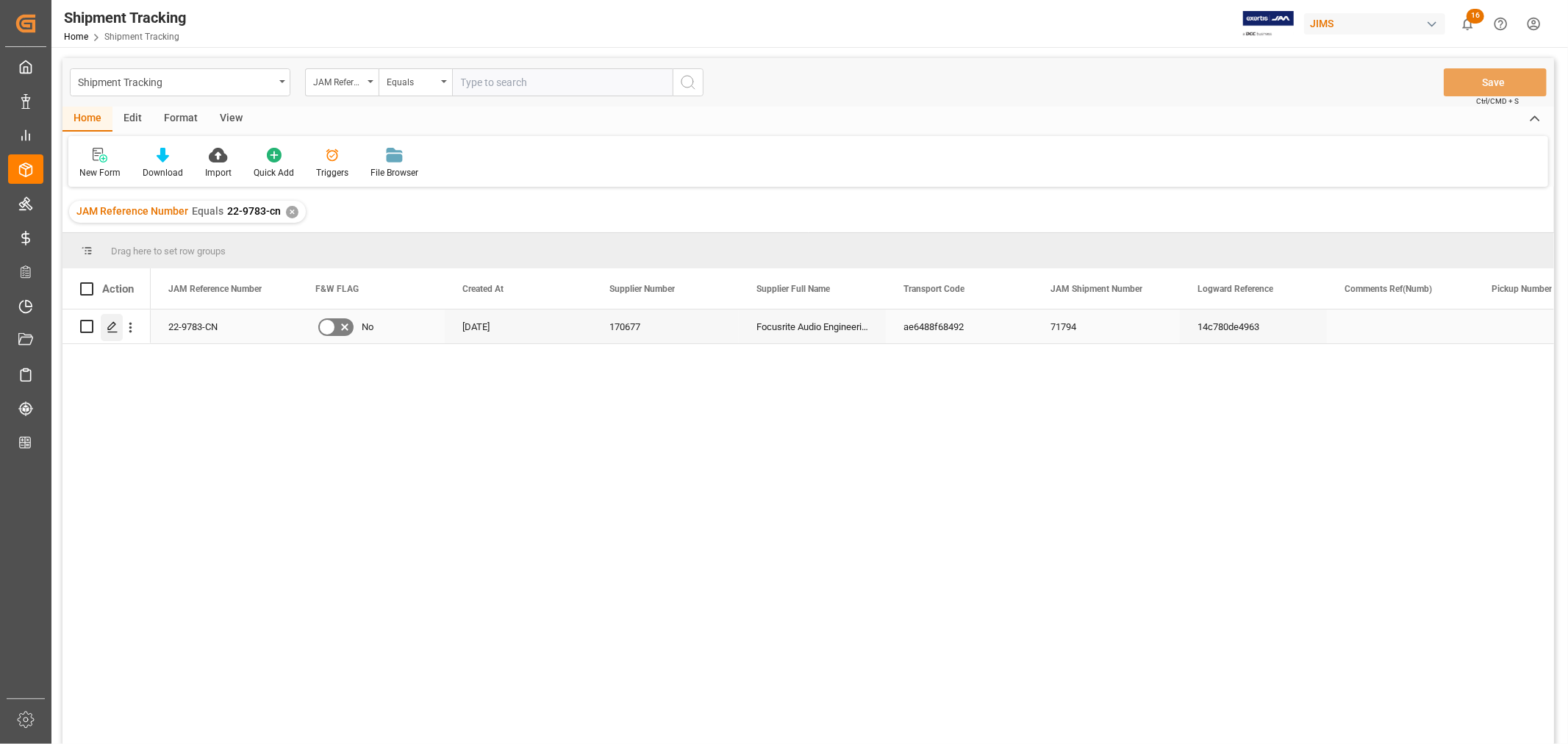
click at [113, 329] on icon "Press SPACE to select this row." at bounding box center [112, 327] width 12 height 12
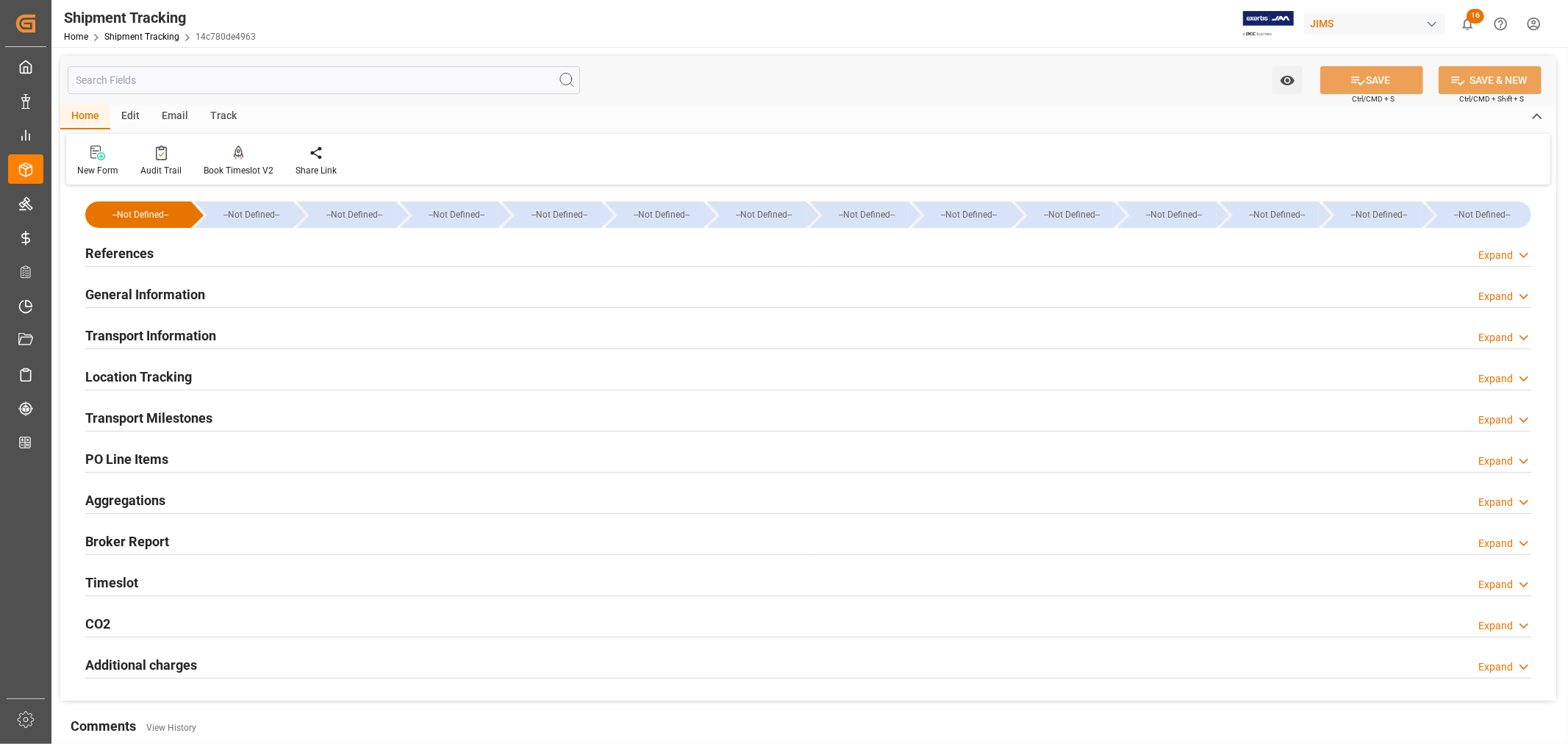
type input "[DATE]"
click at [120, 571] on div "Timeslot" at bounding box center [112, 581] width 53 height 28
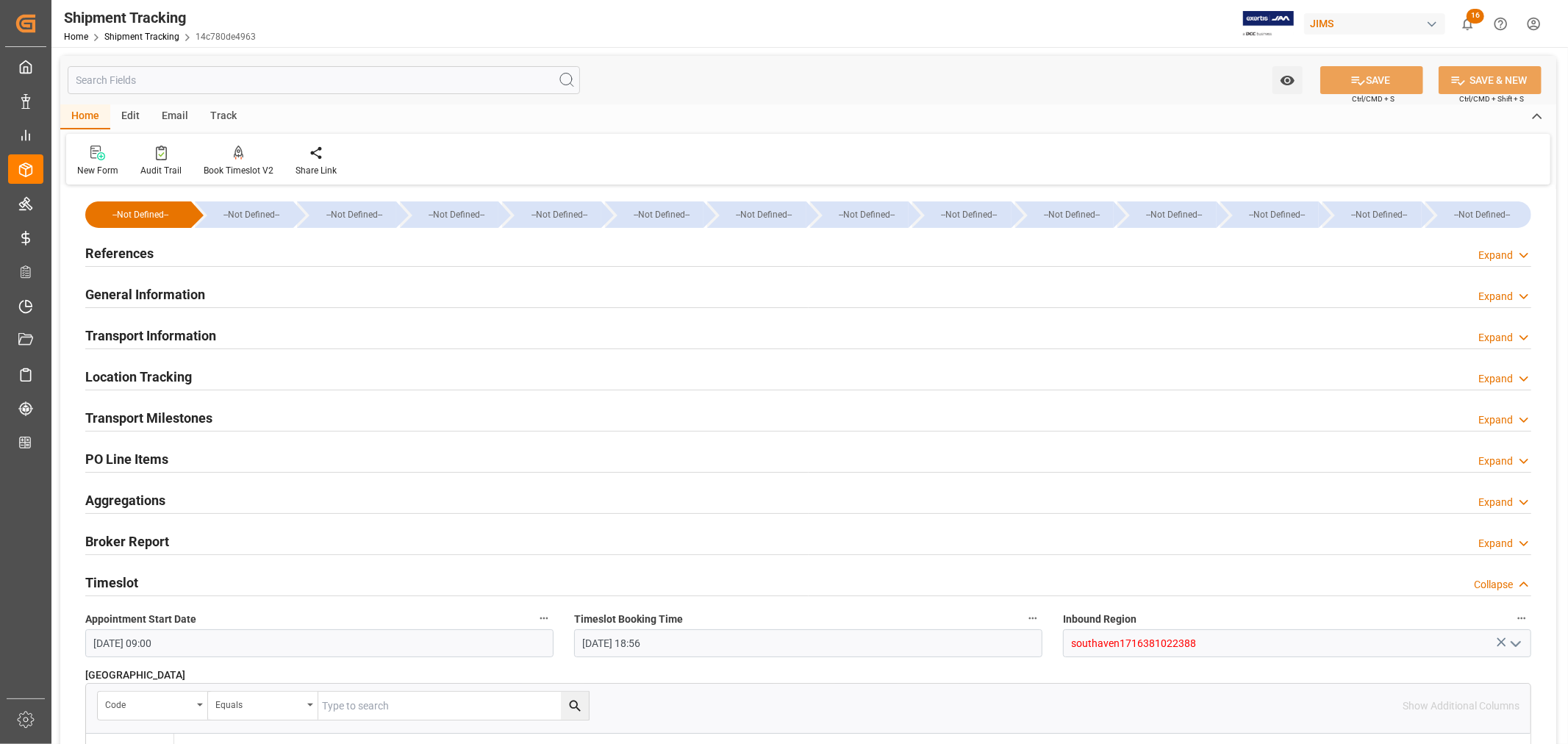
click at [120, 571] on div "Timeslot" at bounding box center [112, 581] width 53 height 28
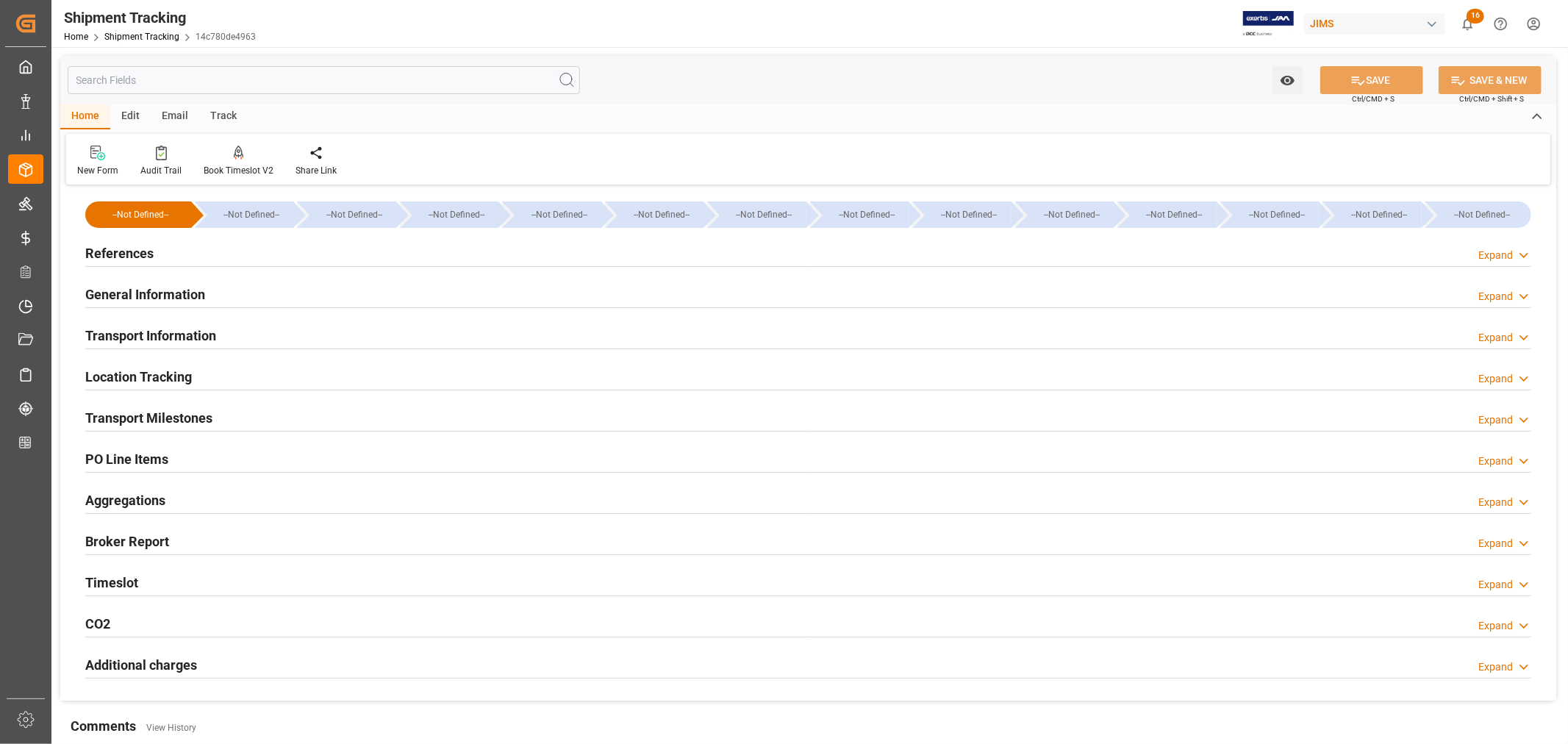
click at [178, 415] on h2 "Transport Milestones" at bounding box center [149, 418] width 127 height 20
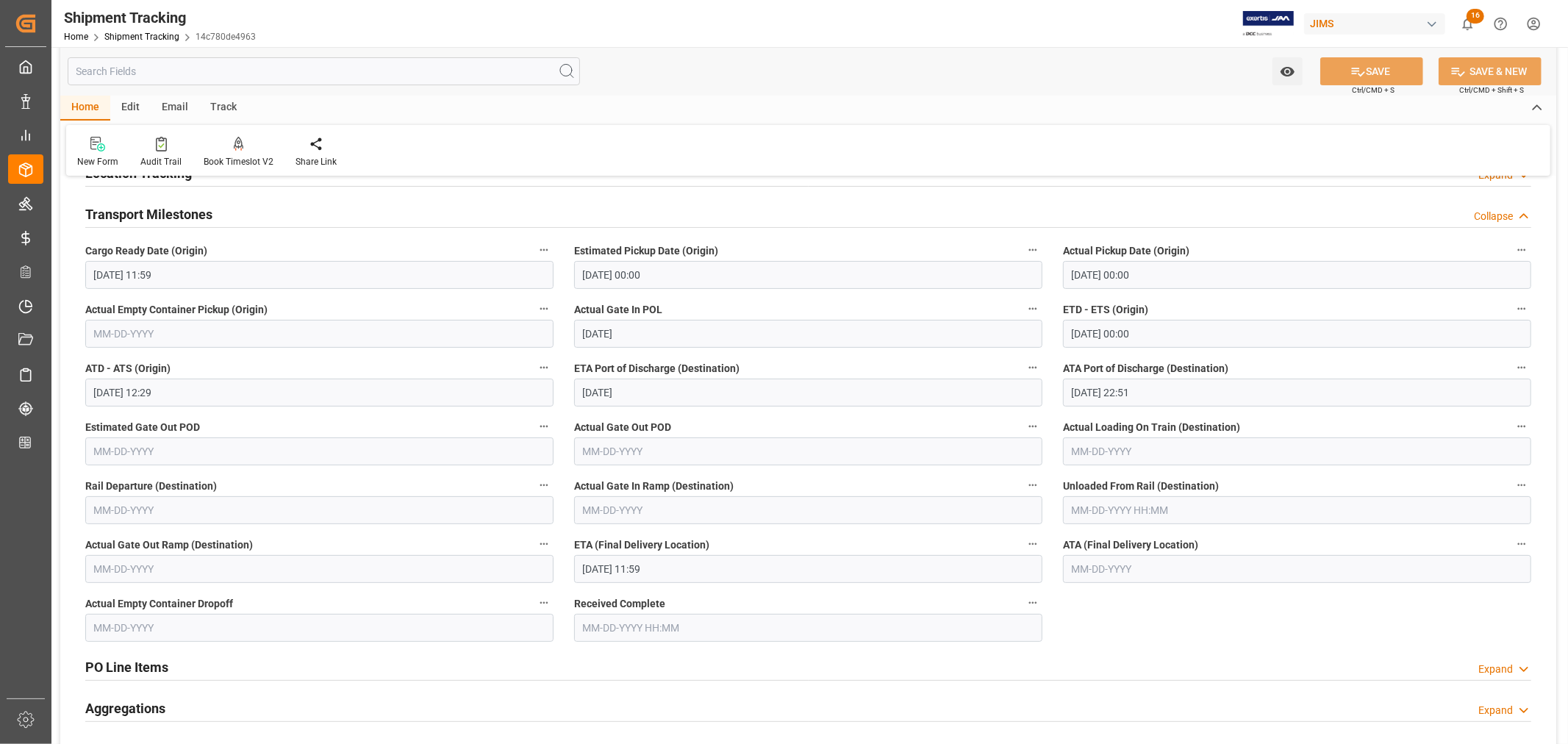
scroll to position [245, 0]
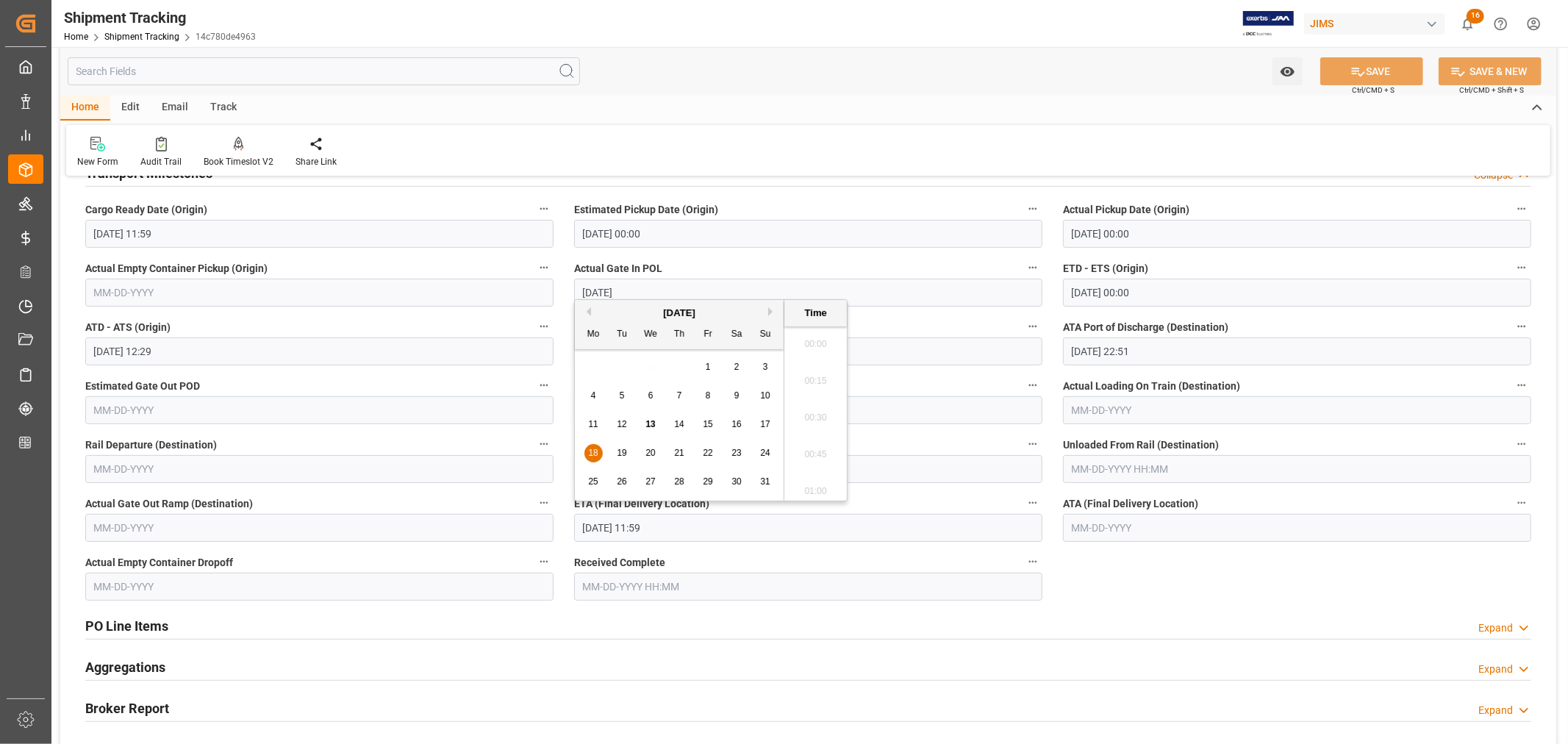
click at [682, 527] on input "08-18-2025 11:59" at bounding box center [808, 528] width 468 height 28
click at [645, 420] on span "13" at bounding box center [650, 424] width 10 height 10
type input "08-13-2025 11:59"
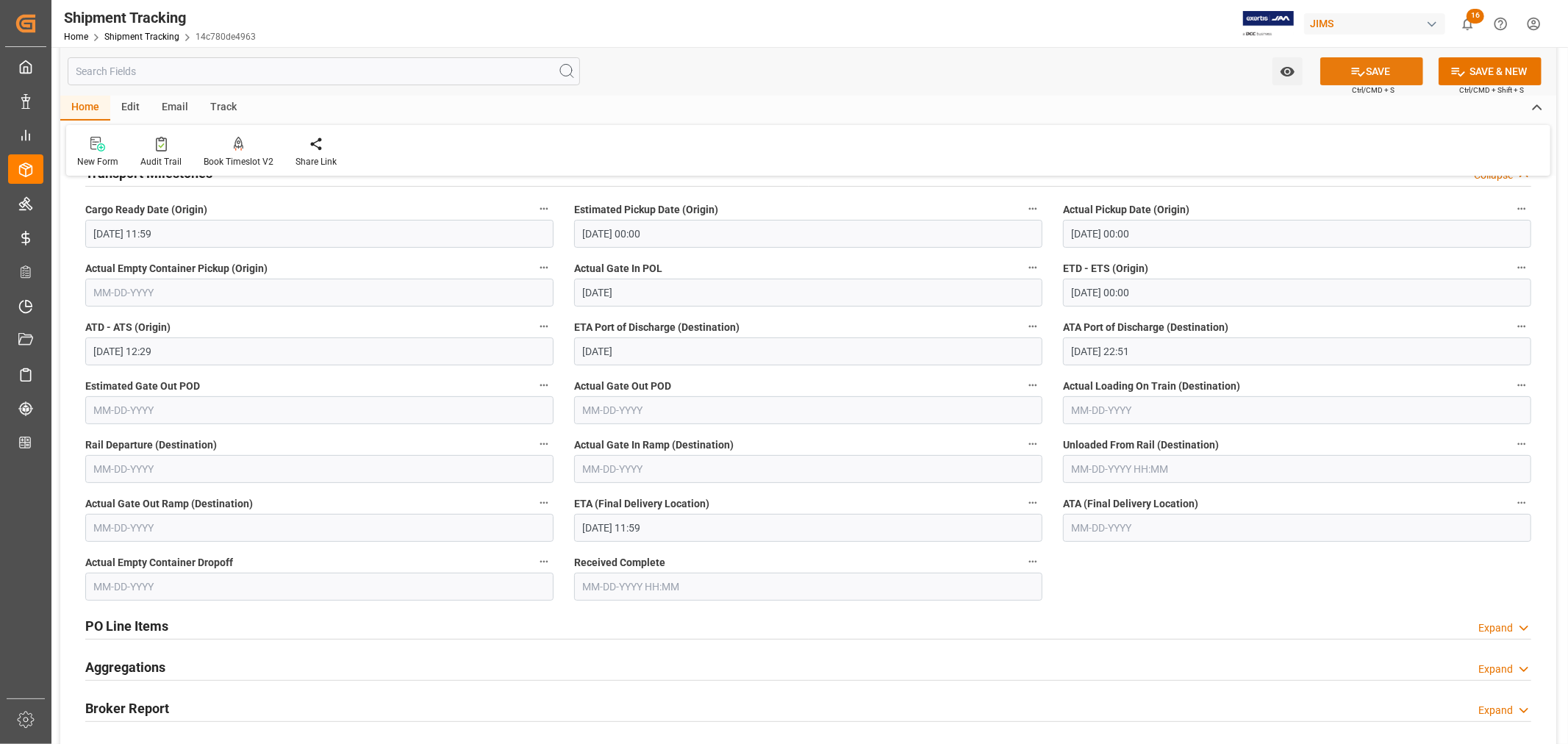
click at [1365, 69] on button "SAVE" at bounding box center [1372, 71] width 103 height 28
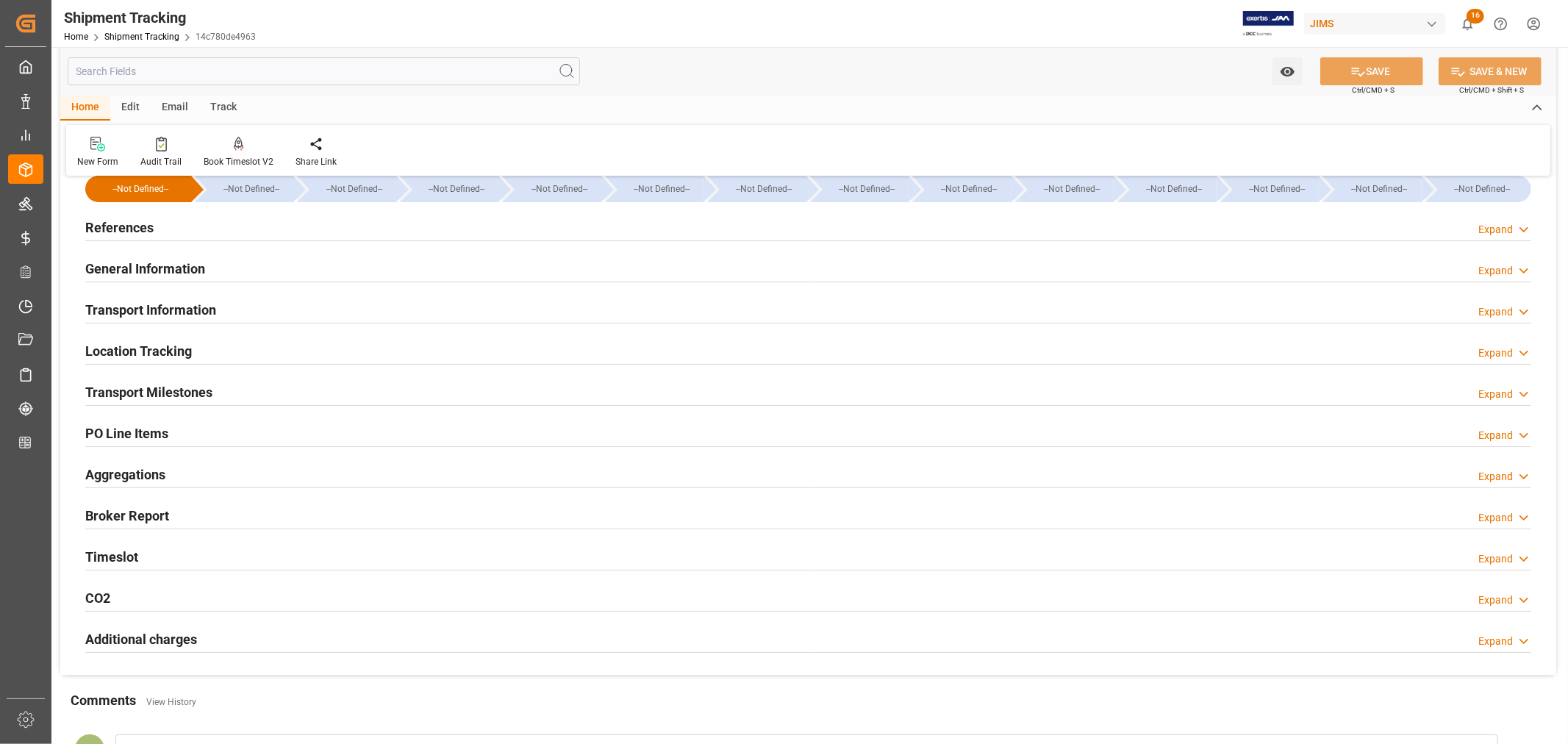
scroll to position [0, 0]
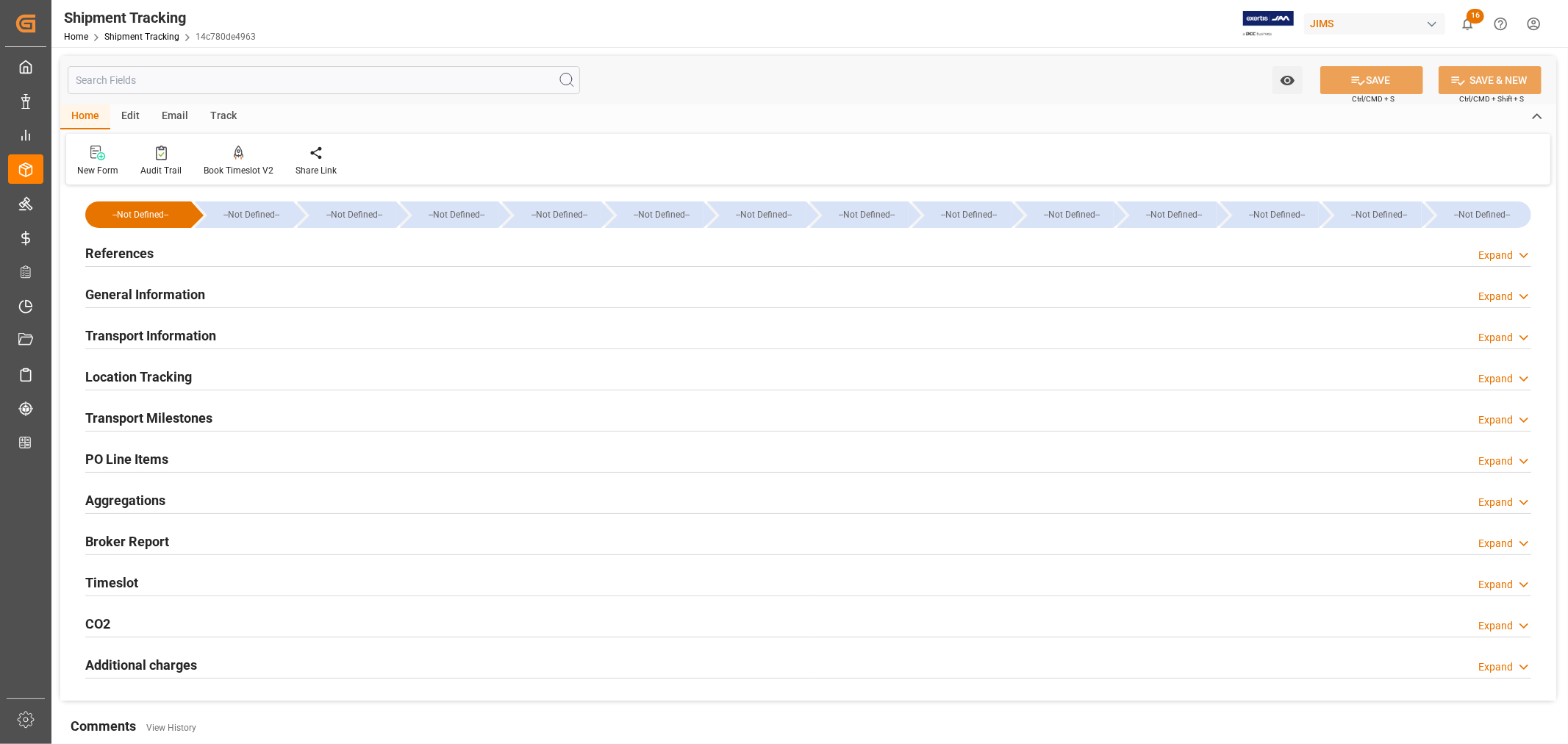
click at [108, 250] on h2 "References" at bounding box center [119, 253] width 68 height 20
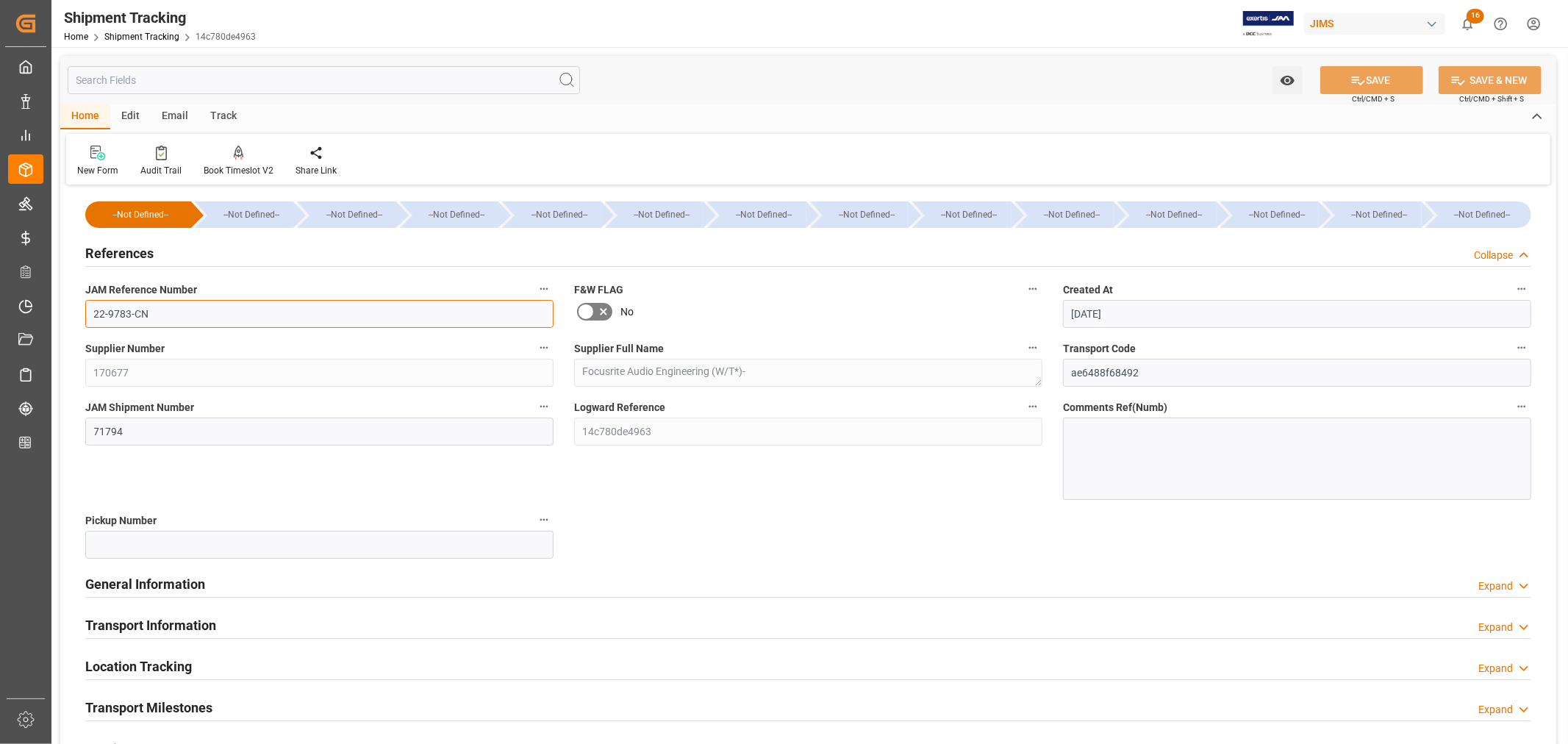
drag, startPoint x: 151, startPoint y: 312, endPoint x: 80, endPoint y: 310, distance: 71.0
click at [80, 310] on div "JAM Reference Number 22-9783-CN" at bounding box center [319, 303] width 489 height 59
click at [157, 35] on link "Shipment Tracking" at bounding box center [141, 36] width 75 height 10
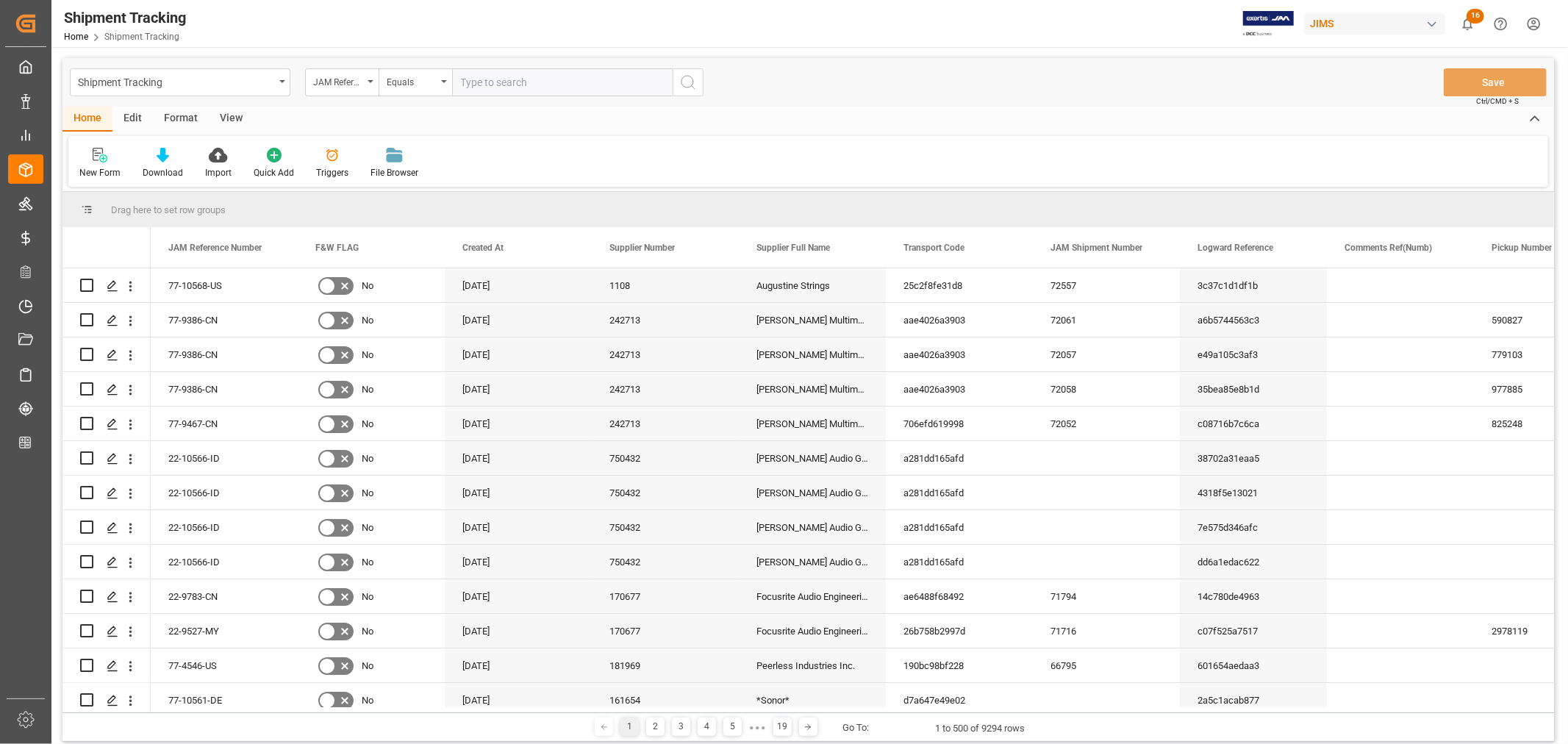
click at [469, 83] on input "text" at bounding box center [562, 82] width 221 height 28
type input "22-9545-JP"
click at [691, 84] on icon "search button" at bounding box center [688, 83] width 18 height 18
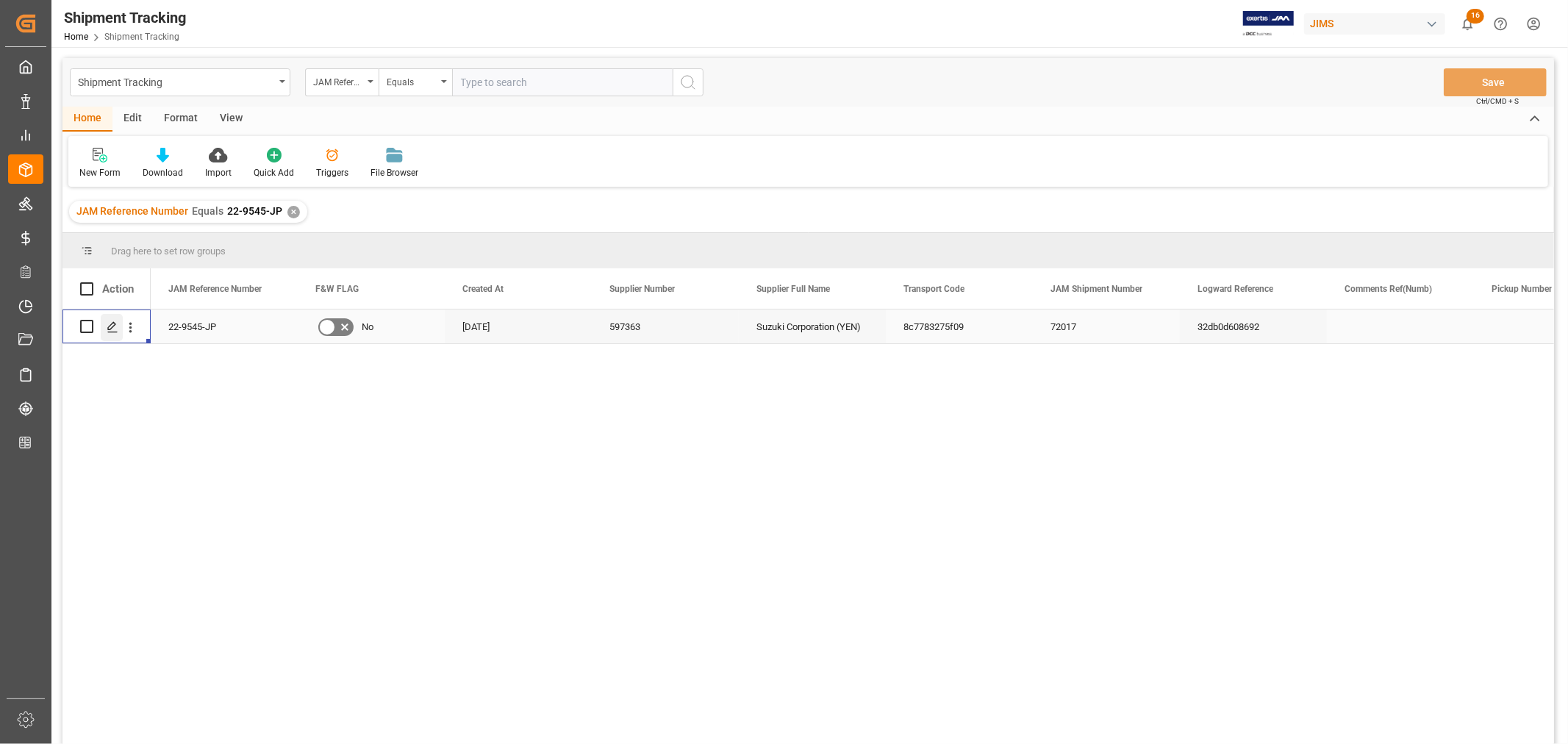
click at [116, 321] on icon "Press SPACE to select this row." at bounding box center [112, 327] width 12 height 12
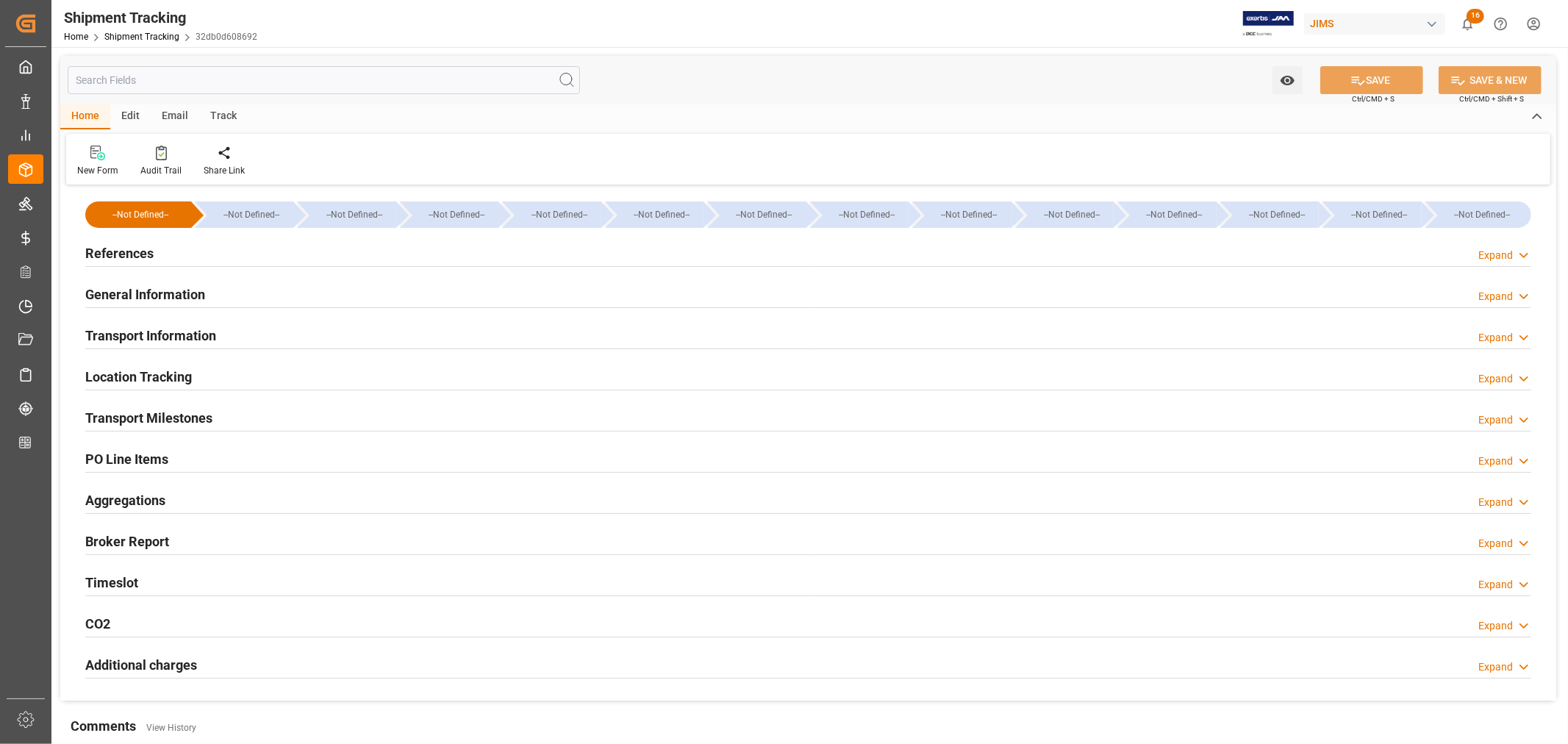
type input "Evergreen"
type input "Evergreen Marine Corp."
type input "9312999"
type input "43124118"
click at [167, 294] on h2 "General Information" at bounding box center [145, 294] width 120 height 20
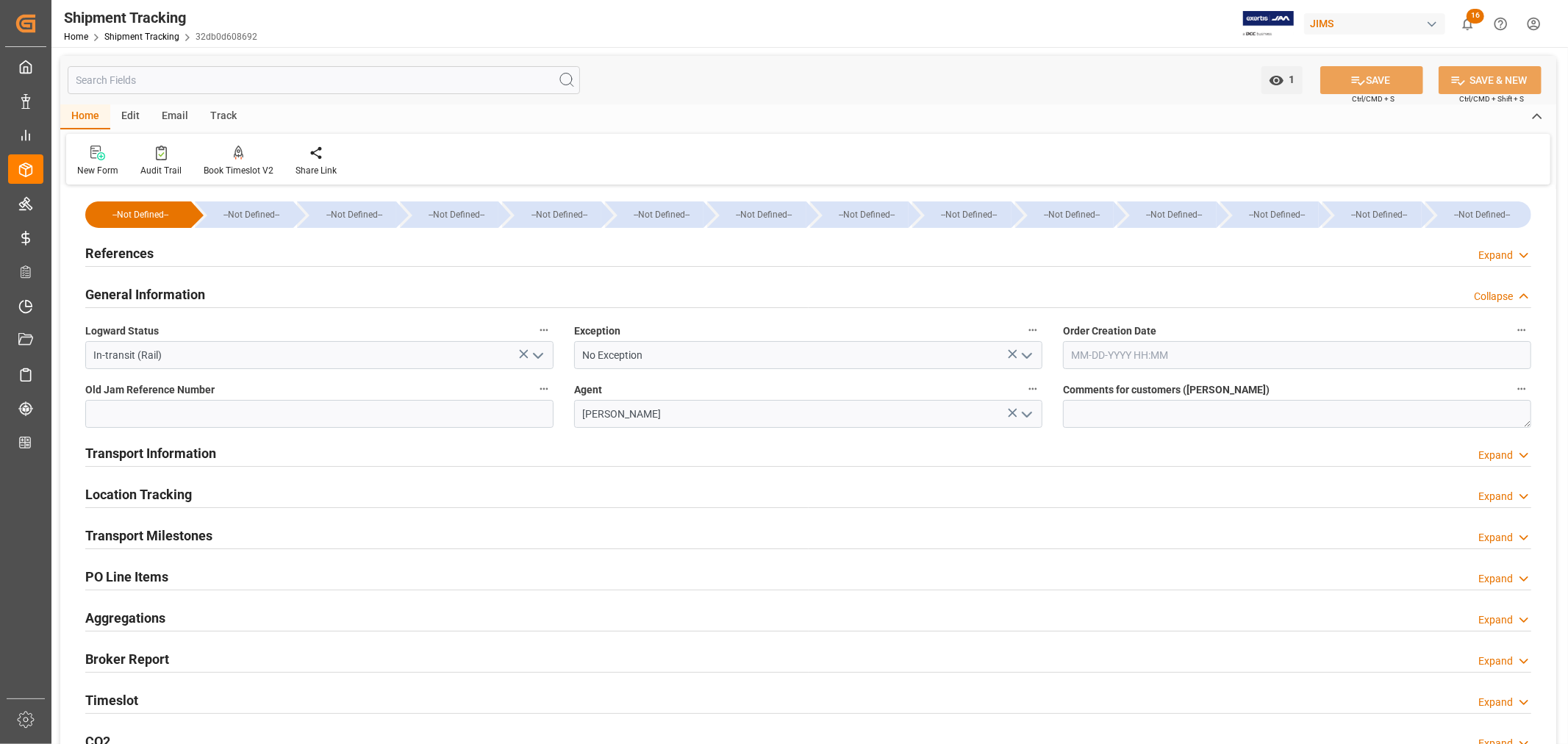
click at [140, 290] on h2 "General Information" at bounding box center [145, 294] width 120 height 20
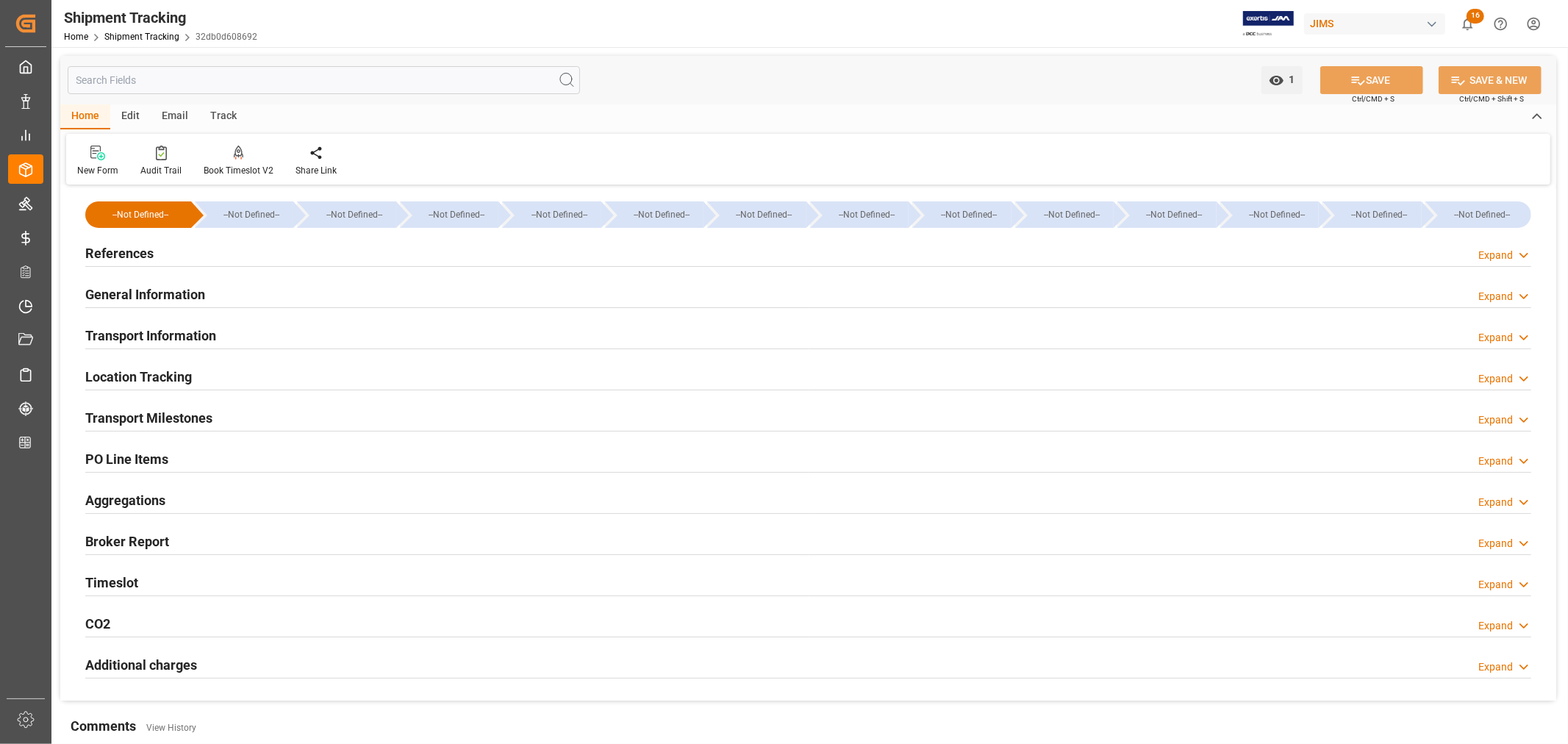
click at [167, 340] on h2 "Transport Information" at bounding box center [150, 335] width 131 height 20
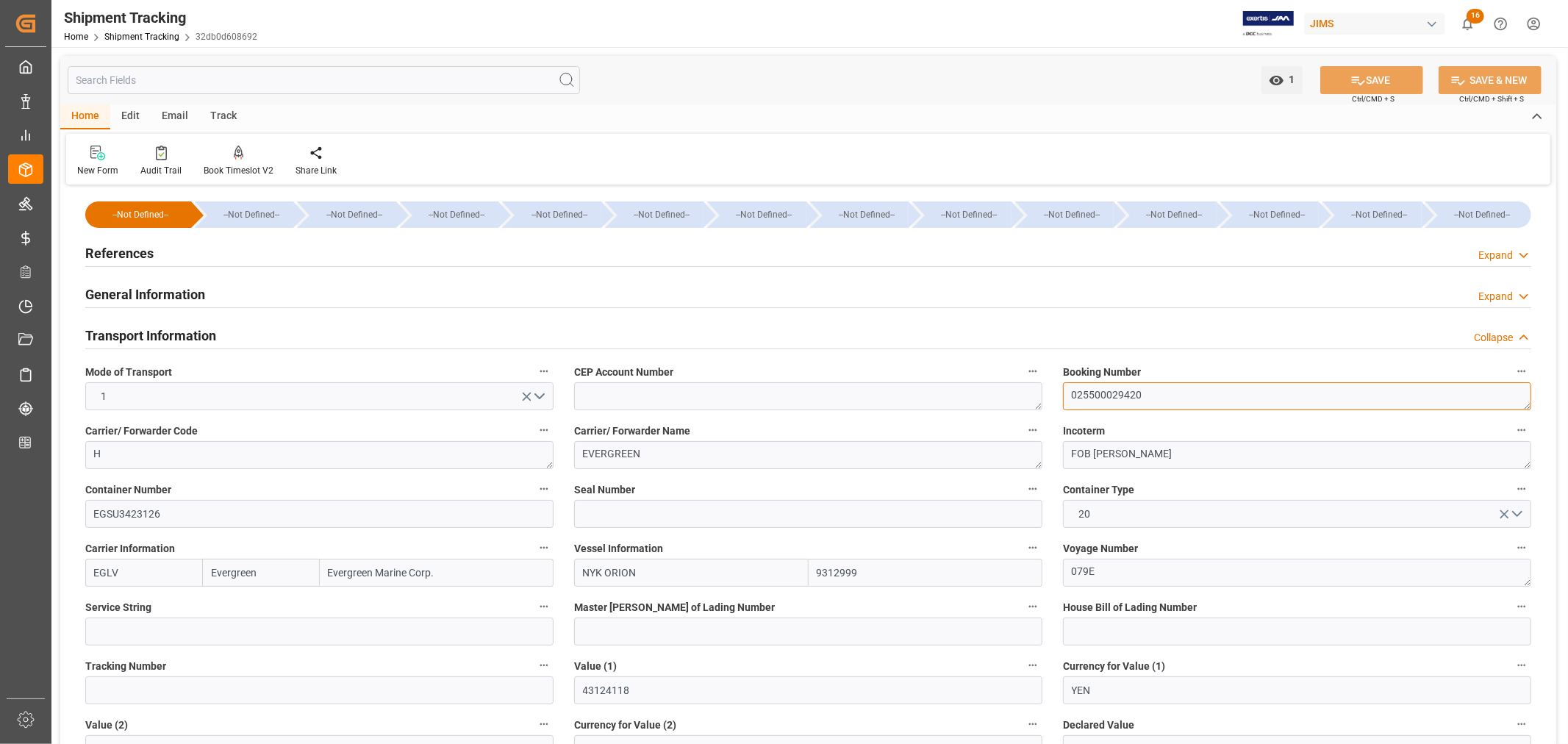
click at [1113, 399] on textarea "025500029420" at bounding box center [1296, 396] width 468 height 28
click at [1113, 399] on textarea "025500029420" at bounding box center [1296, 396] width 468 height 28
click at [198, 333] on h2 "Transport Information" at bounding box center [150, 335] width 131 height 20
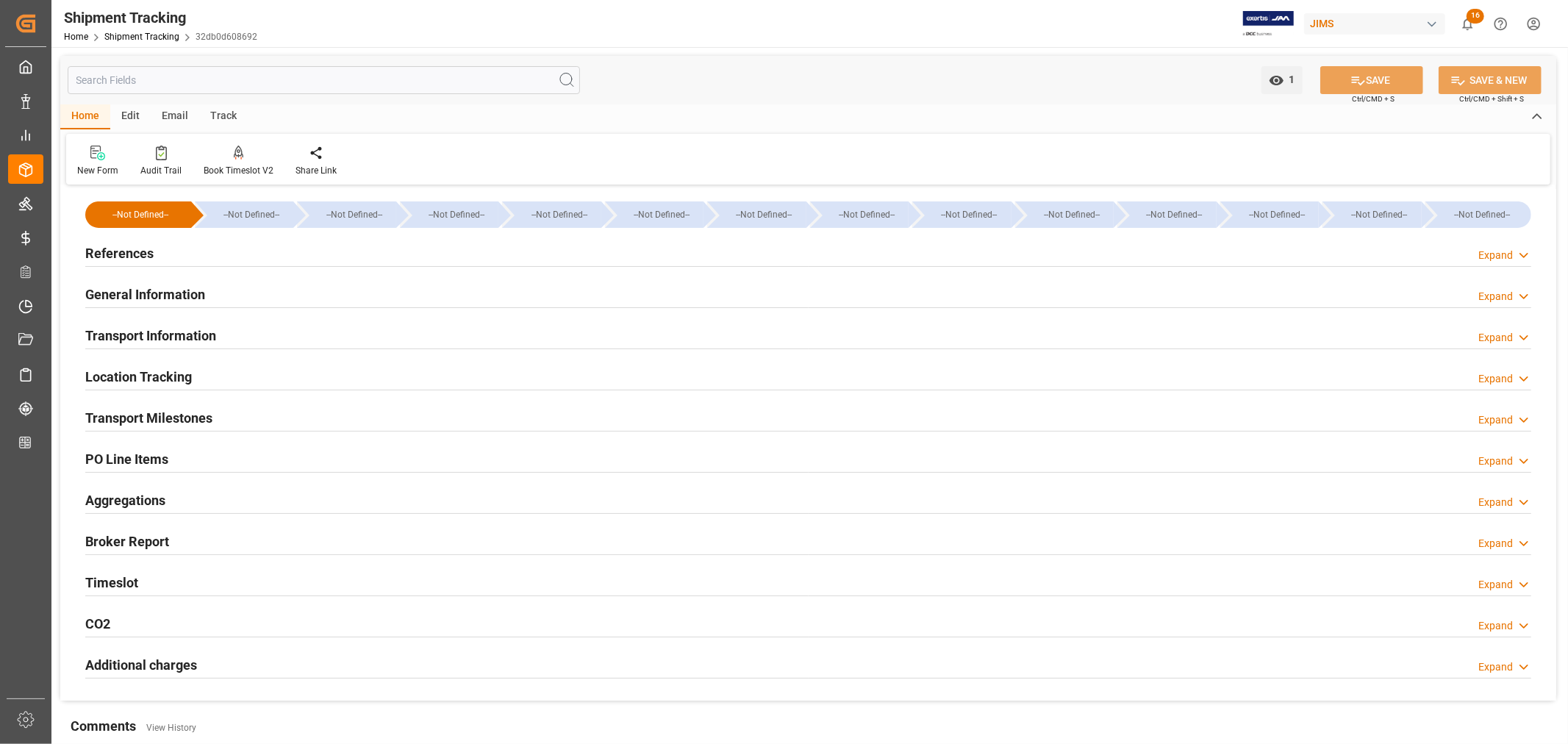
click at [188, 420] on h2 "Transport Milestones" at bounding box center [149, 418] width 127 height 20
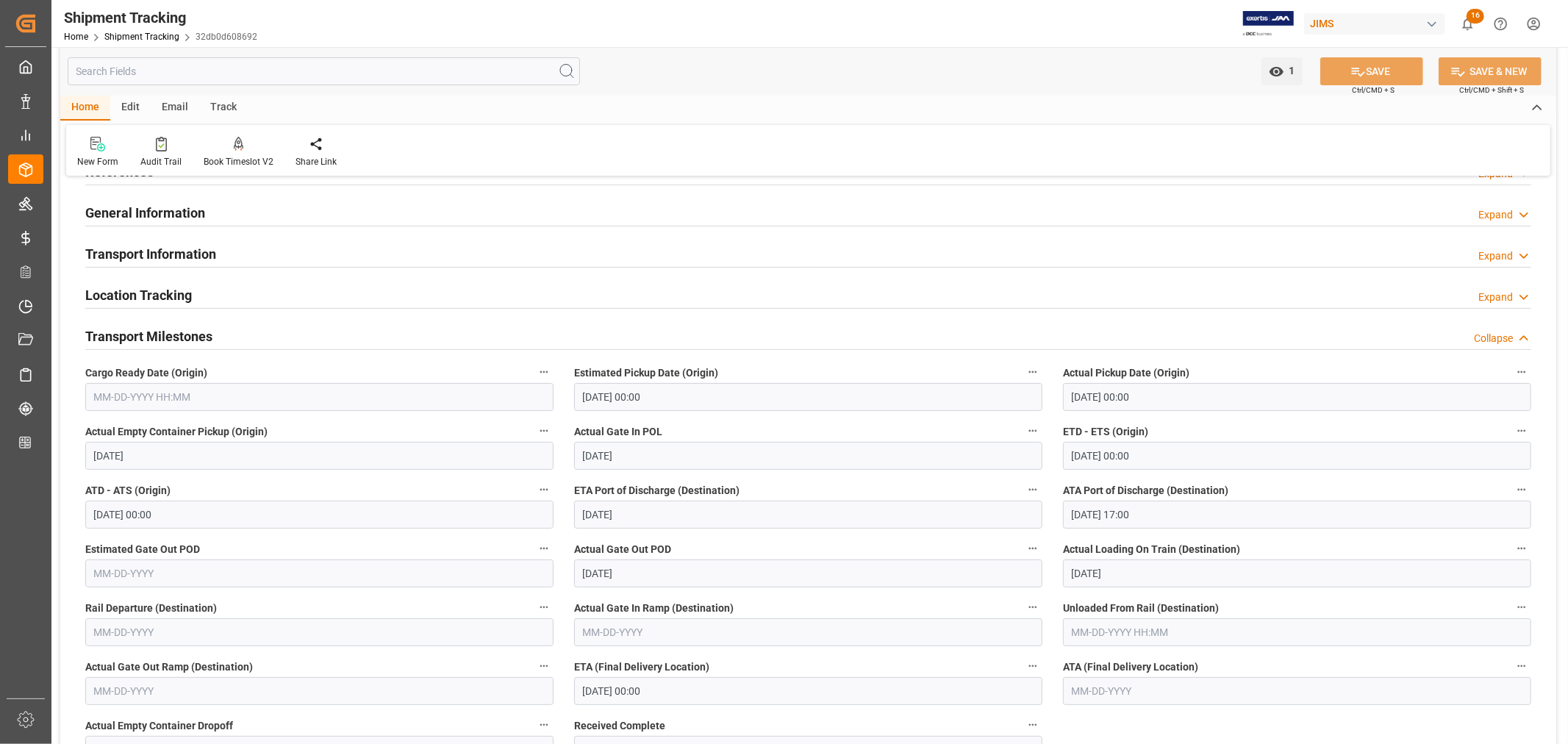
scroll to position [163, 0]
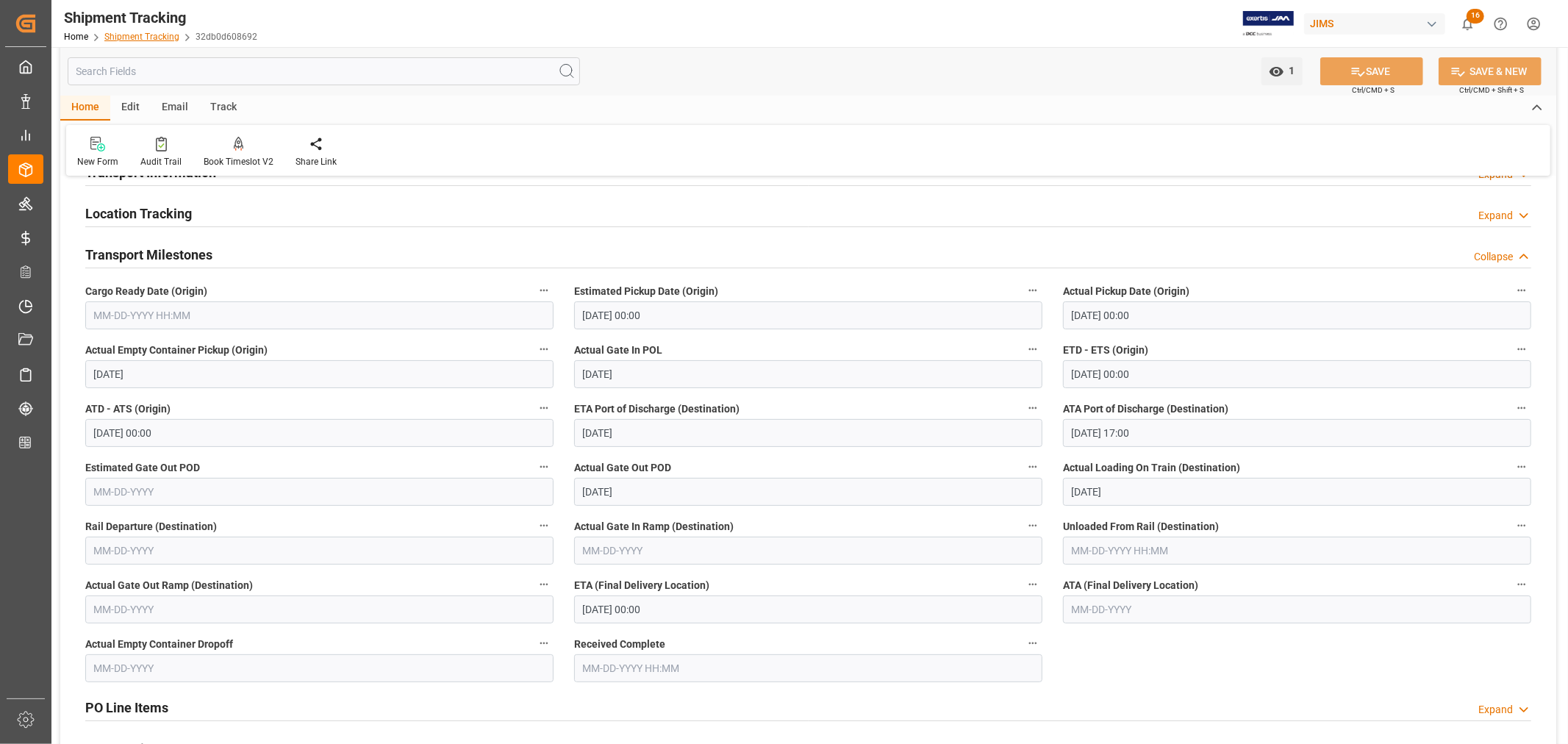
click at [153, 35] on link "Shipment Tracking" at bounding box center [141, 36] width 75 height 10
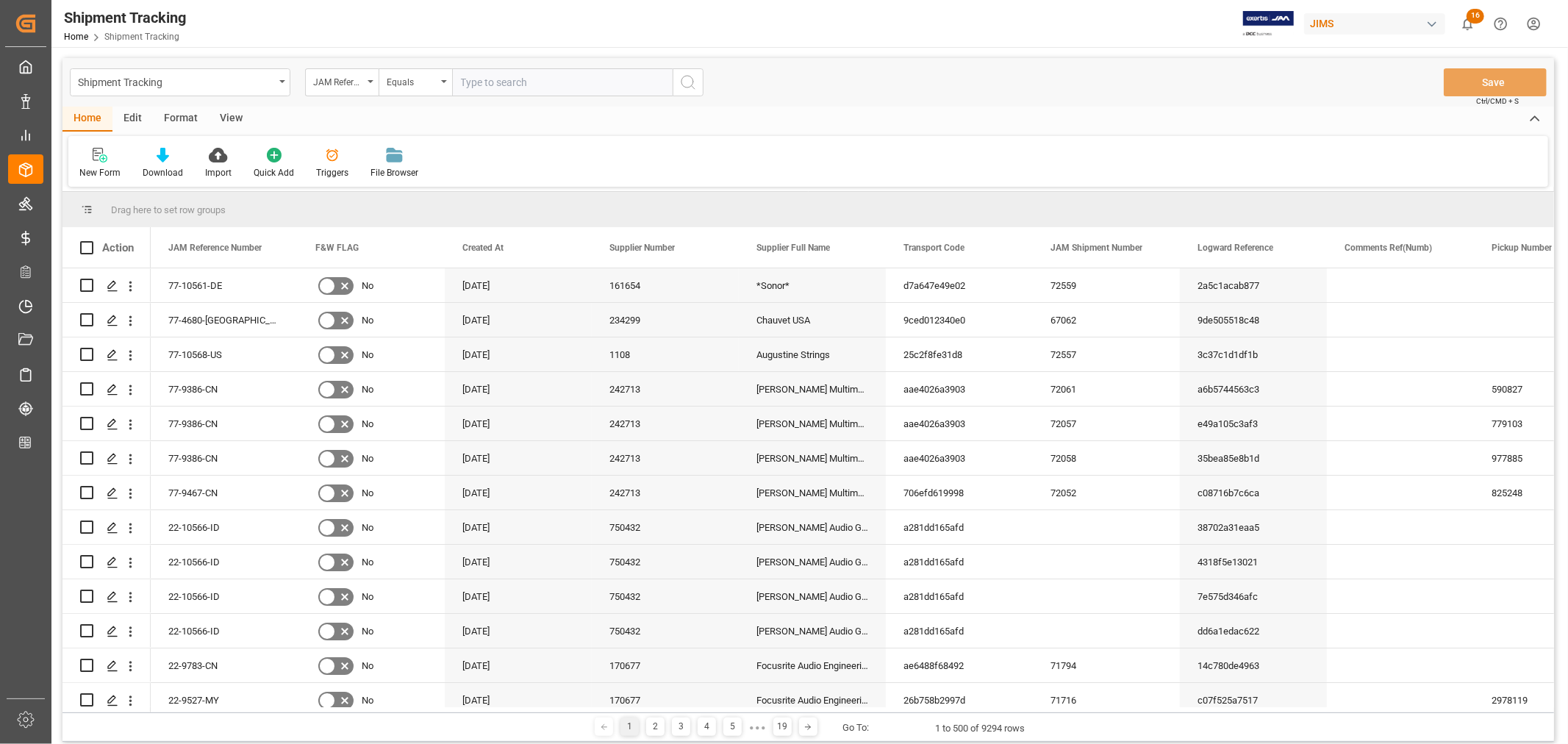
click at [476, 77] on input "text" at bounding box center [562, 82] width 221 height 28
paste input "22-9321-CN"
type input "22-9321-CN"
click at [688, 82] on icon "search button" at bounding box center [688, 83] width 18 height 18
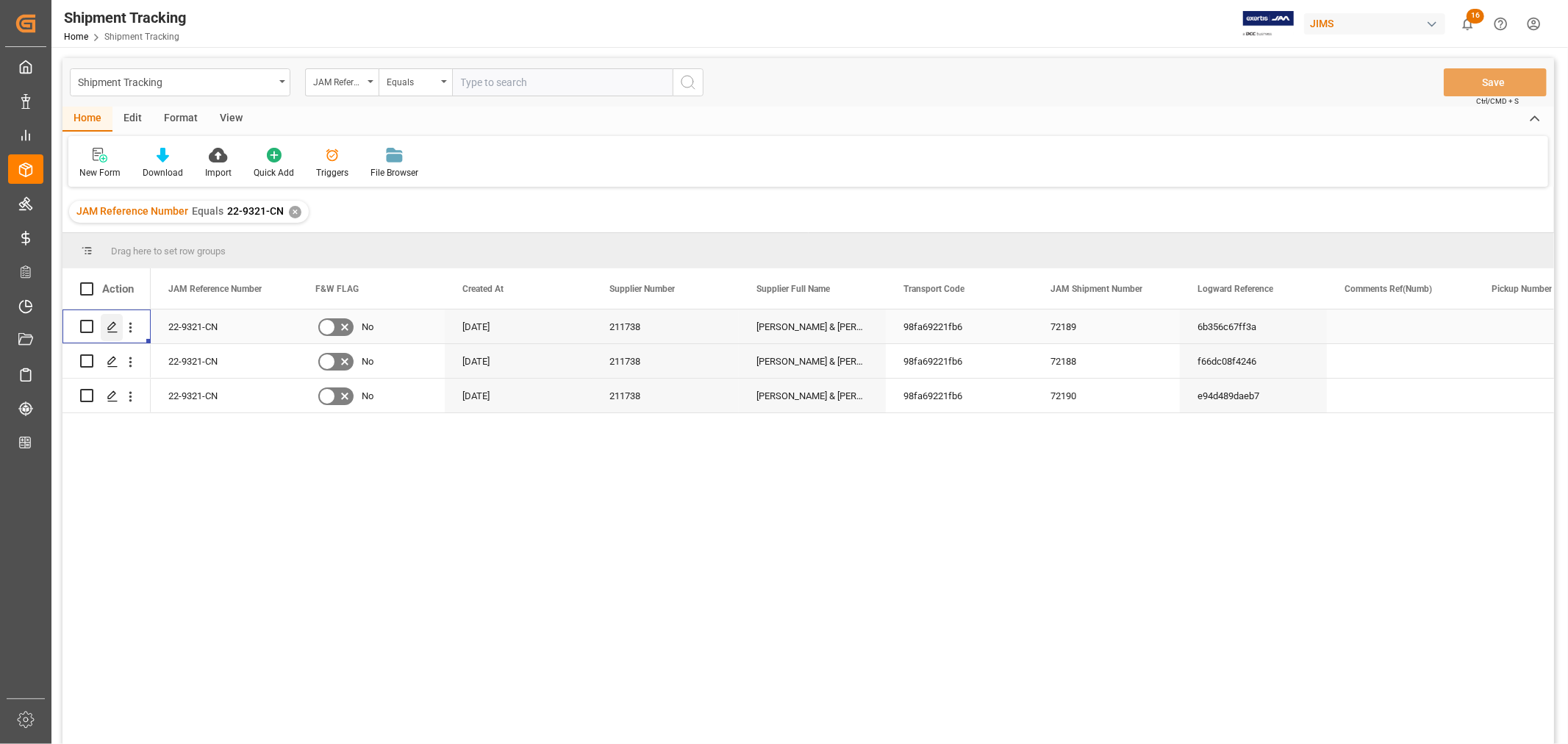
click at [111, 327] on polygon "Press SPACE to select this row." at bounding box center [112, 325] width 7 height 7
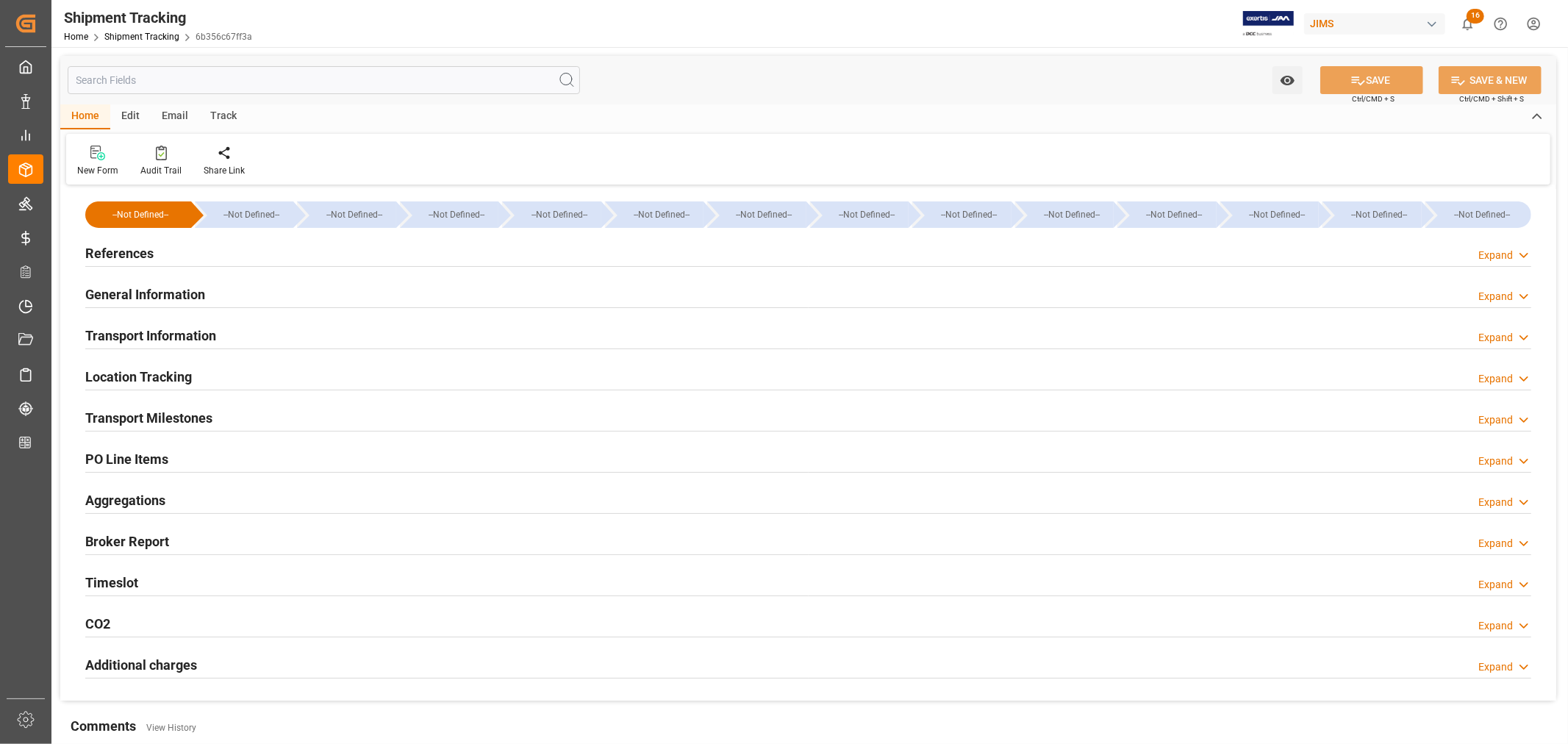
type input "Evergreen"
type input "Evergreen Marine Corp."
type input "9935208"
type input "425058.05"
click at [157, 329] on h2 "Transport Information" at bounding box center [150, 335] width 131 height 20
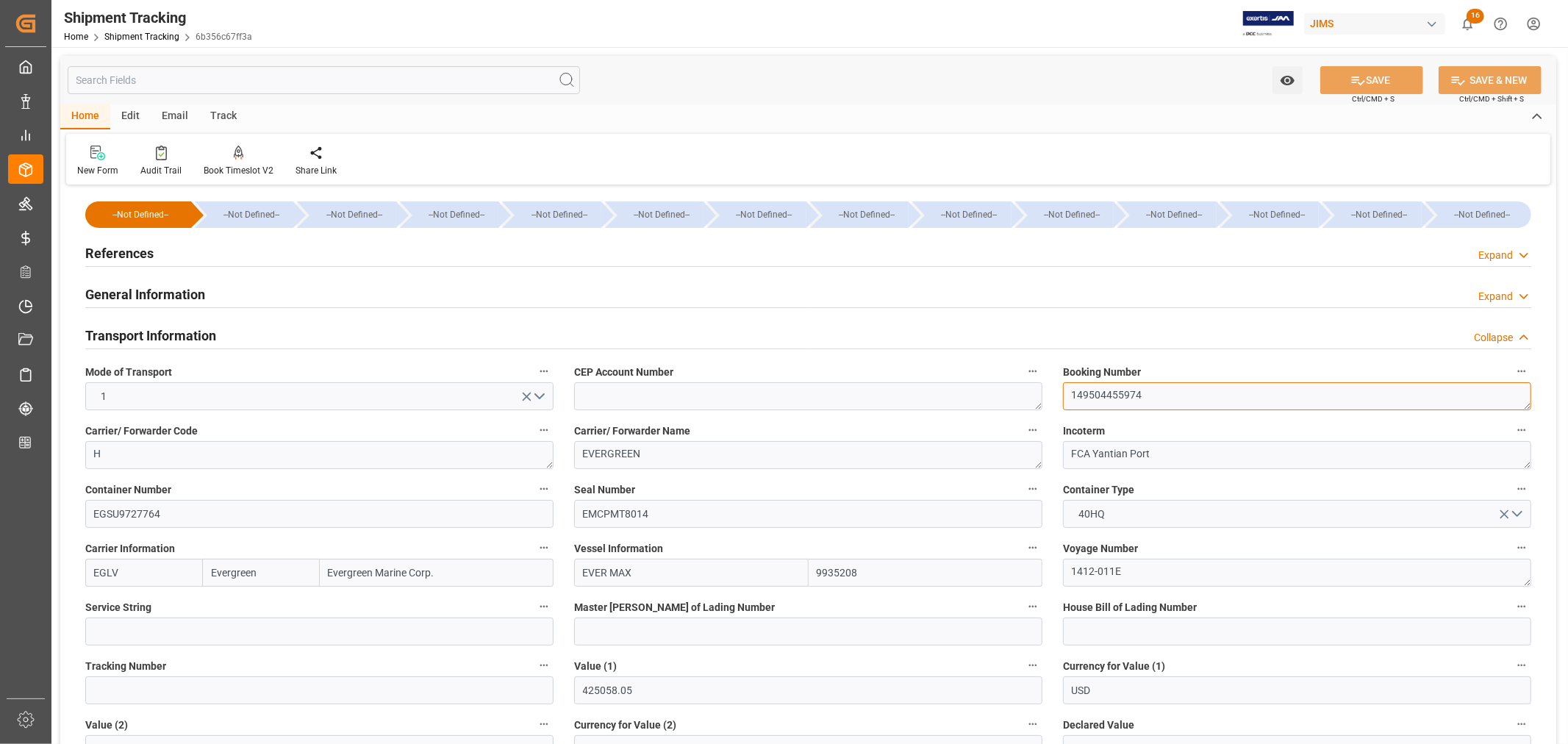
click at [1084, 394] on textarea "149504455974" at bounding box center [1296, 396] width 468 height 28
click at [192, 338] on h2 "Transport Information" at bounding box center [150, 335] width 131 height 20
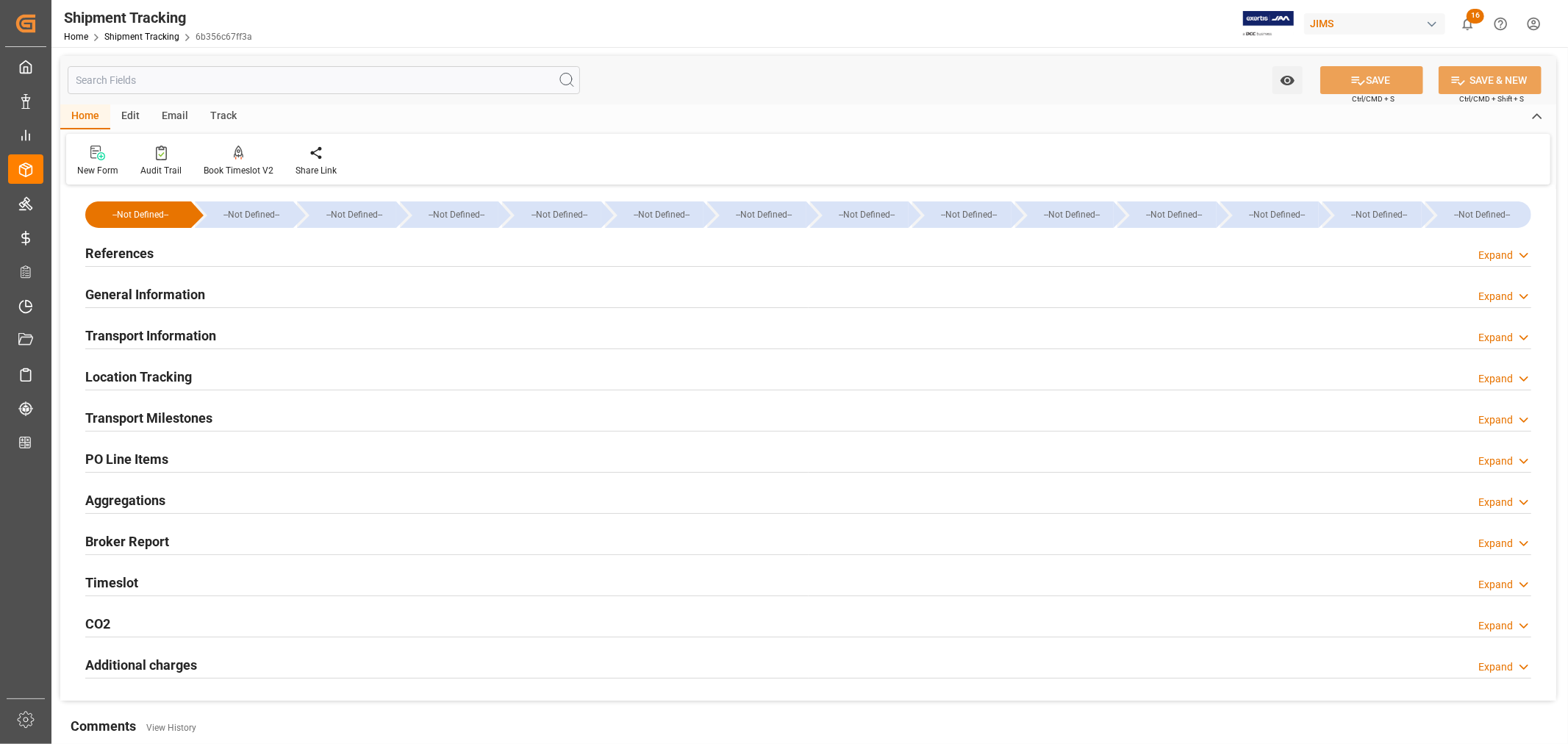
click at [218, 417] on div "Transport Milestones Expand" at bounding box center [808, 416] width 1446 height 28
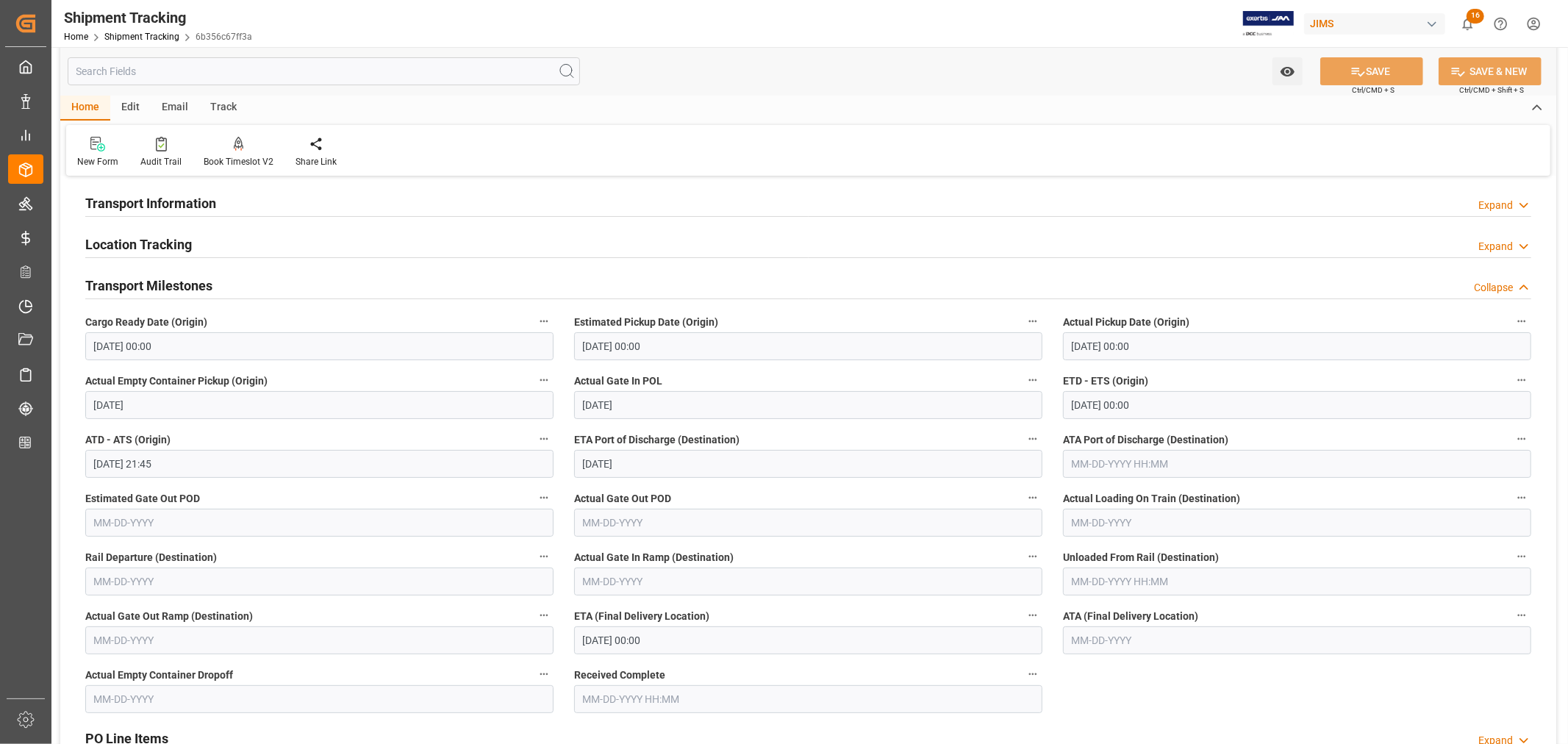
scroll to position [163, 0]
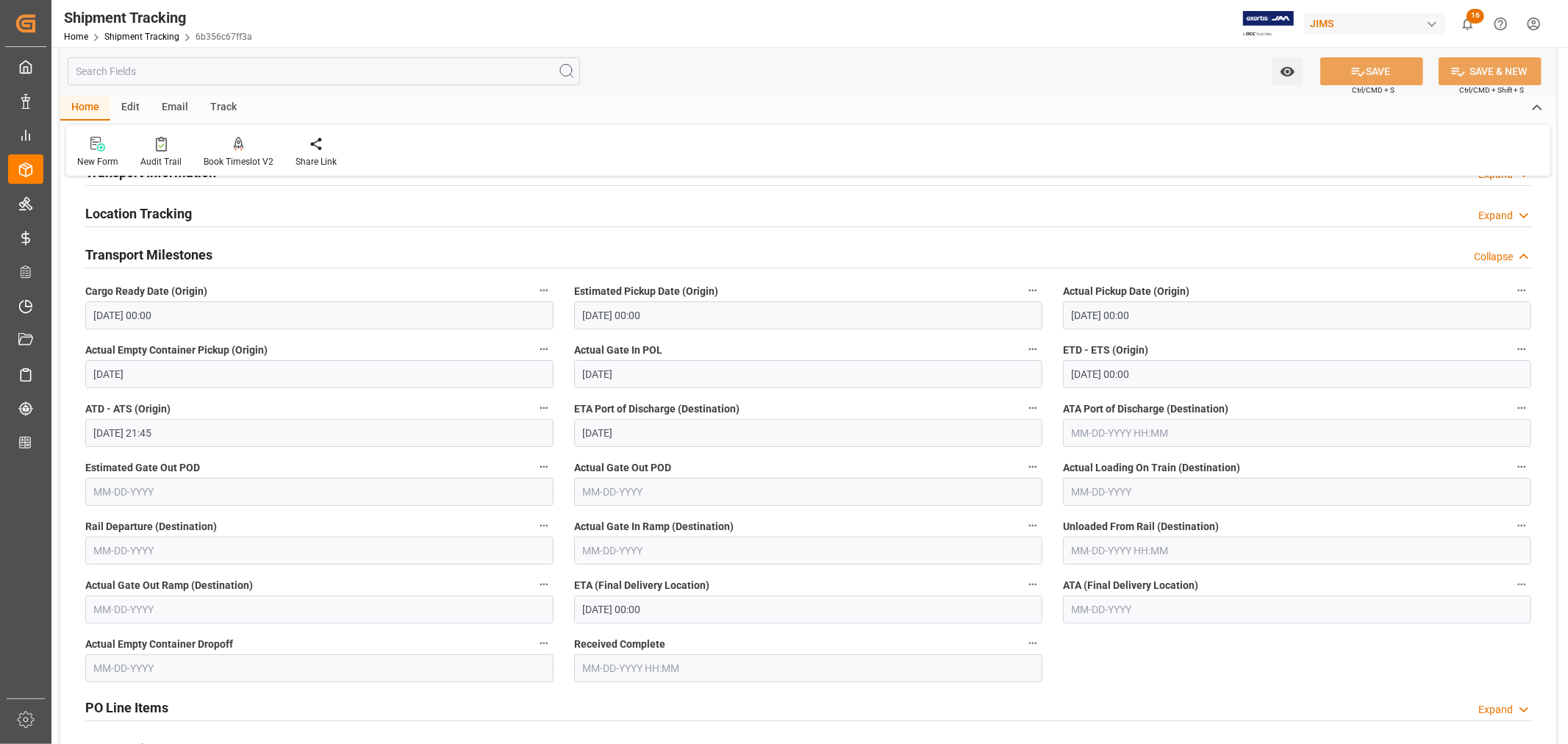
click at [678, 606] on input "[DATE] 00:00" at bounding box center [808, 609] width 468 height 28
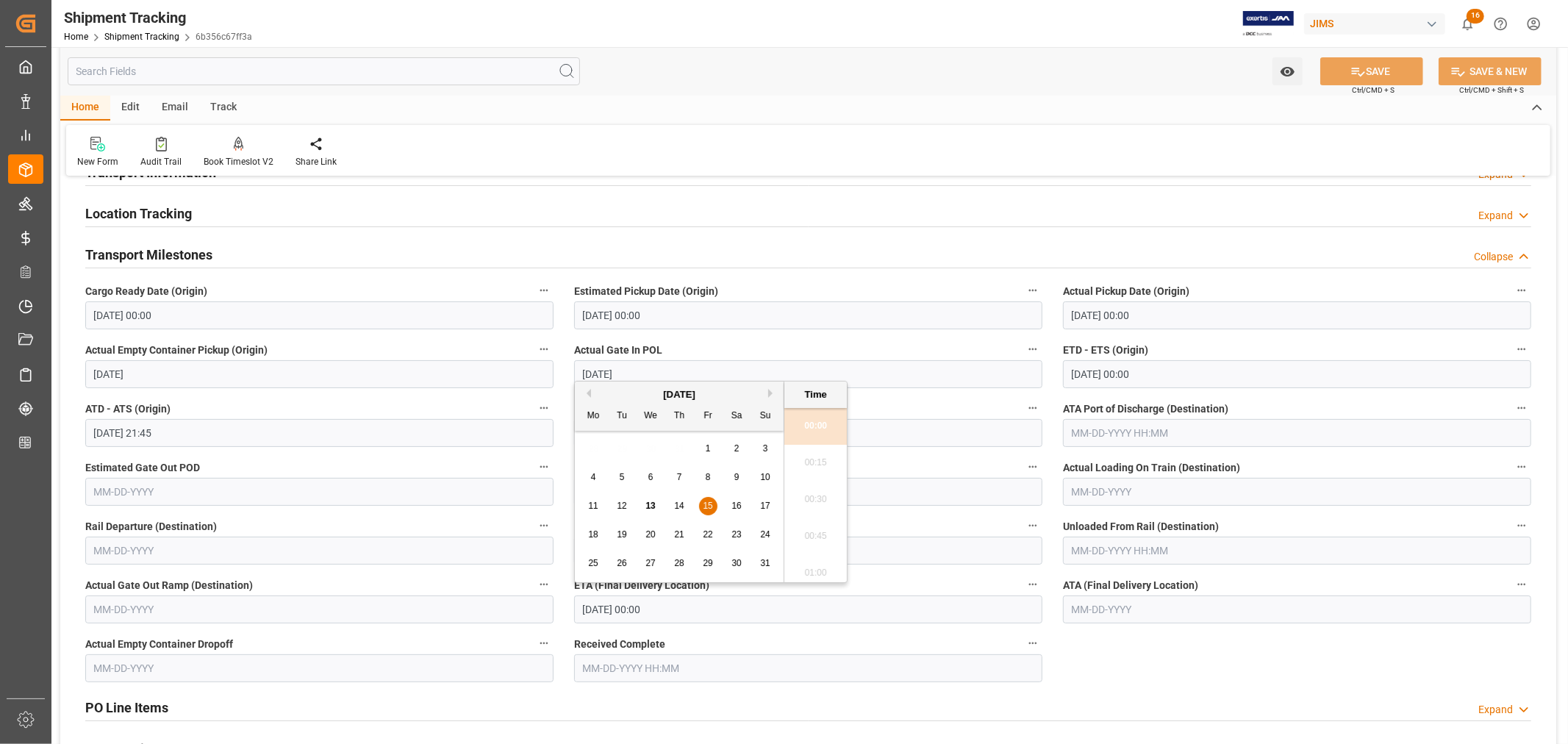
click at [768, 392] on button "Next Month" at bounding box center [772, 393] width 9 height 9
click at [679, 448] on span "4" at bounding box center [680, 448] width 5 height 10
type input "[DATE] 00:00"
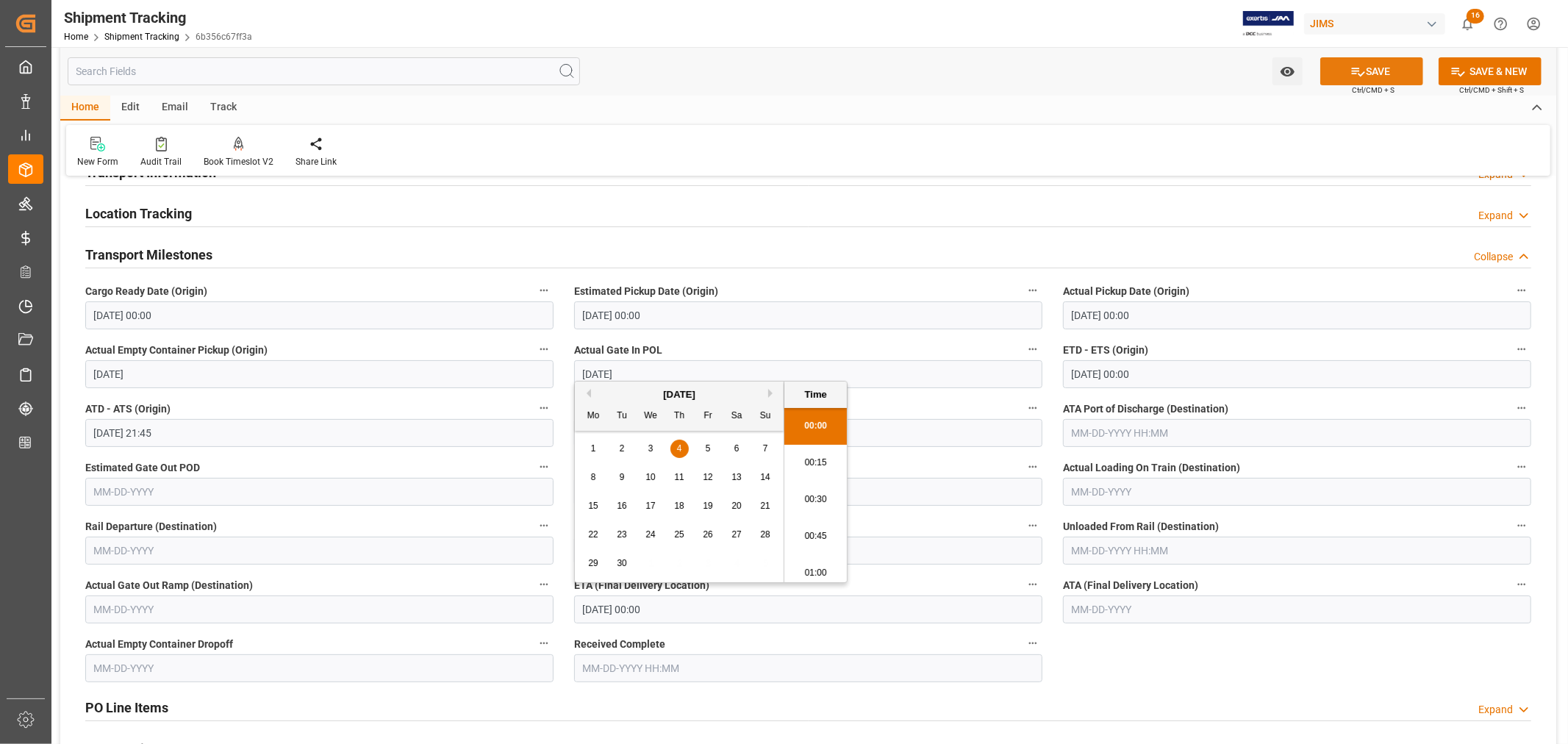
click at [1367, 72] on button "SAVE" at bounding box center [1372, 71] width 103 height 28
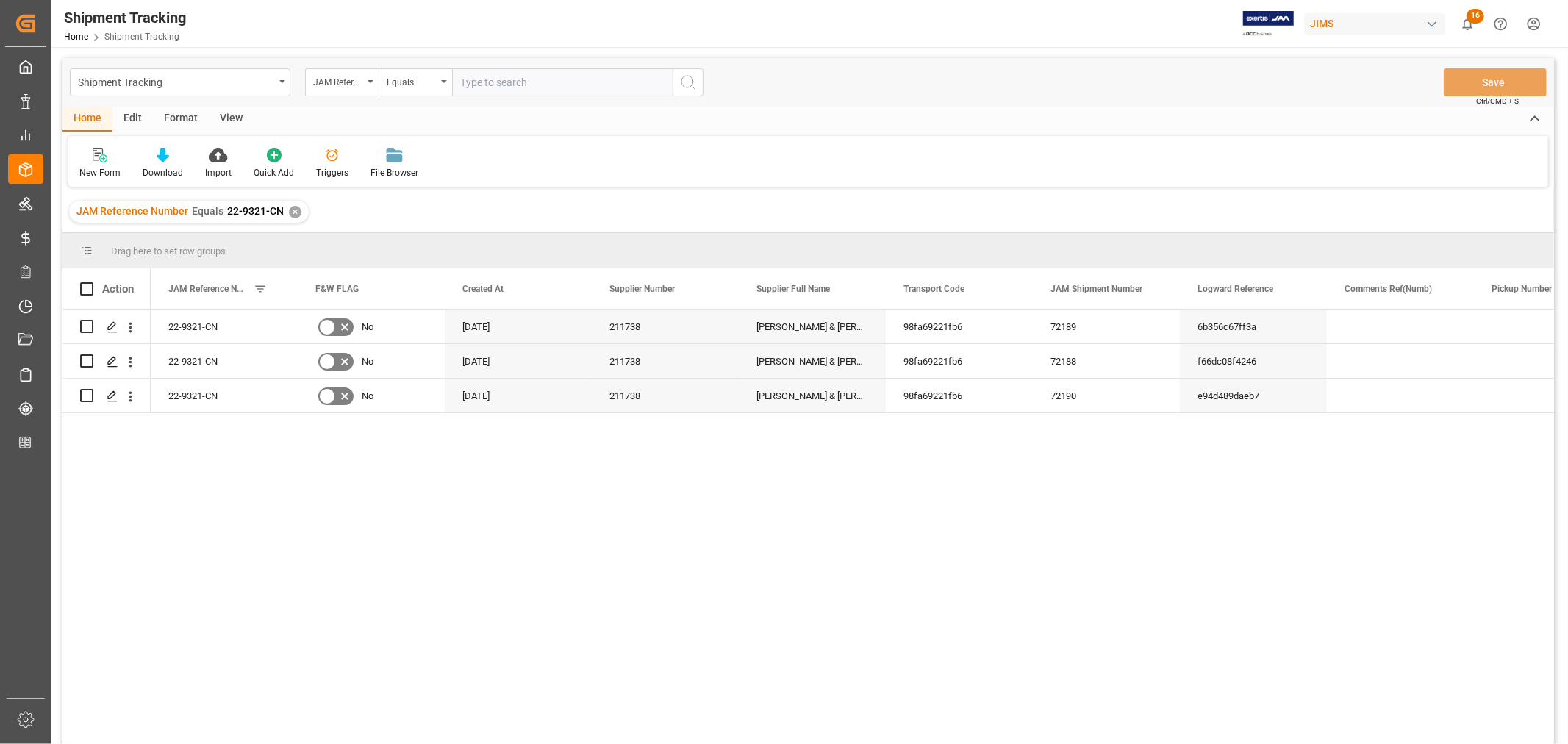
click at [226, 114] on div "View" at bounding box center [231, 119] width 45 height 25
click at [96, 171] on div "Default" at bounding box center [94, 173] width 29 height 13
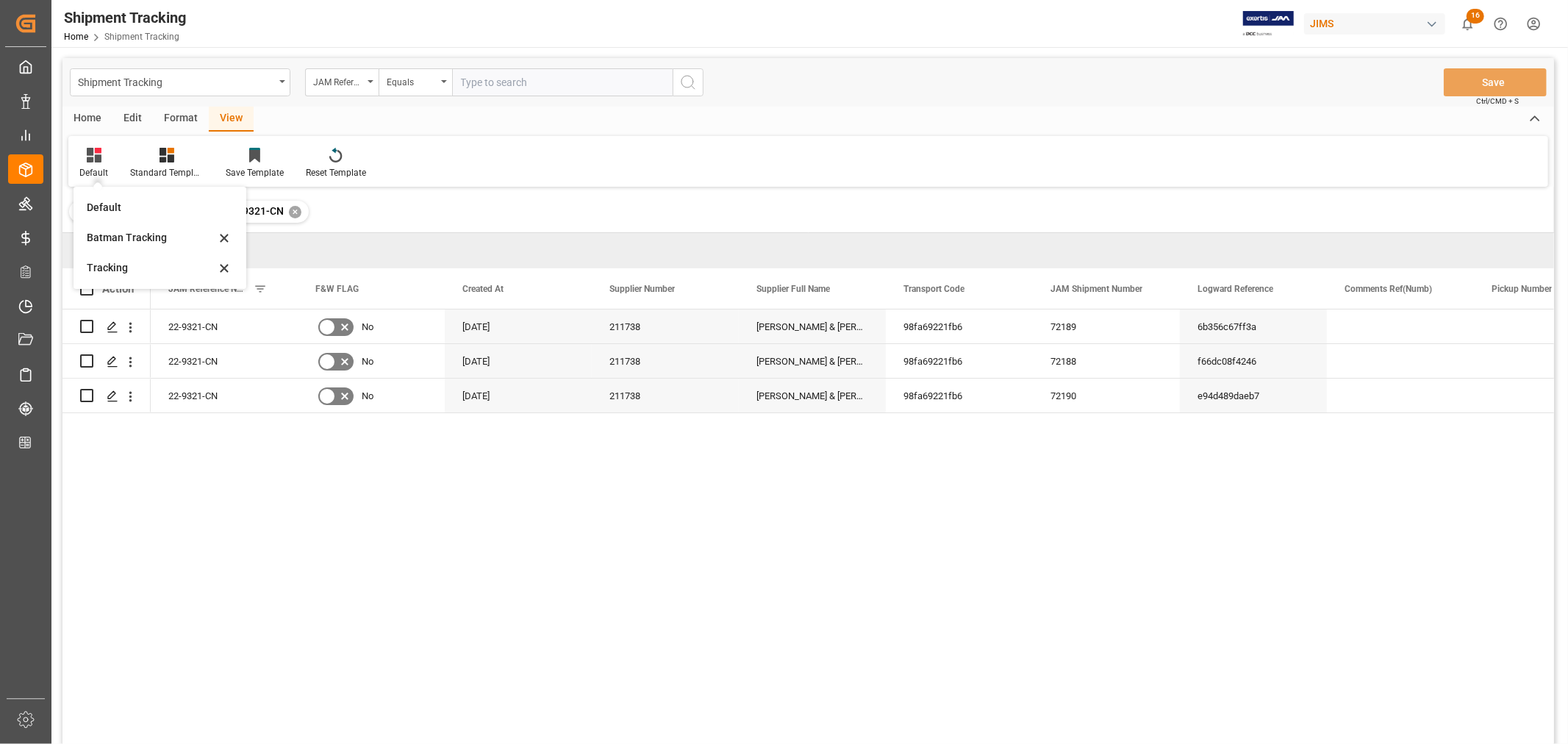
click at [125, 239] on div "Batman Tracking" at bounding box center [151, 237] width 129 height 15
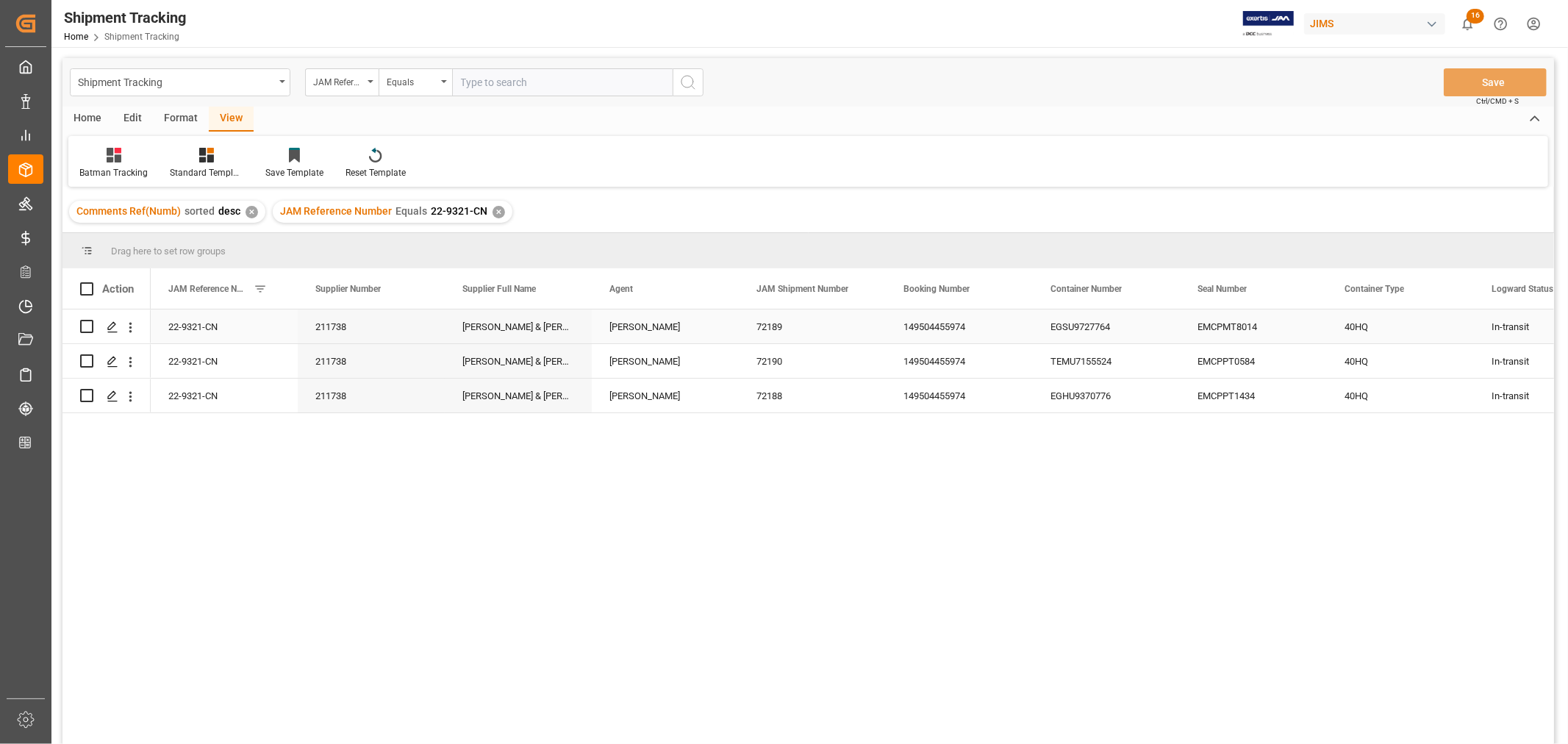
click at [1304, 326] on div "EMCPMT8014" at bounding box center [1253, 326] width 147 height 34
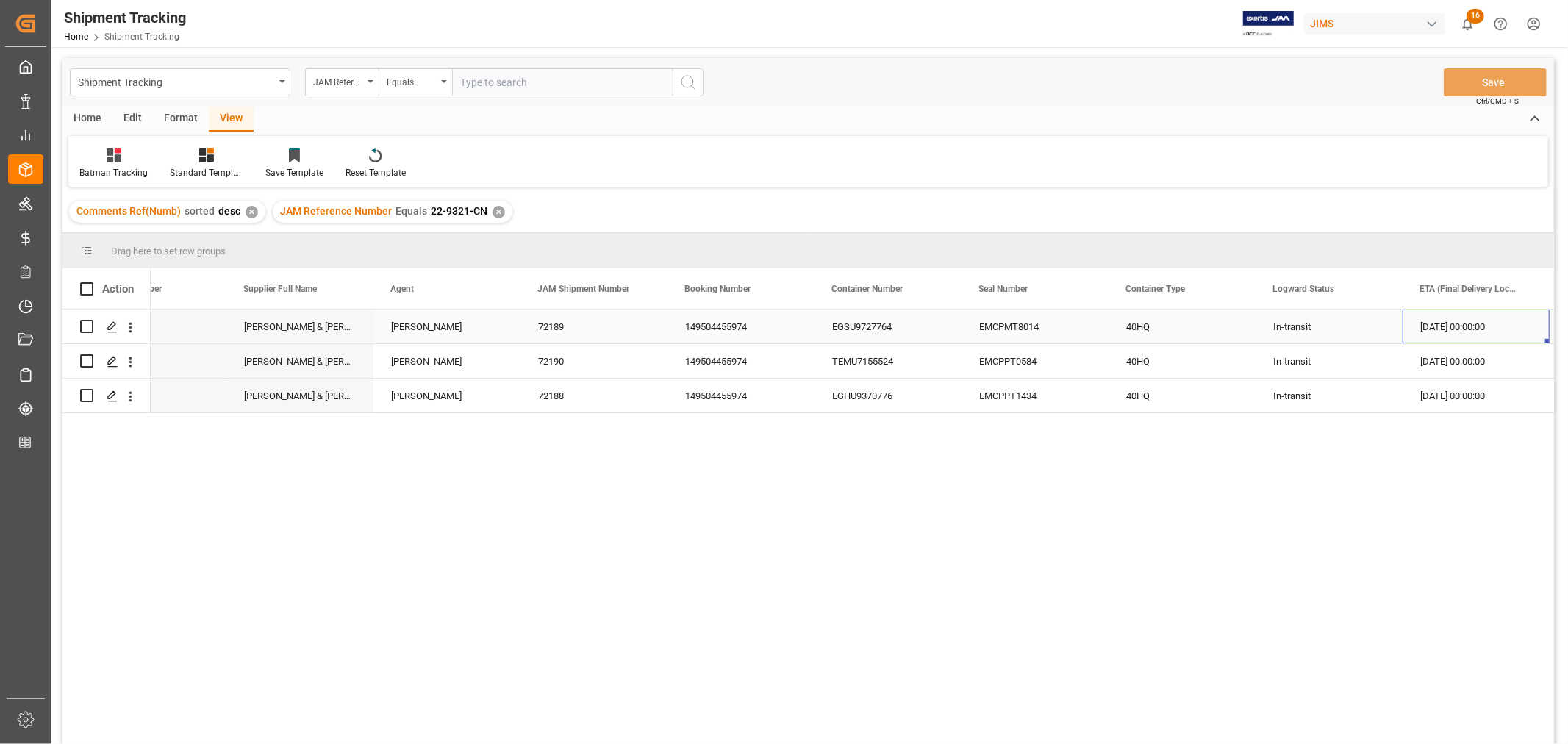
scroll to position [0, 365]
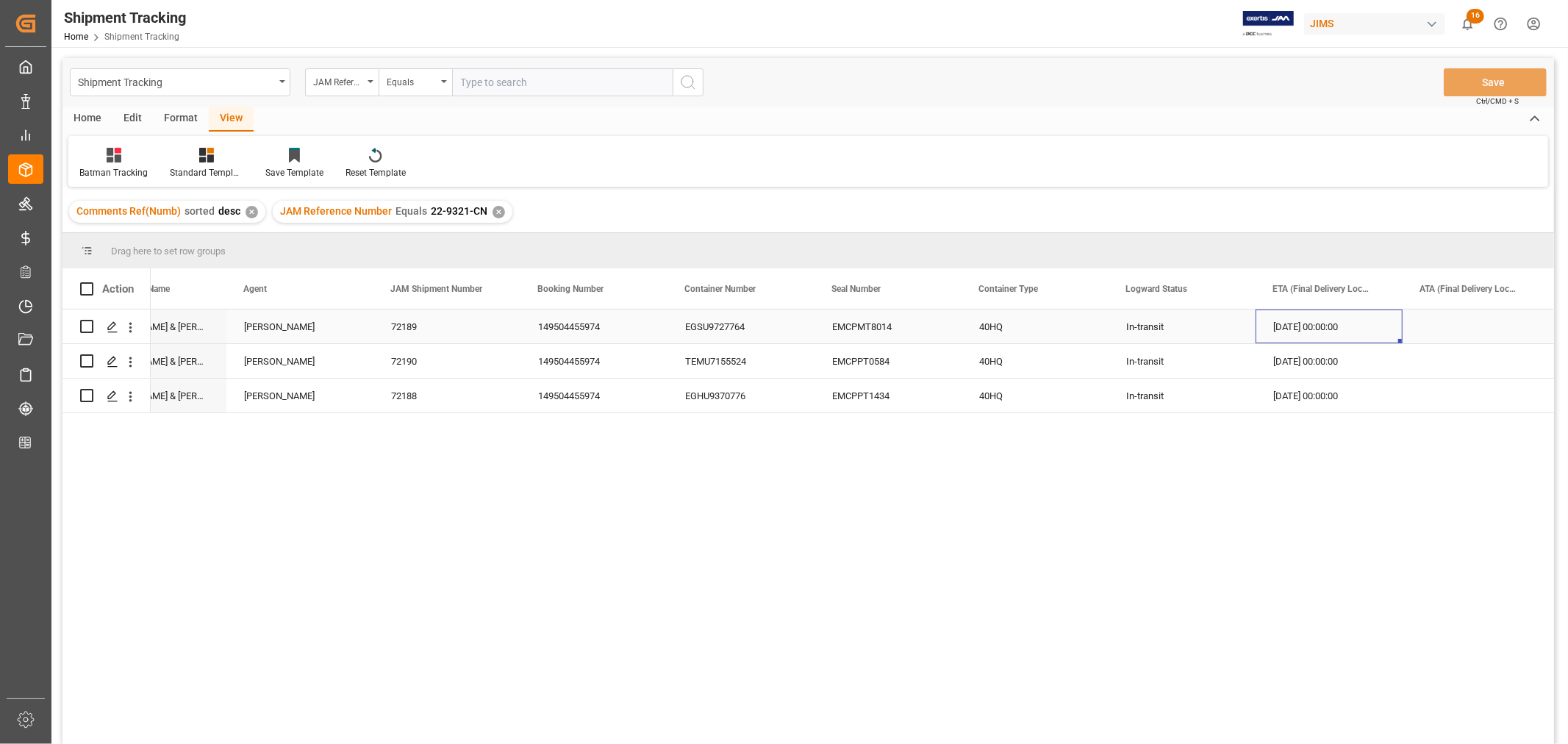
click at [1304, 326] on div "[DATE] 00:00:00" at bounding box center [1329, 326] width 147 height 34
drag, startPoint x: 1399, startPoint y: 341, endPoint x: 1382, endPoint y: 394, distance: 55.7
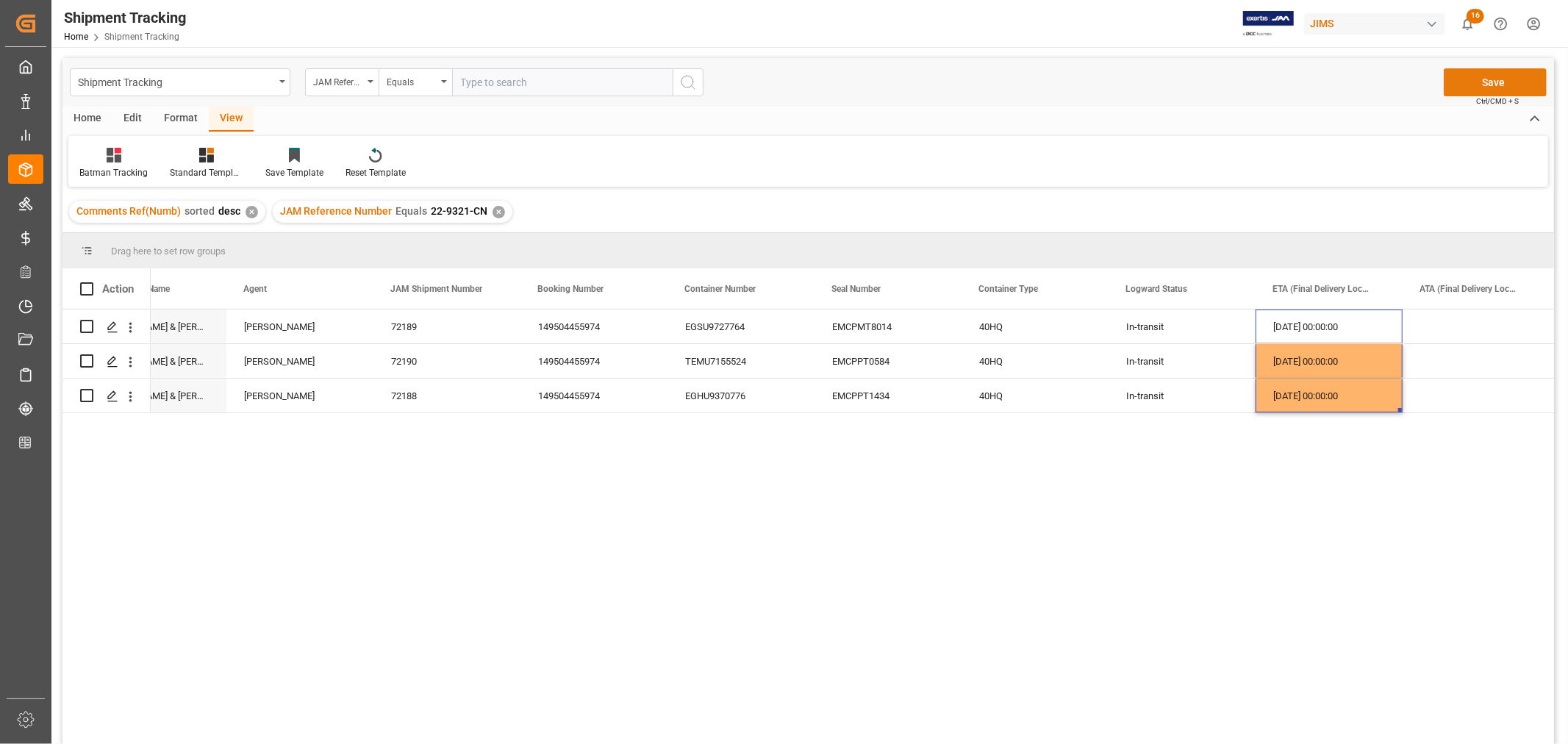
click at [1496, 82] on button "Save" at bounding box center [1495, 82] width 103 height 28
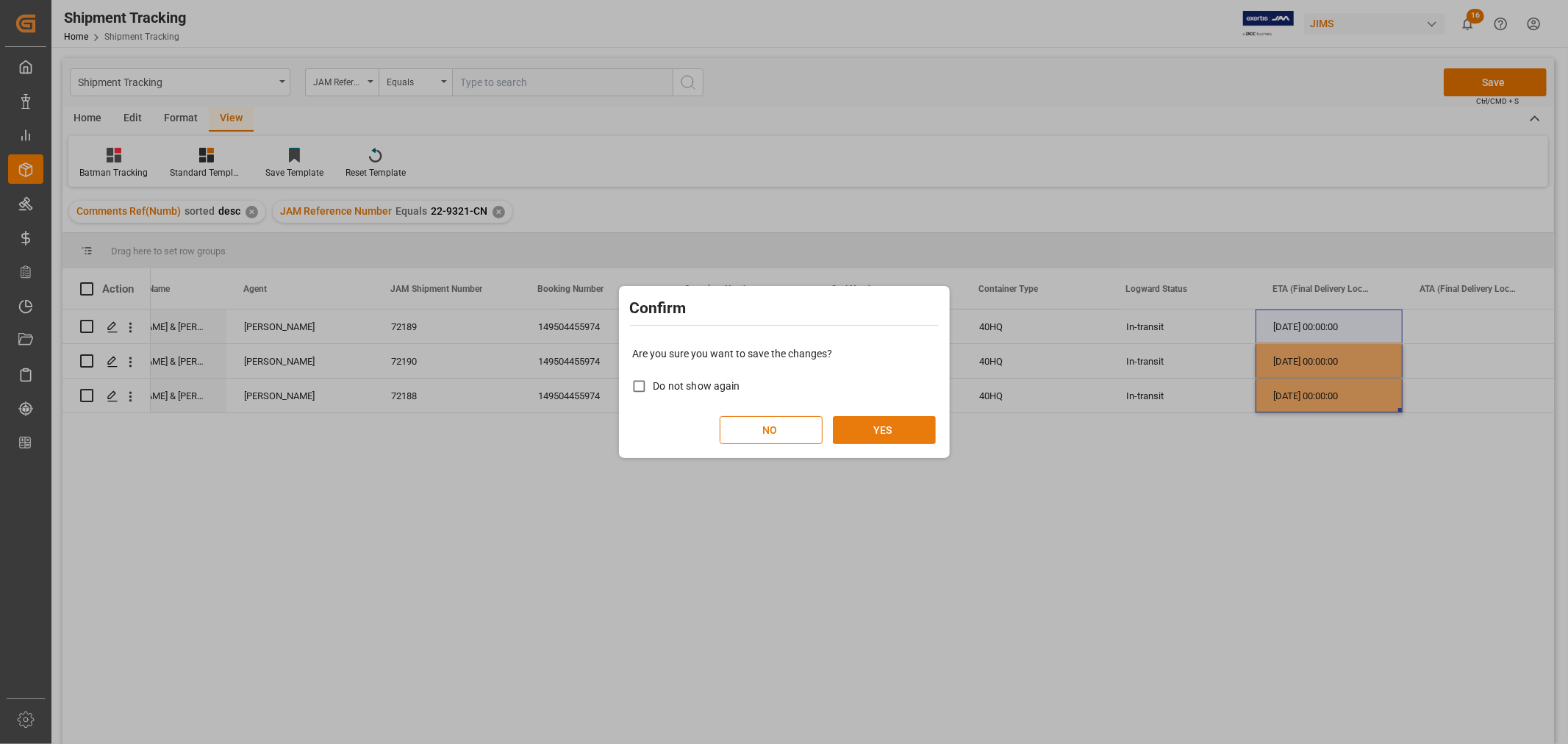
click at [872, 427] on button "YES" at bounding box center [884, 430] width 103 height 28
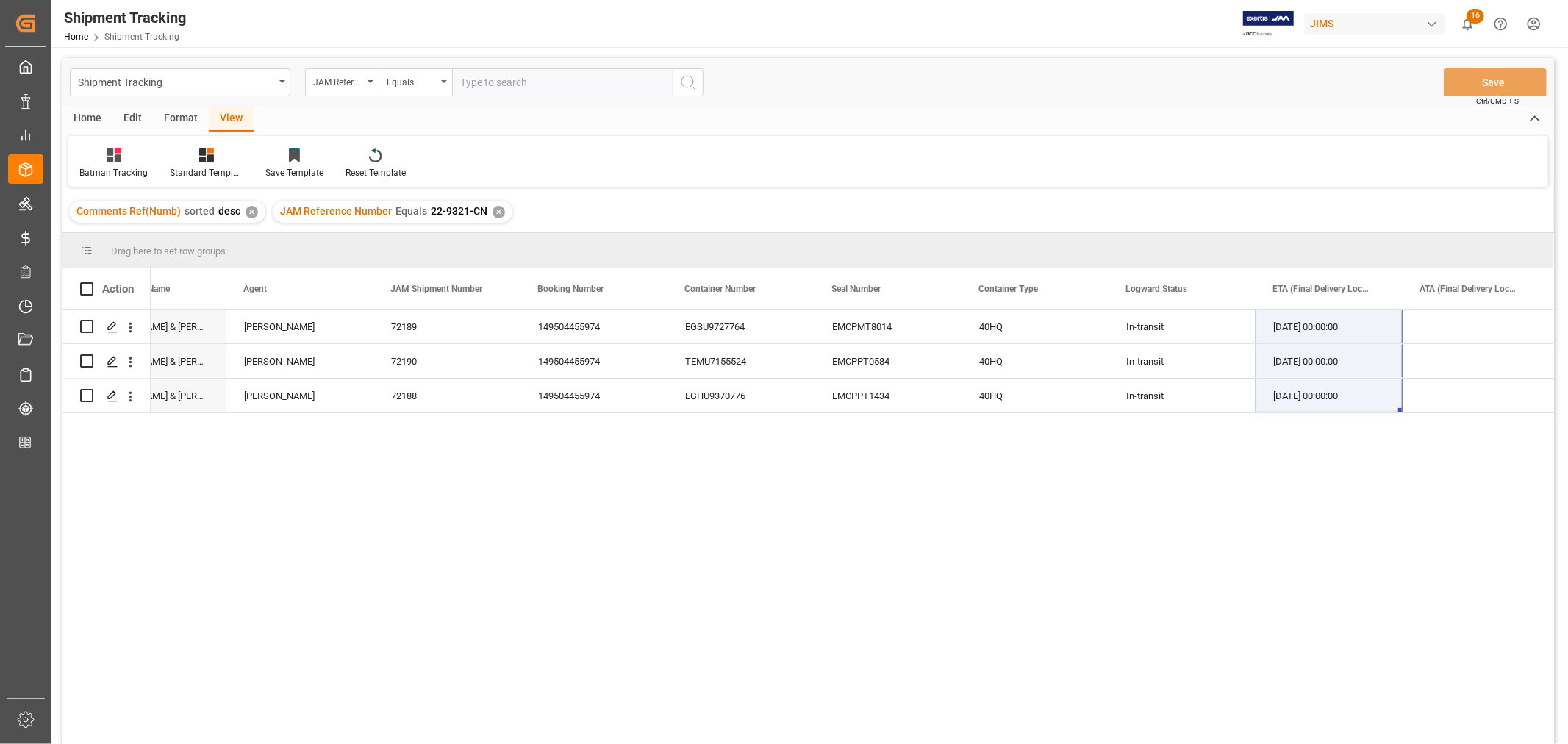
click at [493, 206] on div "✕" at bounding box center [499, 212] width 13 height 13
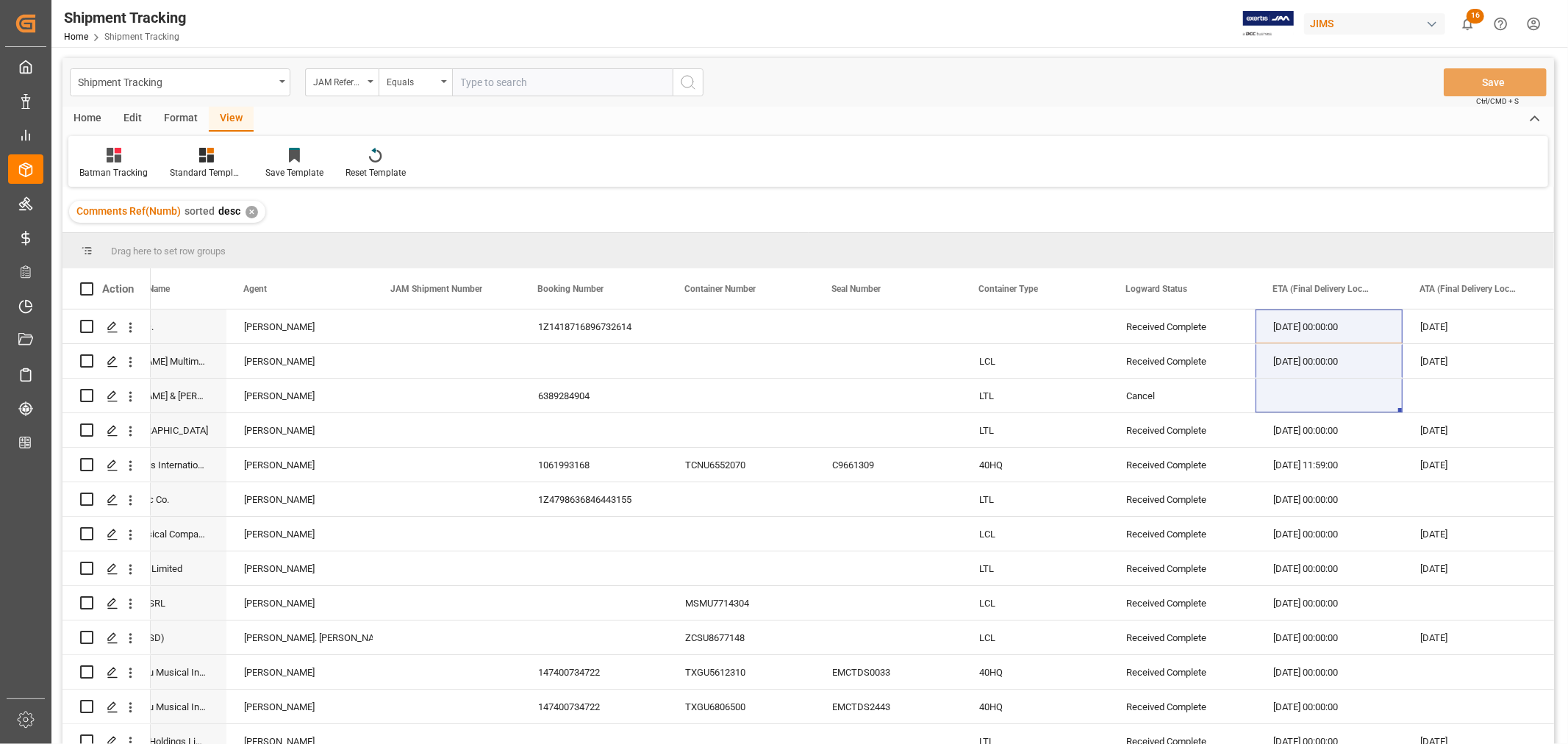
click at [466, 83] on input "text" at bounding box center [562, 82] width 221 height 28
paste input "22-9700-DE"
type input "22-9700-DE"
click at [685, 79] on icon "search button" at bounding box center [688, 83] width 18 height 18
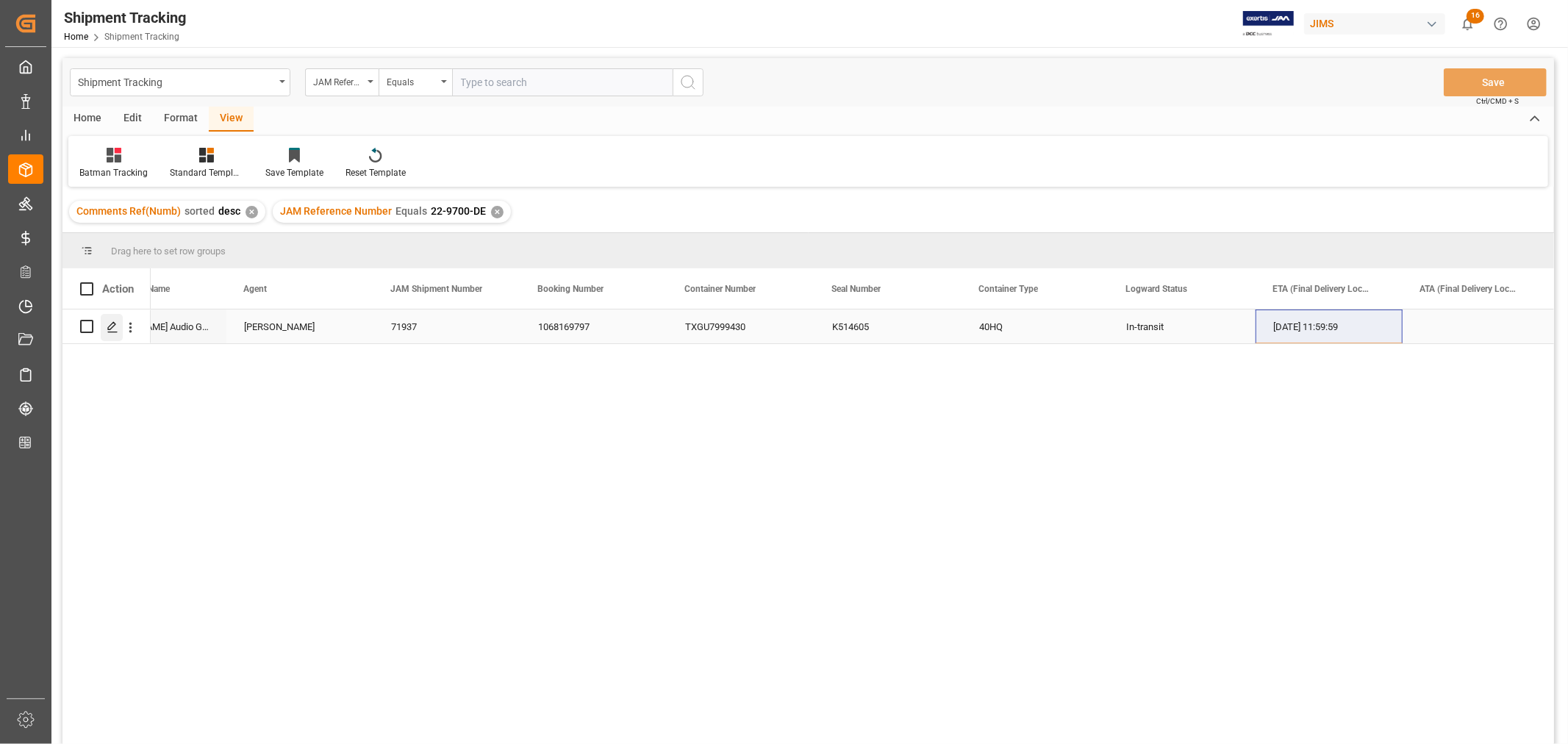
click at [112, 325] on icon "Press SPACE to select this row." at bounding box center [112, 327] width 12 height 12
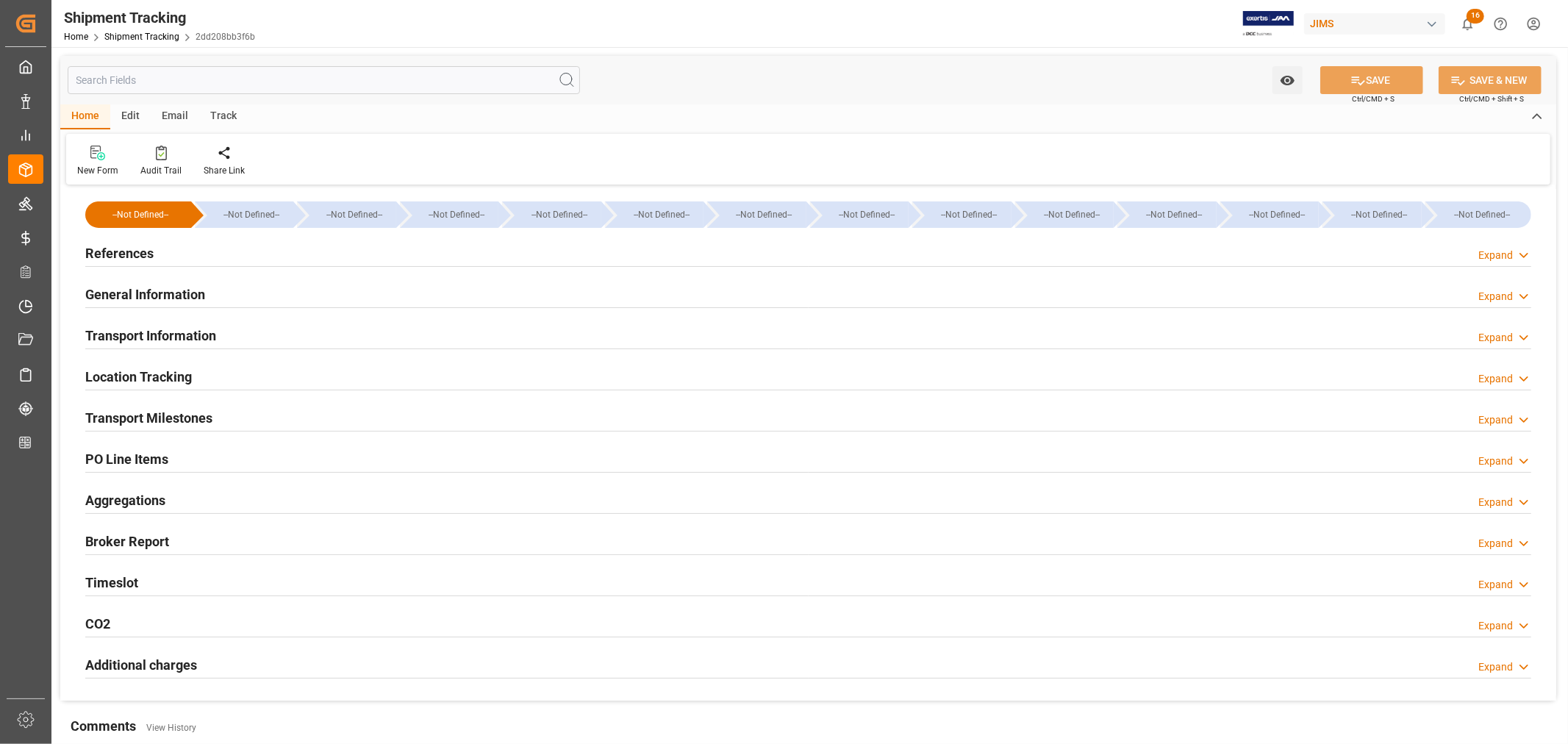
type input "CMACGM"
type input "CMA CGM Group"
type input "V7NH8"
type input "267966.915"
click at [214, 331] on h2 "Transport Information" at bounding box center [150, 335] width 131 height 20
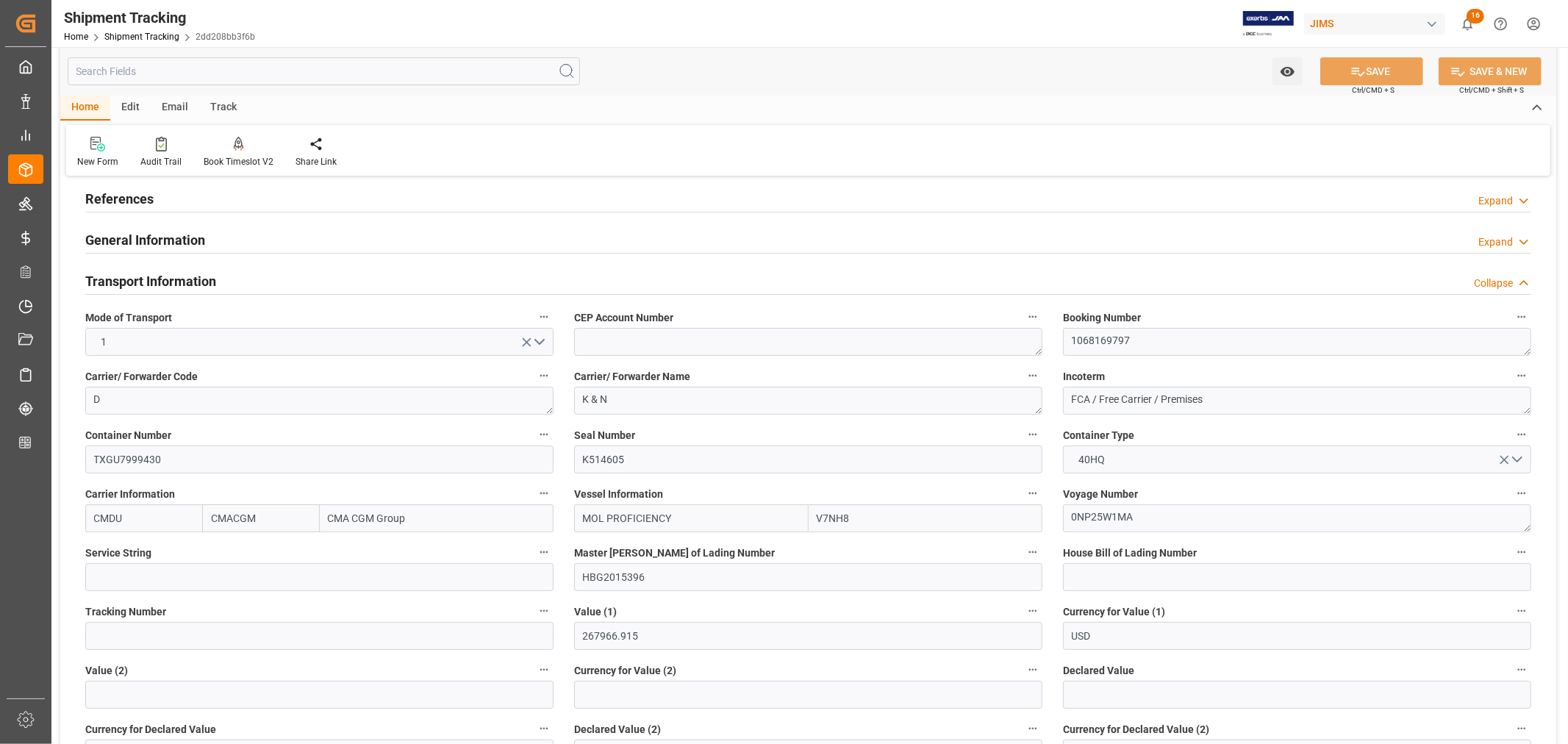
scroll to position [82, 0]
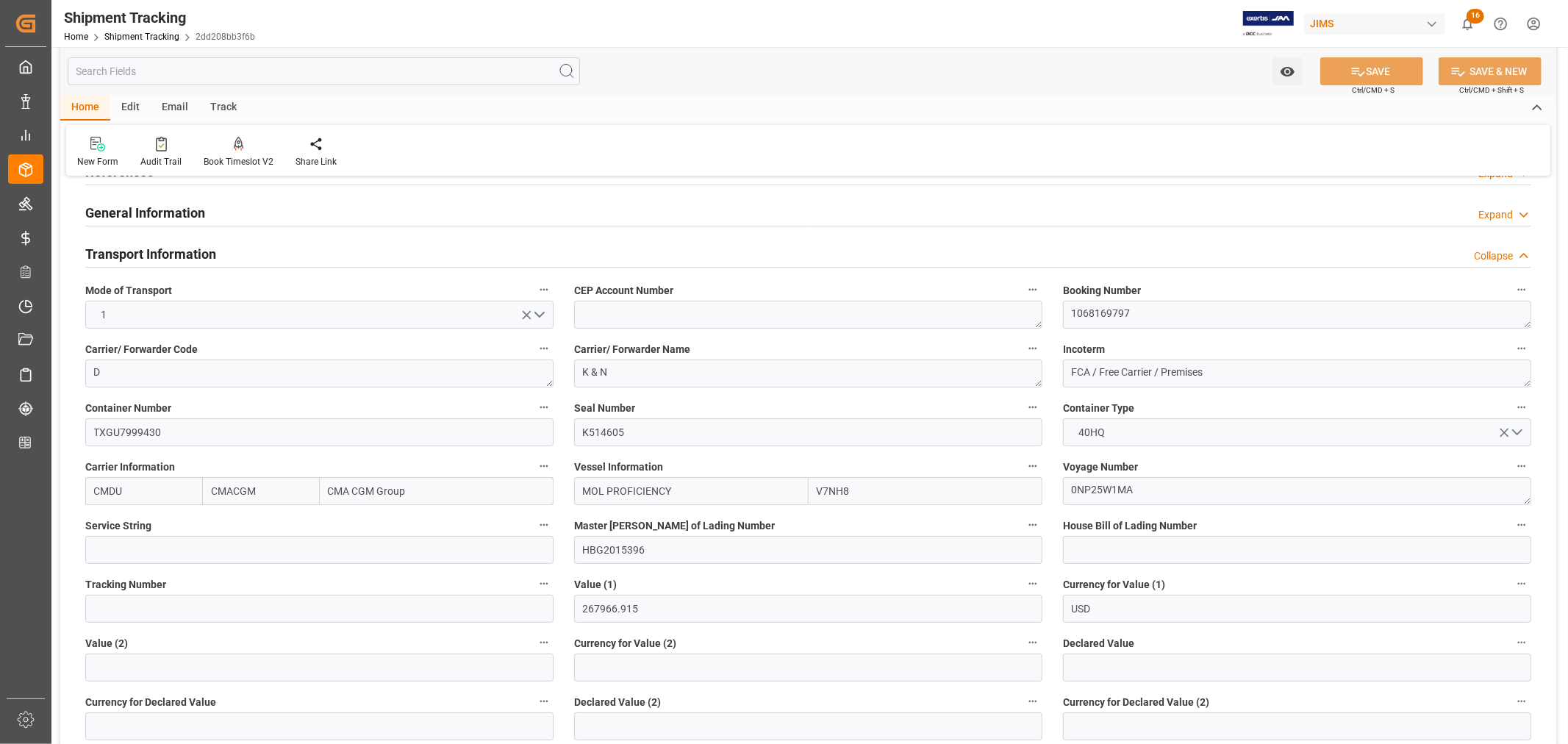
click at [186, 254] on h2 "Transport Information" at bounding box center [150, 254] width 131 height 20
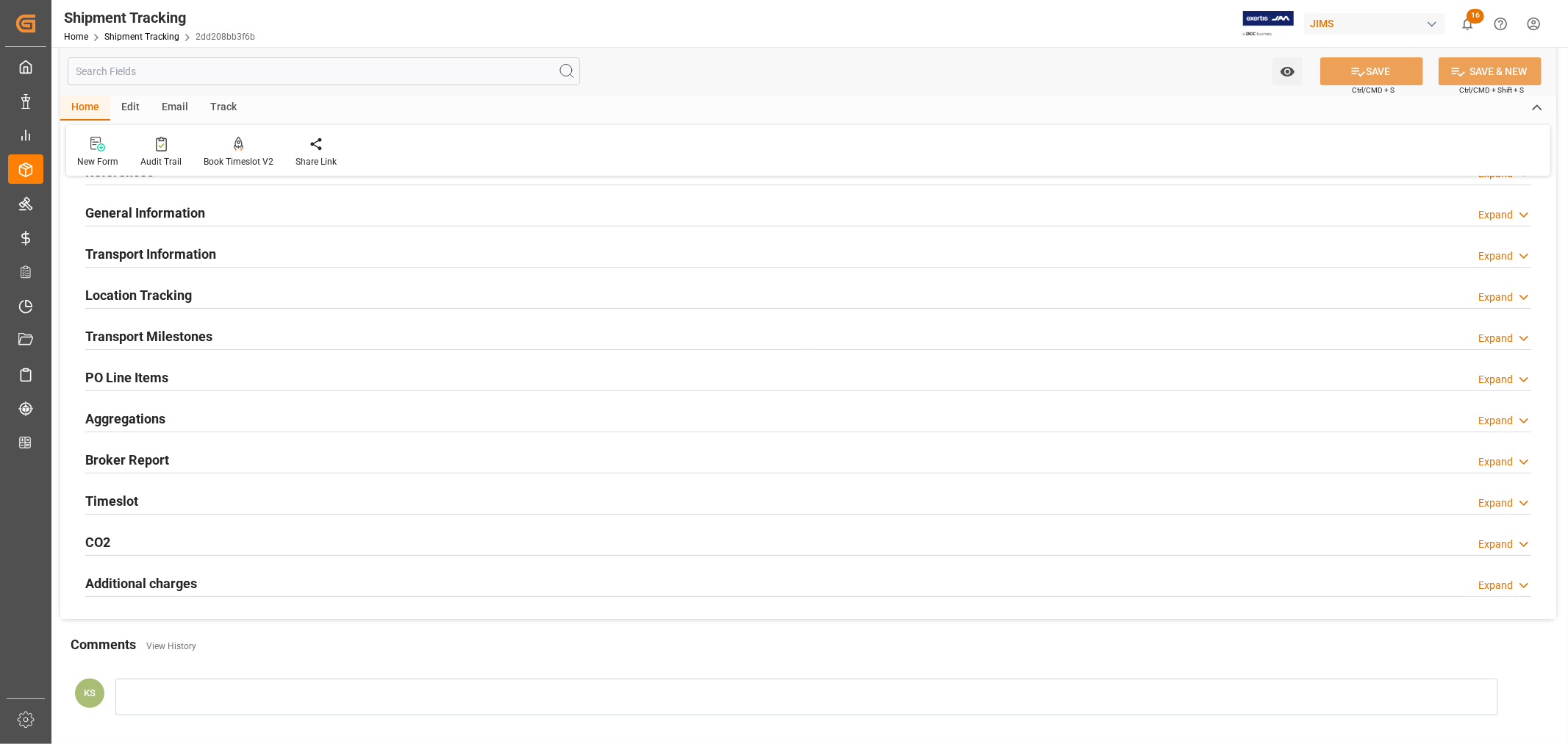
click at [206, 339] on h2 "Transport Milestones" at bounding box center [149, 336] width 127 height 20
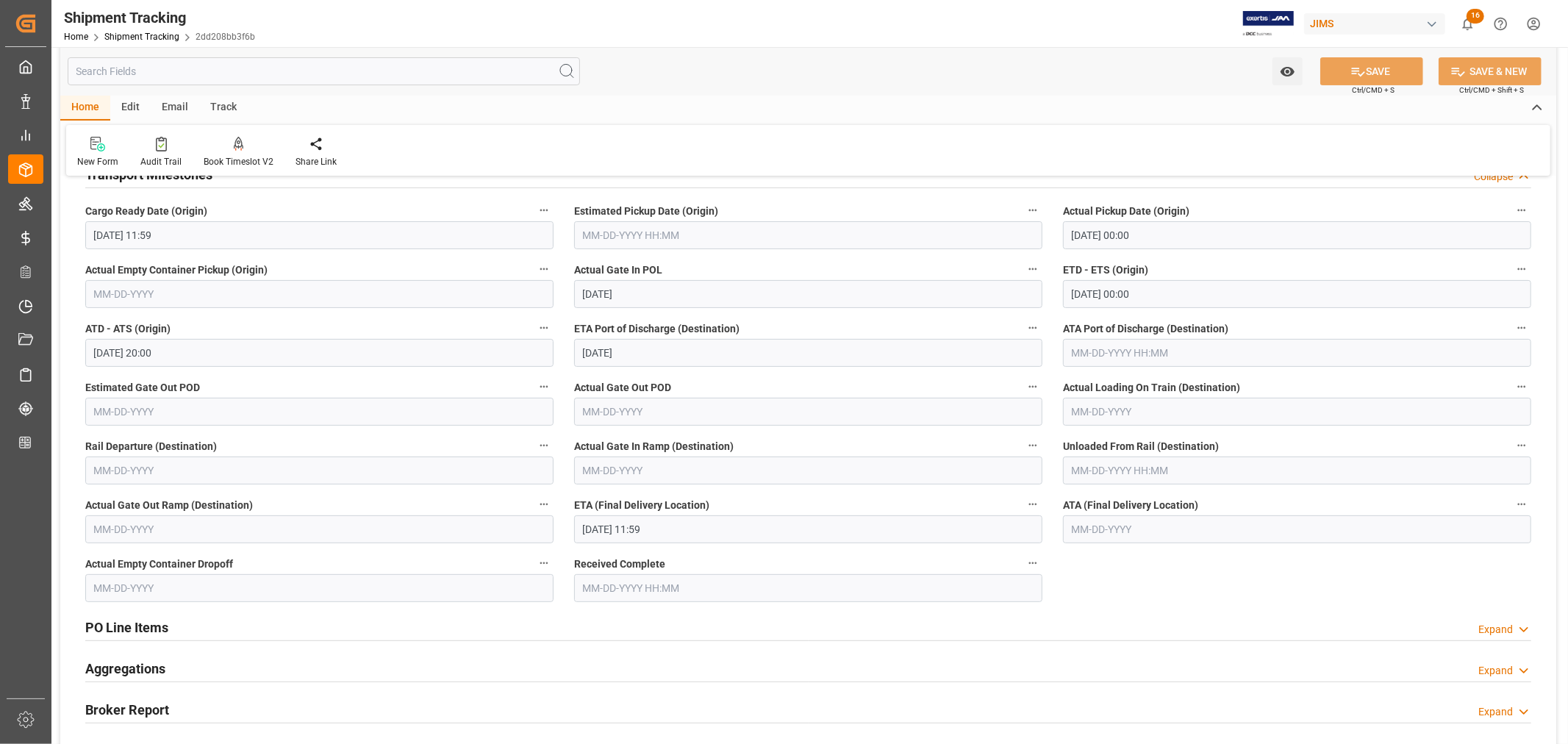
scroll to position [245, 0]
click at [676, 530] on input "[DATE] 11:59" at bounding box center [808, 528] width 468 height 28
click at [768, 313] on button "Next Month" at bounding box center [772, 312] width 9 height 9
click at [648, 369] on span "3" at bounding box center [651, 366] width 5 height 10
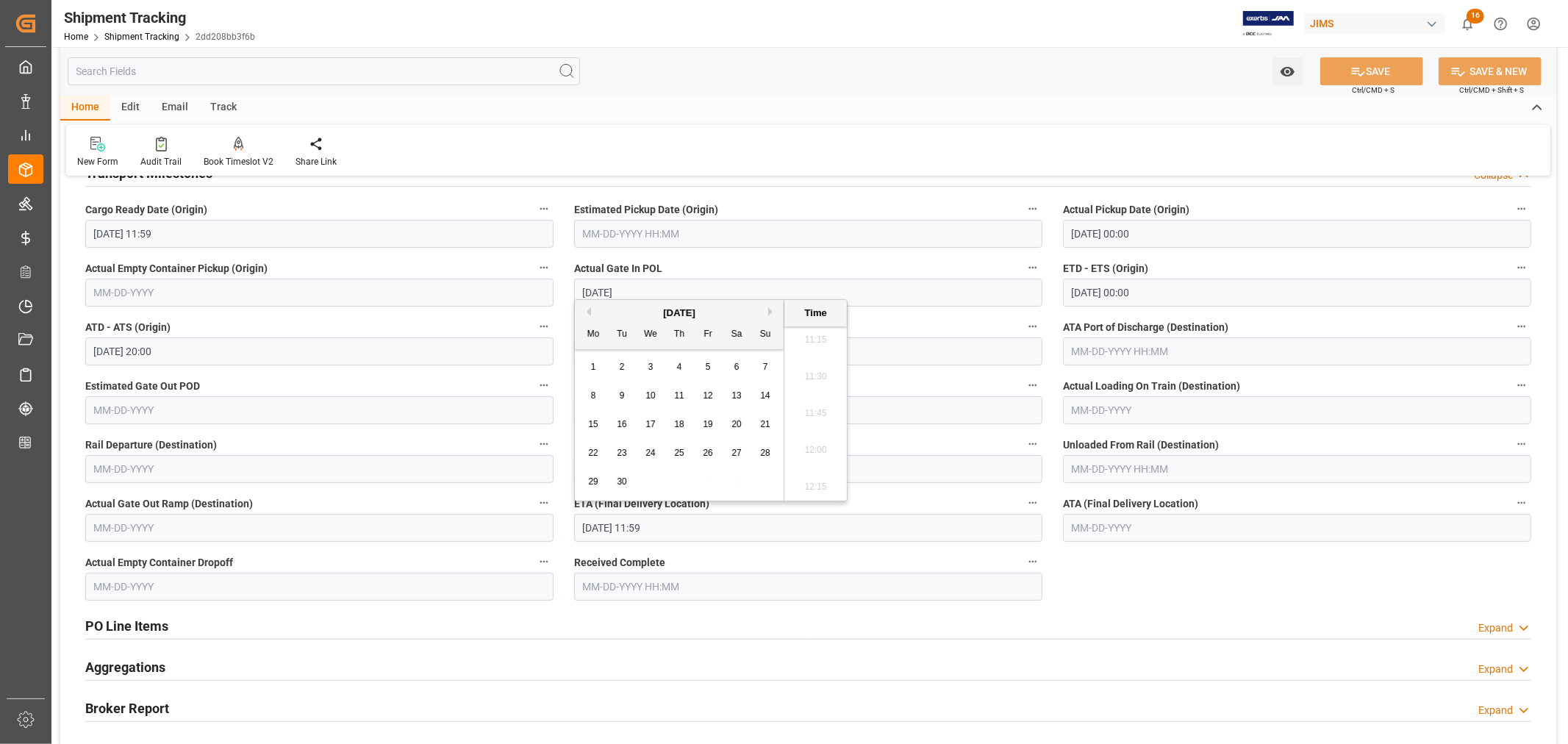
type input "[DATE] 11:59"
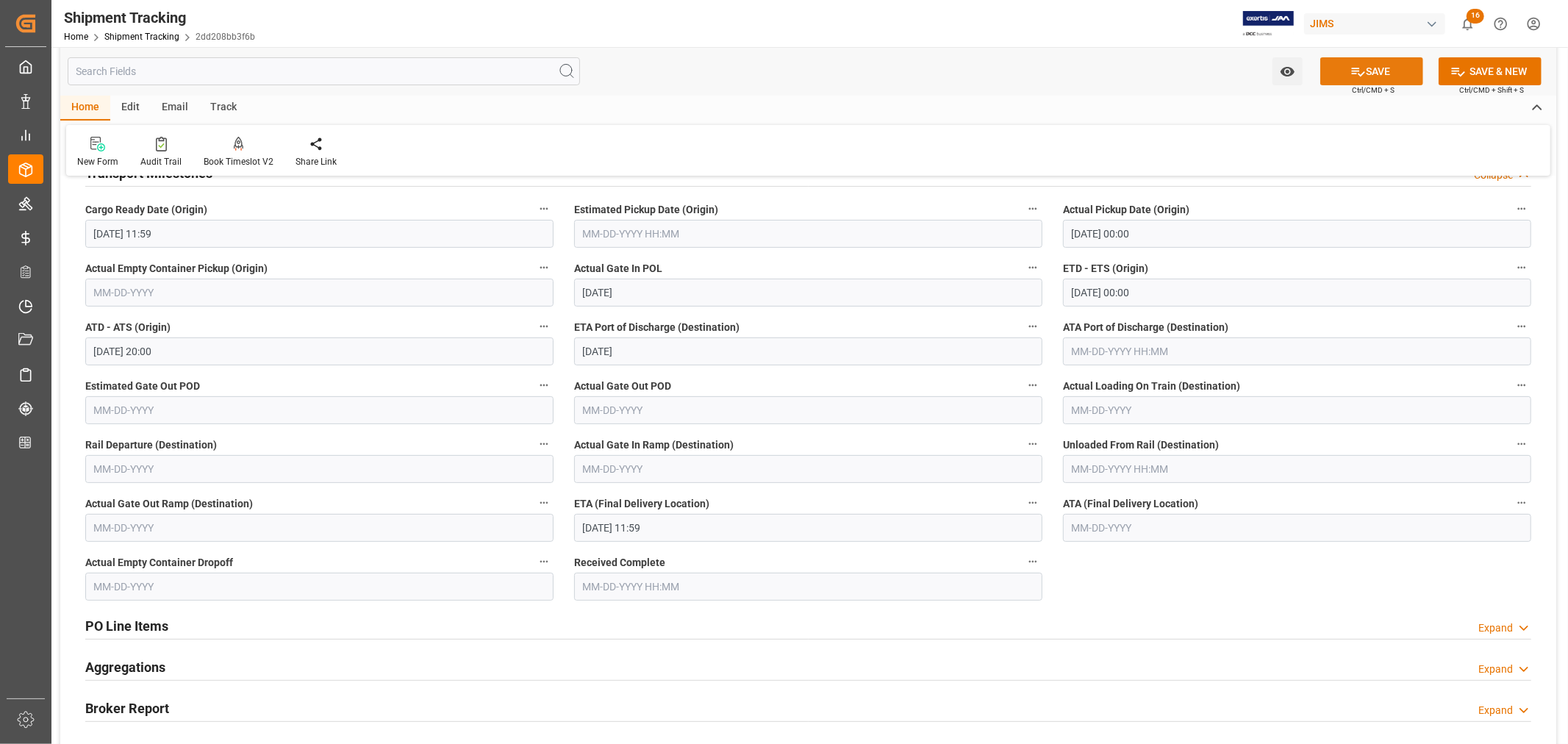
click at [1367, 75] on button "SAVE" at bounding box center [1372, 71] width 103 height 28
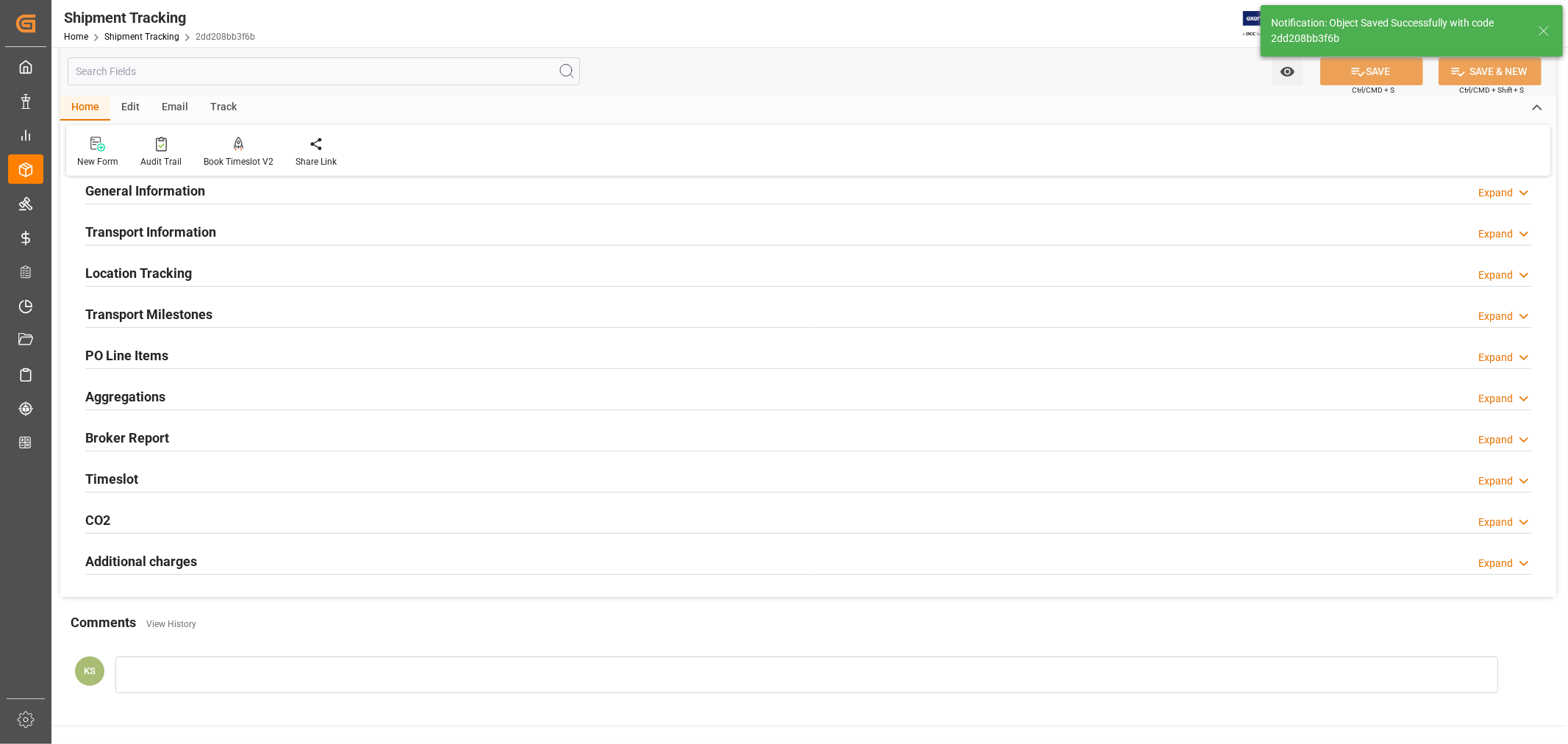
scroll to position [0, 0]
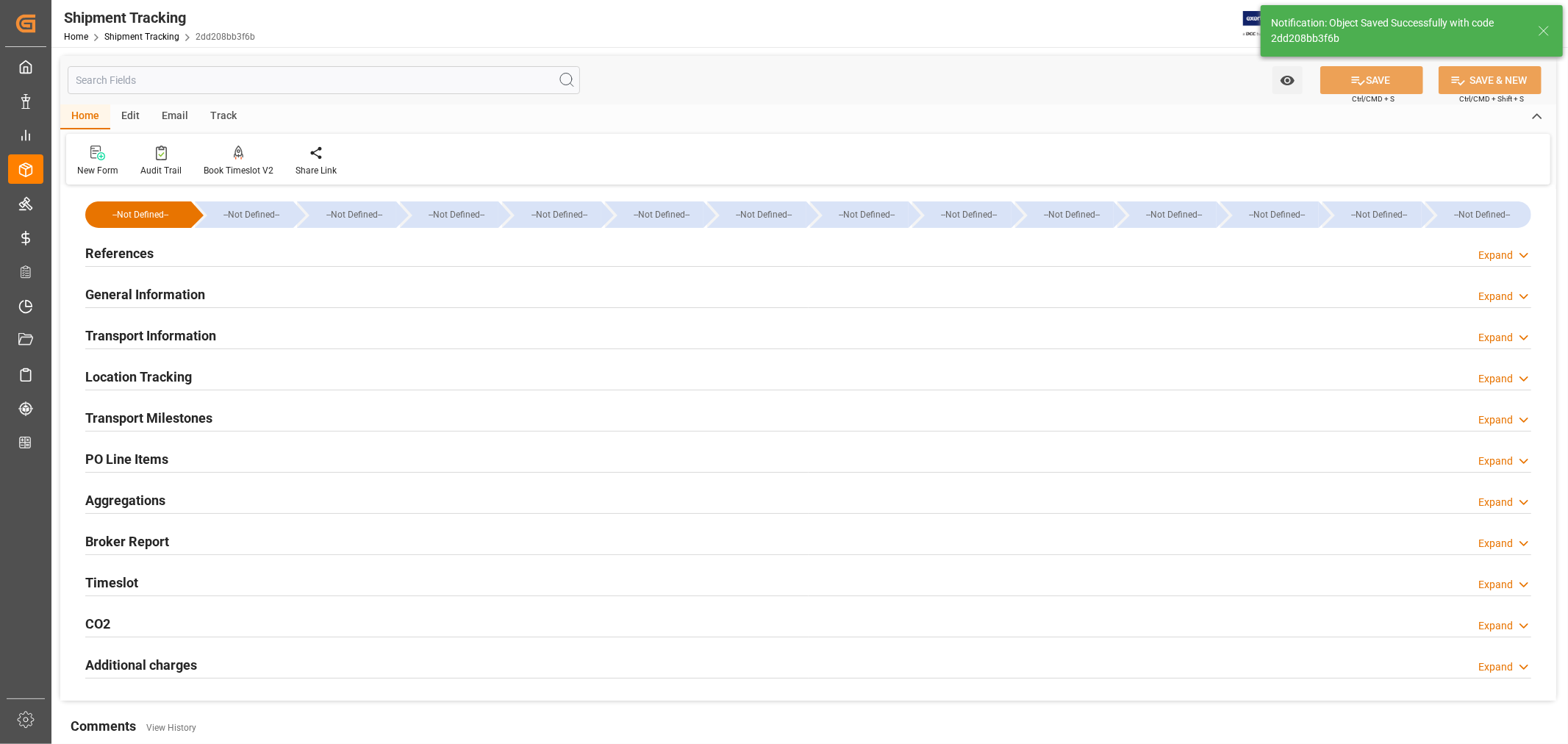
click at [135, 250] on h2 "References" at bounding box center [119, 253] width 68 height 20
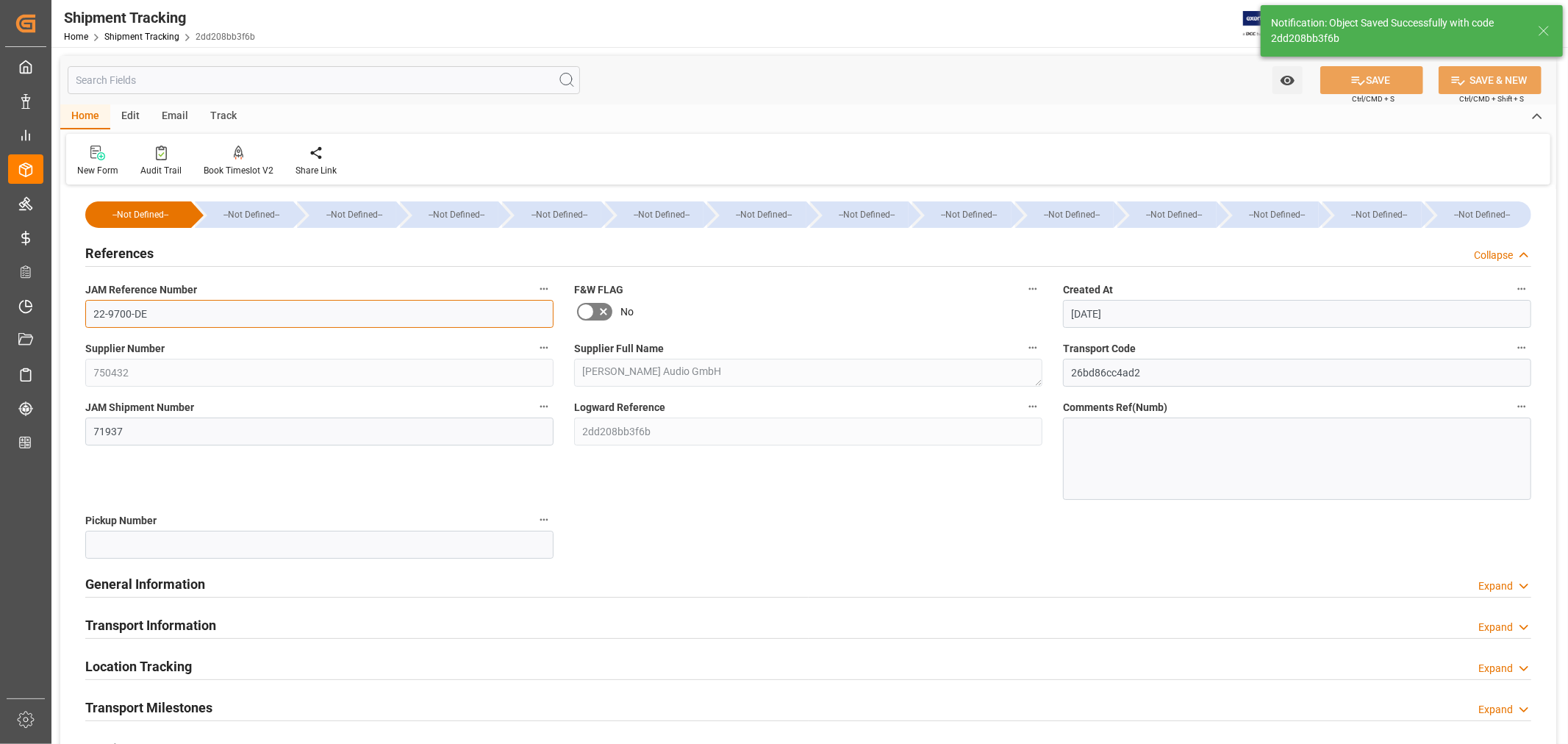
drag, startPoint x: 149, startPoint y: 312, endPoint x: 84, endPoint y: 313, distance: 65.0
click at [85, 313] on input "22-9700-DE" at bounding box center [319, 313] width 468 height 28
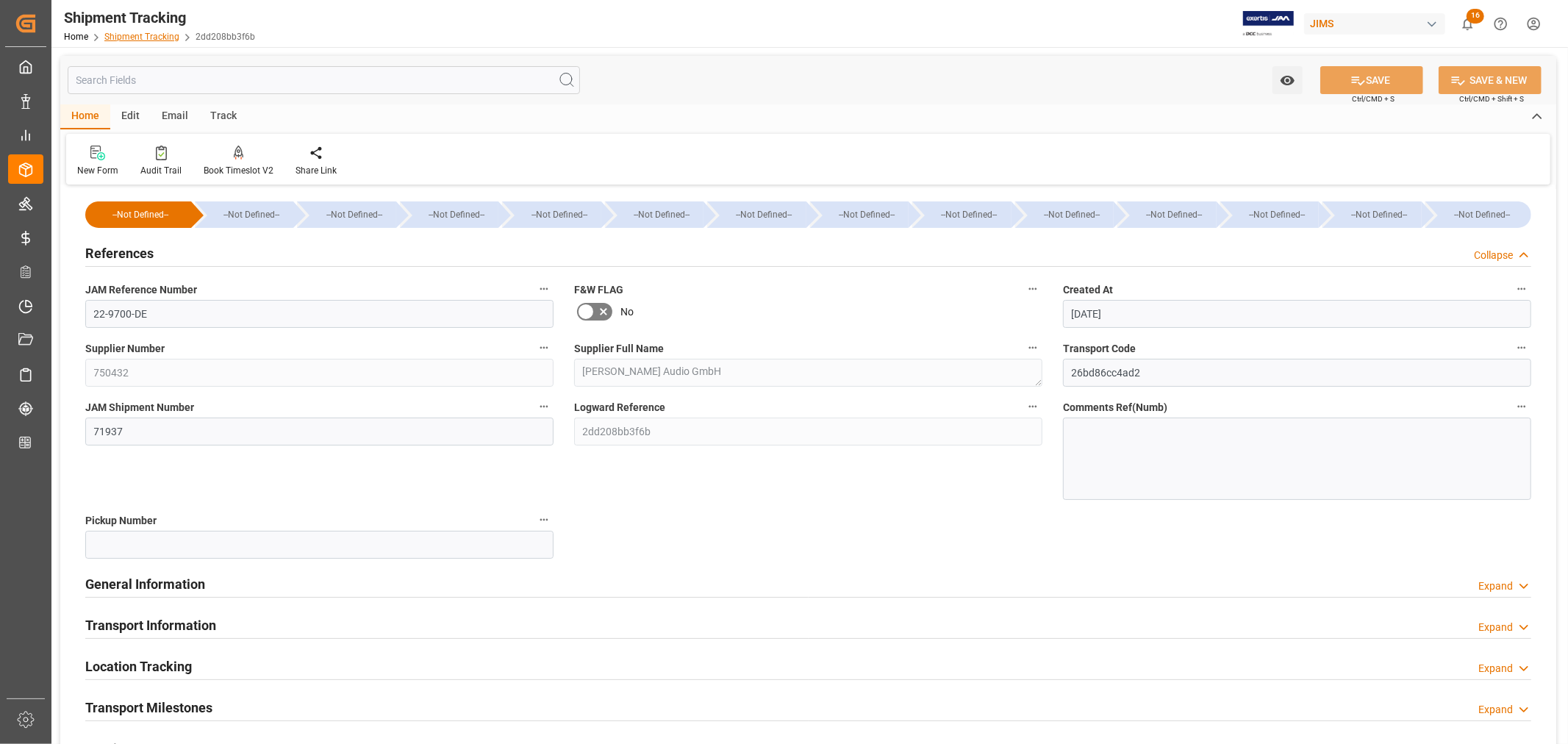
click at [115, 38] on link "Shipment Tracking" at bounding box center [141, 36] width 75 height 10
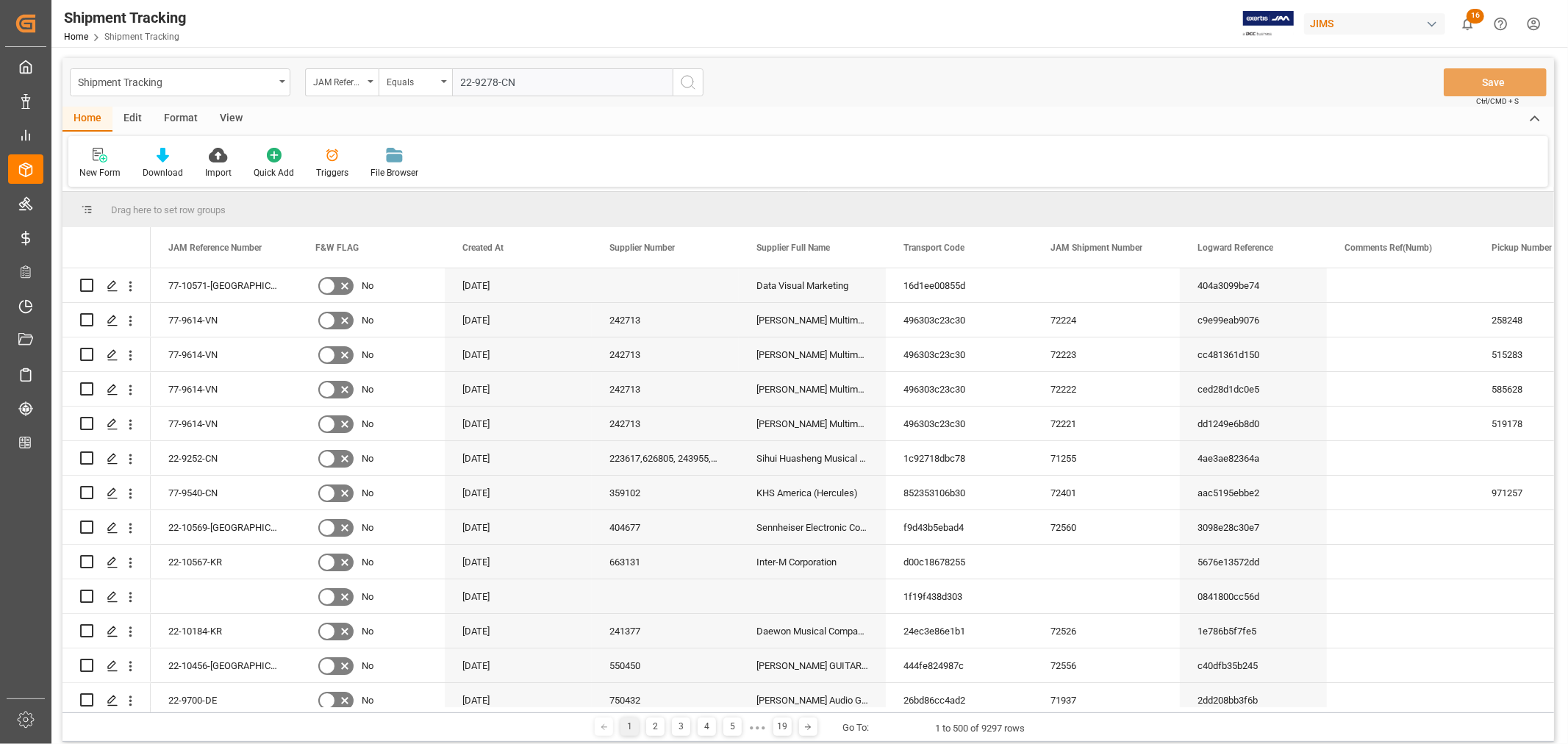
type input "22-9278-CN"
click at [685, 78] on icon "search button" at bounding box center [688, 83] width 18 height 18
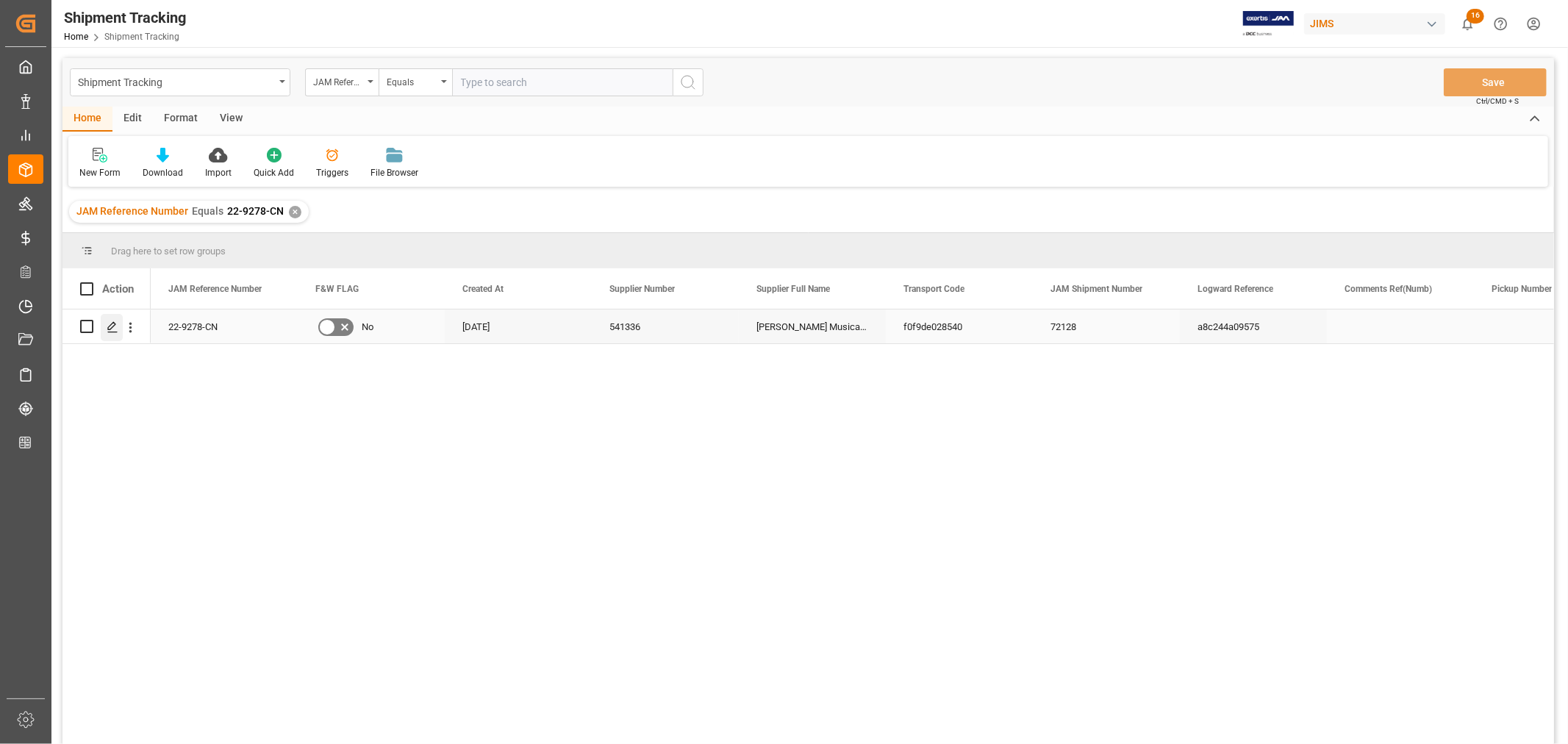
click at [111, 325] on icon "Press SPACE to select this row." at bounding box center [112, 327] width 12 height 12
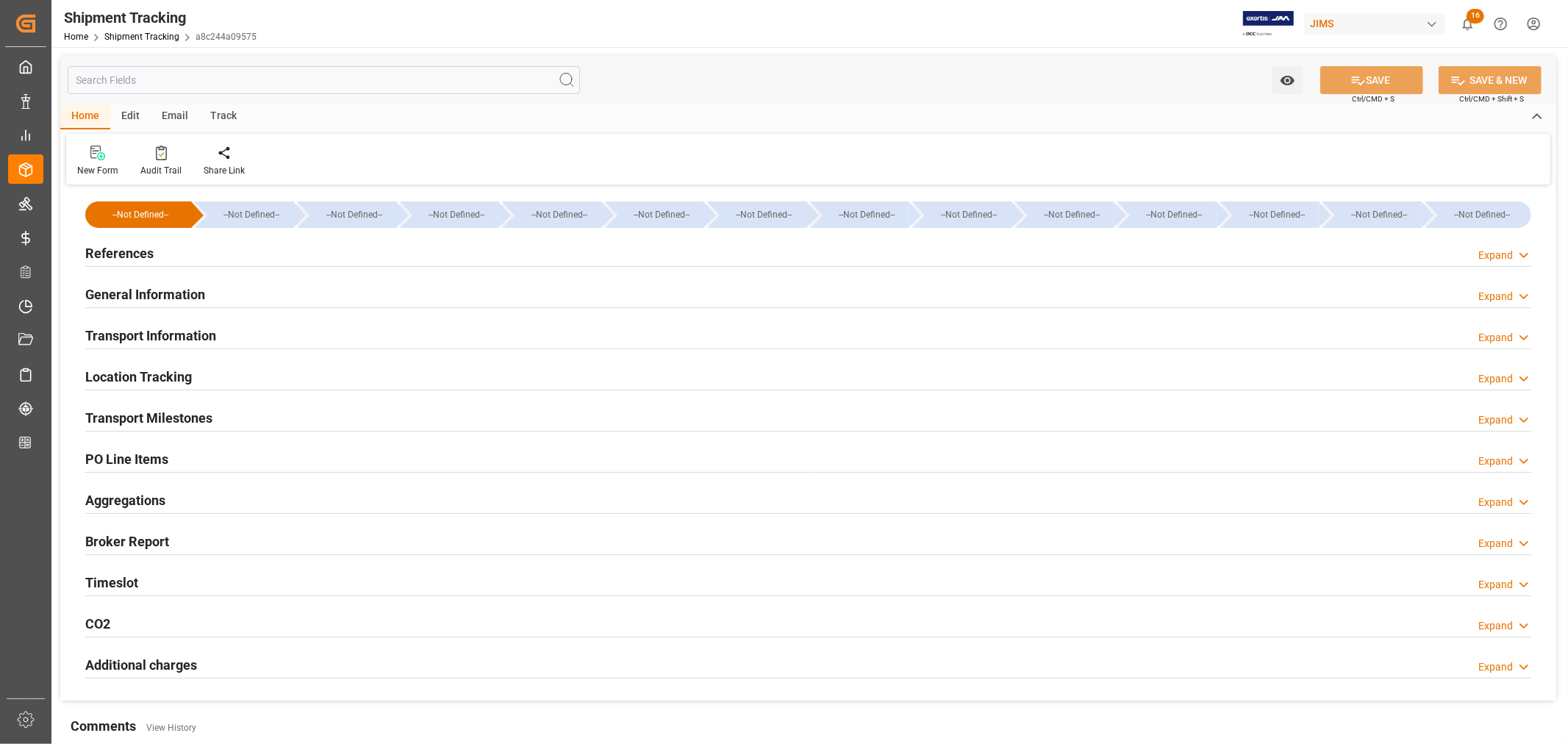
type input "Evergreen"
type input "Evergreen Marine Corp."
type input "9935208"
type input "142173.4"
click at [186, 333] on h2 "Transport Information" at bounding box center [150, 335] width 131 height 20
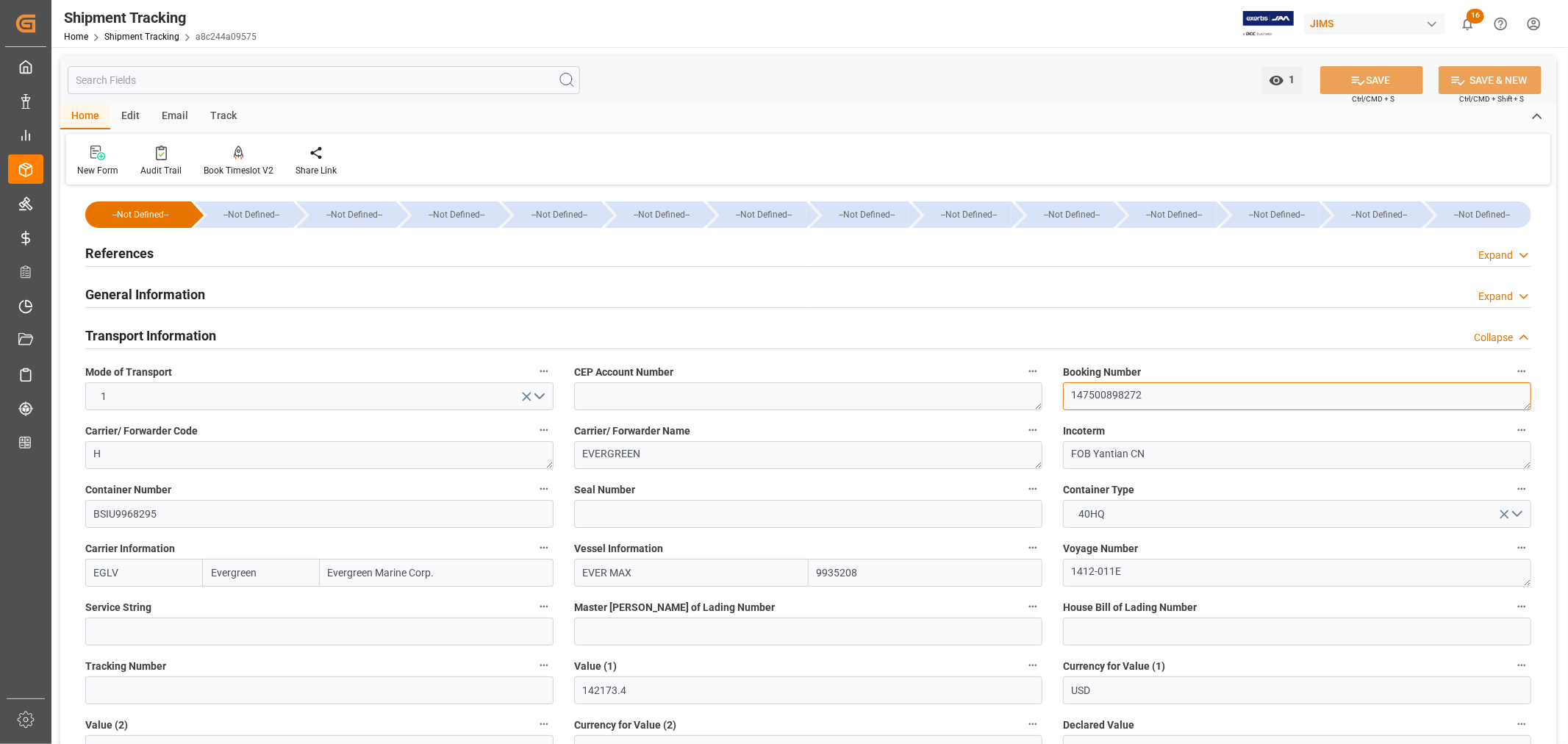
click at [1103, 394] on textarea "147500898272" at bounding box center [1296, 396] width 468 height 28
click at [134, 255] on h2 "References" at bounding box center [119, 253] width 68 height 20
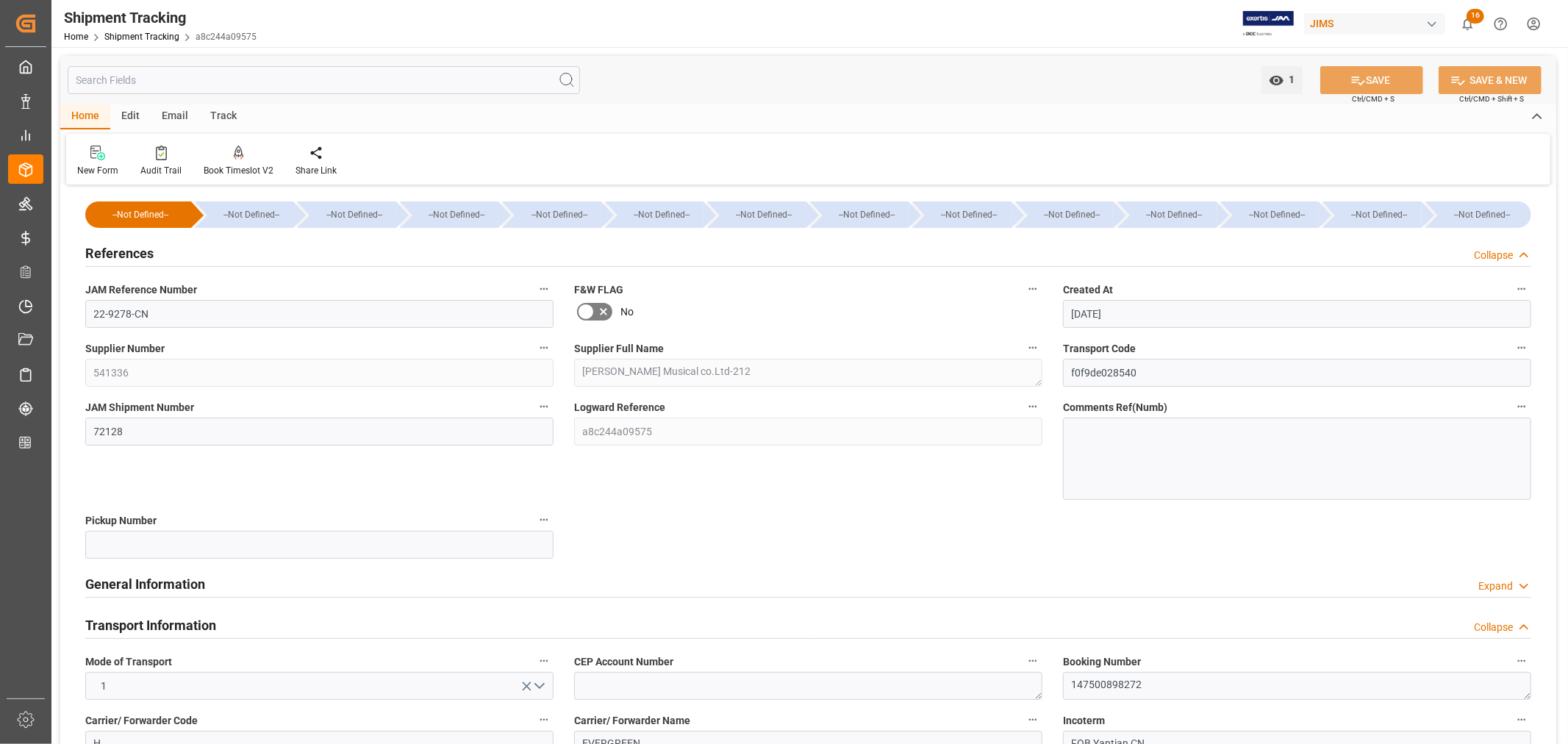
click at [134, 255] on h2 "References" at bounding box center [119, 253] width 68 height 20
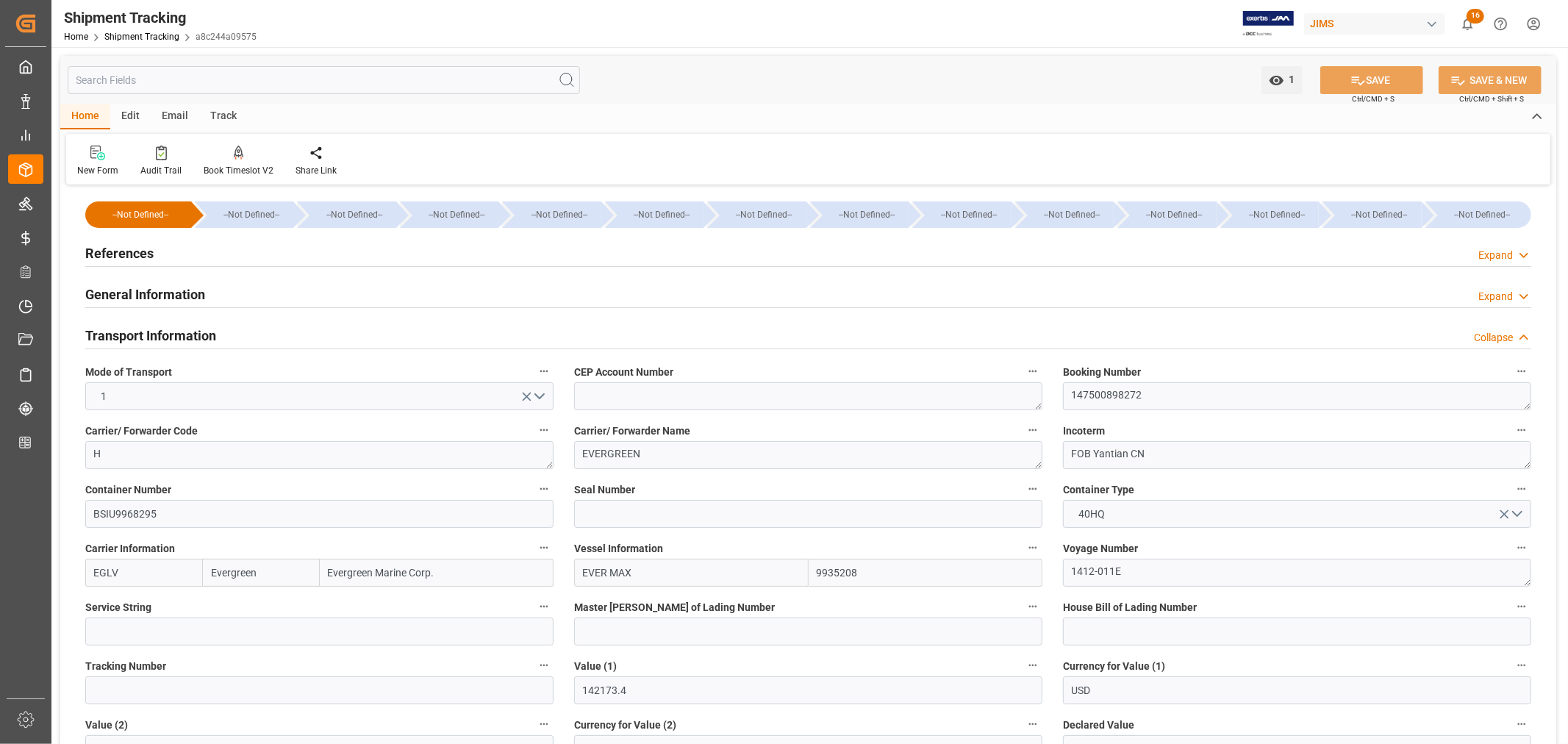
click at [159, 333] on h2 "Transport Information" at bounding box center [150, 335] width 131 height 20
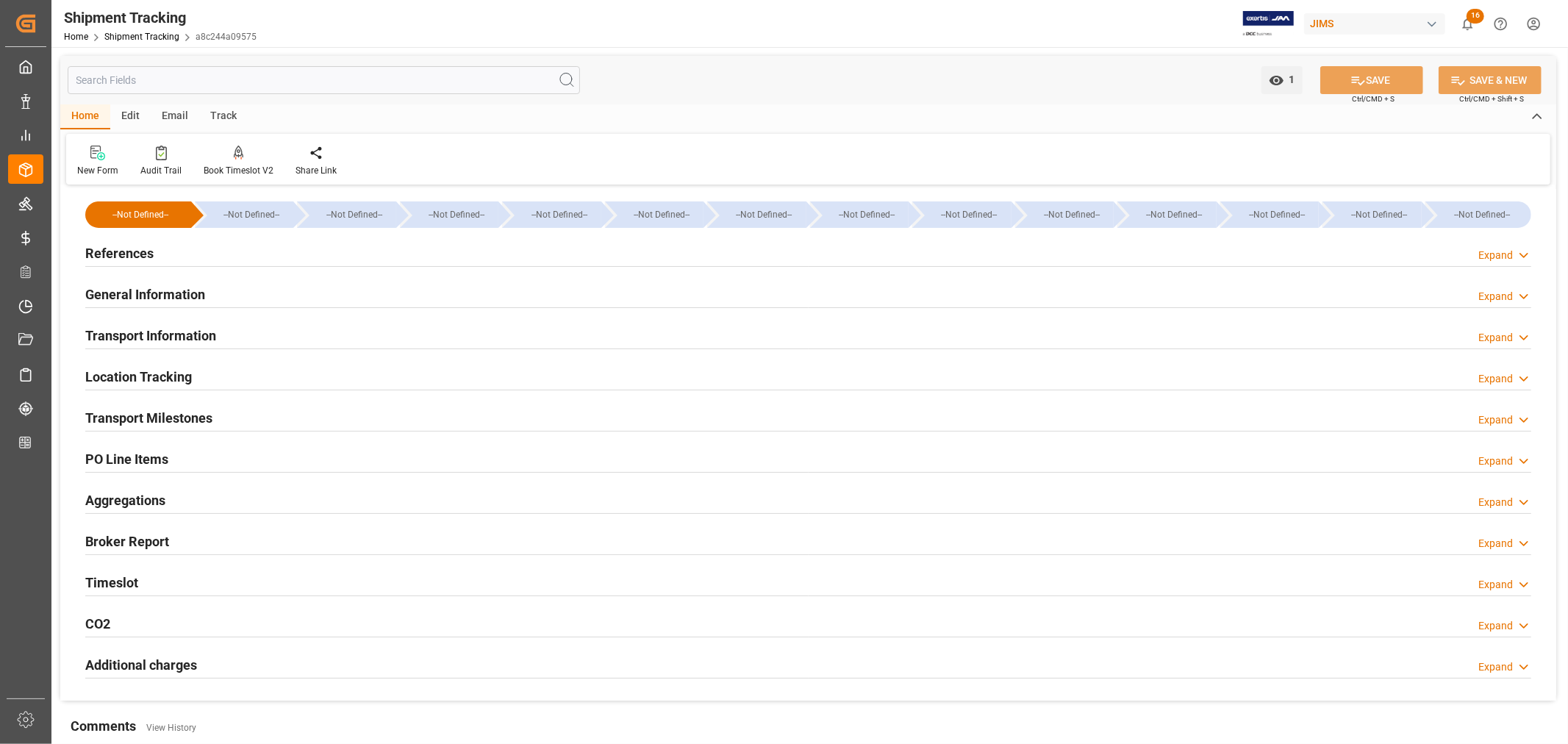
click at [190, 410] on h2 "Transport Milestones" at bounding box center [149, 418] width 127 height 20
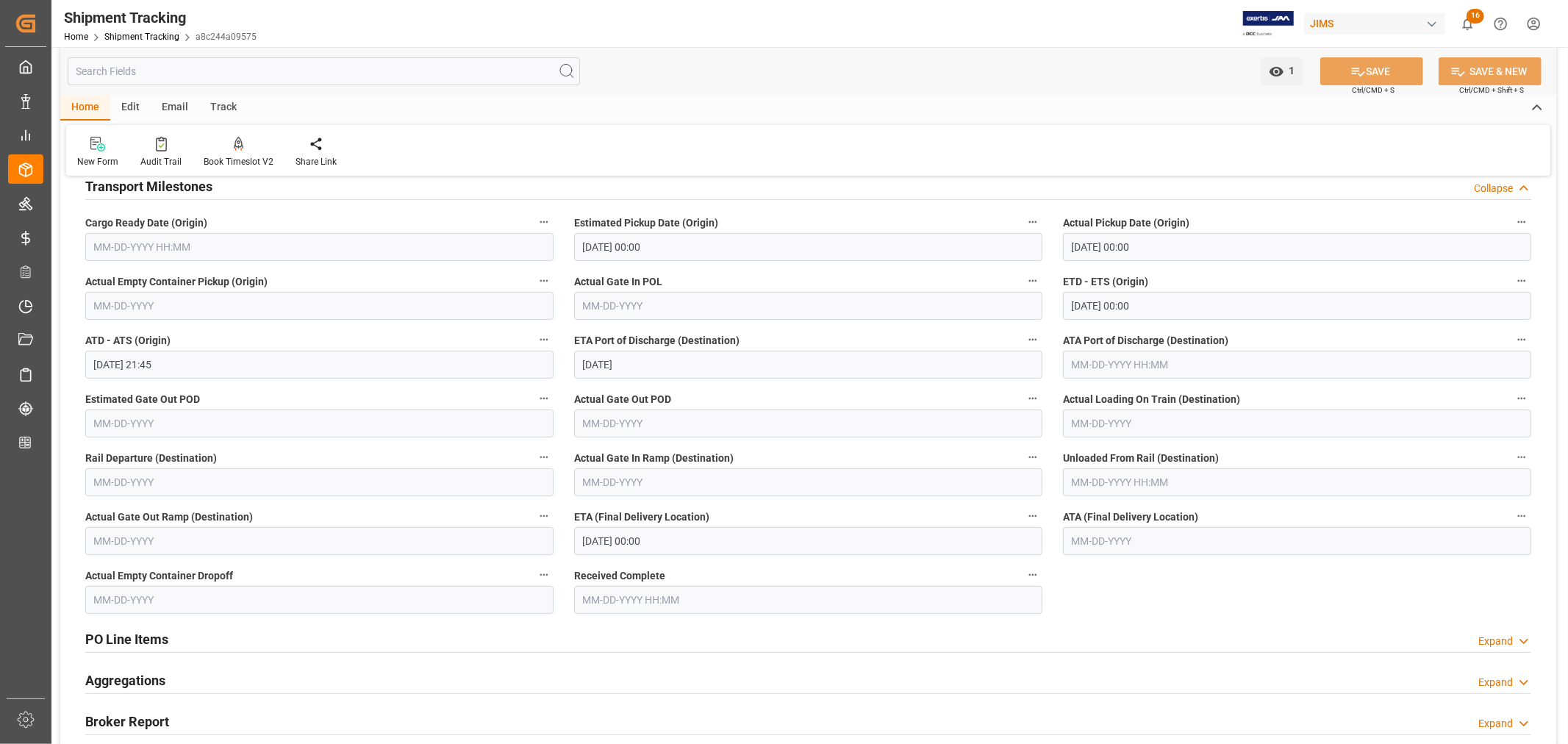
scroll to position [245, 0]
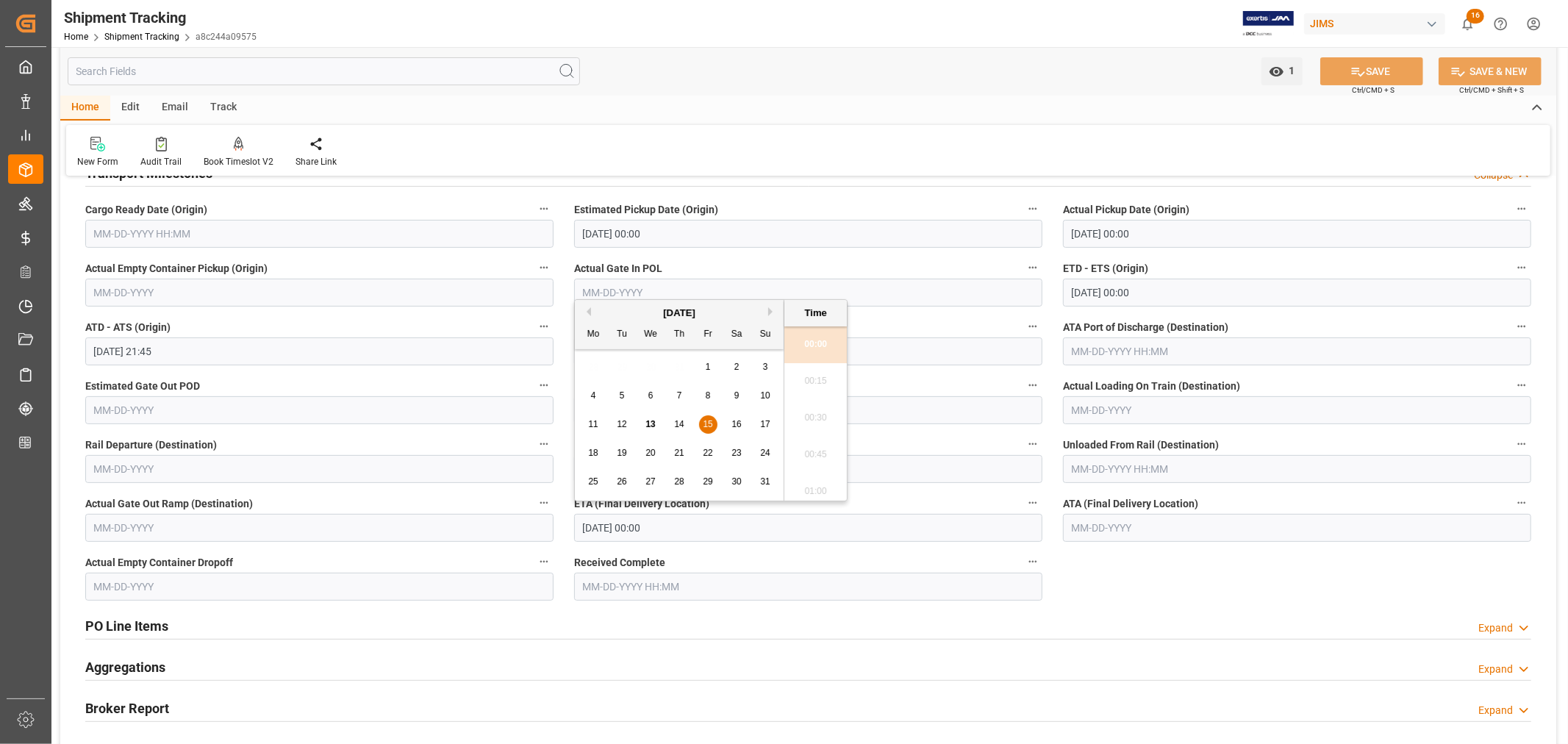
click at [674, 527] on input "[DATE] 00:00" at bounding box center [808, 528] width 468 height 28
click at [774, 312] on button "Next Month" at bounding box center [772, 312] width 9 height 9
click at [679, 371] on span "4" at bounding box center [680, 366] width 5 height 10
type input "[DATE] 00:00"
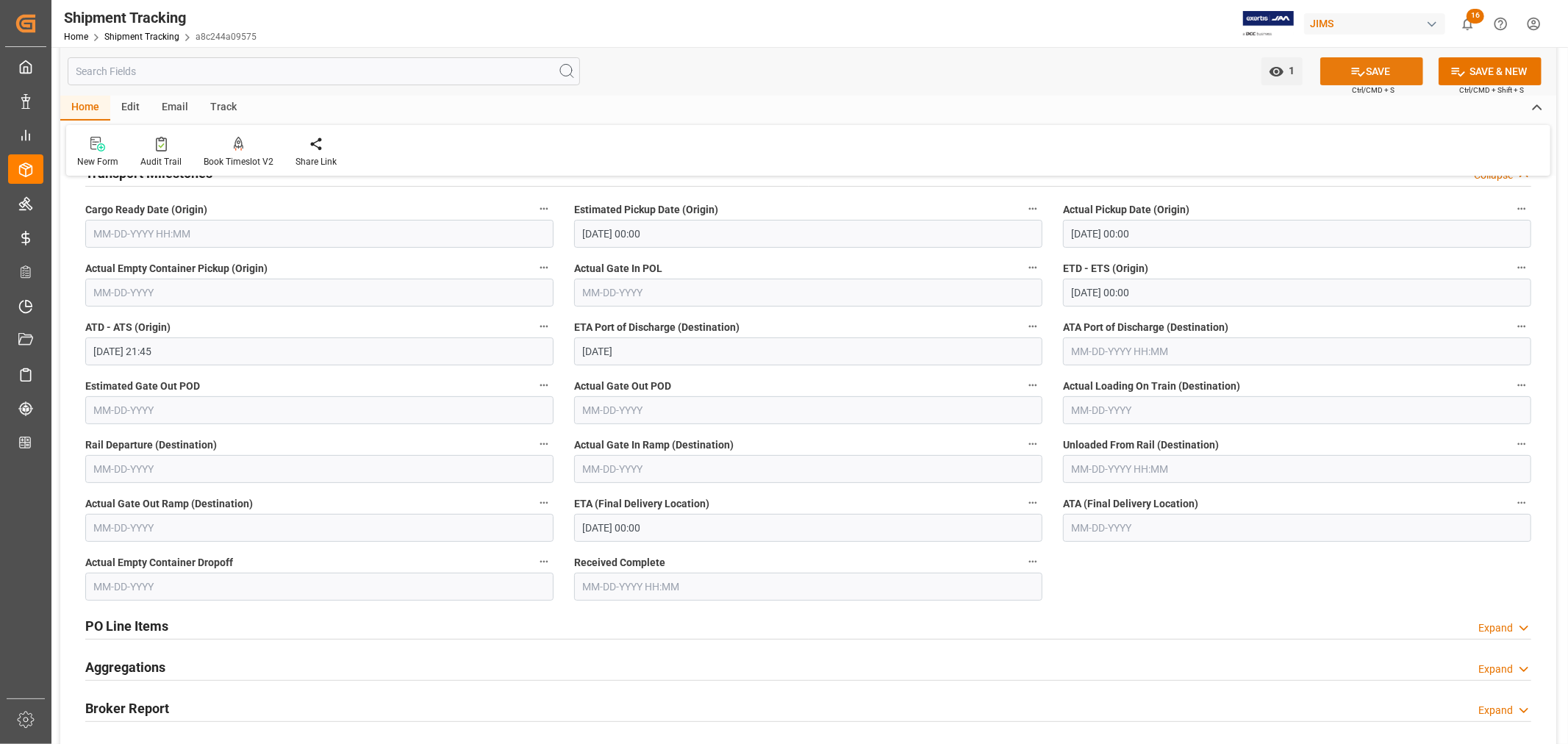
click at [1380, 70] on button "SAVE" at bounding box center [1372, 71] width 103 height 28
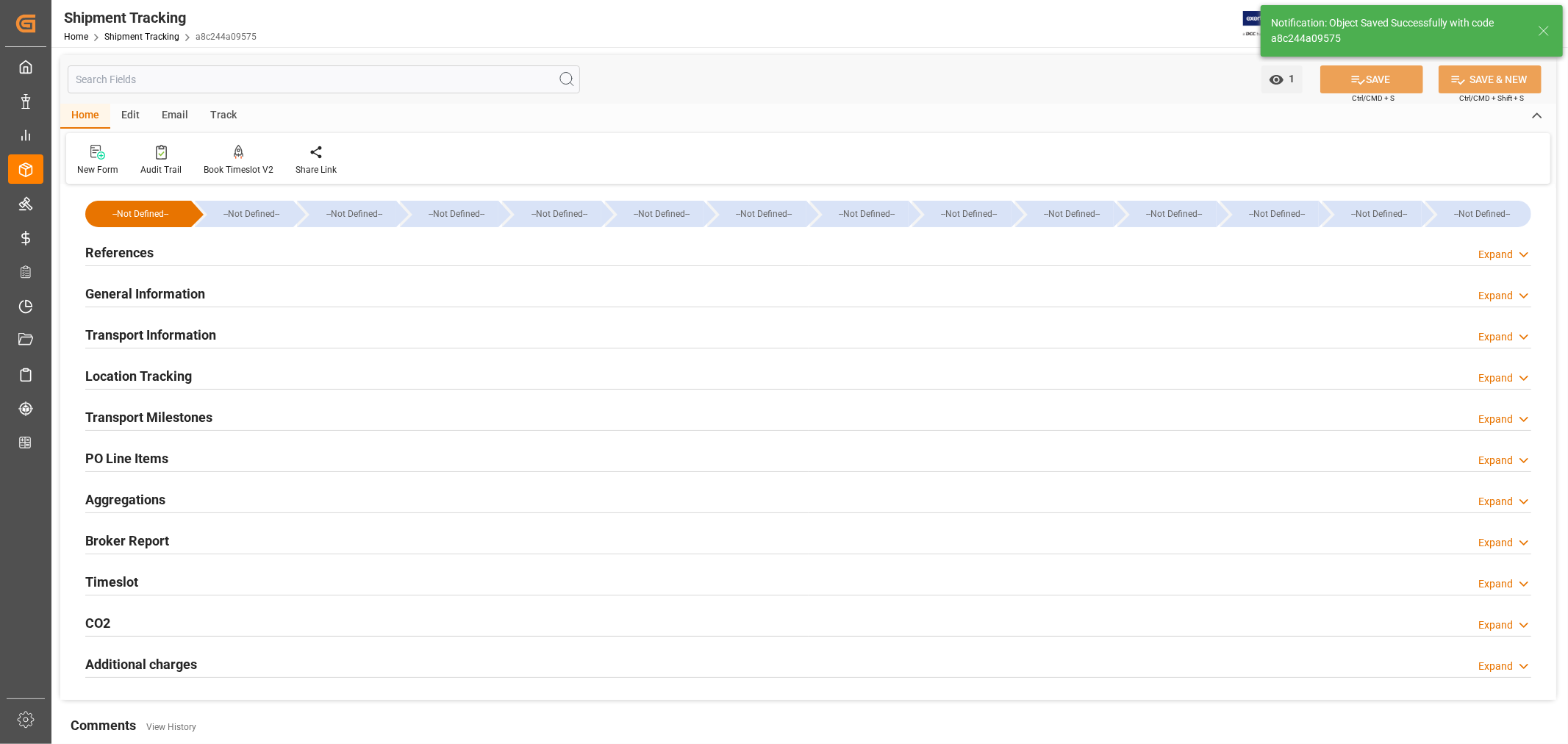
scroll to position [0, 0]
click at [134, 255] on h2 "References" at bounding box center [119, 253] width 68 height 20
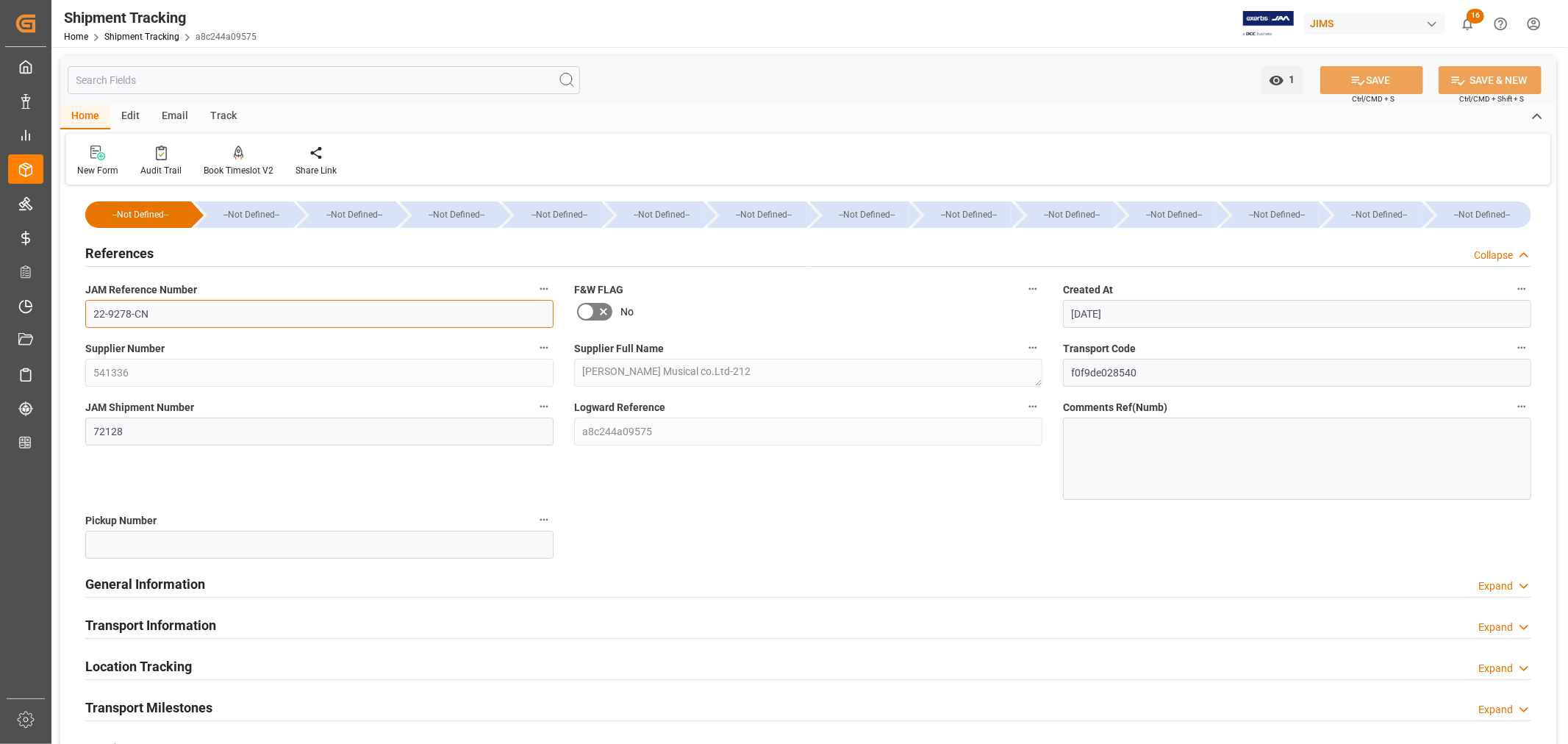
drag, startPoint x: 149, startPoint y: 312, endPoint x: 90, endPoint y: 308, distance: 59.1
click at [90, 308] on input "22-9278-CN" at bounding box center [319, 313] width 468 height 28
click at [141, 250] on h2 "References" at bounding box center [119, 253] width 68 height 20
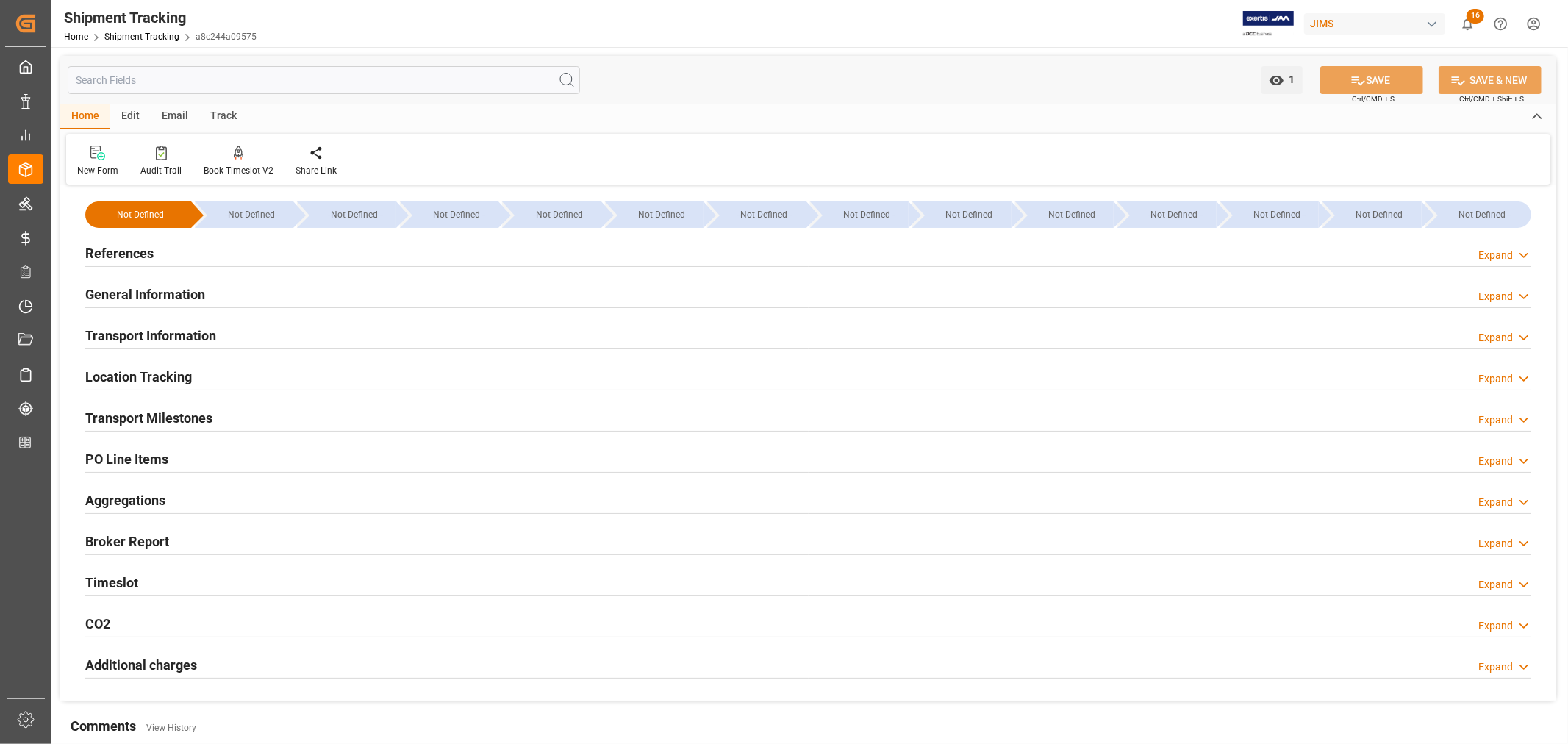
click at [152, 338] on h2 "Transport Information" at bounding box center [150, 335] width 131 height 20
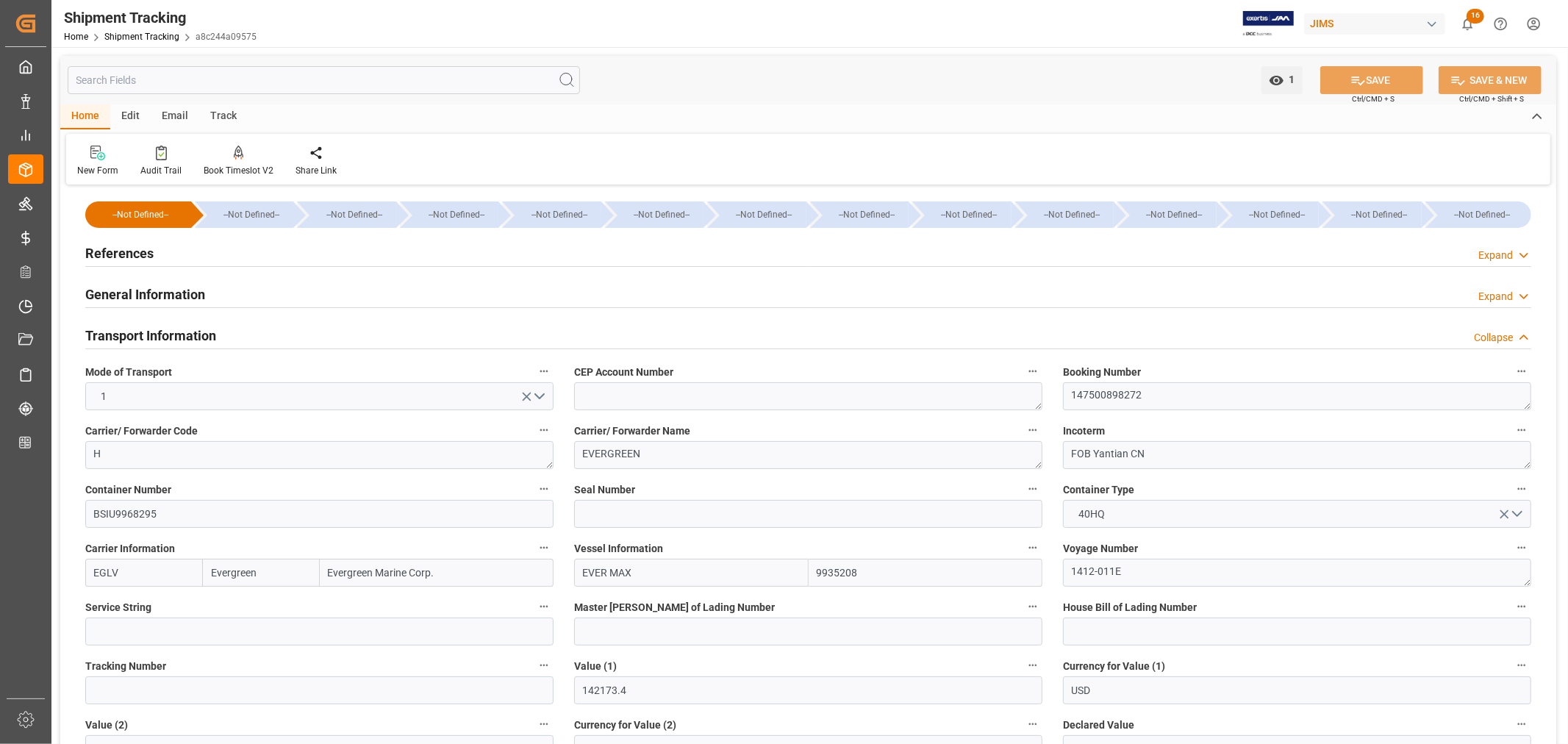
click at [152, 338] on h2 "Transport Information" at bounding box center [150, 335] width 131 height 20
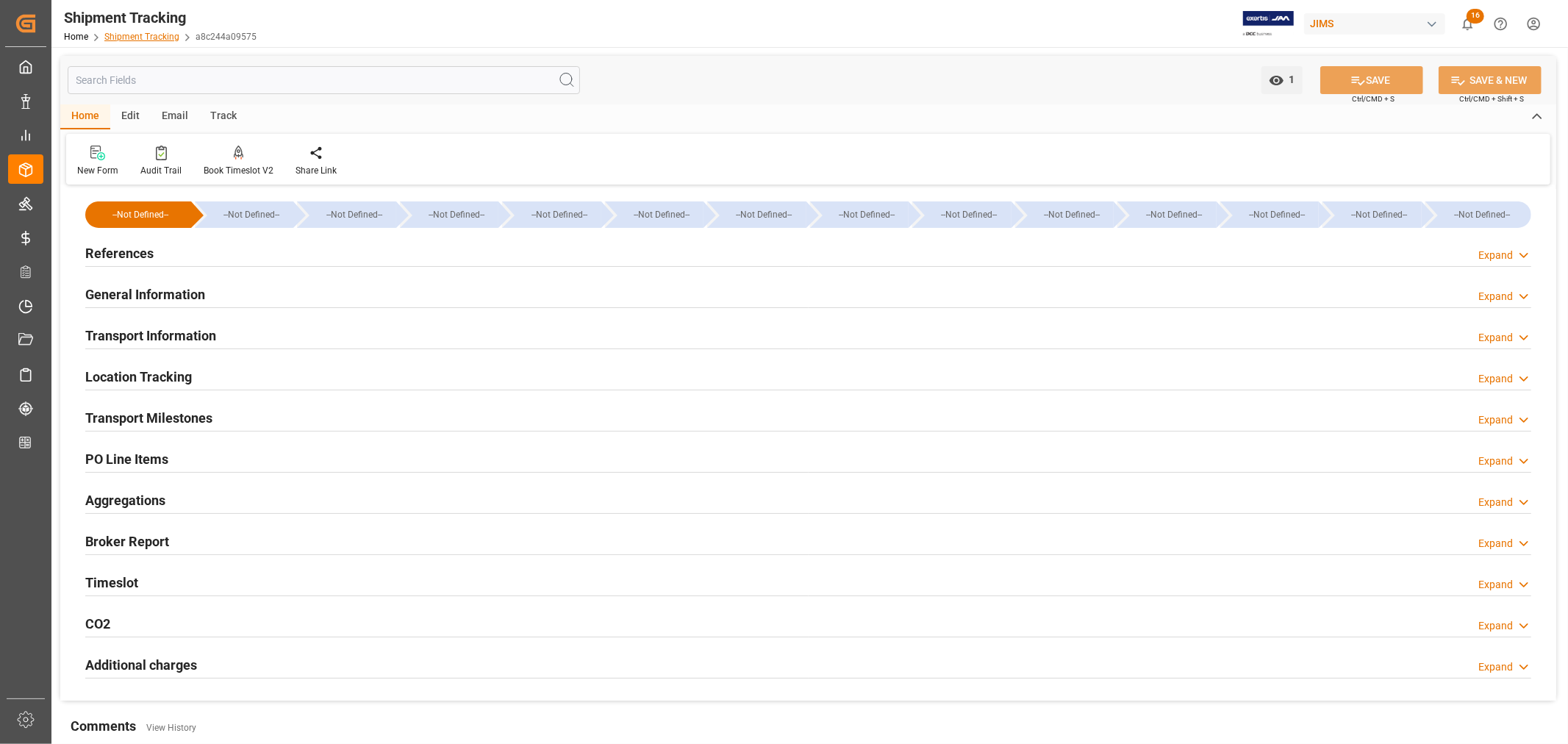
click at [133, 34] on link "Shipment Tracking" at bounding box center [141, 36] width 75 height 10
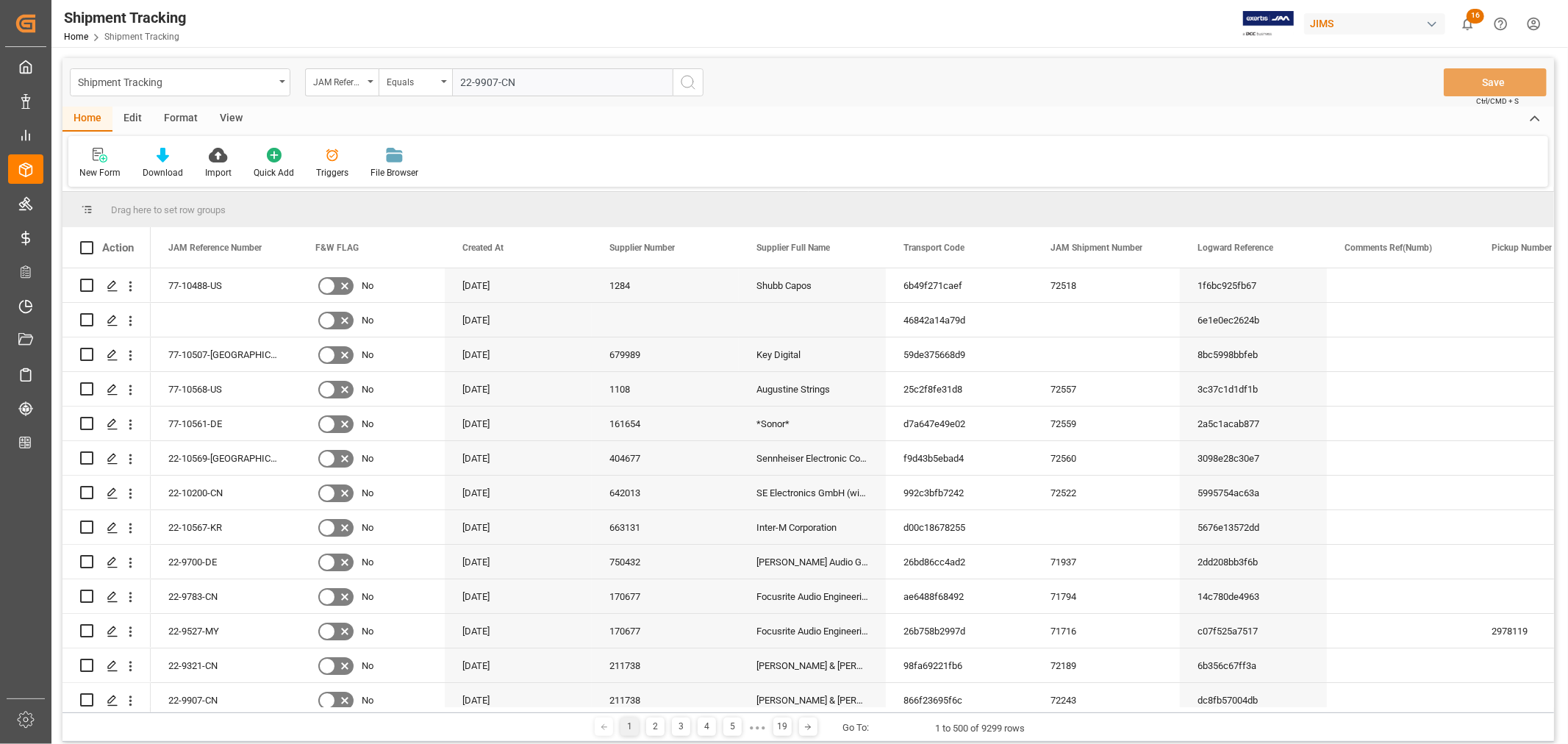
type input "22-9907-CN"
click at [684, 80] on icon "search button" at bounding box center [688, 83] width 18 height 18
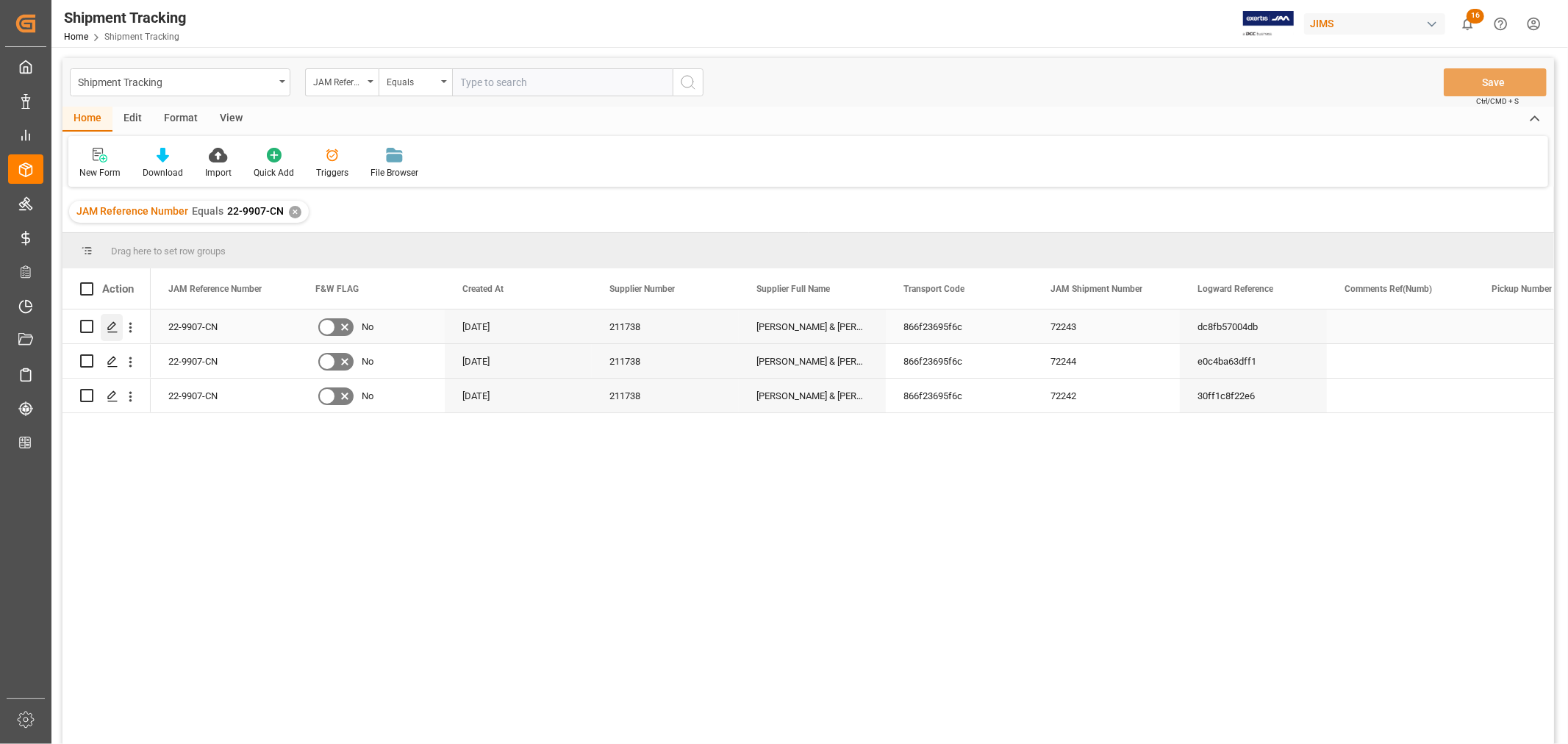
click at [113, 329] on icon "Press SPACE to select this row." at bounding box center [112, 327] width 12 height 12
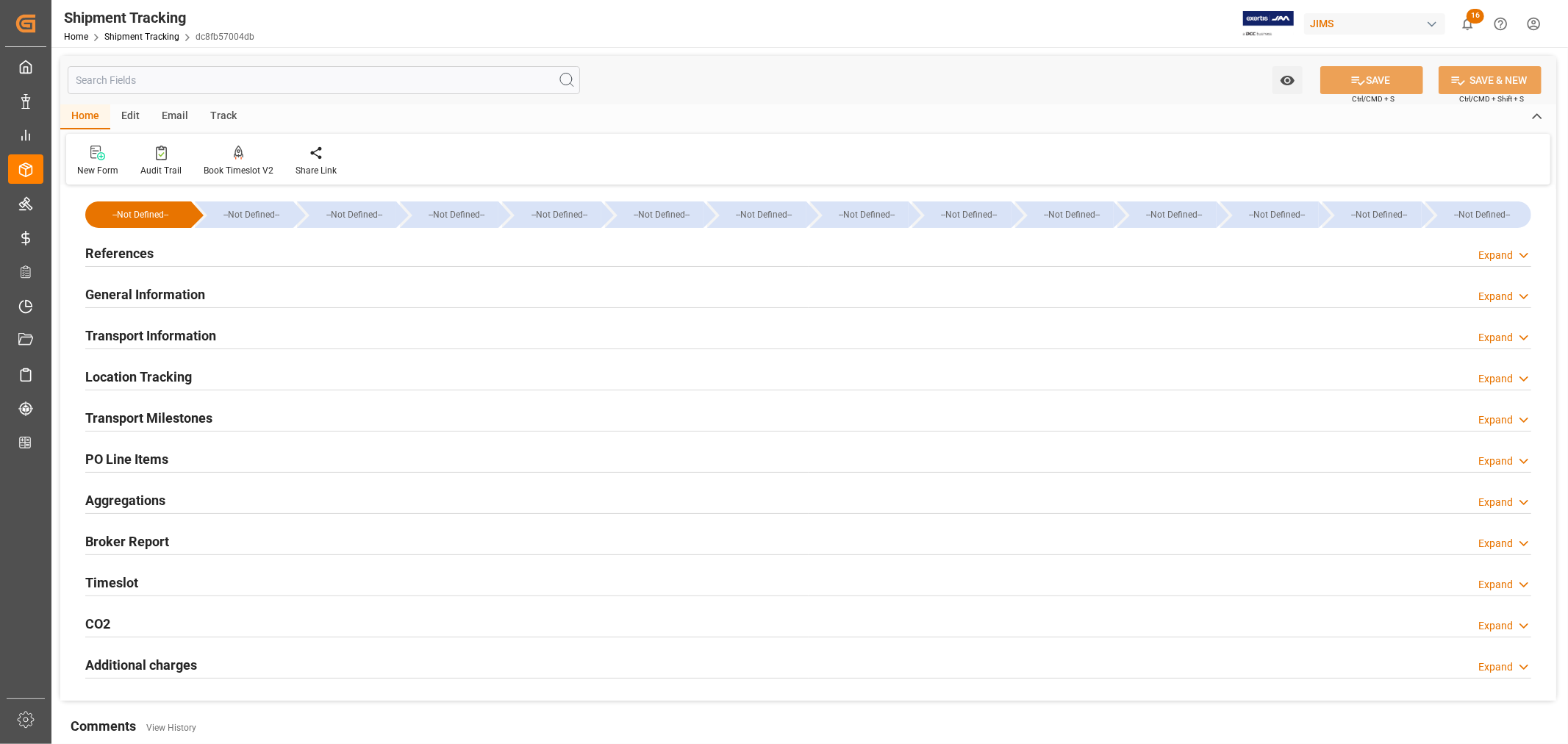
type input "[DATE] 00:00"
type input "[DATE]"
type input "[DATE] 00:00"
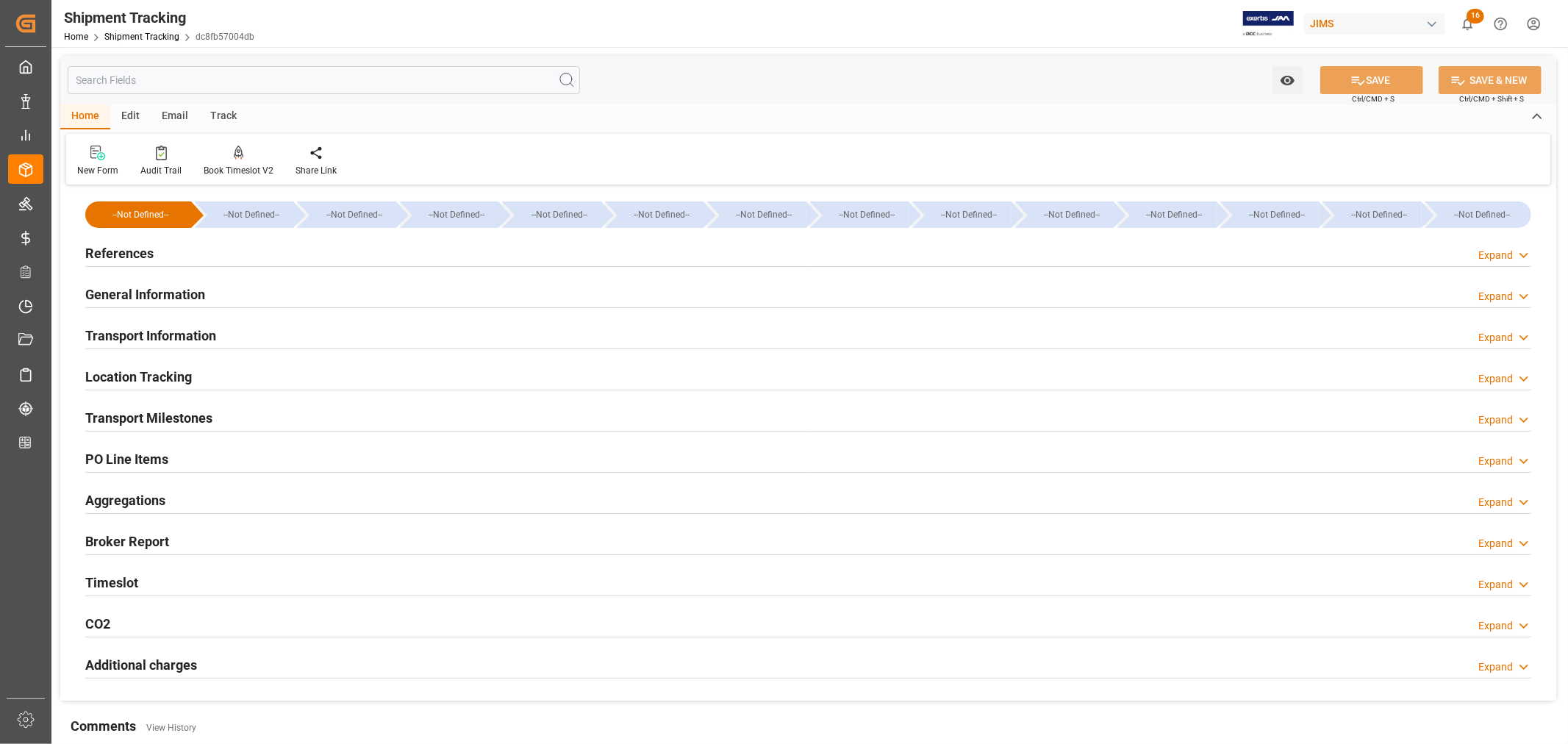
type input "[DATE] 21:45"
type input "[DATE]"
type input "[DATE] 00:00"
click at [186, 333] on h2 "Transport Information" at bounding box center [150, 335] width 131 height 20
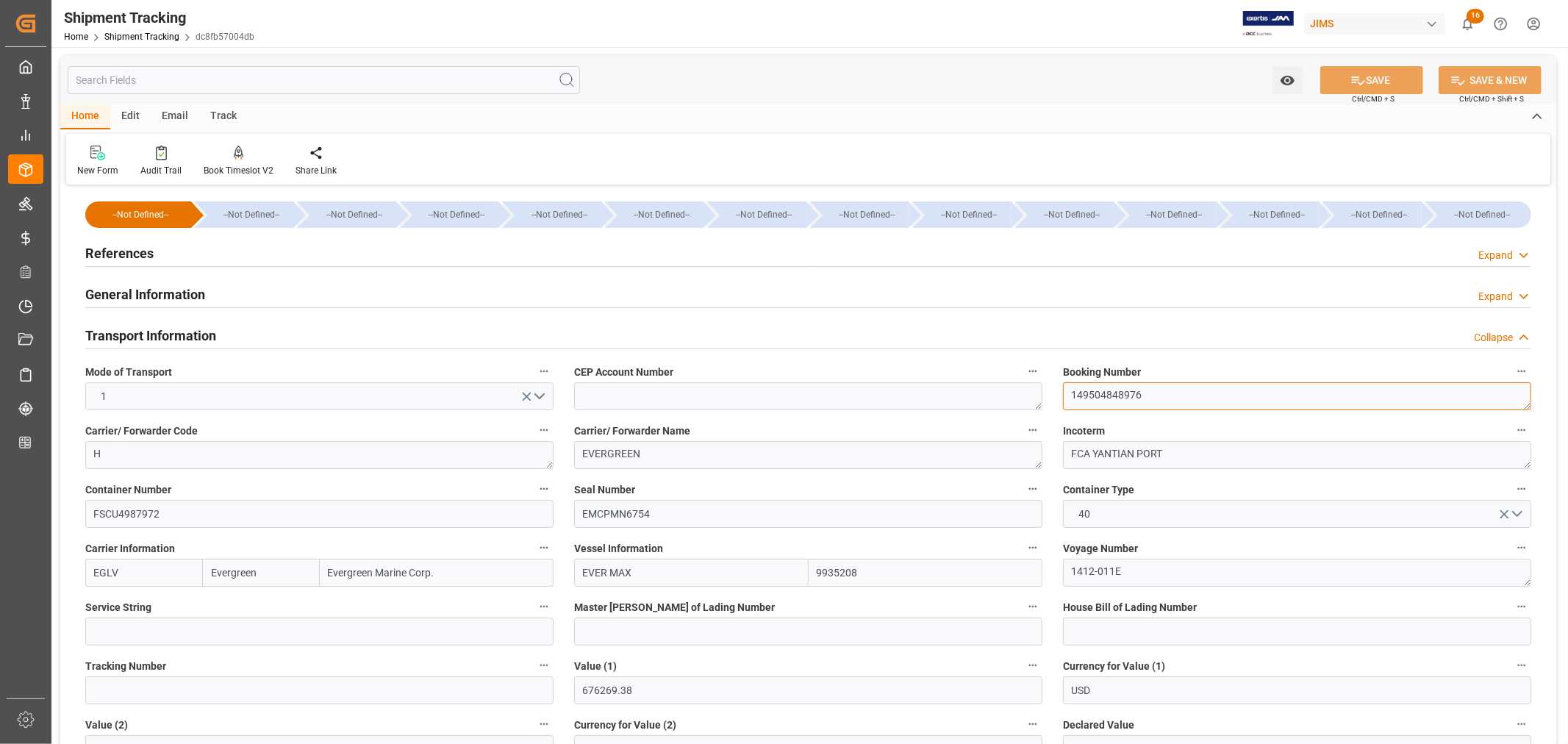
click at [1100, 394] on textarea "149504848976" at bounding box center [1296, 396] width 468 height 28
click at [150, 325] on h2 "Transport Information" at bounding box center [150, 335] width 131 height 20
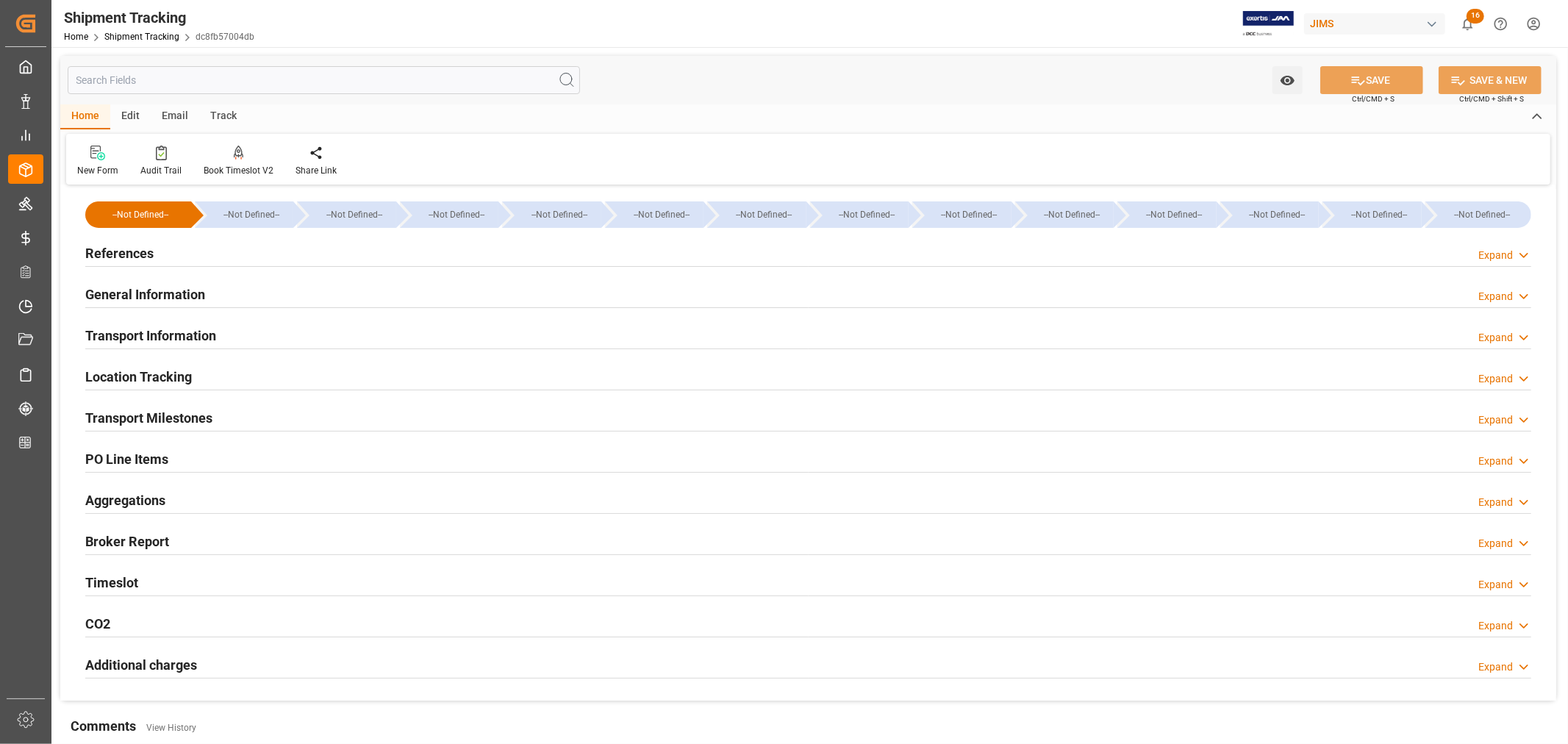
click at [164, 412] on h2 "Transport Milestones" at bounding box center [149, 418] width 127 height 20
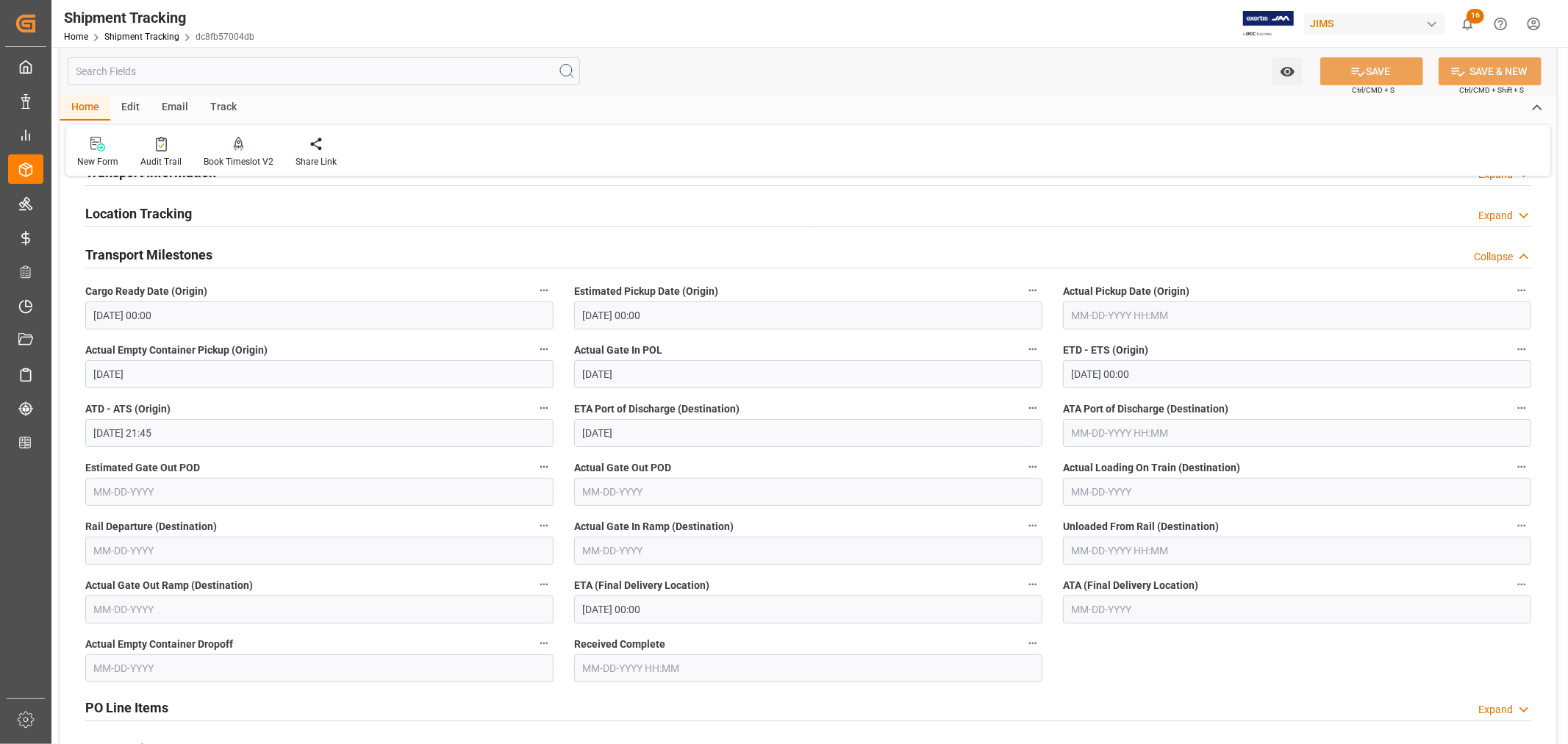
scroll to position [82, 0]
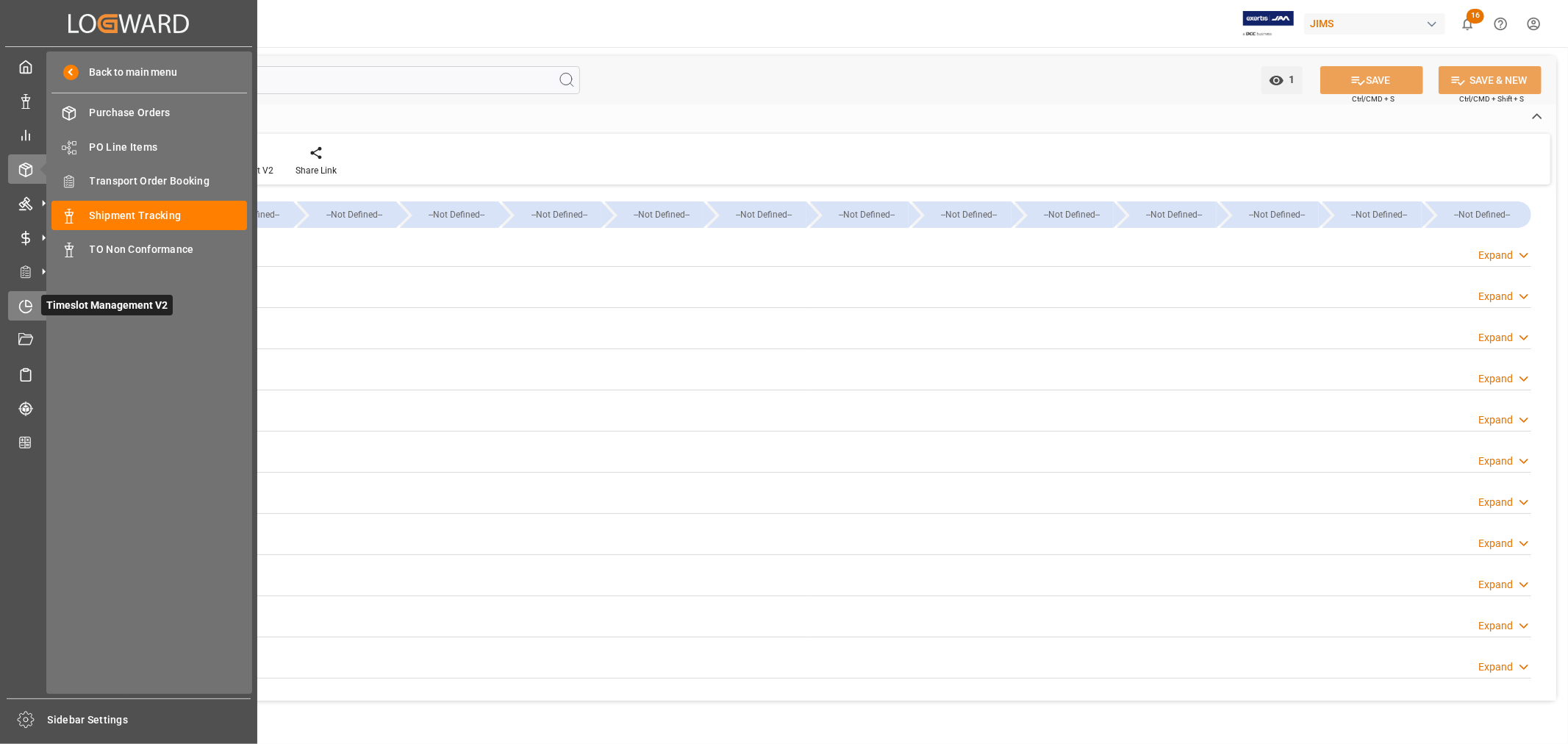
click at [24, 304] on icon at bounding box center [26, 306] width 14 height 14
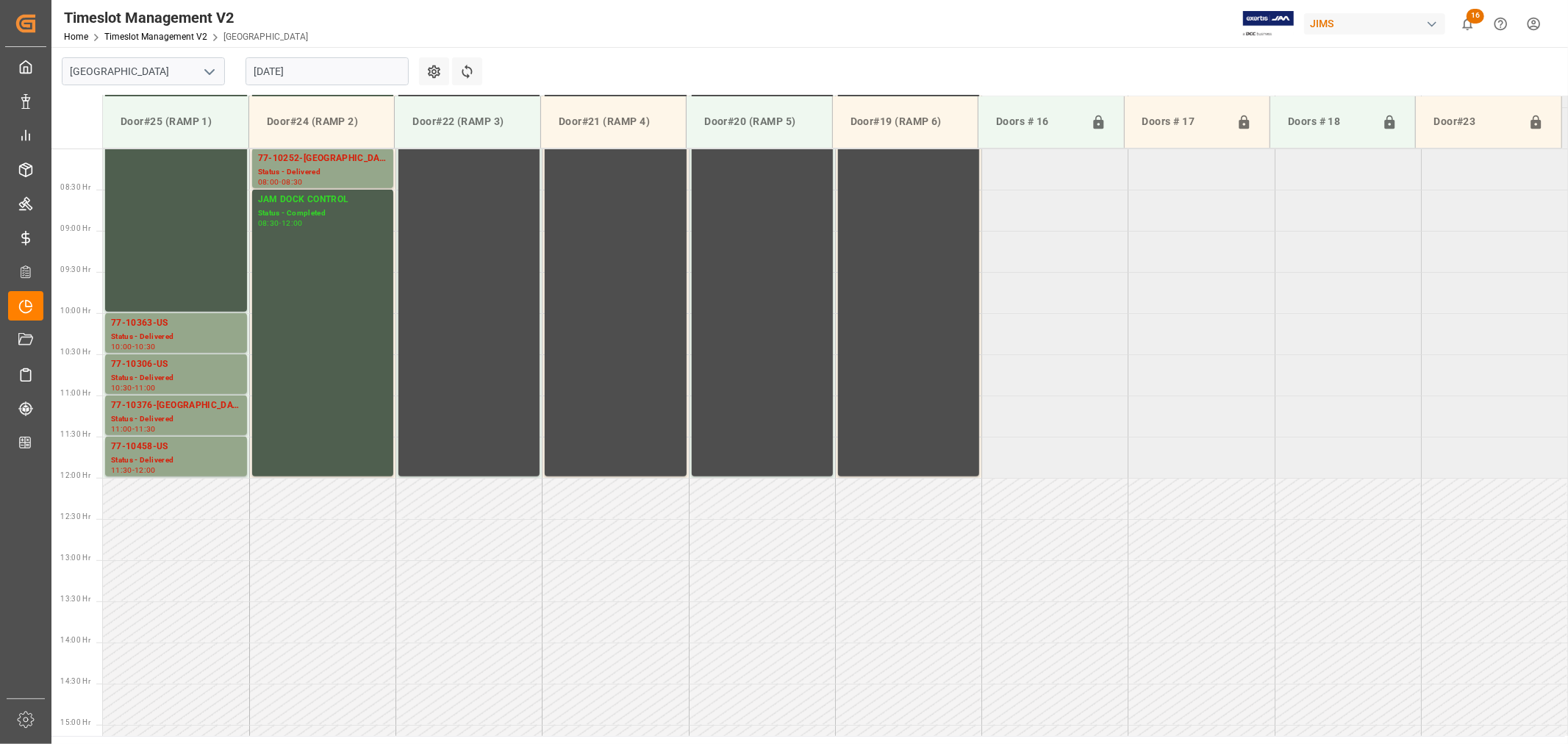
scroll to position [813, 0]
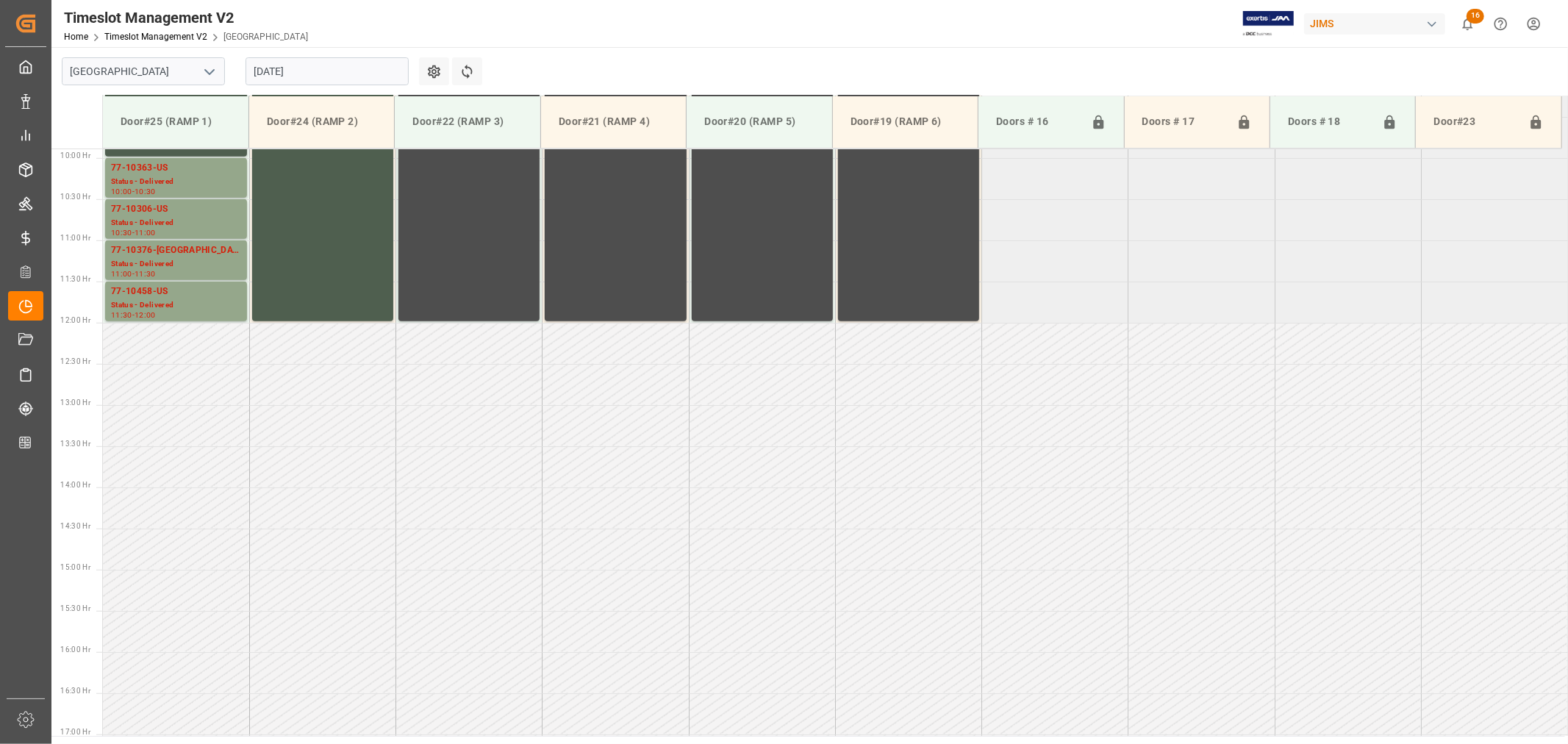
click at [212, 67] on icon "open menu" at bounding box center [210, 72] width 18 height 18
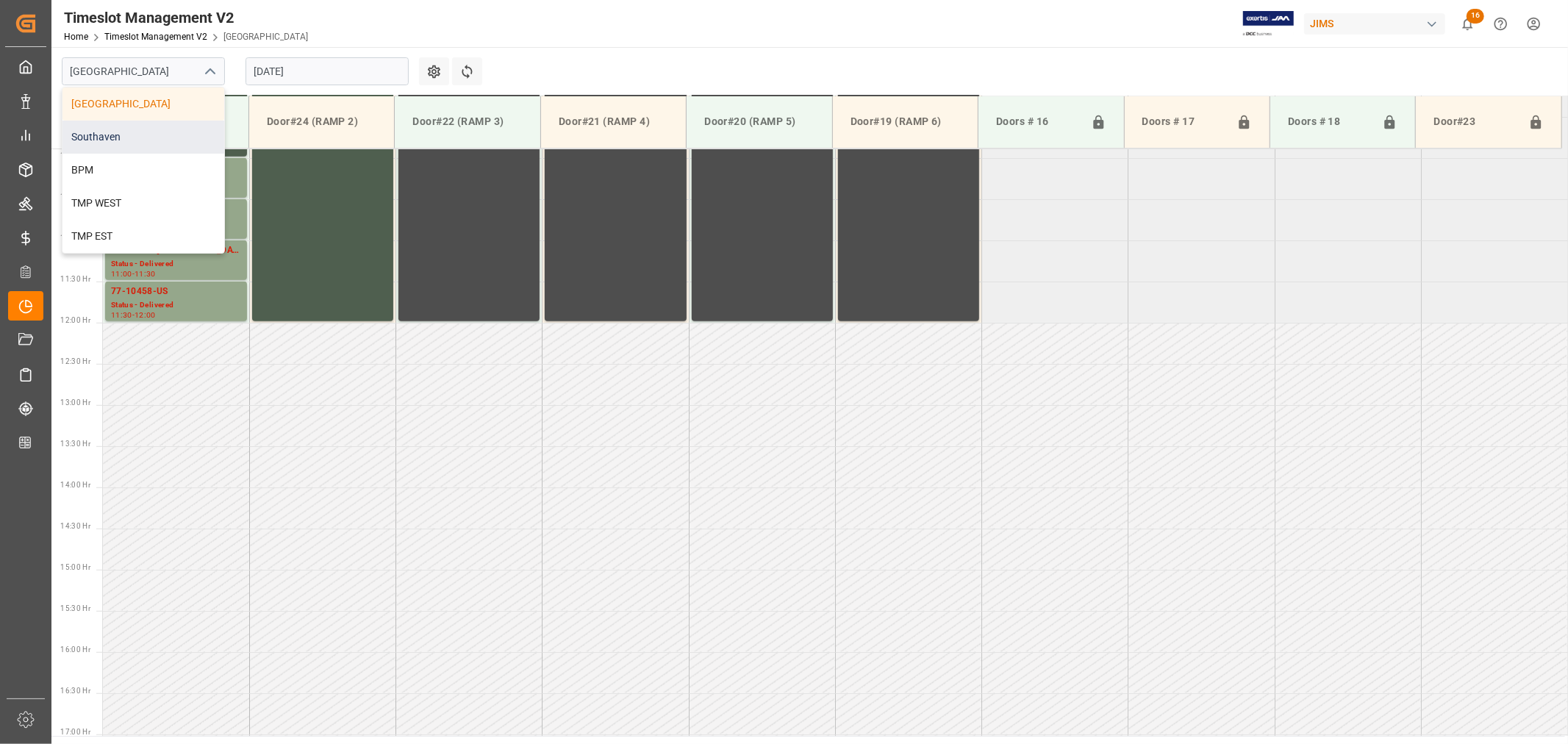
click at [125, 134] on div "Southaven" at bounding box center [143, 137] width 161 height 33
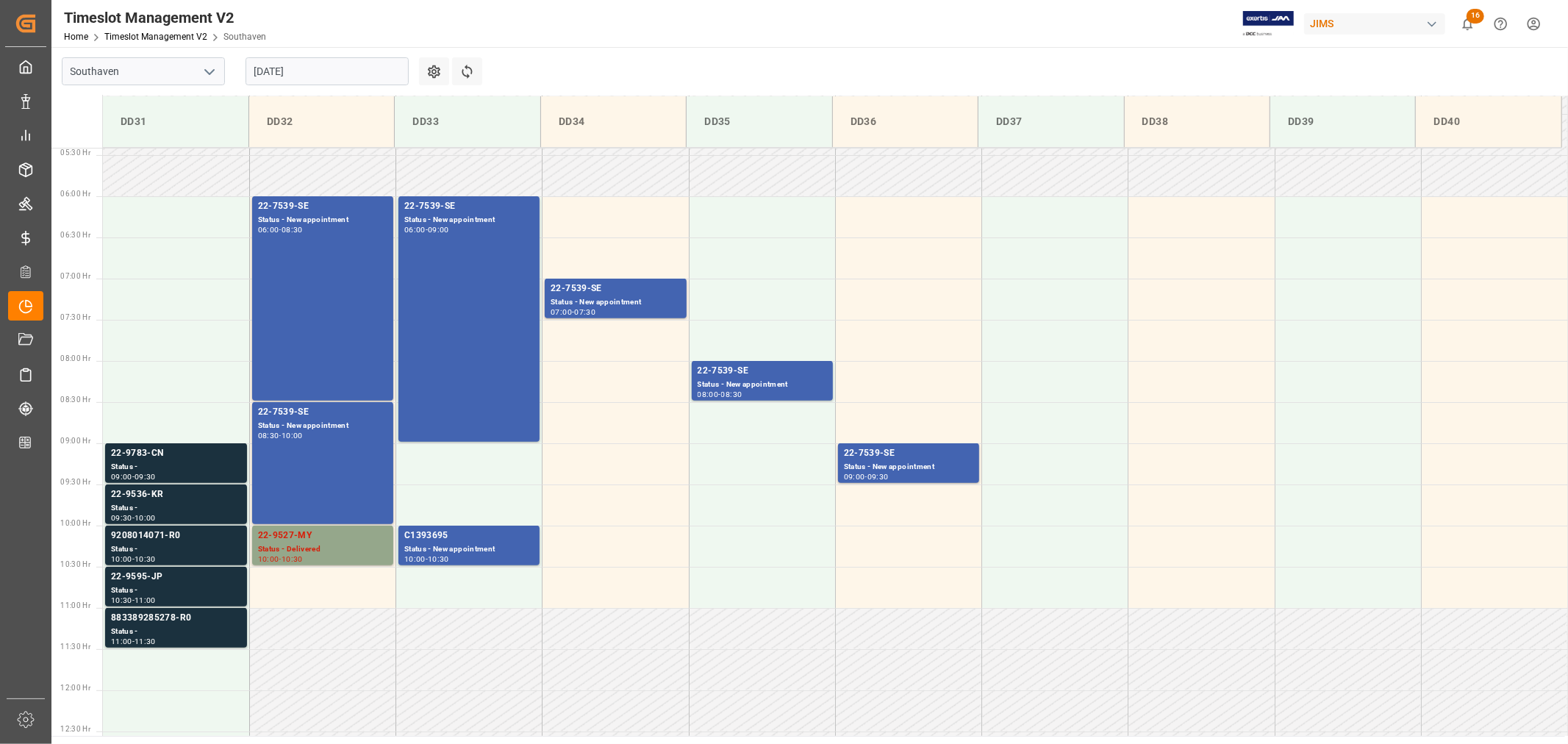
scroll to position [489, 0]
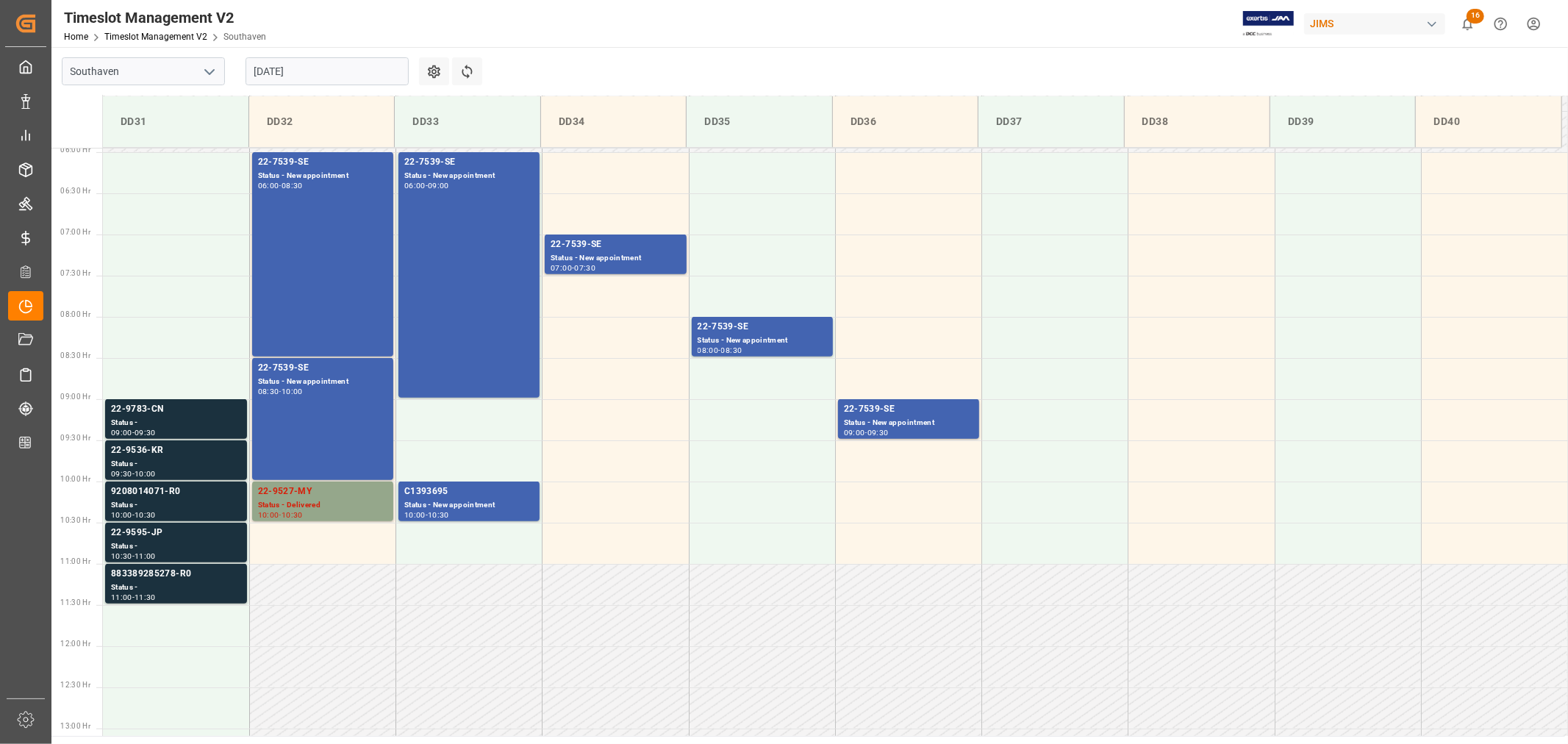
click at [321, 72] on input "08-13-2025" at bounding box center [327, 71] width 163 height 28
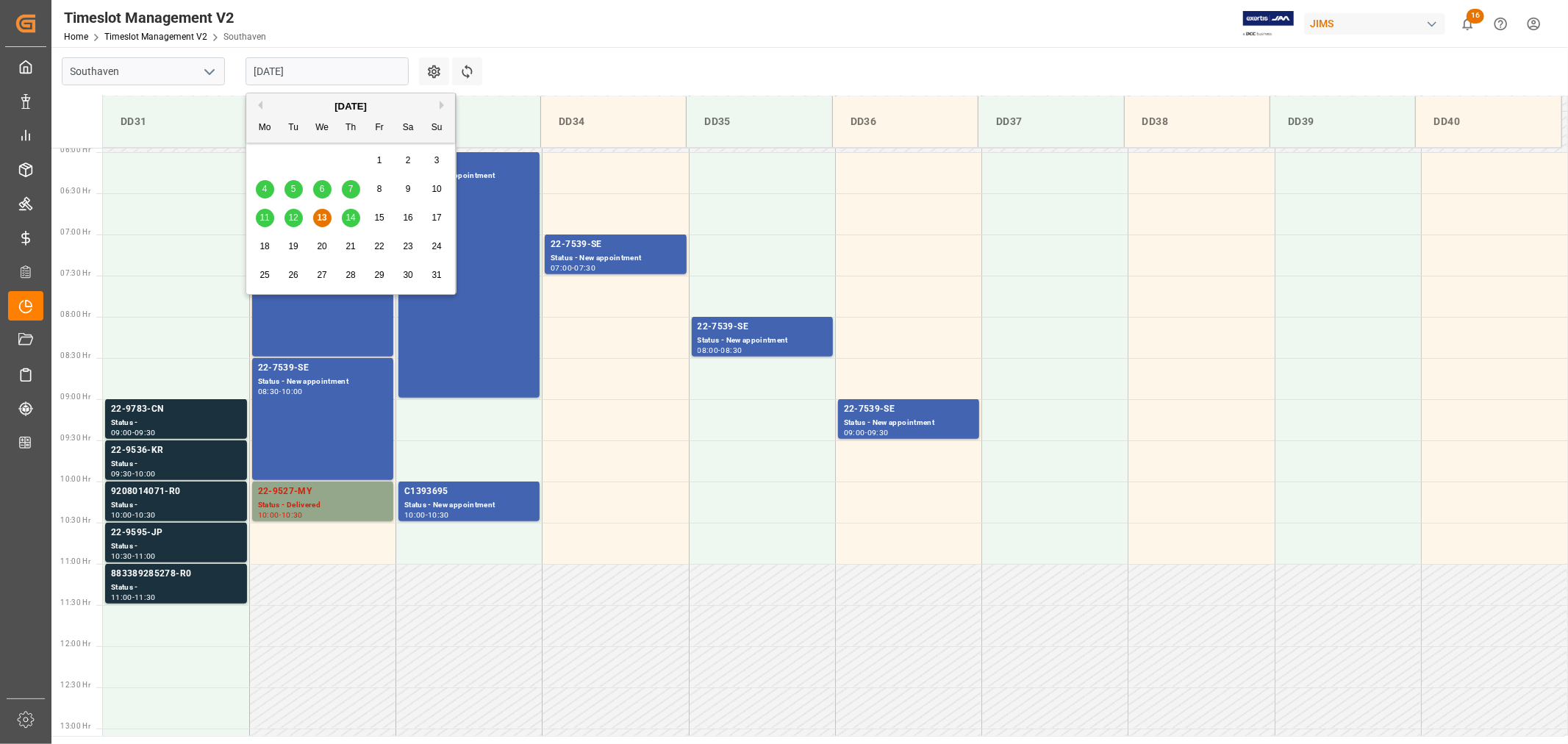
click at [348, 217] on span "14" at bounding box center [350, 217] width 10 height 10
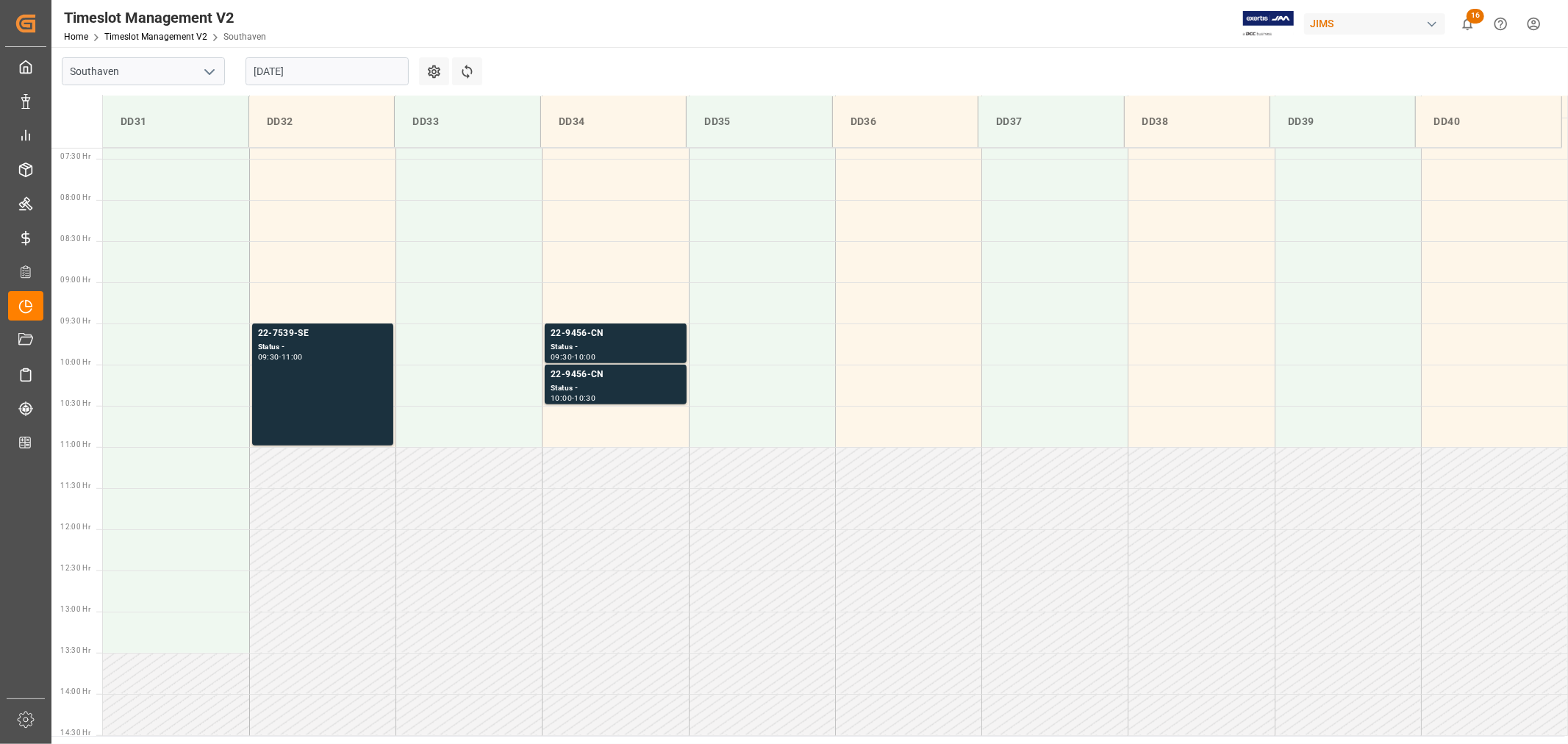
scroll to position [568, 0]
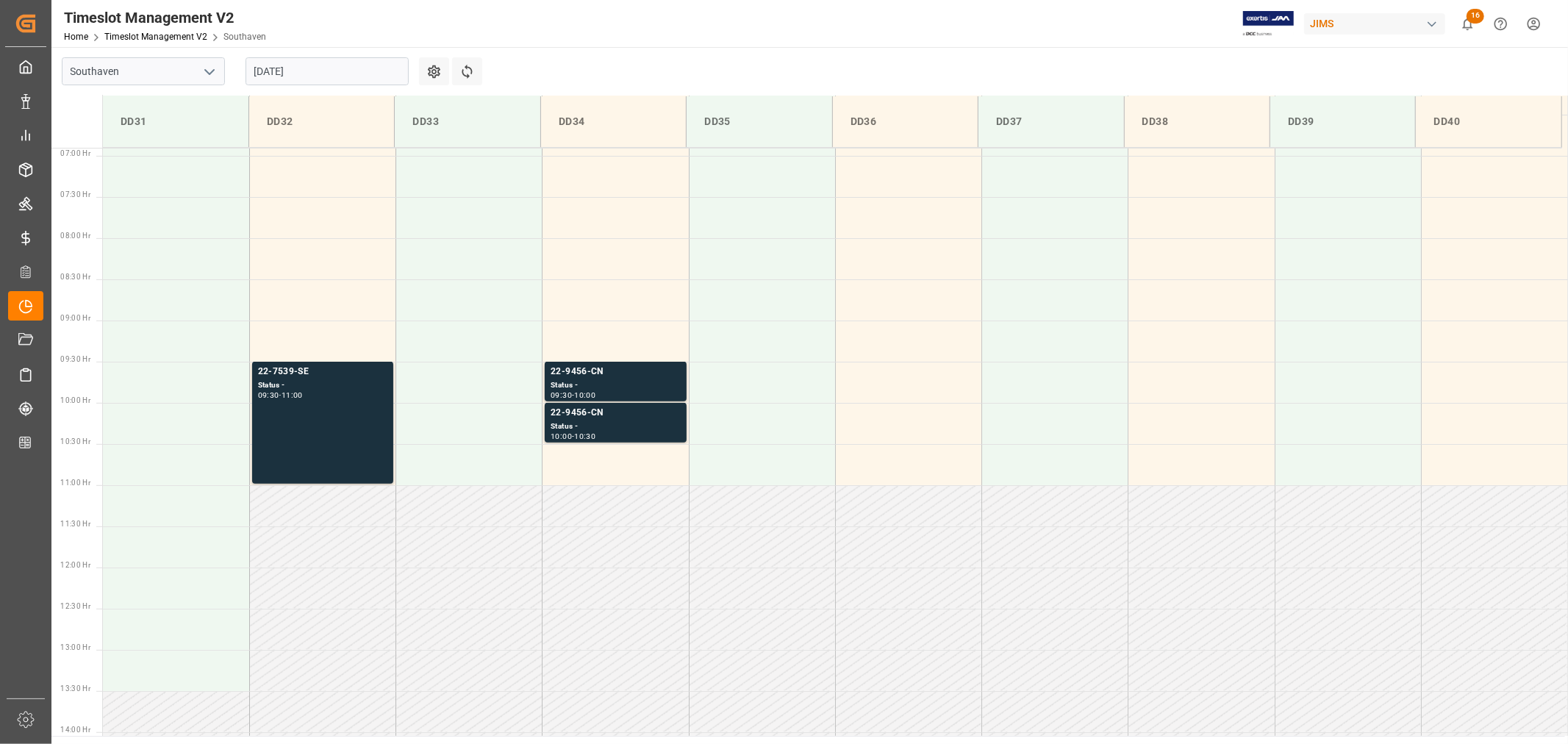
click at [341, 69] on input "[DATE]" at bounding box center [327, 71] width 163 height 28
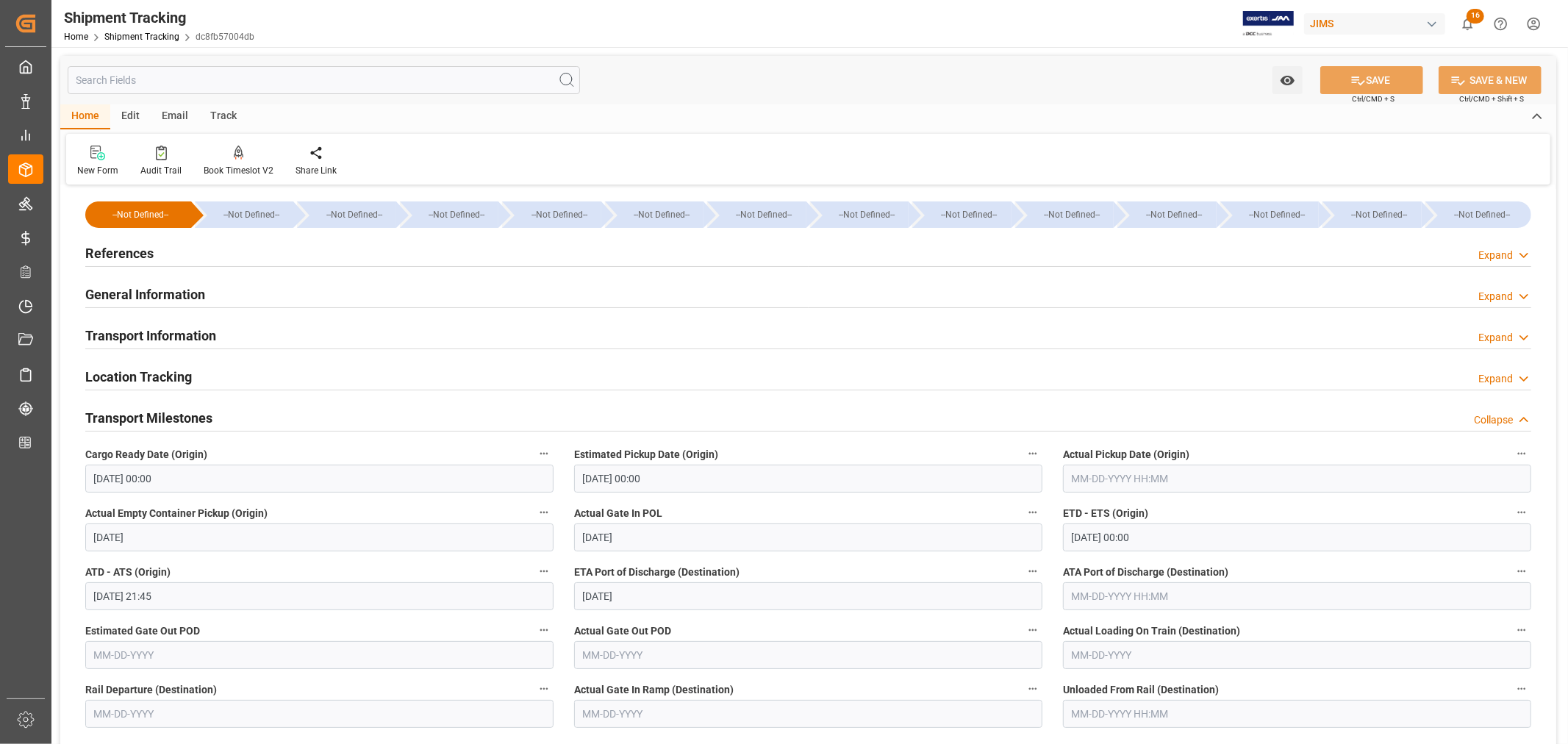
scroll to position [82, 0]
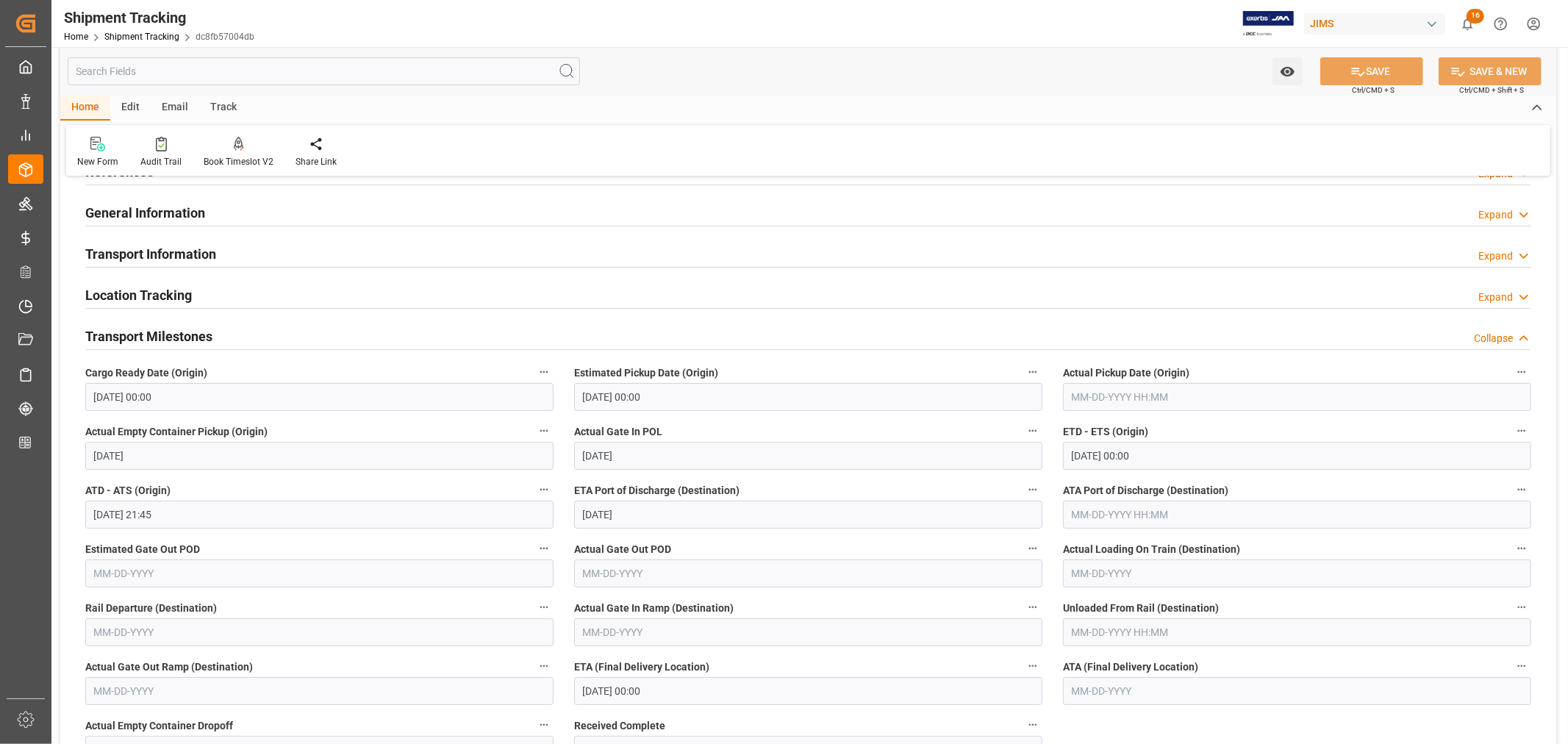
click at [174, 255] on h2 "Transport Information" at bounding box center [150, 254] width 131 height 20
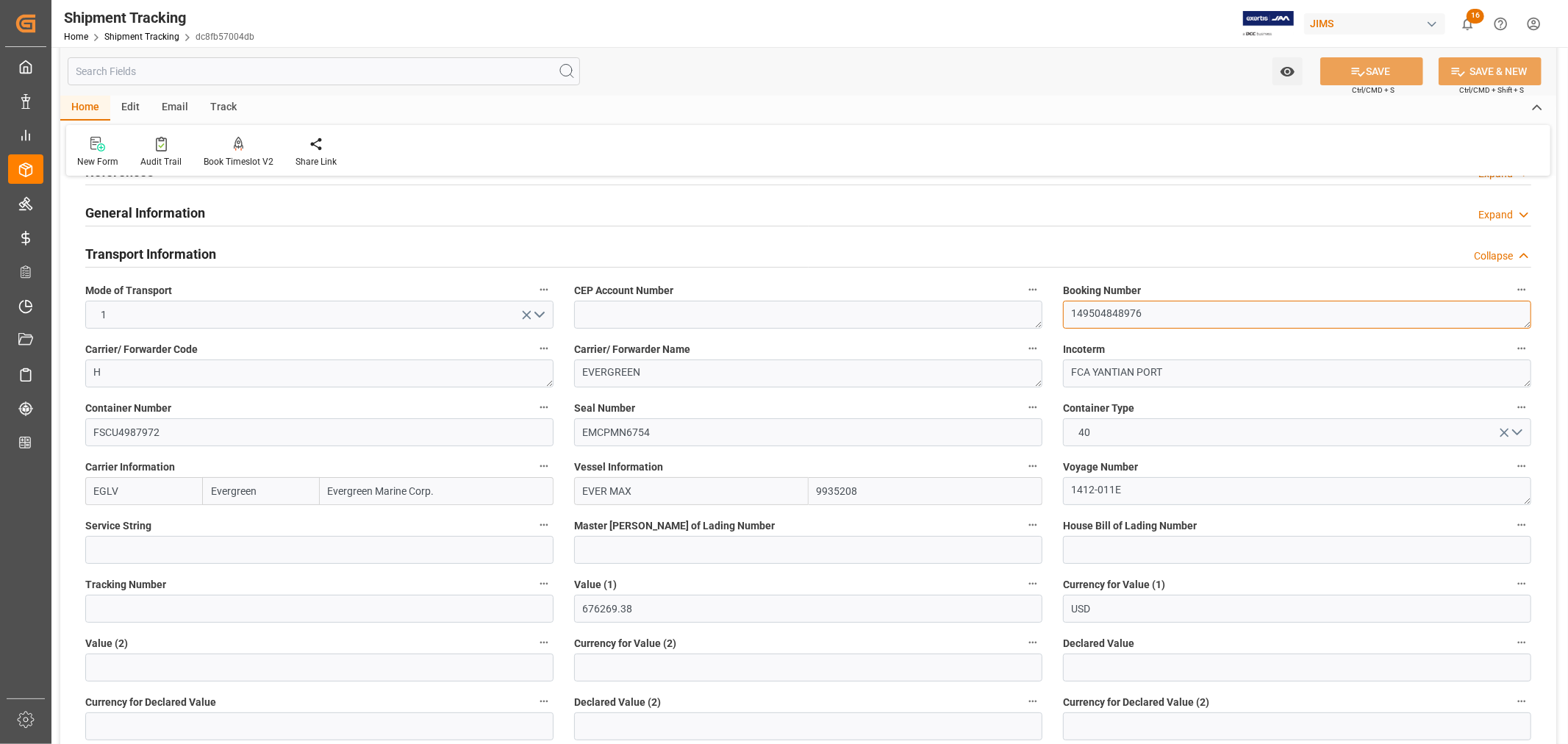
click at [1116, 313] on textarea "149504848976" at bounding box center [1296, 314] width 468 height 28
click at [231, 254] on div "Transport Information Collapse" at bounding box center [808, 252] width 1446 height 28
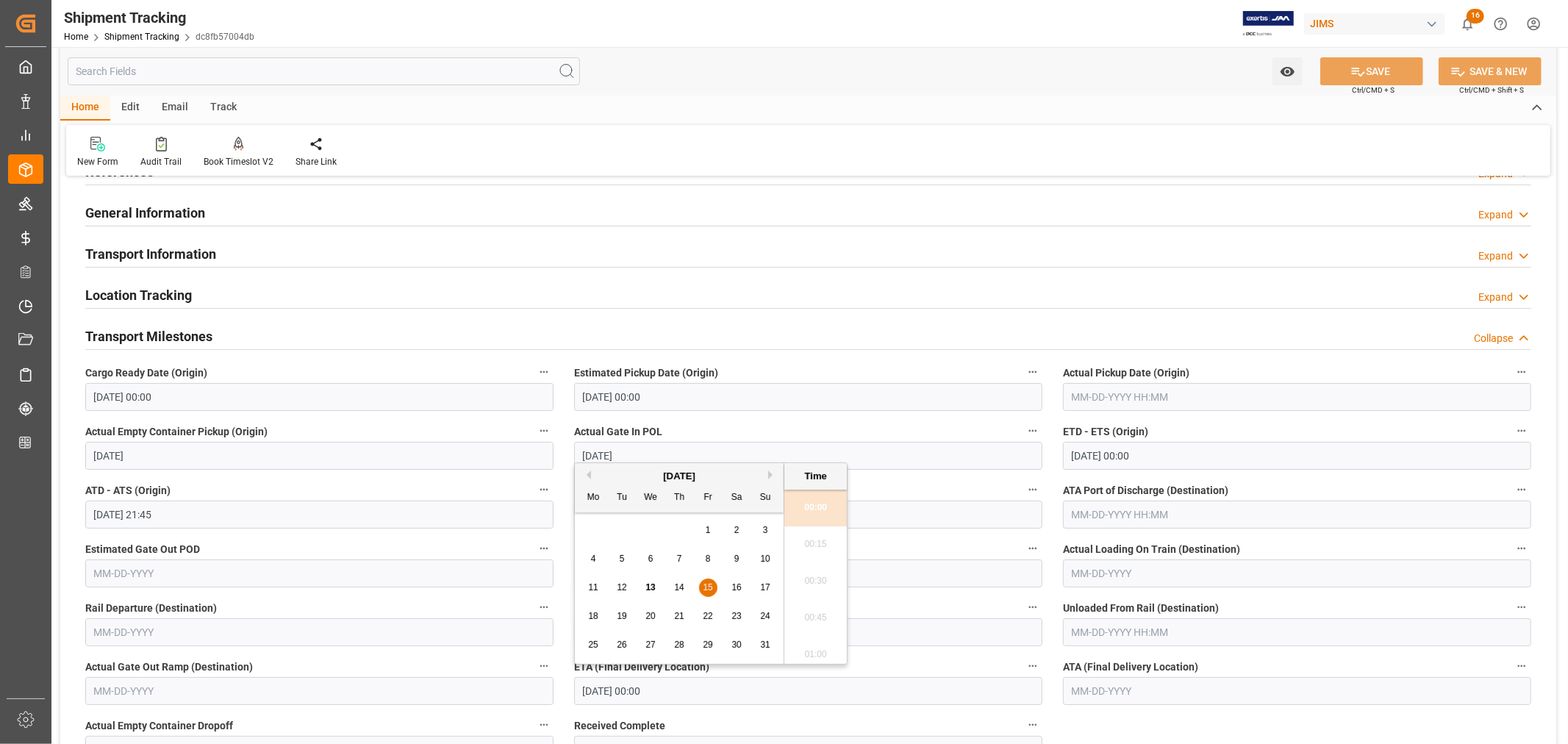
click at [672, 693] on input "[DATE] 00:00" at bounding box center [808, 691] width 468 height 28
click at [163, 207] on h2 "General Information" at bounding box center [145, 213] width 120 height 20
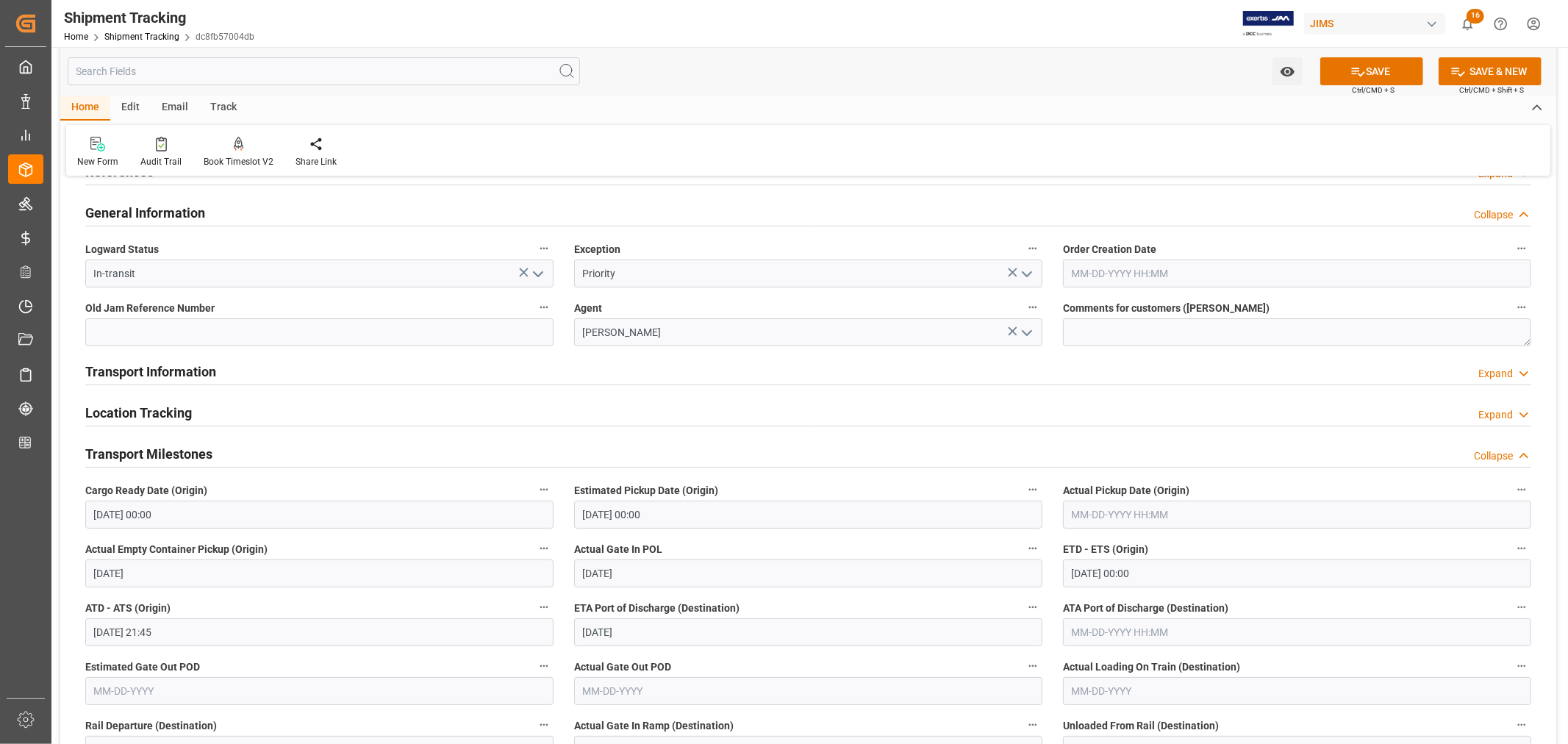
click at [161, 216] on h2 "General Information" at bounding box center [145, 213] width 120 height 20
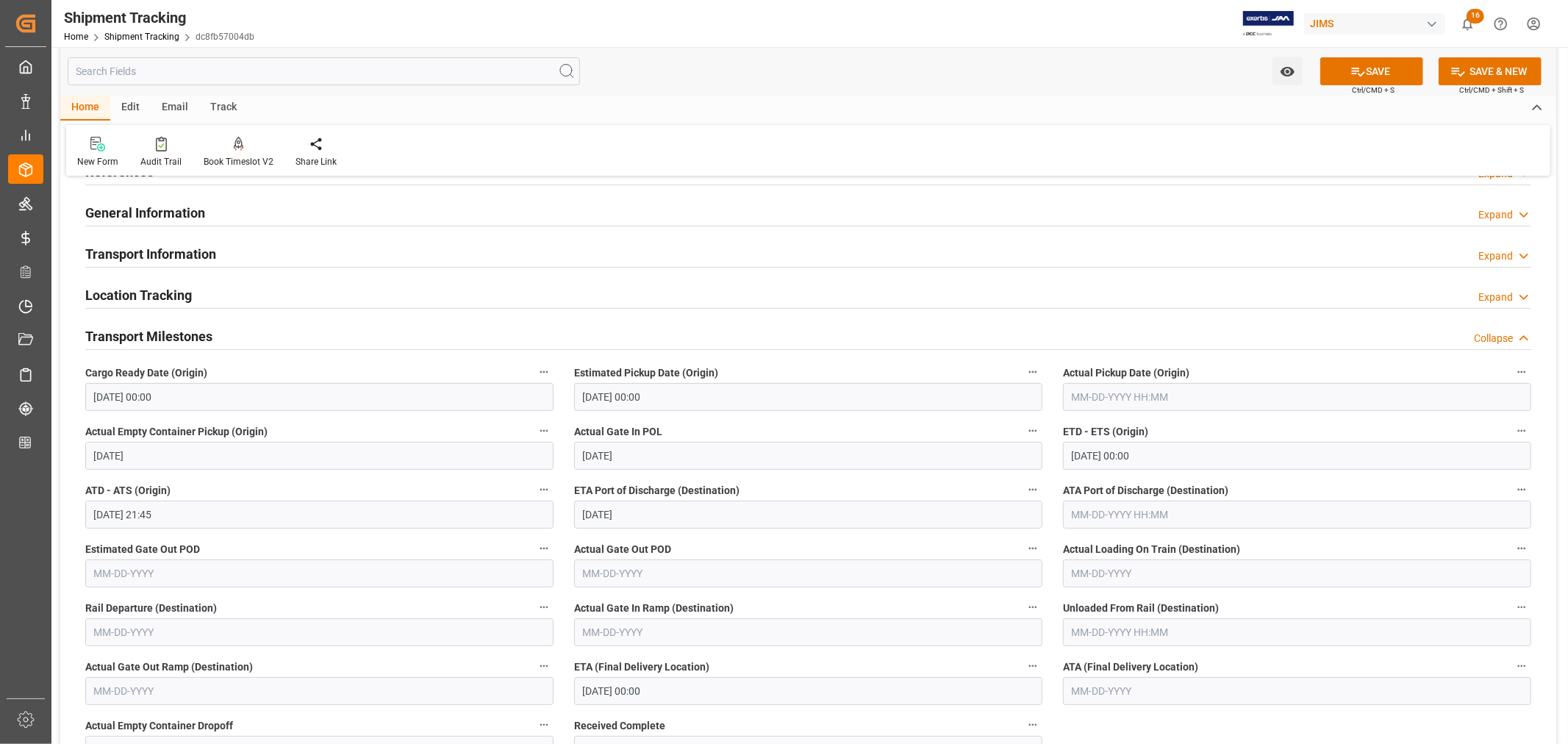
scroll to position [0, 0]
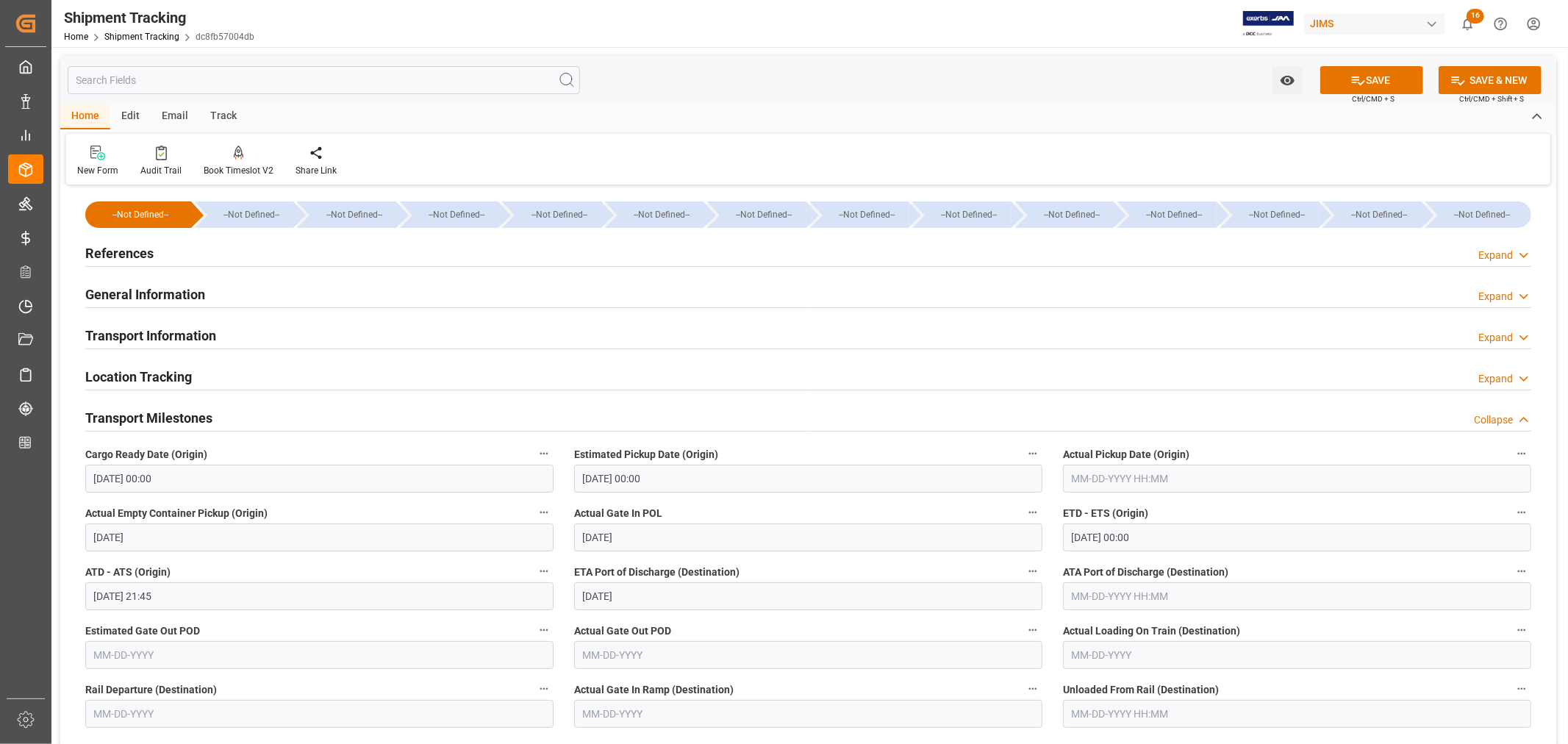
click at [145, 247] on h2 "References" at bounding box center [119, 253] width 68 height 20
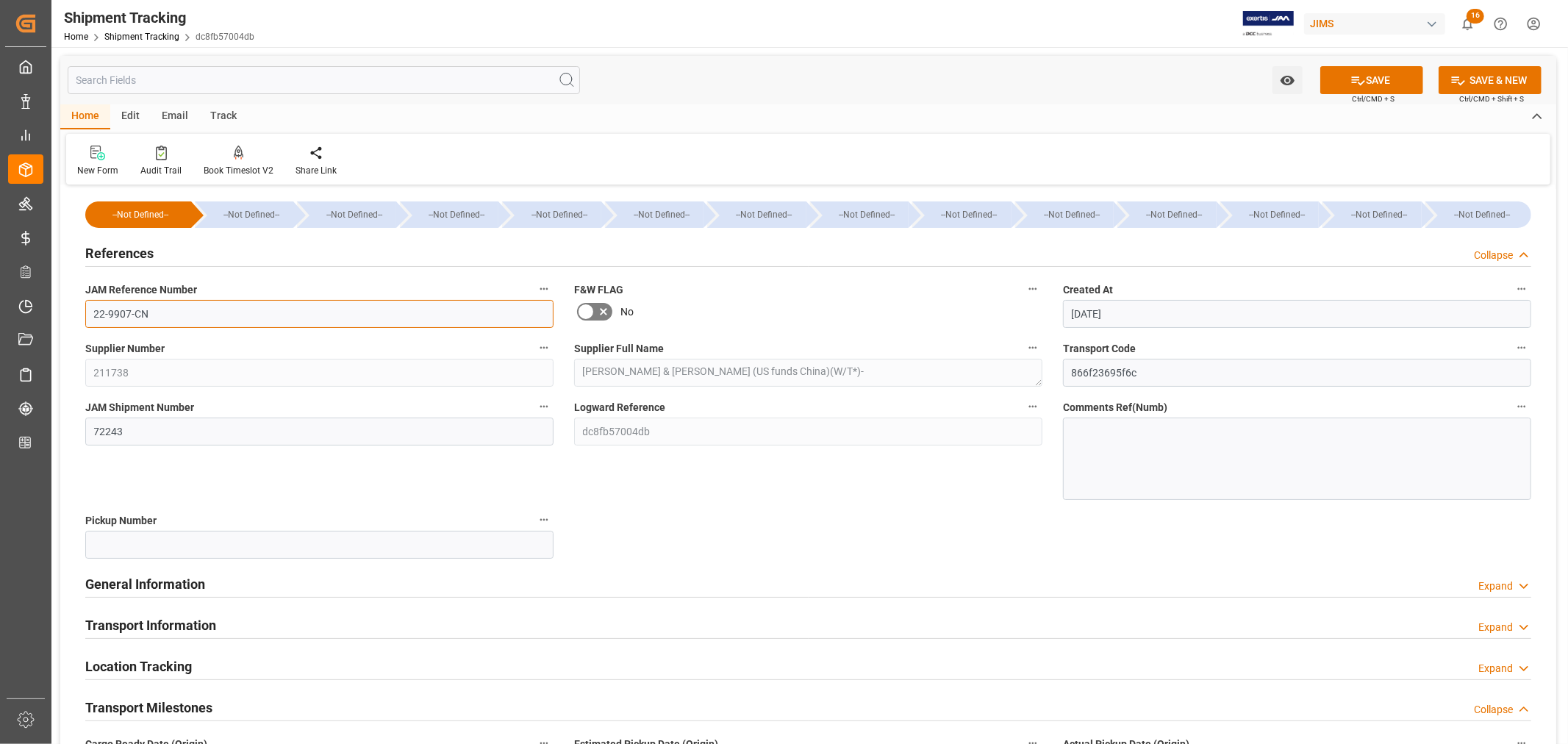
drag, startPoint x: 151, startPoint y: 313, endPoint x: 86, endPoint y: 313, distance: 65.0
click at [86, 313] on input "22-9907-CN" at bounding box center [319, 313] width 468 height 28
drag, startPoint x: 141, startPoint y: 257, endPoint x: 174, endPoint y: 292, distance: 48.1
click at [141, 257] on h2 "References" at bounding box center [119, 253] width 68 height 20
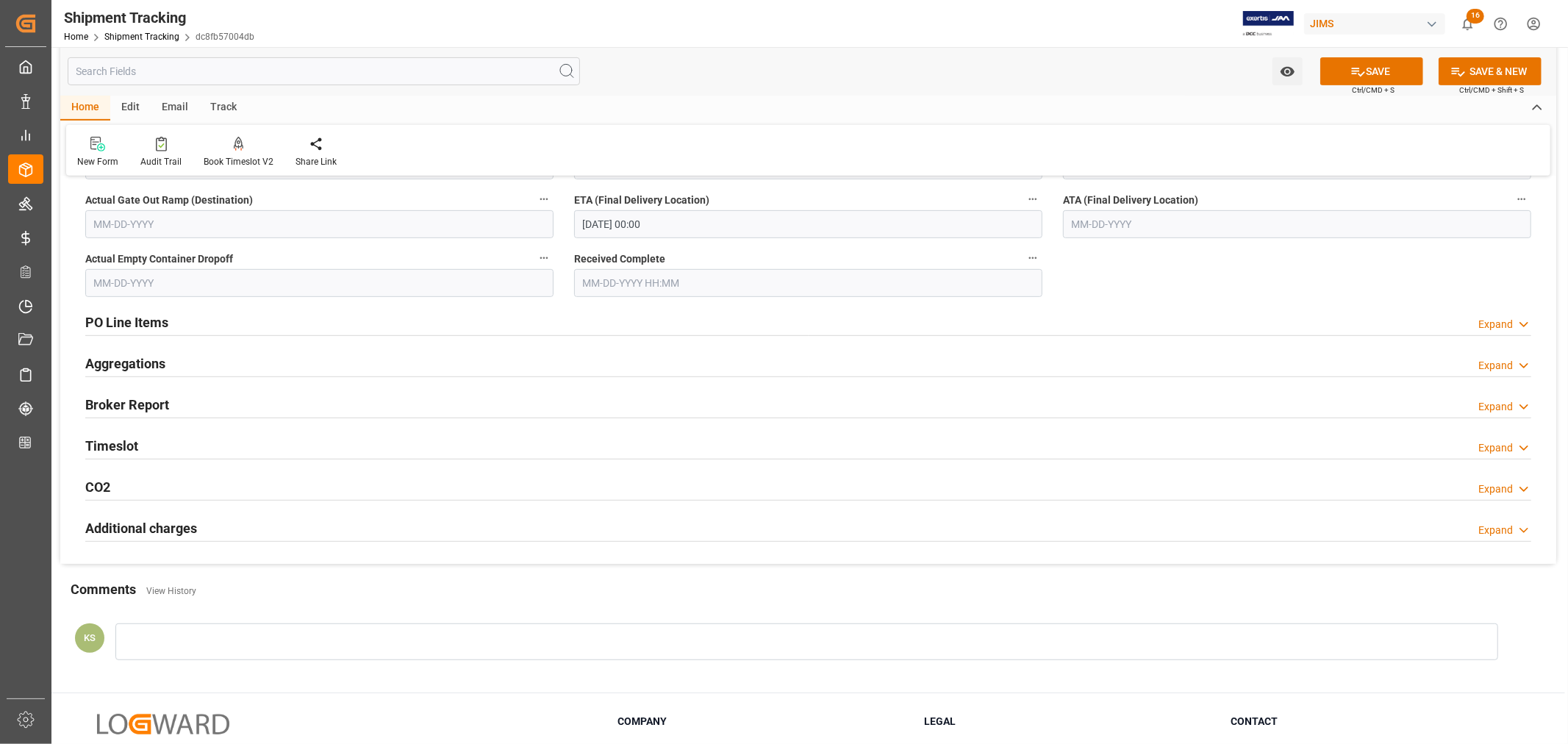
scroll to position [571, 0]
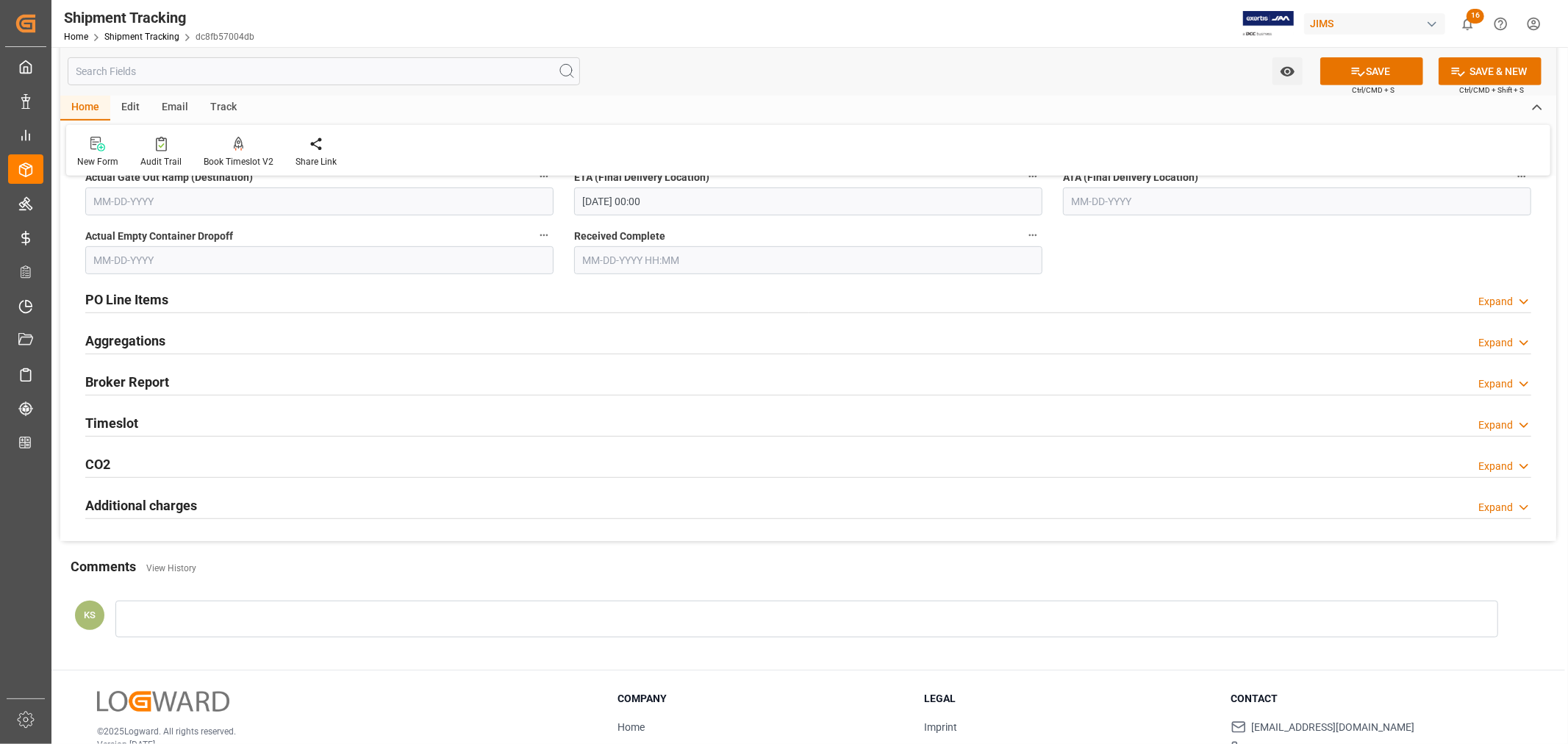
click at [136, 421] on h2 "Timeslot" at bounding box center [112, 423] width 53 height 20
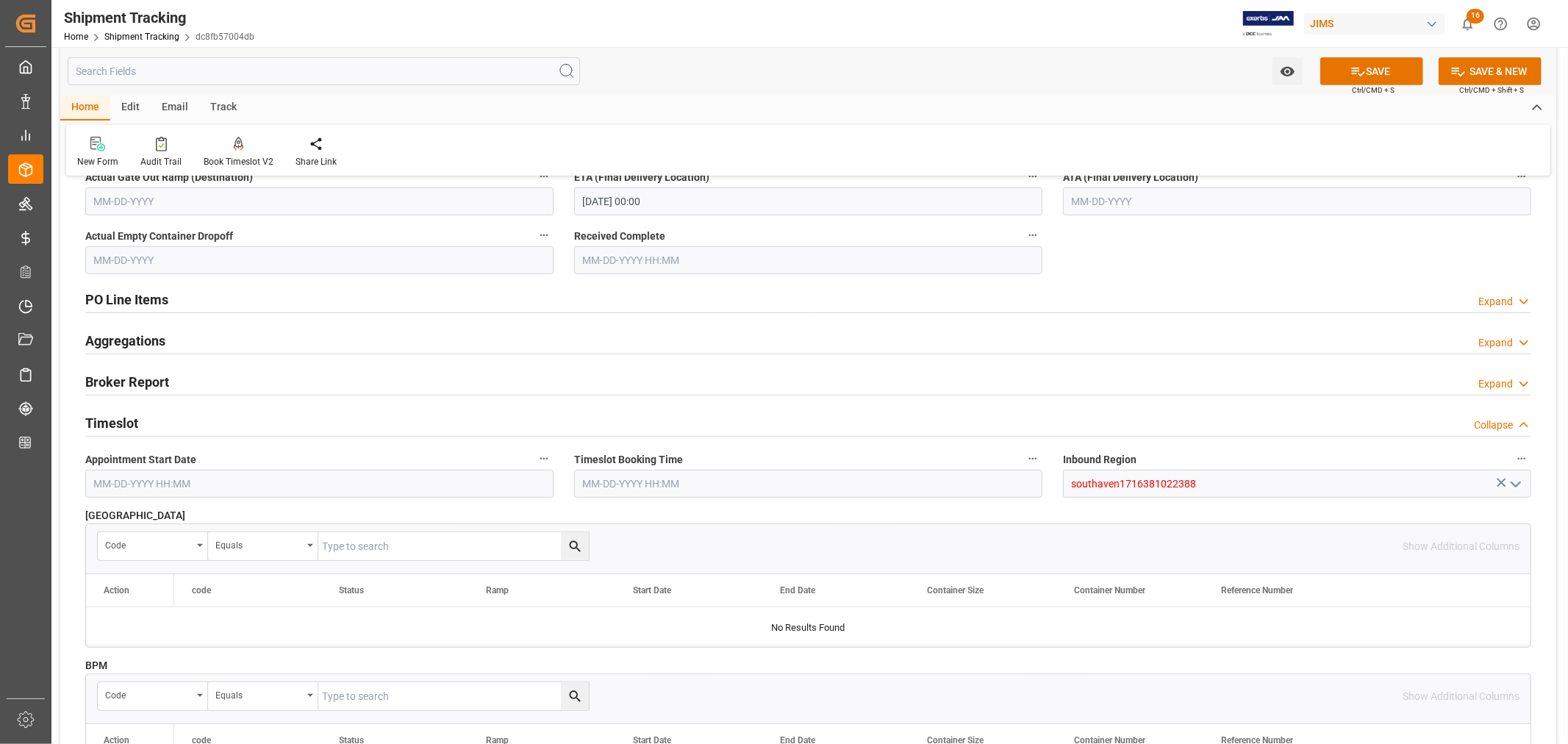
click at [136, 421] on h2 "Timeslot" at bounding box center [112, 423] width 53 height 20
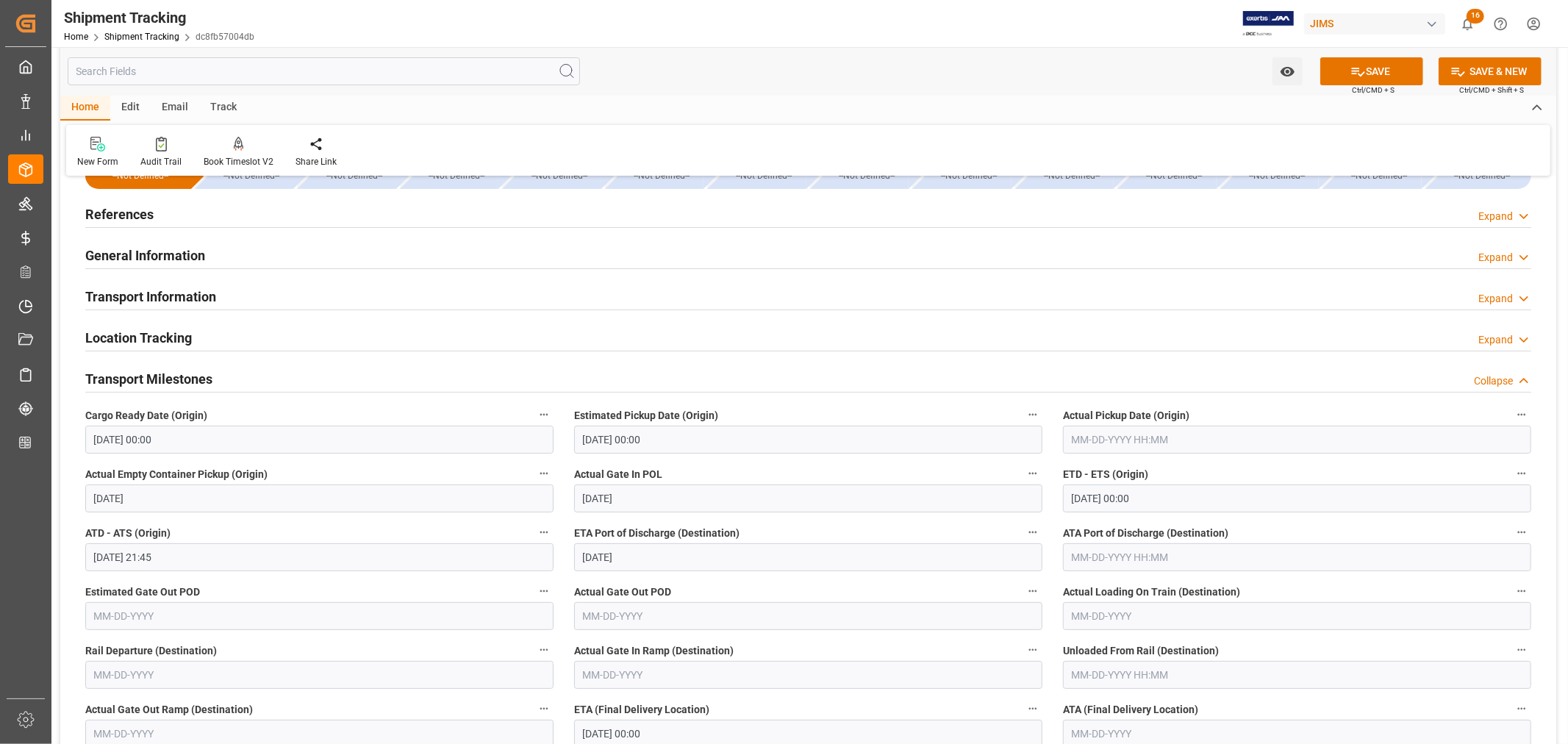
scroll to position [0, 0]
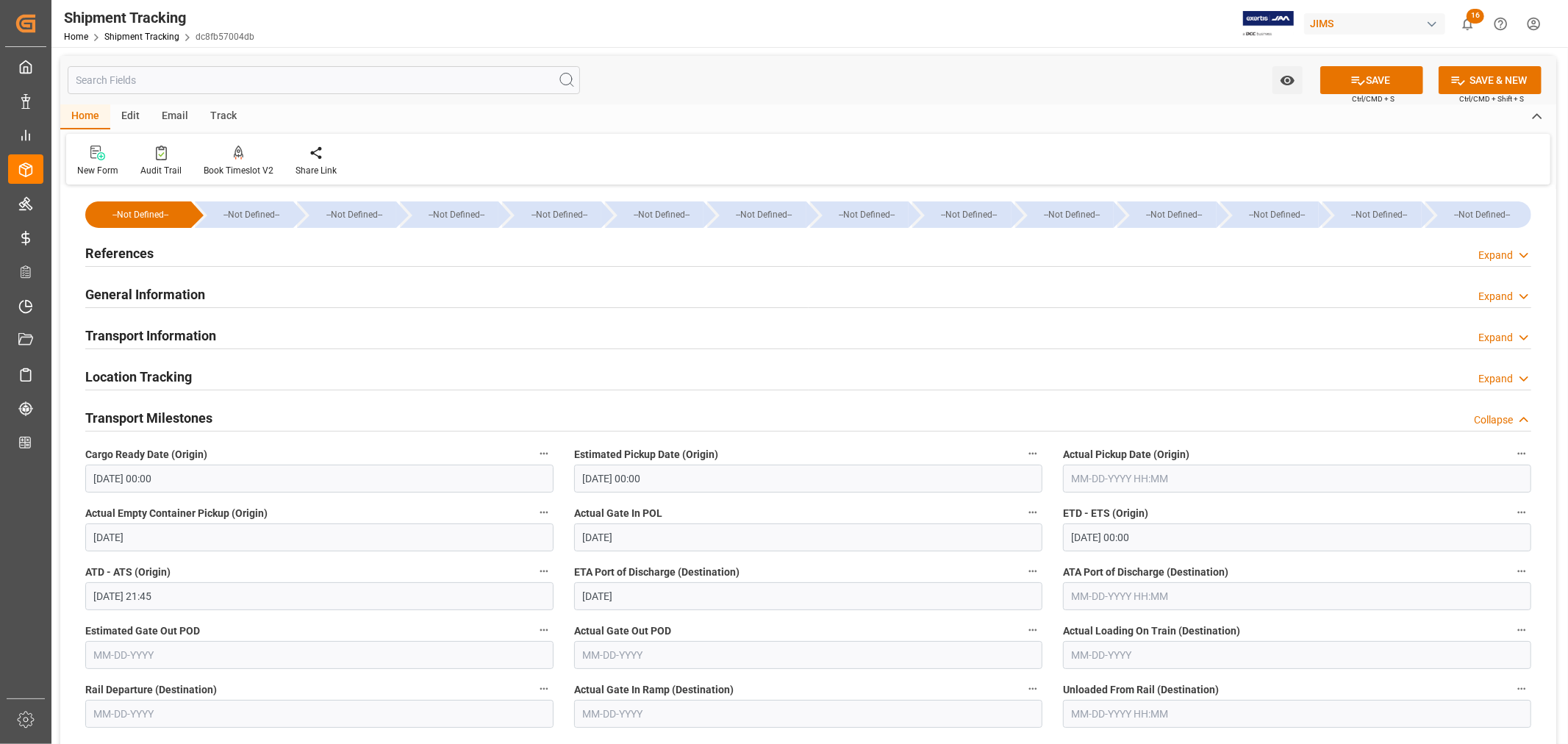
click at [136, 255] on h2 "References" at bounding box center [119, 253] width 68 height 20
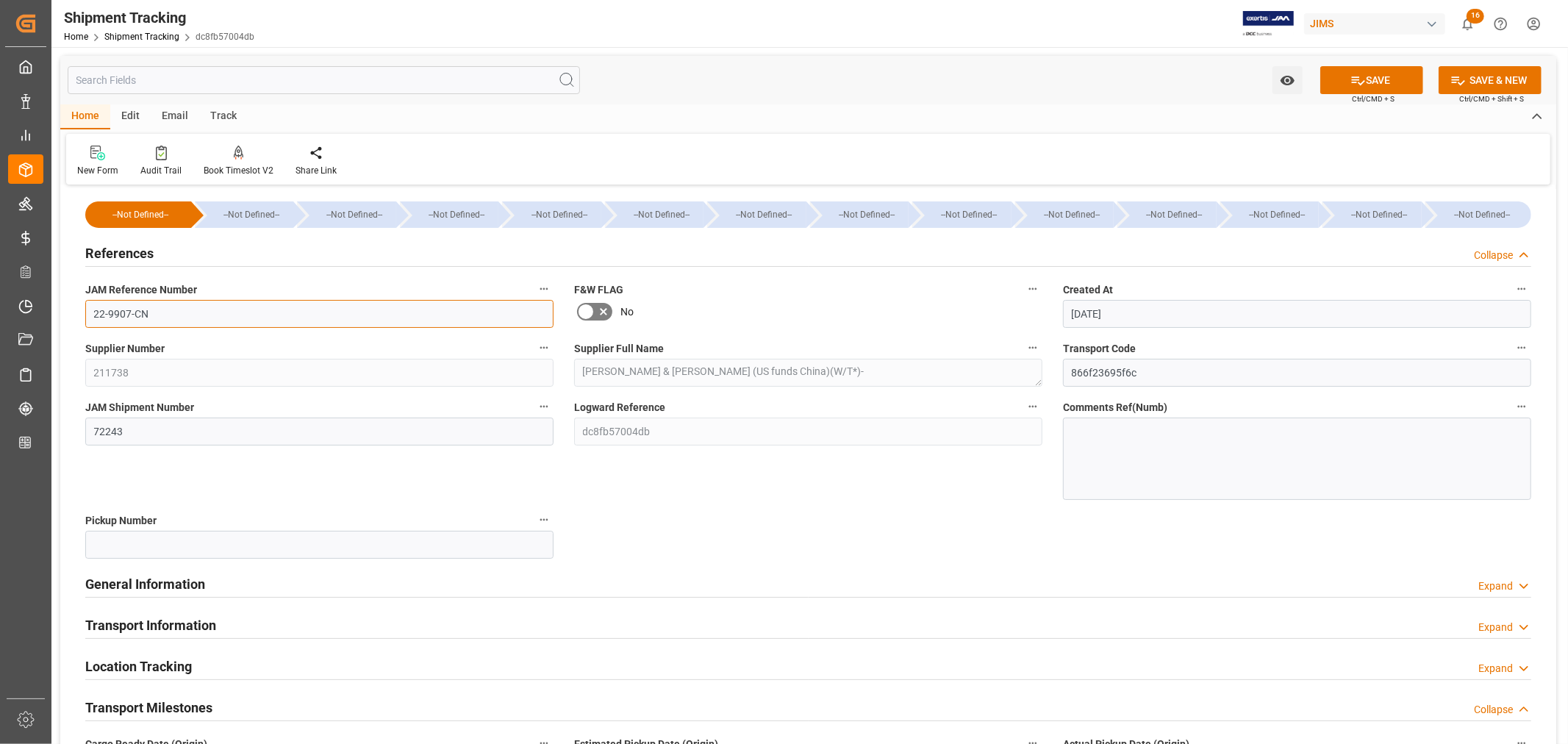
drag, startPoint x: 148, startPoint y: 316, endPoint x: 92, endPoint y: 313, distance: 56.1
click at [92, 313] on input "22-9907-CN" at bounding box center [319, 313] width 468 height 28
